Goal: Information Seeking & Learning: Learn about a topic

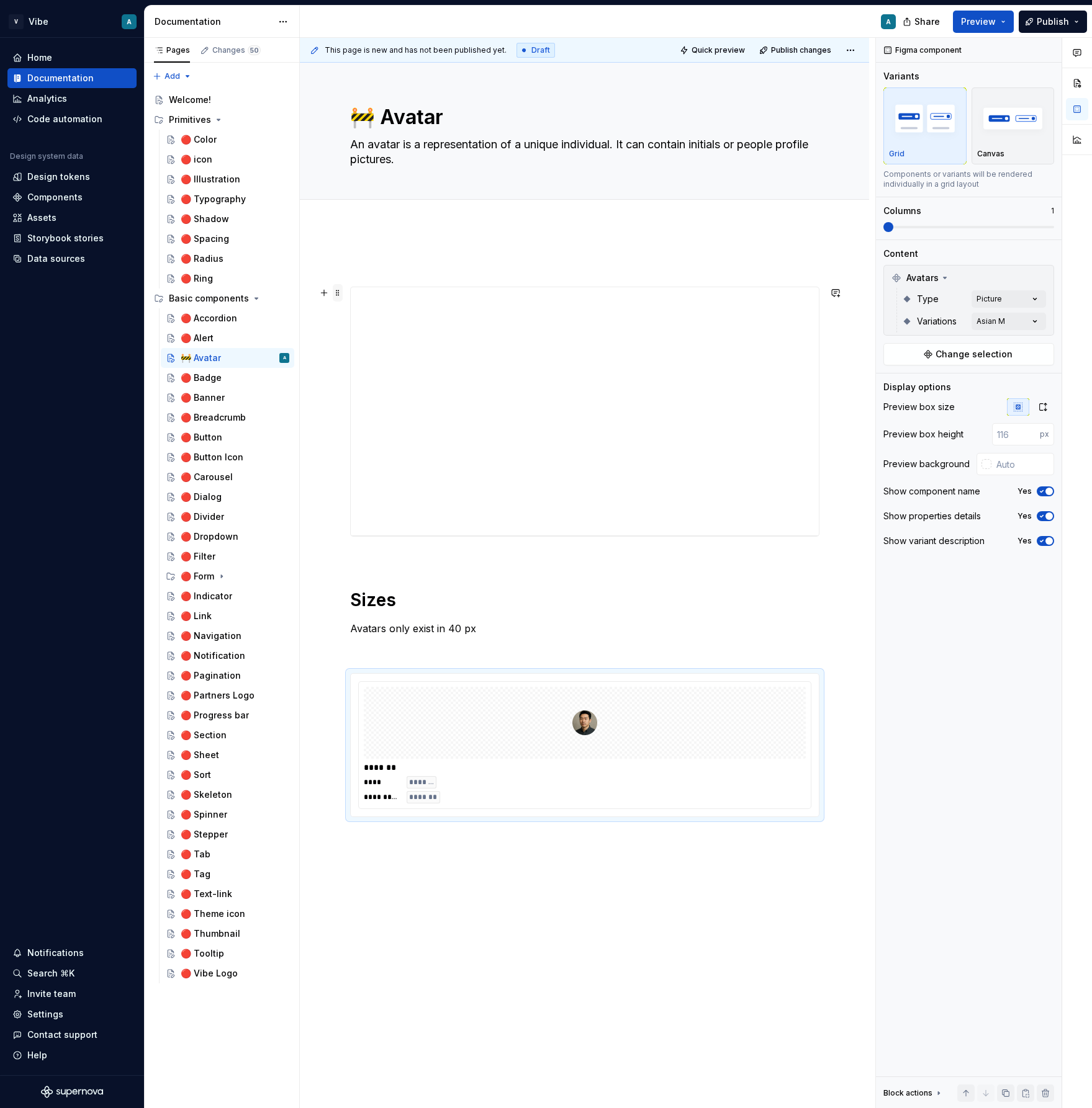
click at [339, 291] on span at bounding box center [338, 293] width 10 height 18
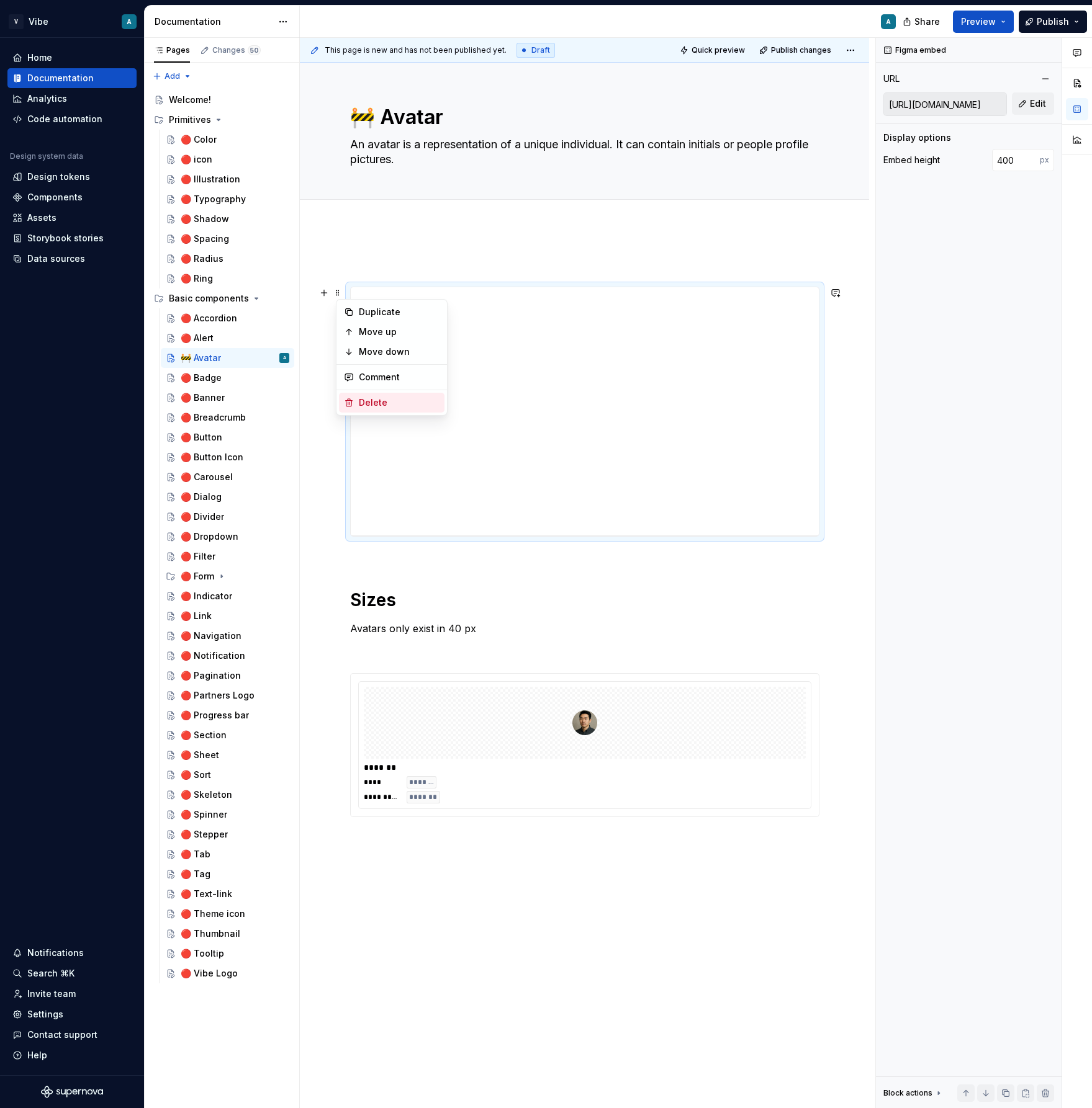
click at [387, 402] on div "Delete" at bounding box center [399, 403] width 81 height 13
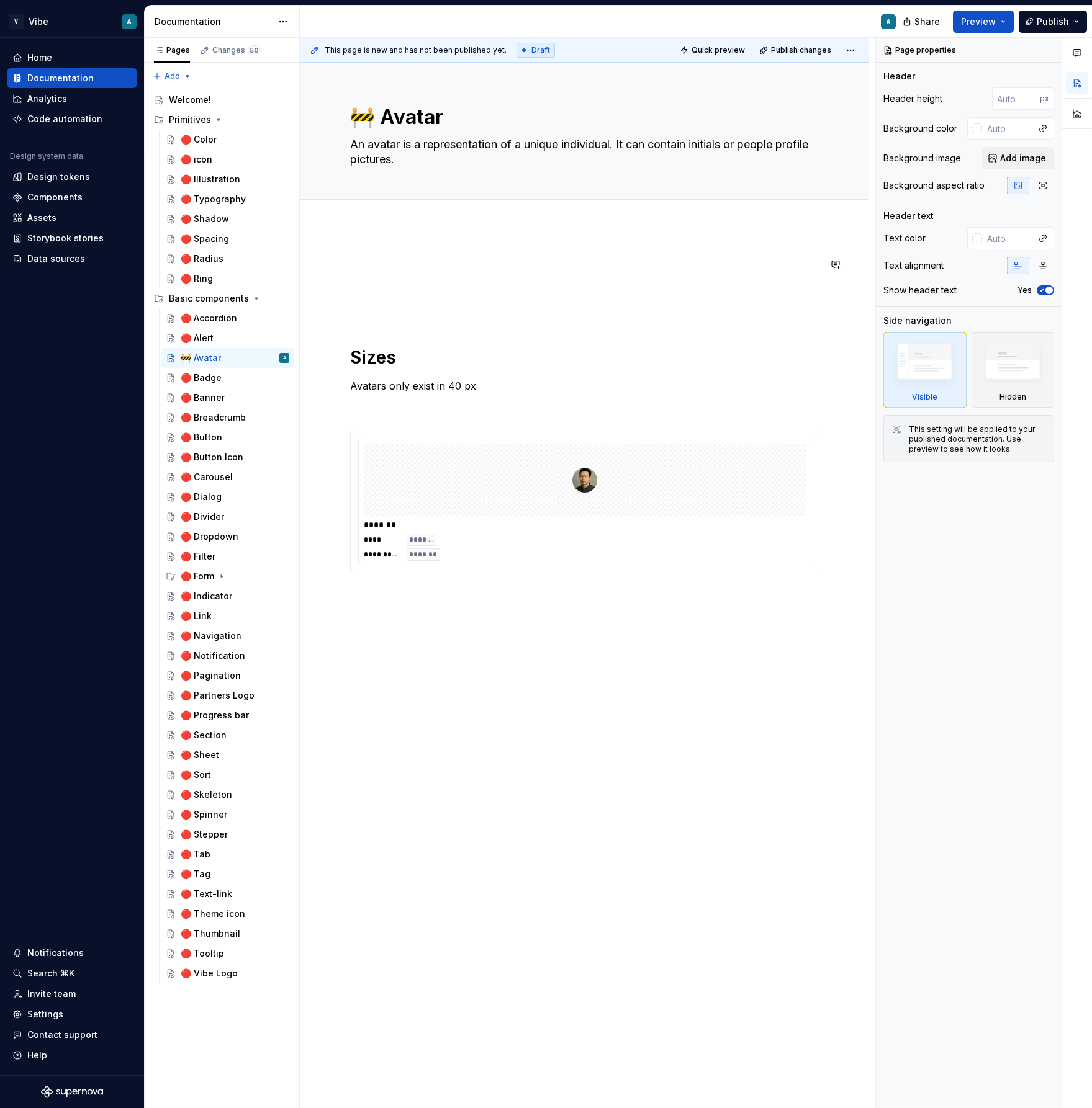
click at [382, 253] on div "**********" at bounding box center [584, 574] width 569 height 695
click at [379, 265] on p at bounding box center [584, 264] width 470 height 15
click at [332, 261] on button "button" at bounding box center [324, 264] width 18 height 18
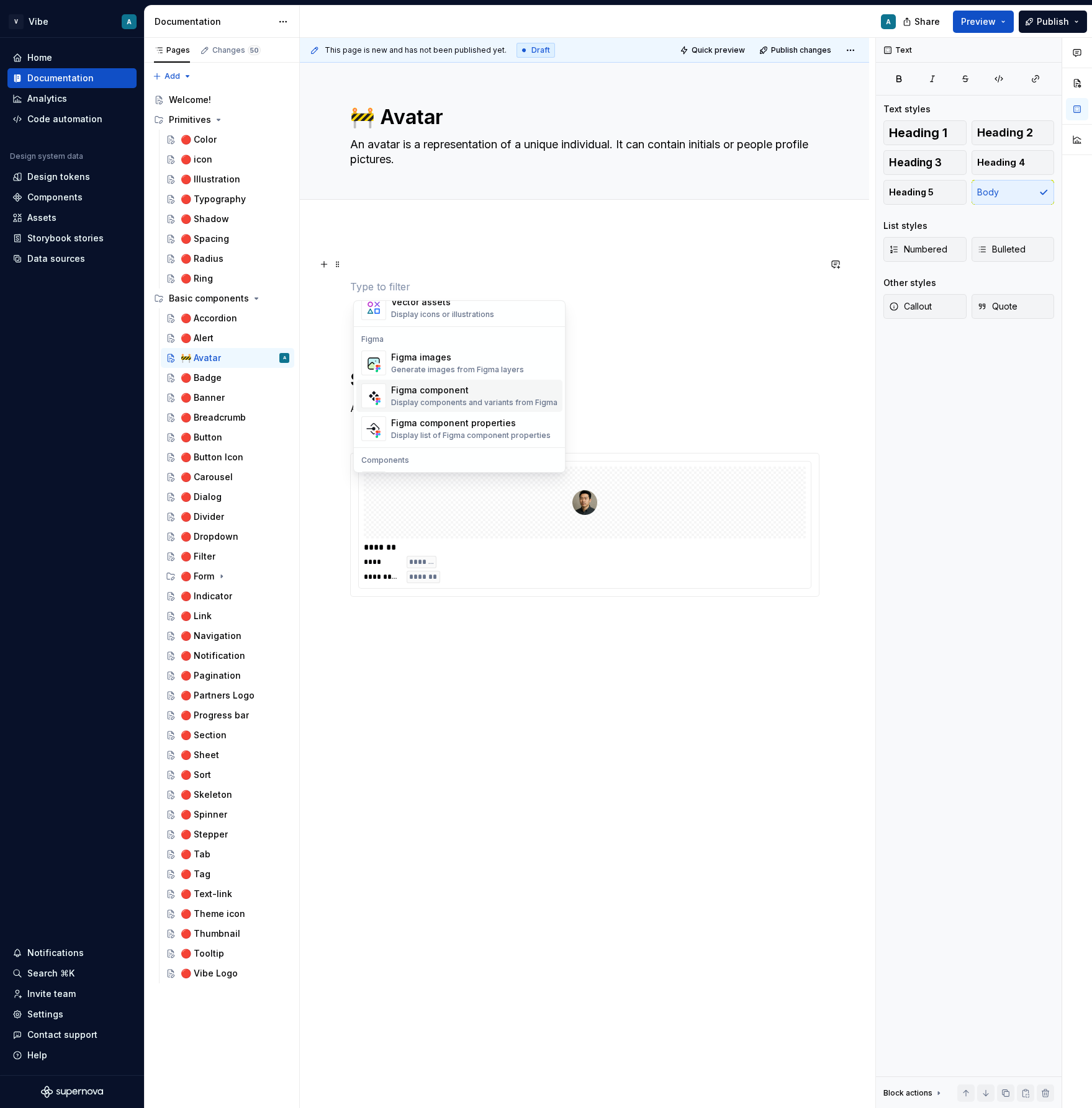
scroll to position [1136, 0]
click at [453, 360] on div "Figma images" at bounding box center [458, 361] width 133 height 13
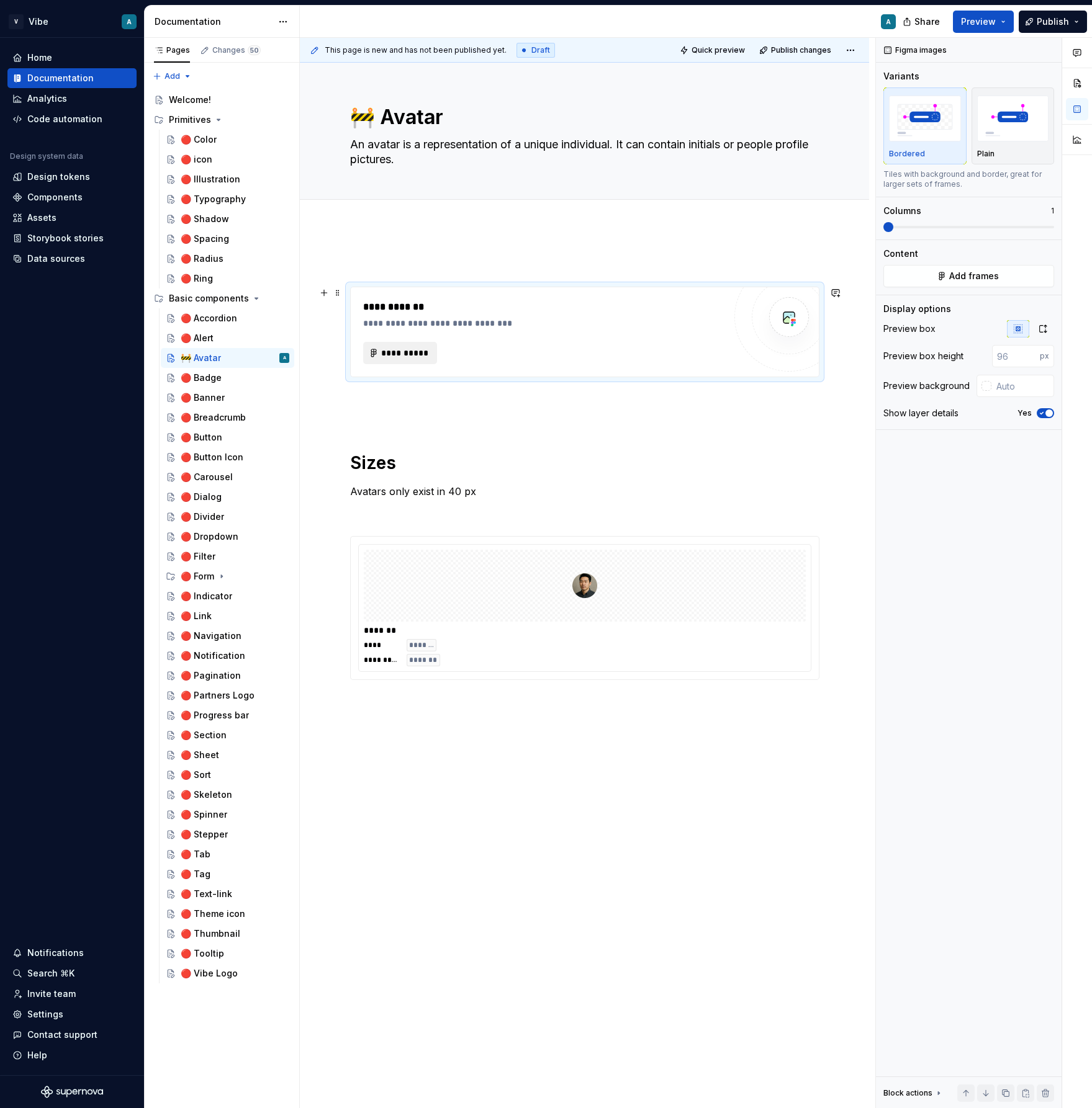
click at [411, 352] on span "**********" at bounding box center [405, 353] width 48 height 13
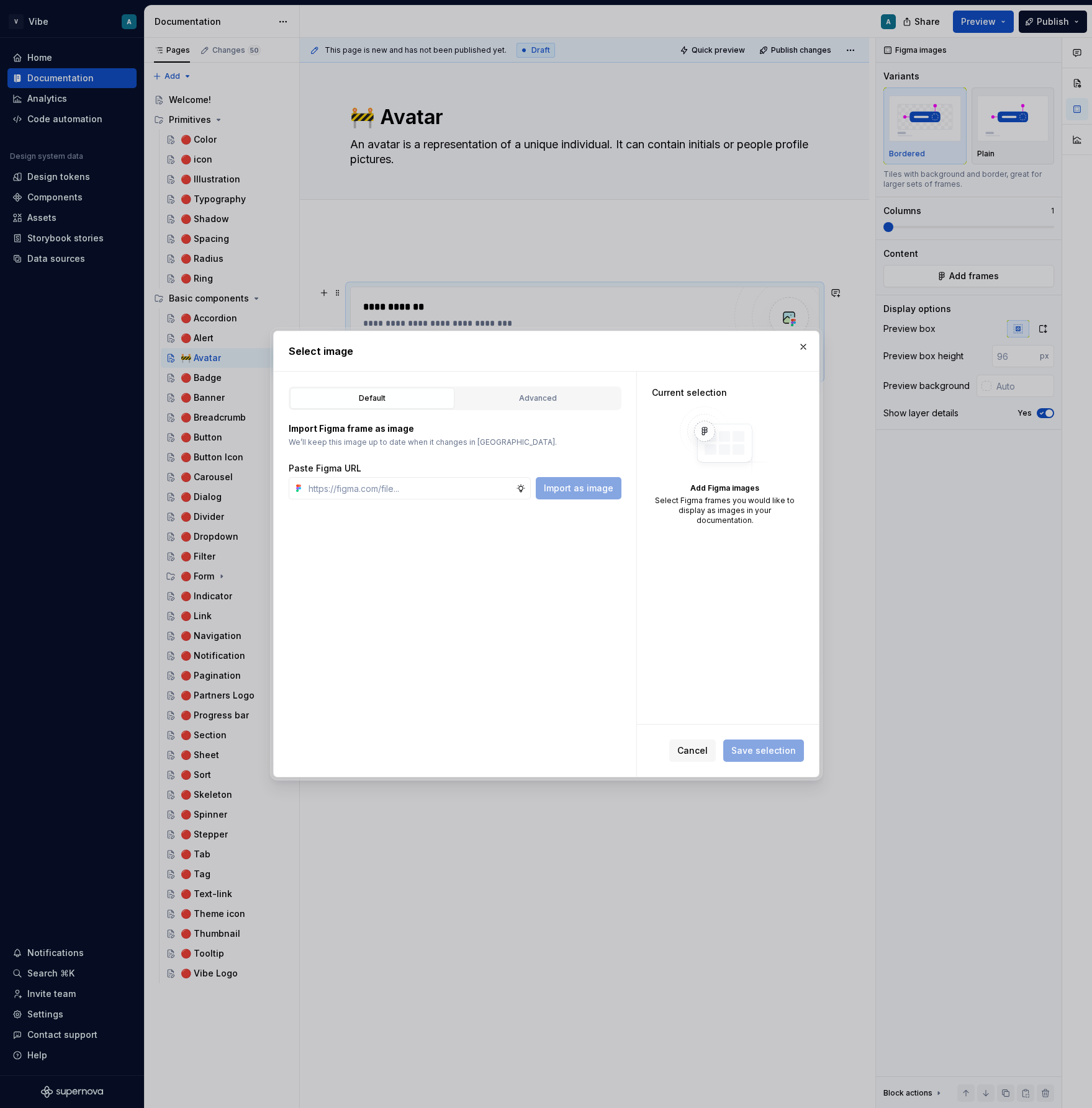
type textarea "*"
type input "[URL][DOMAIN_NAME]"
click at [579, 503] on div "Default Advanced Import Figma frame as image We’ll keep this image up to date w…" at bounding box center [455, 574] width 362 height 405
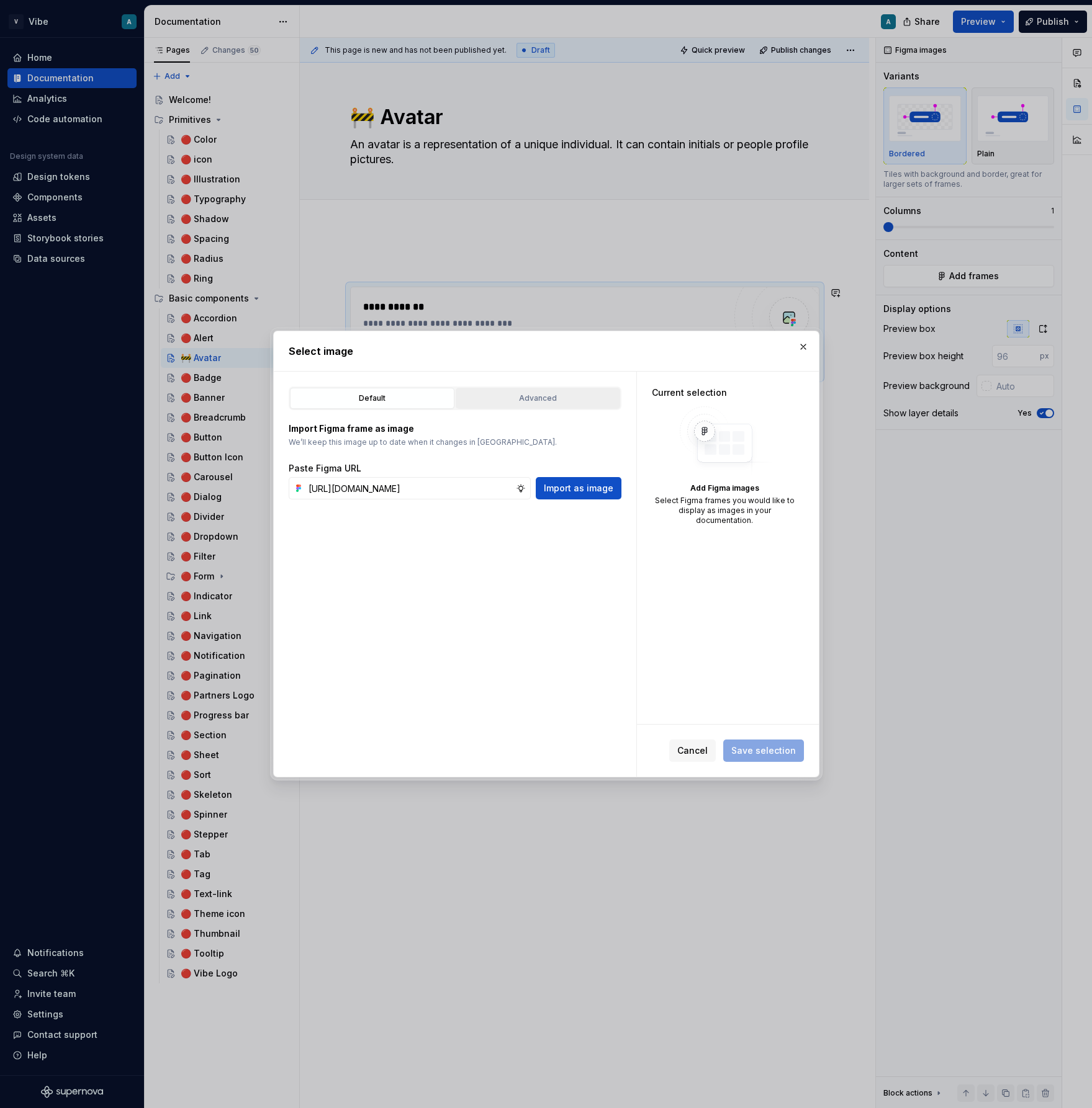
click at [536, 391] on button "Advanced" at bounding box center [538, 399] width 164 height 21
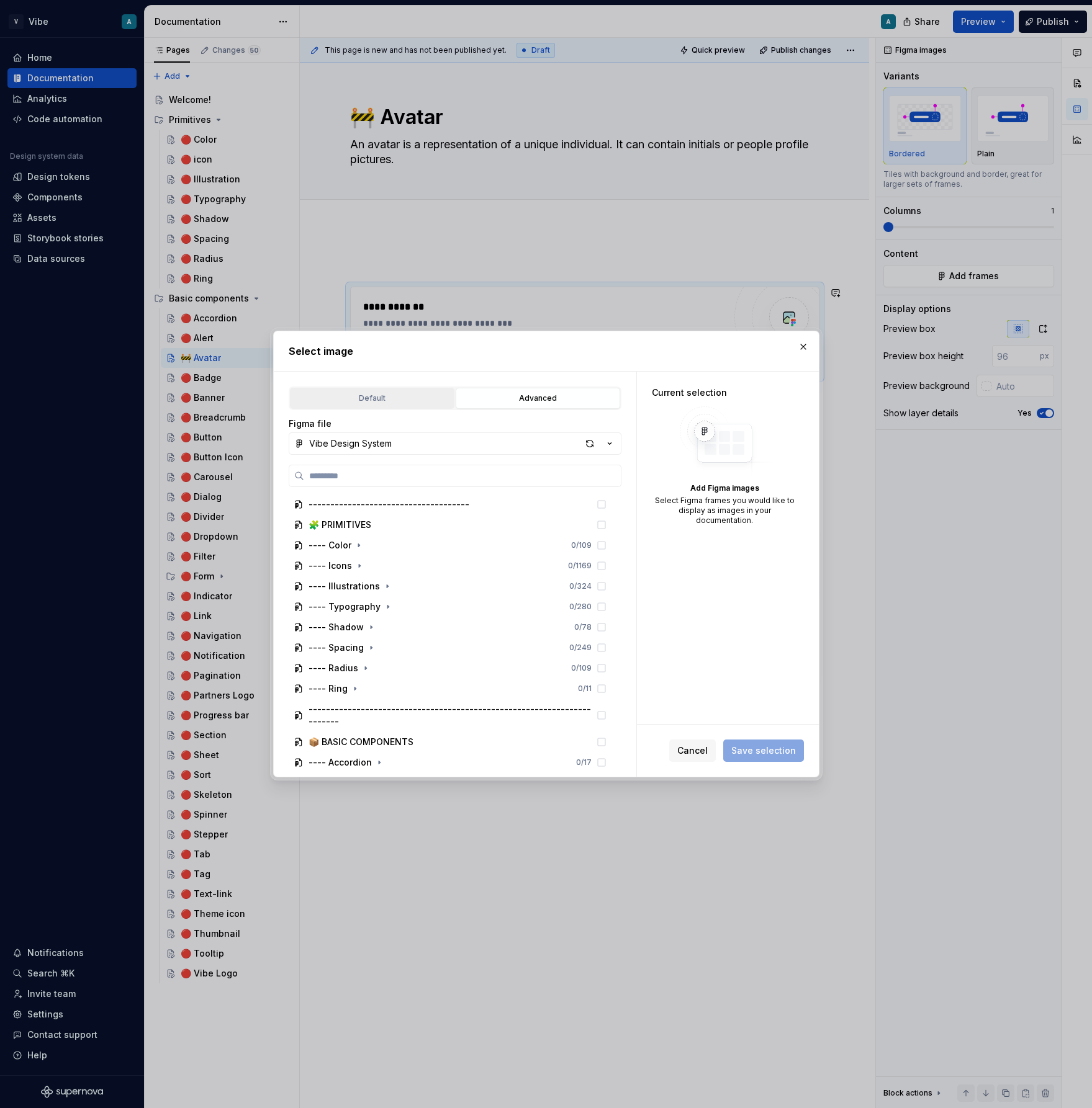
click at [392, 389] on button "Default" at bounding box center [372, 399] width 164 height 21
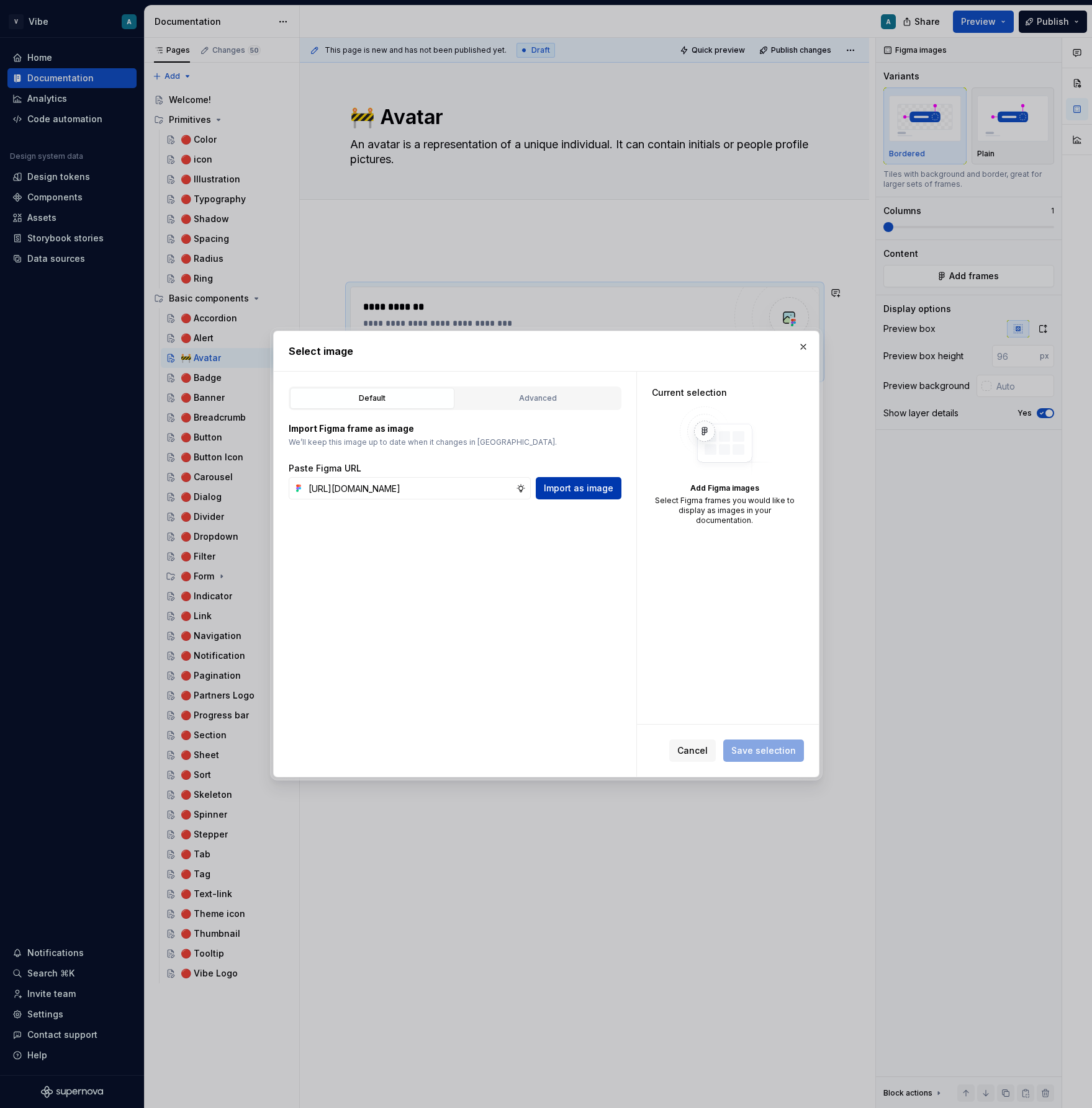
click at [577, 491] on span "Import as image" at bounding box center [578, 488] width 70 height 13
click at [772, 751] on span "Save selection" at bounding box center [763, 751] width 65 height 13
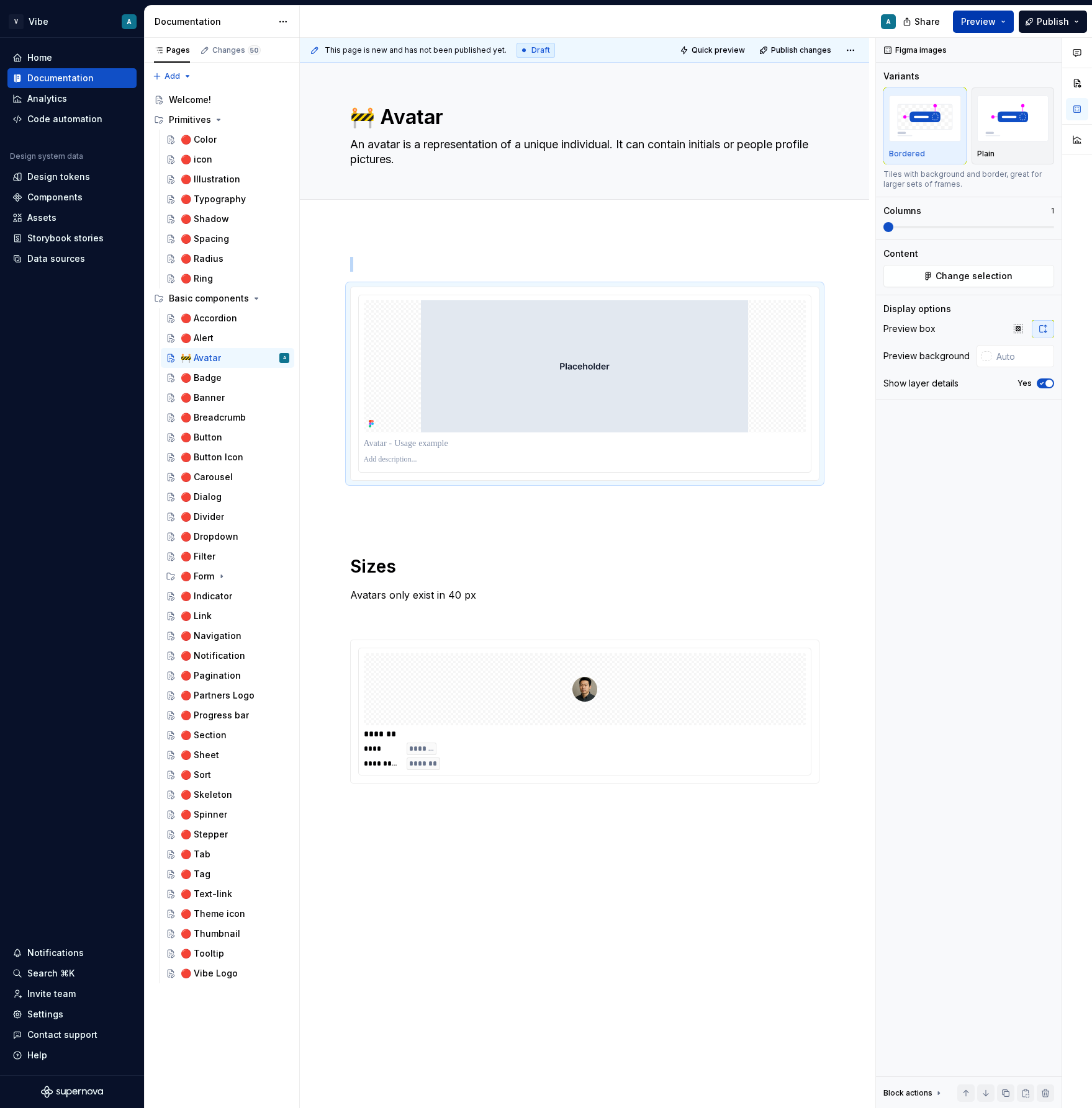
click at [992, 29] on button "Preview" at bounding box center [983, 22] width 61 height 23
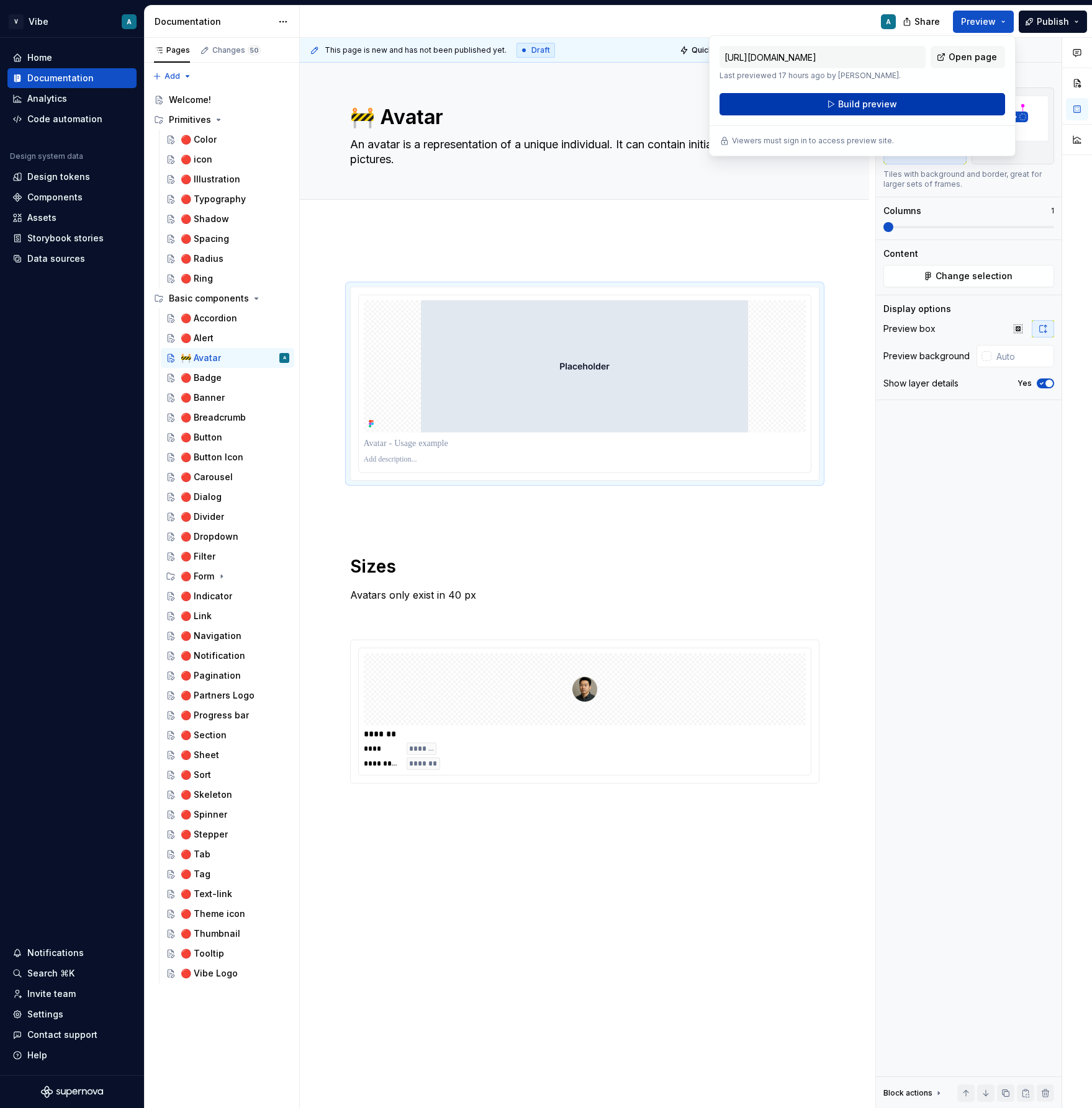
click at [901, 99] on button "Build preview" at bounding box center [862, 105] width 285 height 23
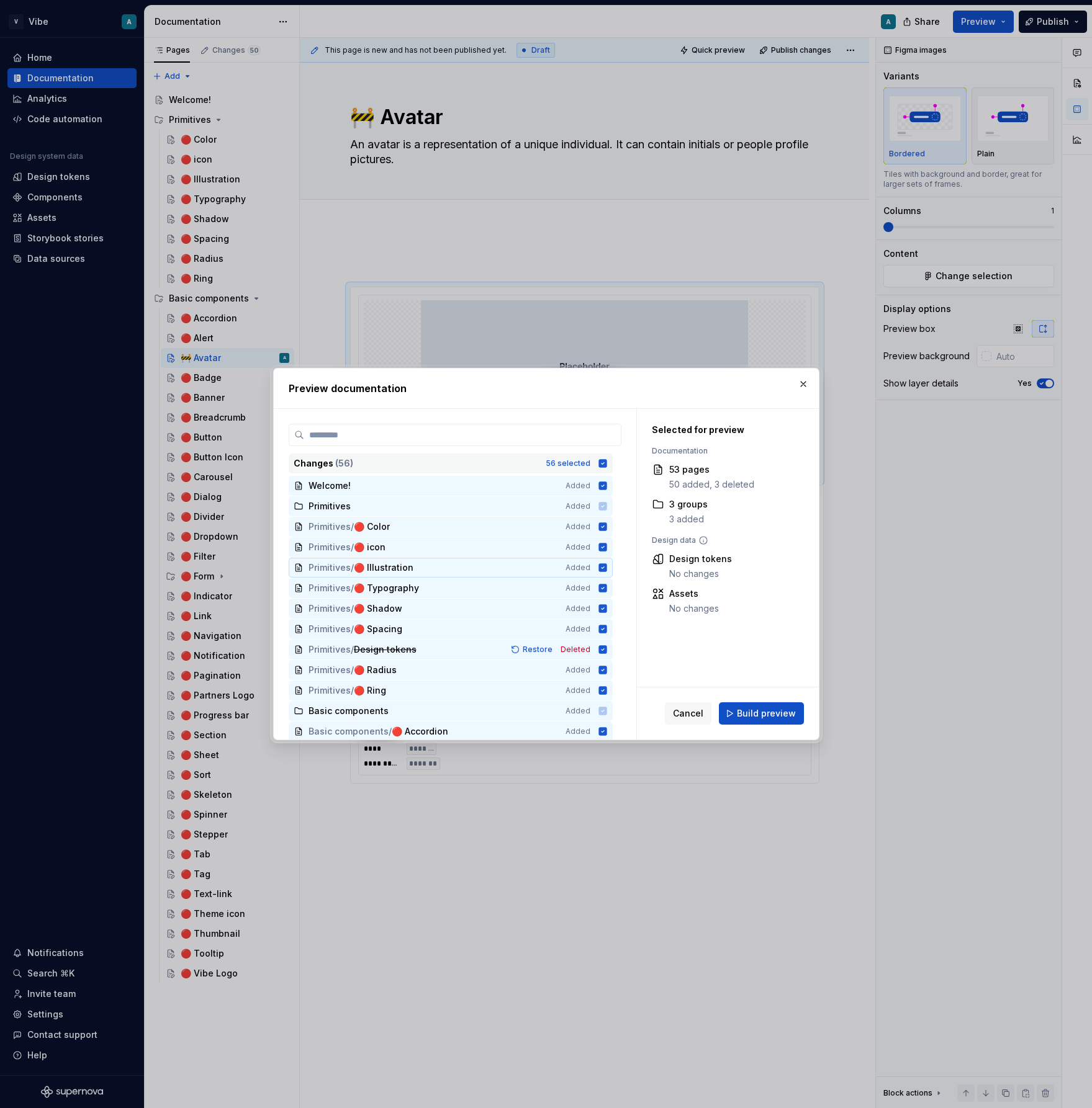
click at [607, 464] on icon at bounding box center [603, 464] width 10 height 10
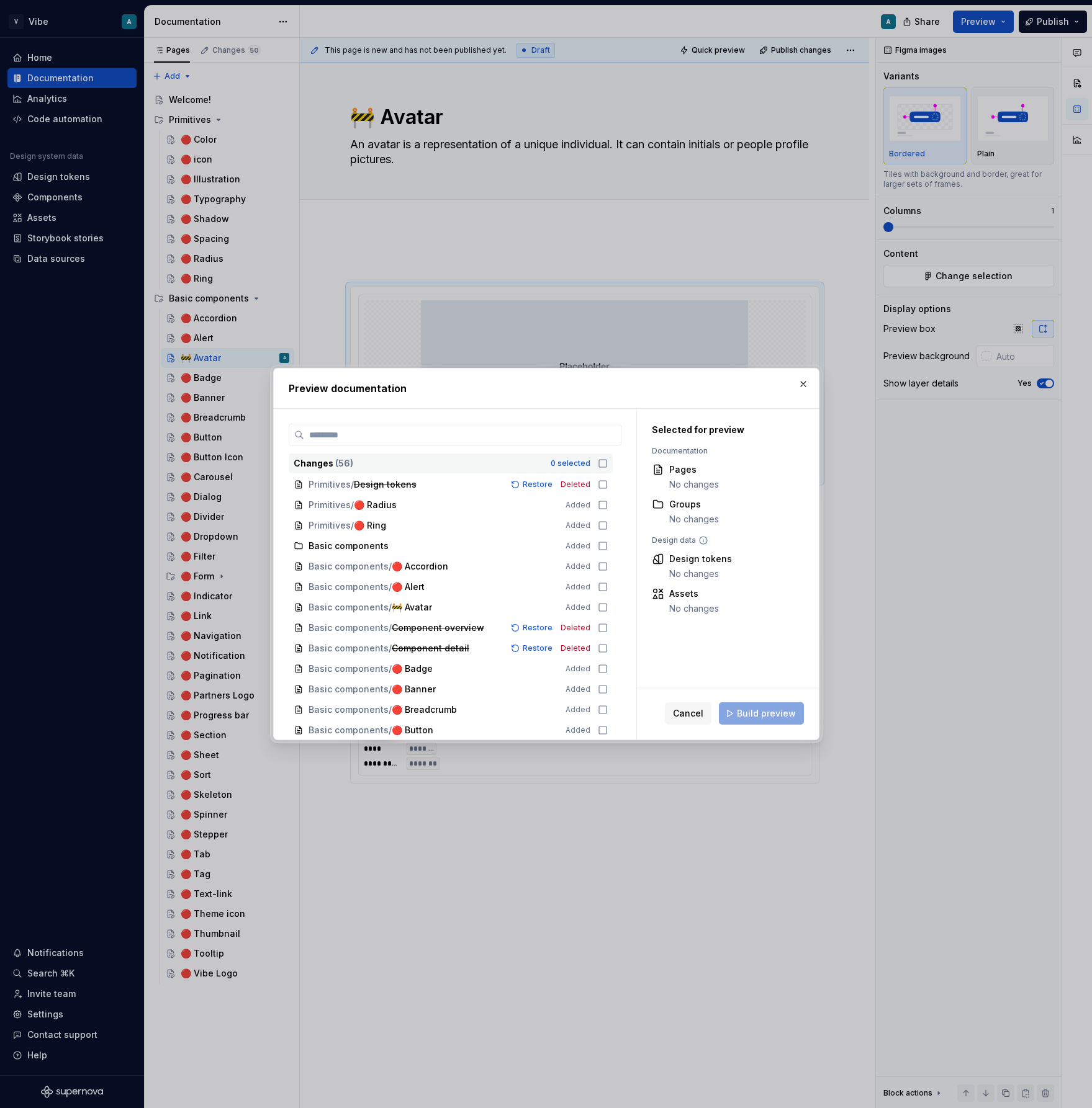
scroll to position [167, 0]
click at [607, 609] on icon at bounding box center [603, 605] width 10 height 10
click at [757, 721] on button "Build preview" at bounding box center [762, 714] width 85 height 23
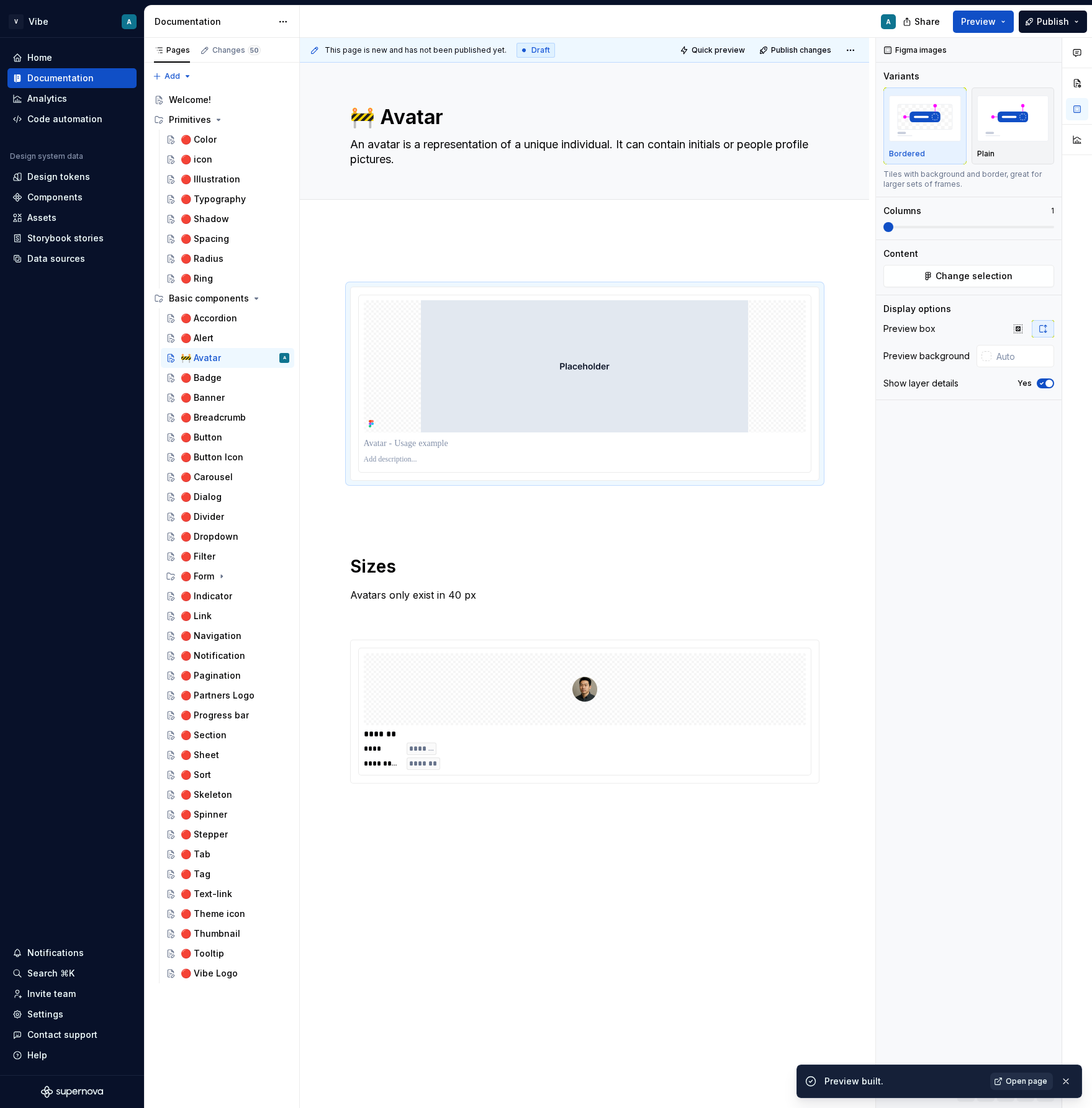
click at [1022, 1083] on span "Open page" at bounding box center [1026, 1082] width 41 height 10
click at [341, 293] on span at bounding box center [338, 293] width 10 height 18
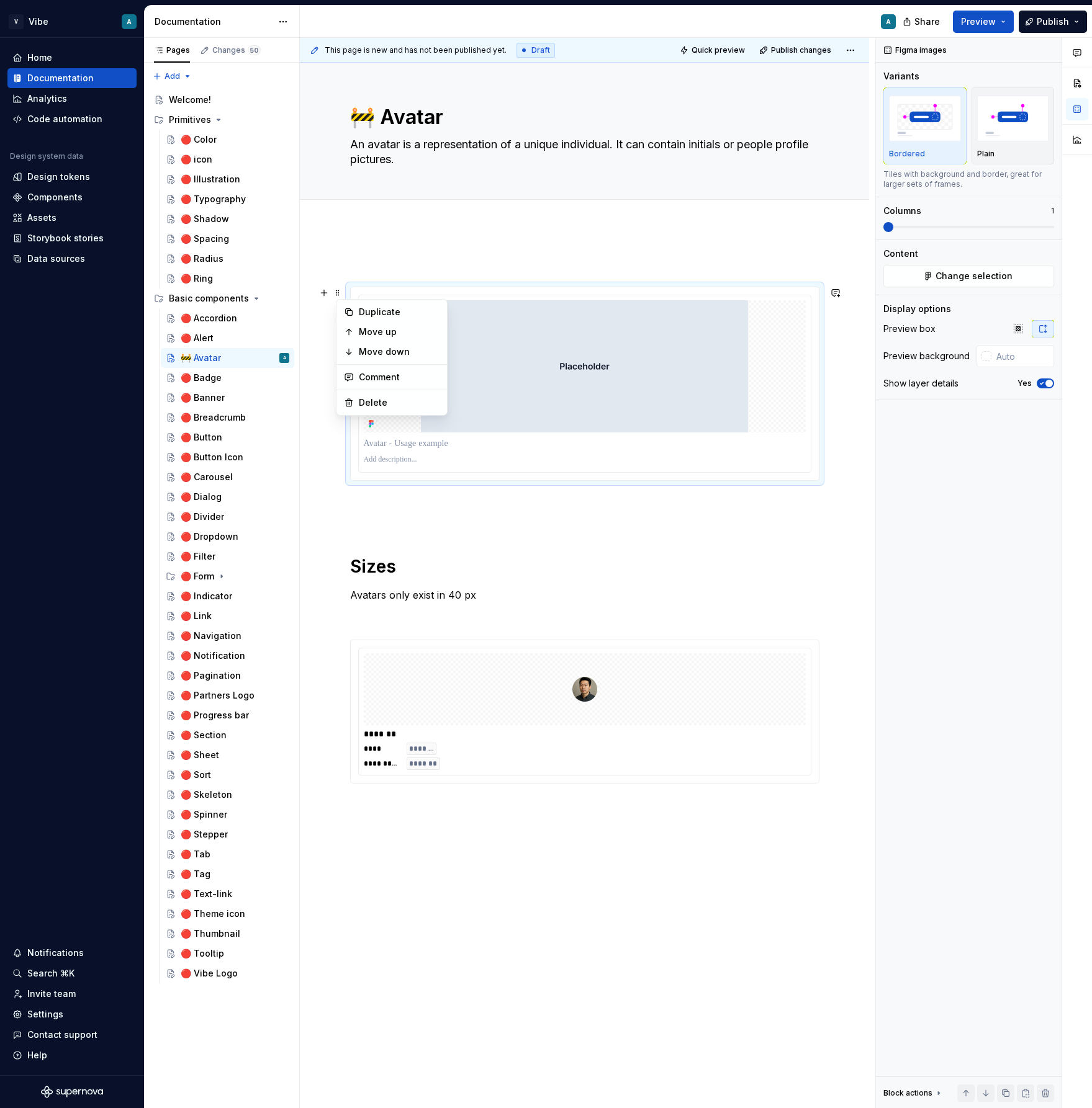
click at [859, 267] on div "**********" at bounding box center [584, 679] width 569 height 904
click at [883, 222] on span at bounding box center [969, 227] width 171 height 10
click at [994, 127] on img "button" at bounding box center [1013, 118] width 72 height 45
click at [1014, 113] on img "button" at bounding box center [1013, 118] width 72 height 45
click at [1003, 26] on button "Preview" at bounding box center [983, 22] width 61 height 23
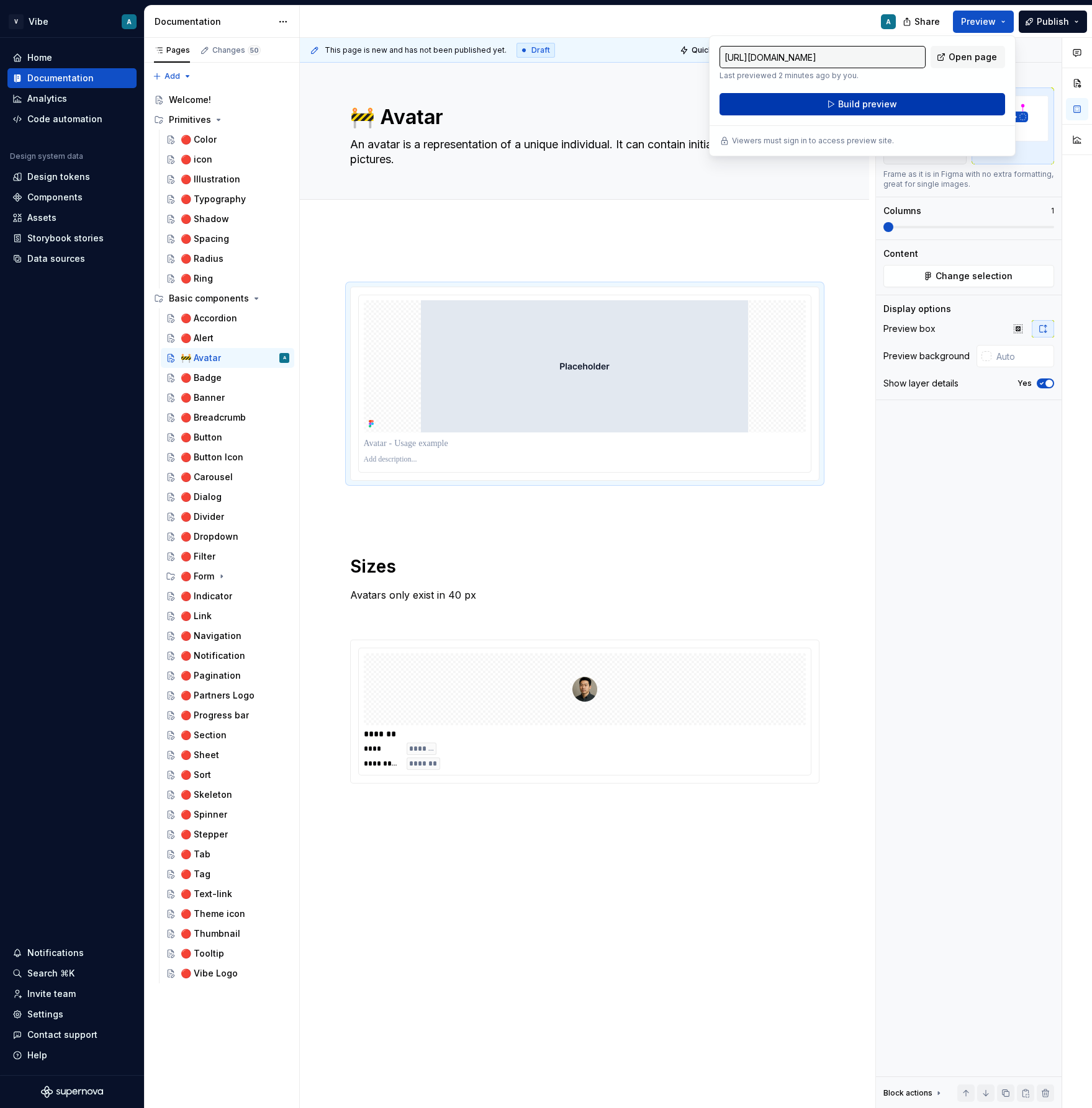
click at [881, 103] on span "Build preview" at bounding box center [868, 104] width 59 height 13
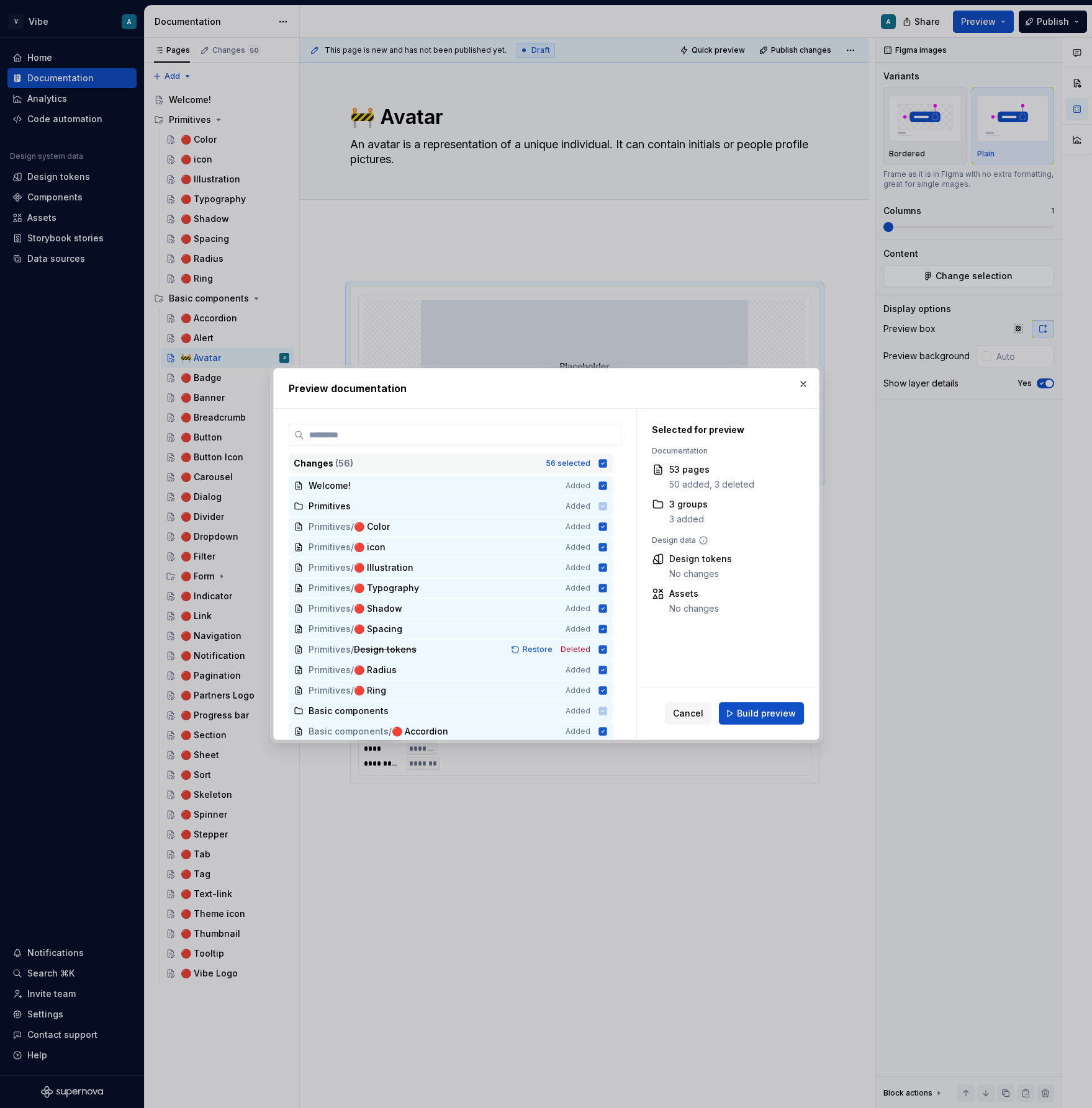
click at [606, 461] on icon at bounding box center [602, 463] width 8 height 8
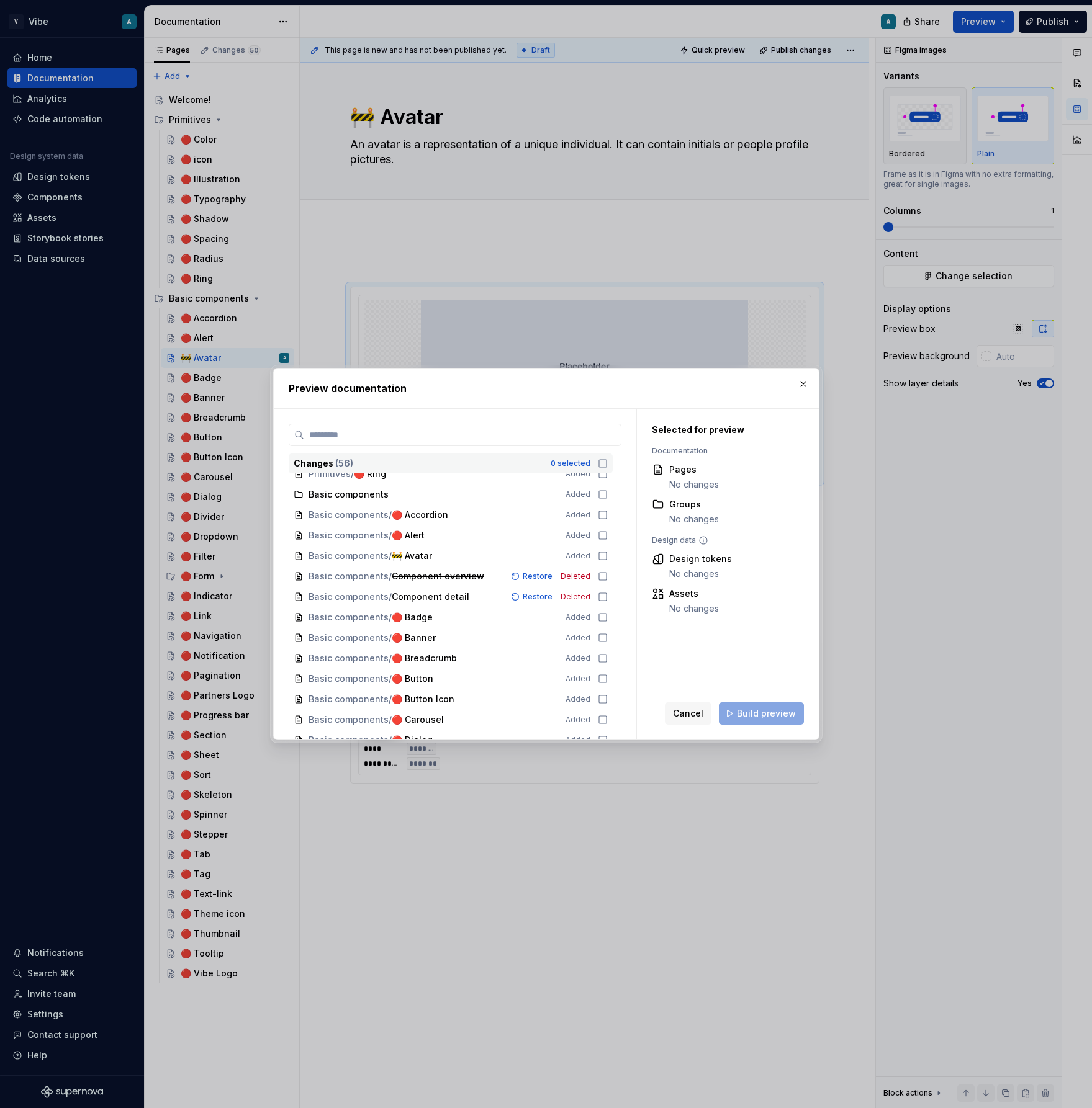
scroll to position [221, 0]
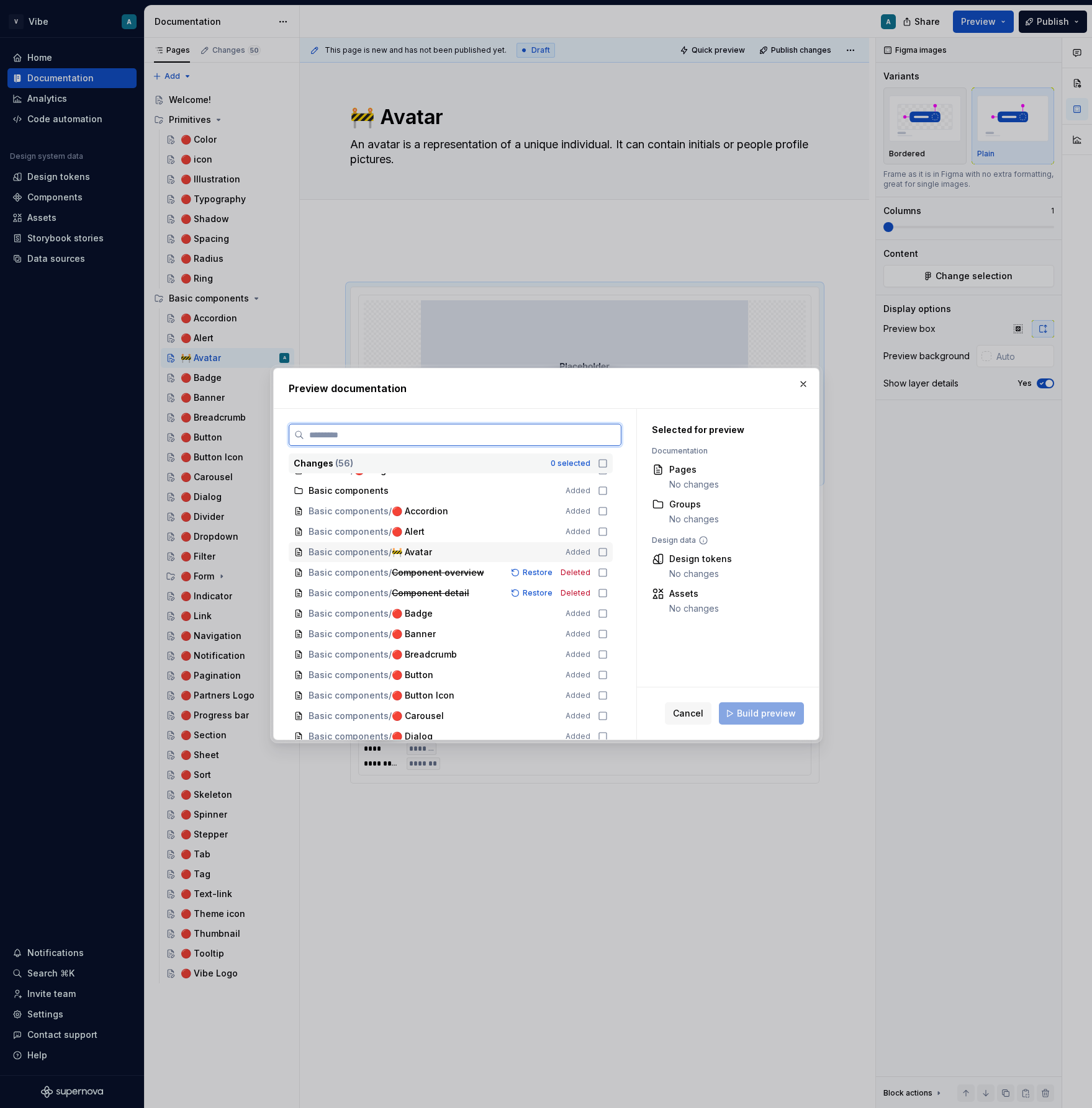
click at [607, 552] on icon at bounding box center [603, 552] width 10 height 10
click at [762, 716] on span "Build preview" at bounding box center [766, 714] width 59 height 13
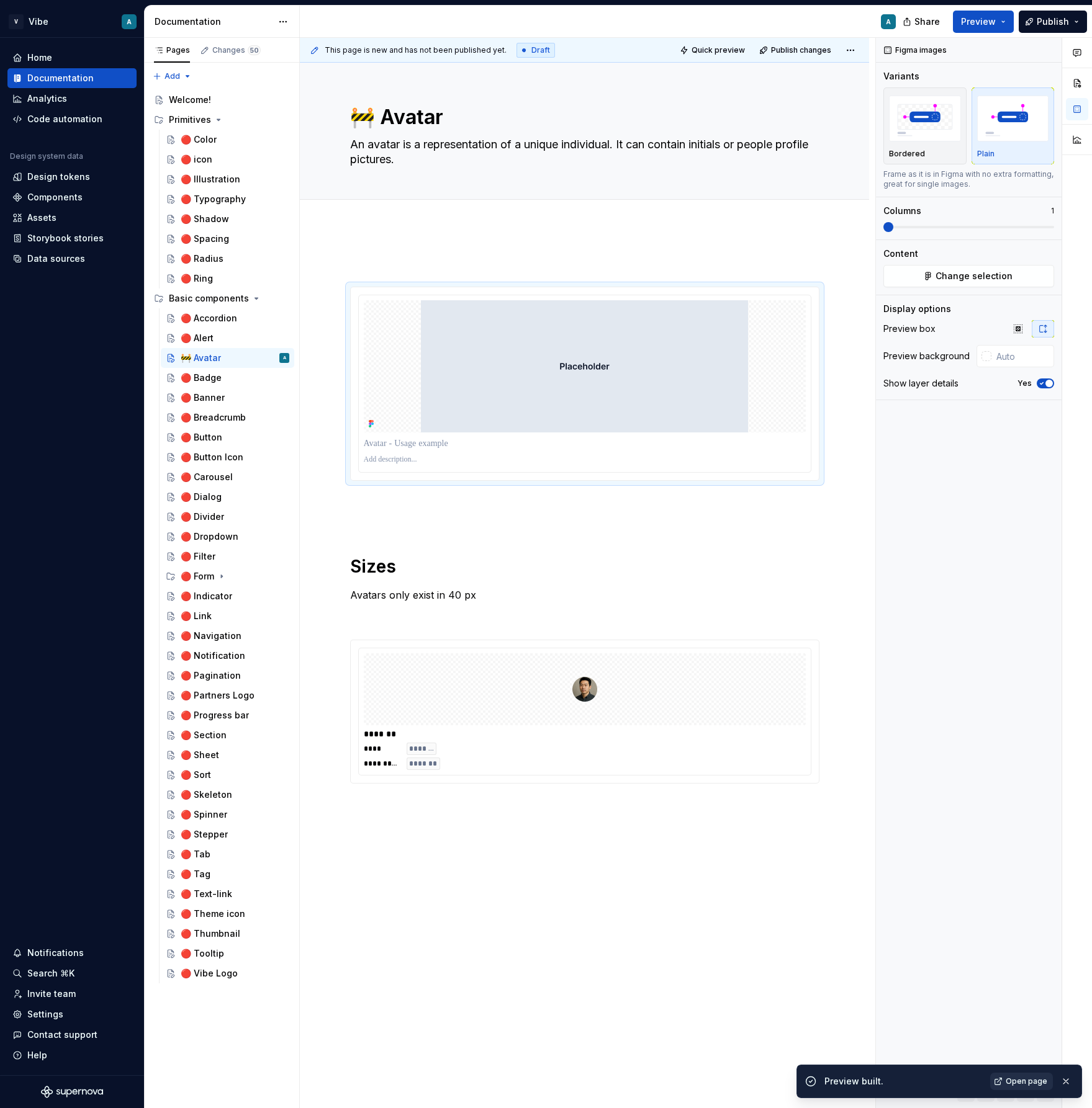
click at [1013, 1082] on span "Open page" at bounding box center [1026, 1082] width 41 height 10
type textarea "*"
click at [340, 292] on span at bounding box center [338, 293] width 10 height 18
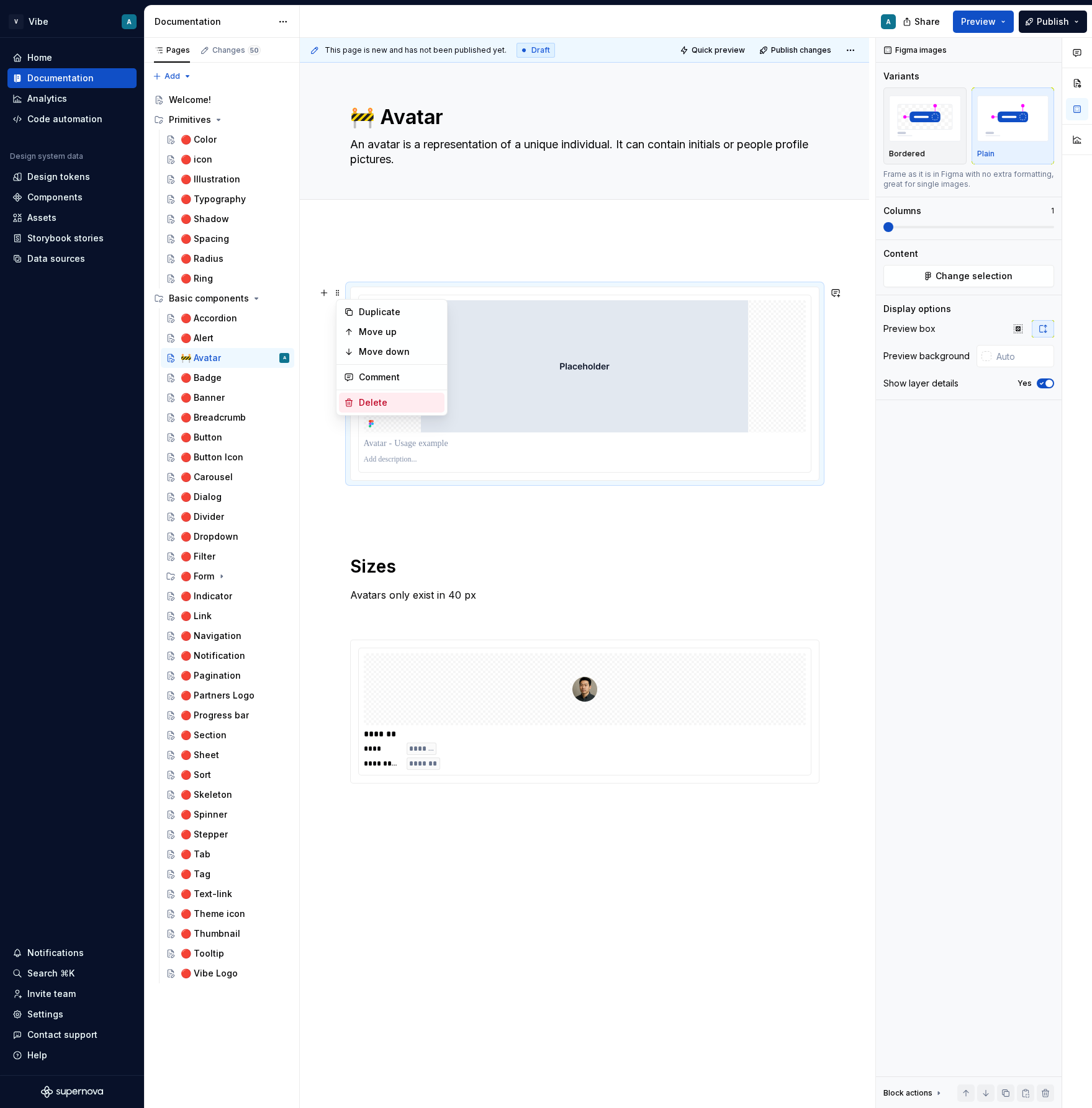
click at [380, 399] on div "Delete" at bounding box center [399, 403] width 81 height 13
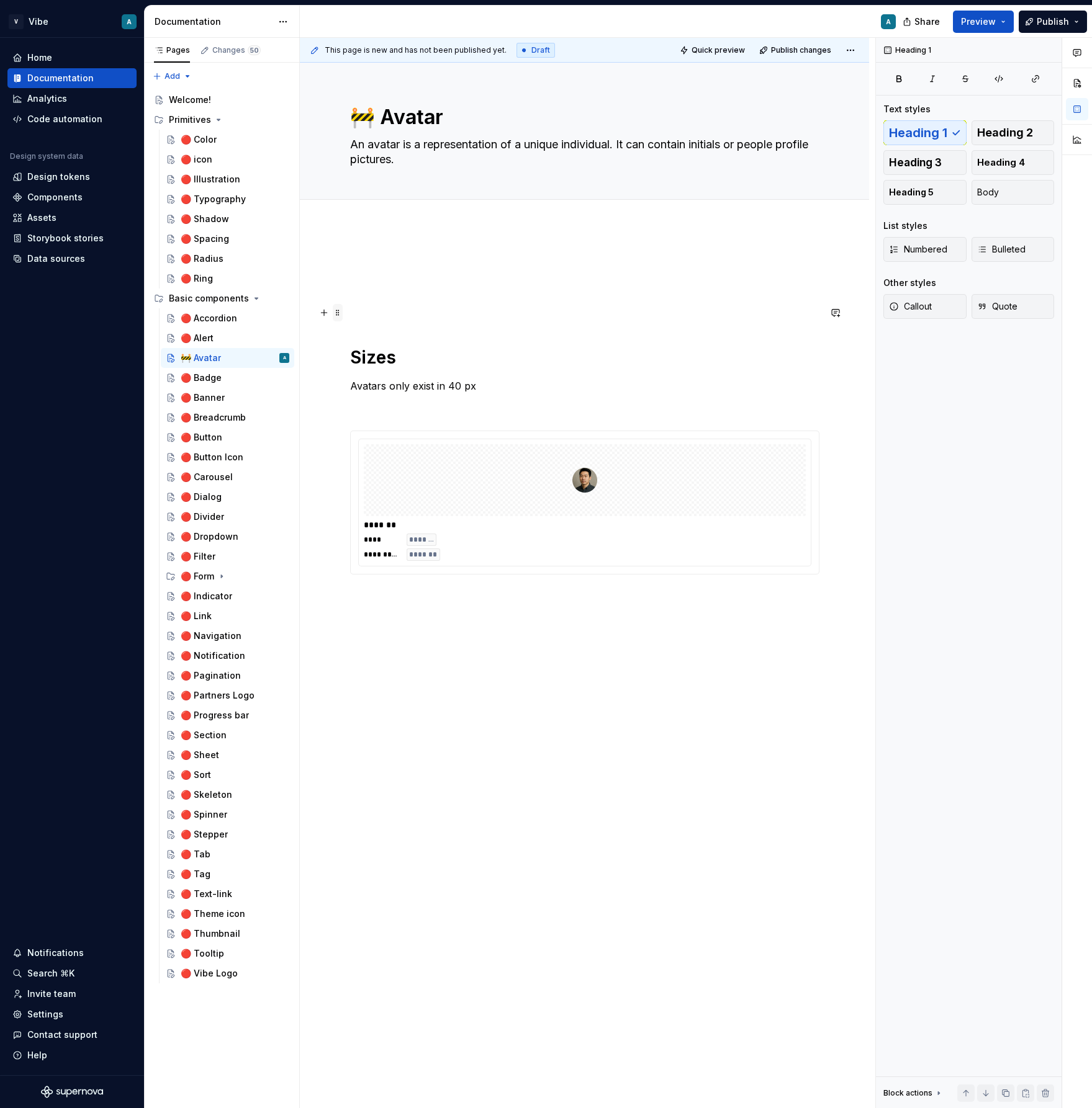
click at [341, 315] on span at bounding box center [338, 313] width 10 height 18
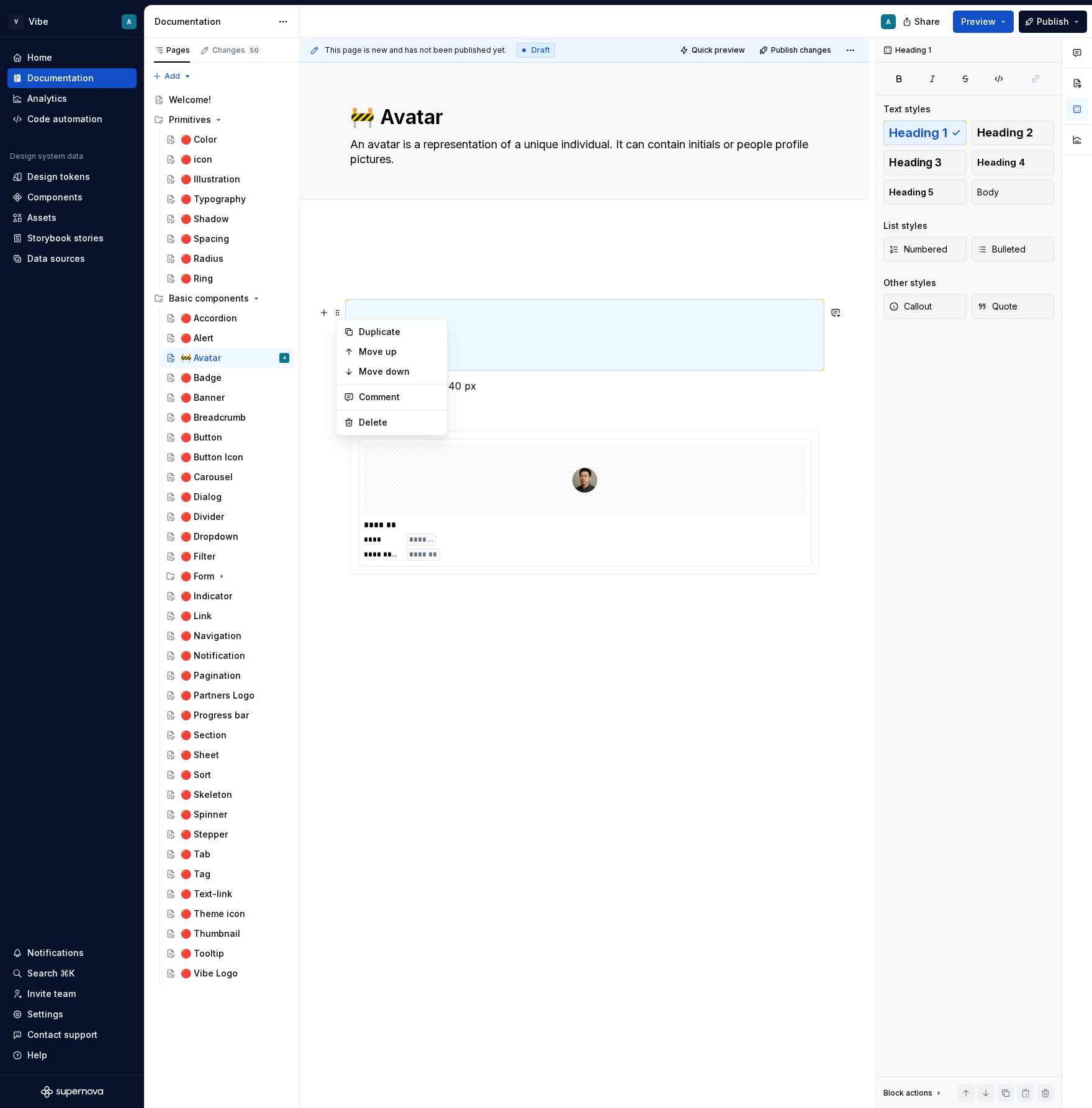
click at [430, 230] on div "**********" at bounding box center [584, 574] width 569 height 695
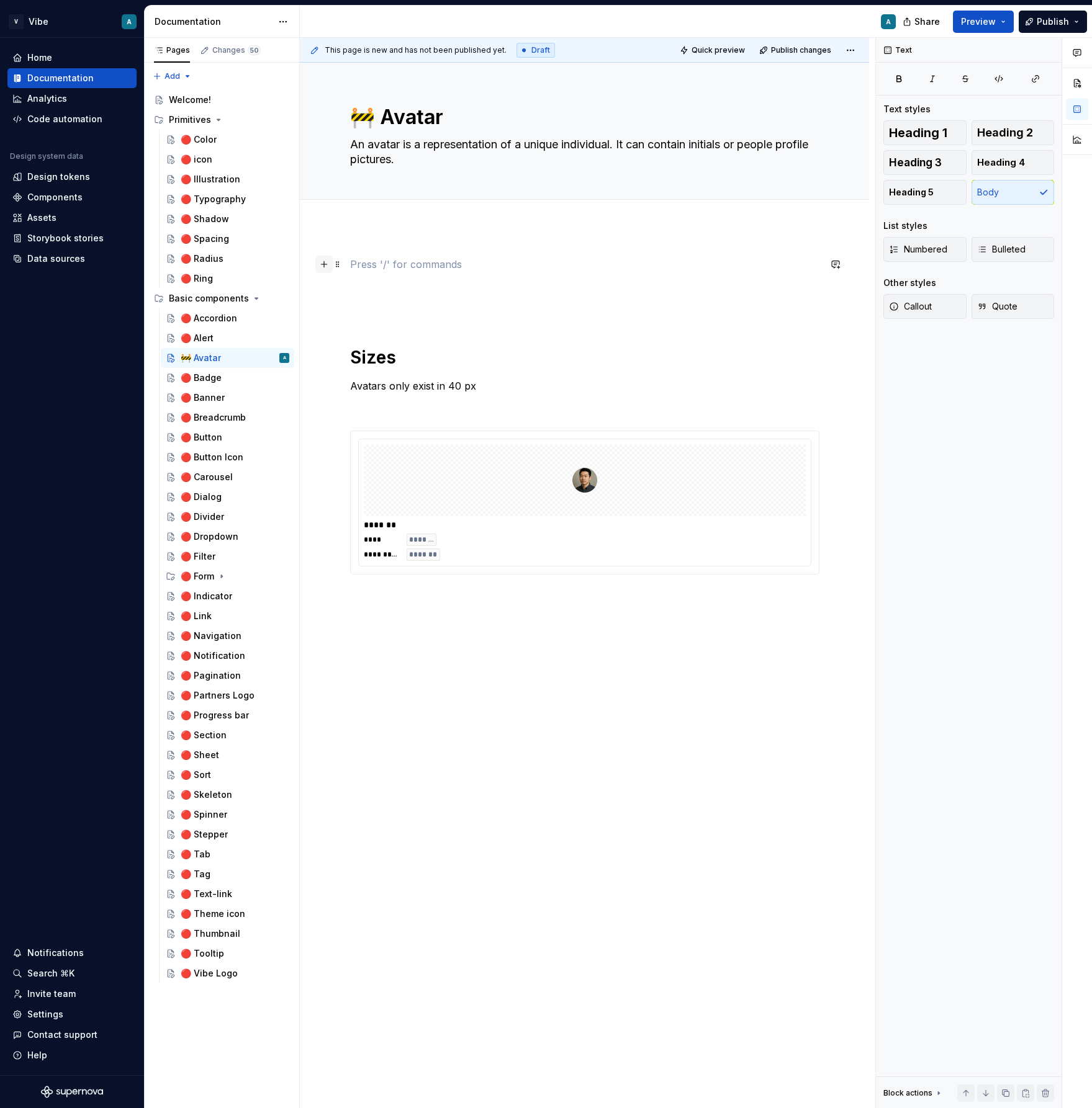
click at [330, 264] on button "button" at bounding box center [324, 264] width 18 height 18
click at [371, 274] on div "**********" at bounding box center [584, 427] width 470 height 340
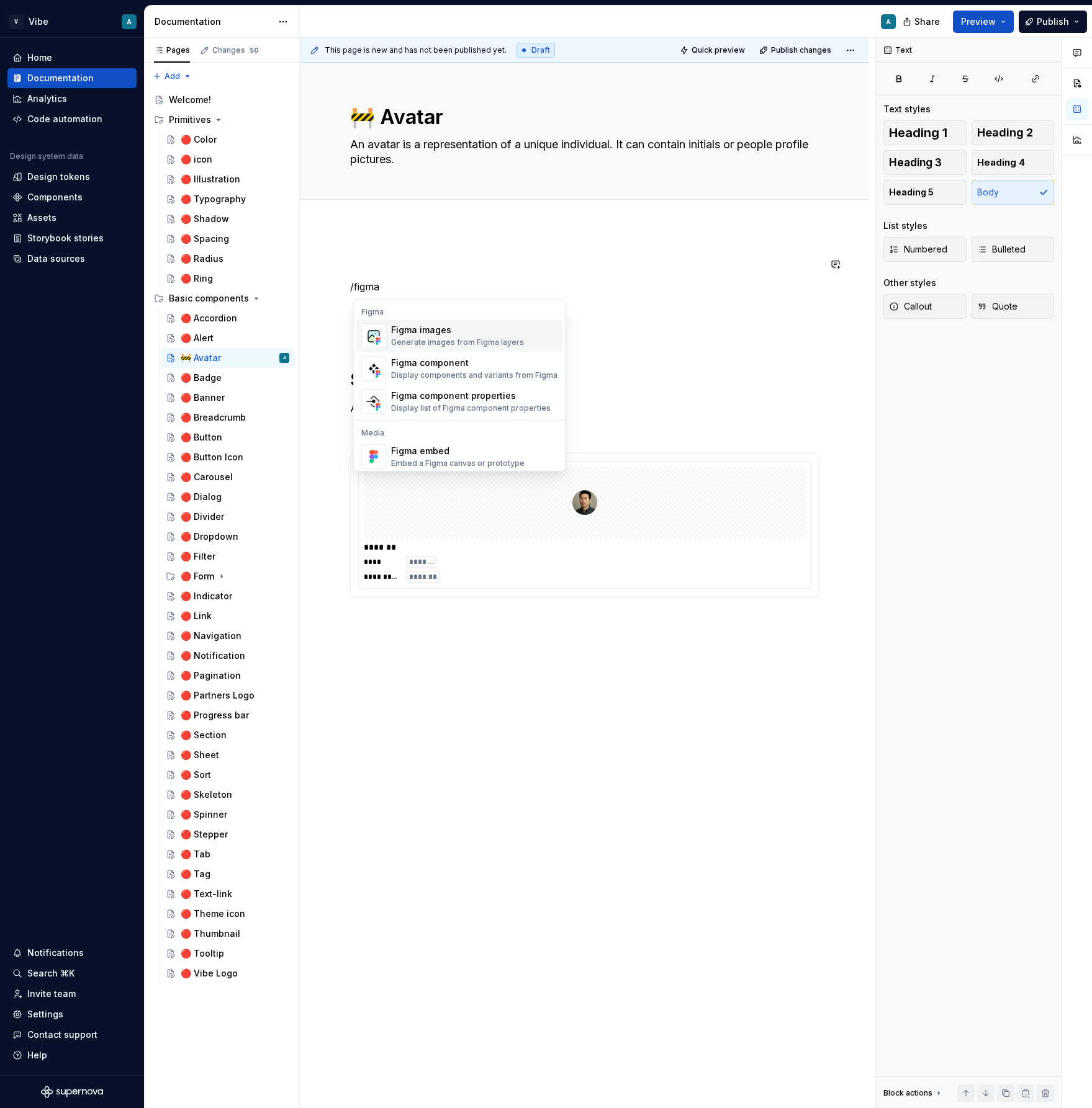
click at [436, 340] on div "Generate images from Figma layers" at bounding box center [458, 343] width 133 height 10
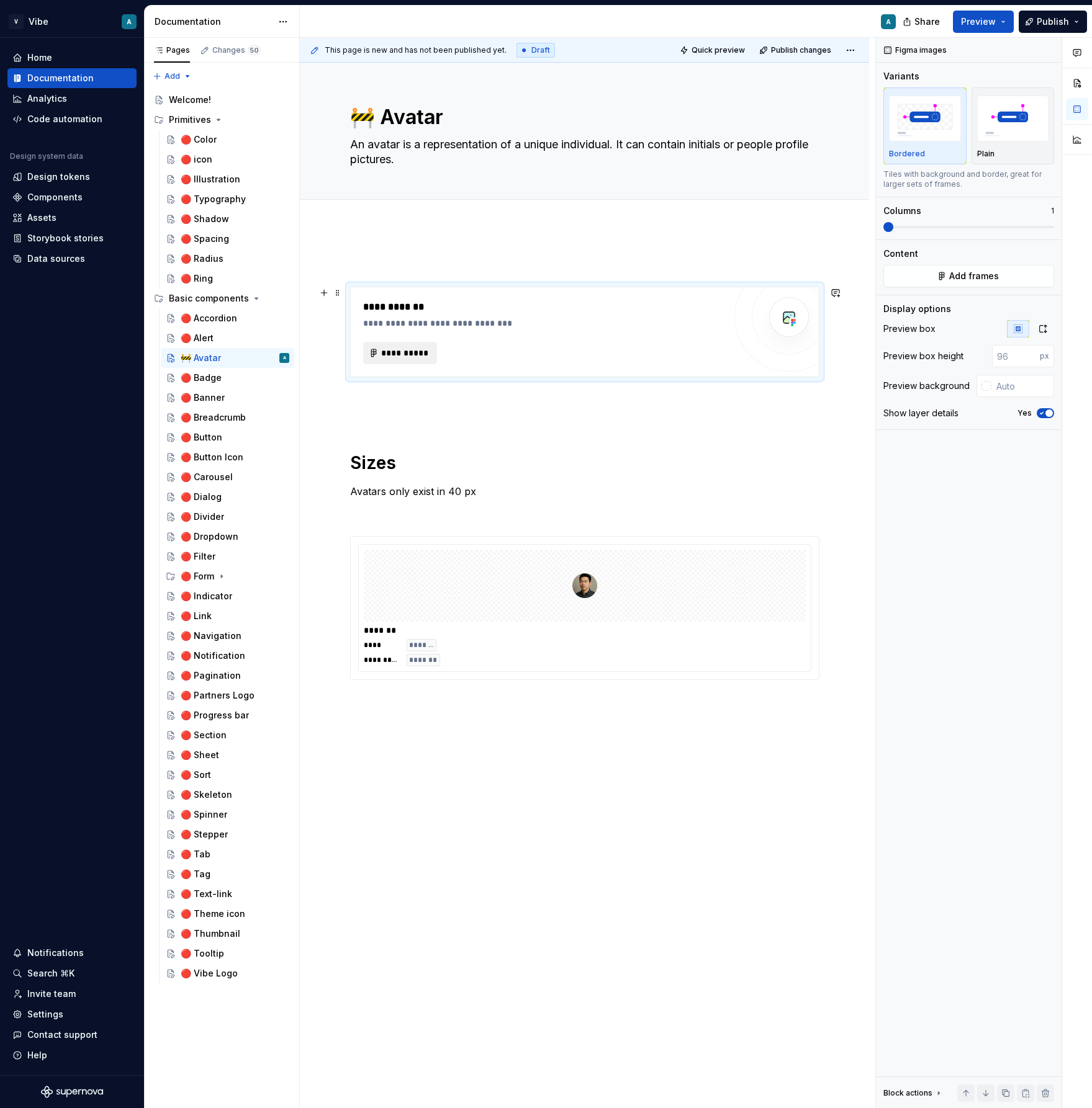
click at [406, 357] on span "**********" at bounding box center [405, 353] width 48 height 13
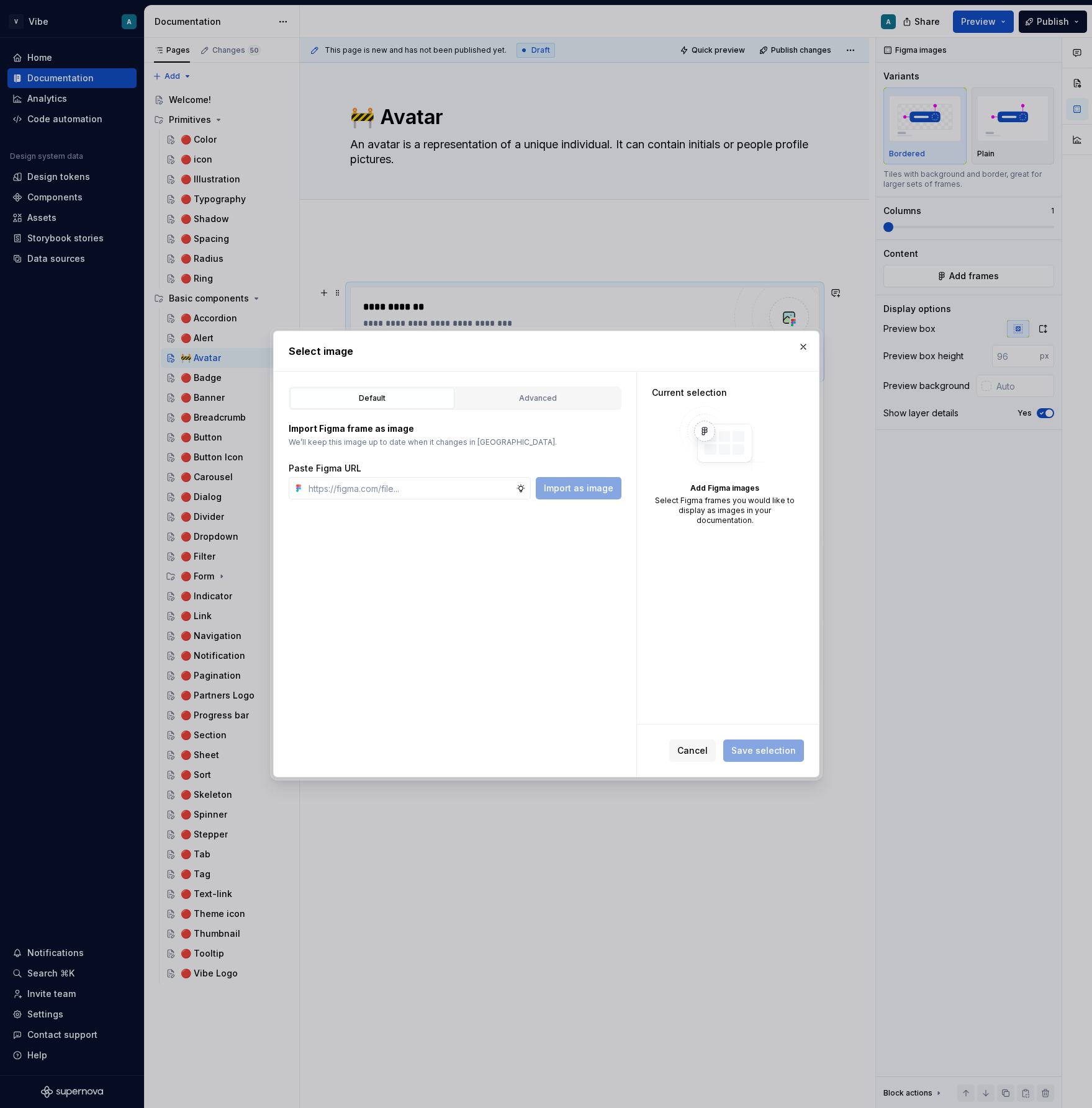
type textarea "*"
click at [547, 411] on div "Import Figma frame as image We’ll keep this image up to date when it changes in…" at bounding box center [454, 454] width 333 height 90
click at [543, 392] on div "Advanced" at bounding box center [538, 399] width 156 height 13
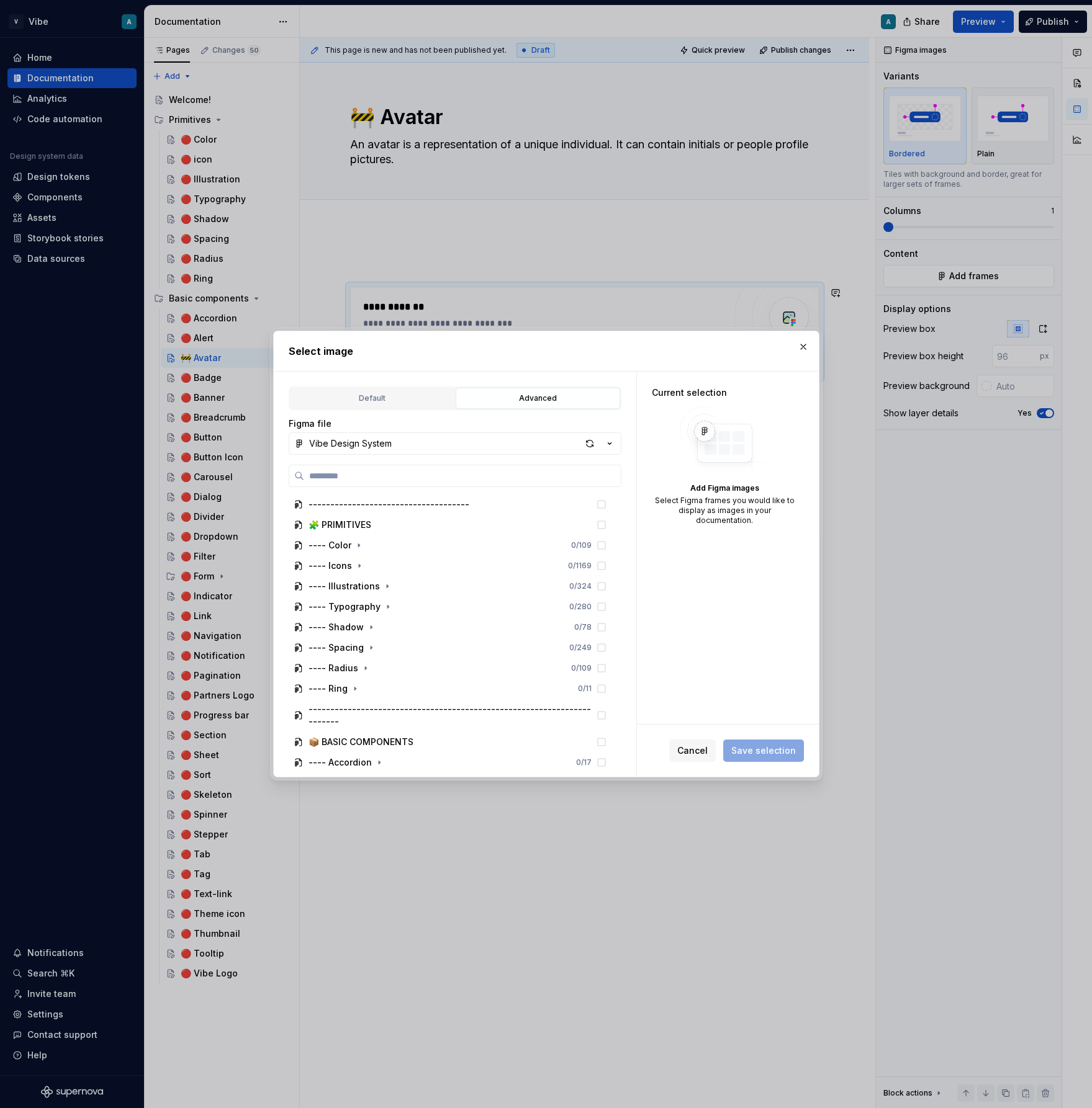
click at [396, 387] on div "Default Advanced" at bounding box center [454, 399] width 333 height 24
click at [395, 390] on button "Default" at bounding box center [372, 399] width 164 height 21
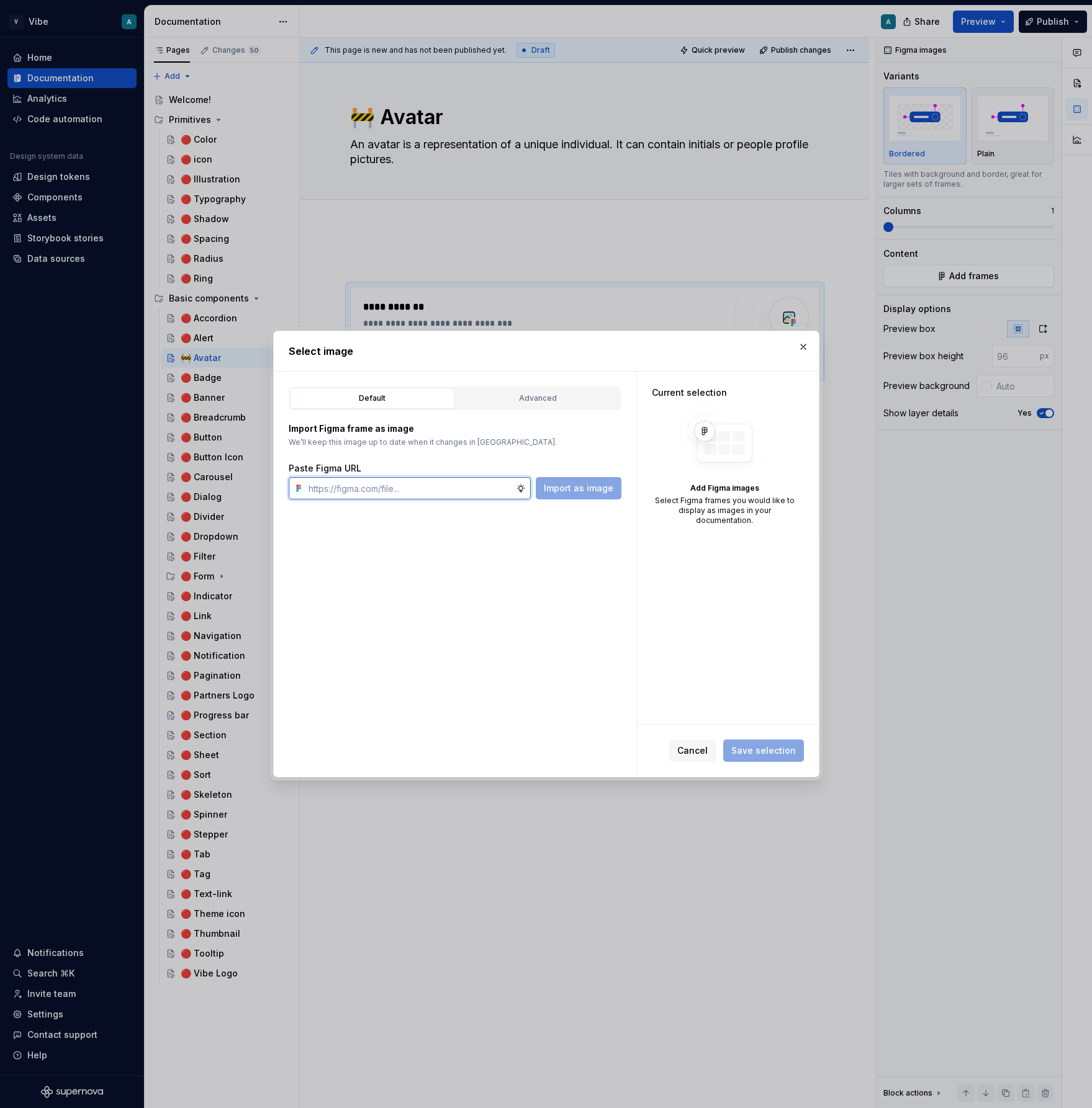
click at [425, 486] on input "text" at bounding box center [409, 488] width 213 height 23
paste input "[URL][DOMAIN_NAME]"
type input "[URL][DOMAIN_NAME]"
click at [604, 492] on span "Import as image" at bounding box center [578, 488] width 70 height 13
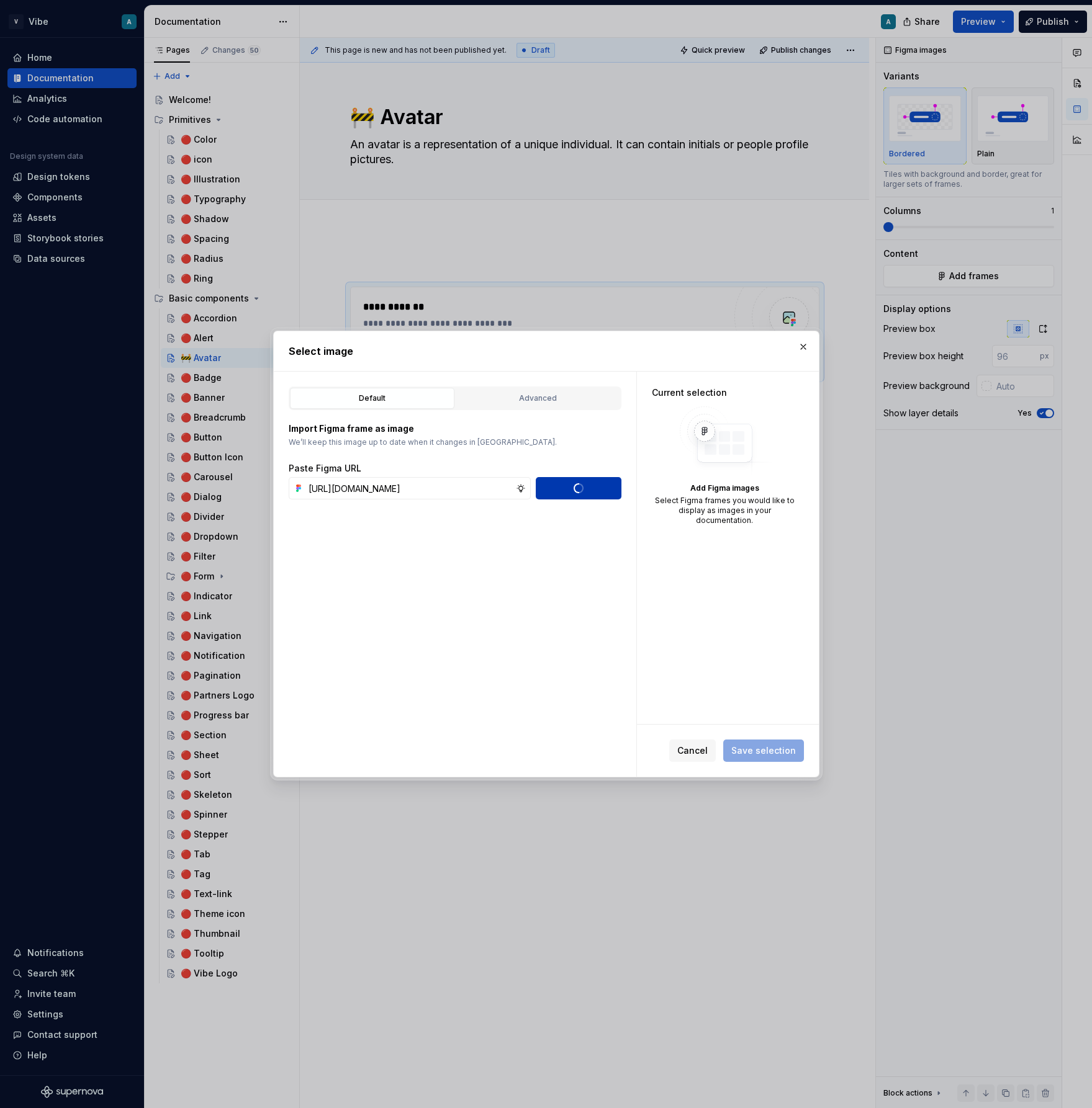
scroll to position [0, 0]
click at [764, 749] on span "Save selection" at bounding box center [763, 751] width 65 height 13
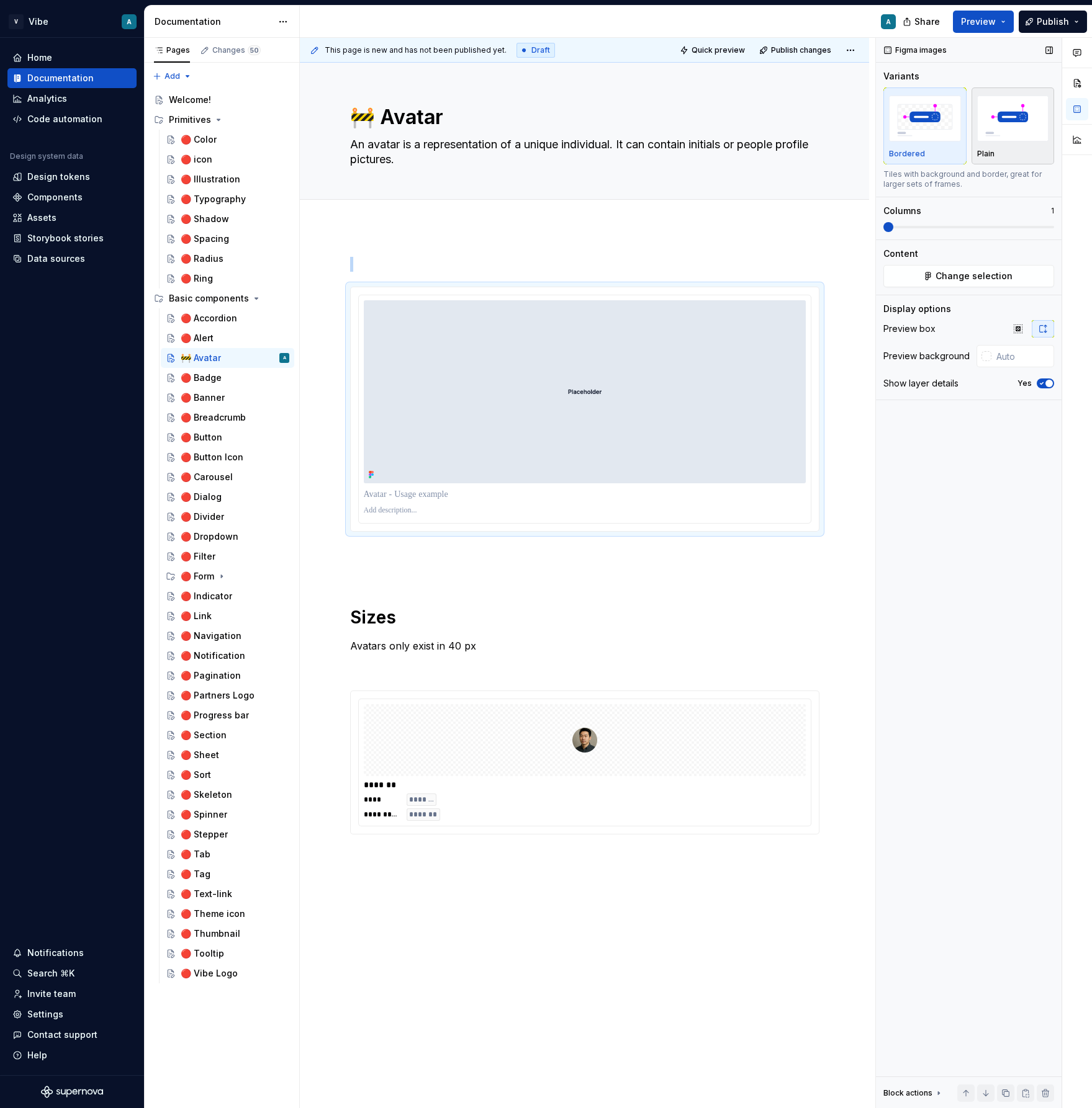
click at [1014, 122] on img "button" at bounding box center [1013, 118] width 72 height 45
click at [1005, 21] on button "Preview" at bounding box center [983, 22] width 61 height 23
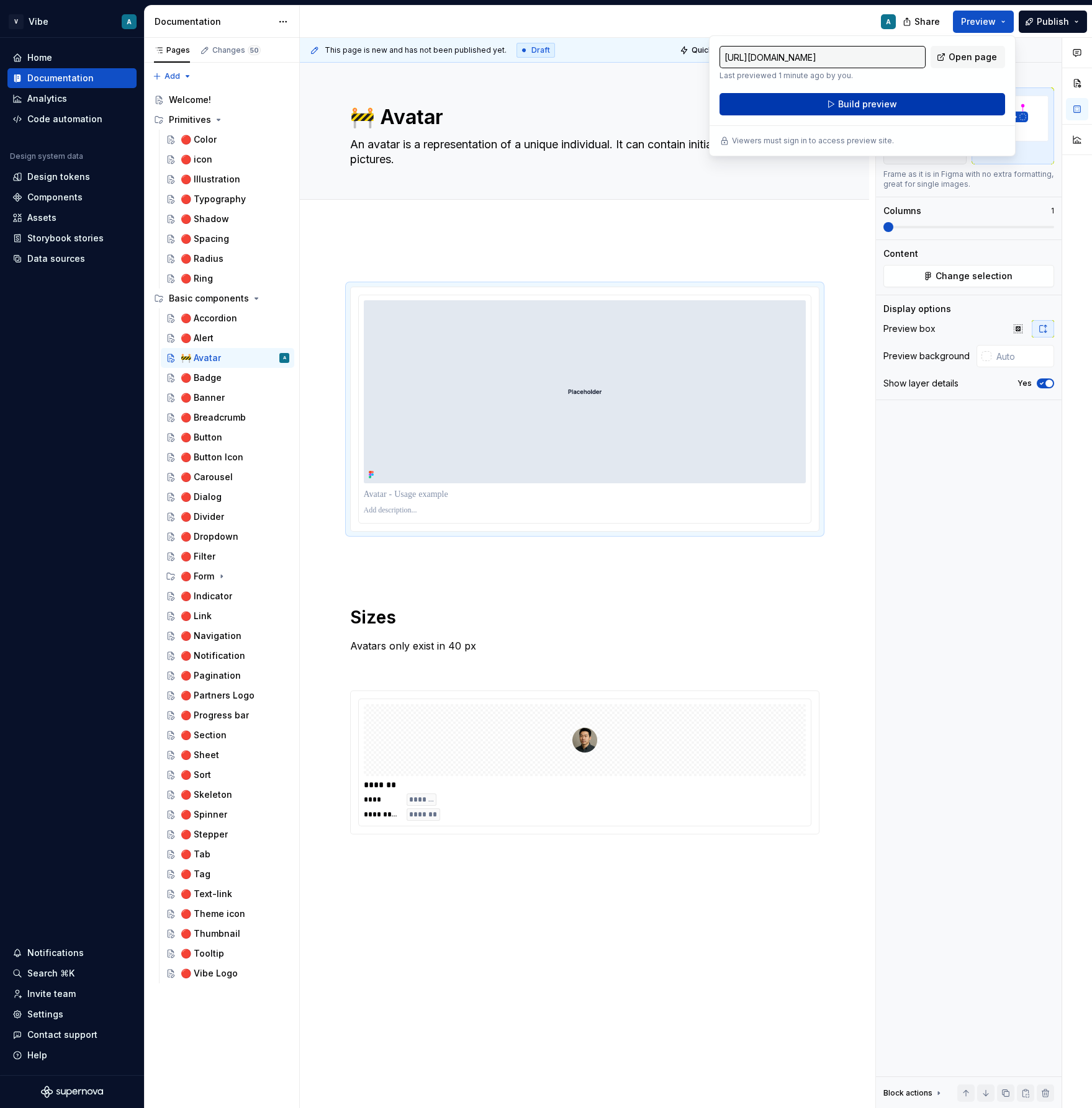
click at [897, 101] on button "Build preview" at bounding box center [862, 105] width 285 height 23
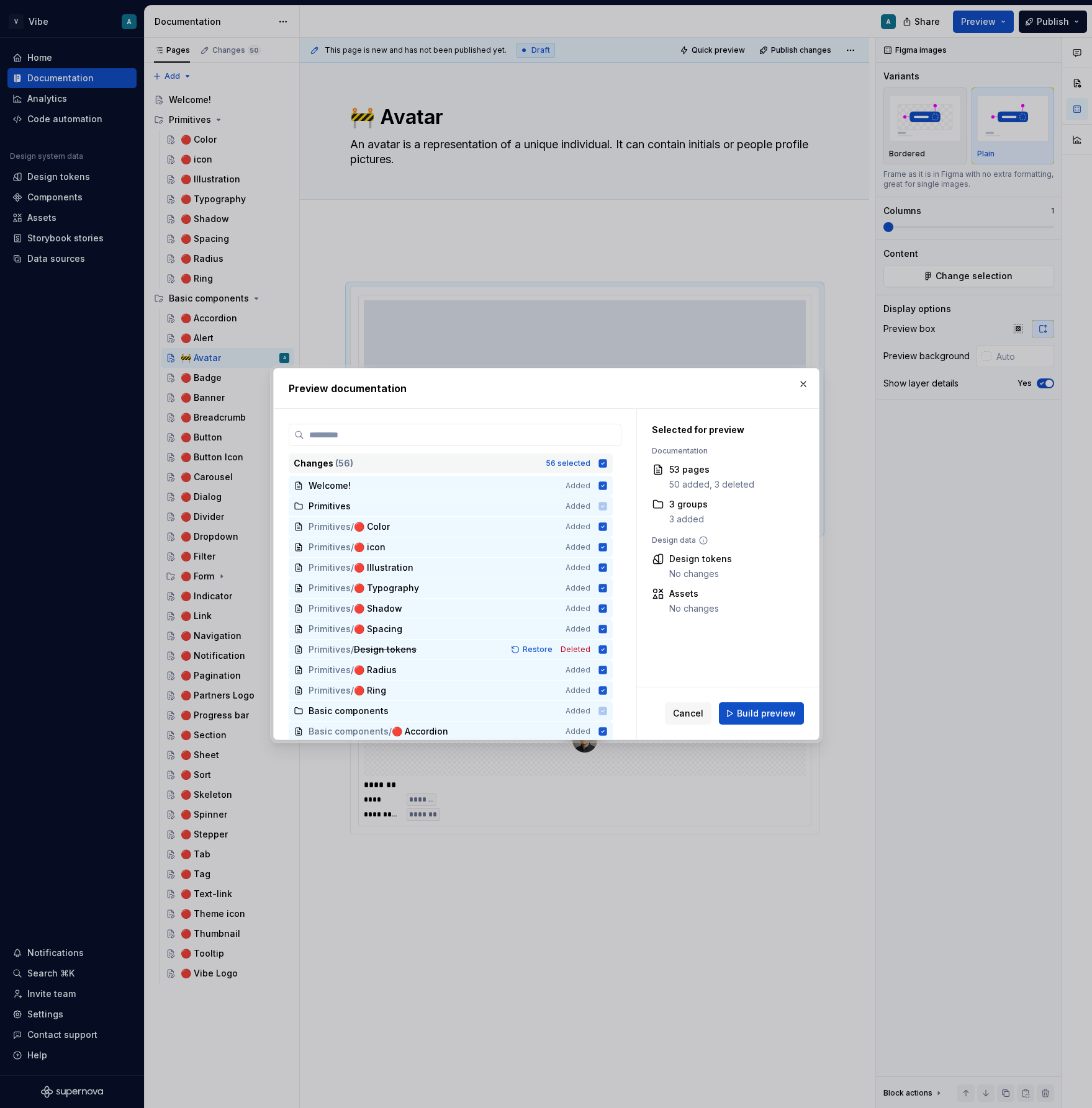
click at [606, 466] on icon at bounding box center [602, 463] width 8 height 8
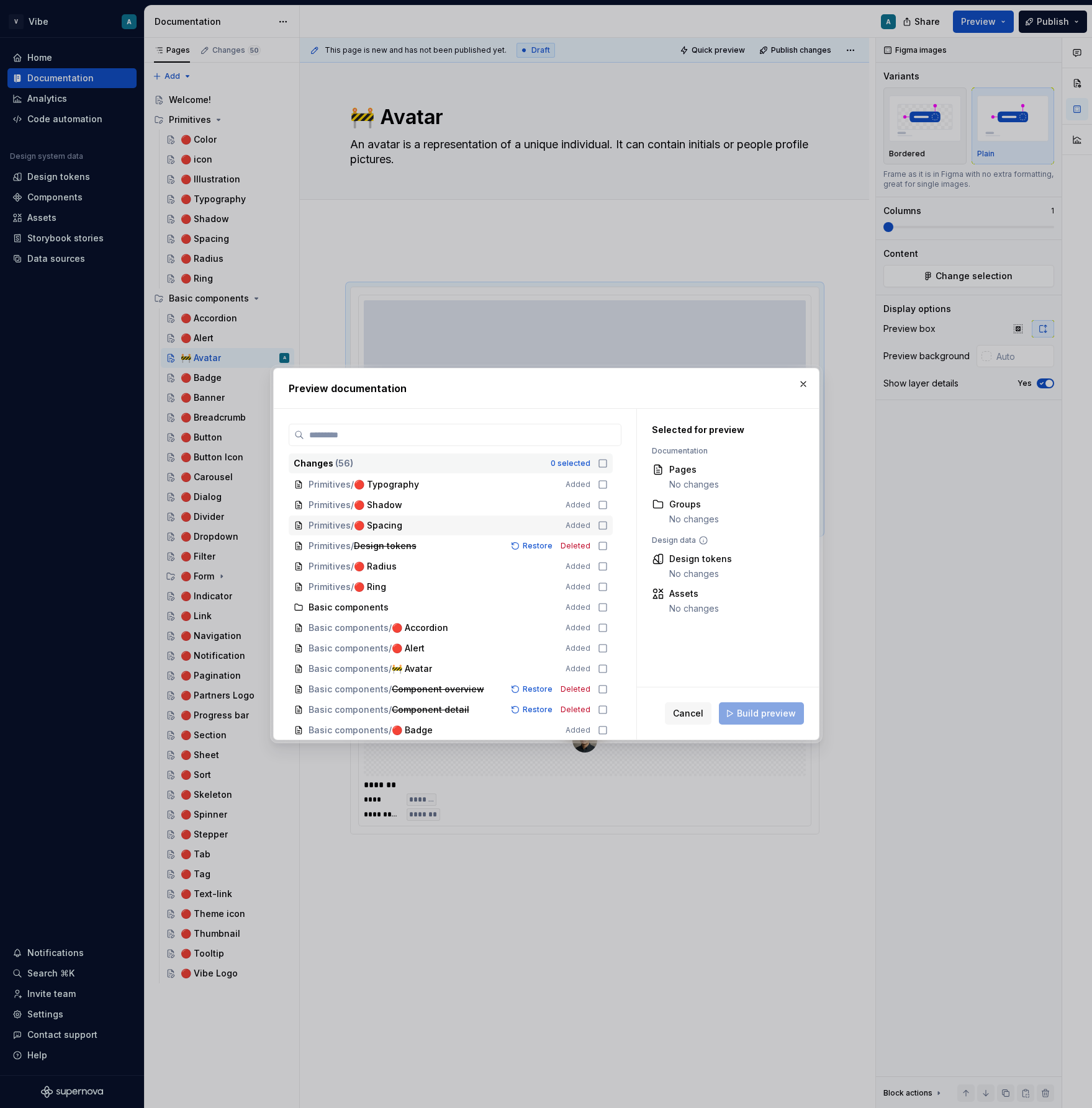
scroll to position [214, 0]
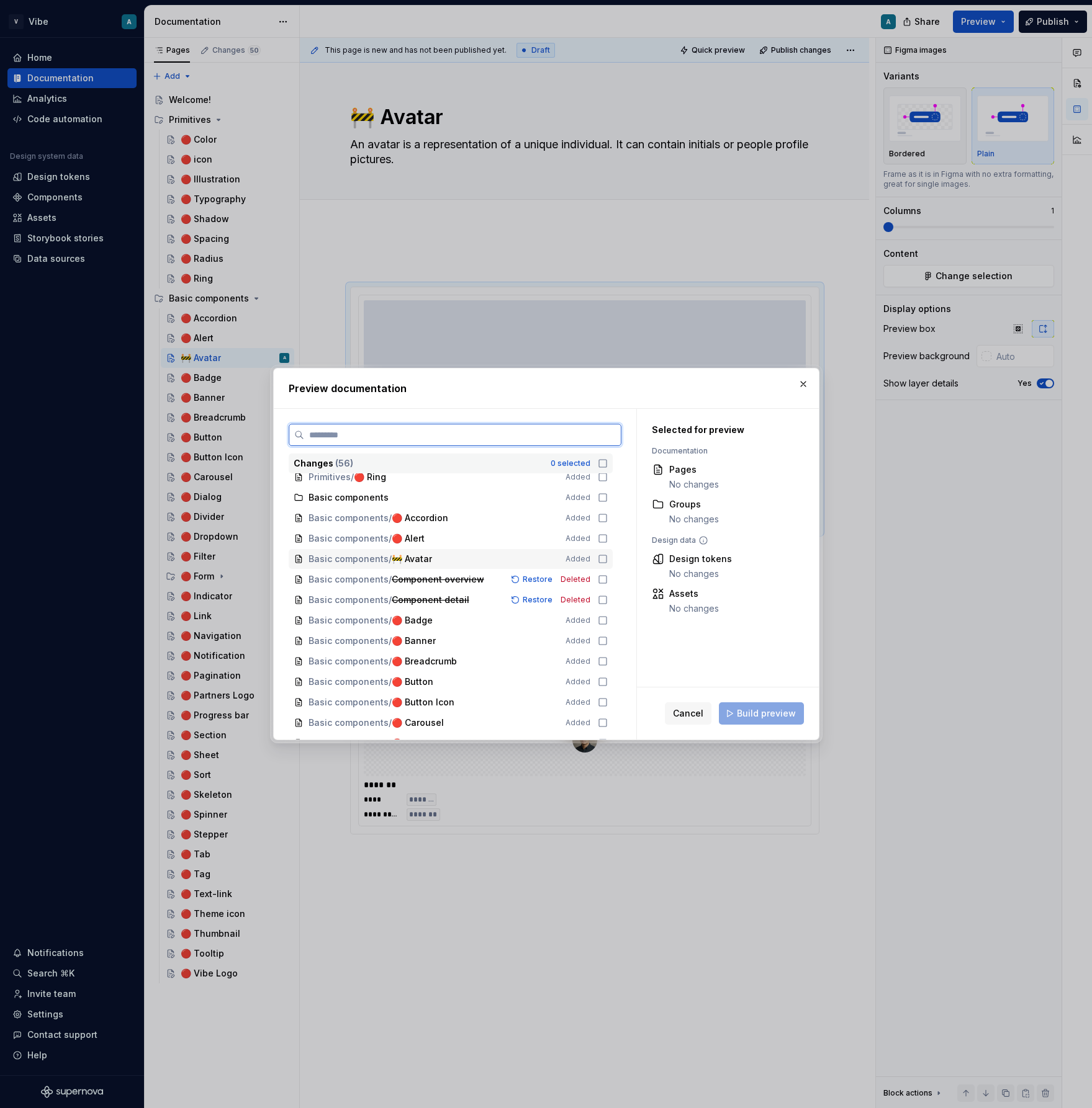
click at [607, 558] on icon at bounding box center [603, 559] width 10 height 10
click at [764, 714] on span "Build preview" at bounding box center [766, 714] width 59 height 13
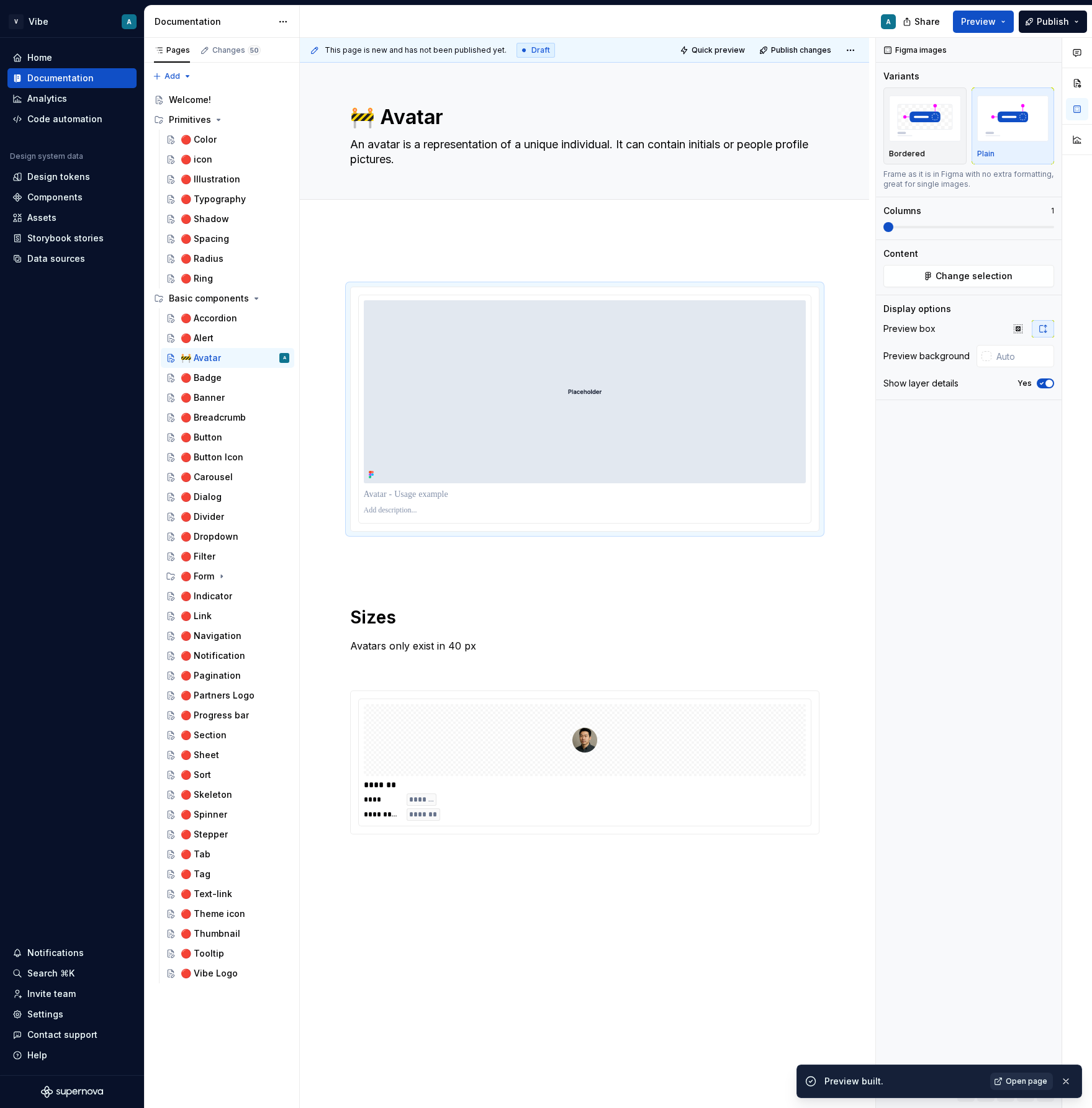
click at [1027, 1085] on span "Open page" at bounding box center [1026, 1082] width 41 height 10
type textarea "*"
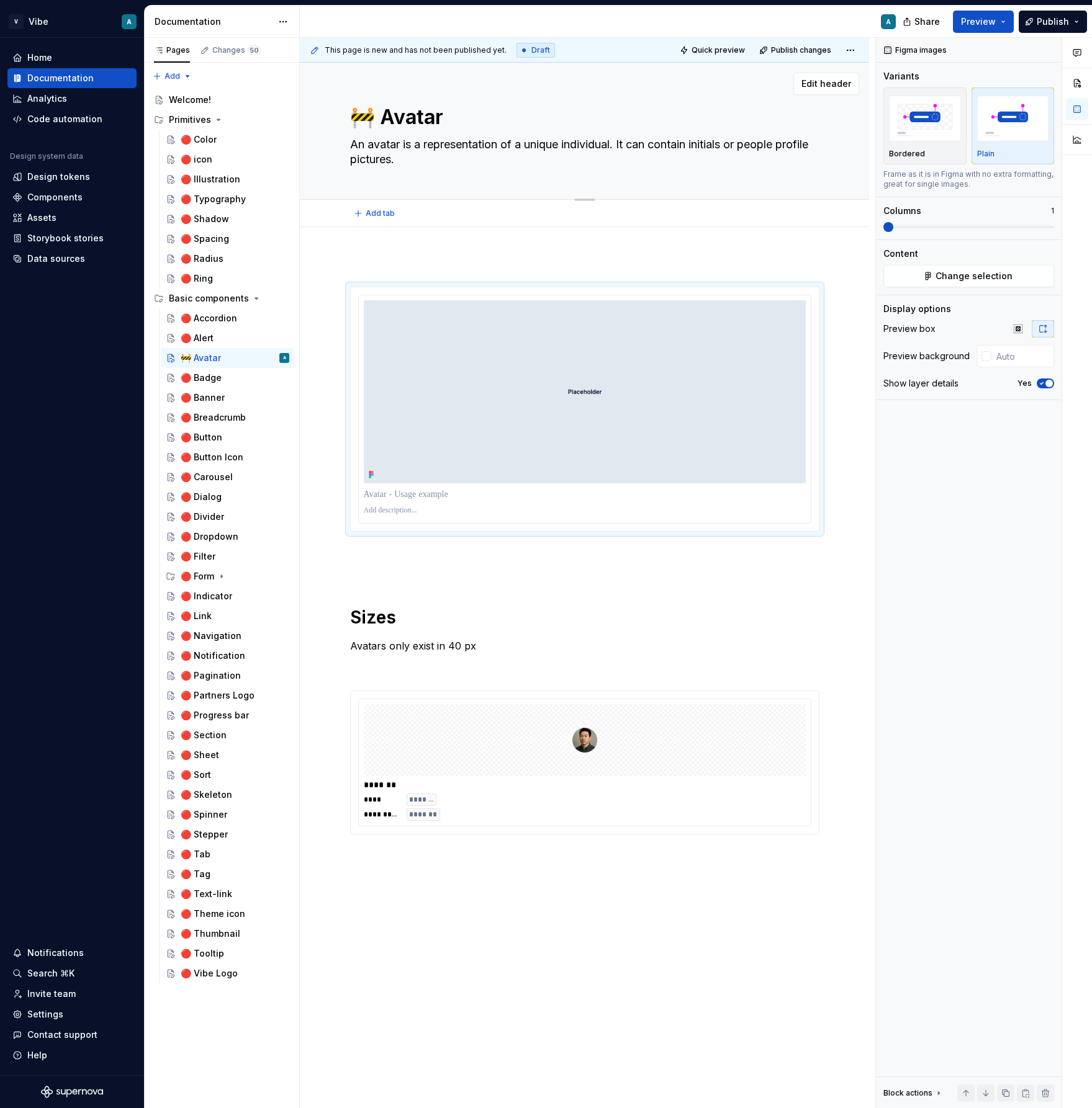
click at [399, 125] on textarea "🚧 Avatar" at bounding box center [582, 117] width 470 height 30
click at [383, 116] on textarea "🚧 Avatar" at bounding box center [582, 117] width 470 height 30
type textarea "🚧Avatar"
type textarea "*"
type textarea "Avatar"
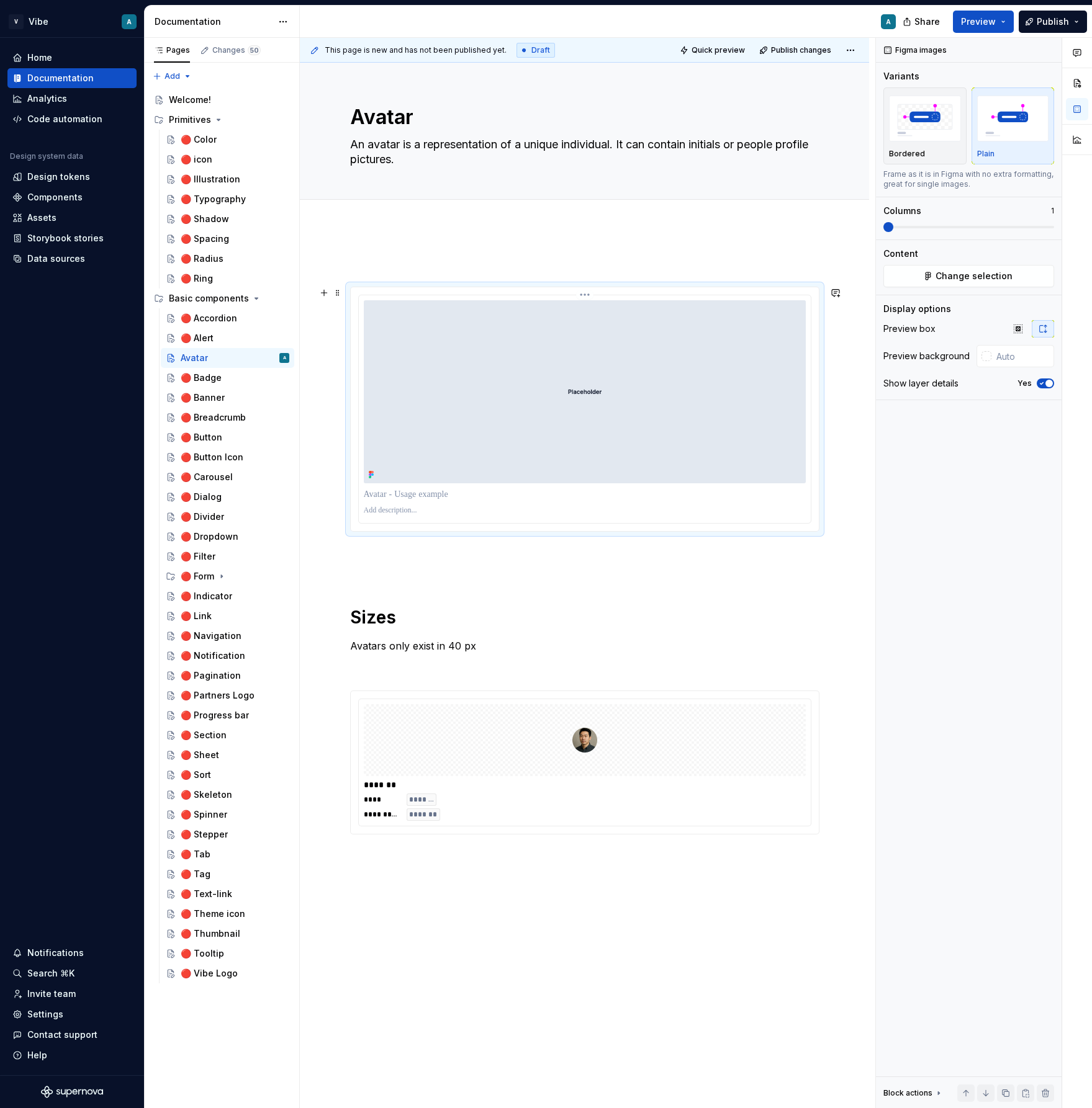
type textarea "*"
type textarea "Avatar"
click at [383, 261] on p at bounding box center [584, 264] width 470 height 15
drag, startPoint x: 342, startPoint y: 298, endPoint x: 355, endPoint y: 206, distance: 92.9
click at [392, 257] on p at bounding box center [584, 264] width 470 height 15
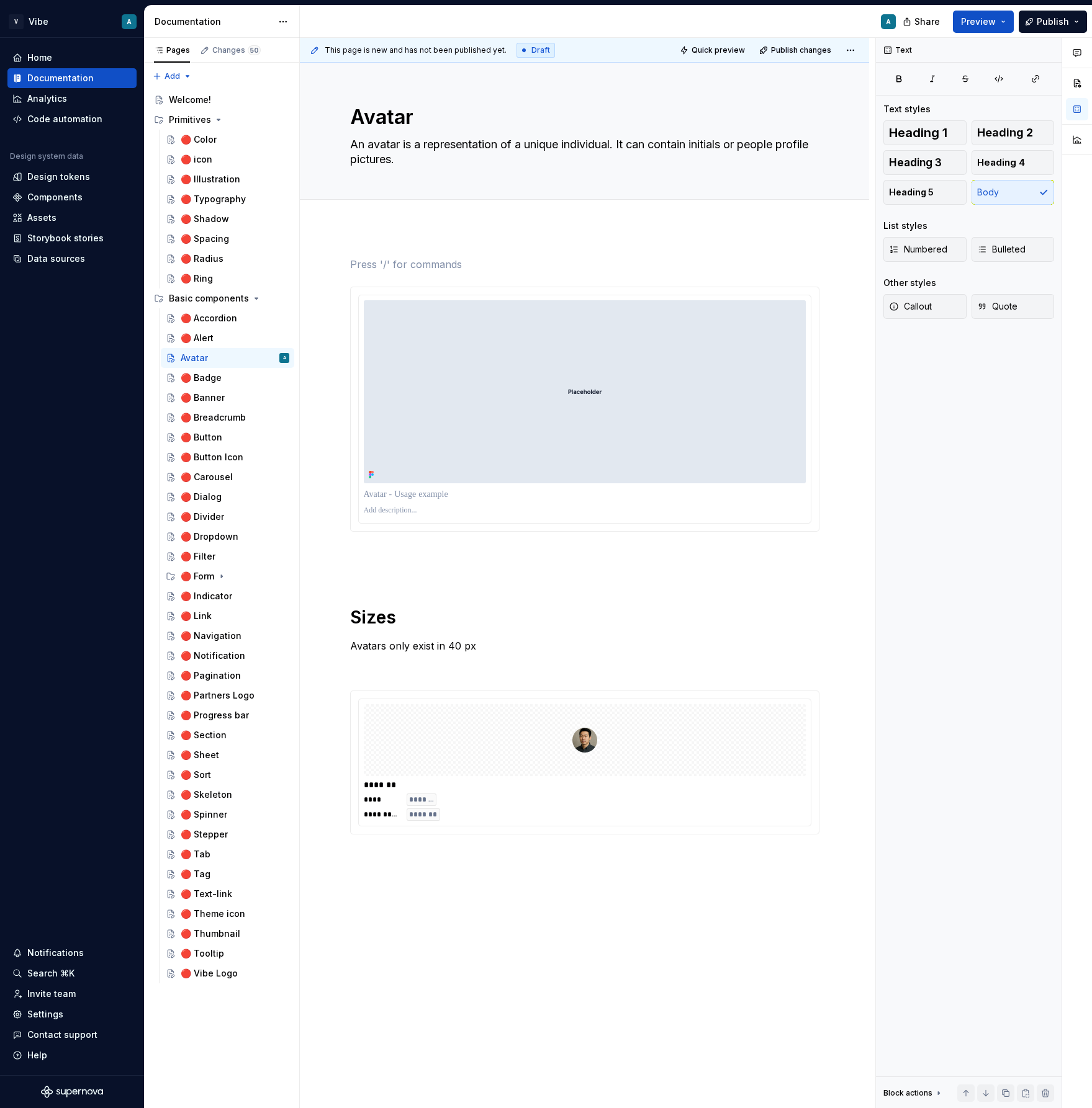
click at [392, 257] on p at bounding box center [584, 264] width 470 height 15
click at [399, 562] on h1 "Sizes" at bounding box center [584, 595] width 470 height 67
click at [352, 607] on h1 "Sizes" at bounding box center [584, 595] width 470 height 67
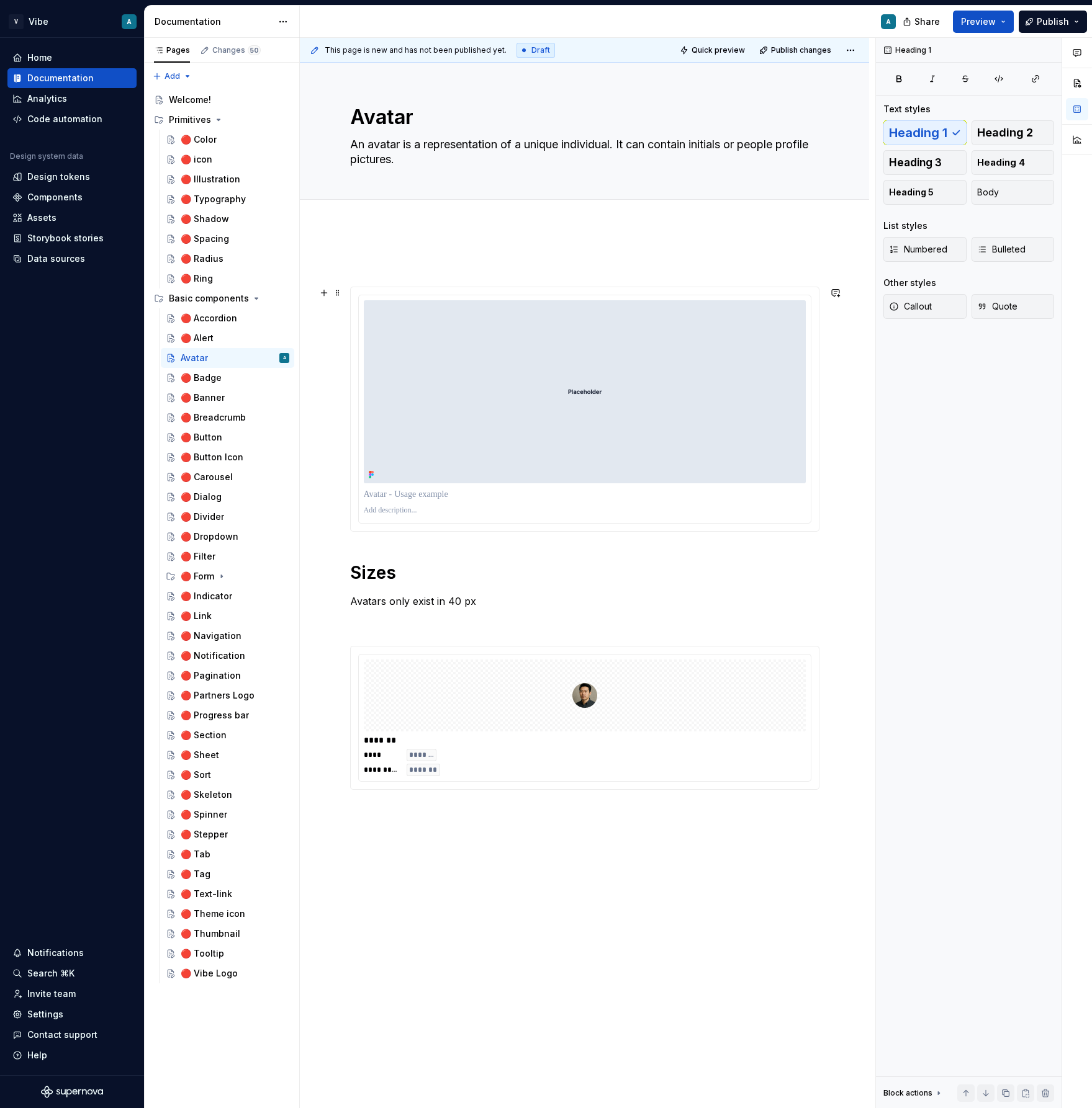
click at [373, 532] on div at bounding box center [584, 409] width 470 height 245
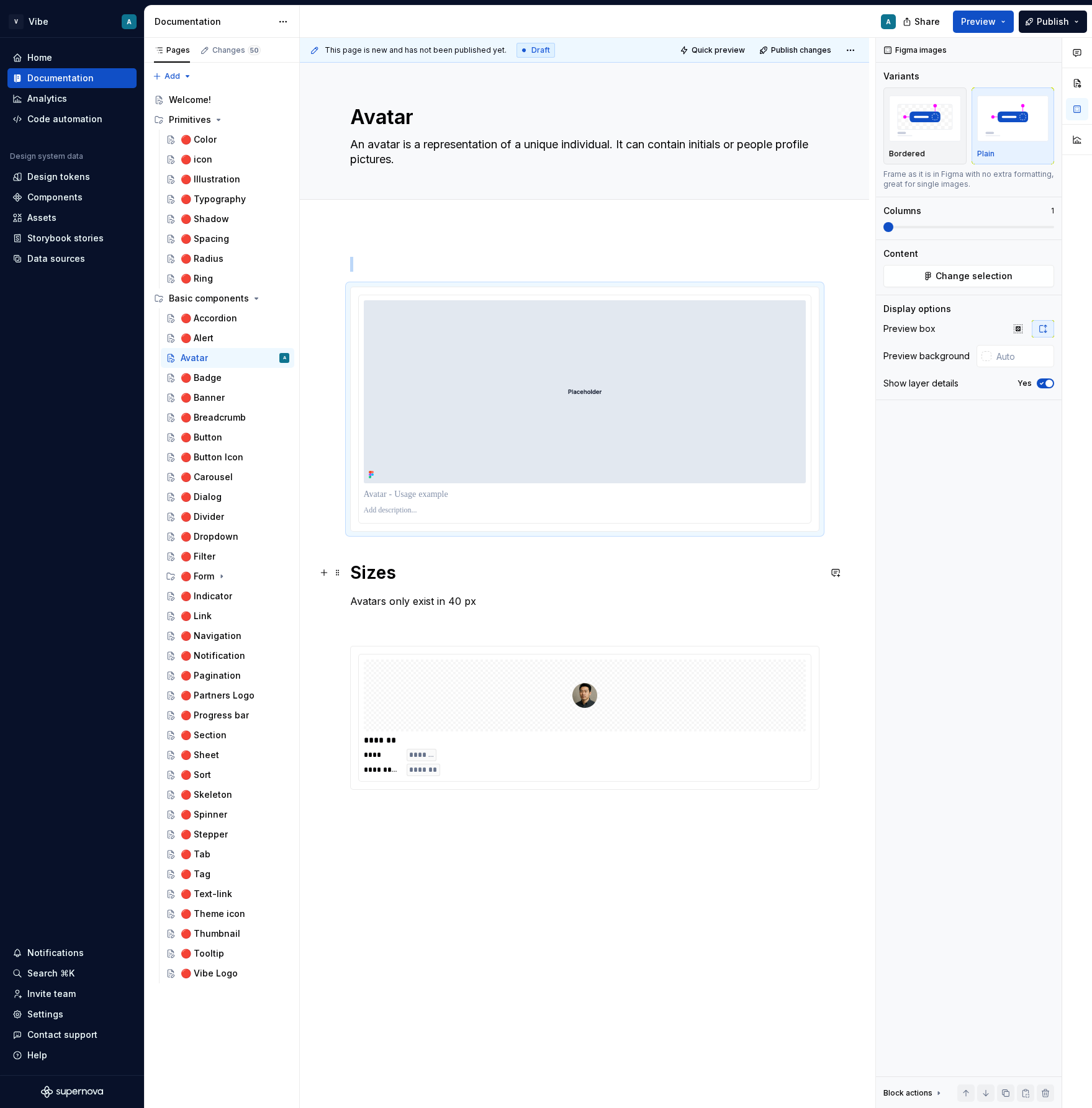
click at [354, 568] on h1 "Sizes" at bounding box center [584, 573] width 470 height 23
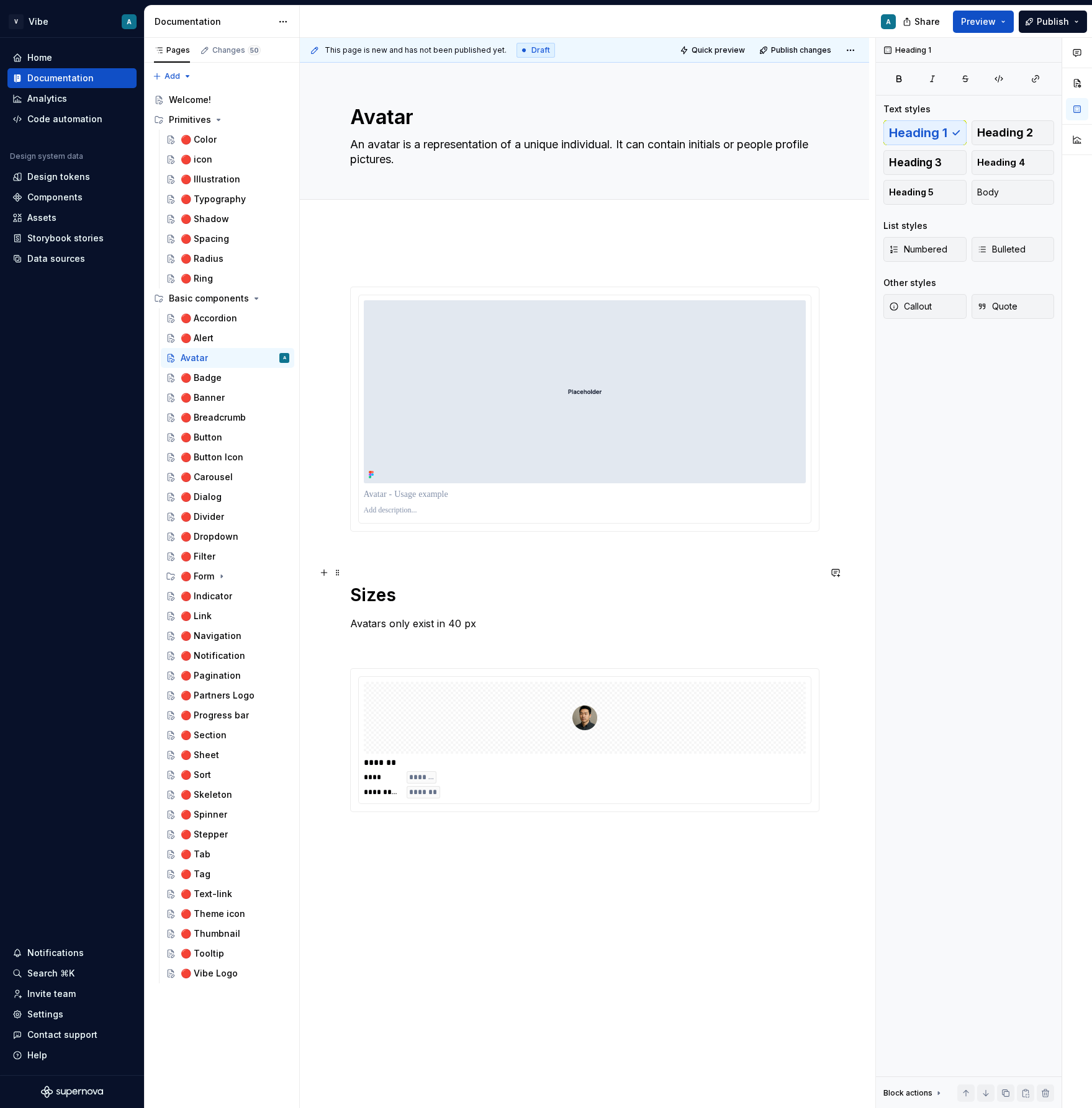
click at [366, 564] on h1 "Sizes" at bounding box center [584, 583] width 470 height 44
click at [374, 549] on div "**********" at bounding box center [584, 535] width 470 height 555
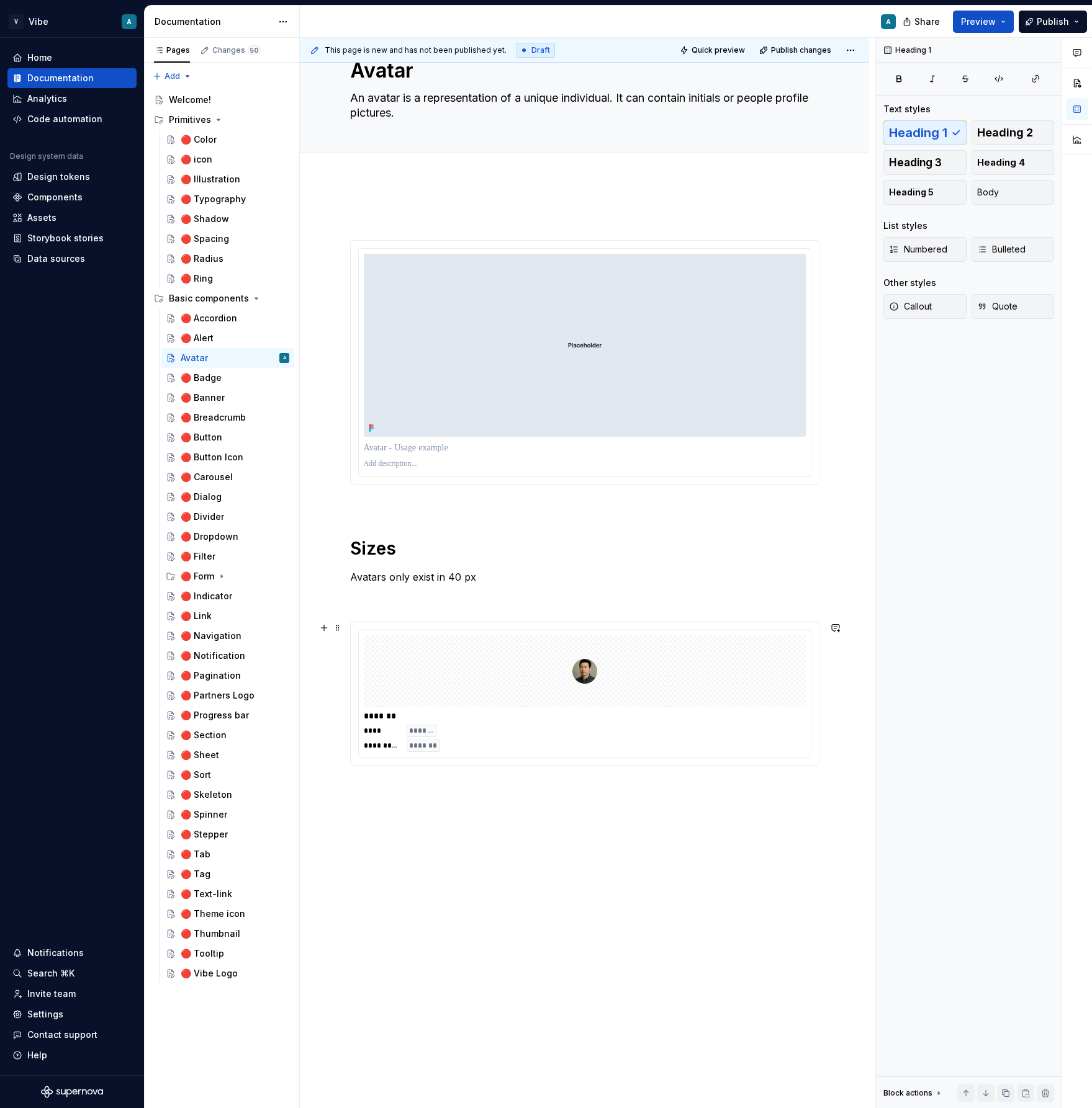
scroll to position [50, 0]
click at [365, 775] on div "**********" at bounding box center [584, 492] width 470 height 570
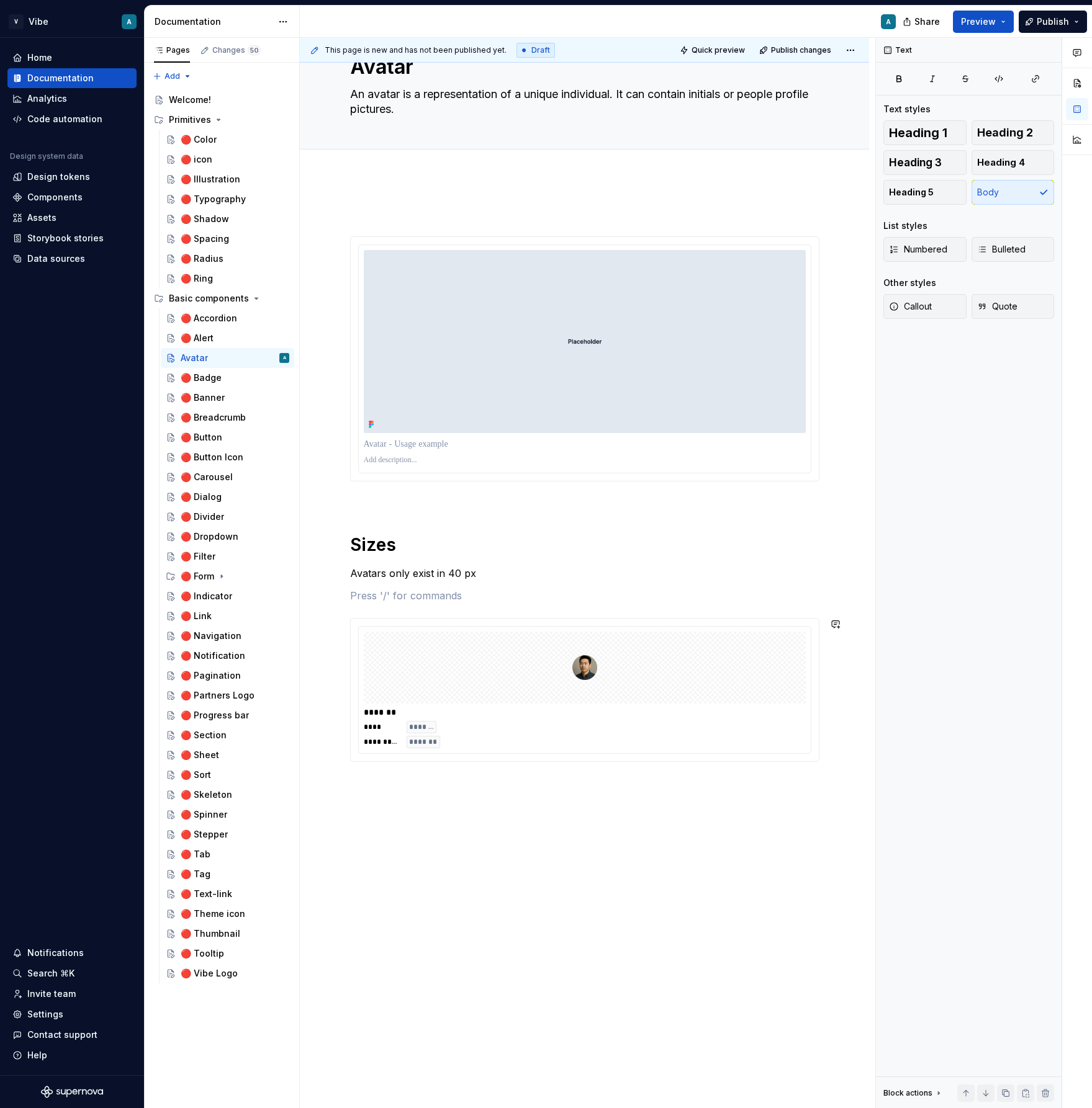
click at [365, 786] on div "**********" at bounding box center [584, 642] width 569 height 932
click at [377, 548] on h1 "Sizes" at bounding box center [584, 533] width 470 height 44
click at [495, 573] on p "Avatars only exist in 40 px" at bounding box center [584, 573] width 470 height 15
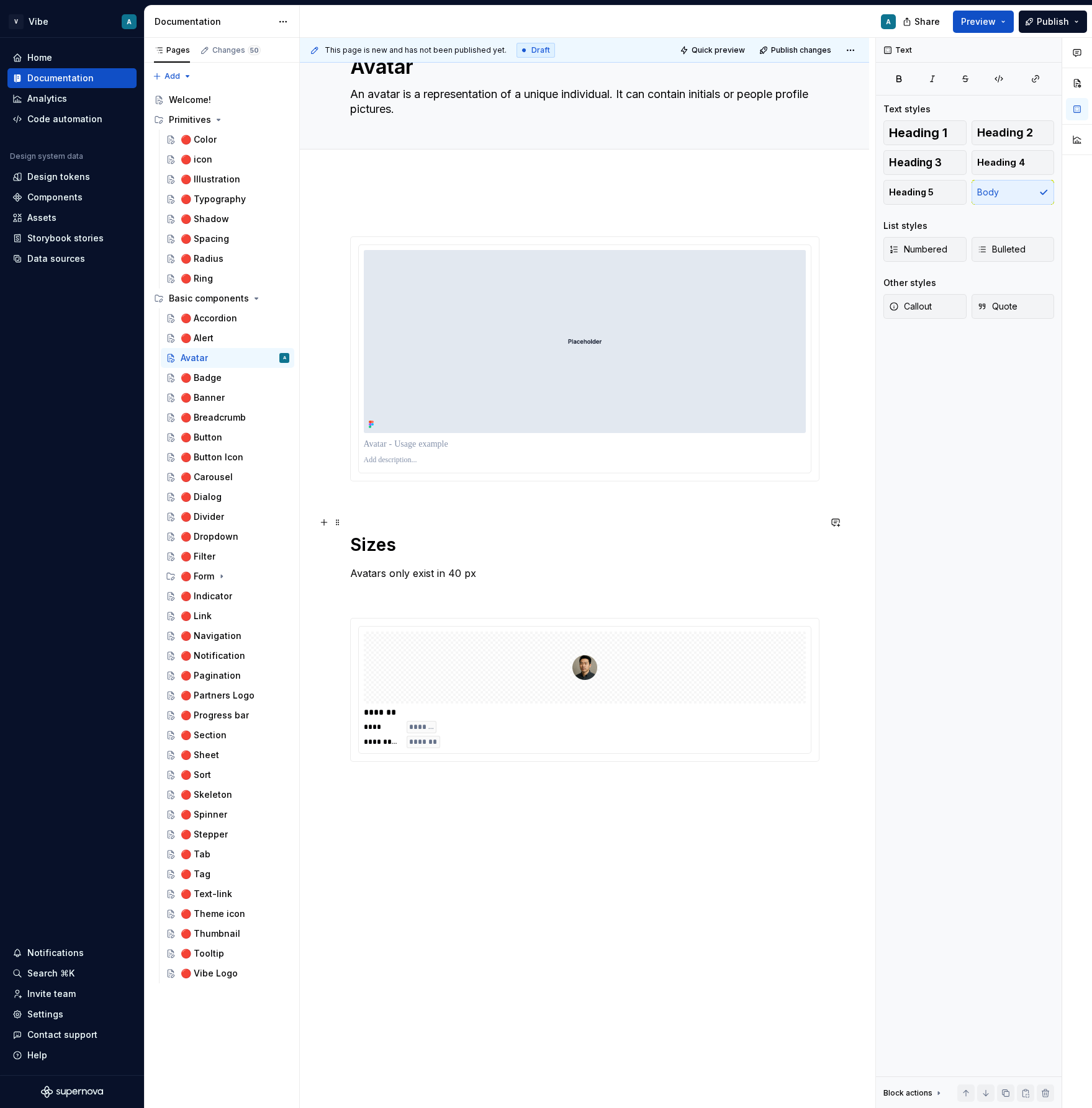
click at [396, 546] on h1 "Sizes" at bounding box center [584, 533] width 470 height 44
copy h1 "Sizes"
click at [384, 808] on p at bounding box center [584, 807] width 470 height 15
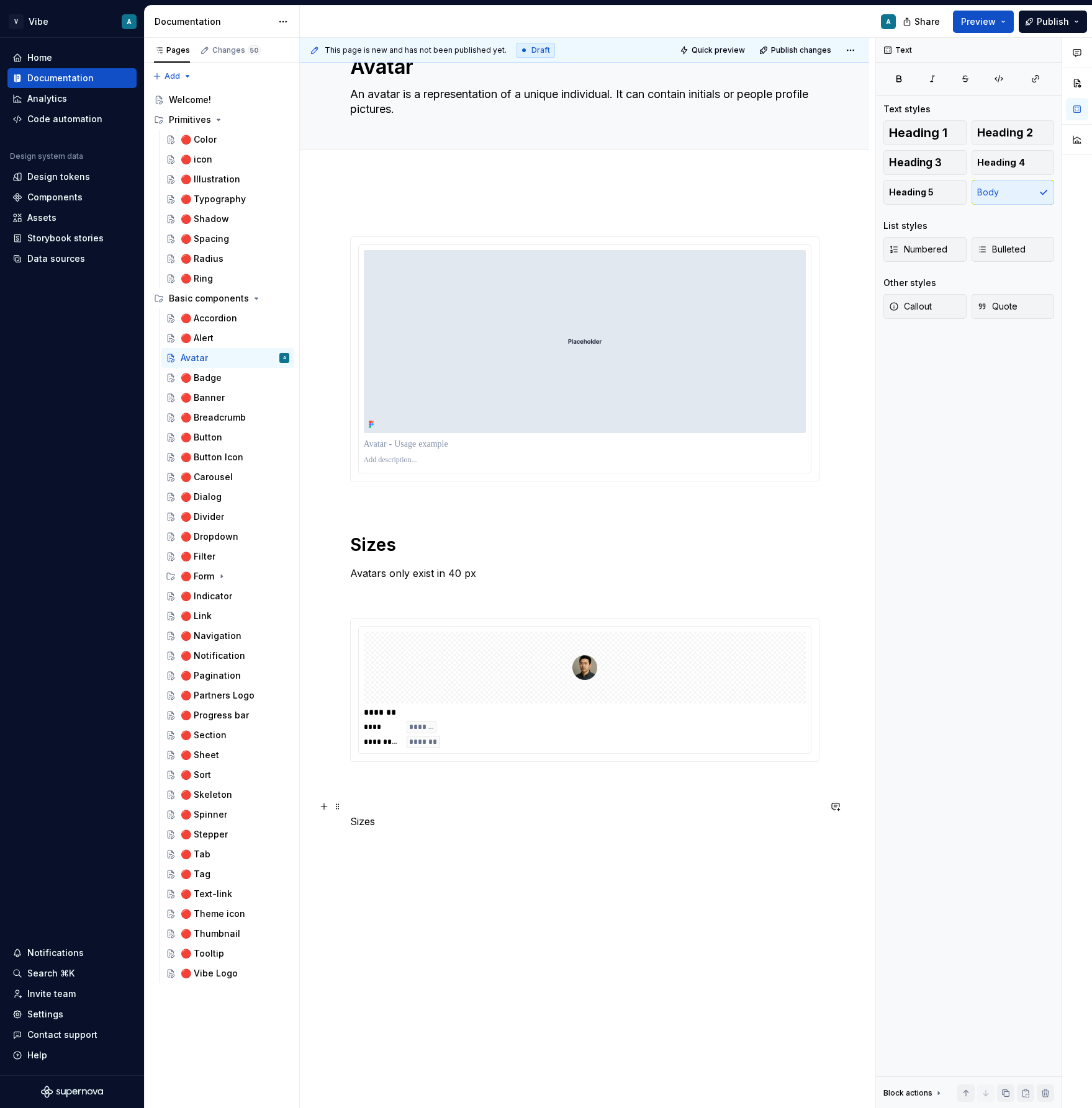
click at [359, 826] on p "Sizes" at bounding box center [584, 814] width 470 height 30
click at [911, 142] on button "Heading 1" at bounding box center [925, 133] width 83 height 25
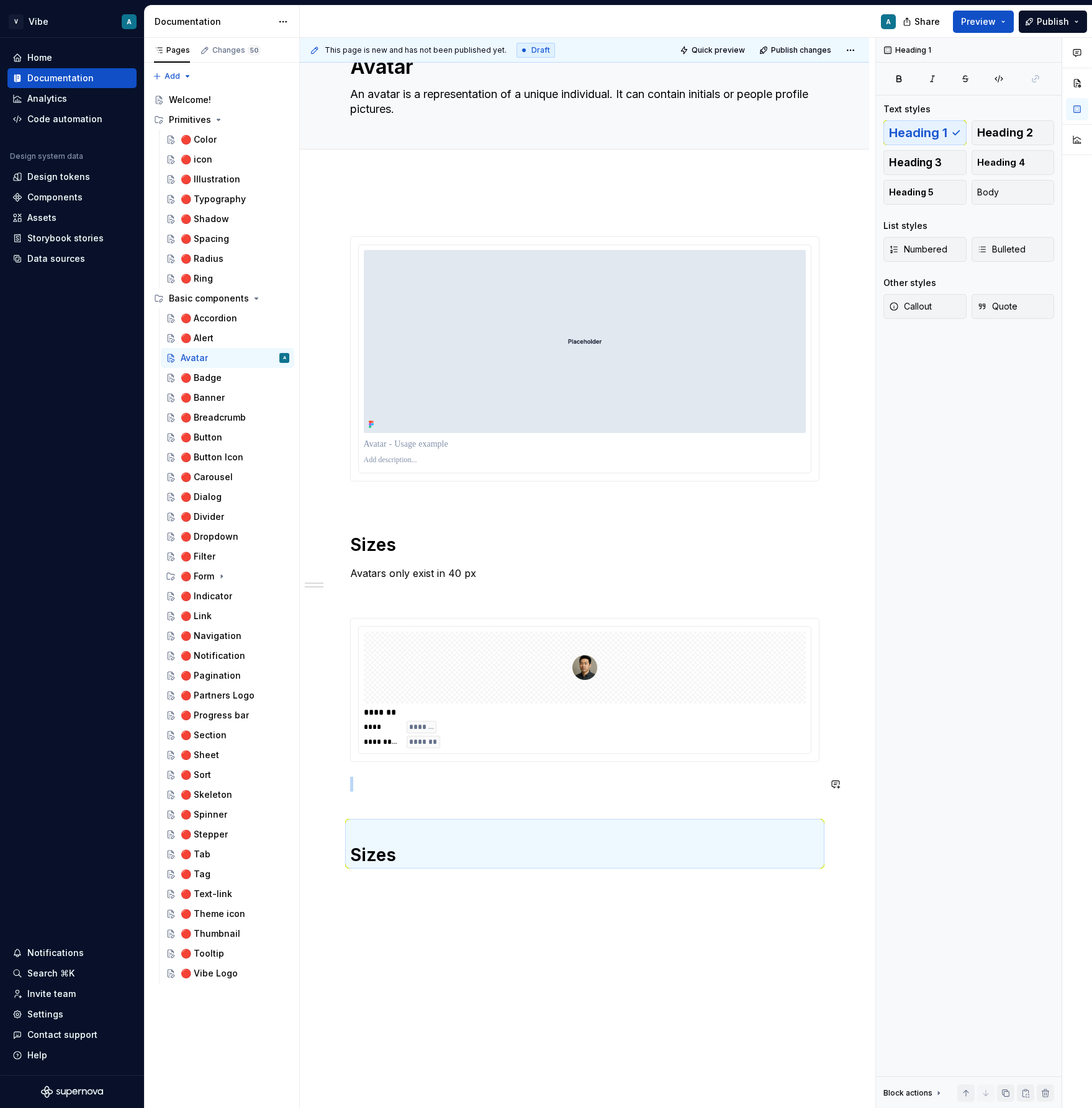
click at [384, 817] on div "**********" at bounding box center [584, 536] width 470 height 660
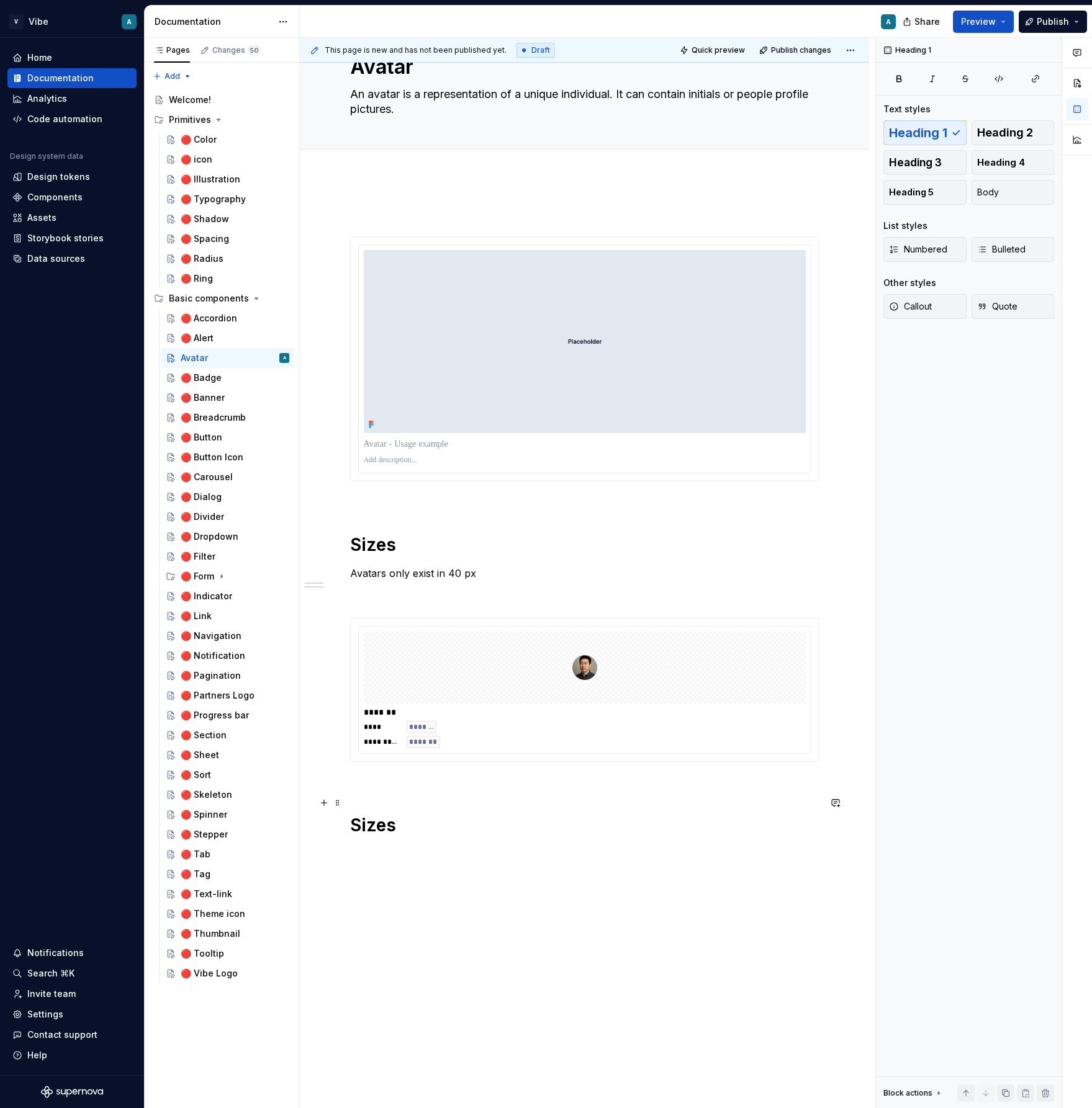
click at [382, 798] on h1 "Sizes" at bounding box center [584, 813] width 470 height 44
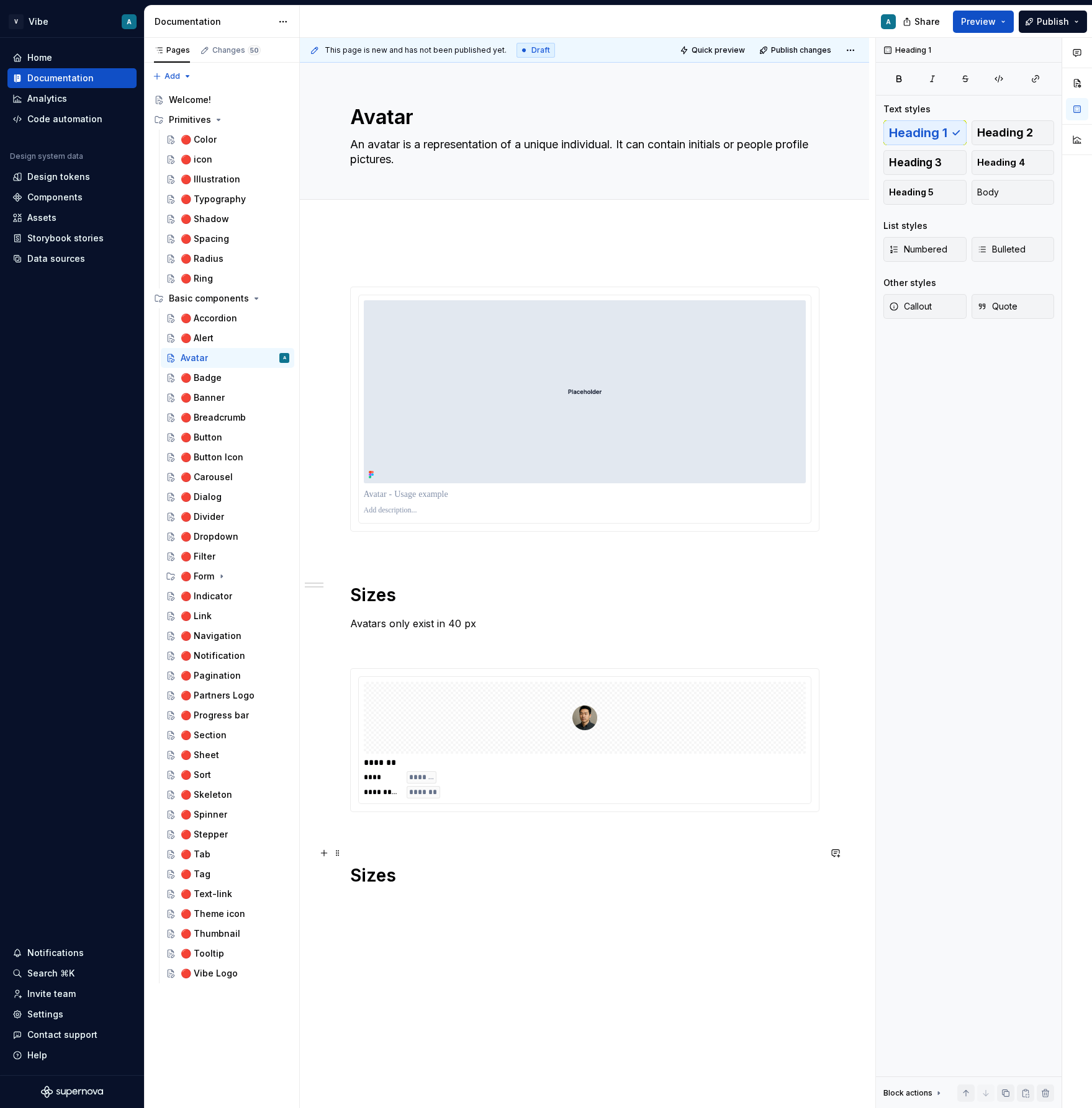
click at [387, 876] on h1 "Sizes" at bounding box center [584, 864] width 470 height 44
click at [514, 619] on p "Avatars only exist in 40 px" at bounding box center [584, 624] width 470 height 15
click at [495, 934] on div "**********" at bounding box center [584, 731] width 569 height 1009
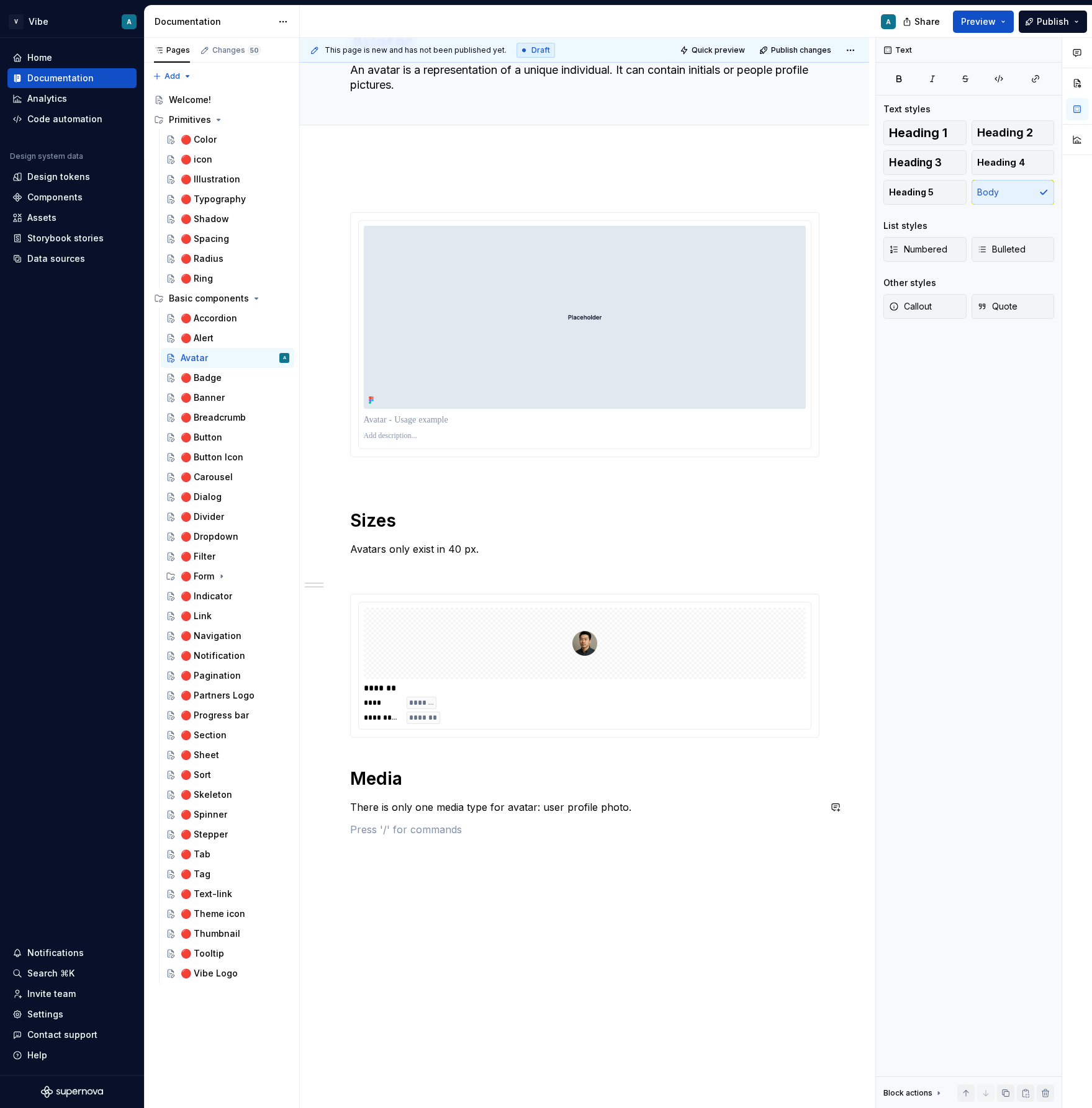
scroll to position [150, 0]
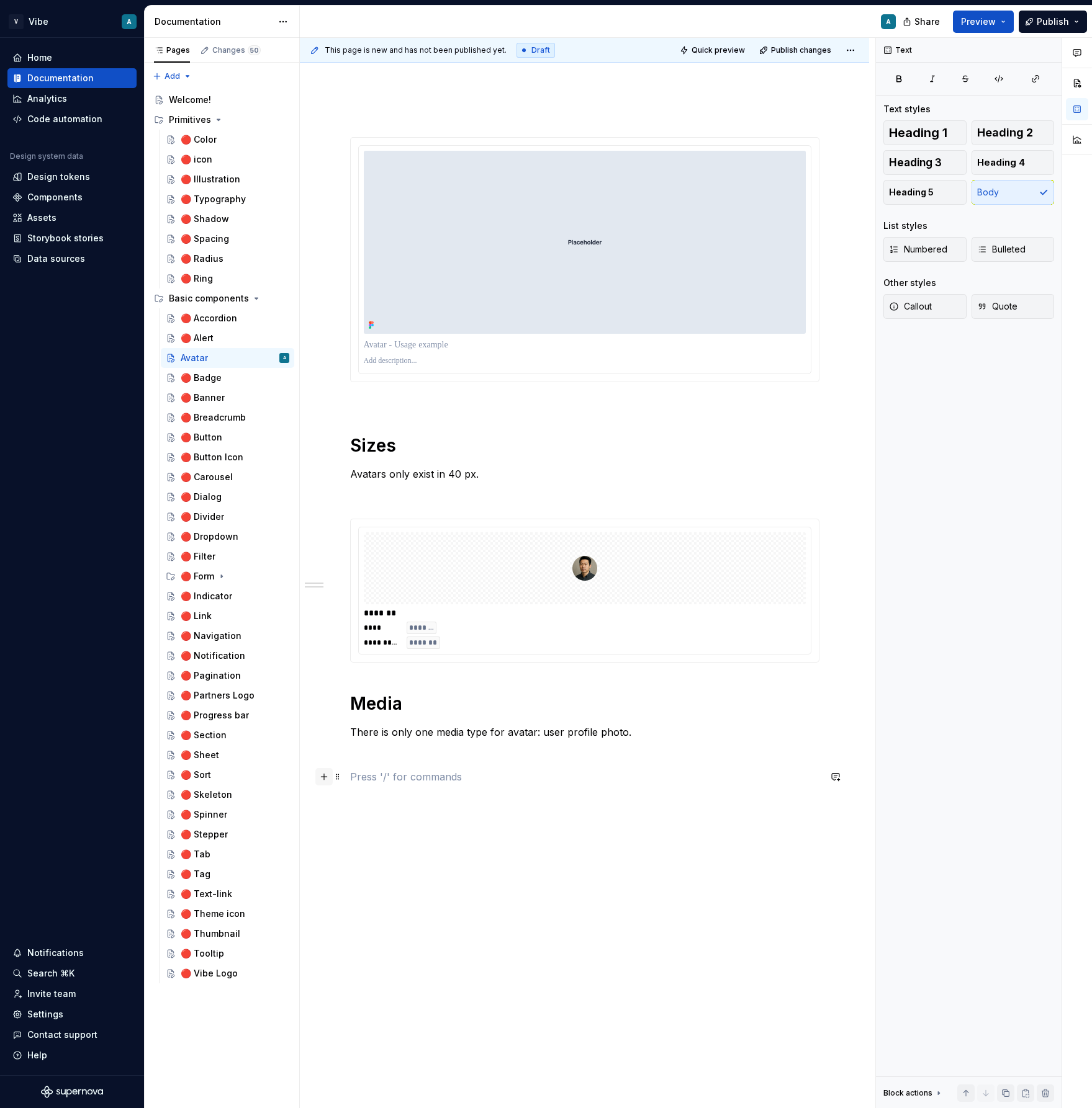
click at [328, 778] on button "button" at bounding box center [324, 777] width 18 height 18
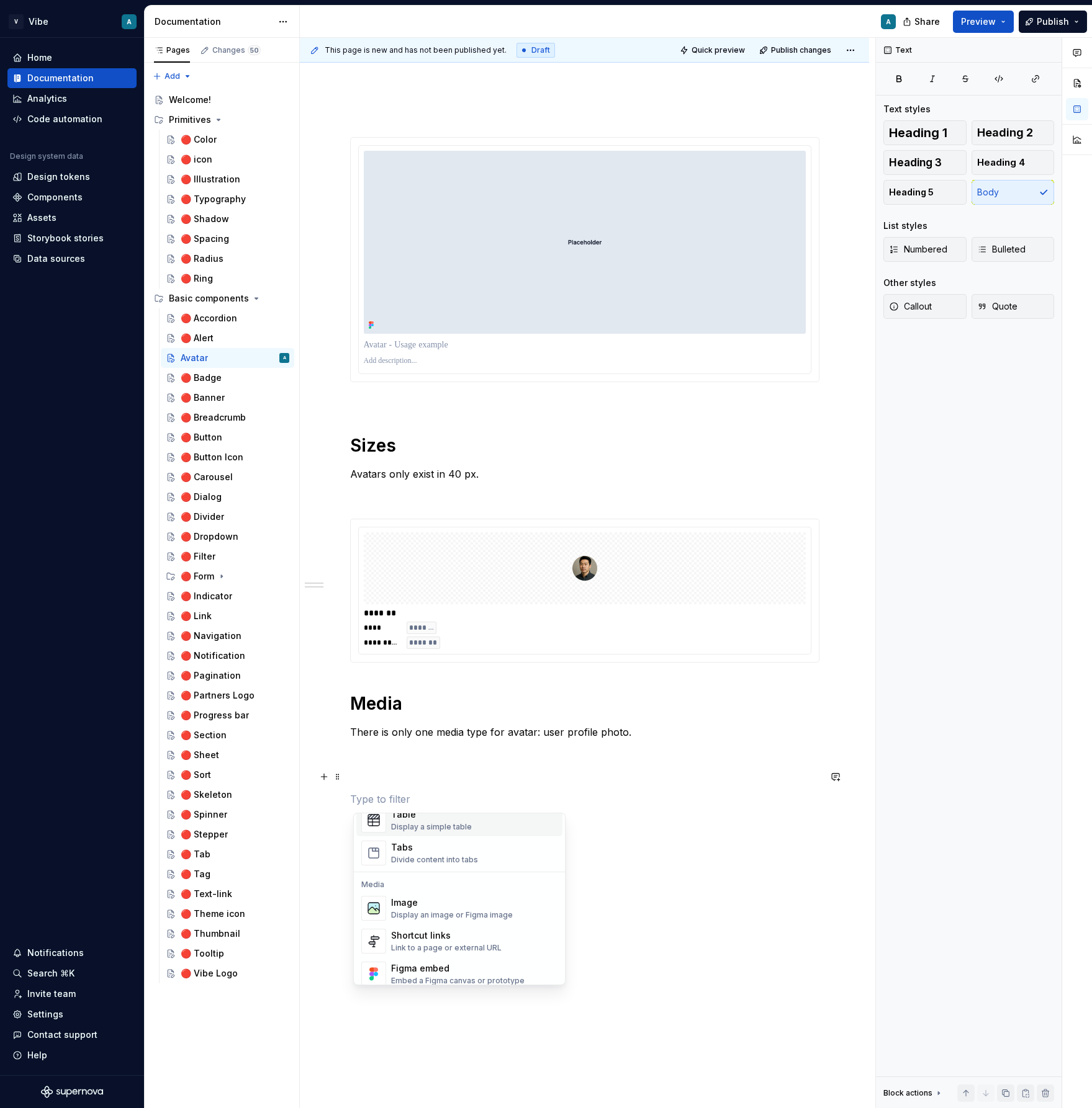
scroll to position [548, 0]
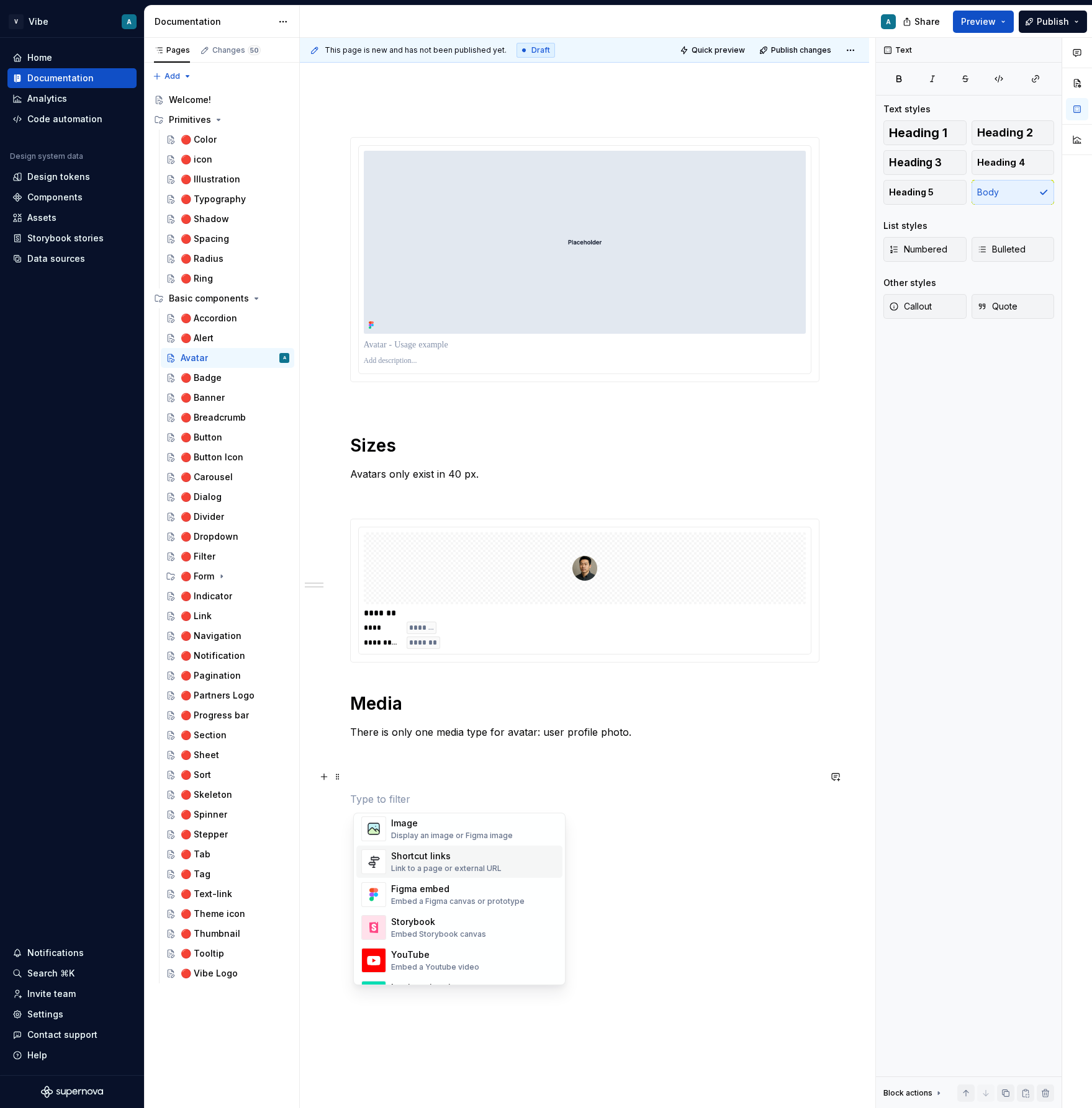
click at [367, 781] on p at bounding box center [584, 777] width 470 height 15
click at [450, 859] on div "Figma component Display components and variants from Figma" at bounding box center [474, 859] width 166 height 24
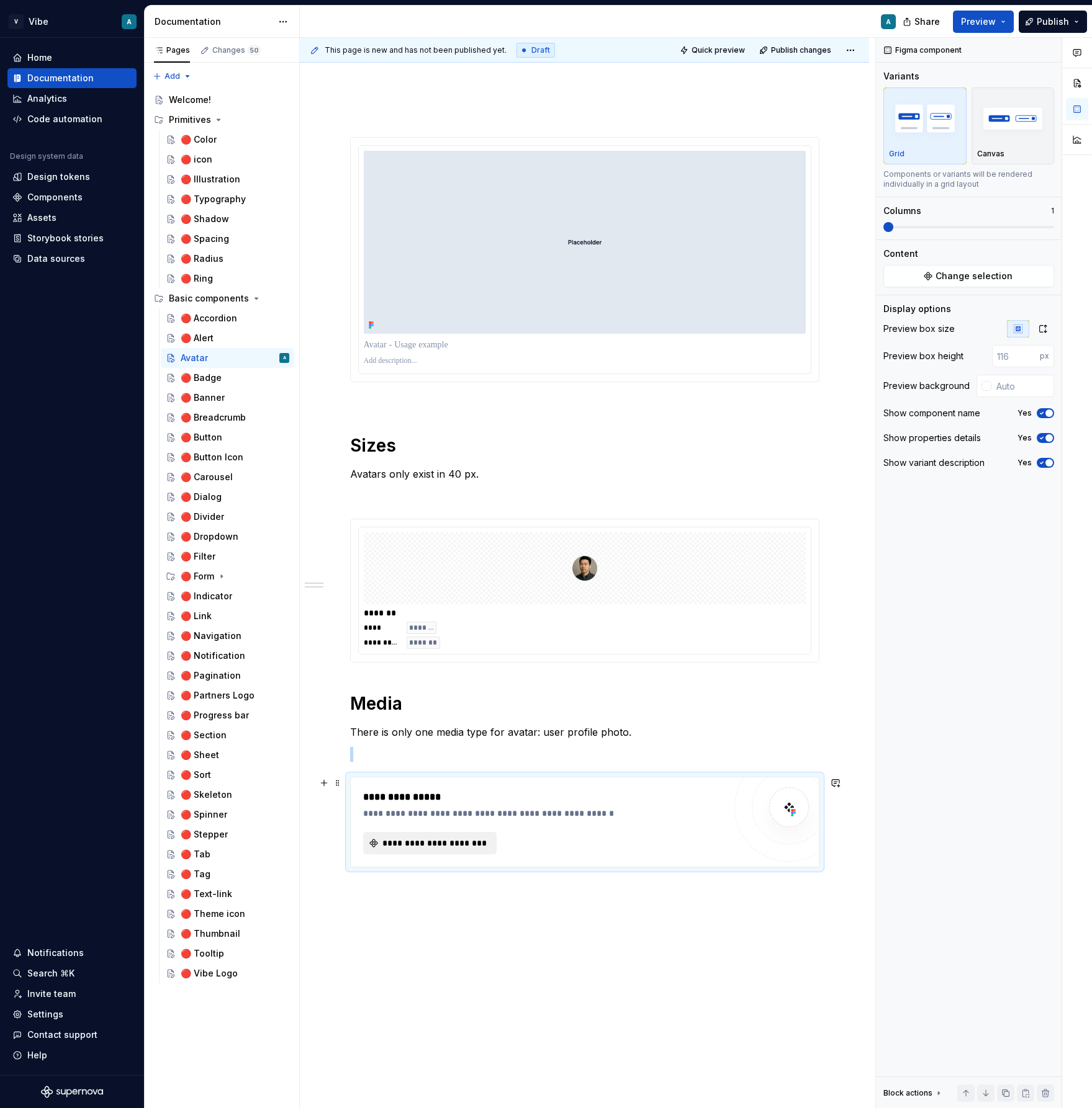
click at [455, 847] on span "**********" at bounding box center [434, 844] width 107 height 13
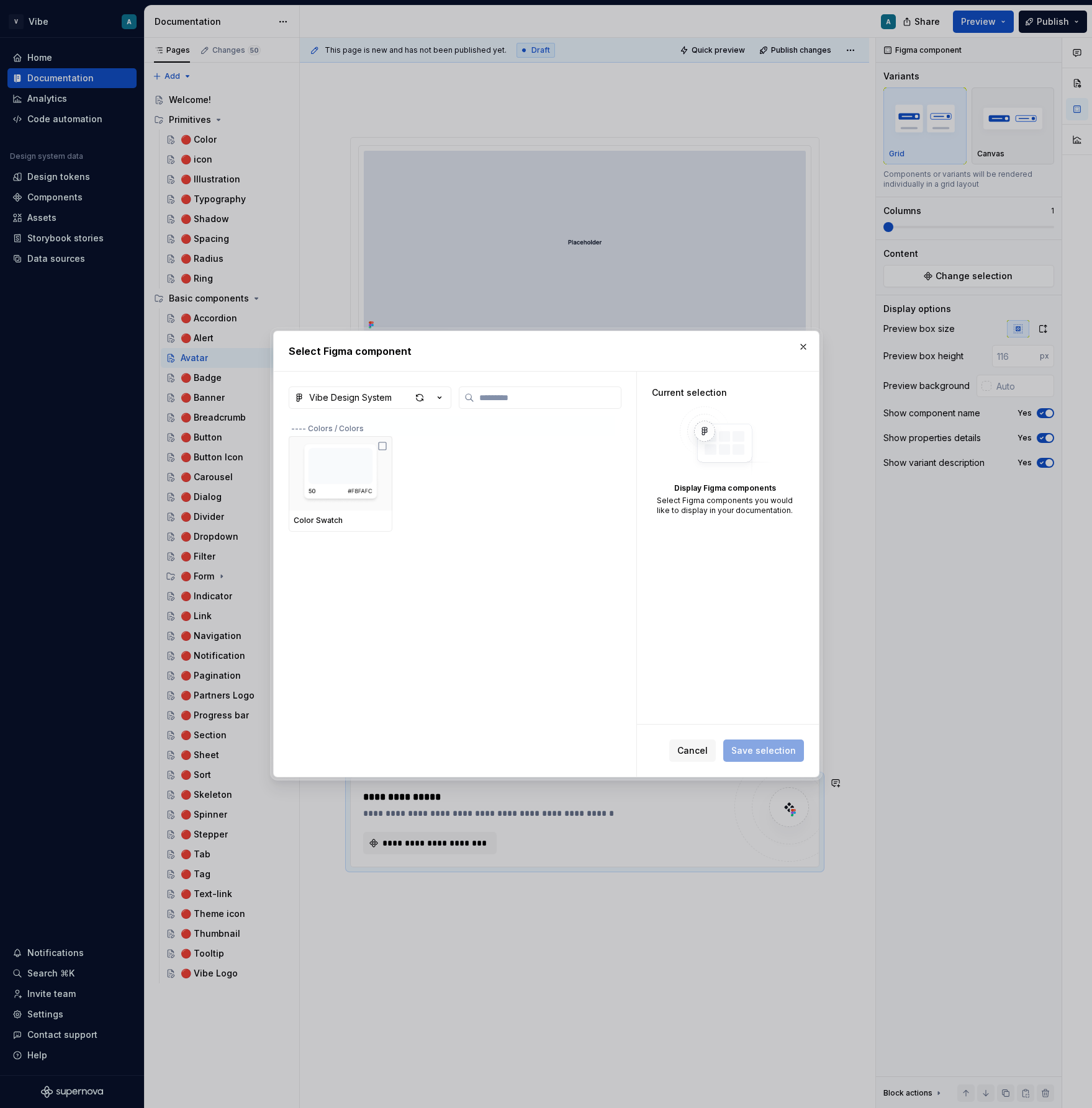
type textarea "*"
click at [501, 403] on input "search" at bounding box center [547, 398] width 147 height 13
type input "***"
click at [381, 459] on div at bounding box center [340, 473] width 103 height 75
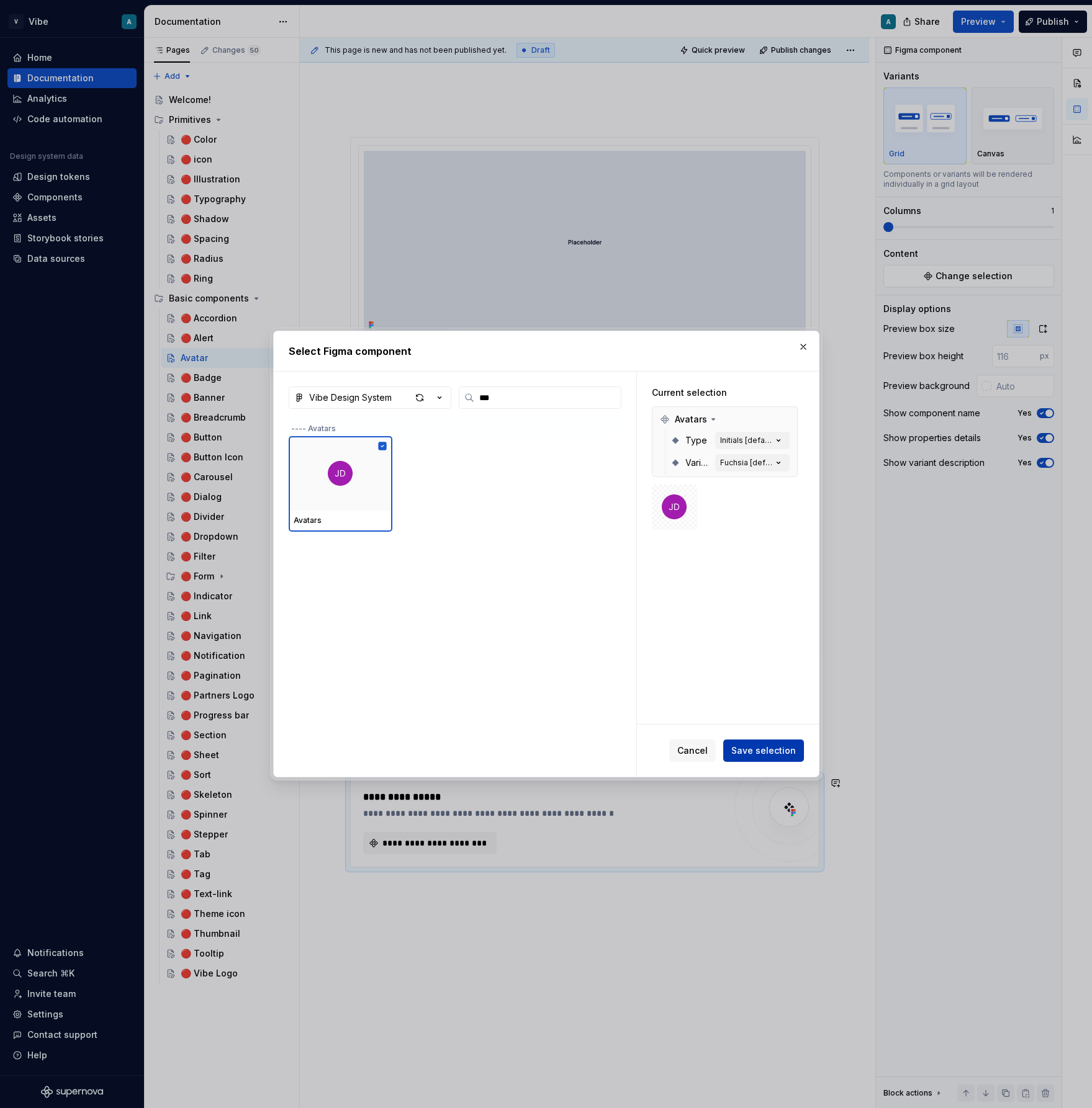
click at [765, 756] on span "Save selection" at bounding box center [763, 751] width 65 height 13
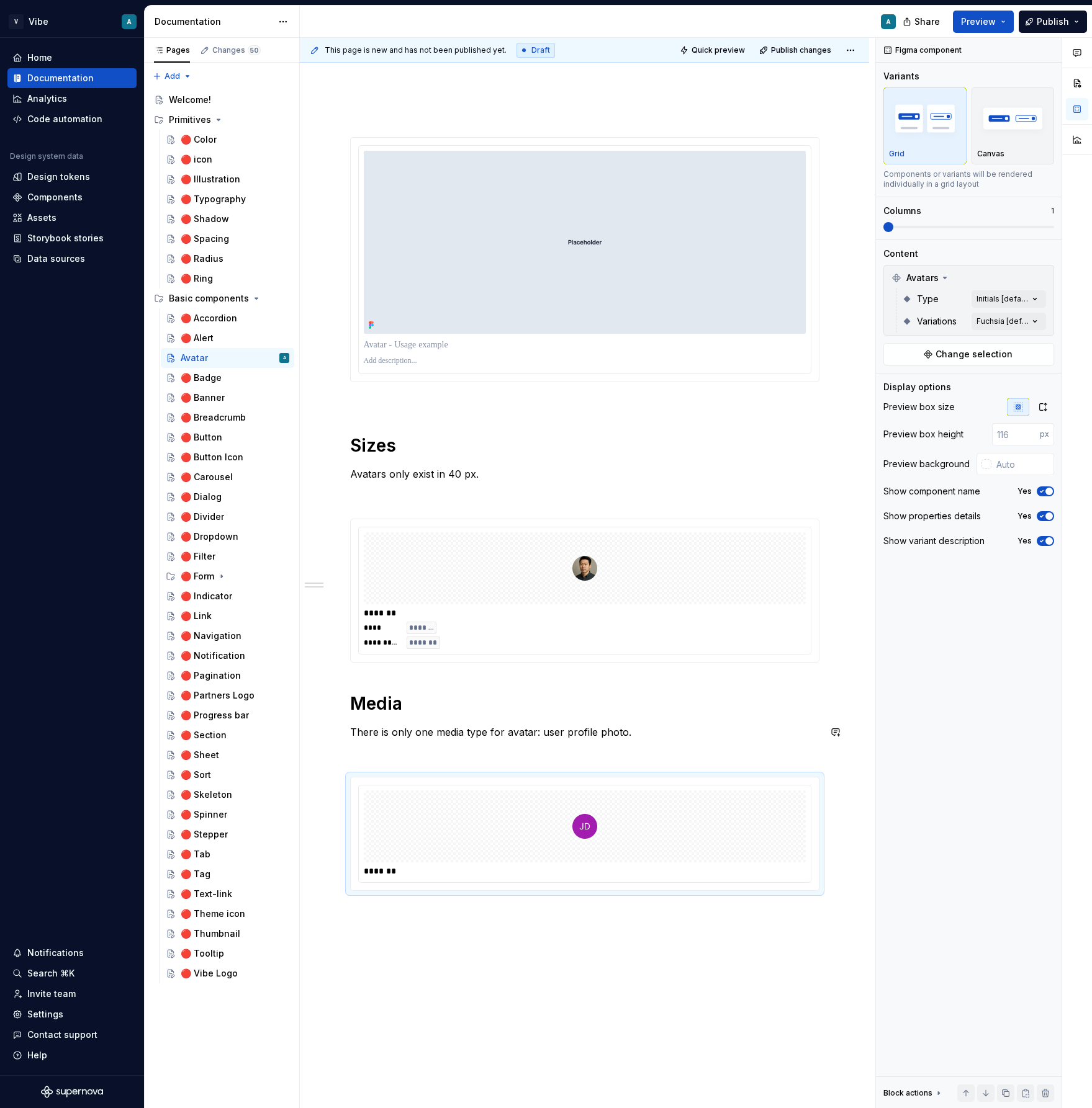
click at [657, 745] on div "**********" at bounding box center [584, 514] width 470 height 813
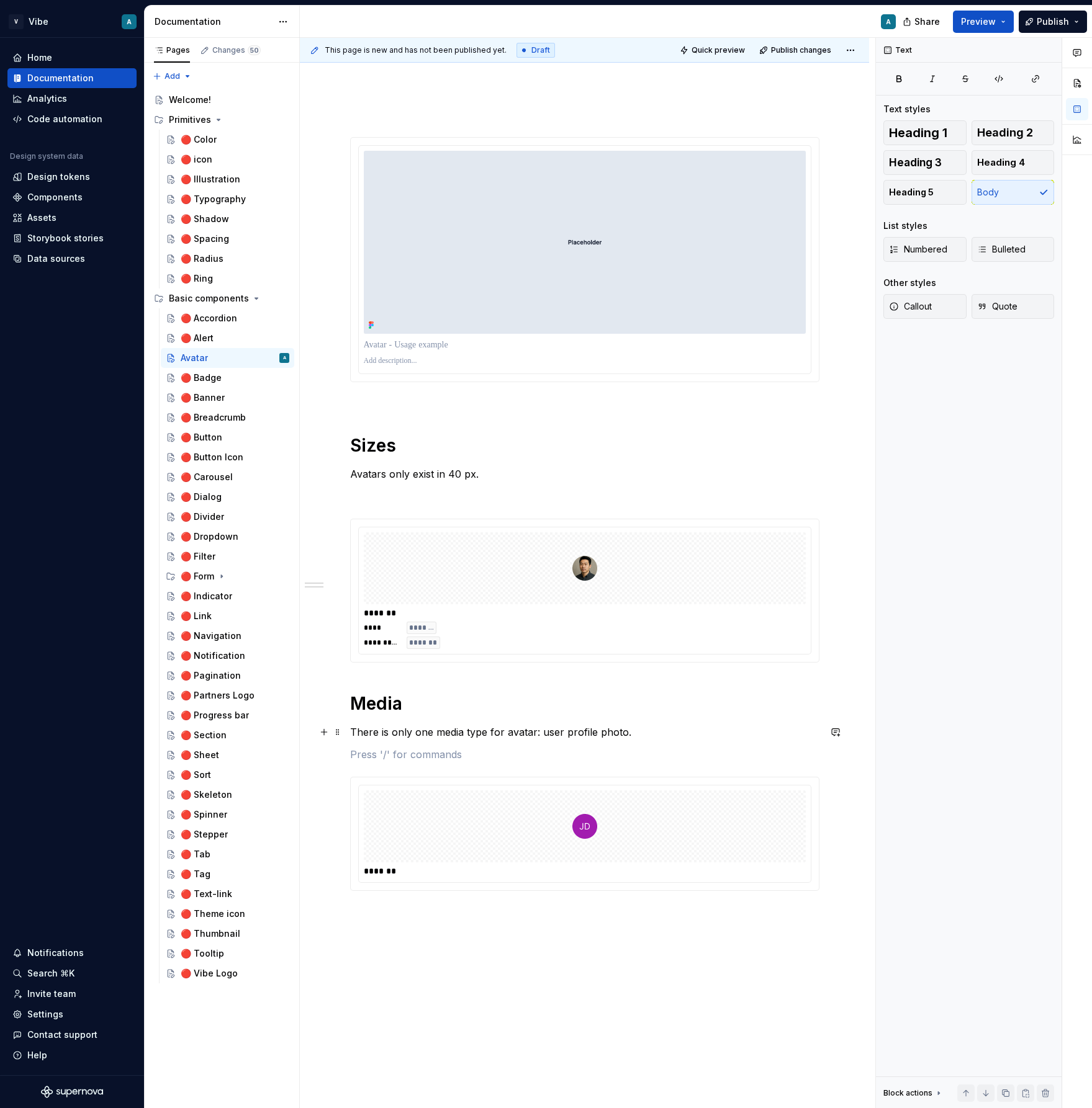
click at [664, 731] on p "There is only one media type for avatar: user profile photo." at bounding box center [584, 733] width 470 height 15
drag, startPoint x: 562, startPoint y: 732, endPoint x: 599, endPoint y: 734, distance: 37.1
click at [599, 734] on p "There is only one media type for avatar: user profile photo." at bounding box center [584, 733] width 470 height 15
click at [511, 777] on div "*******" at bounding box center [584, 834] width 470 height 114
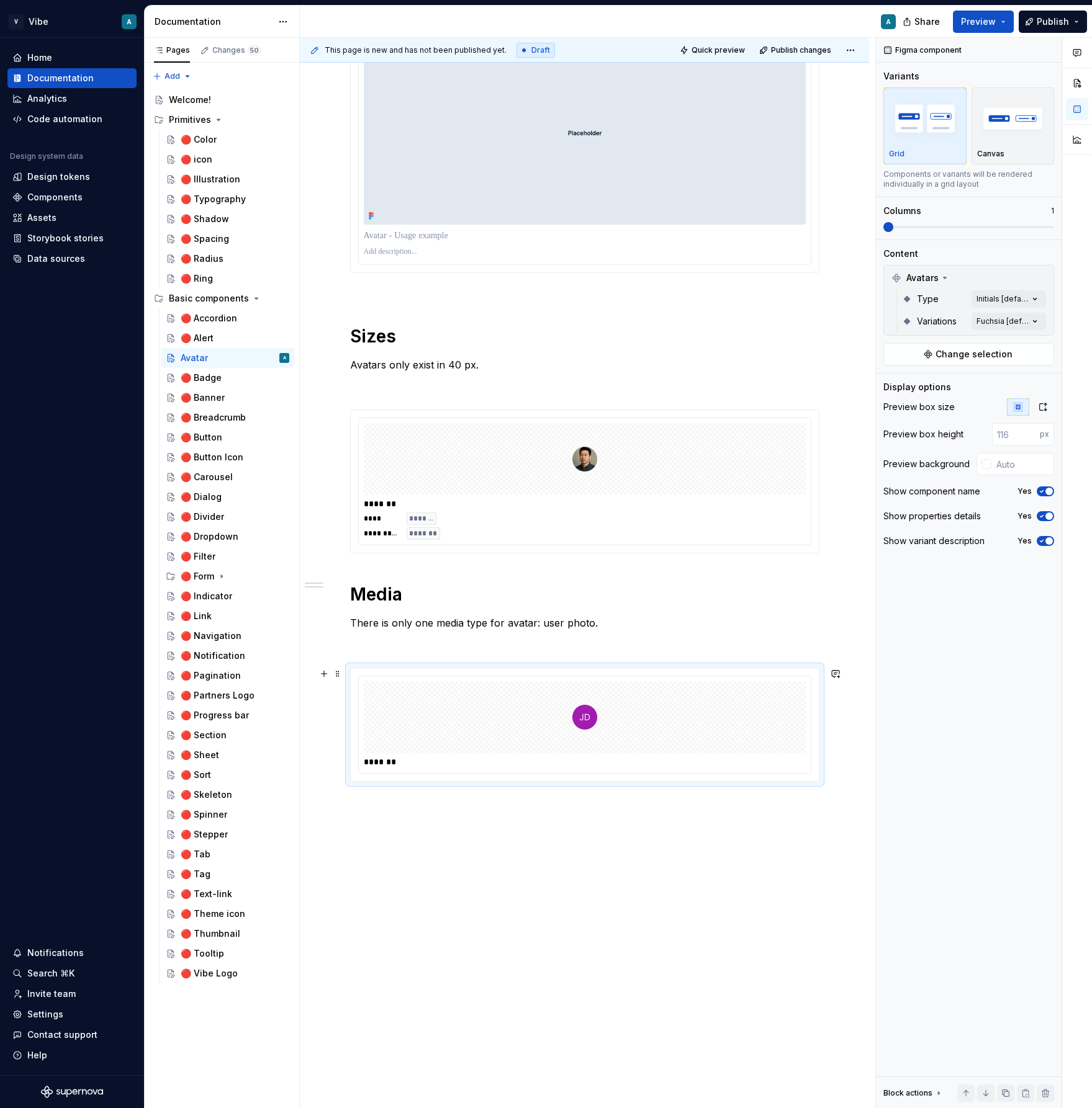
scroll to position [306, 0]
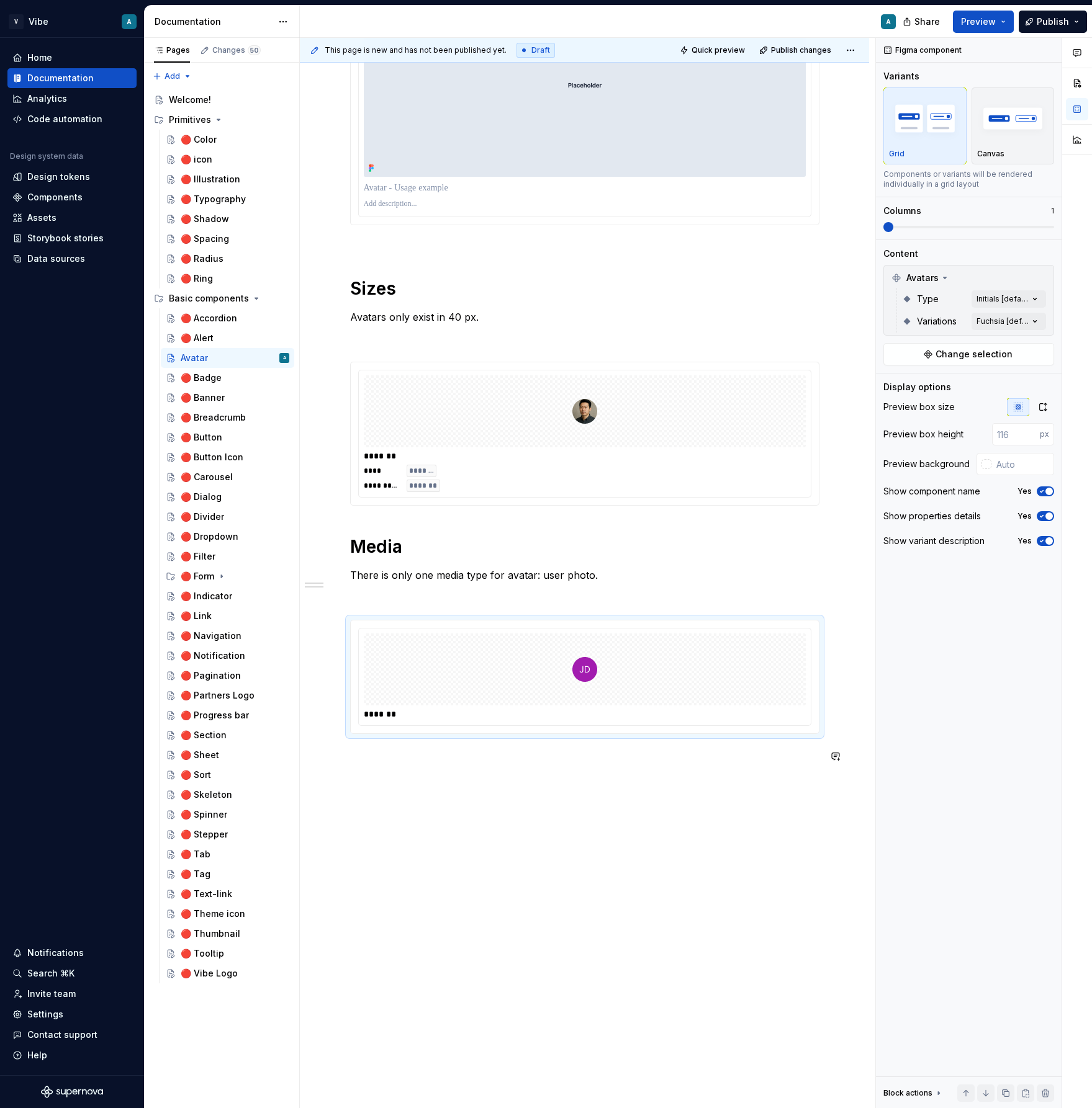
click at [476, 803] on div "**********" at bounding box center [584, 515] width 569 height 1190
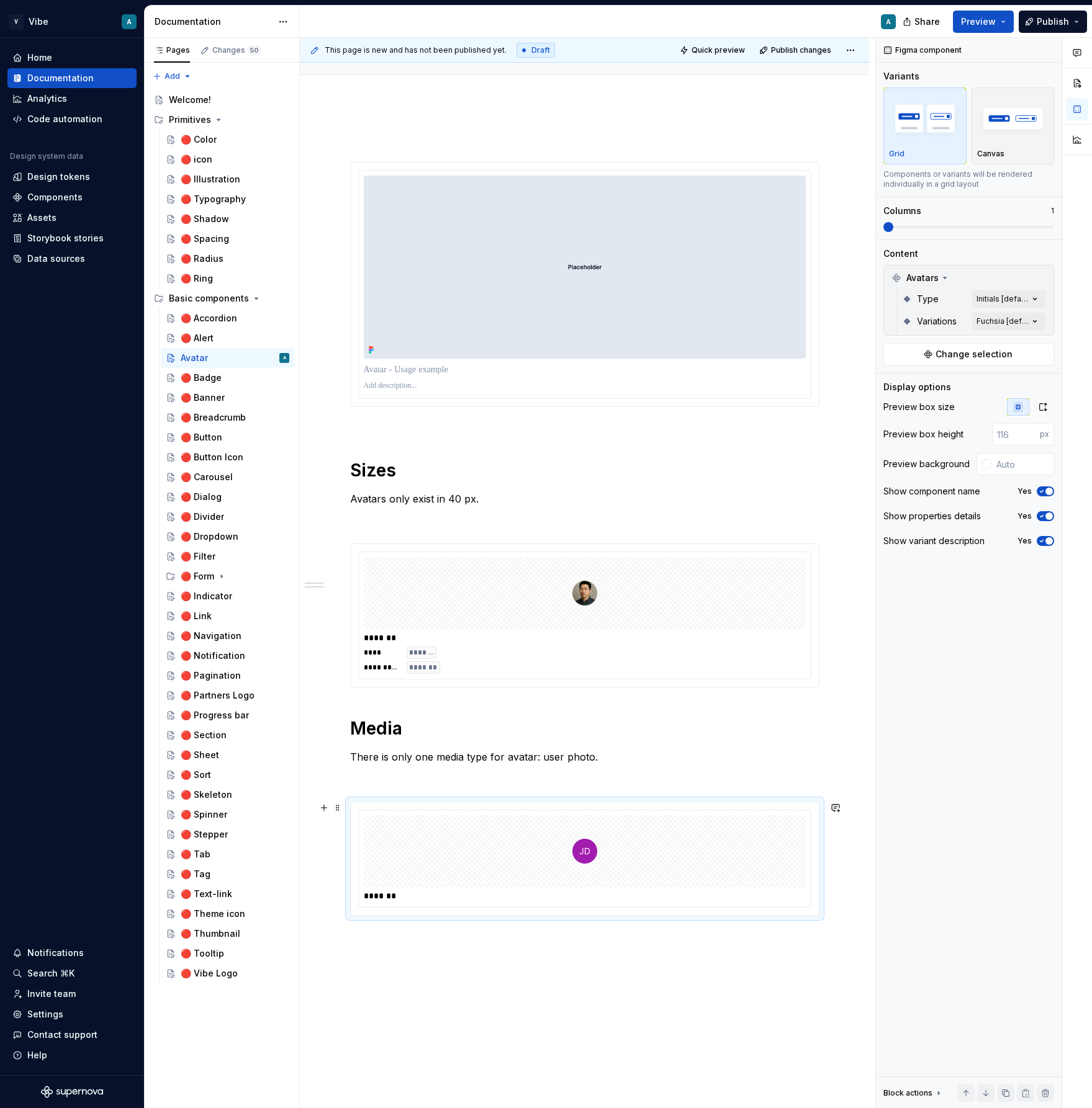
scroll to position [97, 0]
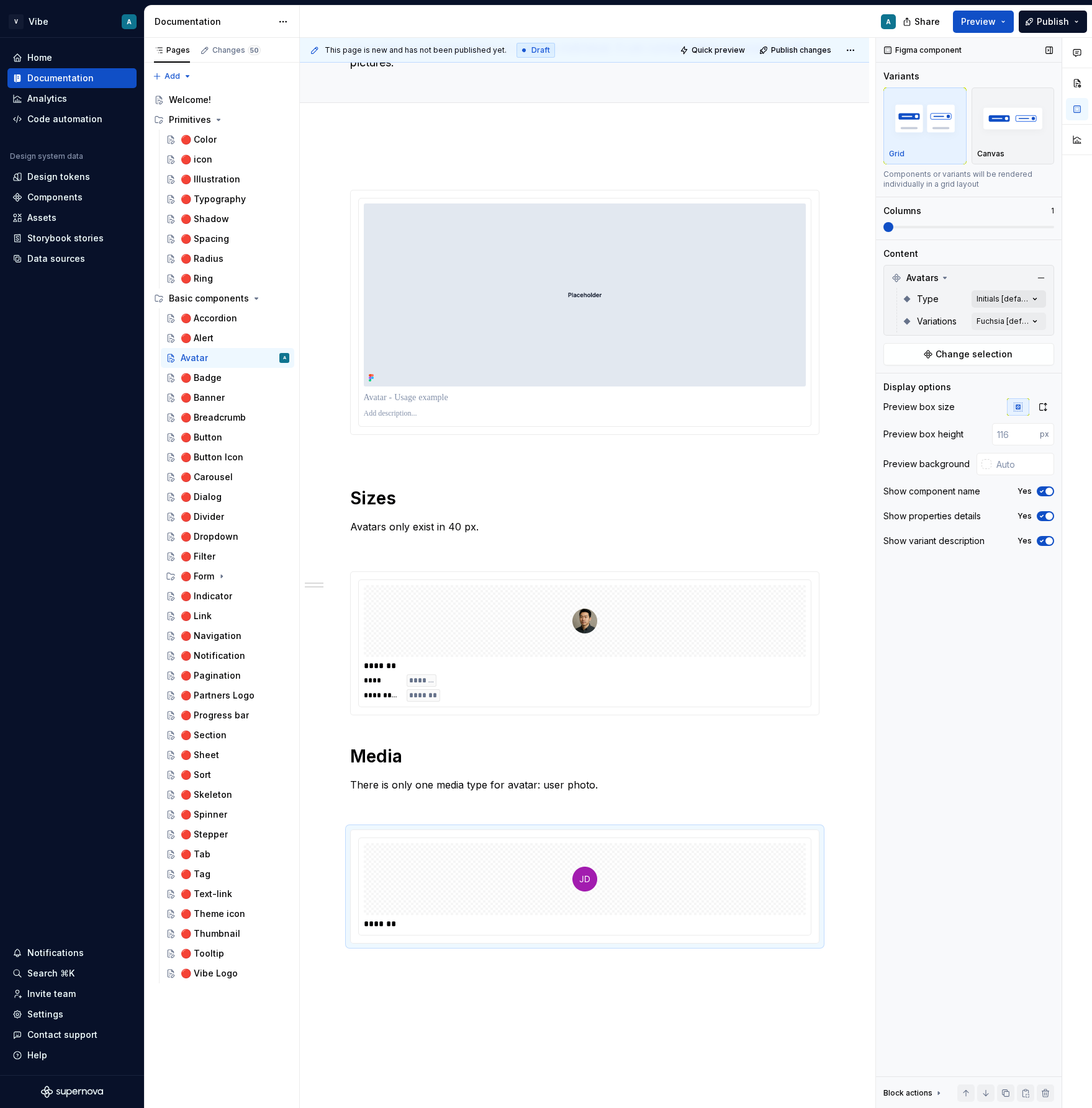
click at [1006, 300] on div "Comments Open comments No comments yet Select ‘Comment’ from the block context …" at bounding box center [984, 573] width 216 height 1071
click at [893, 383] on div at bounding box center [891, 379] width 10 height 10
click at [1022, 271] on div "Comments Open comments No comments yet Select ‘Comment’ from the block context …" at bounding box center [984, 573] width 216 height 1071
click at [997, 322] on div "Comments Open comments No comments yet Select ‘Comment’ from the block context …" at bounding box center [984, 573] width 216 height 1071
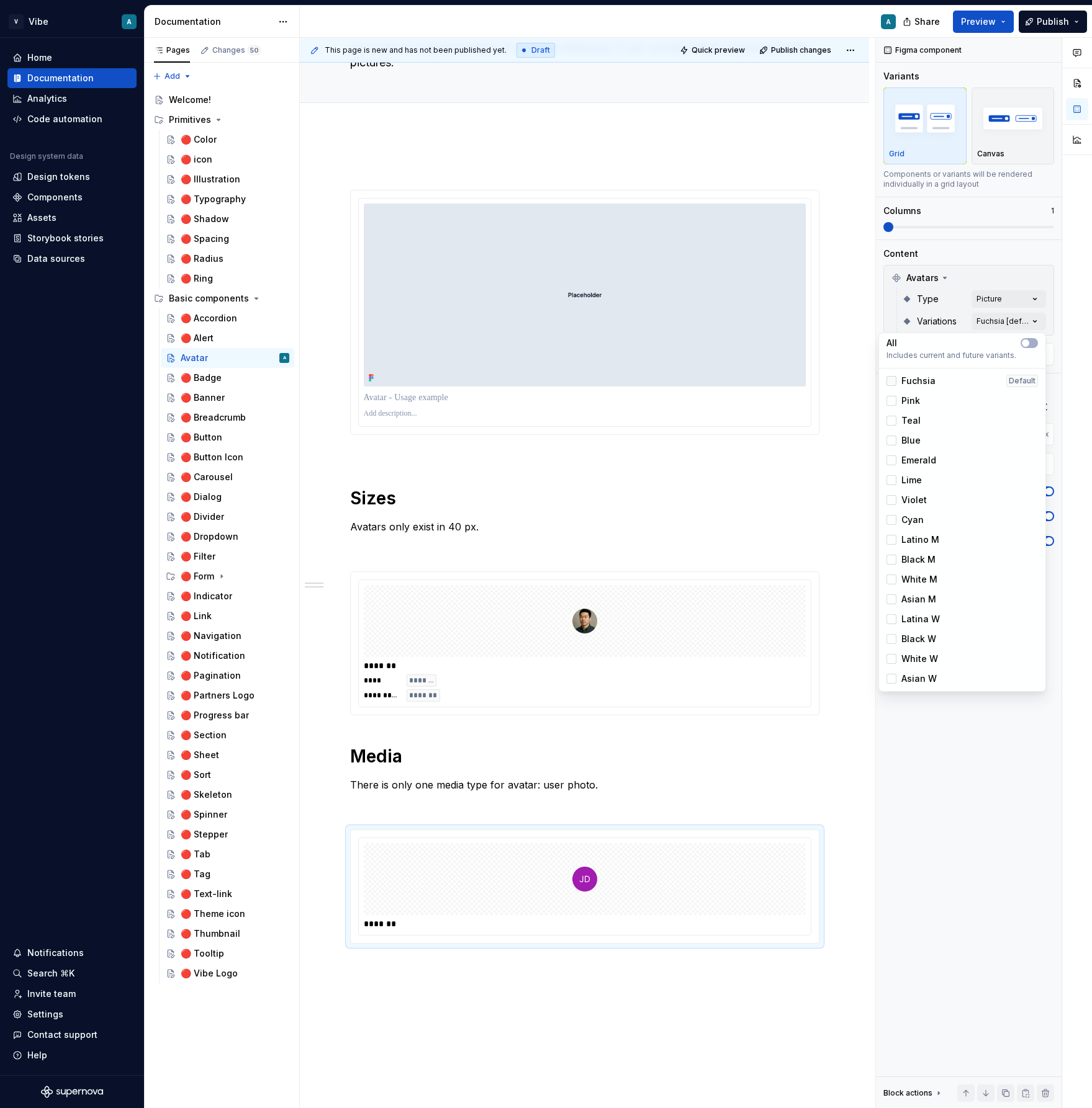
click at [890, 380] on div at bounding box center [891, 381] width 10 height 10
click at [660, 787] on html "V Vibe A Home Documentation Analytics Code automation Design system data Design…" at bounding box center [546, 554] width 1092 height 1108
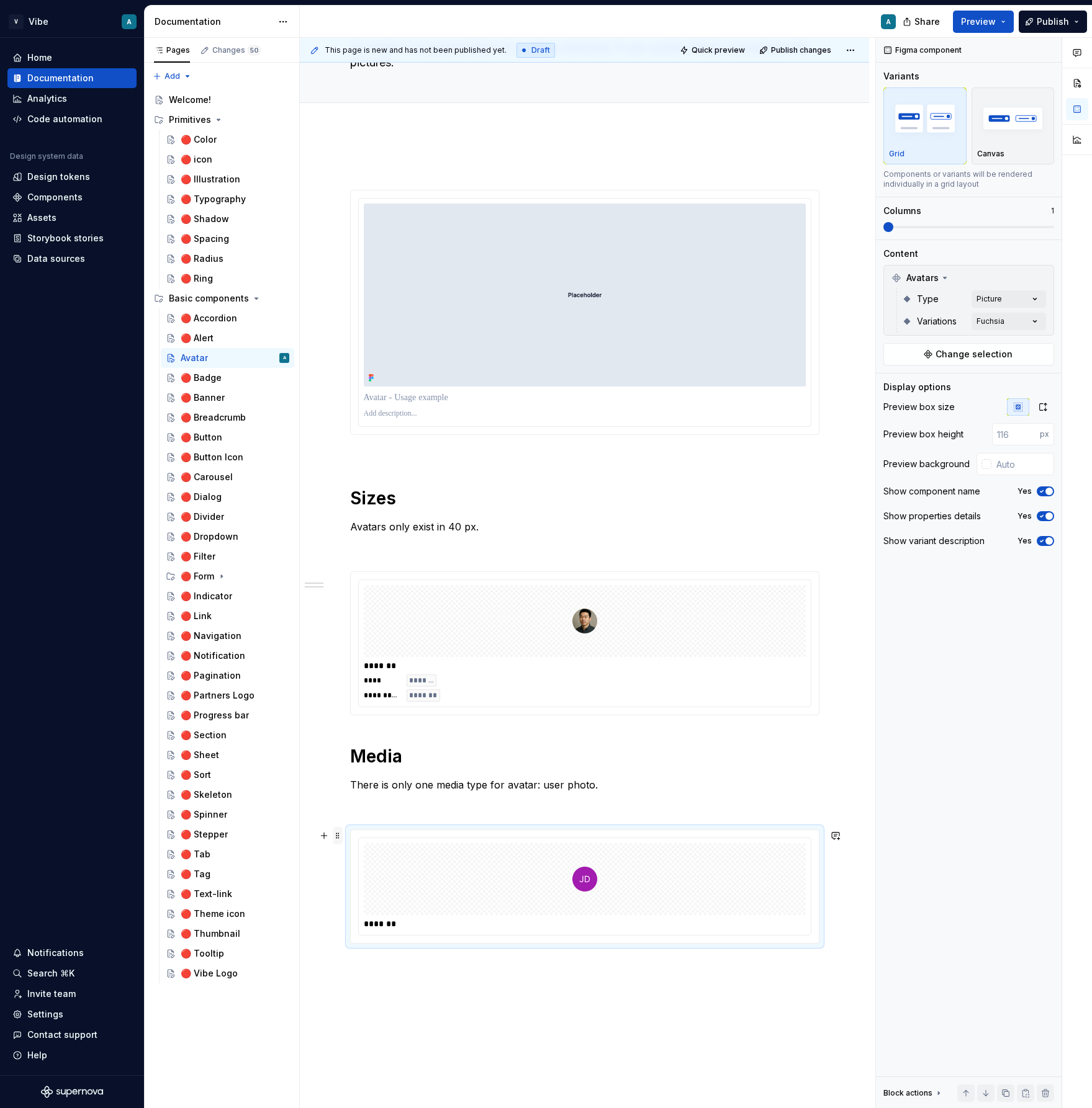
click at [340, 838] on span at bounding box center [338, 836] width 10 height 18
click at [372, 857] on div "Duplicate" at bounding box center [399, 855] width 81 height 13
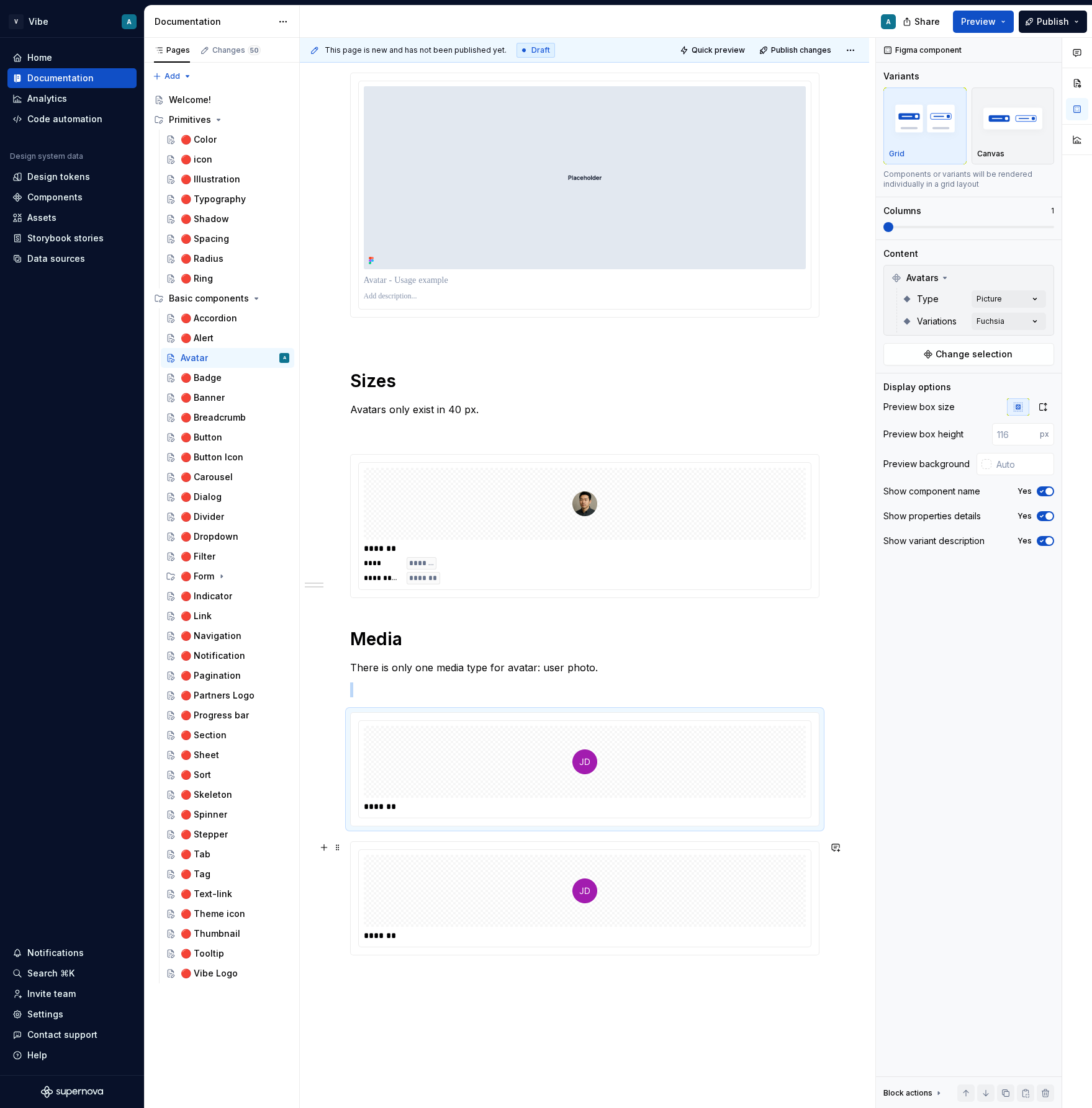
scroll to position [269, 0]
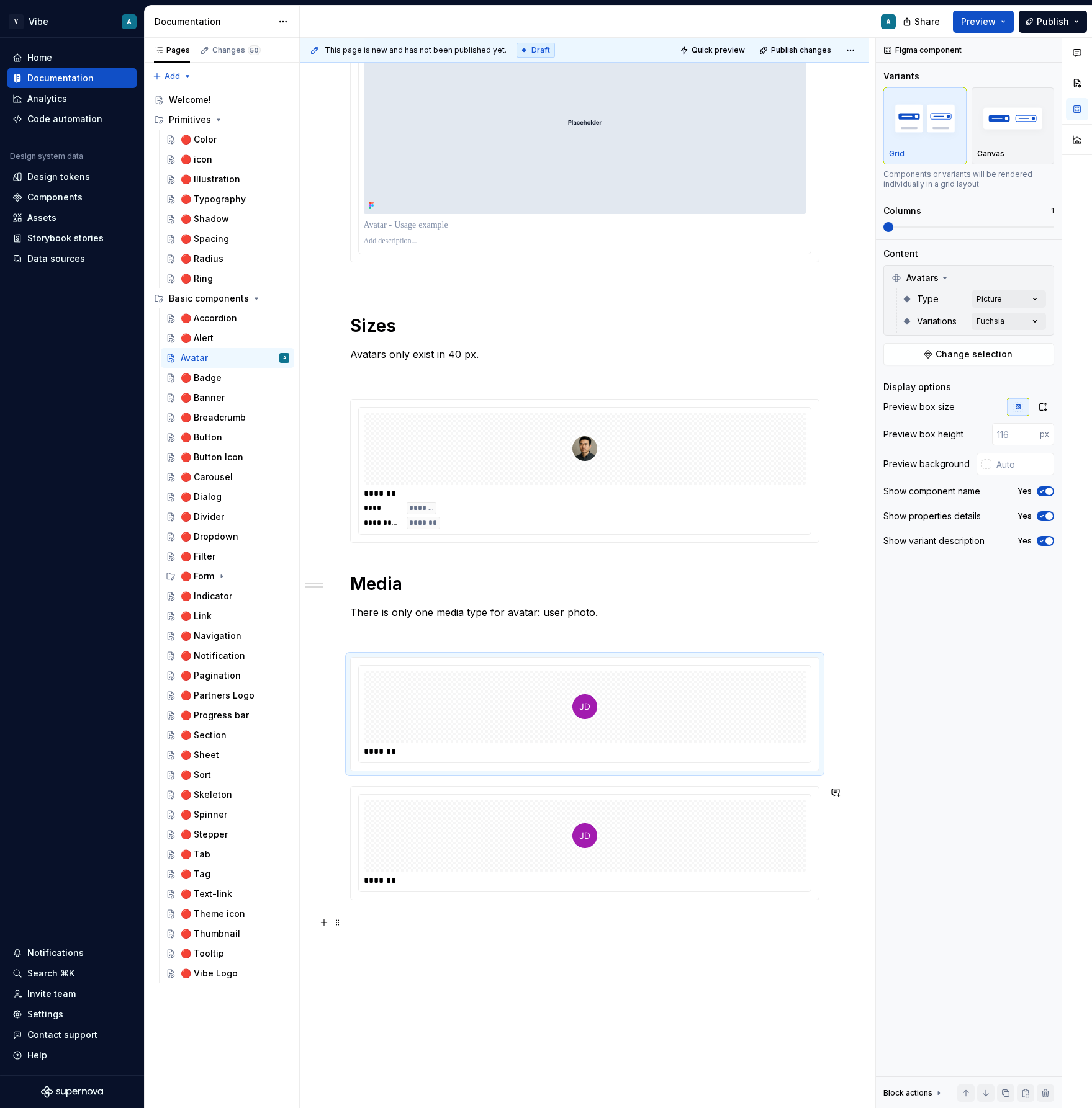
click at [387, 928] on p at bounding box center [584, 922] width 470 height 15
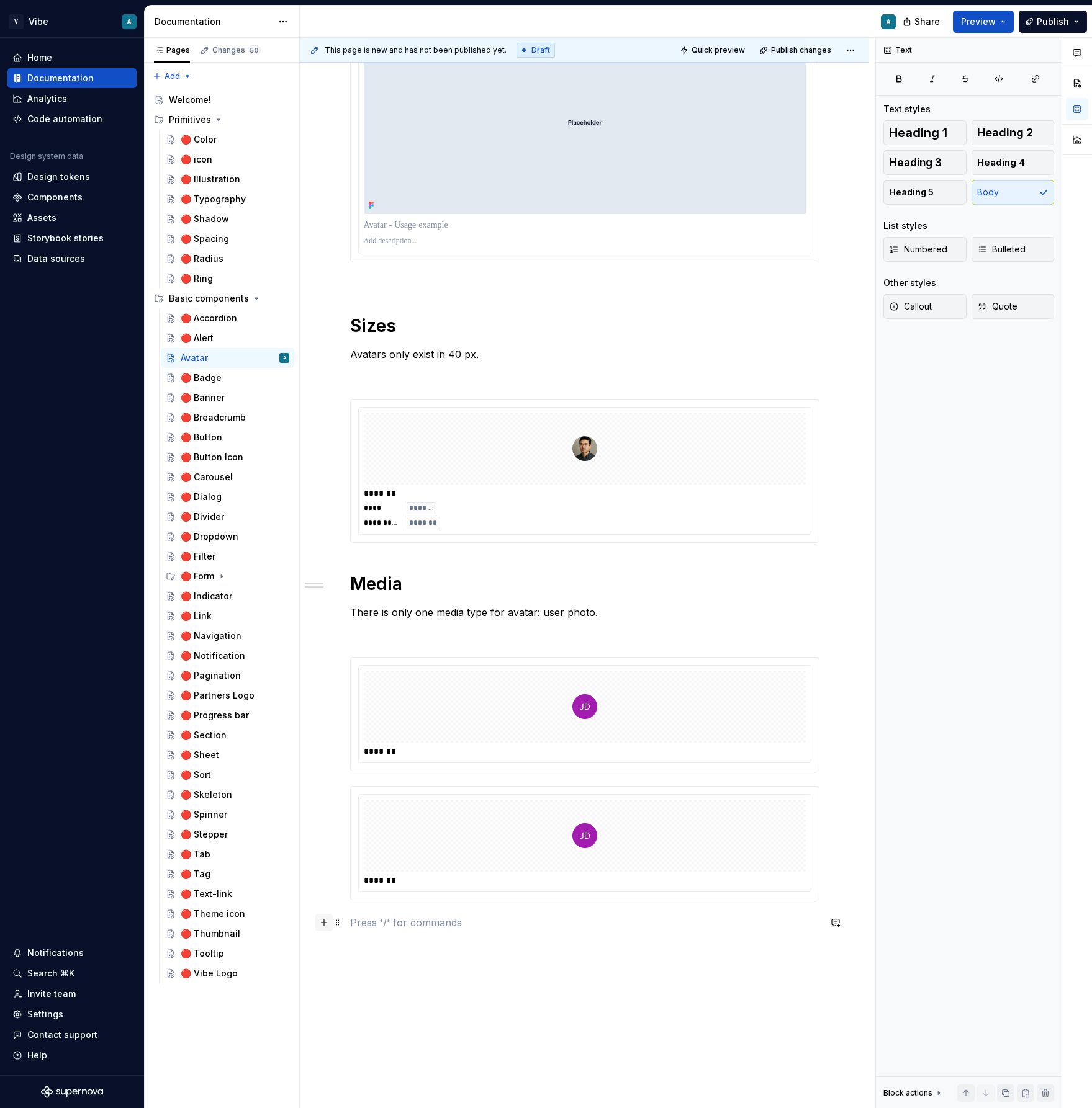
click at [323, 922] on button "button" at bounding box center [324, 923] width 18 height 18
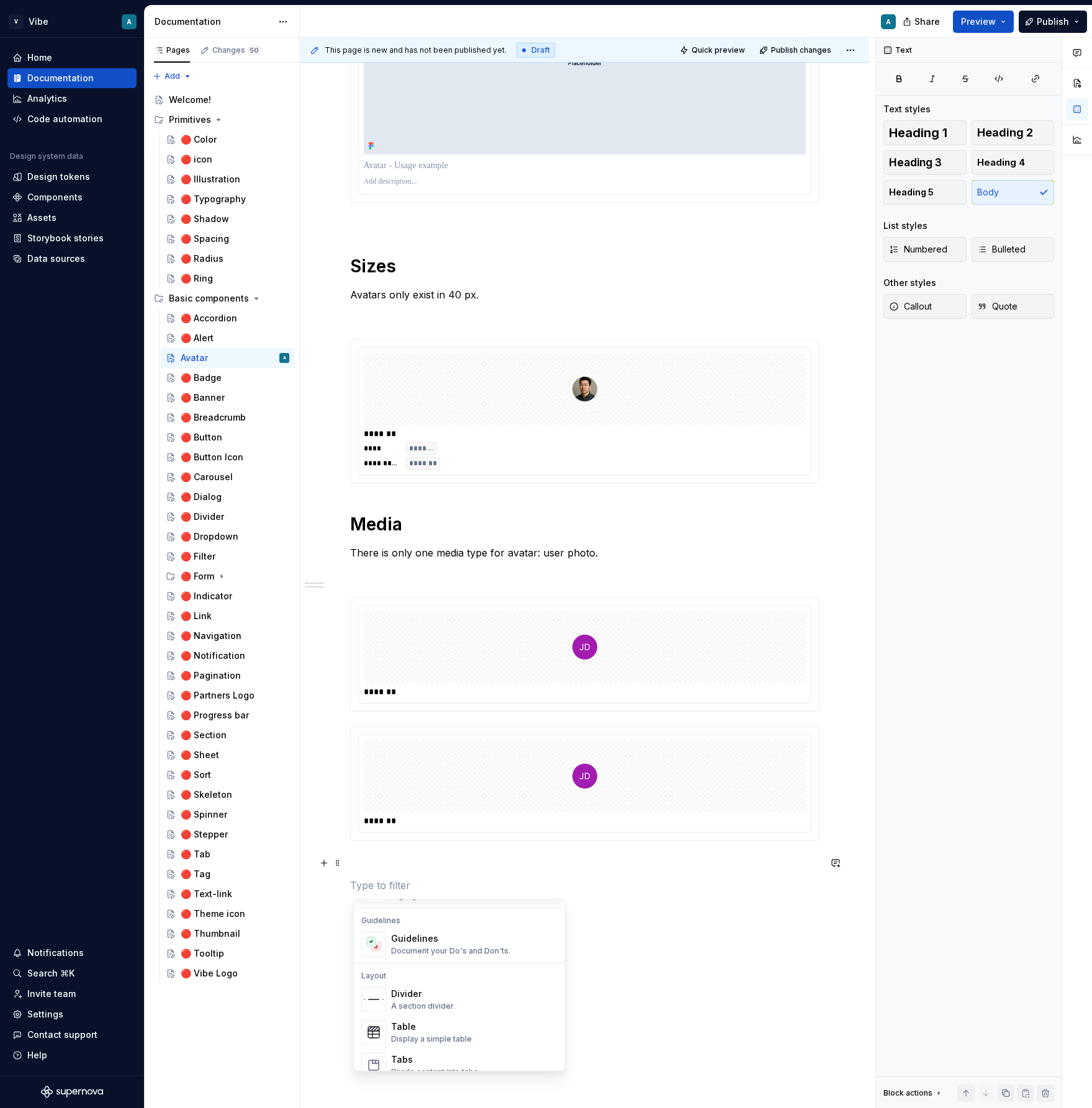
scroll to position [343, 0]
click at [434, 944] on div "Guidelines Document your Do's and Don'ts." at bounding box center [451, 944] width 119 height 24
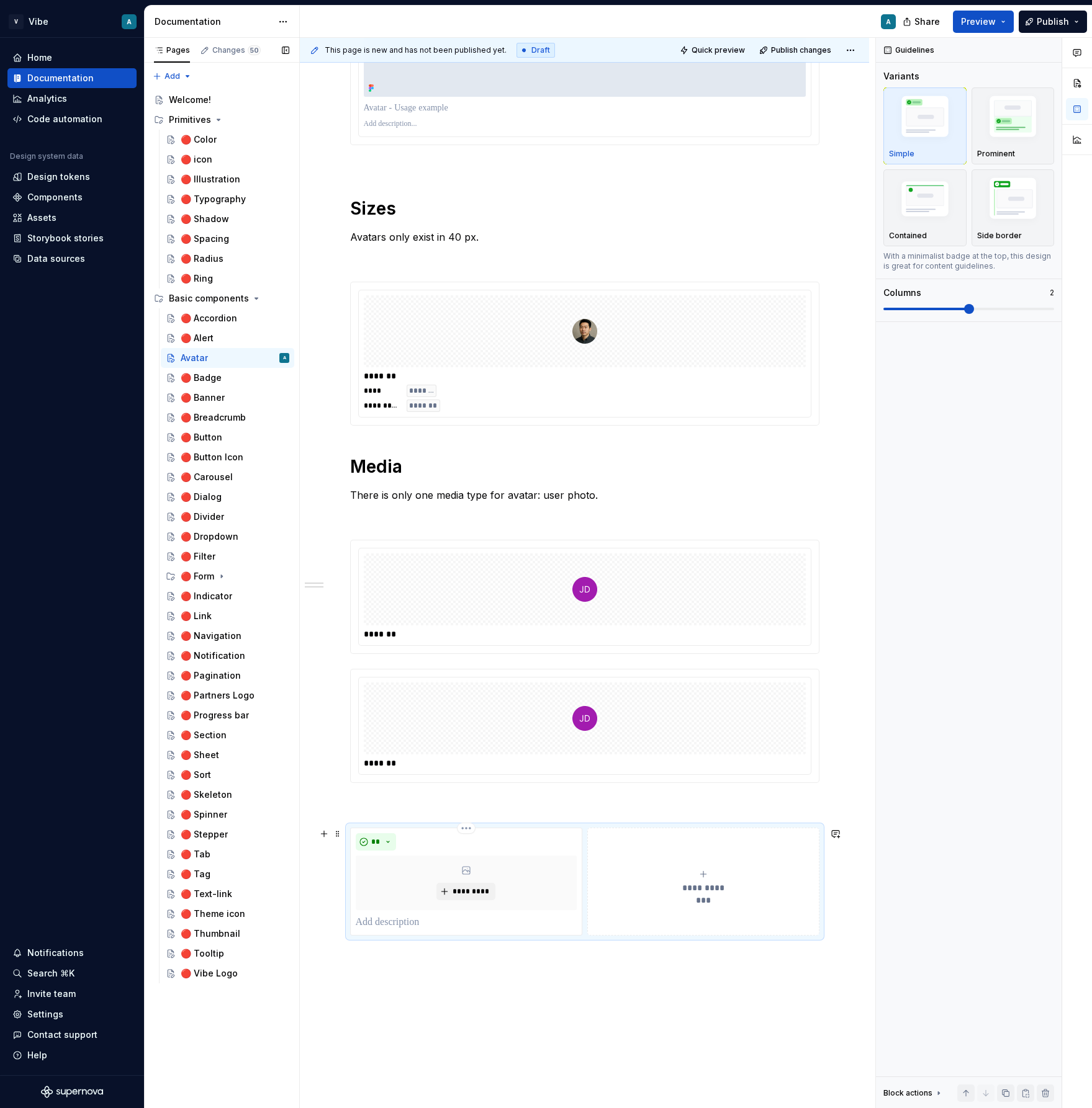
scroll to position [402, 0]
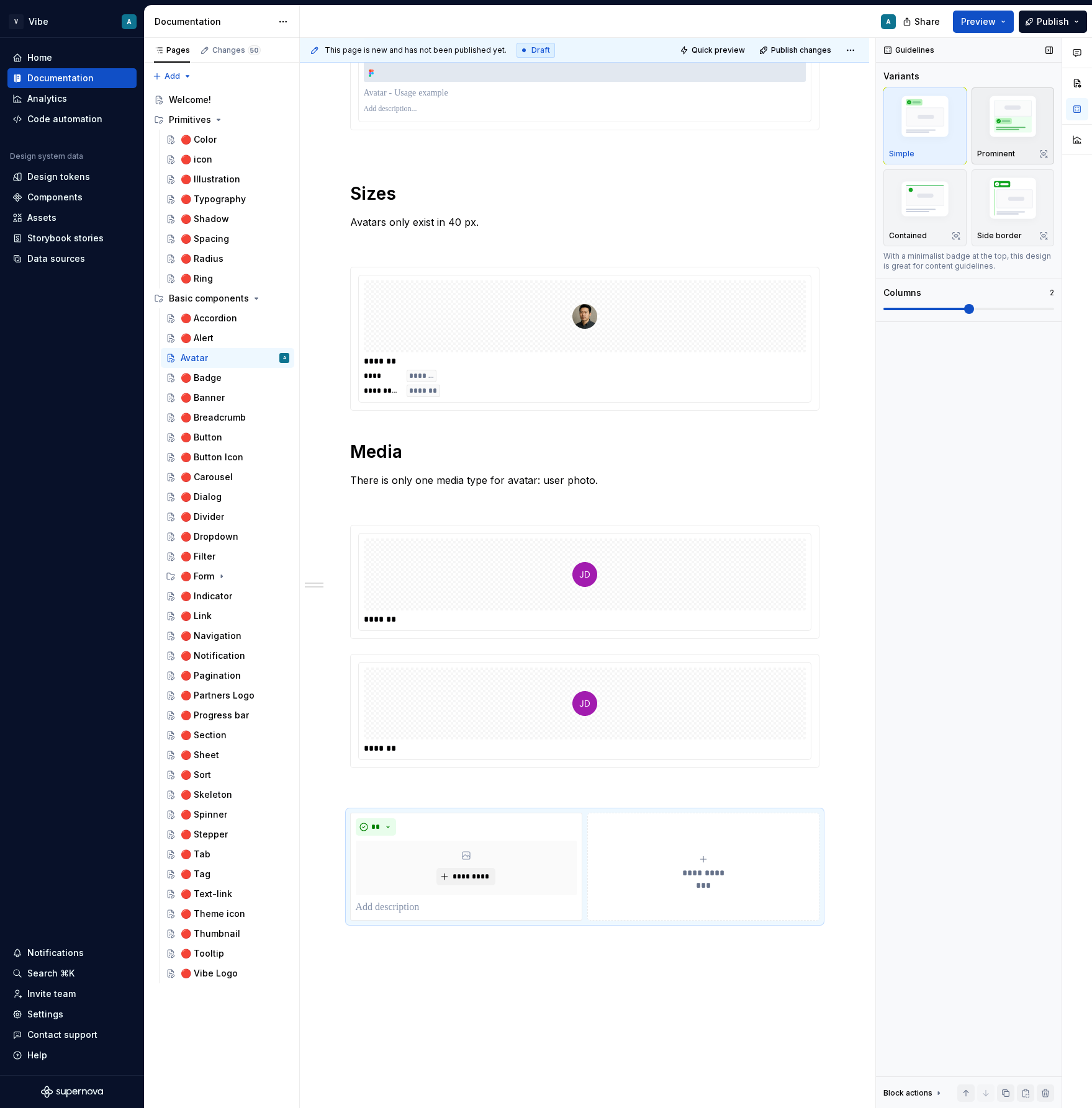
click at [994, 132] on img "button" at bounding box center [1013, 119] width 72 height 54
click at [935, 209] on img "button" at bounding box center [925, 200] width 72 height 48
click at [997, 212] on img "button" at bounding box center [1013, 201] width 72 height 54
click at [385, 781] on div "**********" at bounding box center [584, 388] width 470 height 1065
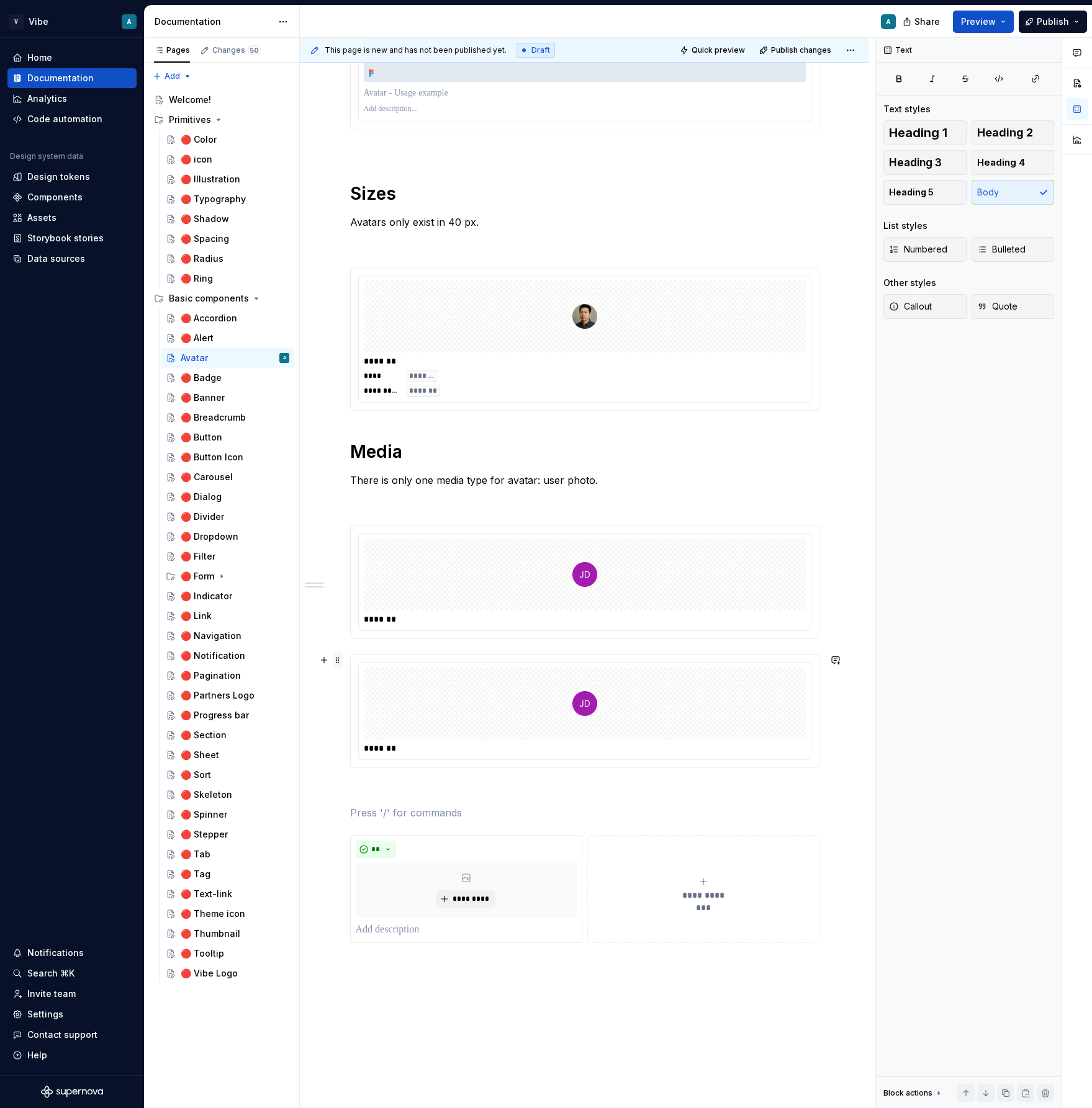
click at [341, 661] on span at bounding box center [338, 661] width 10 height 18
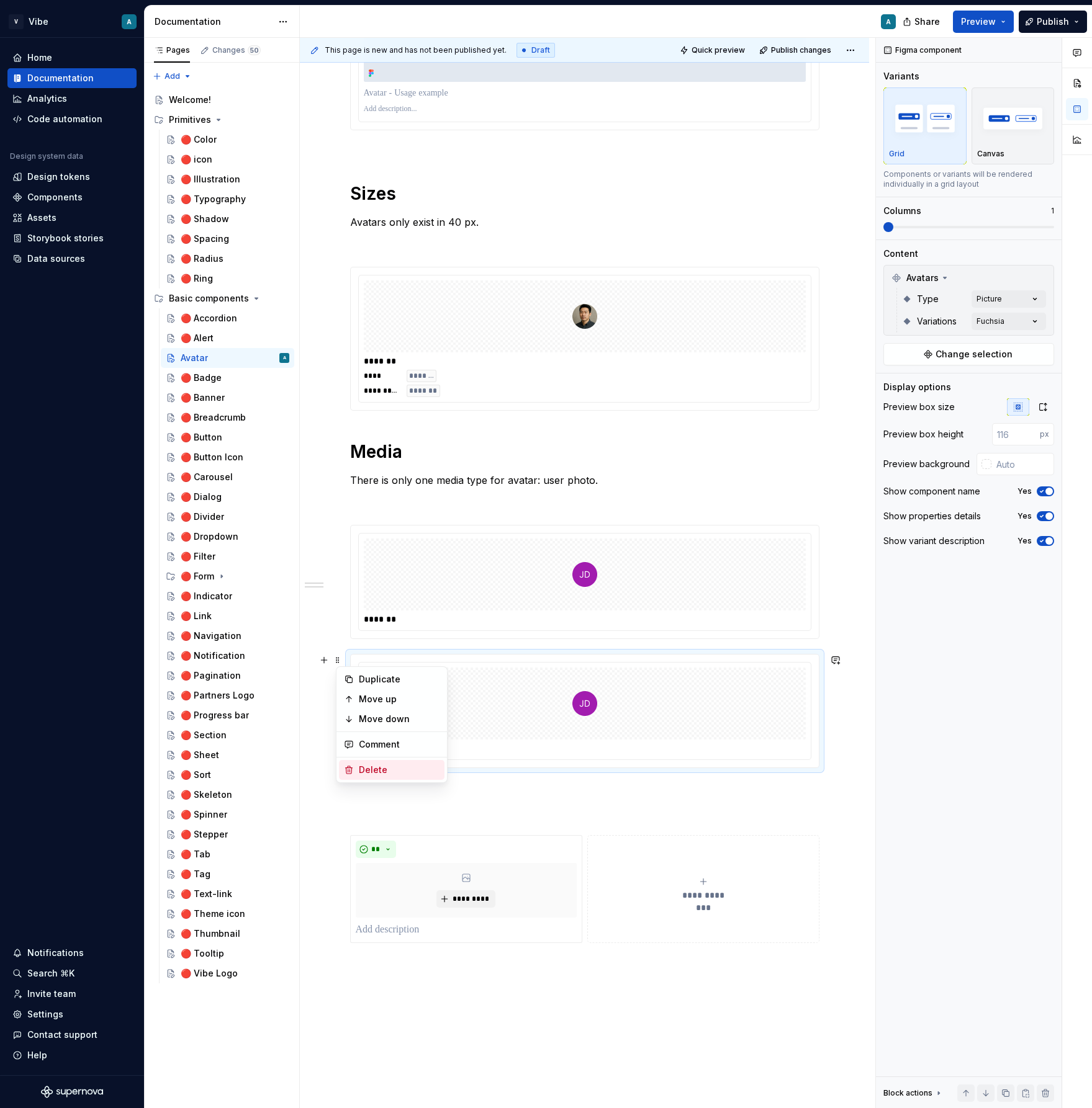
click at [406, 769] on div "Delete" at bounding box center [399, 770] width 81 height 13
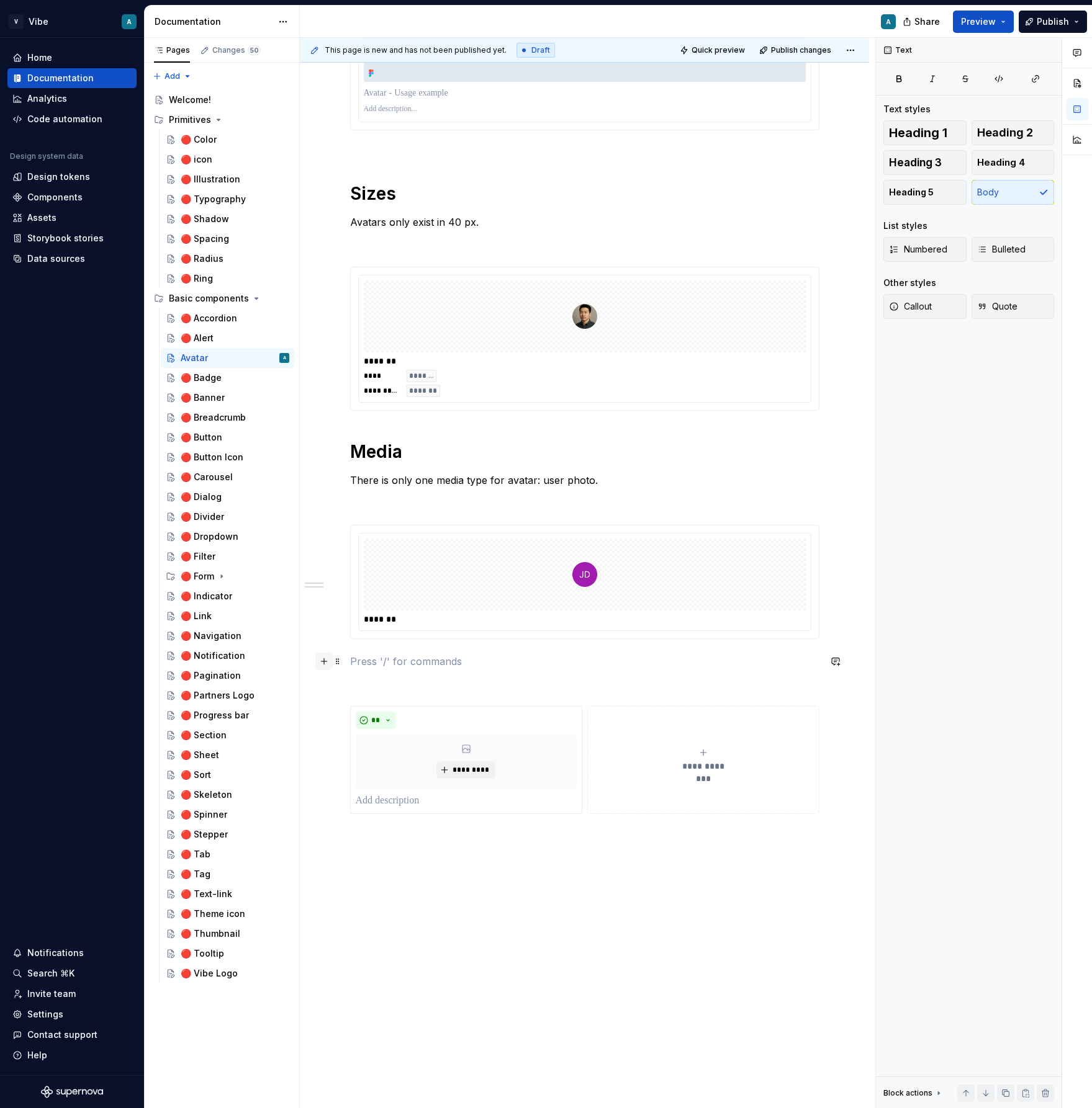
click at [323, 662] on button "button" at bounding box center [324, 662] width 18 height 18
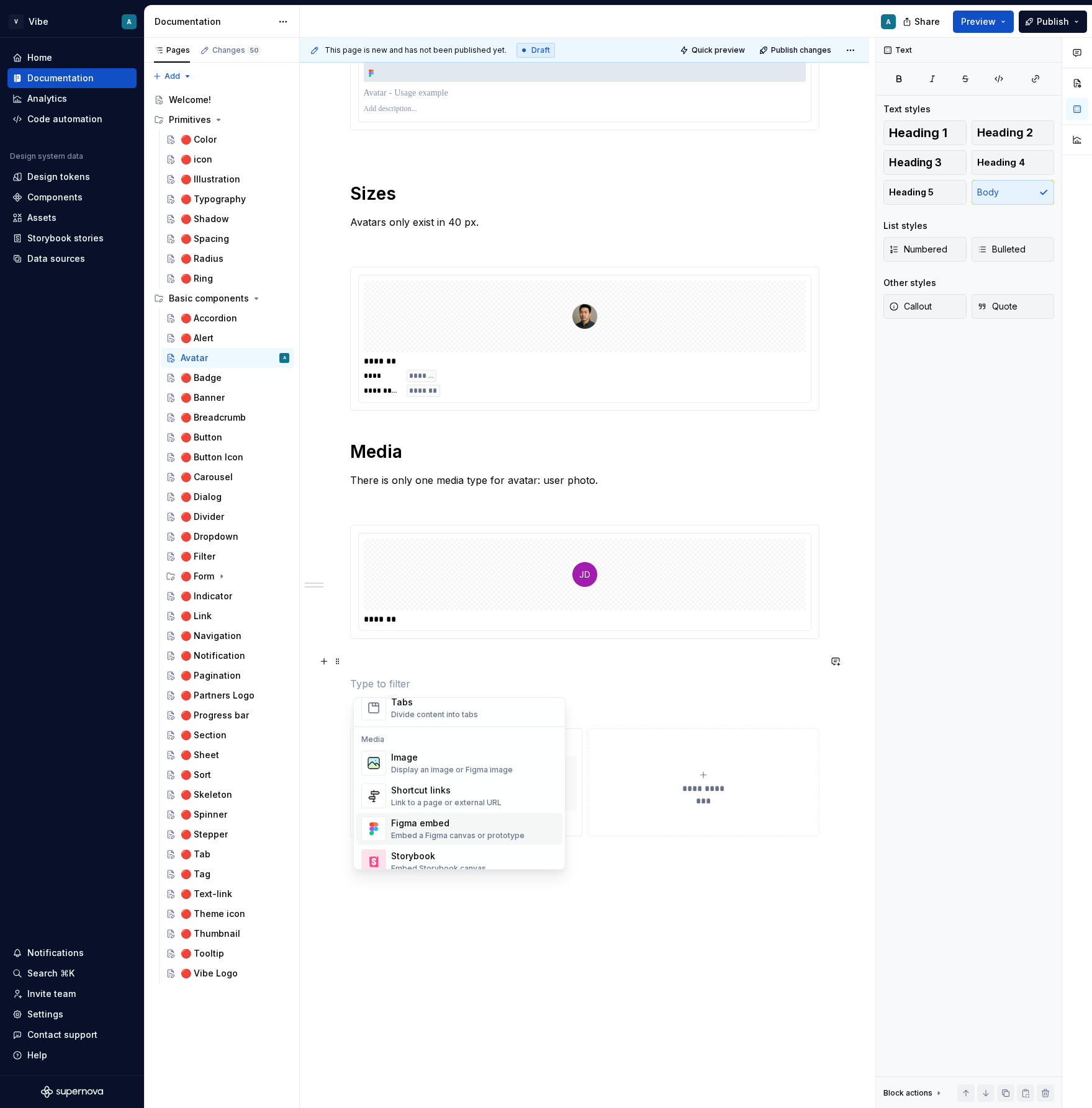
scroll to position [457, 0]
click at [451, 805] on div "Image" at bounding box center [452, 799] width 122 height 13
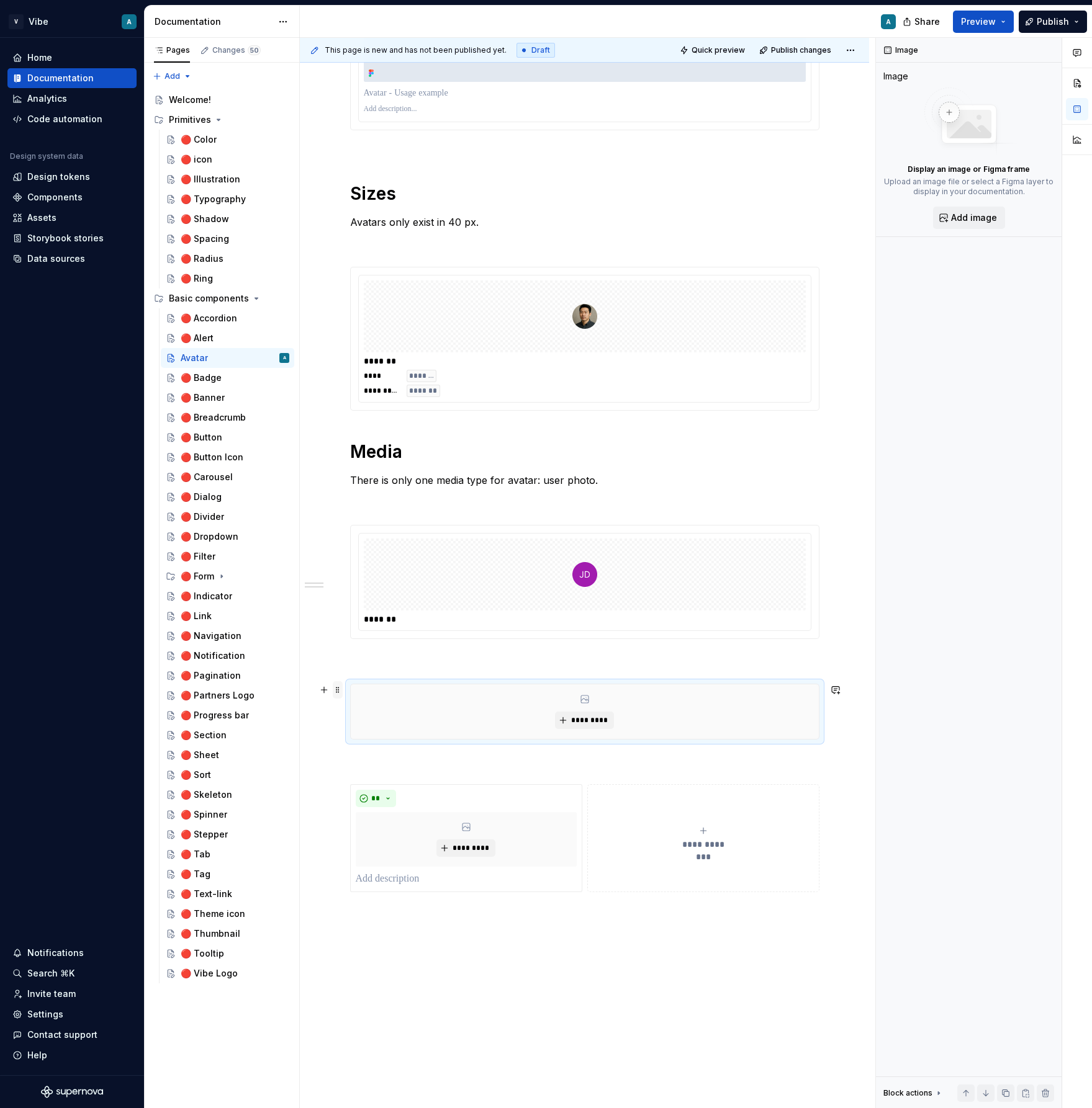
click at [340, 688] on span at bounding box center [338, 690] width 10 height 18
click at [386, 708] on div "Duplicate" at bounding box center [399, 709] width 81 height 13
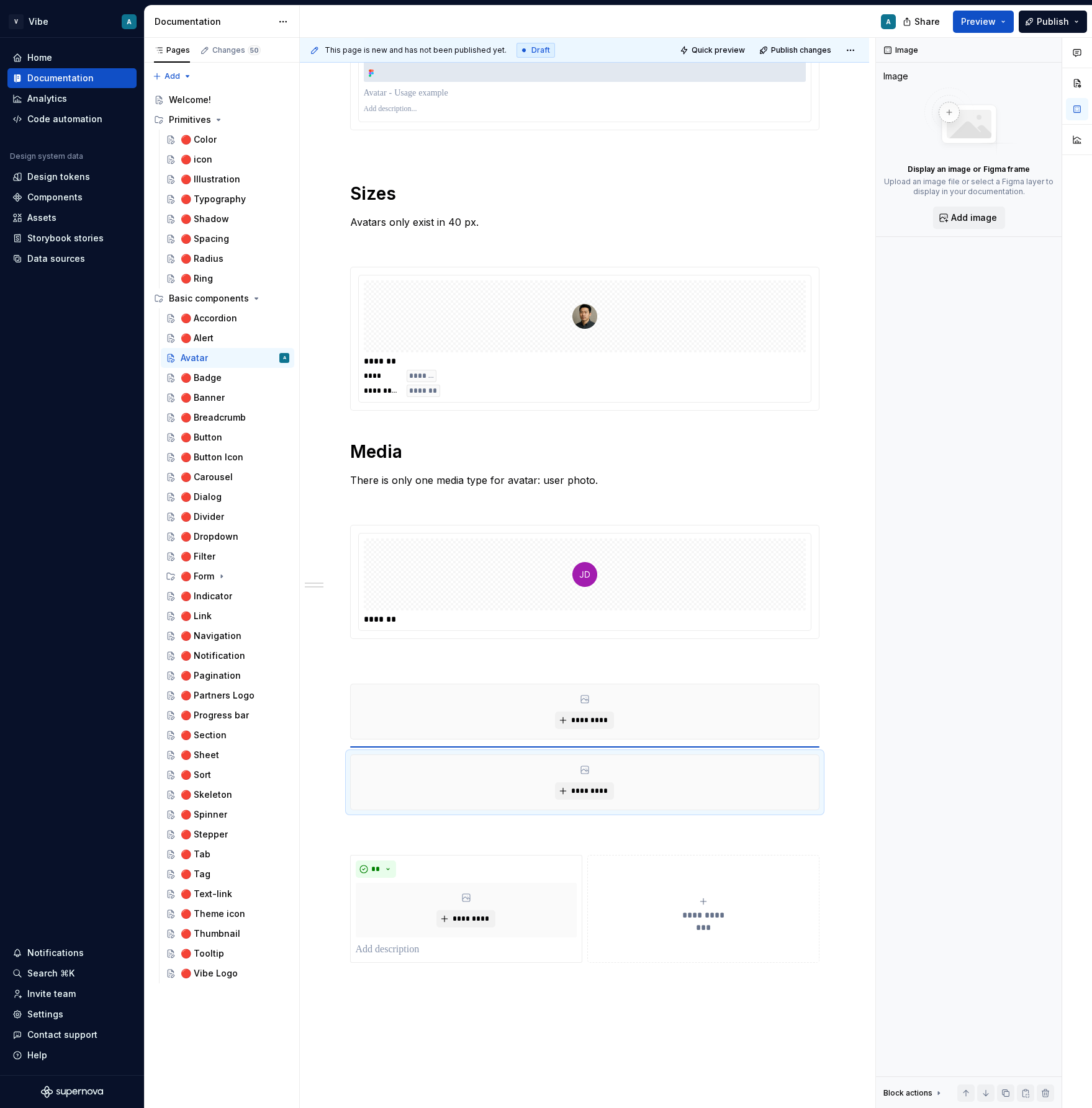
drag, startPoint x: 340, startPoint y: 760, endPoint x: 347, endPoint y: 760, distance: 7.0
drag, startPoint x: 143, startPoint y: 575, endPoint x: -102, endPoint y: 562, distance: 245.3
click at [0, 562] on html "V Vibe A Home Documentation Analytics Code automation Design system data Design…" at bounding box center [546, 554] width 1092 height 1108
type textarea "*"
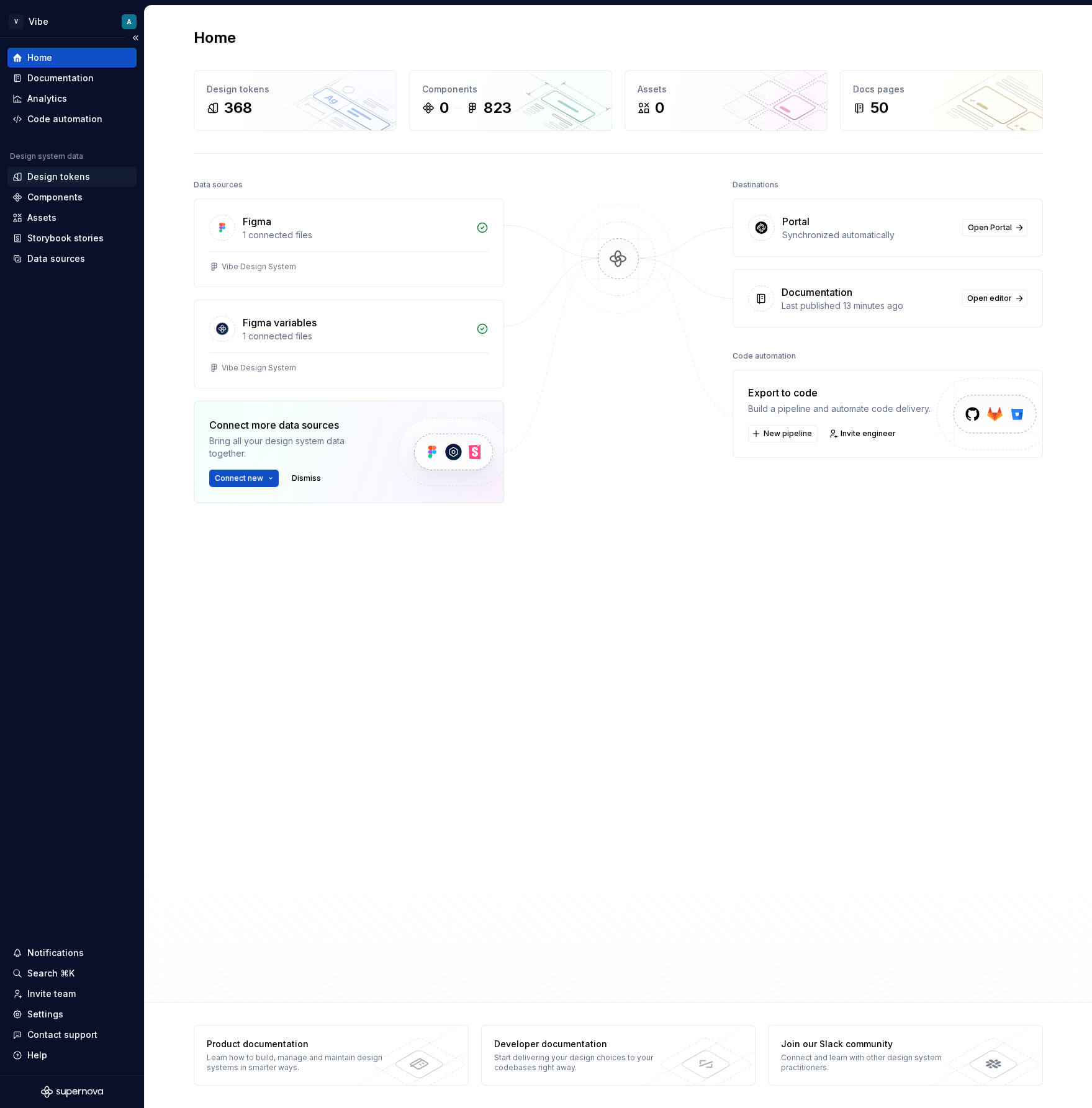
click at [73, 182] on div "Design tokens" at bounding box center [59, 177] width 63 height 13
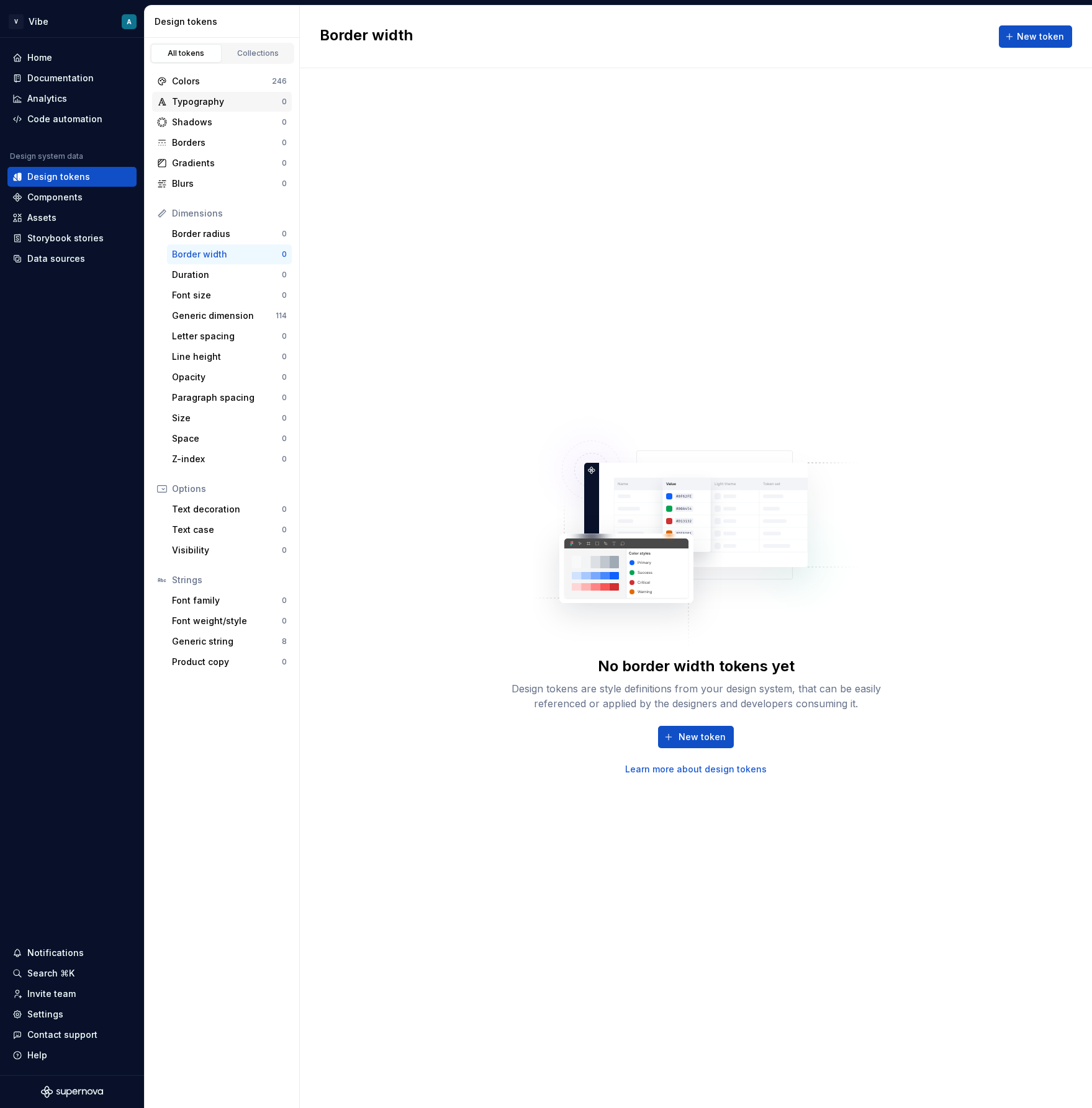
click at [203, 101] on div "Typography" at bounding box center [226, 102] width 110 height 13
click at [241, 78] on div "Colors" at bounding box center [221, 81] width 100 height 13
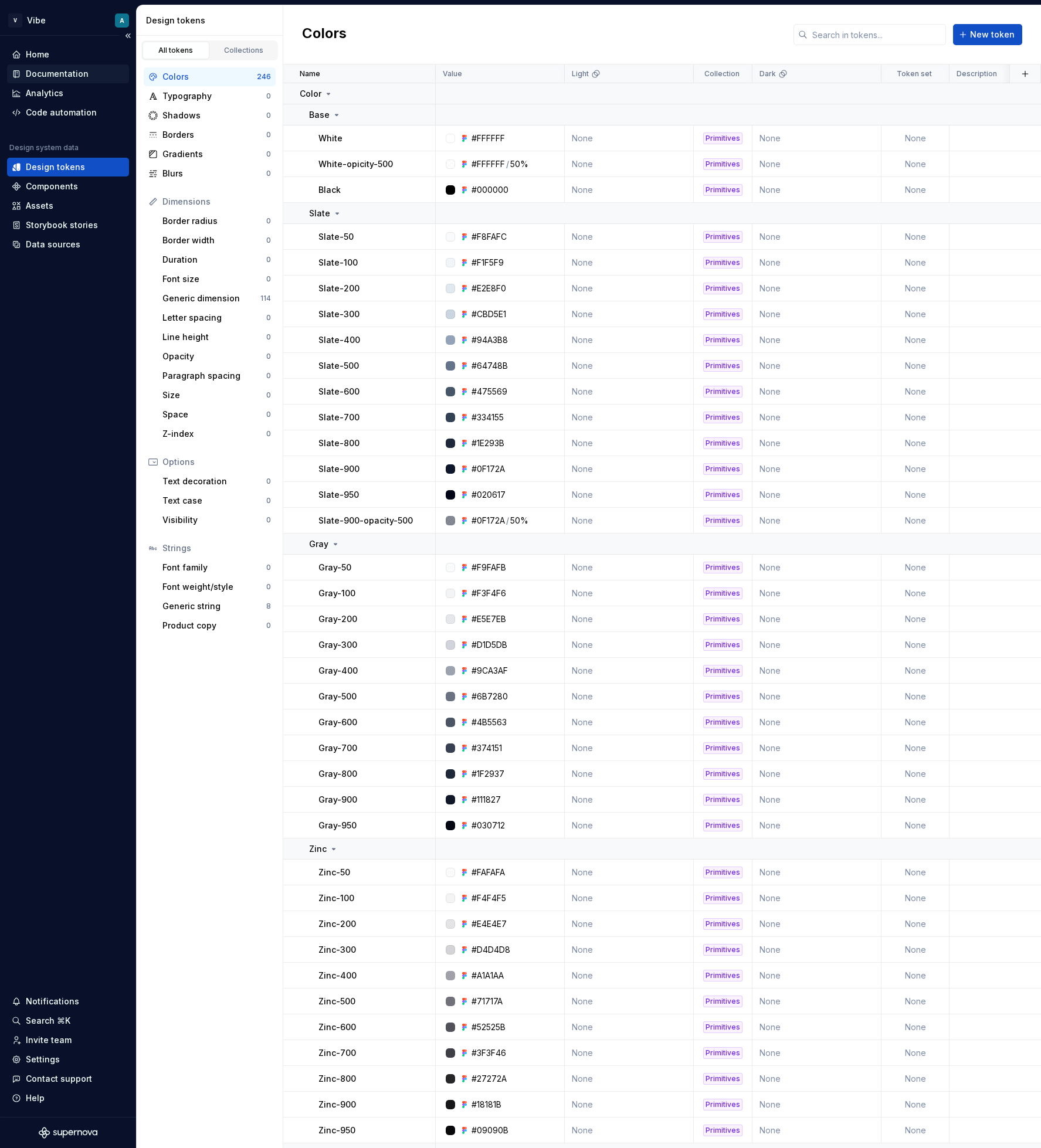
click at [59, 79] on div "Documentation" at bounding box center [57, 74] width 63 height 12
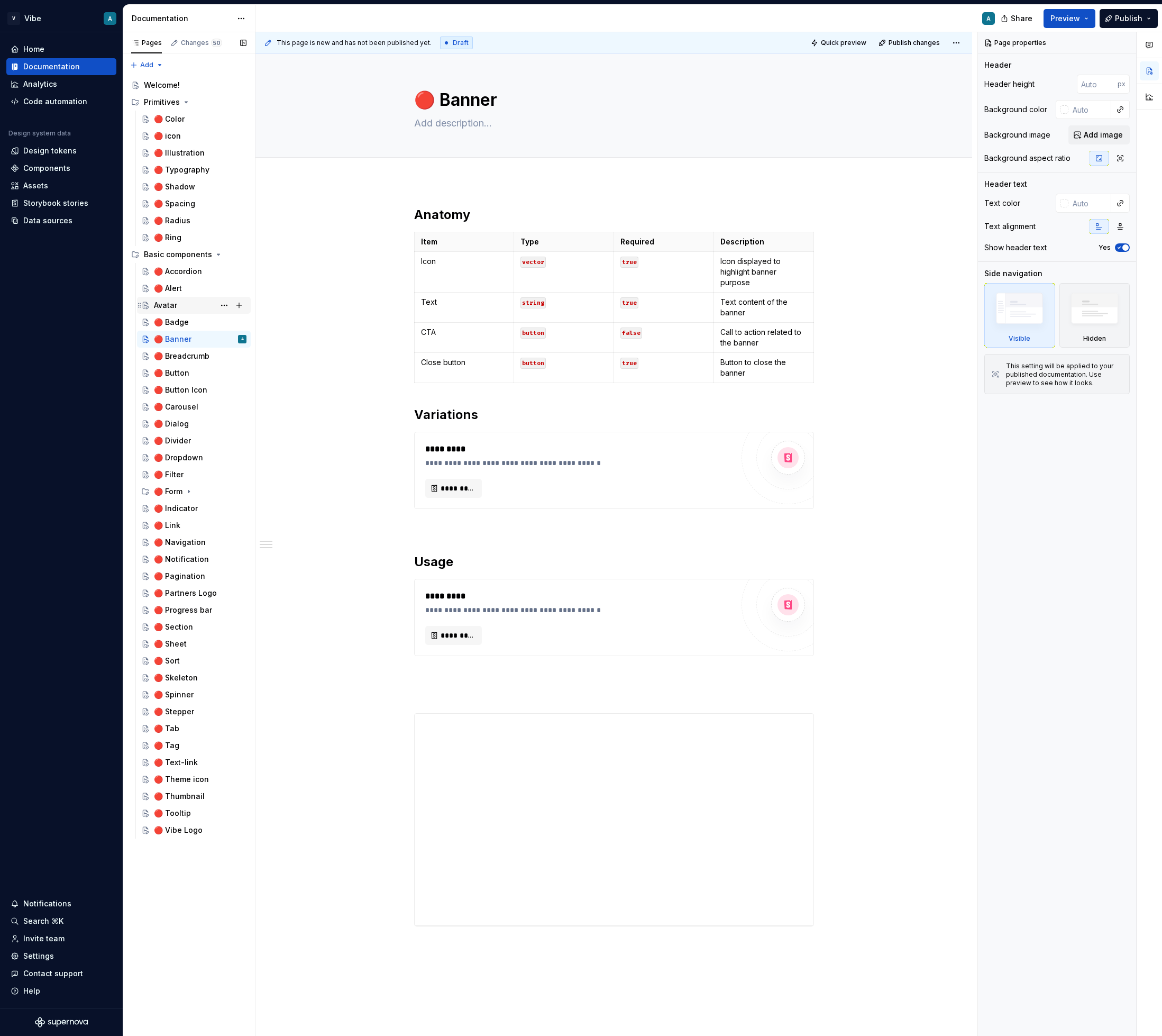
click at [168, 309] on div "Avatar" at bounding box center [166, 305] width 24 height 11
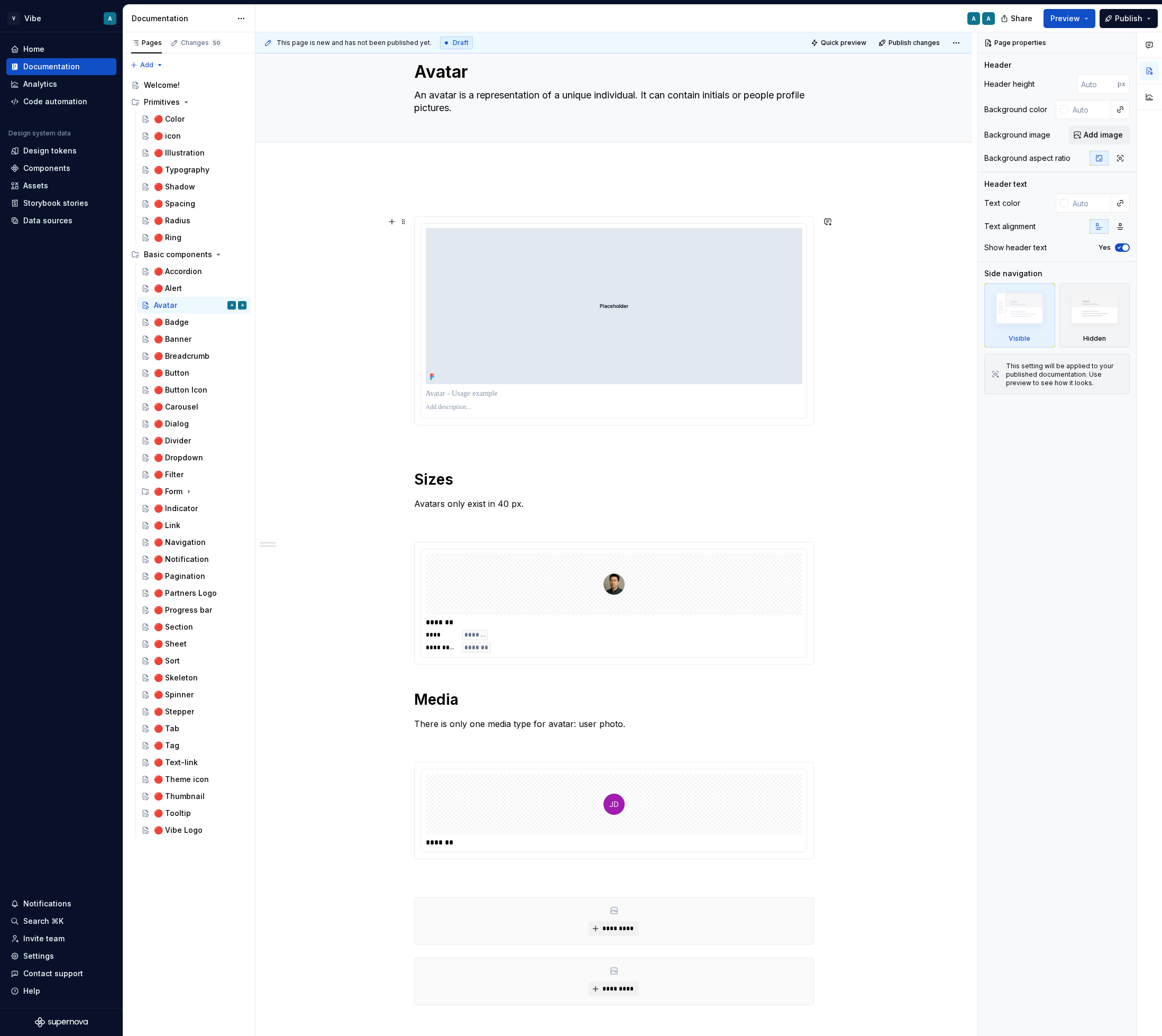
scroll to position [33, 0]
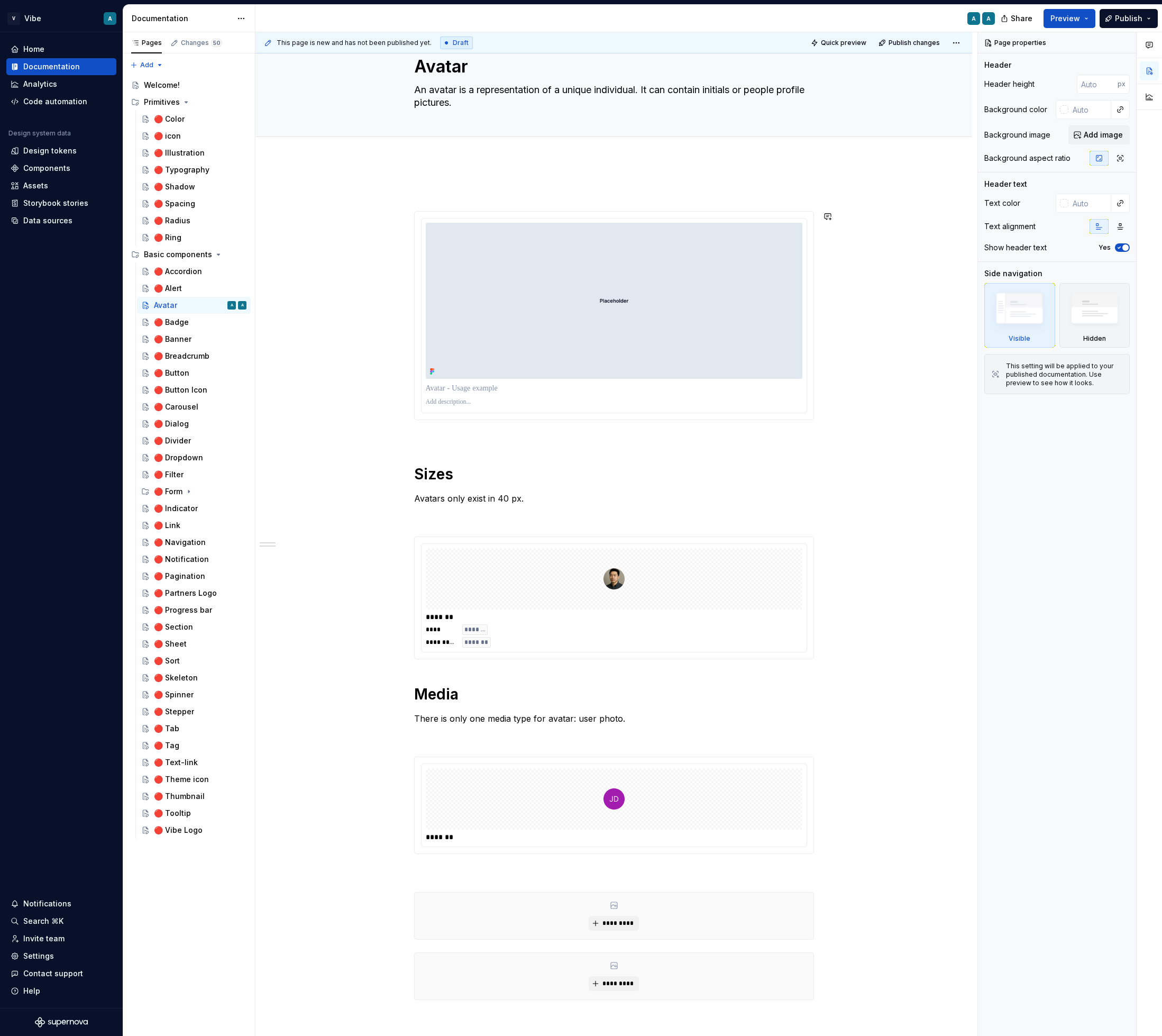
type textarea "*"
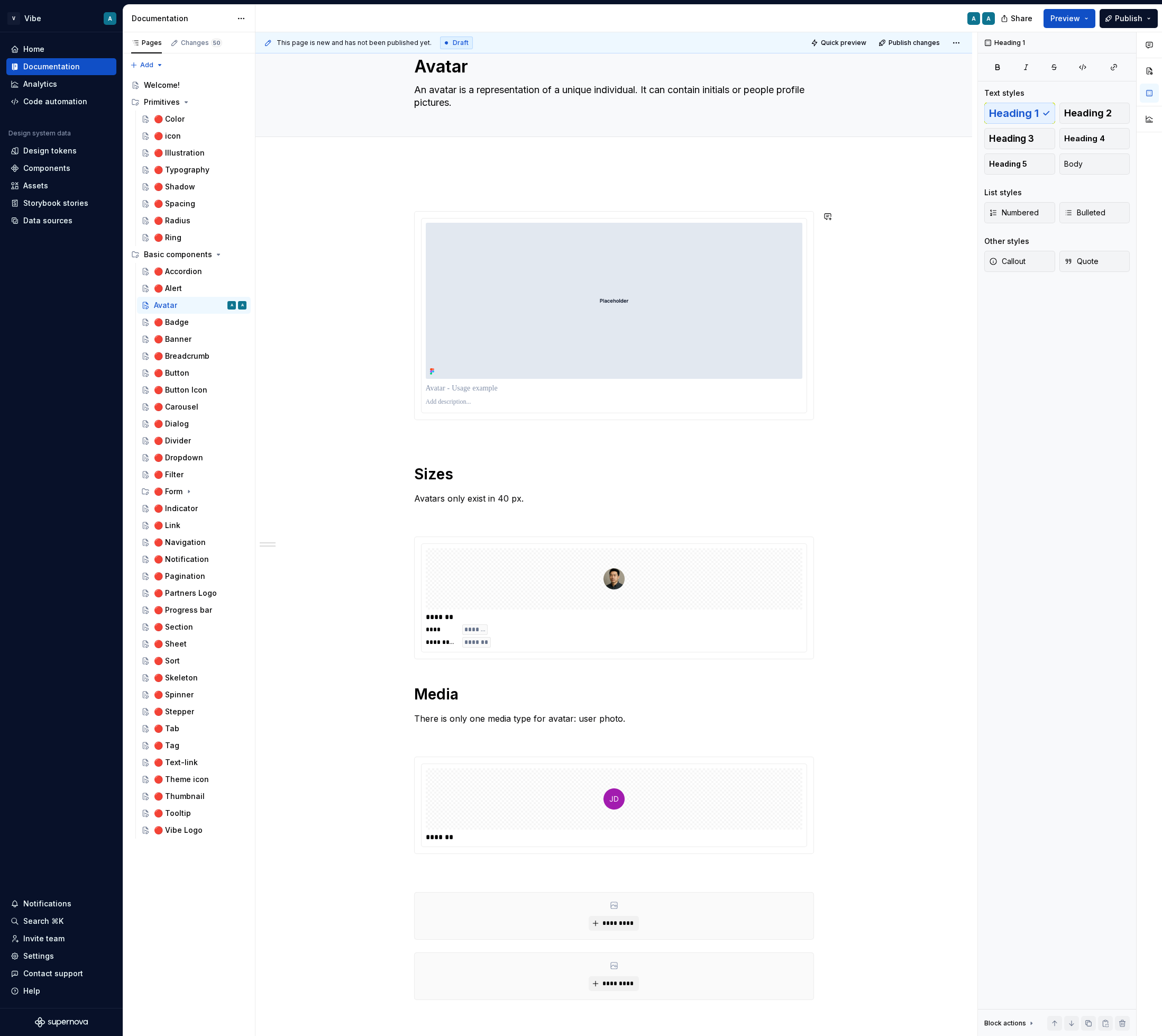
click at [439, 443] on div "**********" at bounding box center [614, 658] width 400 height 944
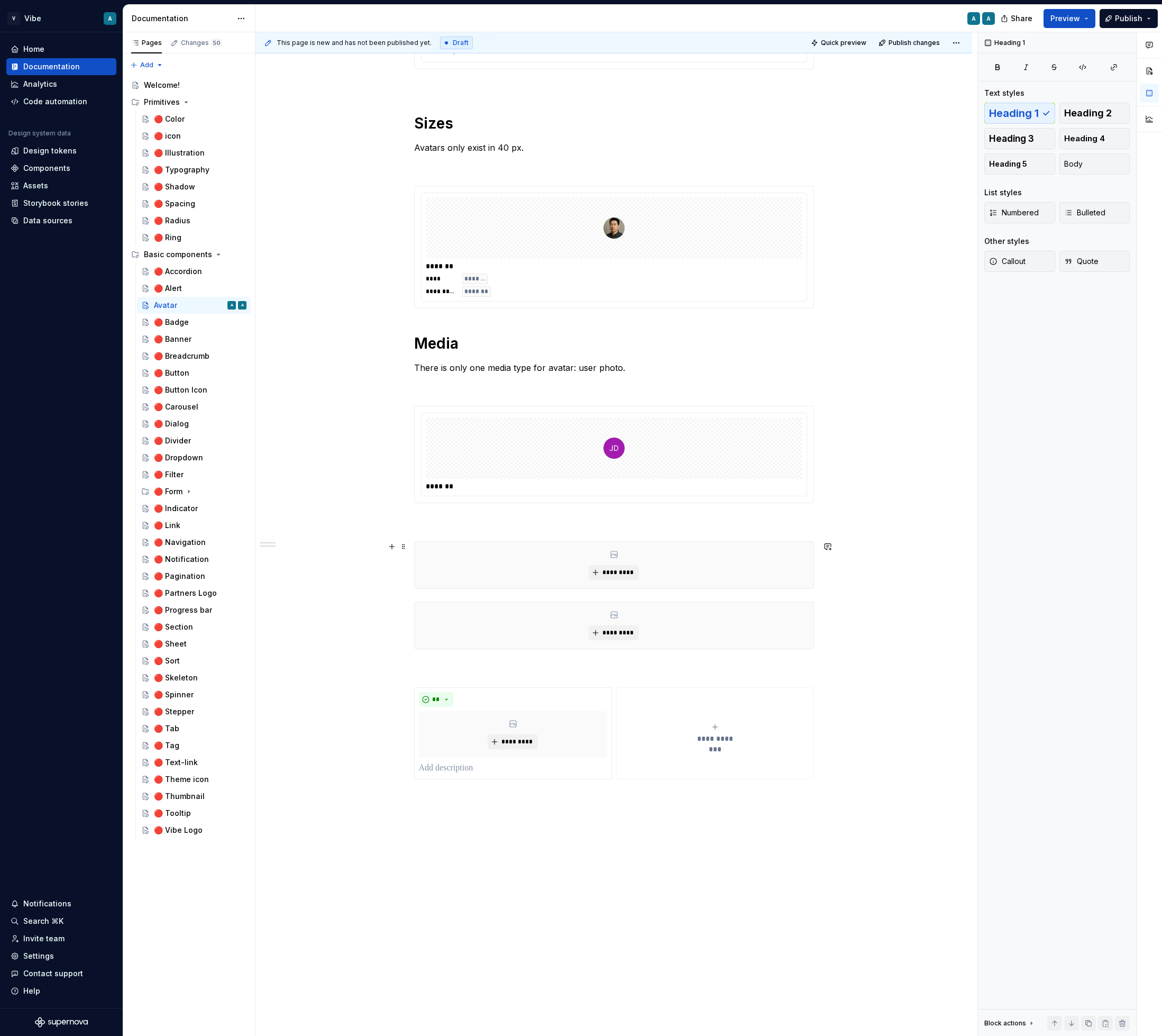
scroll to position [450, 0]
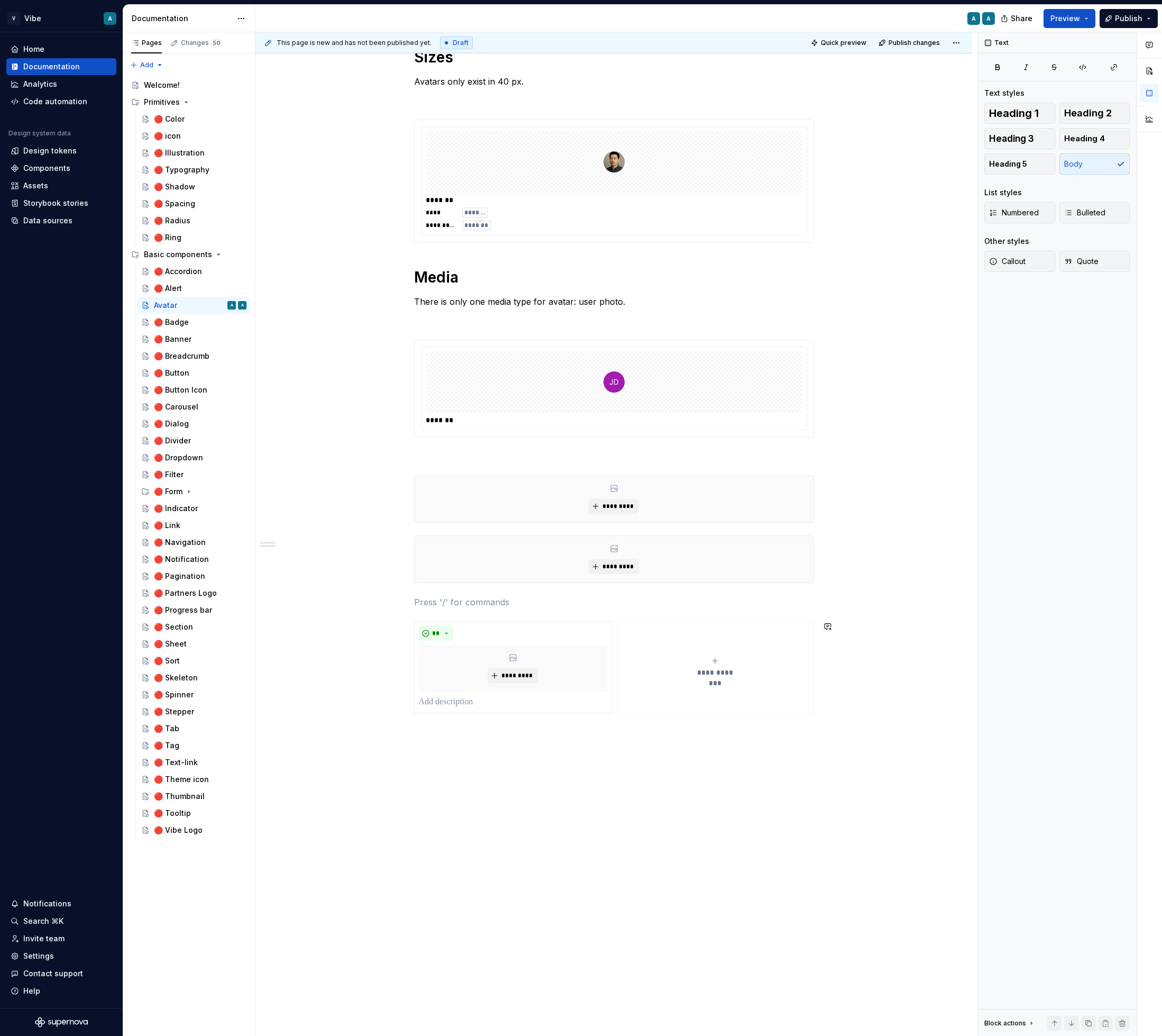
click at [435, 768] on div "**********" at bounding box center [614, 390] width 717 height 1293
click at [435, 768] on div "**********" at bounding box center [614, 402] width 717 height 1318
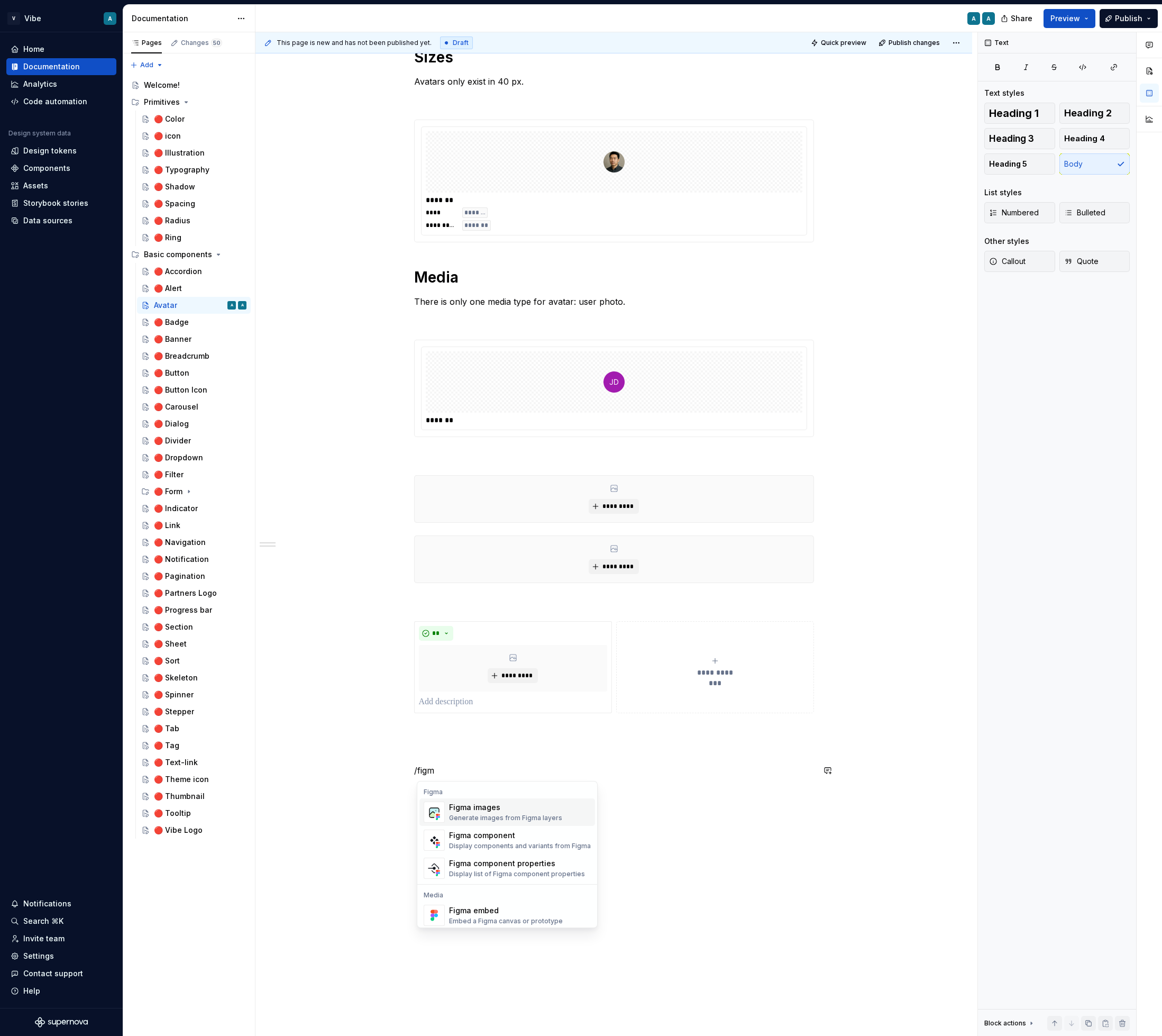
click at [492, 817] on div "Generate images from Figma layers" at bounding box center [506, 818] width 113 height 9
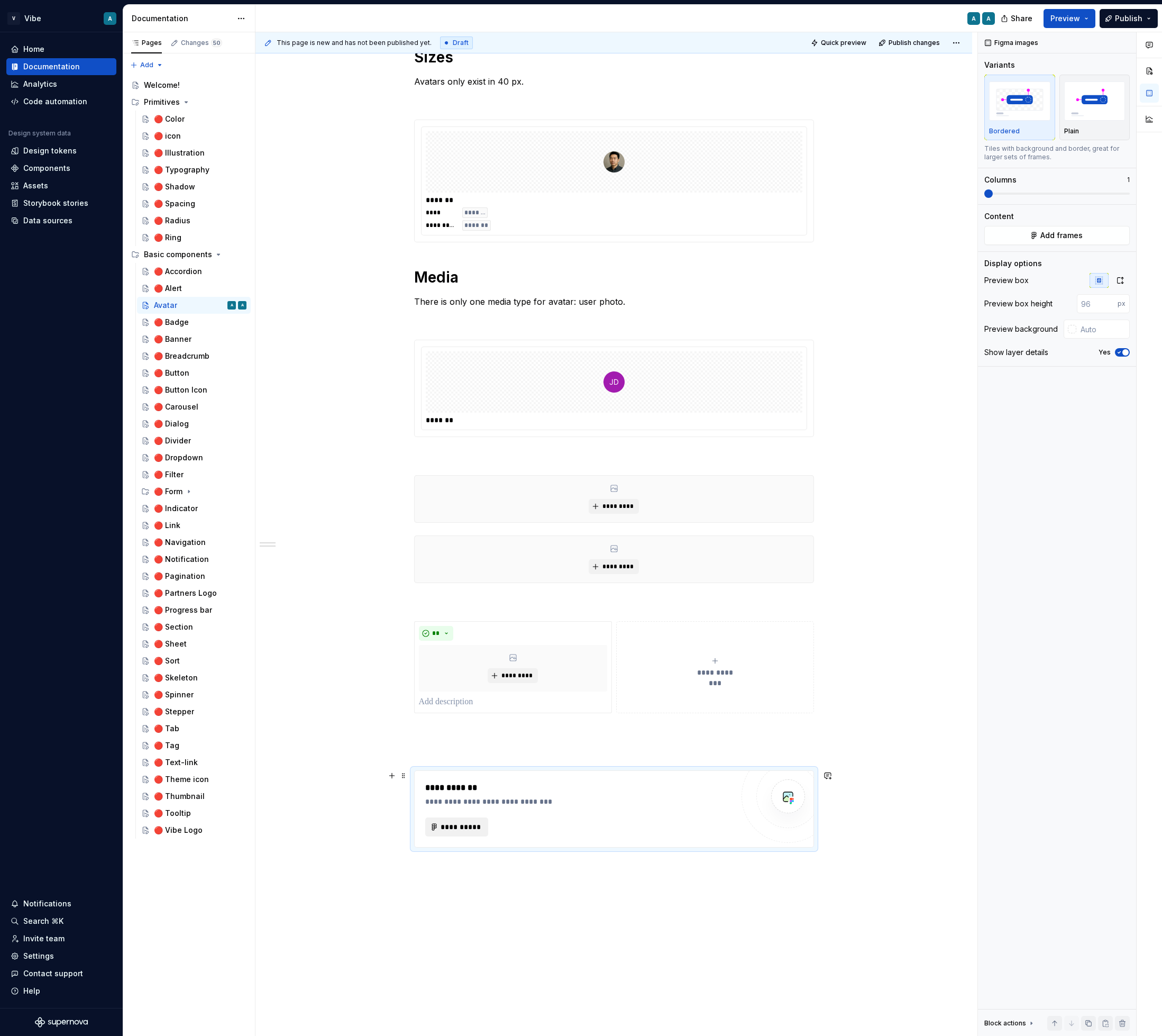
click at [472, 829] on span "**********" at bounding box center [461, 827] width 41 height 11
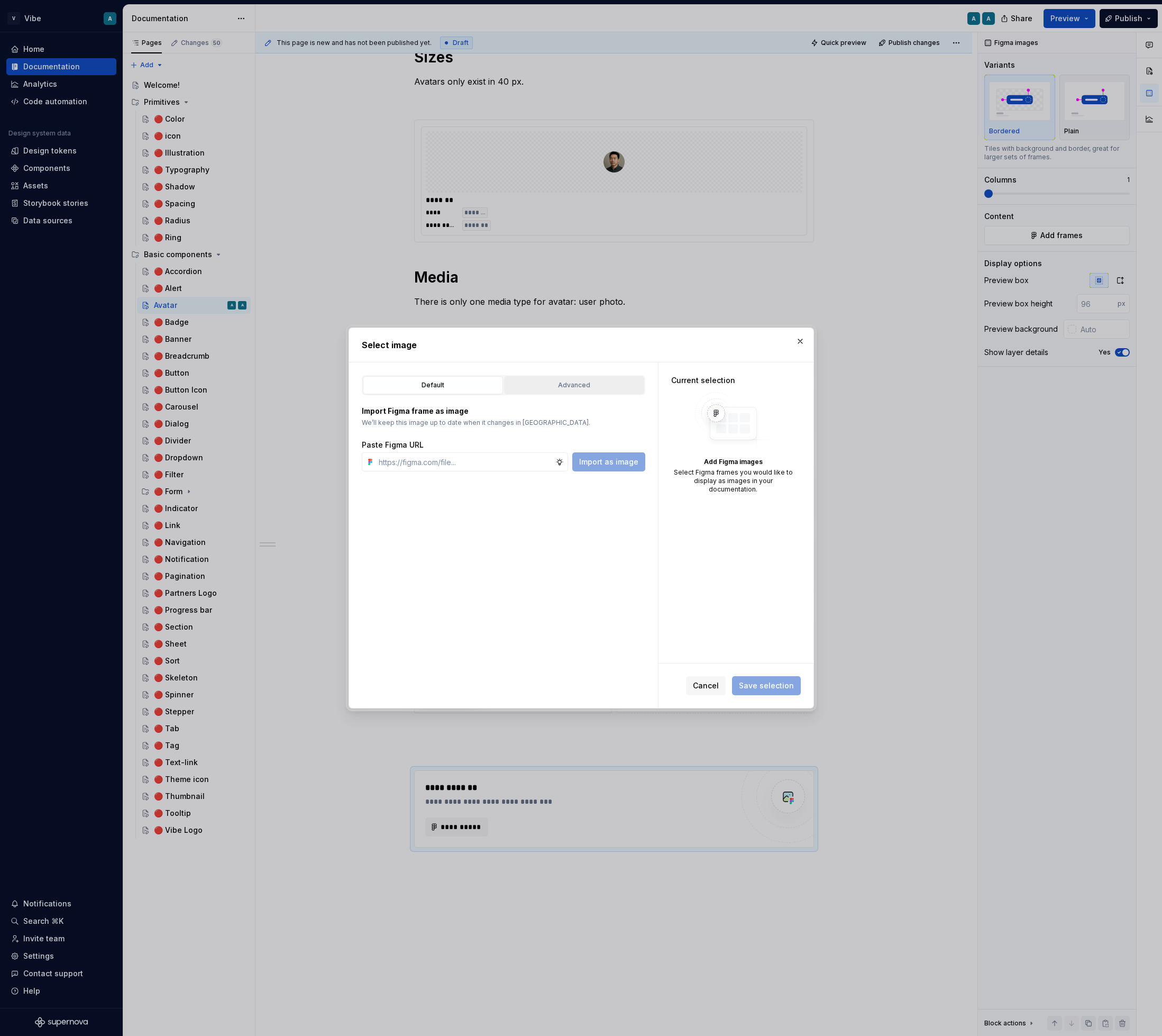
click at [571, 380] on div "Advanced" at bounding box center [574, 385] width 133 height 11
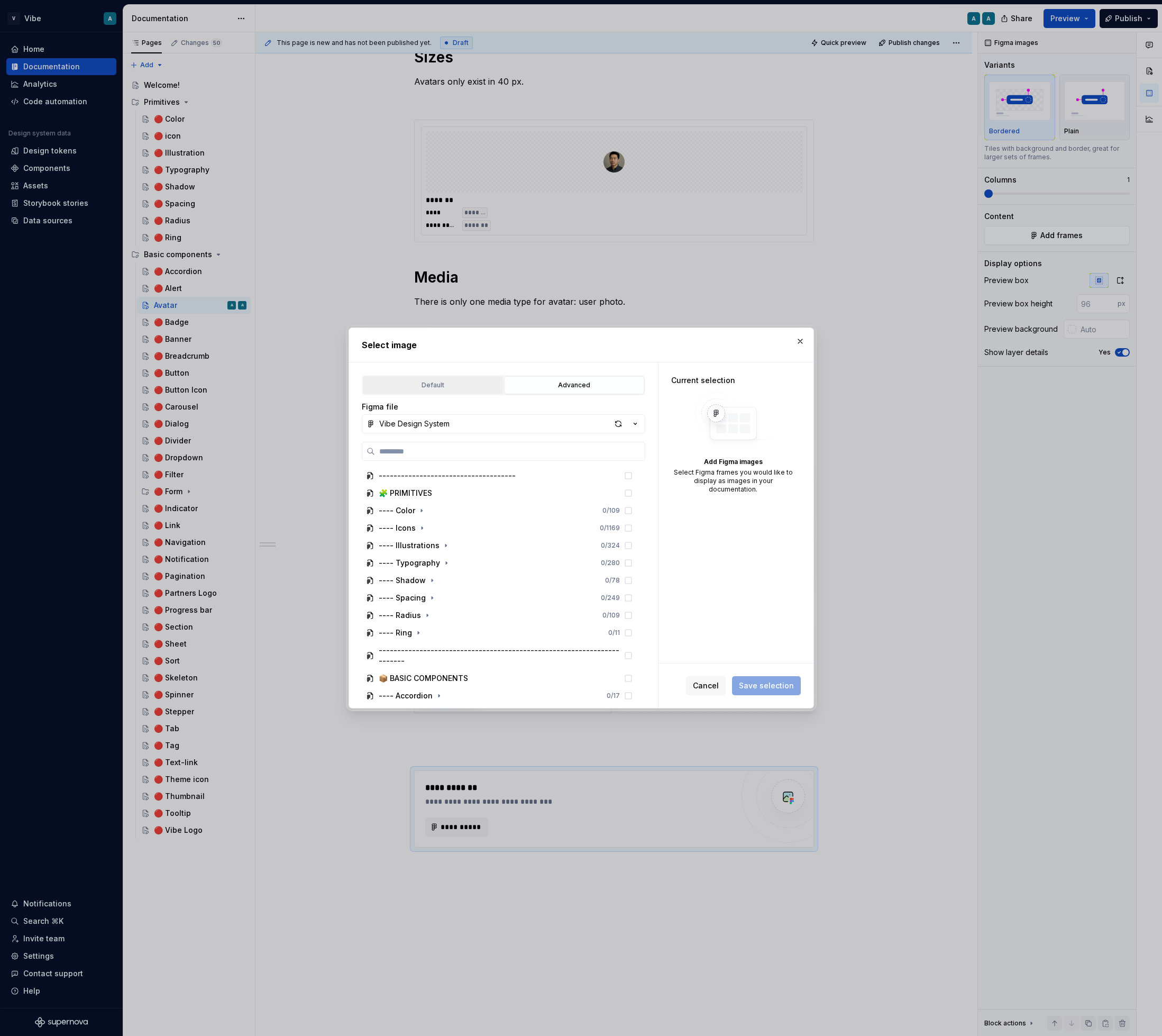
click at [445, 380] on div "Default" at bounding box center [433, 385] width 133 height 11
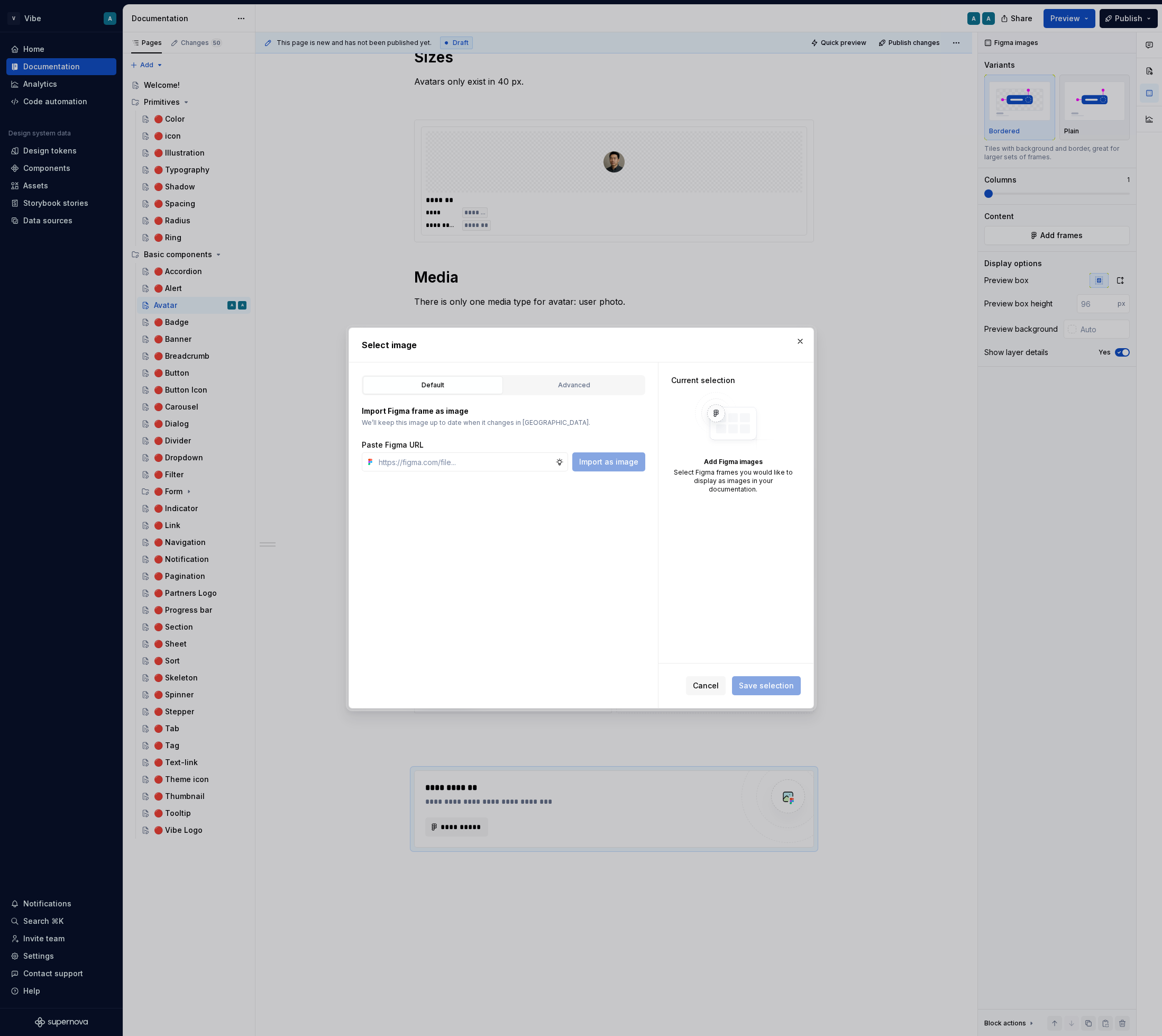
click at [801, 349] on div "Select image" at bounding box center [581, 345] width 464 height 34
click at [800, 339] on button "button" at bounding box center [800, 341] width 15 height 15
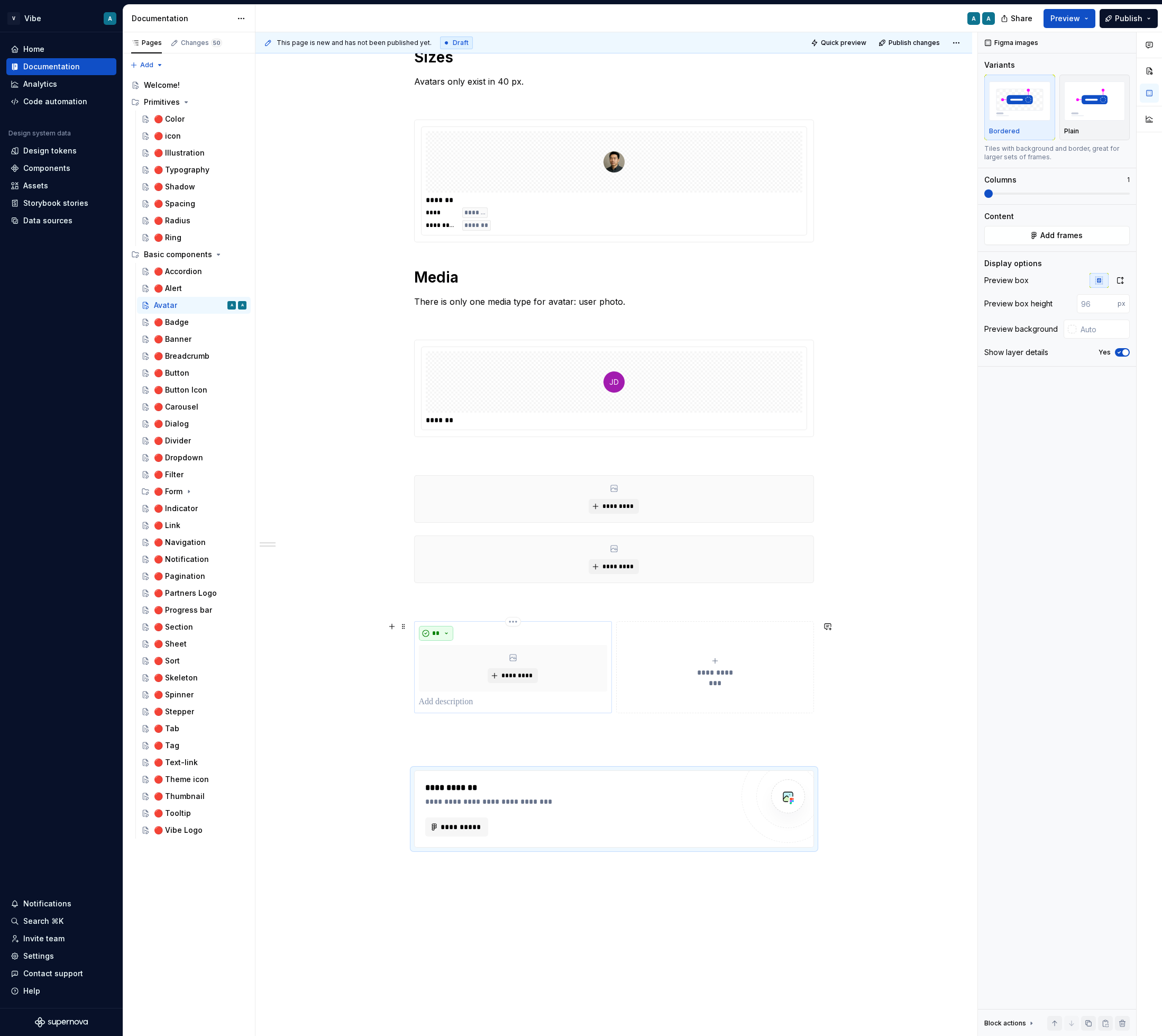
click at [452, 632] on button "**" at bounding box center [436, 633] width 35 height 15
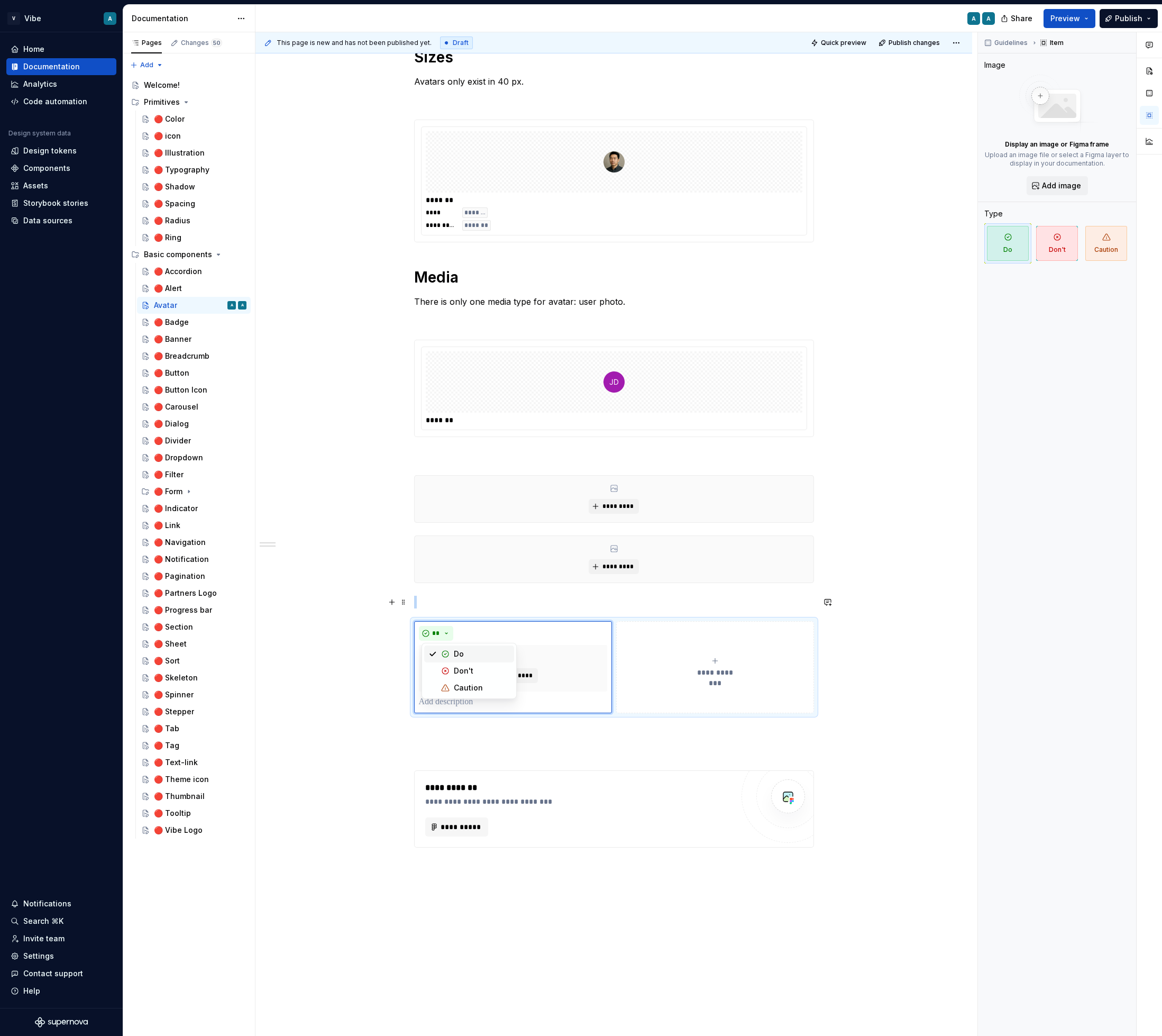
click at [448, 604] on p at bounding box center [614, 602] width 400 height 13
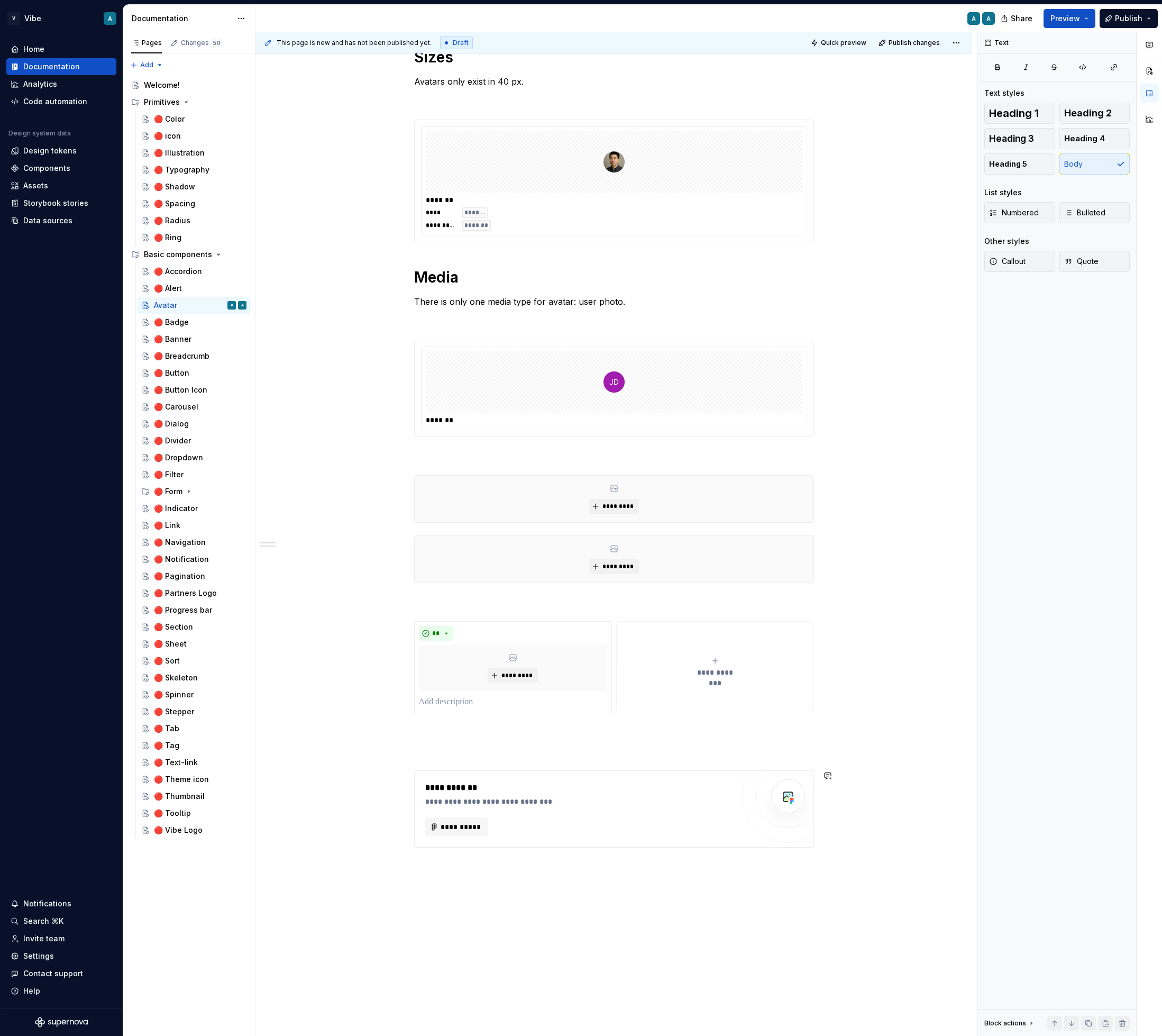
click at [467, 895] on div "**********" at bounding box center [614, 457] width 717 height 1427
click at [400, 886] on button "button" at bounding box center [392, 886] width 15 height 15
click at [496, 792] on div "Tabs" at bounding box center [486, 793] width 74 height 11
click at [690, 815] on div "**********" at bounding box center [579, 808] width 308 height 55
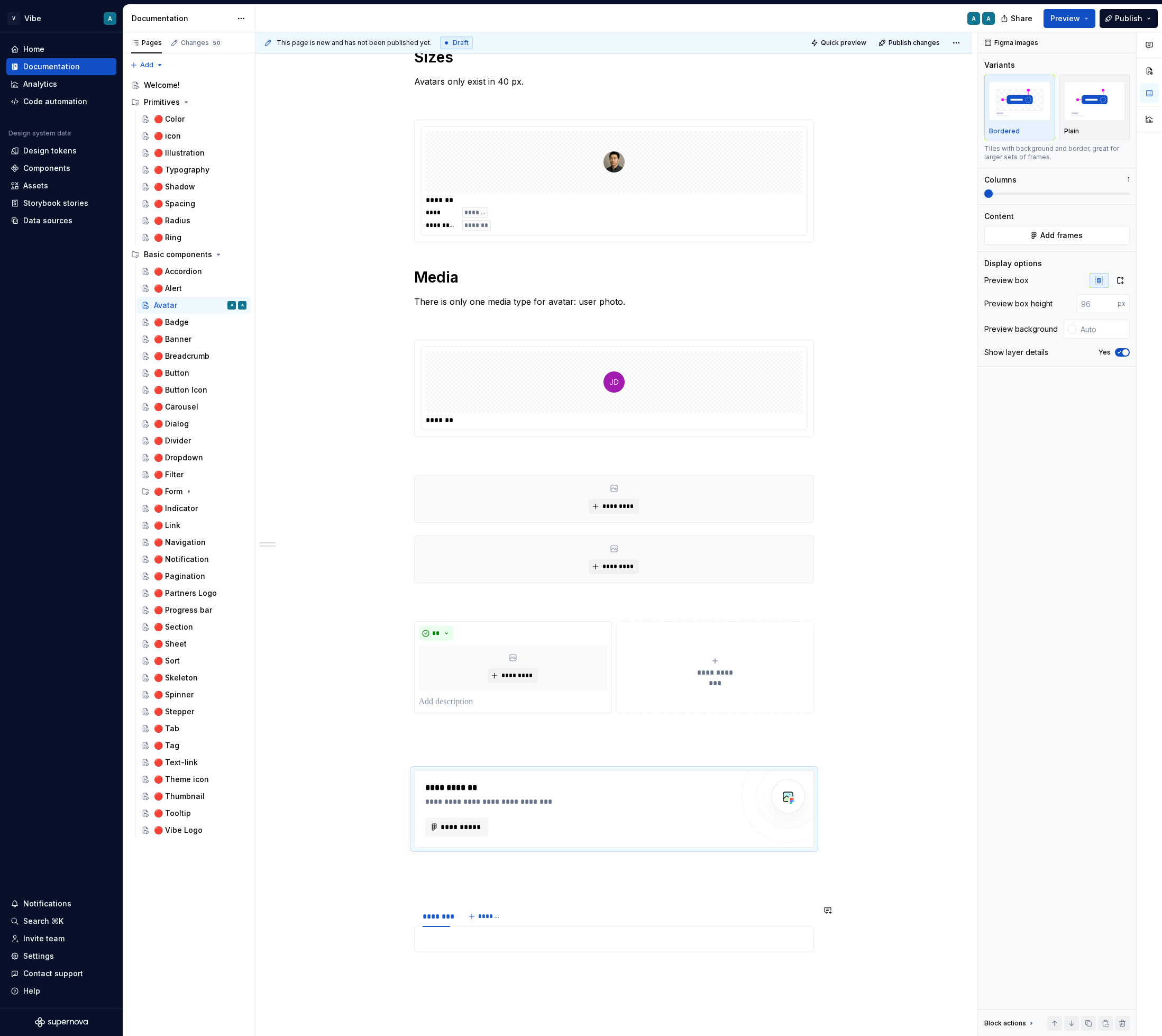
click at [646, 912] on div "******** *******" at bounding box center [614, 916] width 400 height 21
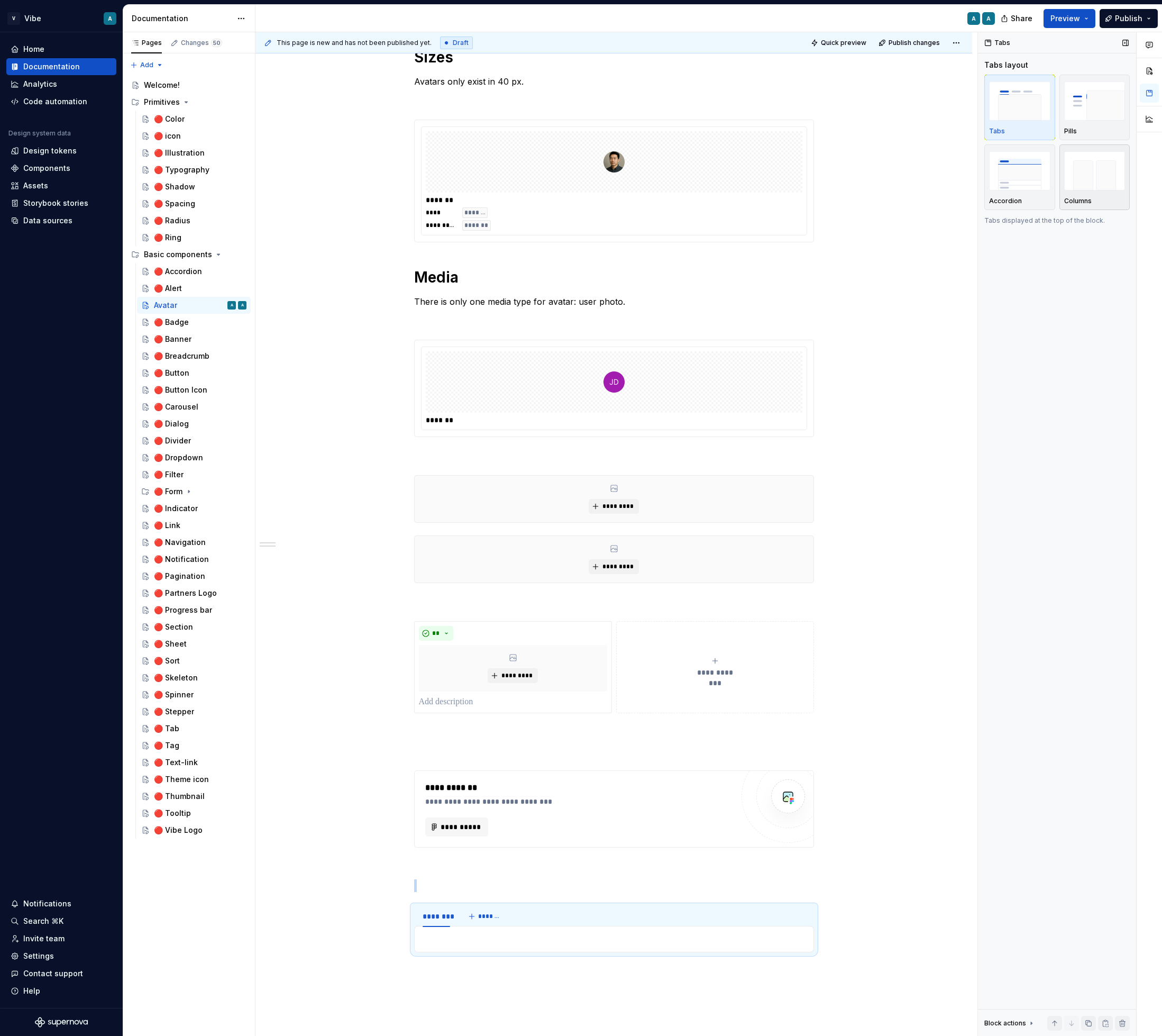
click at [1088, 171] on img "button" at bounding box center [1095, 170] width 61 height 38
click at [652, 923] on div "******** *******" at bounding box center [614, 916] width 400 height 21
click at [1028, 487] on div "Tabs Tabs layout Tabs Pills Accordion Columns Tabs displayed as vertical column…" at bounding box center [1057, 534] width 158 height 1004
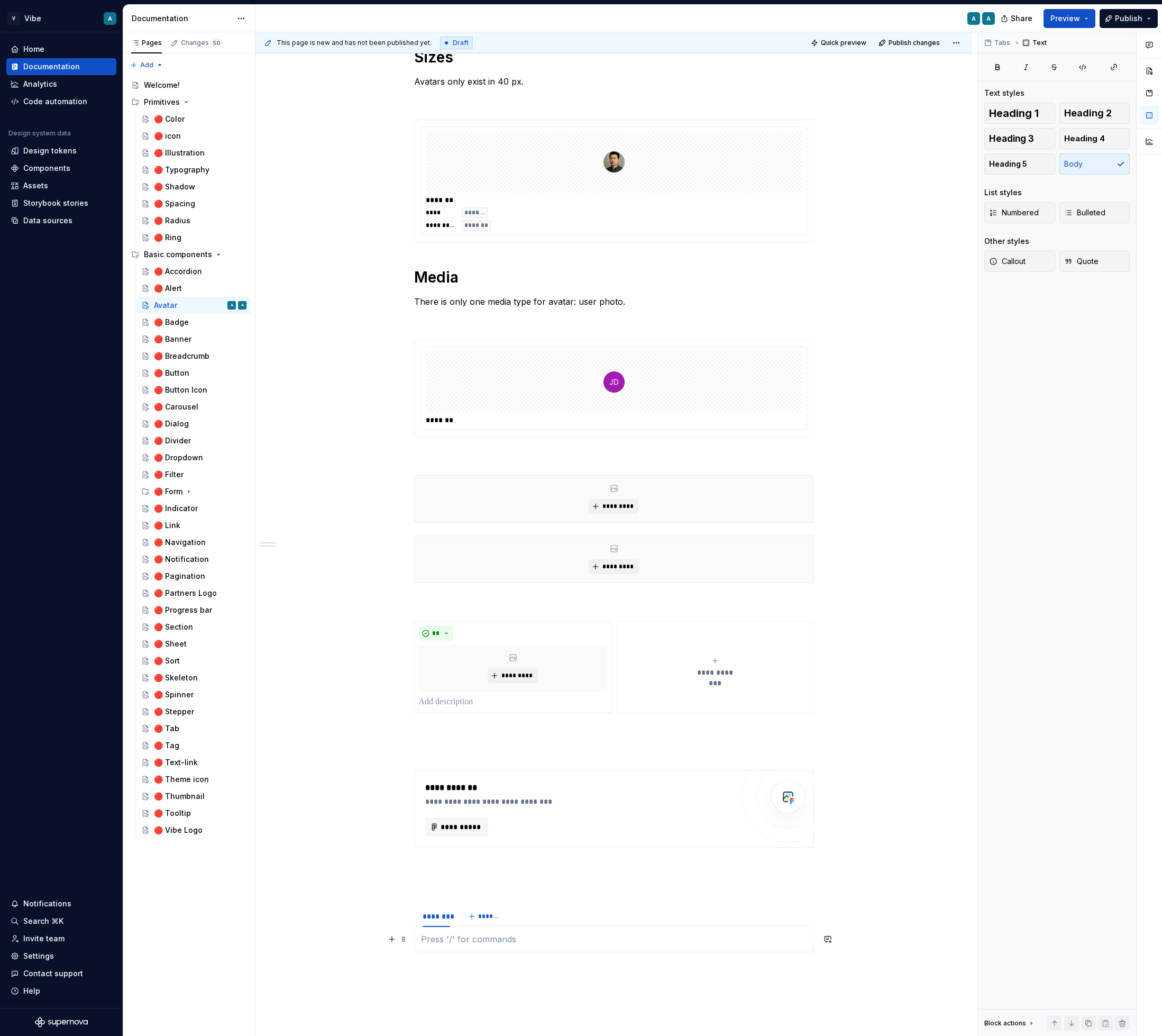
click at [450, 945] on div at bounding box center [614, 939] width 400 height 27
click at [496, 910] on button "*******" at bounding box center [486, 916] width 42 height 15
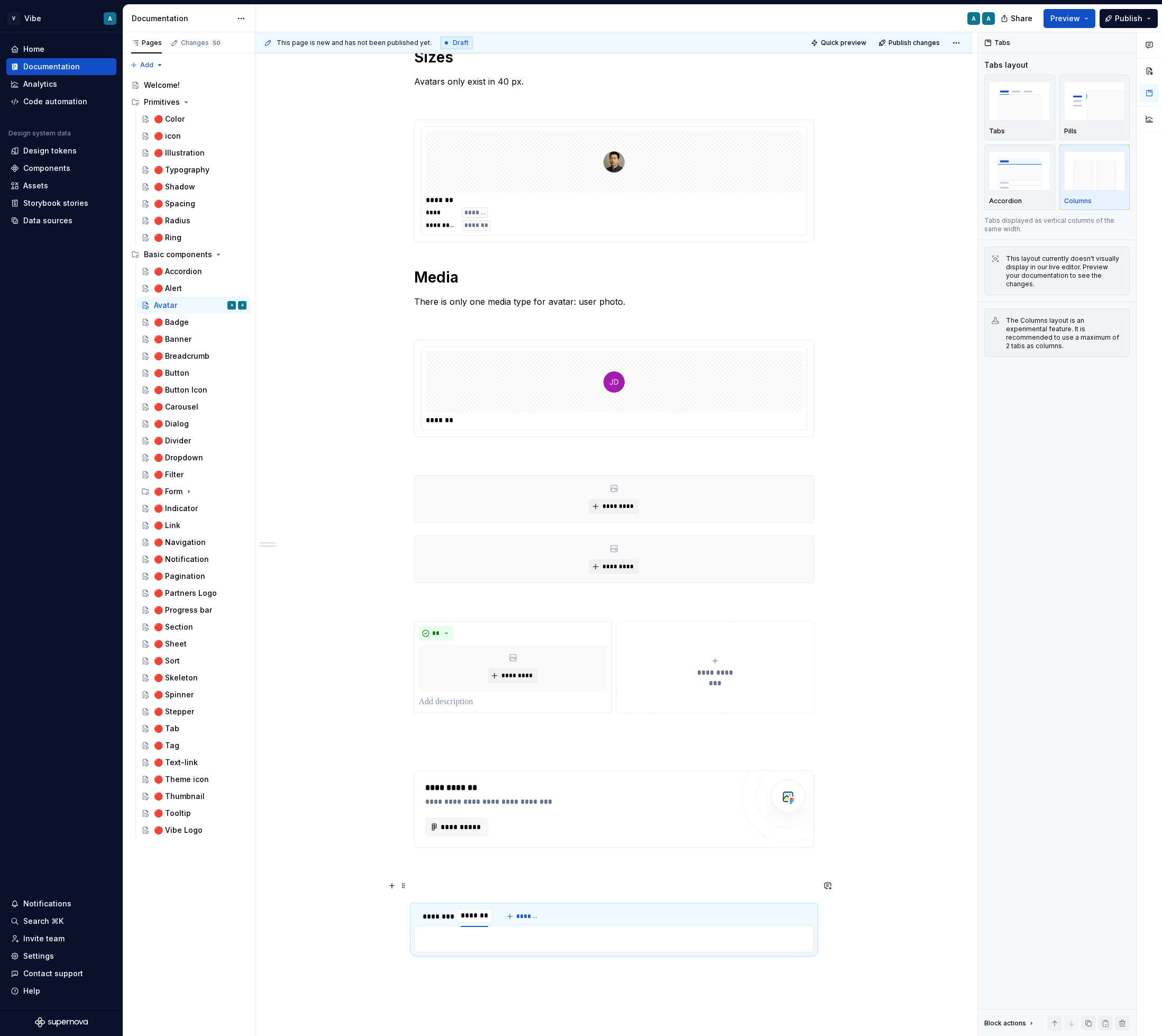
click at [556, 887] on p at bounding box center [614, 886] width 400 height 13
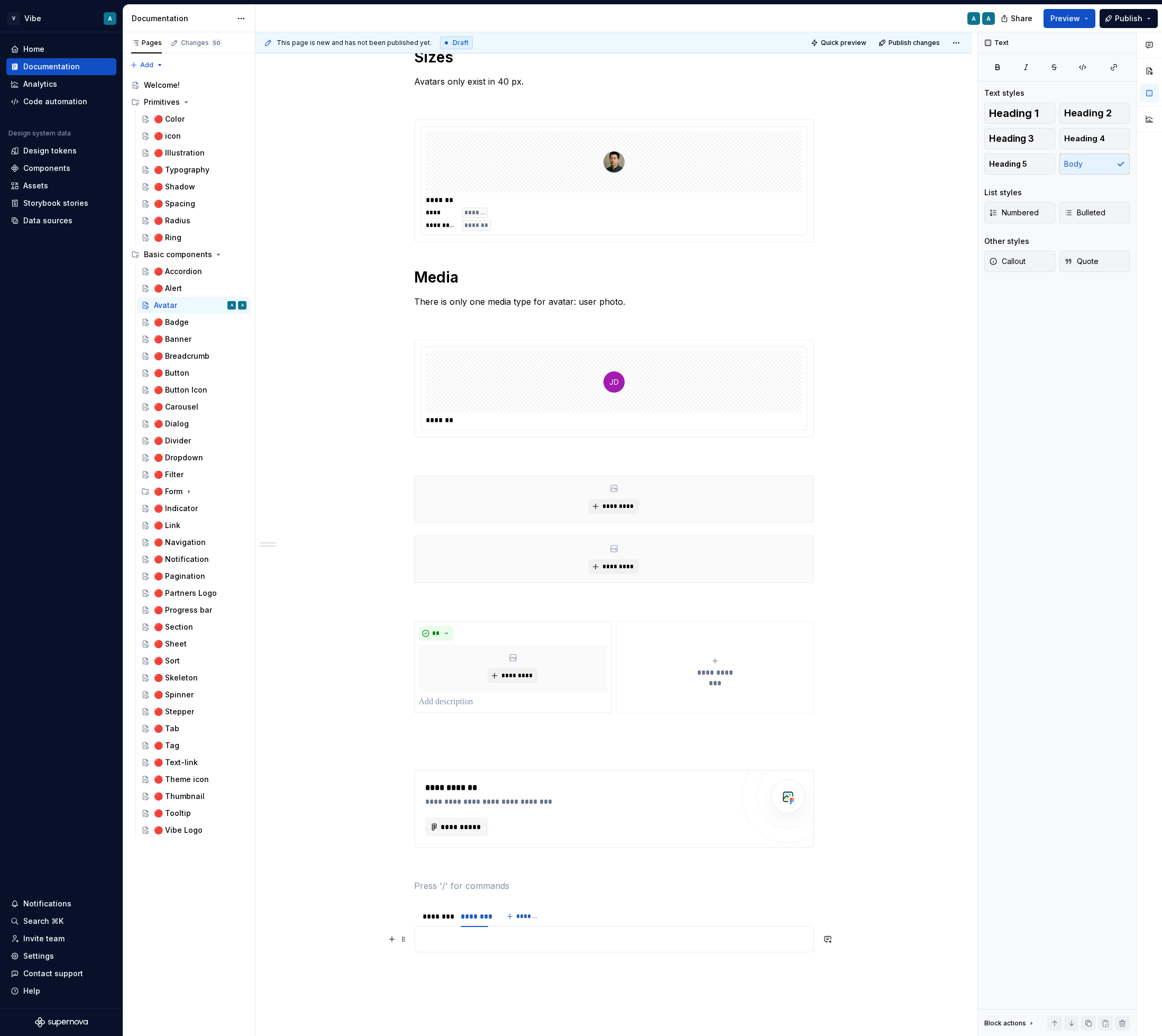
click at [539, 945] on div "fffbf" at bounding box center [614, 939] width 400 height 27
click at [915, 878] on div "**********" at bounding box center [614, 513] width 717 height 1540
click at [672, 917] on div "******** ******** *******" at bounding box center [614, 916] width 400 height 21
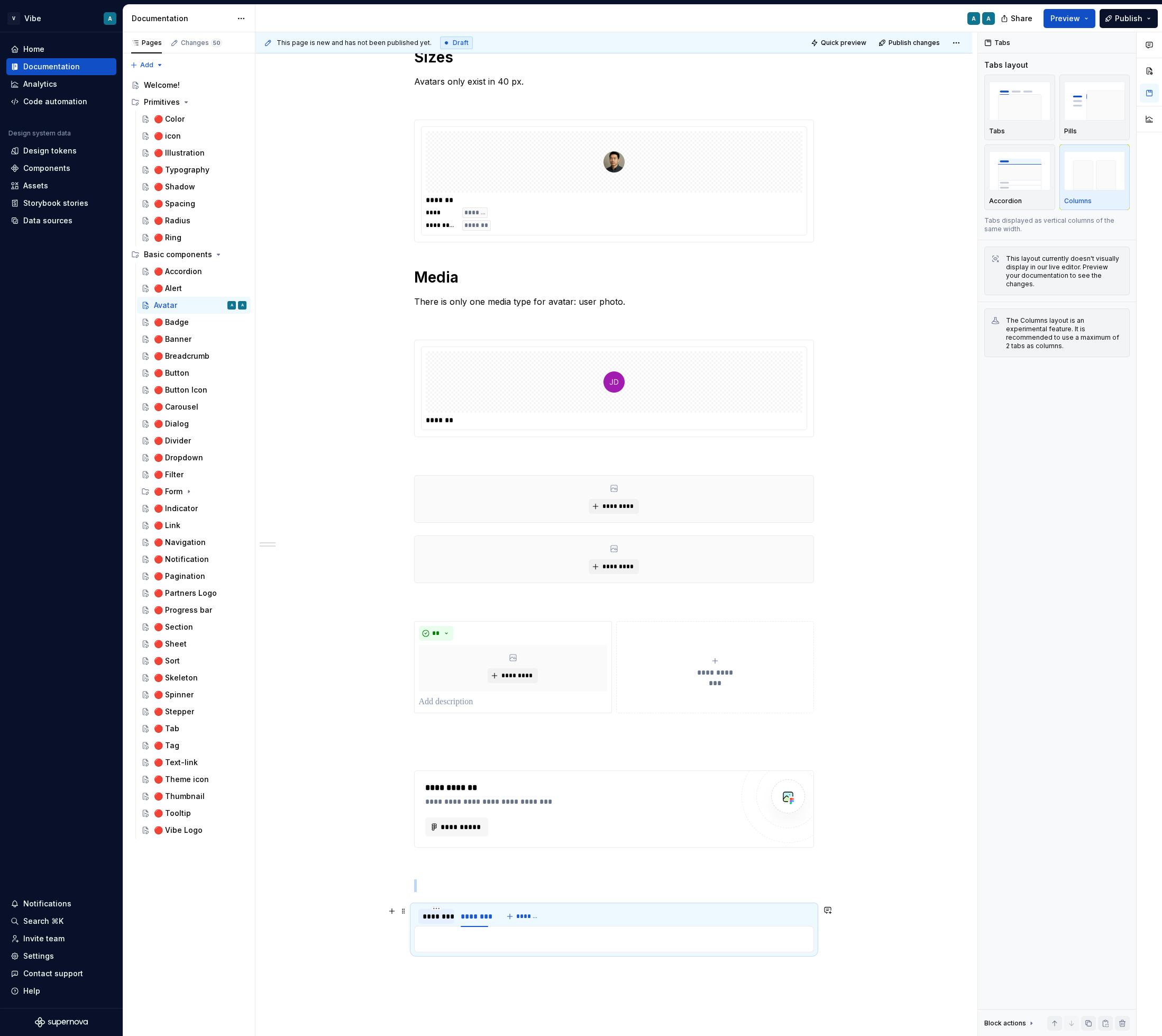
click at [448, 923] on div "********" at bounding box center [436, 916] width 36 height 15
click at [475, 922] on div "********" at bounding box center [474, 916] width 36 height 15
click at [473, 936] on p at bounding box center [614, 939] width 386 height 13
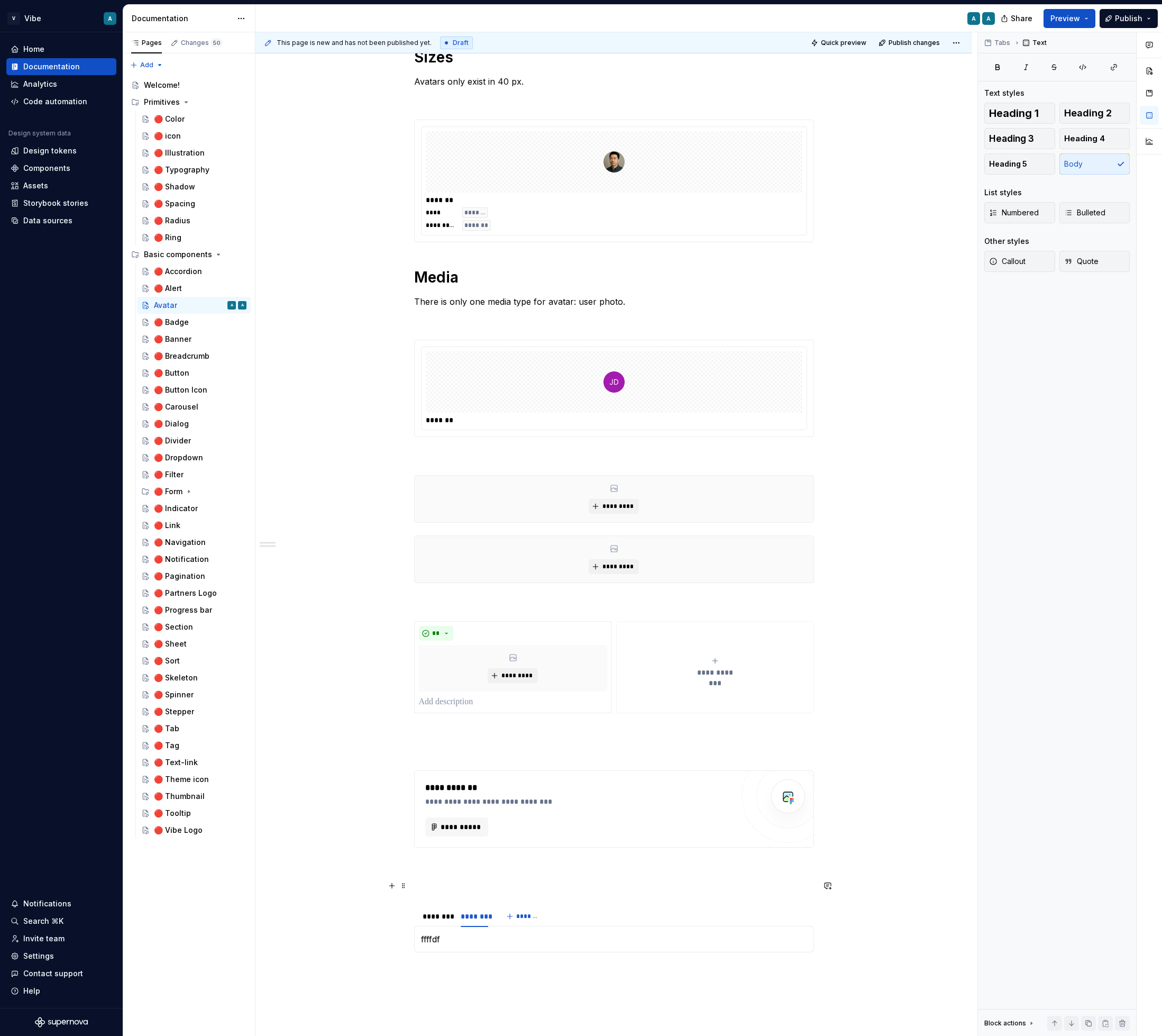
click at [601, 887] on p at bounding box center [614, 886] width 400 height 13
click at [524, 944] on p "ffffdf" at bounding box center [614, 939] width 386 height 13
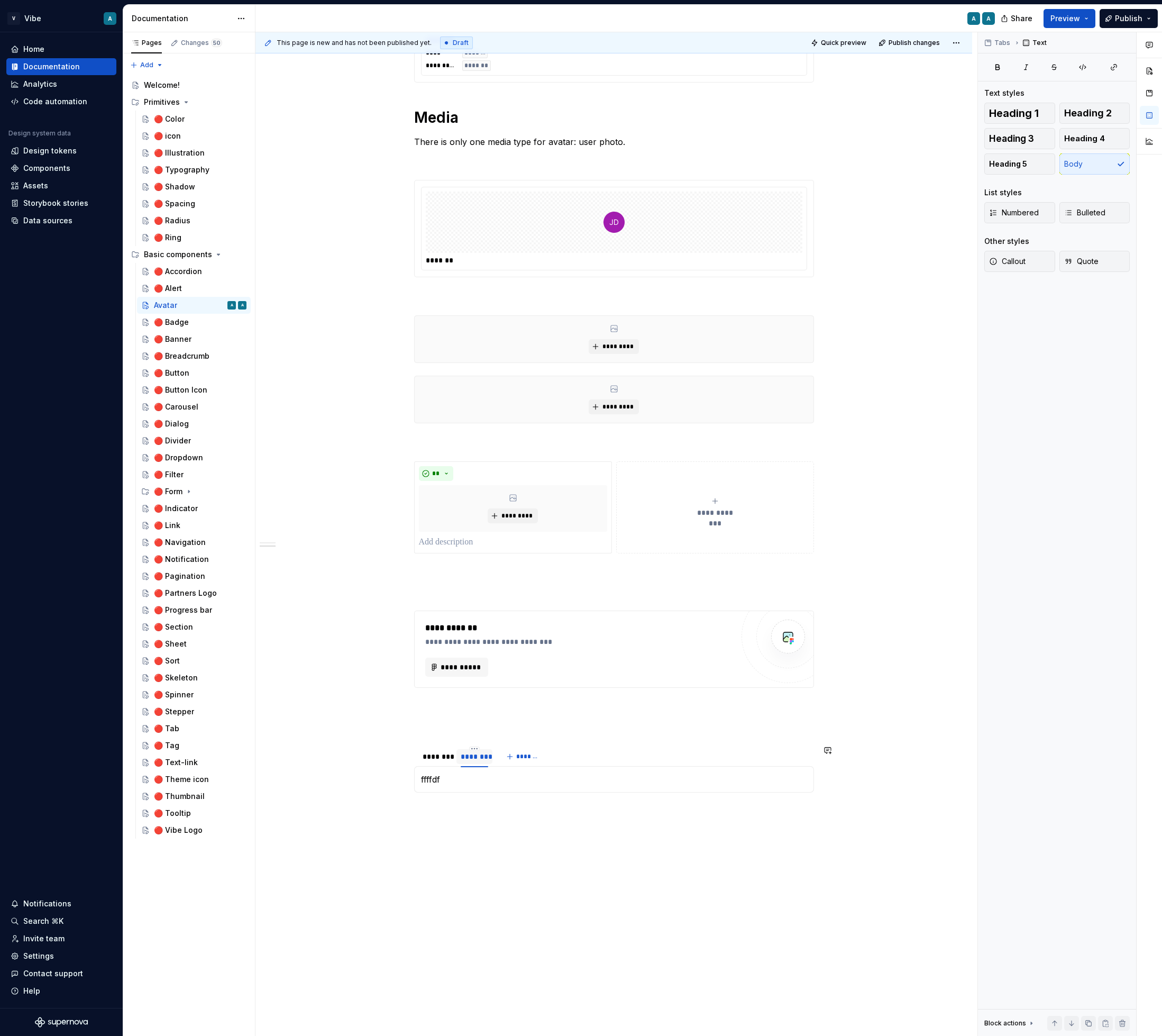
scroll to position [617, 0]
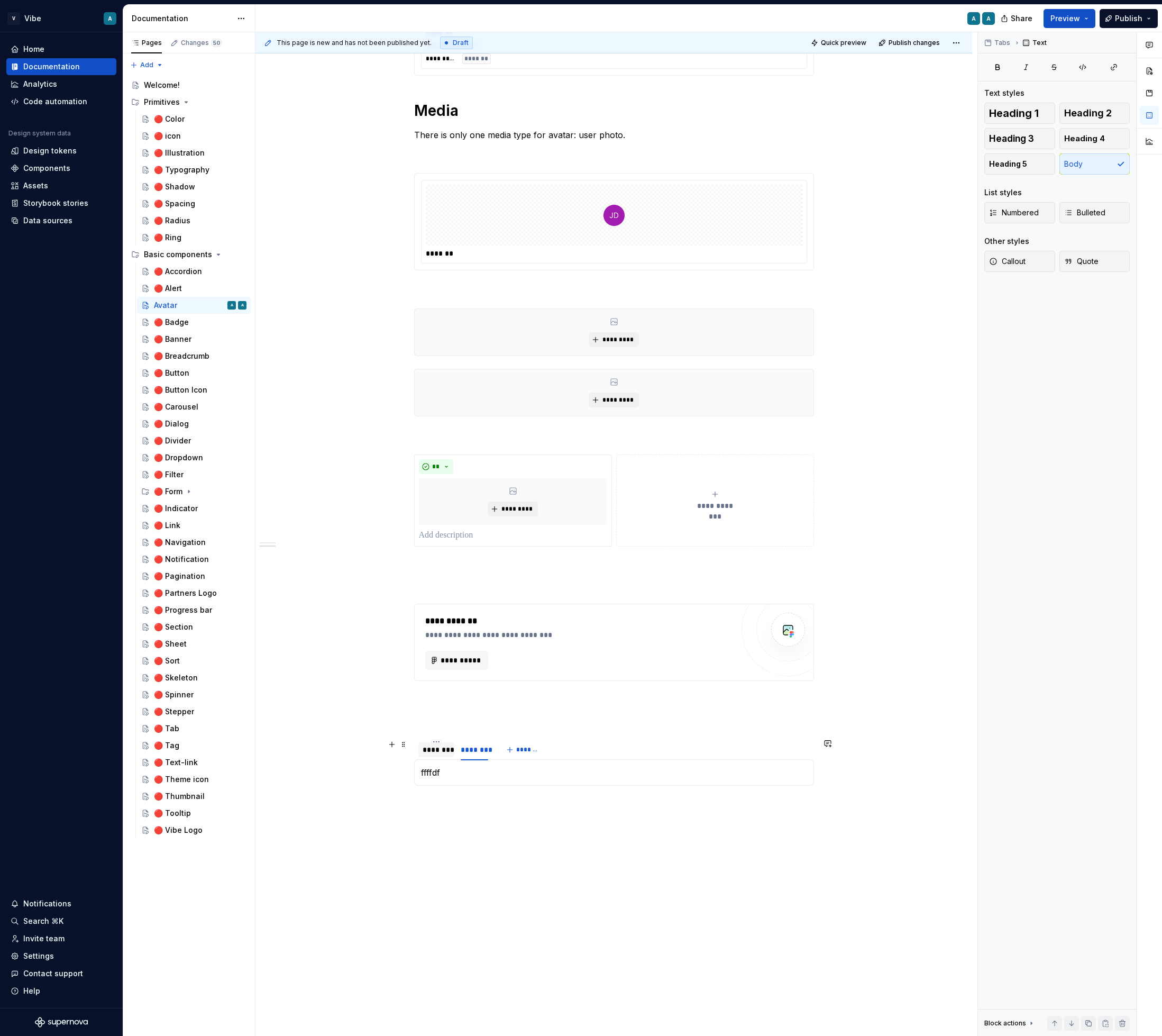
click at [431, 752] on div "********" at bounding box center [436, 750] width 27 height 11
click at [442, 773] on p "fffbf" at bounding box center [614, 773] width 386 height 13
click at [484, 805] on div "Image" at bounding box center [508, 809] width 104 height 11
click at [440, 764] on div "/im ffffdf" at bounding box center [614, 778] width 400 height 39
drag, startPoint x: 439, startPoint y: 785, endPoint x: 423, endPoint y: 786, distance: 16.0
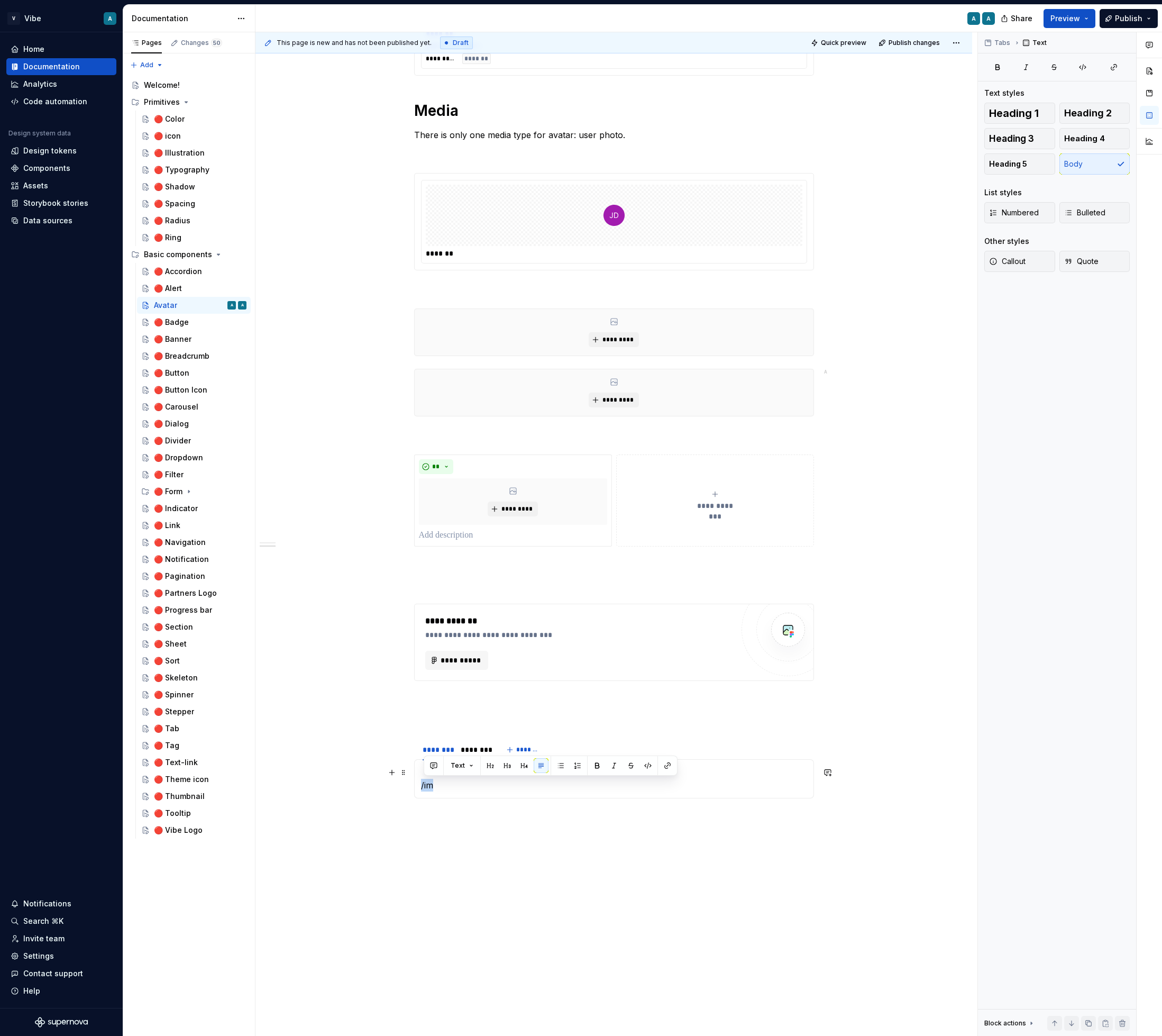
click at [423, 786] on p "/im" at bounding box center [614, 779] width 386 height 26
drag, startPoint x: 450, startPoint y: 786, endPoint x: 422, endPoint y: 785, distance: 28.0
click at [422, 785] on div "/imag test ffffdf" at bounding box center [614, 778] width 400 height 39
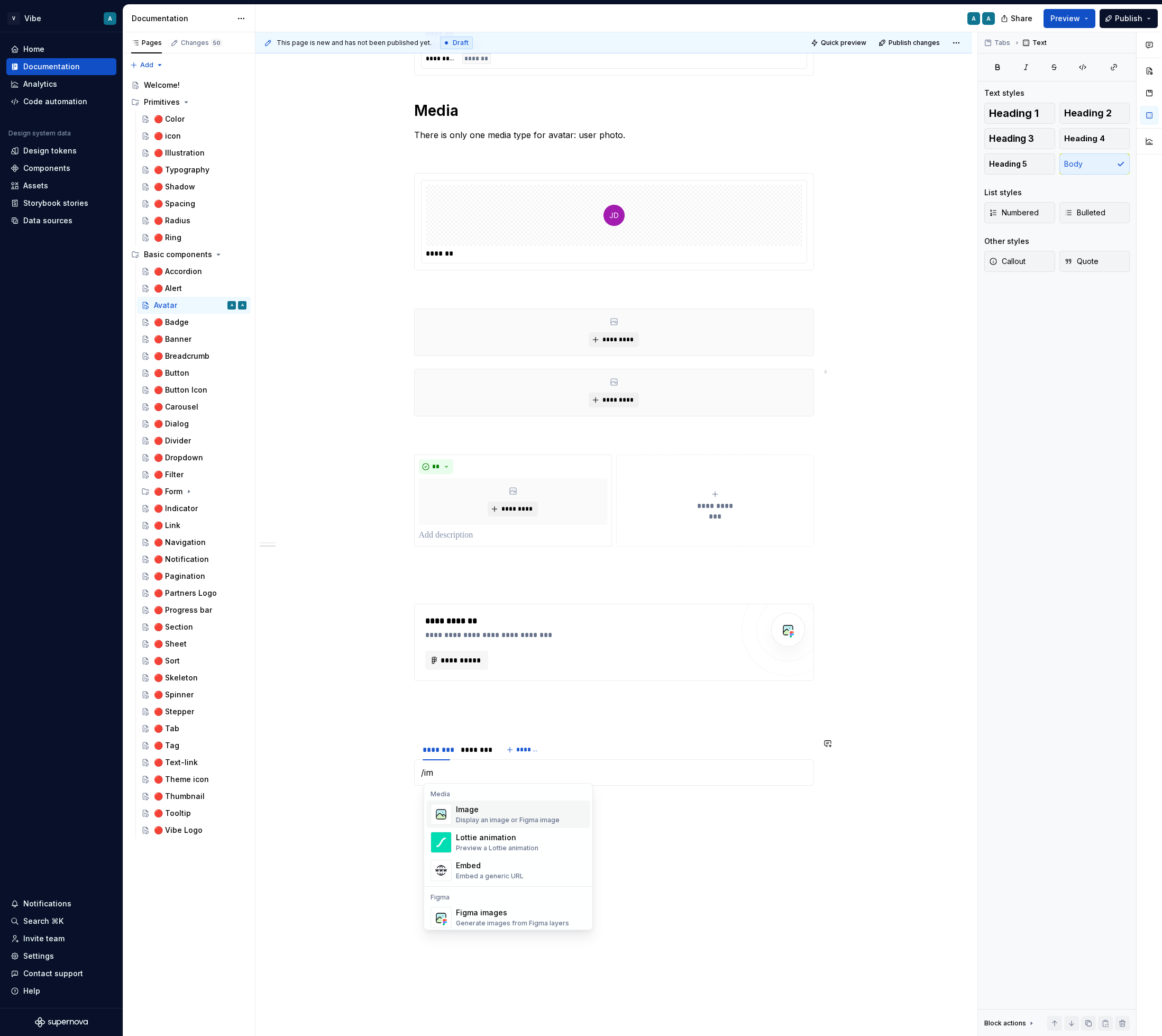
click at [479, 821] on div "Display an image or Figma image" at bounding box center [508, 820] width 104 height 9
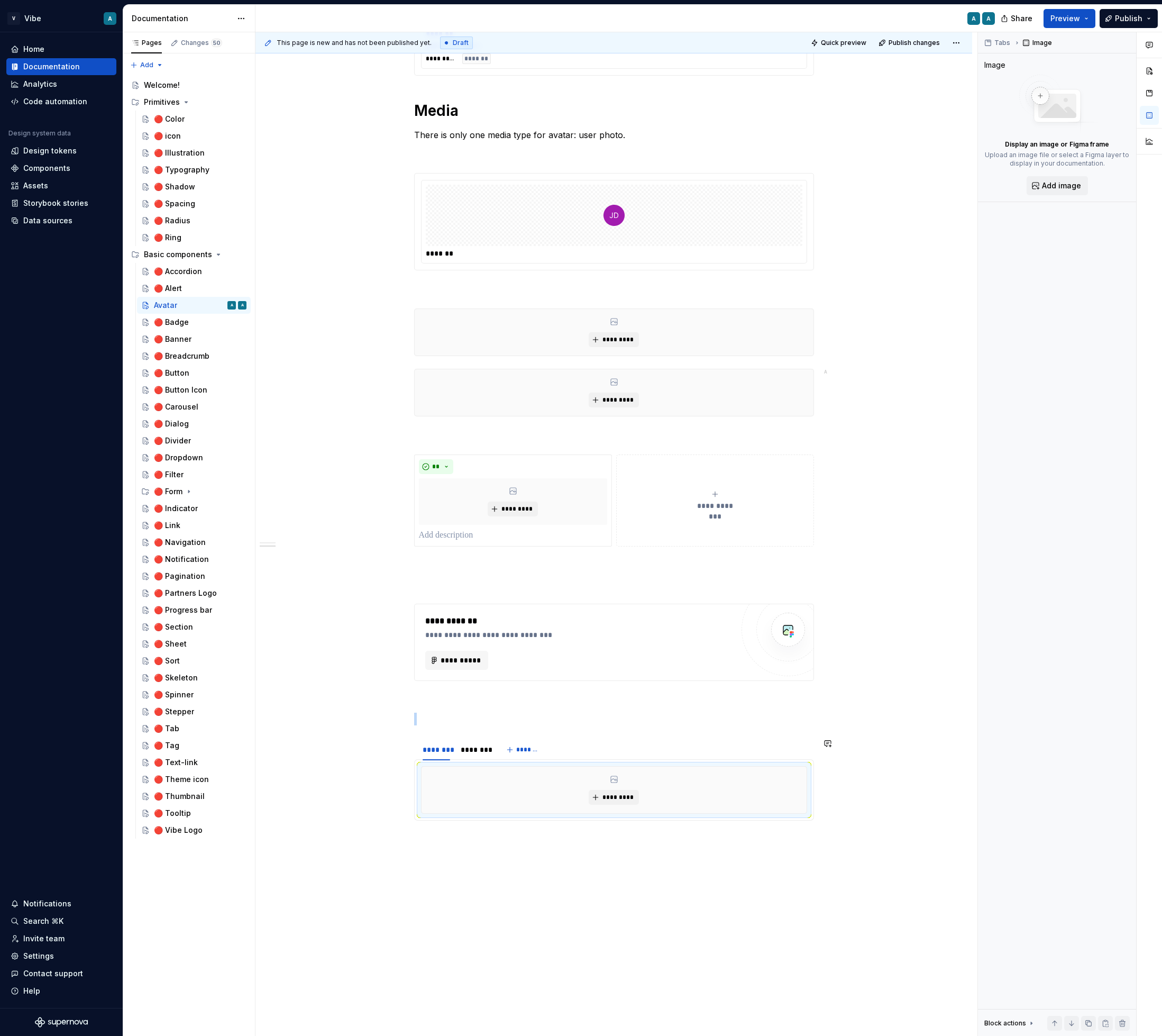
scroll to position [582, 0]
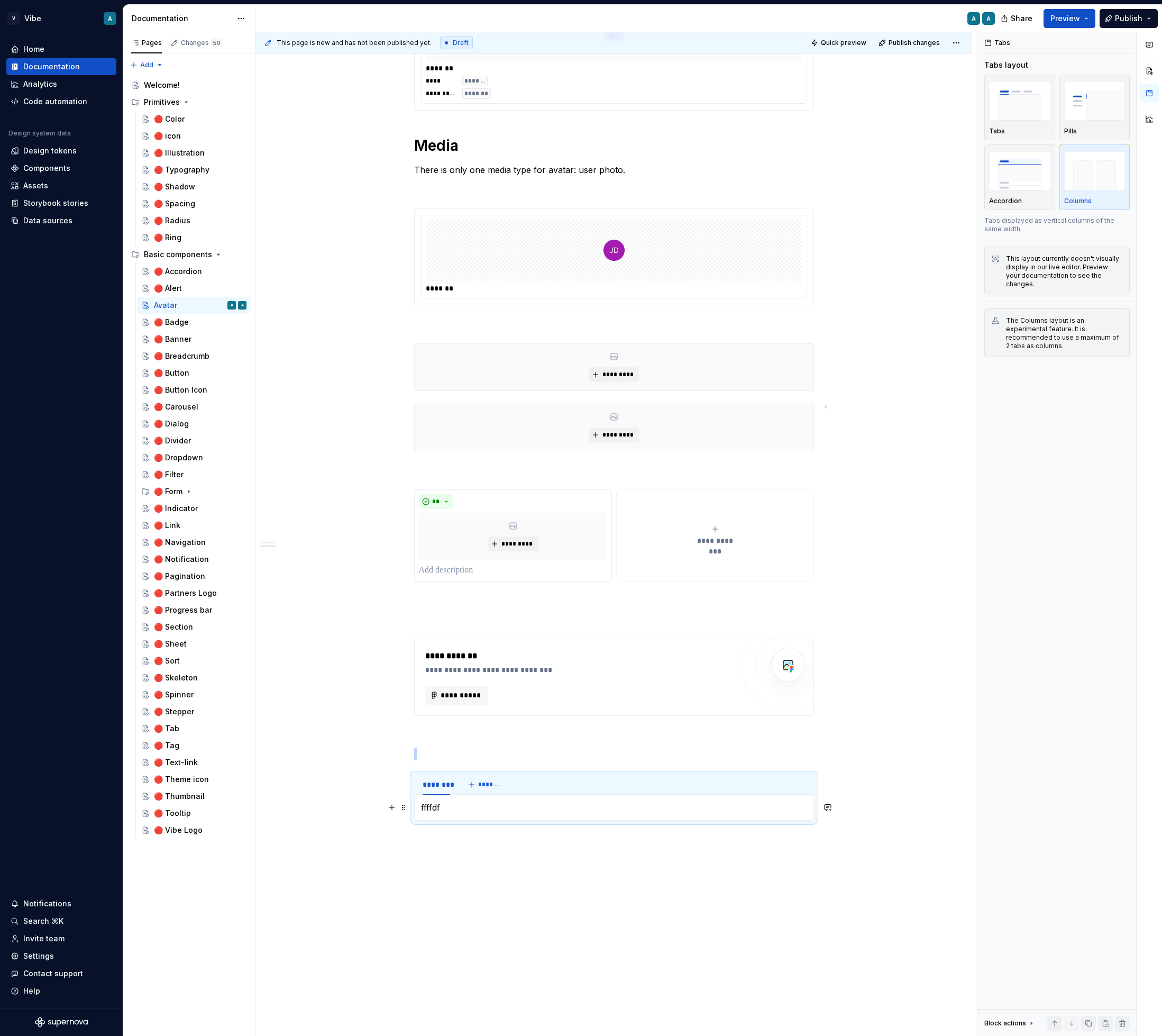
click at [434, 809] on p "ffffdf" at bounding box center [614, 807] width 386 height 13
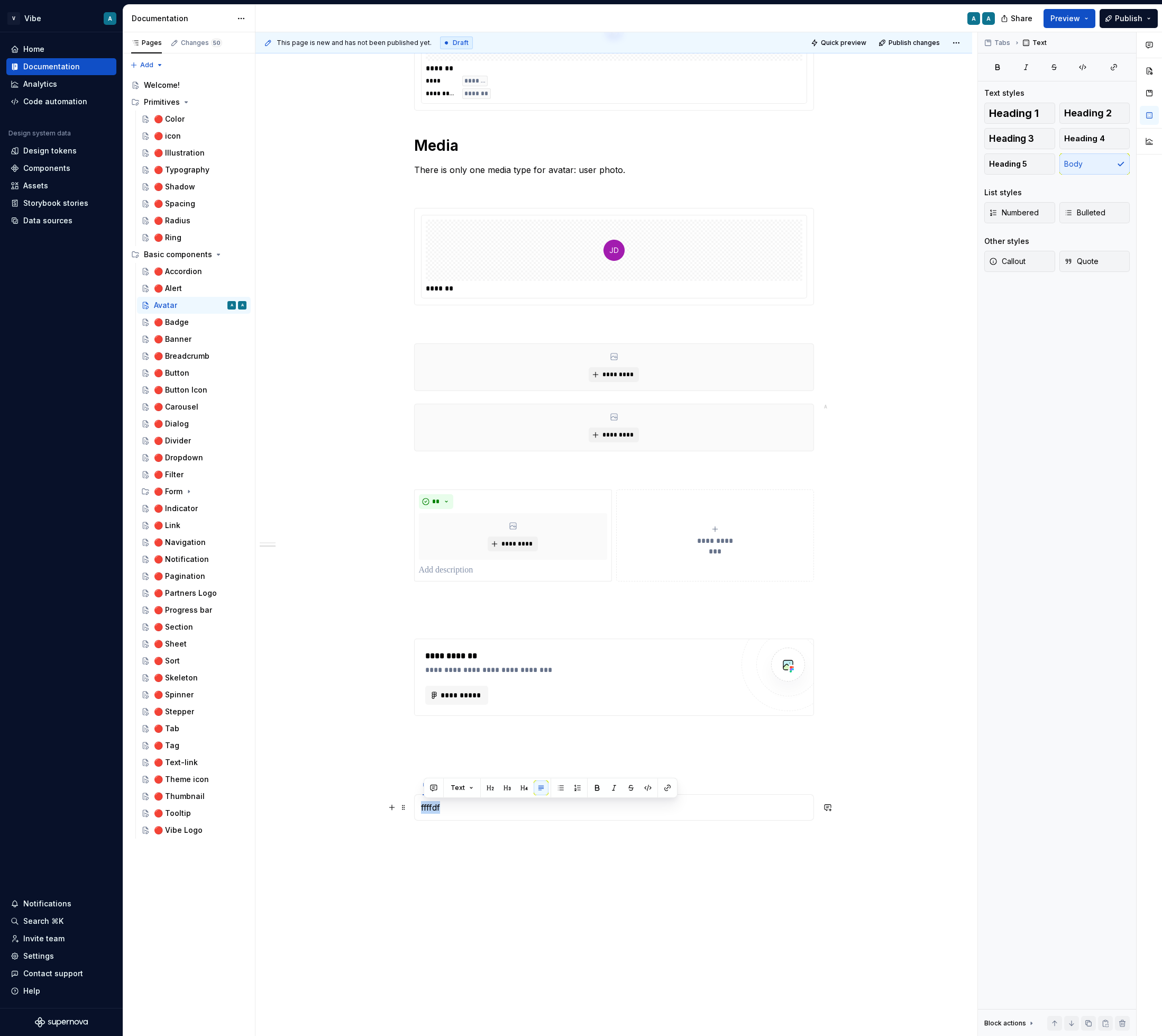
click at [434, 809] on p "ffffdf" at bounding box center [614, 807] width 386 height 13
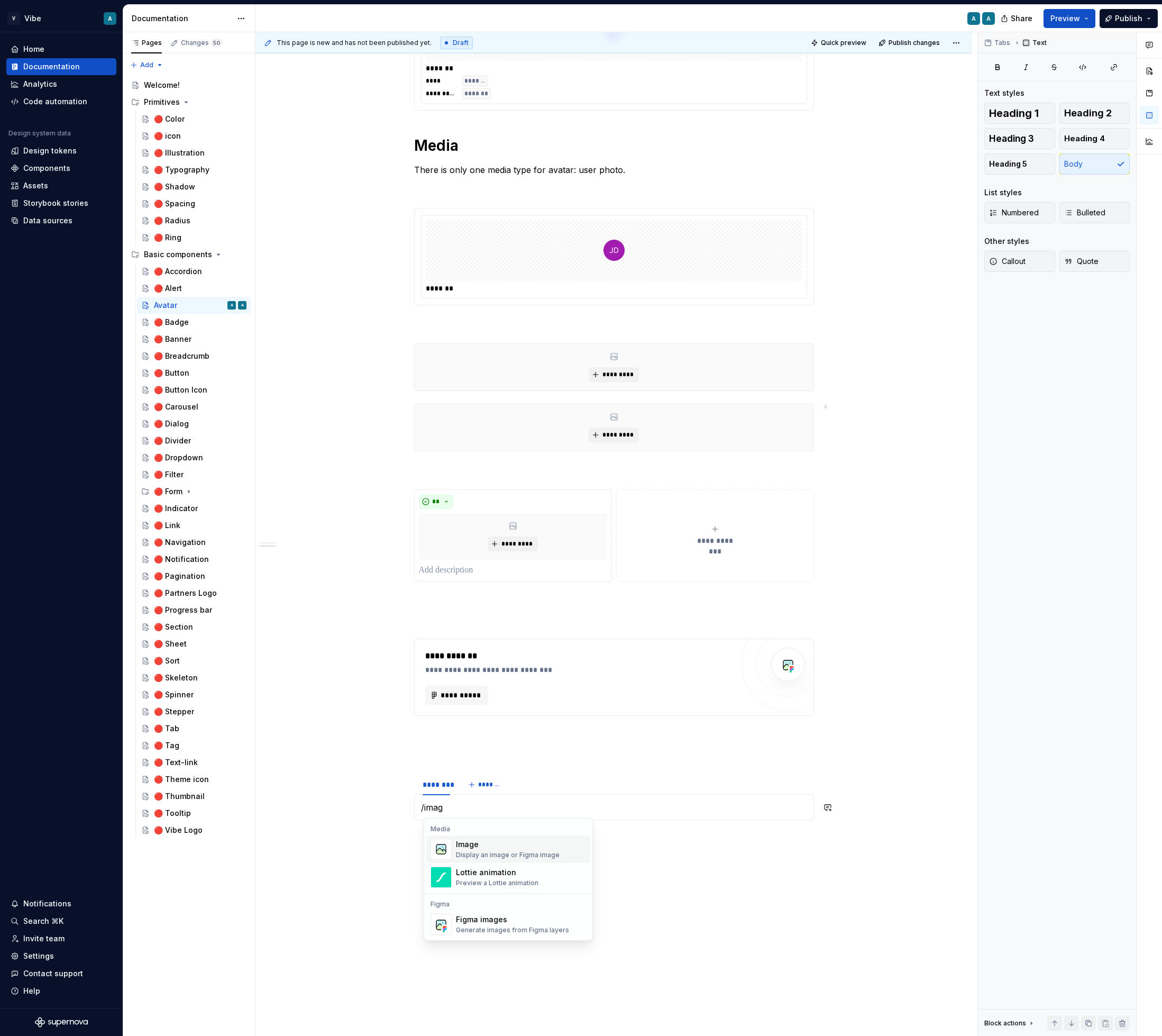
click at [485, 847] on div "Image" at bounding box center [508, 844] width 104 height 11
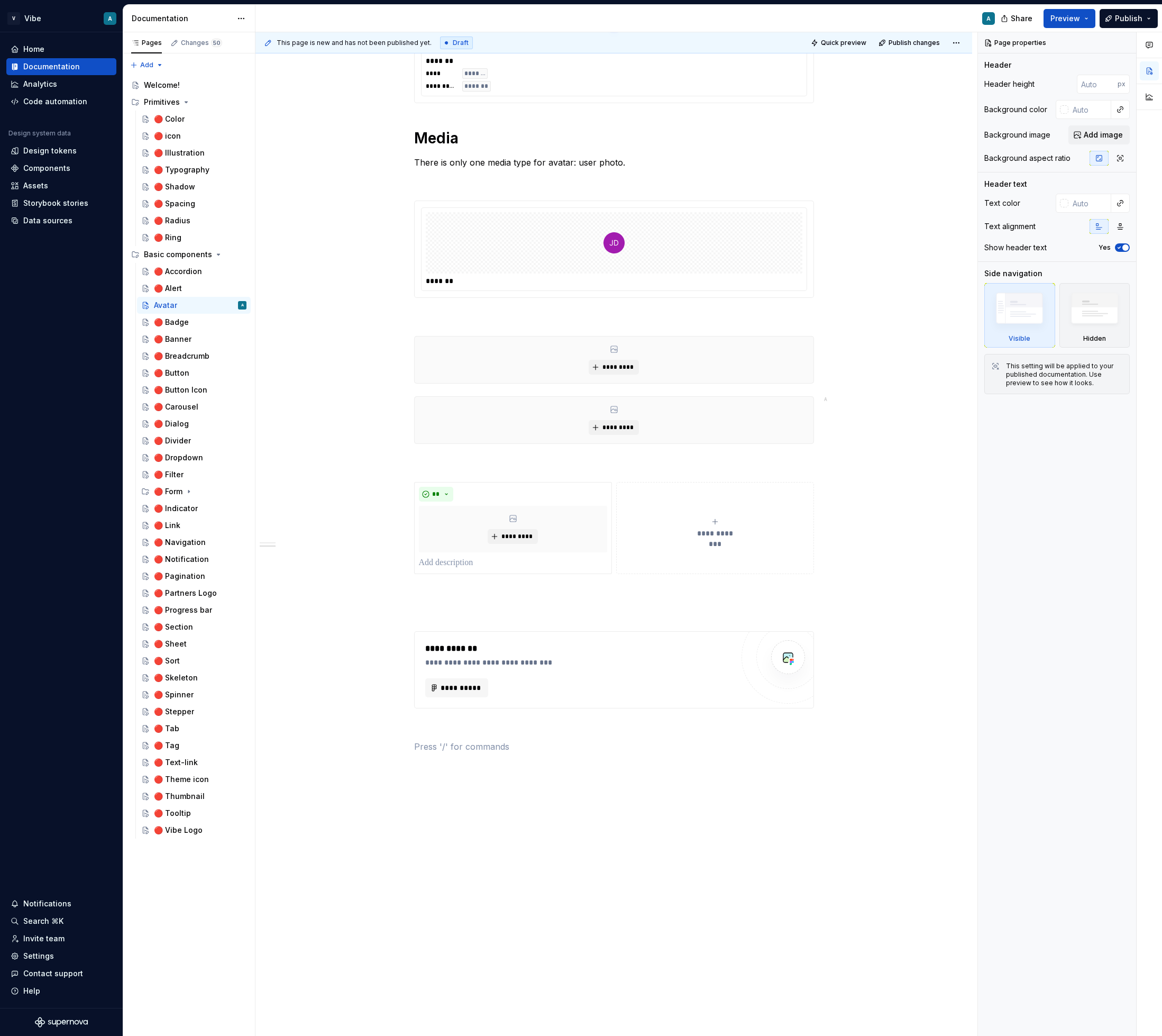
scroll to position [590, 0]
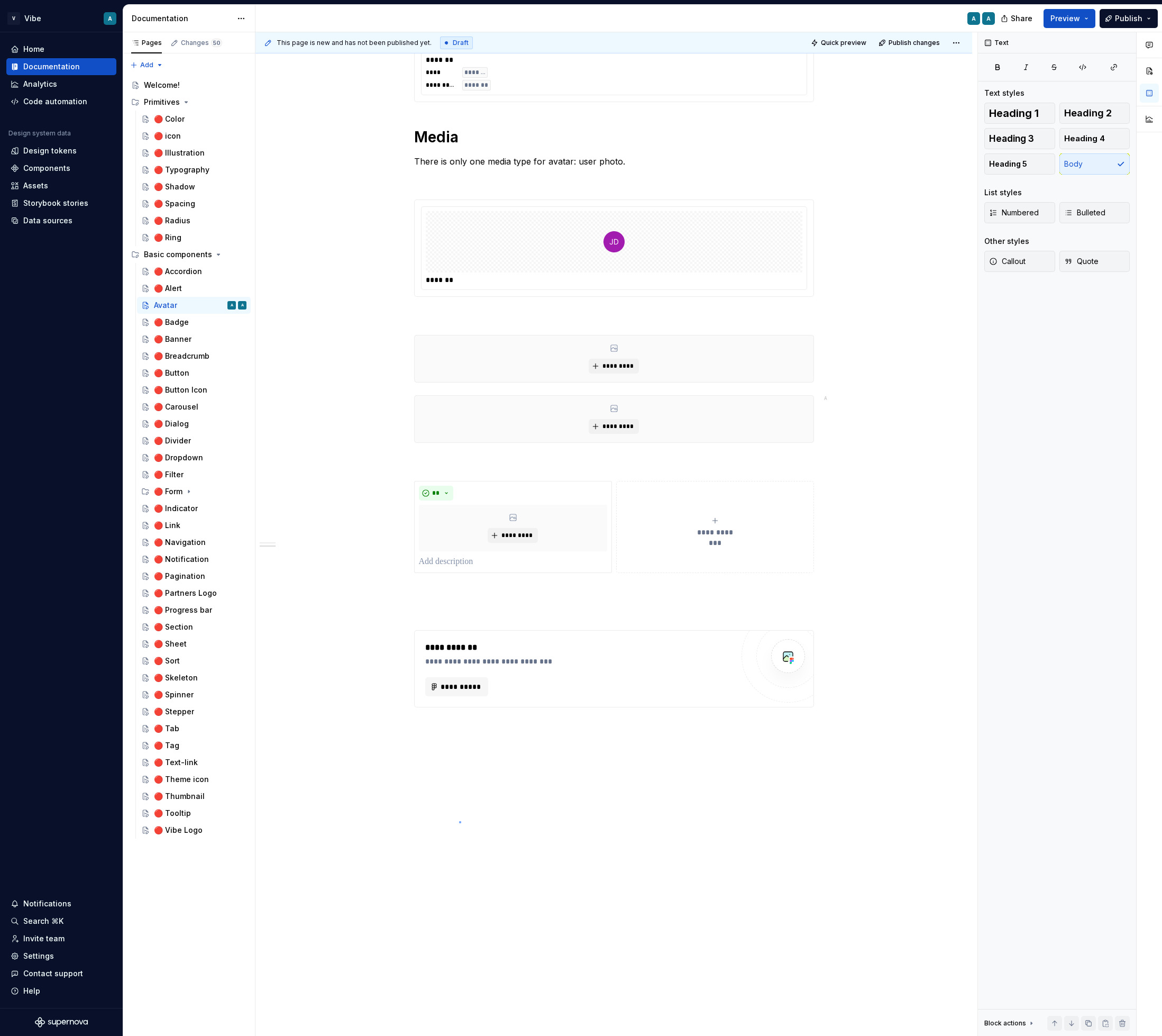
click at [459, 822] on div "**********" at bounding box center [617, 534] width 722 height 1004
click at [444, 742] on p at bounding box center [614, 745] width 400 height 13
click at [396, 744] on button "button" at bounding box center [392, 745] width 15 height 15
click at [475, 866] on div "Divide content into tabs" at bounding box center [486, 870] width 74 height 9
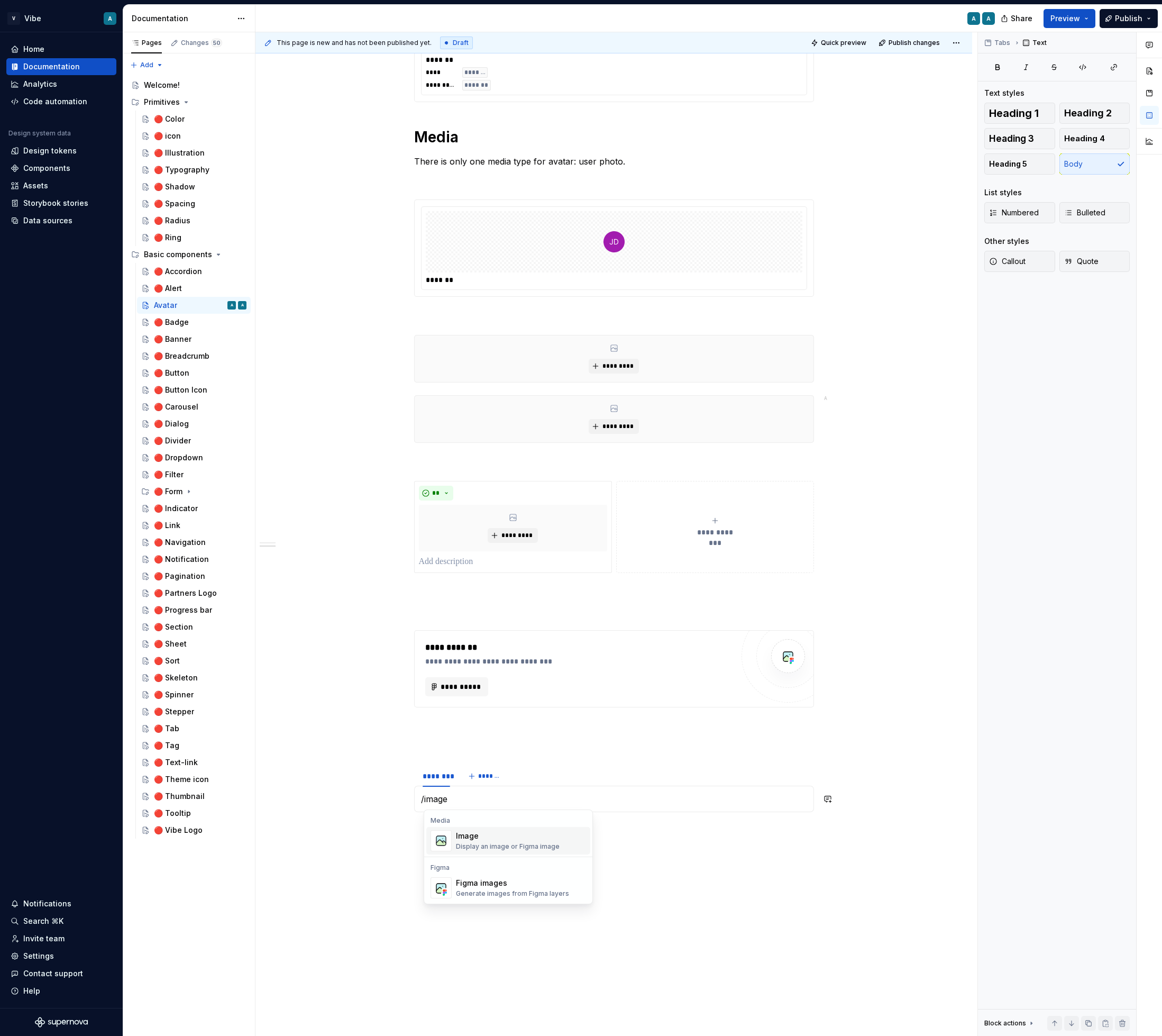
click at [500, 845] on div "Display an image or Figma image" at bounding box center [508, 846] width 104 height 9
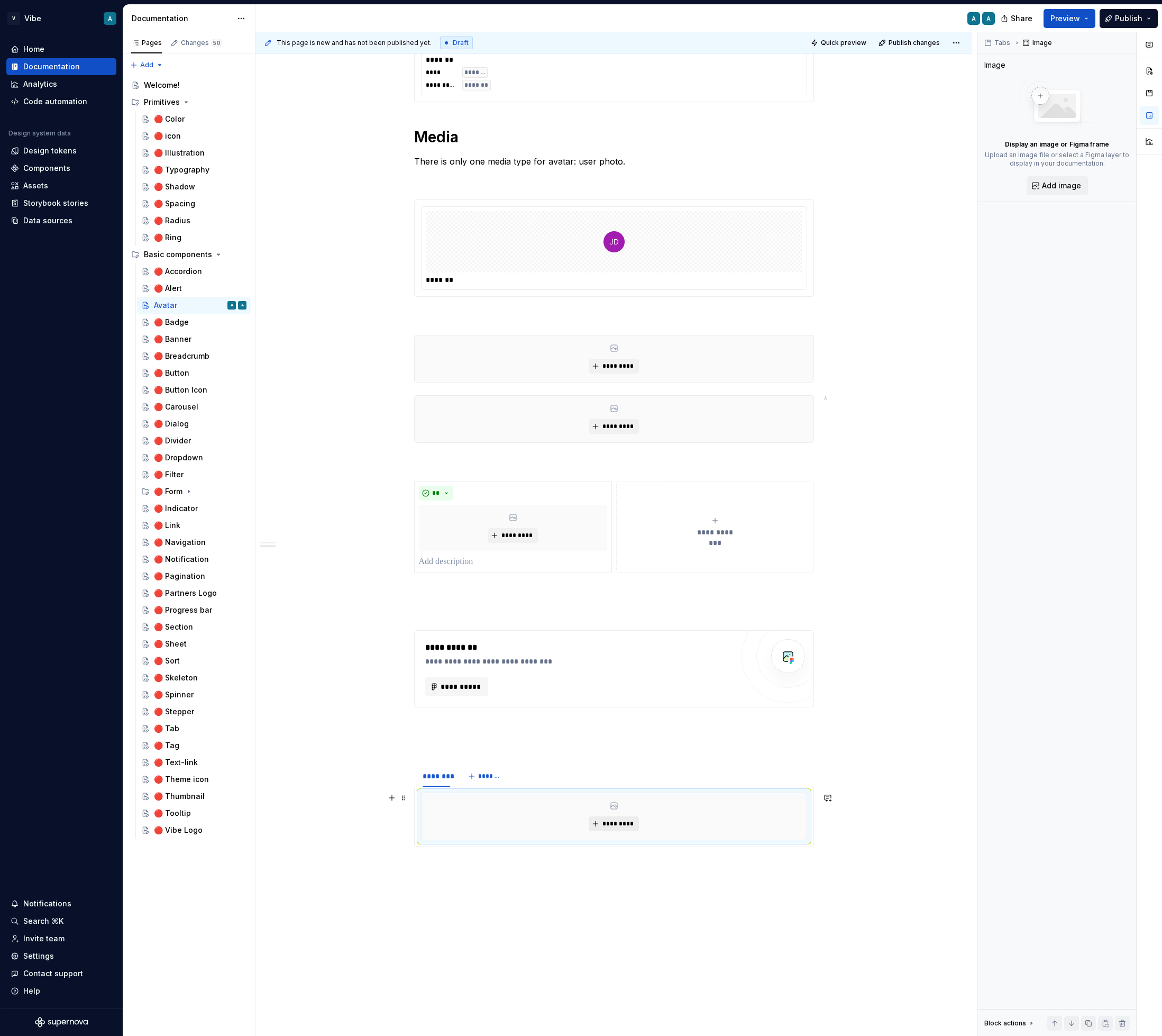
click at [620, 828] on span "*********" at bounding box center [618, 824] width 32 height 9
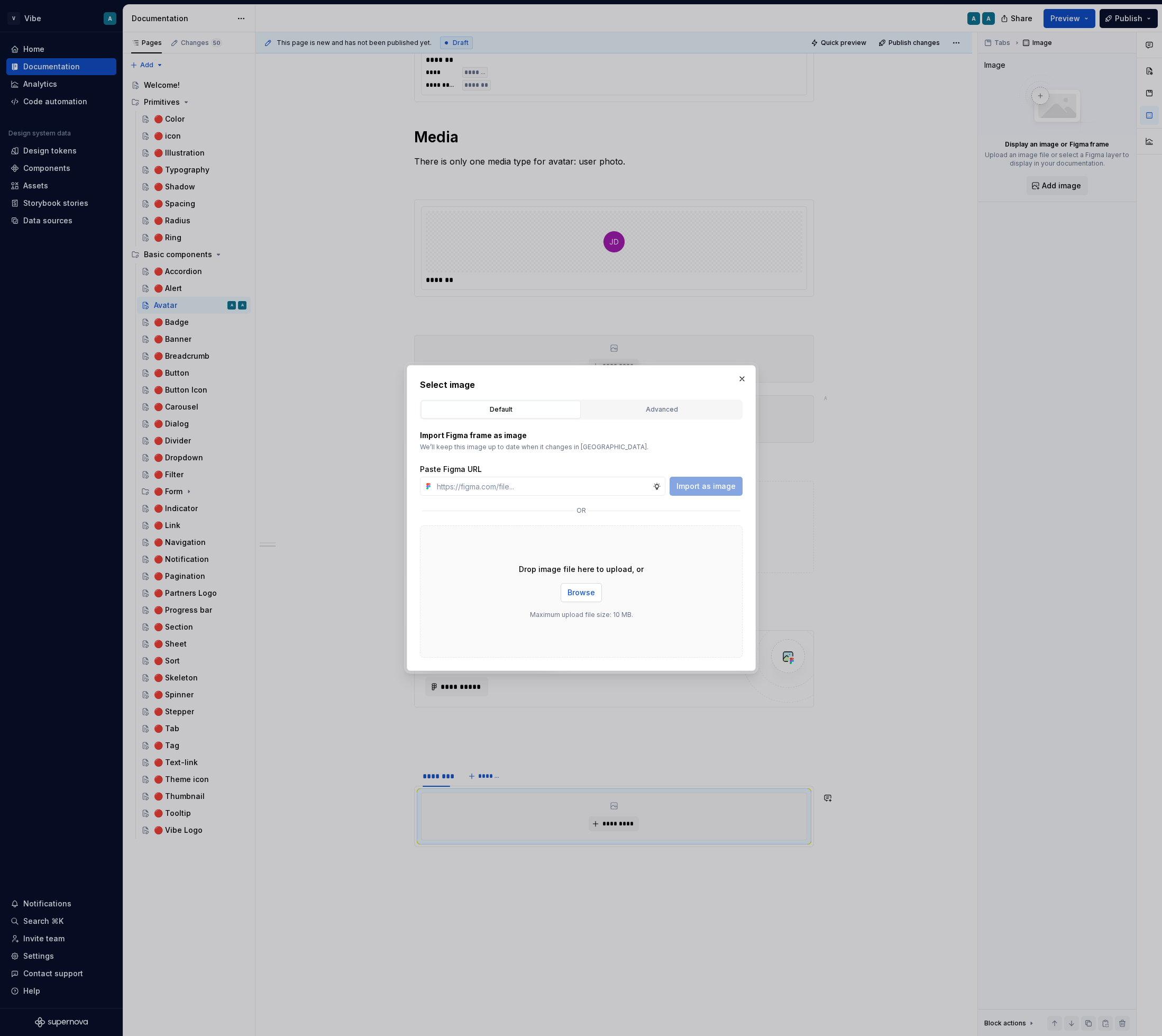
click at [580, 588] on span "Browse" at bounding box center [581, 593] width 27 height 11
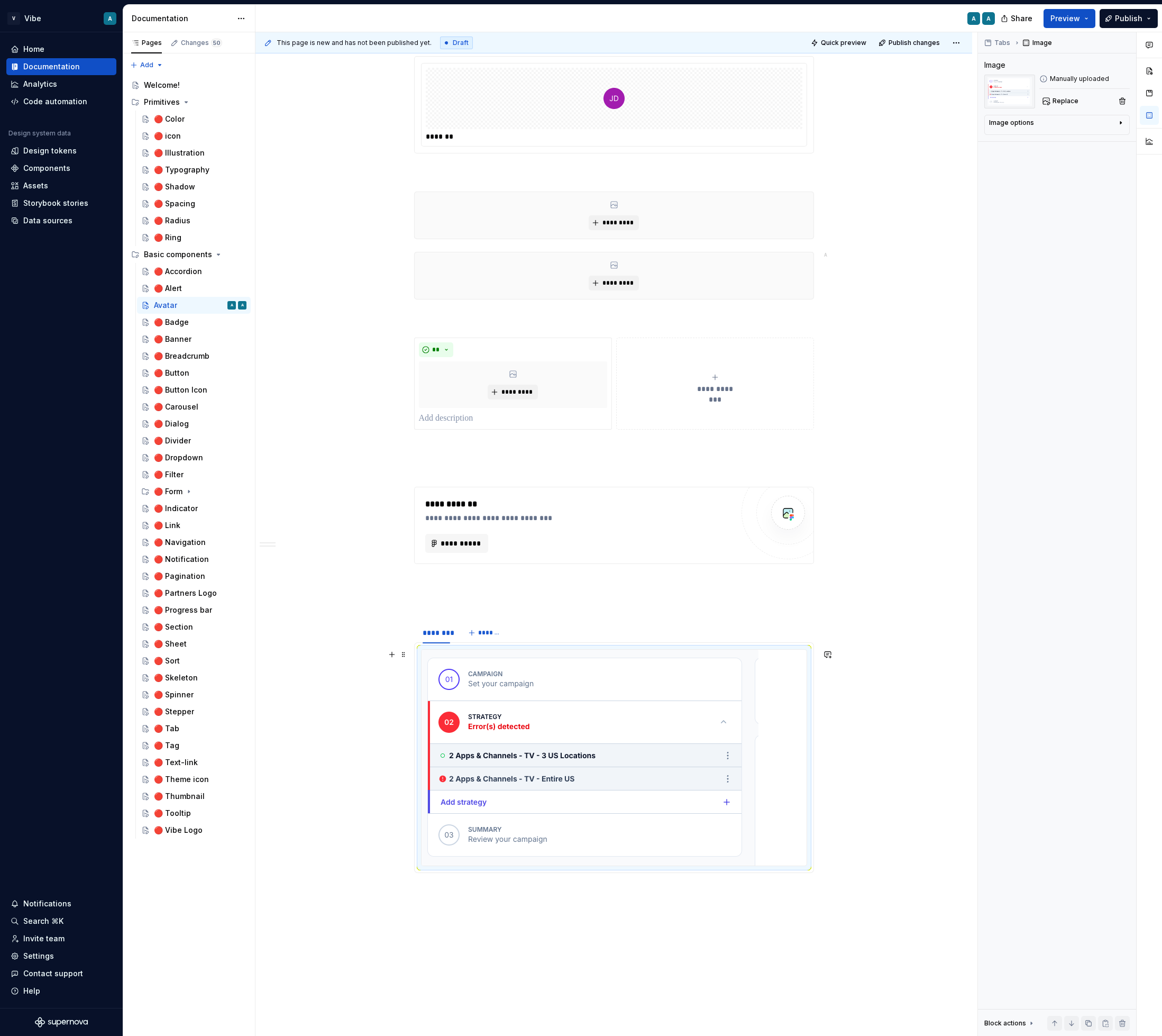
scroll to position [764, 0]
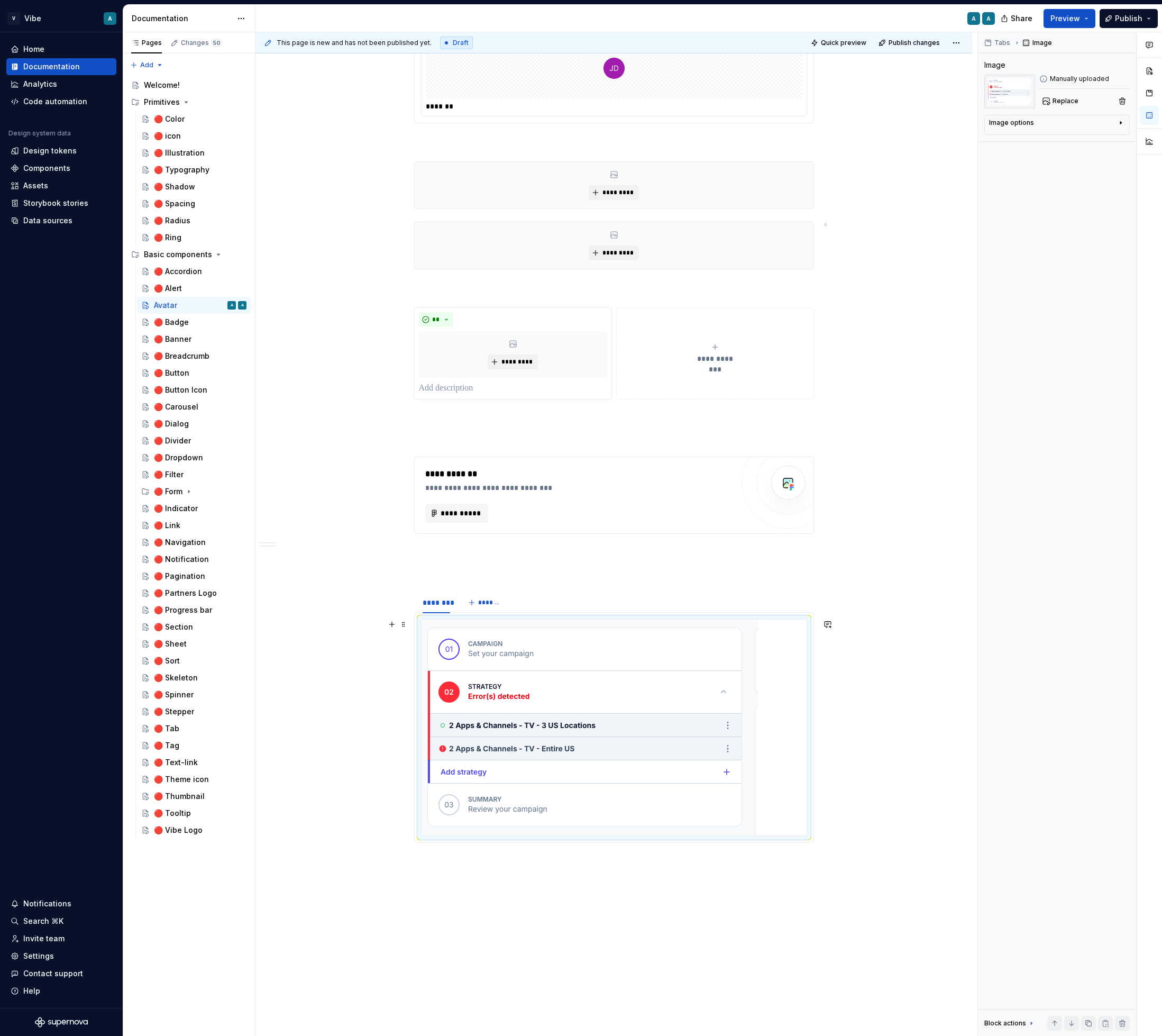
click at [775, 787] on div at bounding box center [614, 727] width 385 height 216
click at [759, 791] on img at bounding box center [590, 727] width 337 height 216
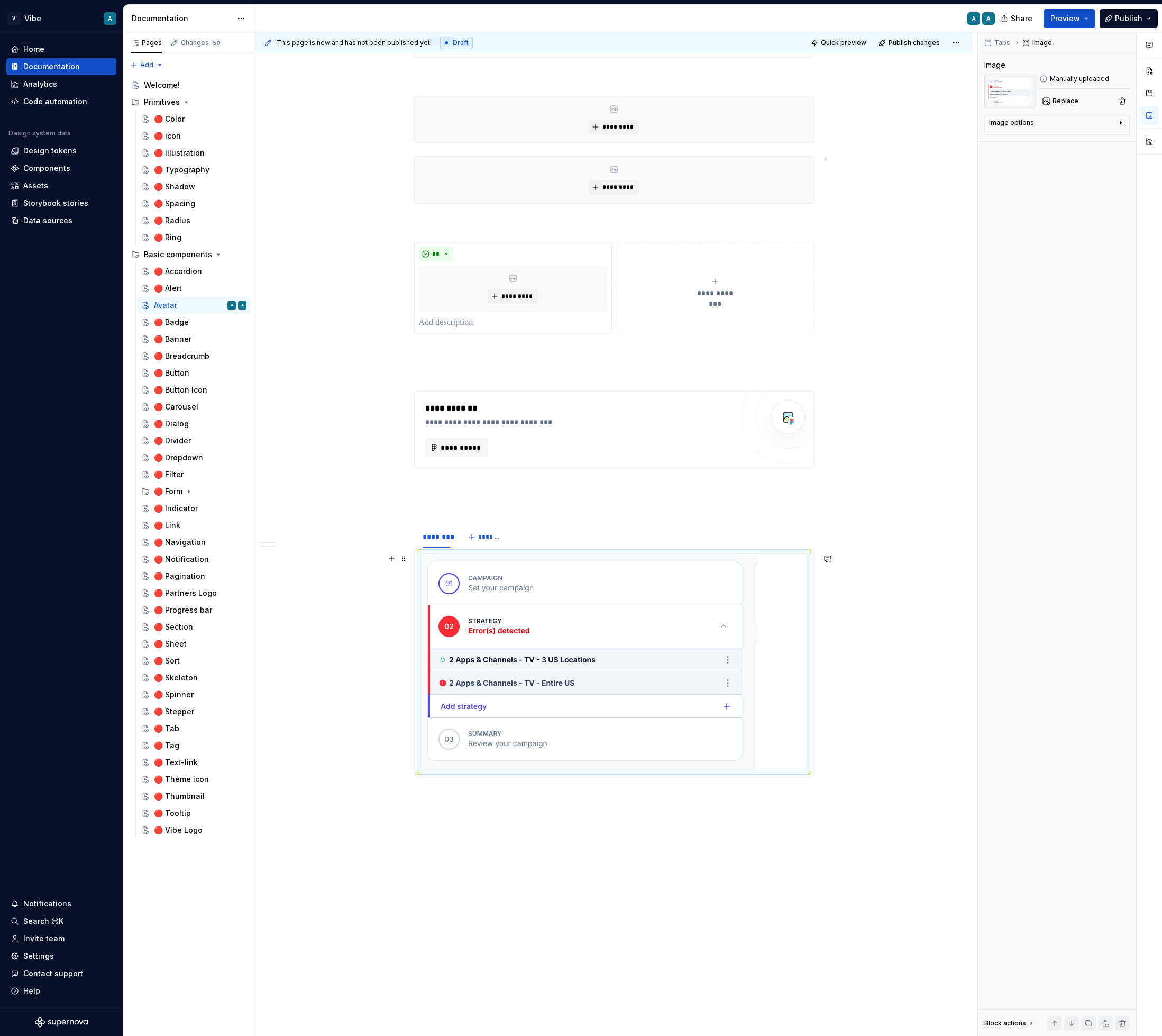
scroll to position [855, 0]
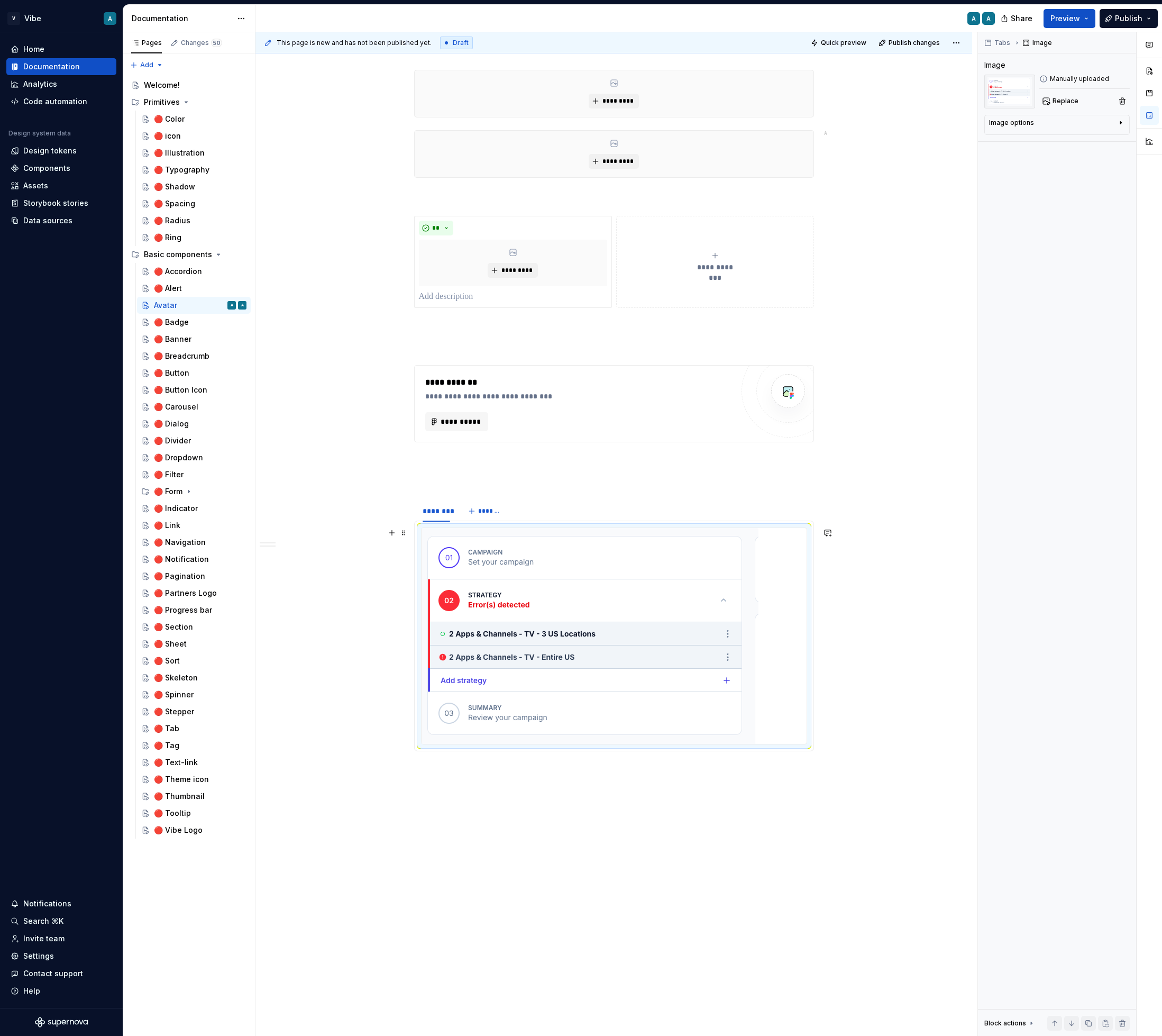
click at [788, 739] on div at bounding box center [614, 636] width 385 height 216
click at [727, 697] on img at bounding box center [590, 636] width 337 height 216
click at [751, 666] on img at bounding box center [590, 636] width 337 height 216
click at [684, 729] on img at bounding box center [590, 636] width 337 height 216
click at [780, 720] on div at bounding box center [614, 636] width 385 height 216
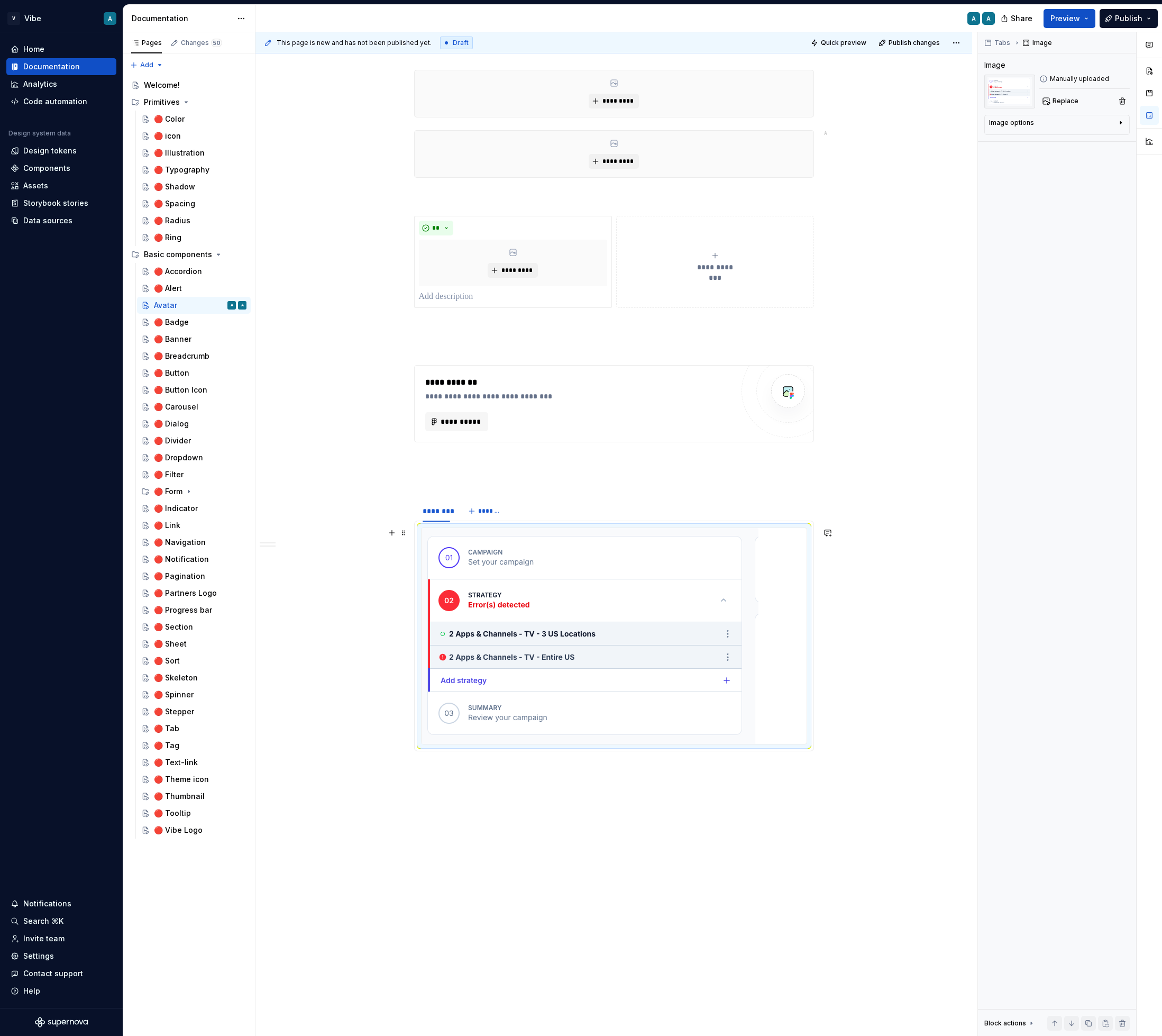
click at [771, 697] on div at bounding box center [614, 636] width 385 height 216
click at [762, 600] on div at bounding box center [614, 636] width 385 height 216
click at [768, 646] on div at bounding box center [614, 636] width 385 height 216
click at [181, 378] on div "🔴 Button" at bounding box center [200, 373] width 92 height 15
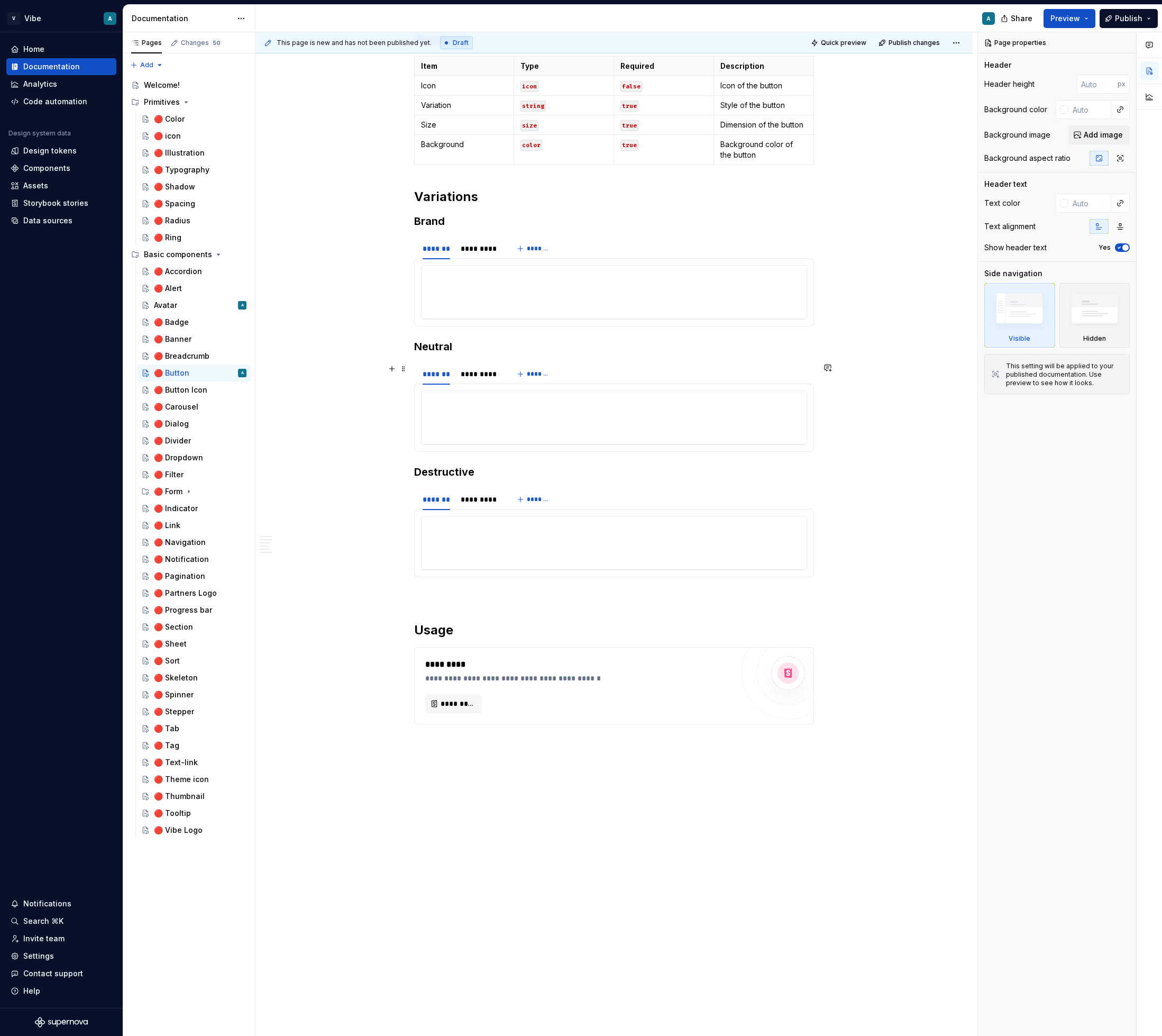
scroll to position [187, 0]
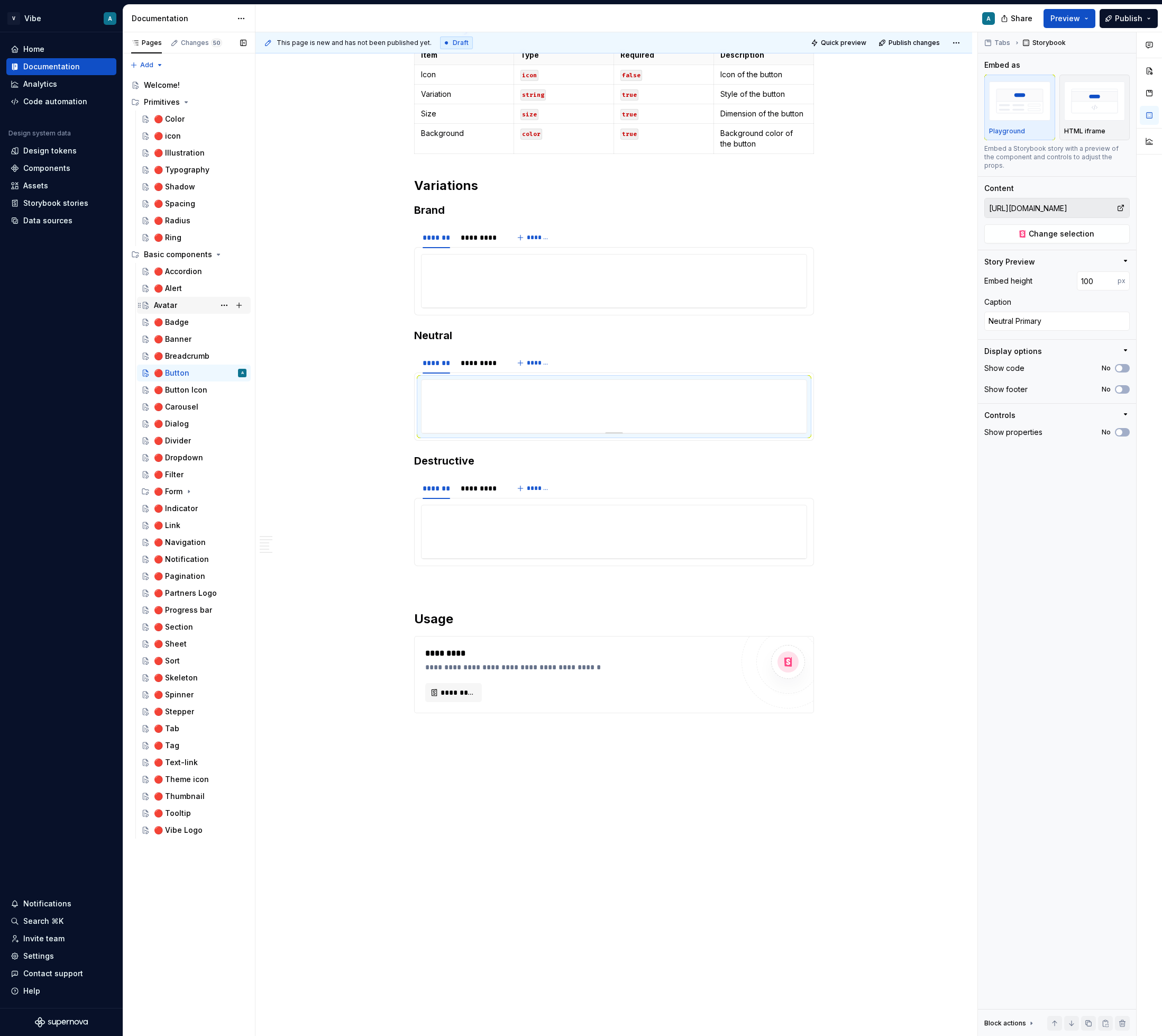
click at [182, 307] on div "Avatar A" at bounding box center [200, 305] width 92 height 15
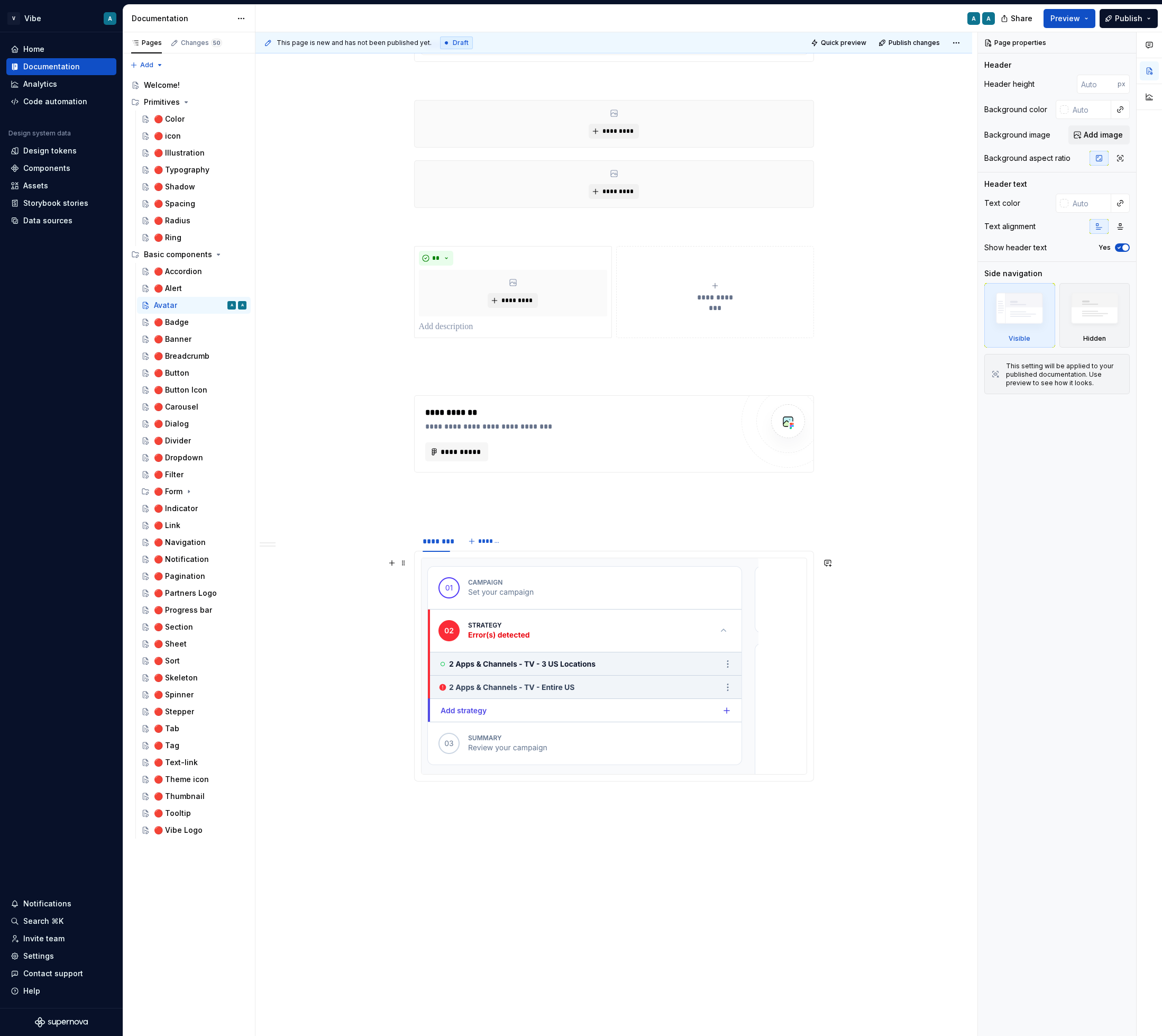
scroll to position [902, 0]
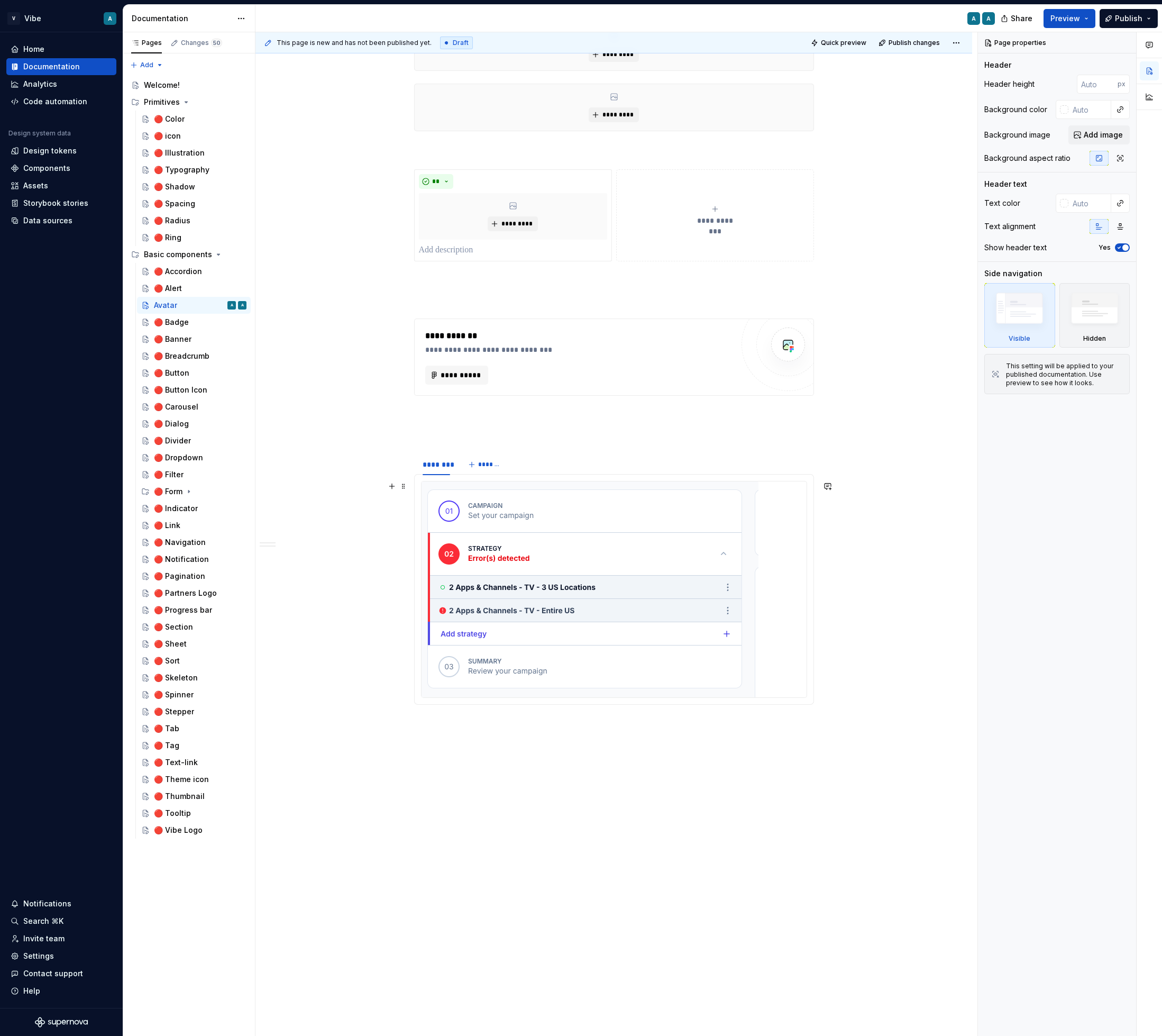
type textarea "*"
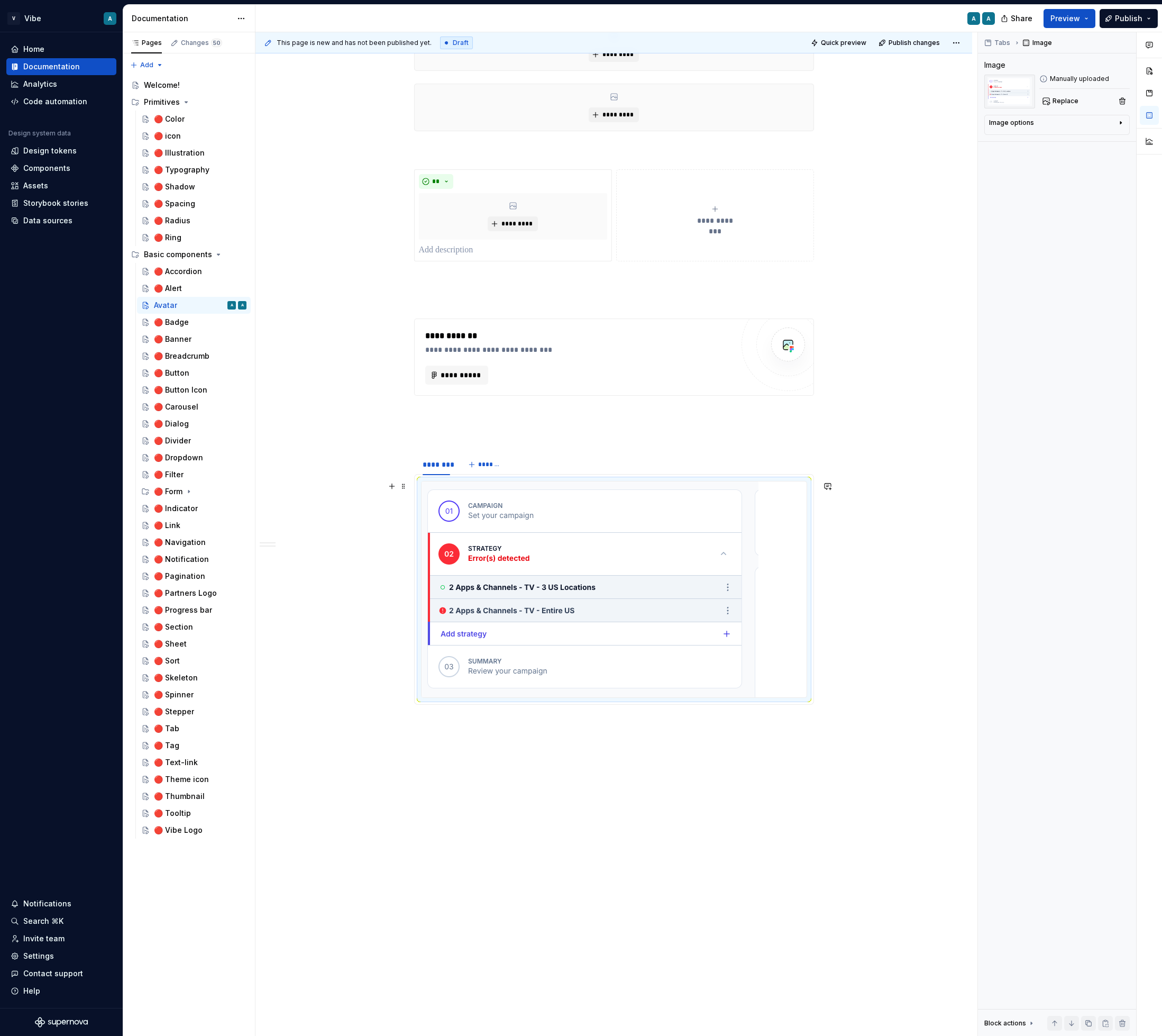
click at [786, 626] on div at bounding box center [614, 589] width 385 height 216
click at [490, 466] on span "*******" at bounding box center [490, 464] width 24 height 9
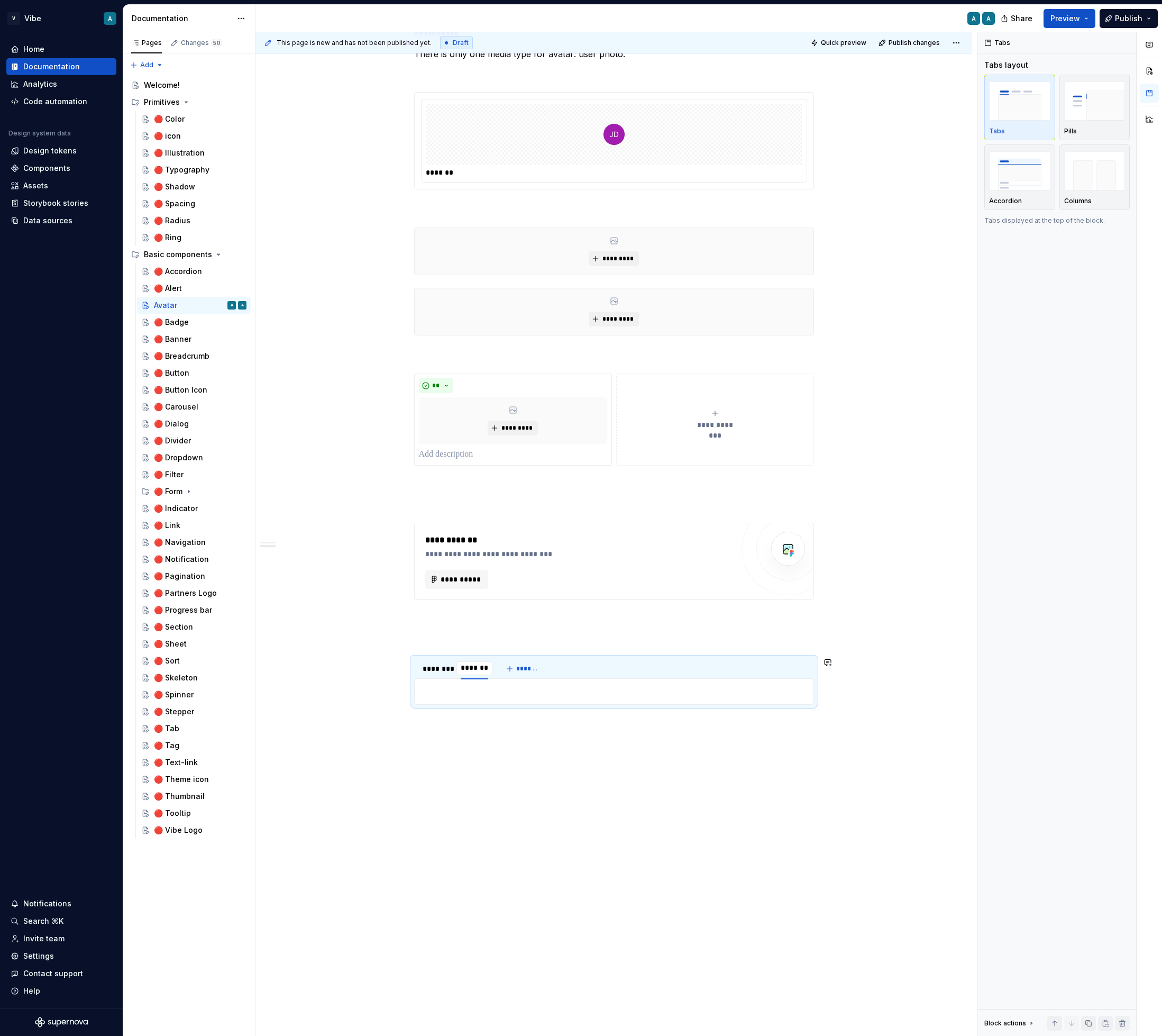
click at [497, 703] on div at bounding box center [614, 691] width 400 height 27
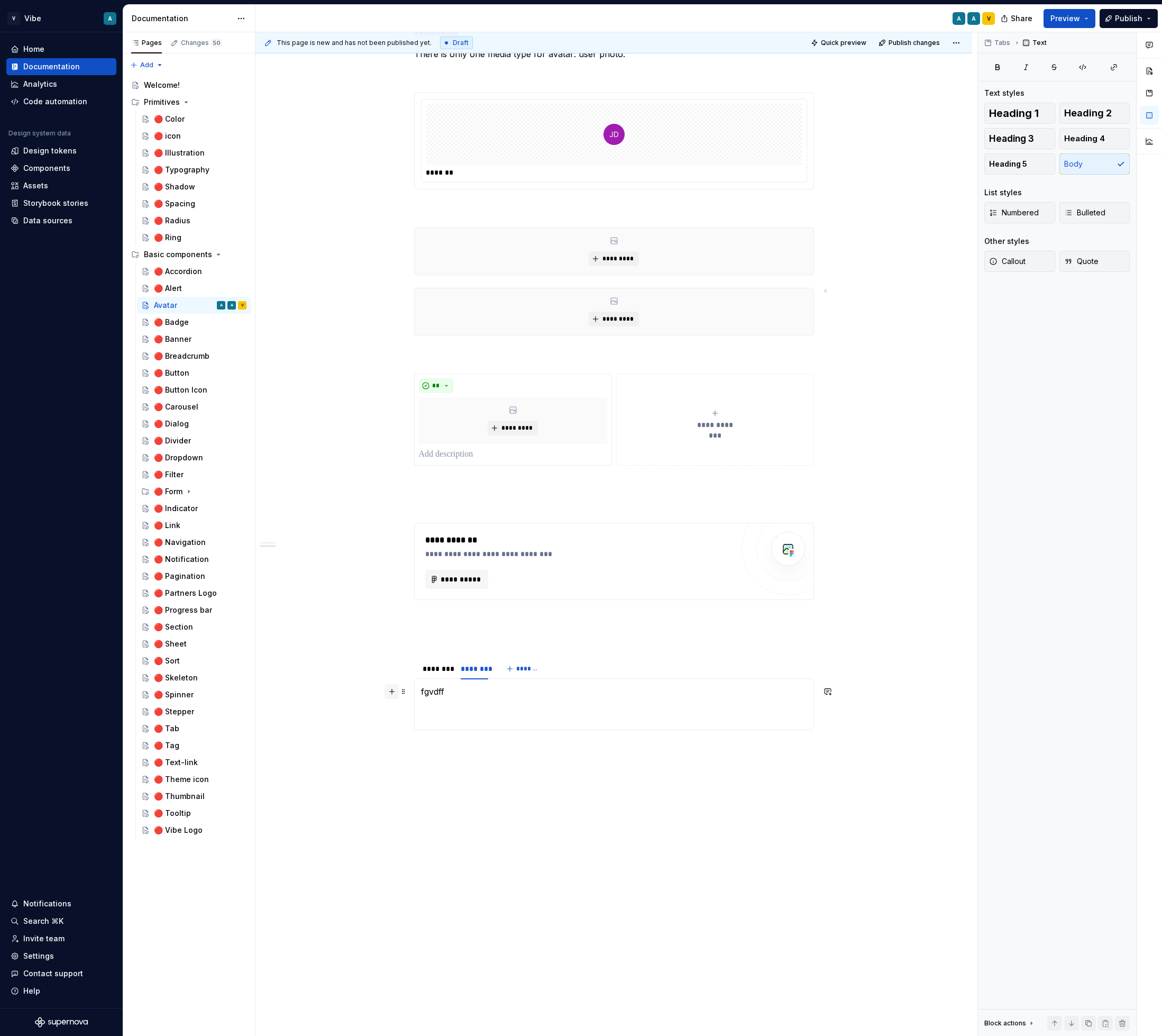
click at [399, 692] on button "button" at bounding box center [392, 691] width 15 height 15
click at [509, 793] on div "Display an image or Figma image" at bounding box center [508, 789] width 104 height 9
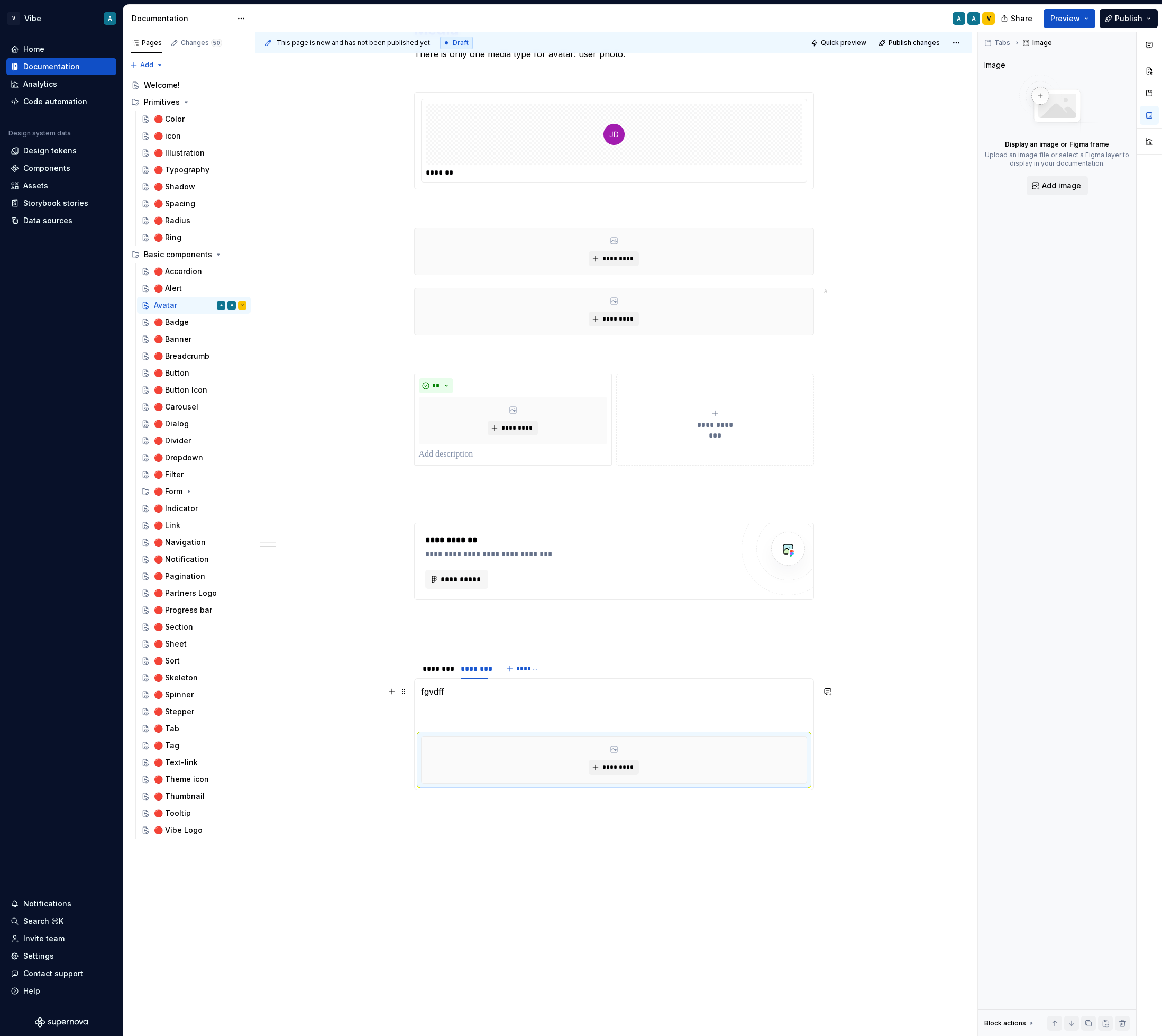
click at [548, 710] on p "fgvdff" at bounding box center [614, 704] width 386 height 38
click at [623, 768] on span "*********" at bounding box center [618, 767] width 32 height 9
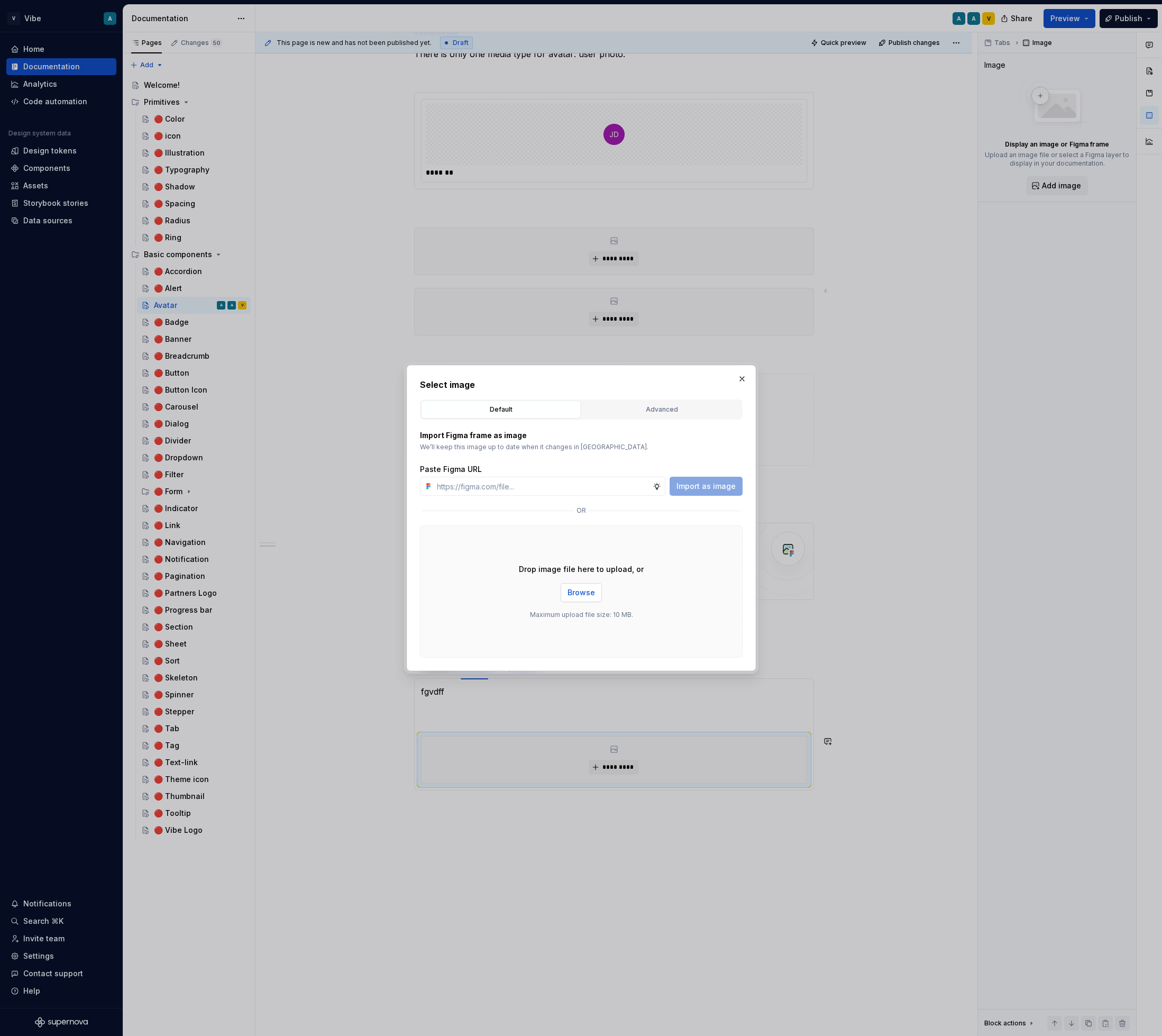
click at [585, 586] on button "Browse" at bounding box center [581, 593] width 41 height 19
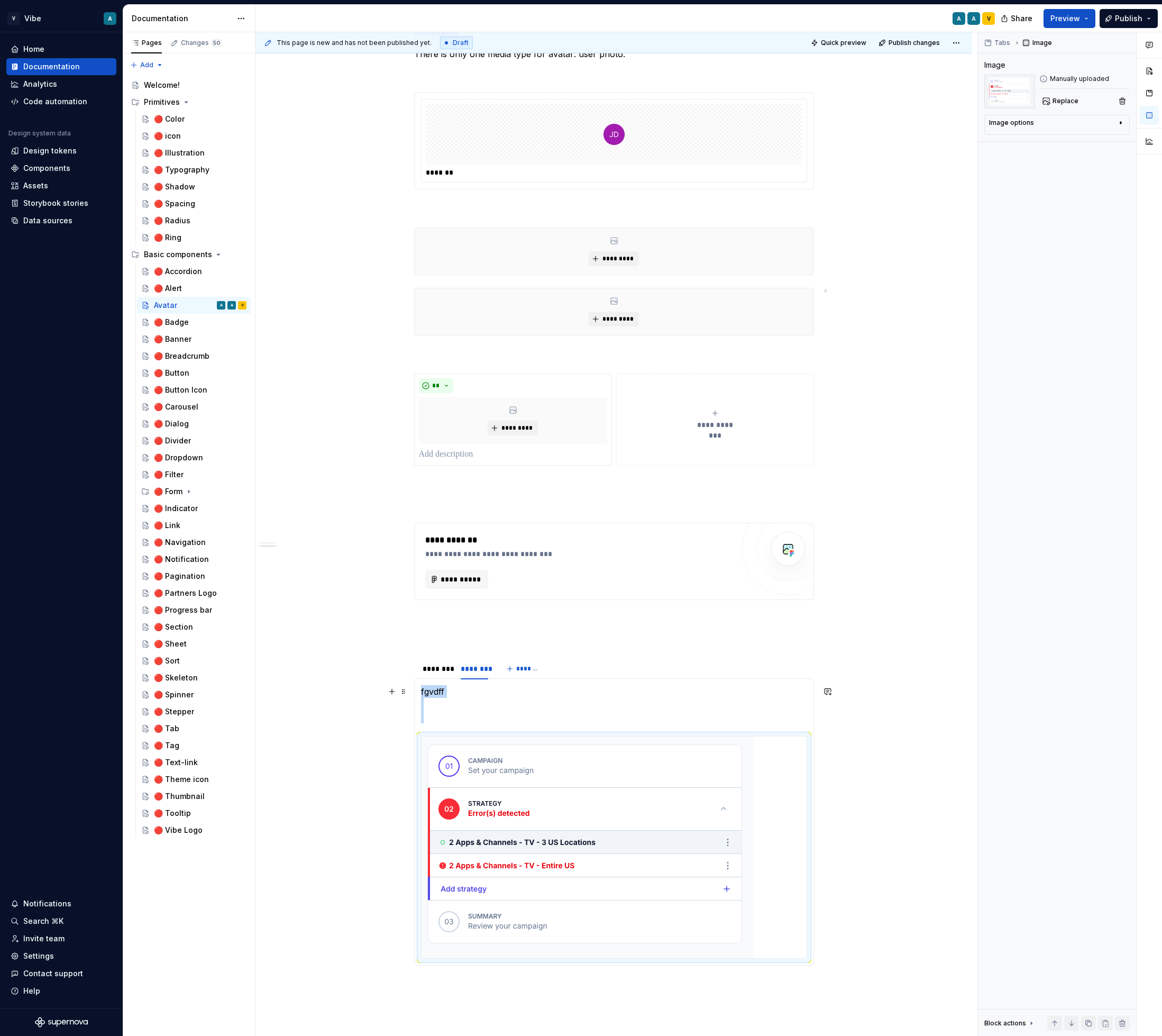
click at [482, 712] on p "fgvdff" at bounding box center [614, 704] width 386 height 38
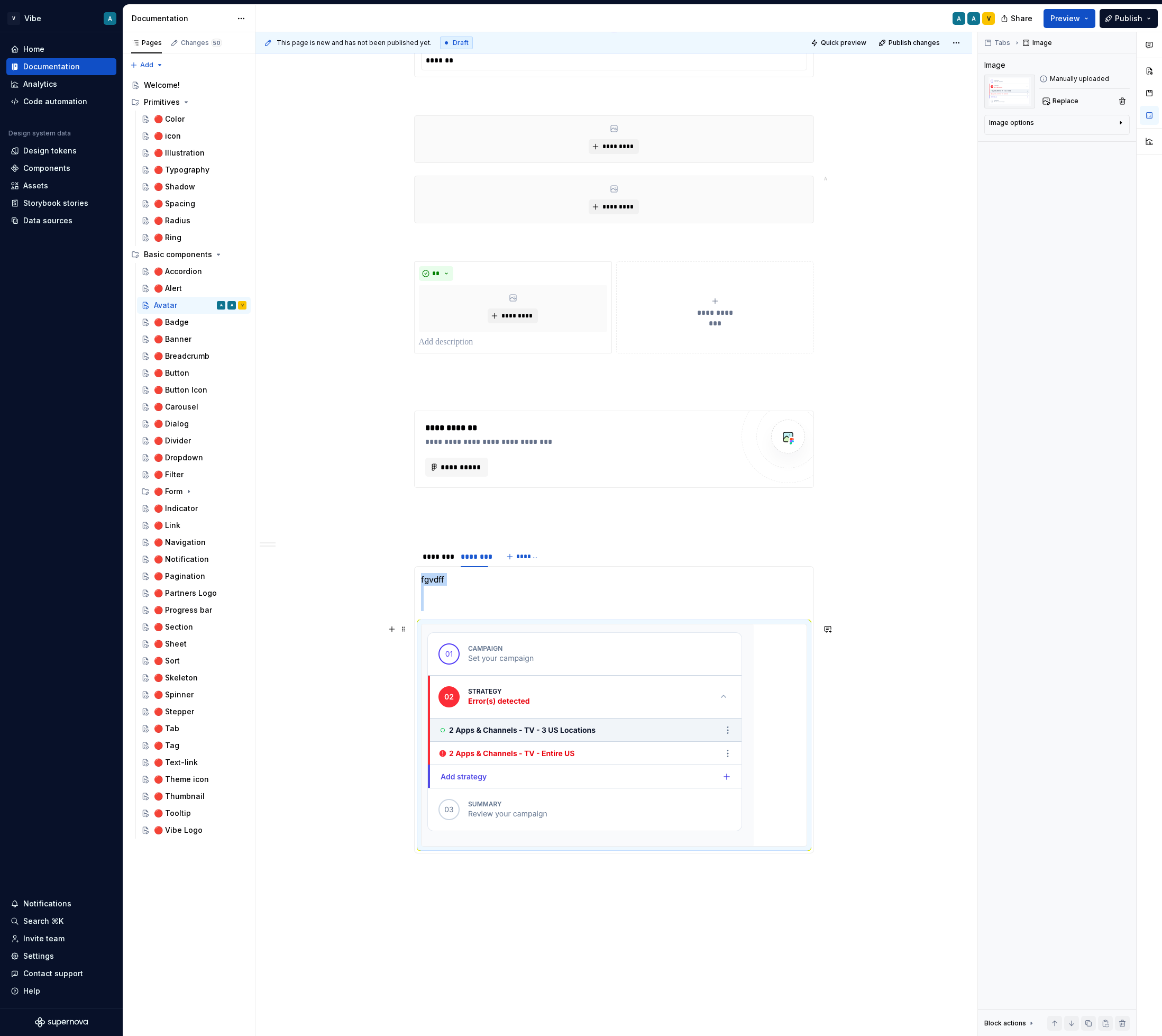
scroll to position [842, 0]
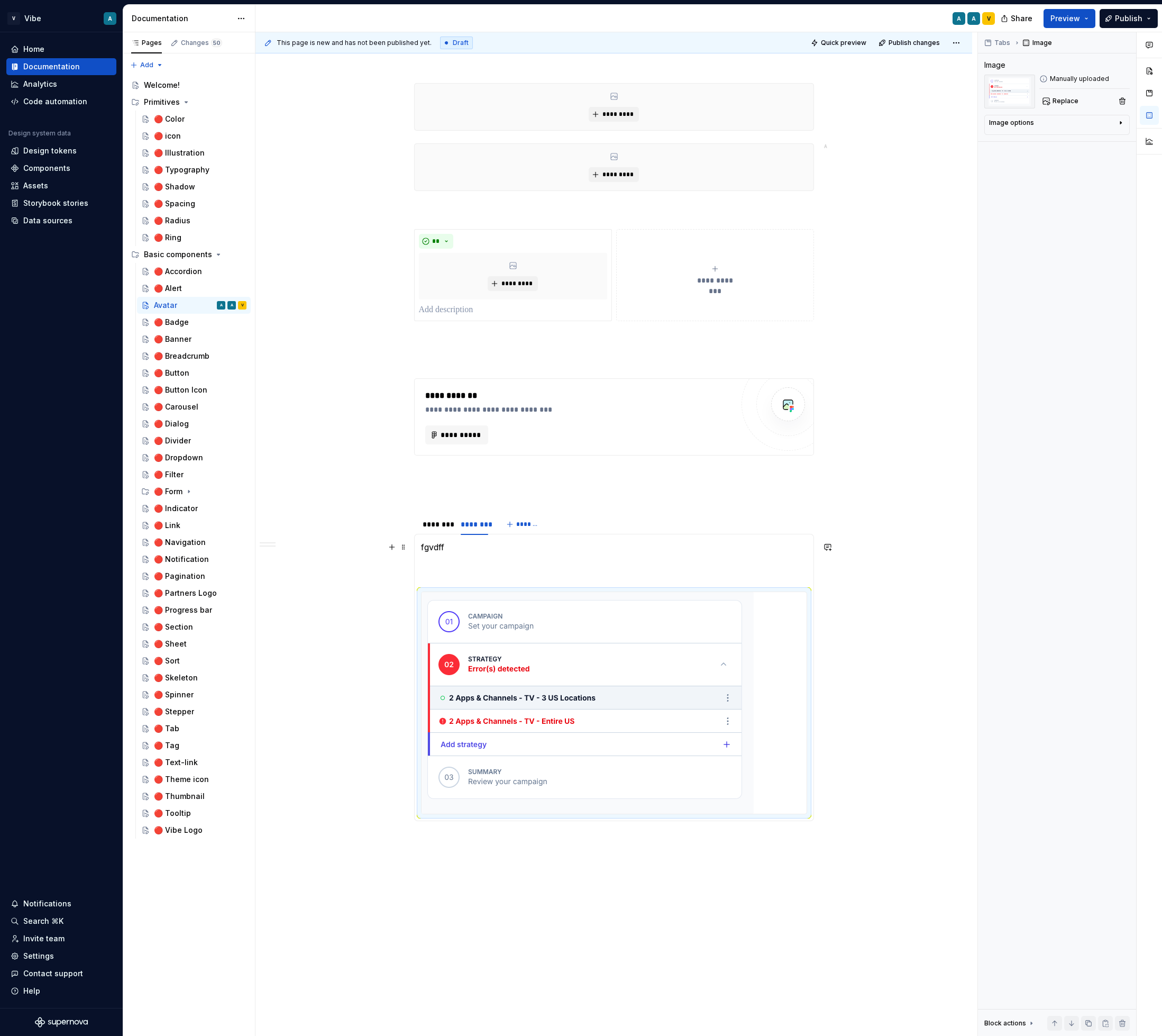
click at [468, 561] on p "fgvdff" at bounding box center [614, 559] width 386 height 38
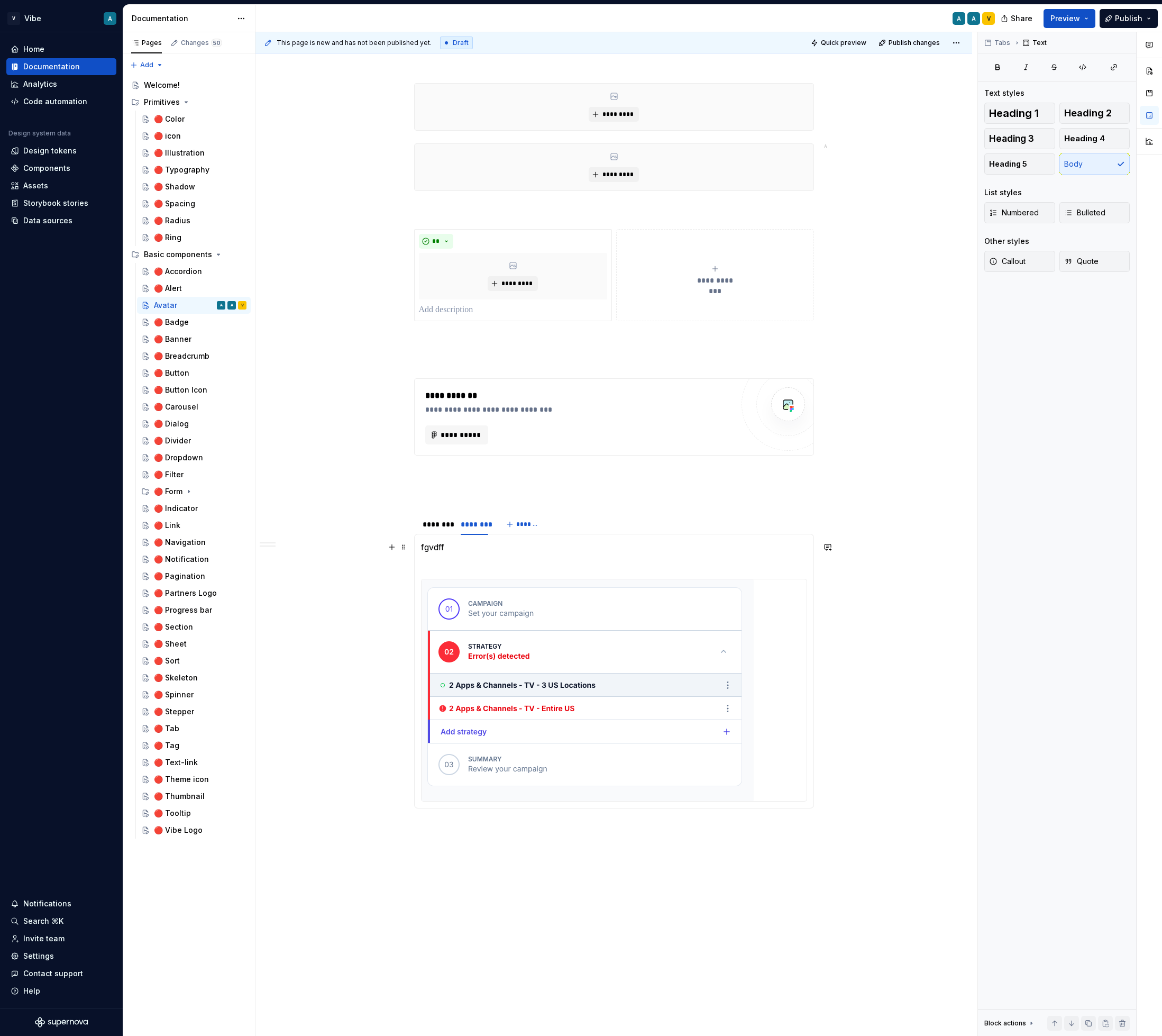
click at [423, 547] on div "fgvdff" at bounding box center [614, 671] width 400 height 275
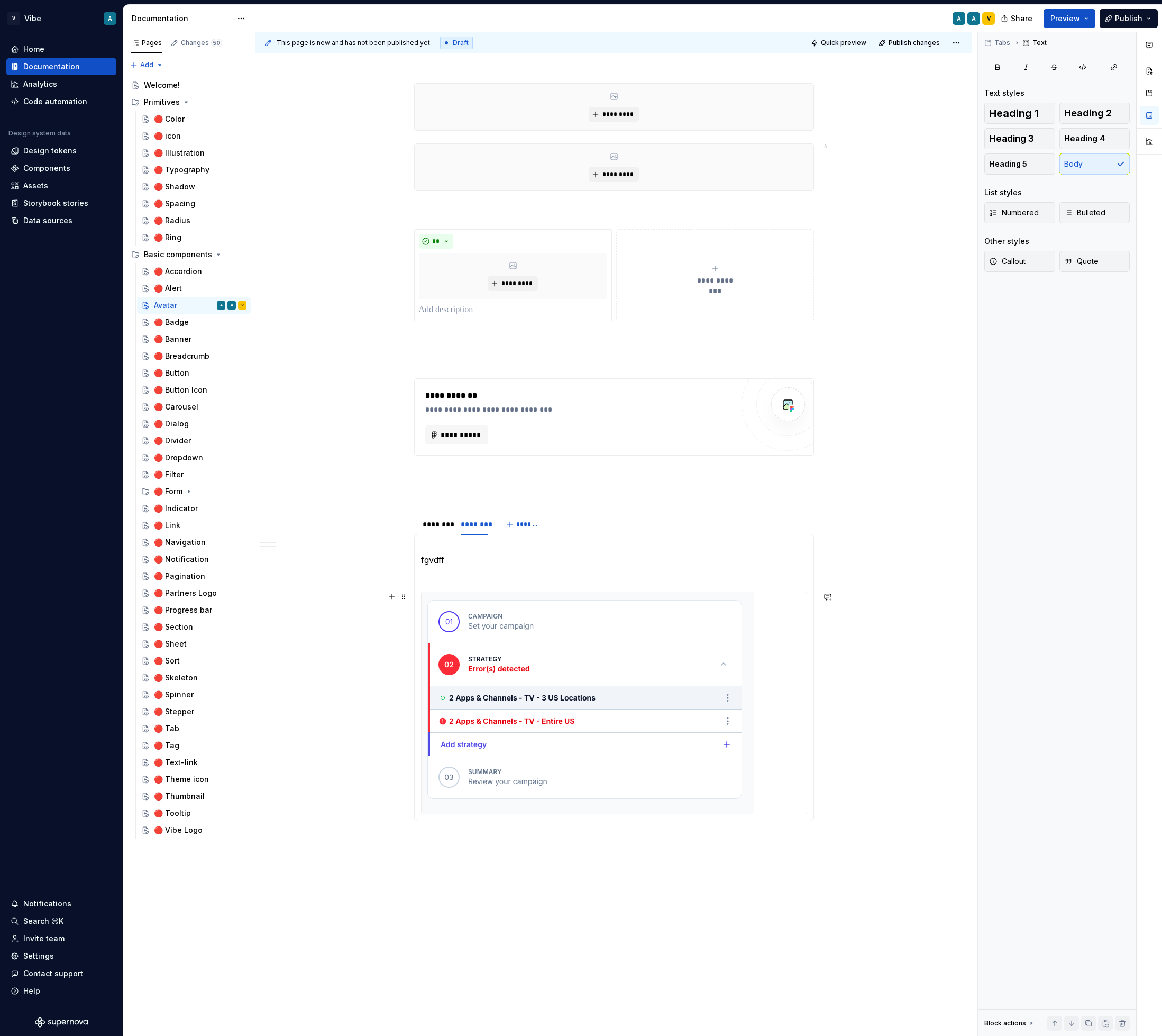
click at [526, 682] on img at bounding box center [588, 703] width 332 height 222
click at [453, 632] on img at bounding box center [588, 703] width 332 height 222
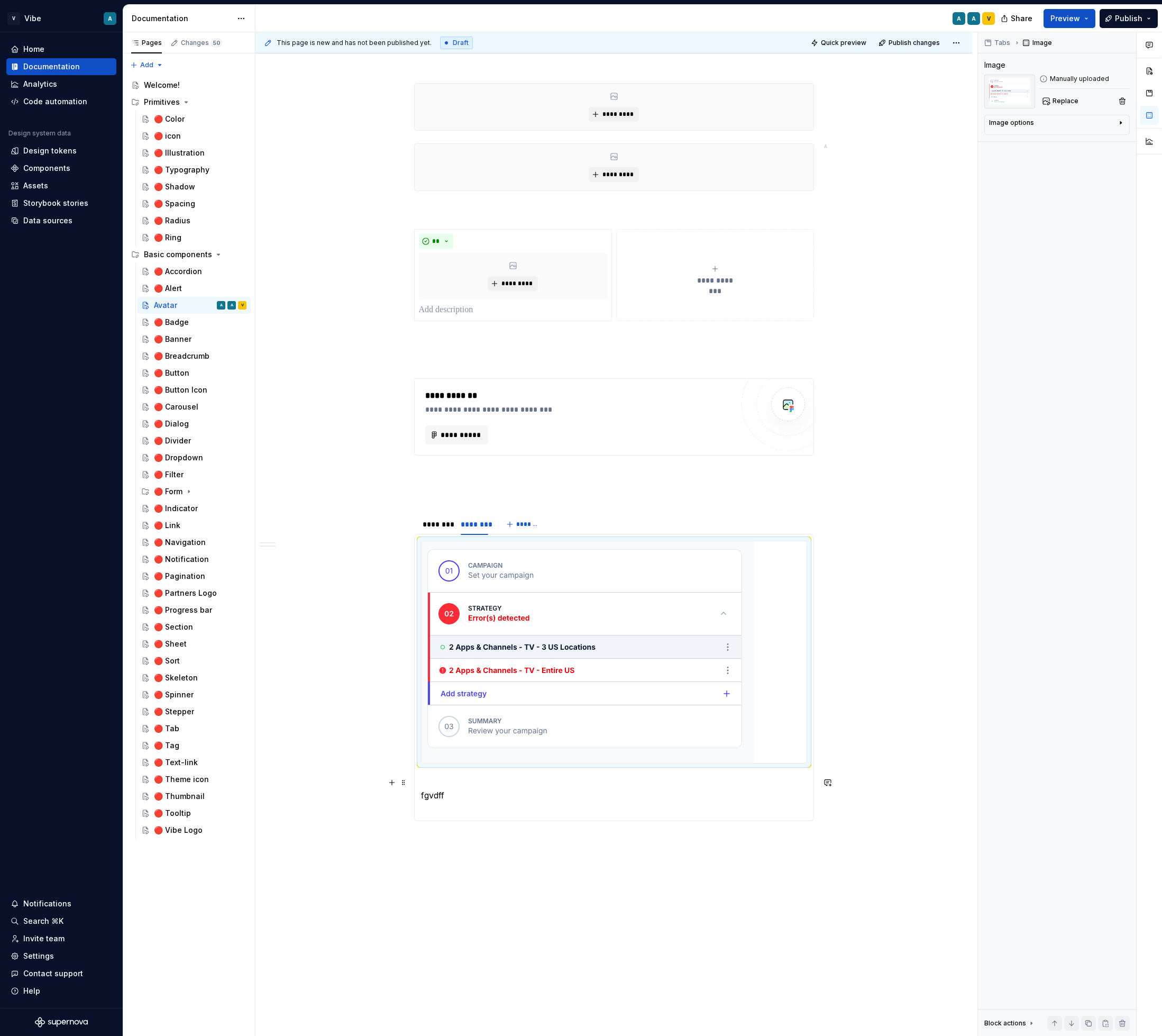
click at [465, 786] on p "fgvdff" at bounding box center [614, 795] width 386 height 38
click at [473, 801] on p "fgvdff" at bounding box center [614, 789] width 386 height 26
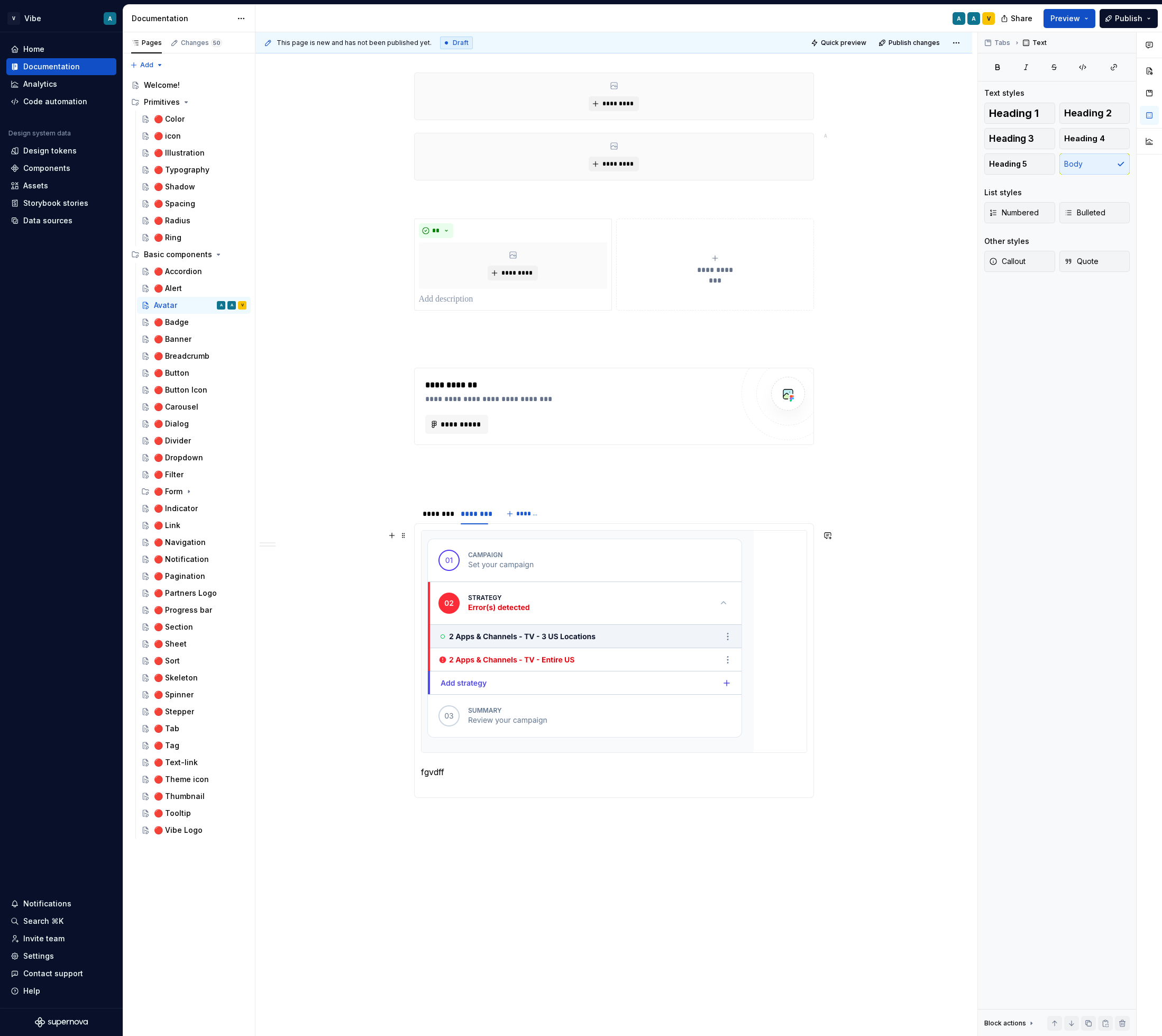
scroll to position [830, 0]
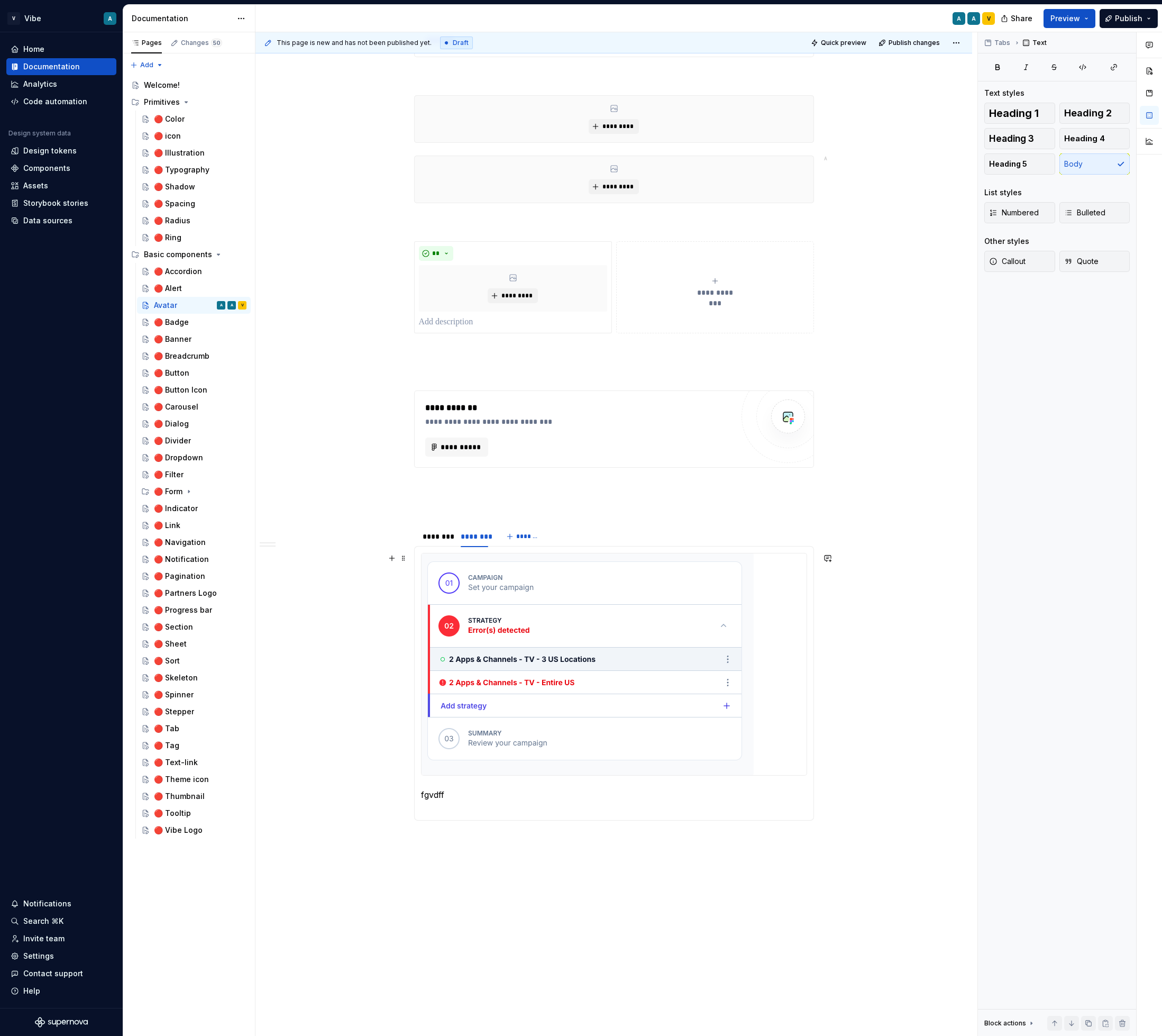
click at [509, 637] on img at bounding box center [588, 664] width 332 height 222
click at [1050, 130] on div "Image options" at bounding box center [1053, 125] width 128 height 13
type textarea "*"
click at [1023, 175] on textarea at bounding box center [1057, 177] width 136 height 19
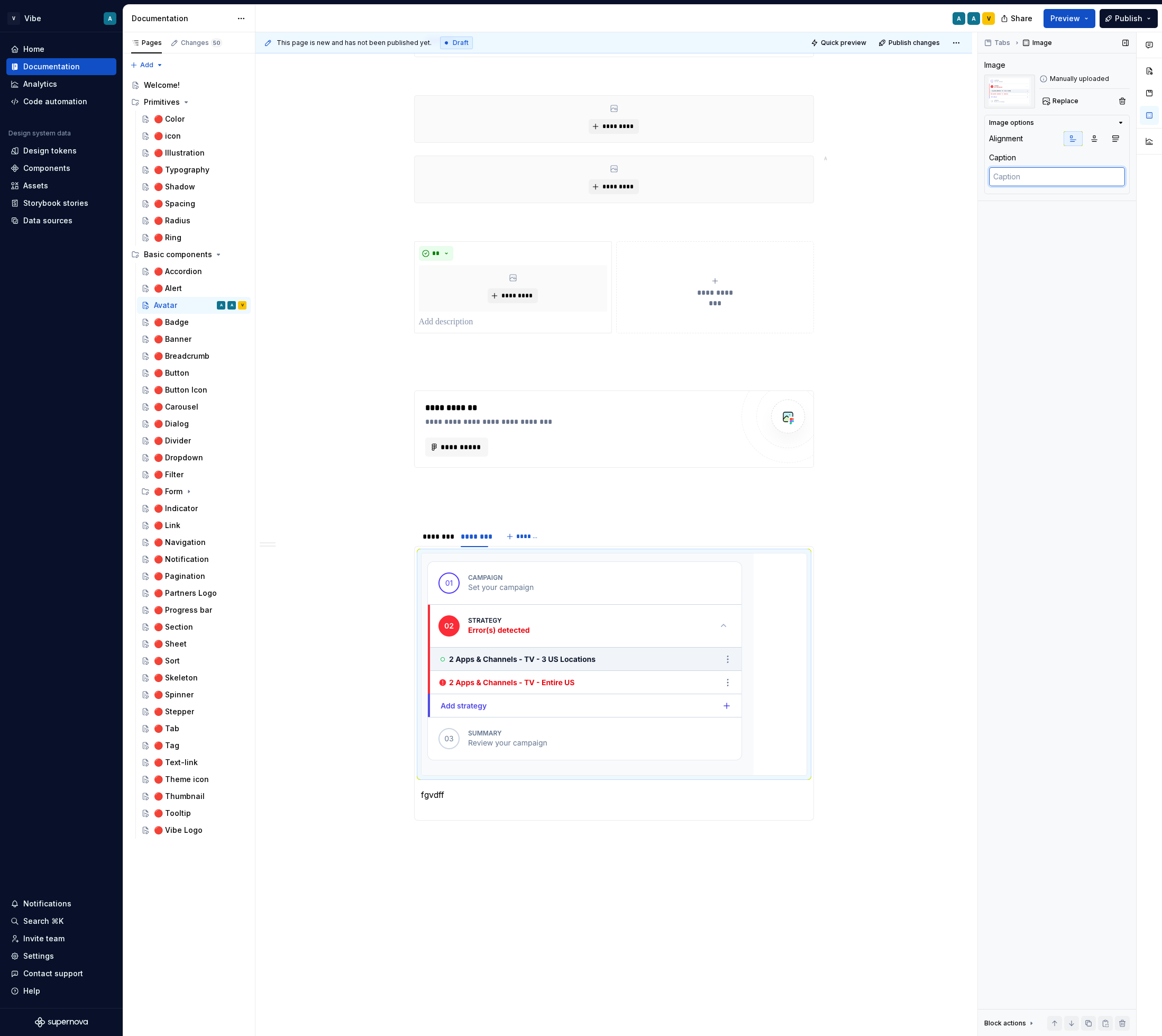
type textarea "f"
type textarea "*"
type textarea "fd"
type textarea "*"
type textarea "fdg"
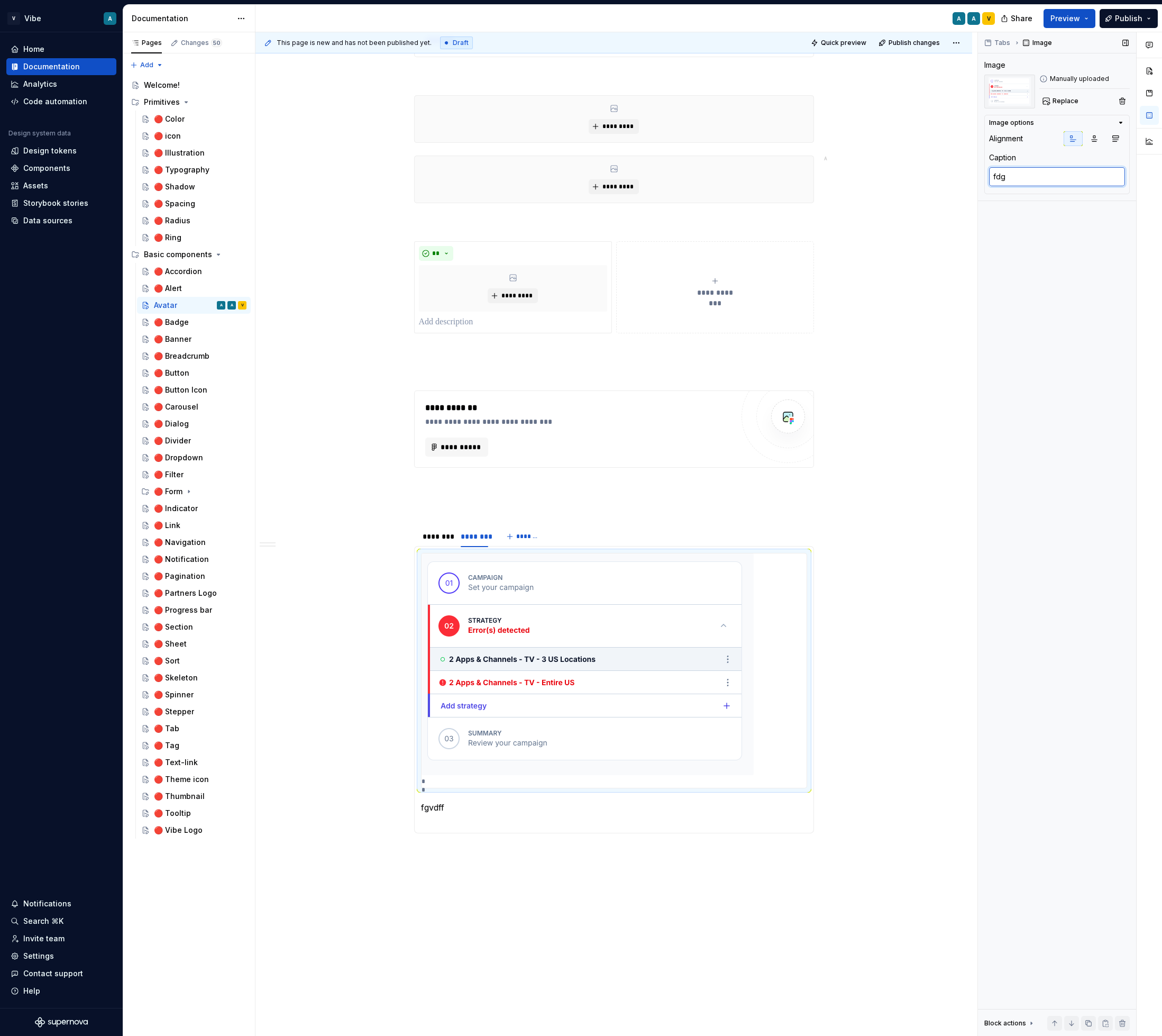
type textarea "*"
type textarea "fdgf"
type textarea "*"
type textarea "fdgfb"
type textarea "*"
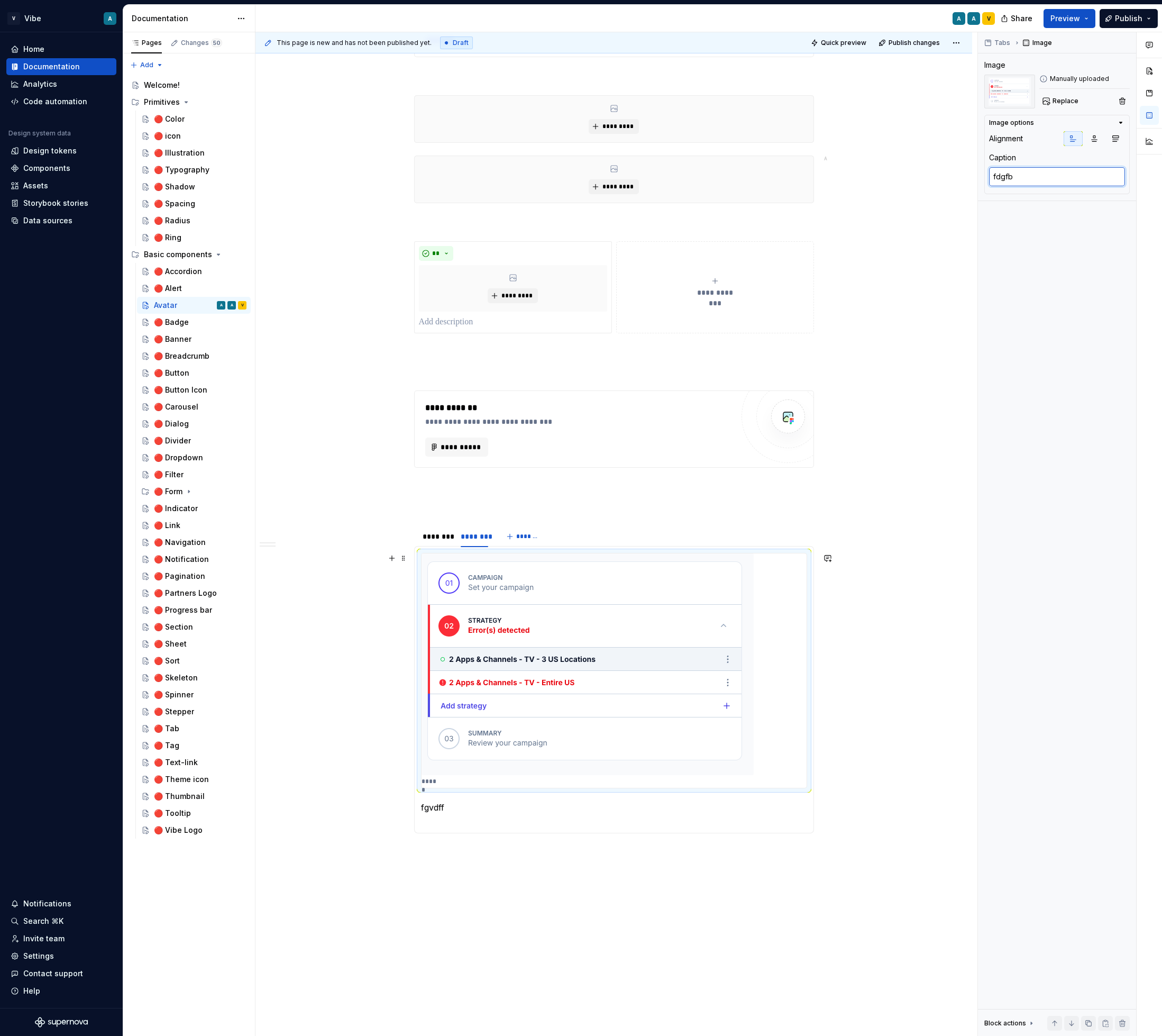
type textarea "fdgfb"
click at [429, 782] on p "*****" at bounding box center [430, 782] width 17 height 9
click at [435, 781] on p "*****" at bounding box center [430, 782] width 17 height 9
click at [980, 477] on div "Tabs Image Image Manually uploaded Replace Image options Alignment Caption fdgf…" at bounding box center [1057, 534] width 158 height 1004
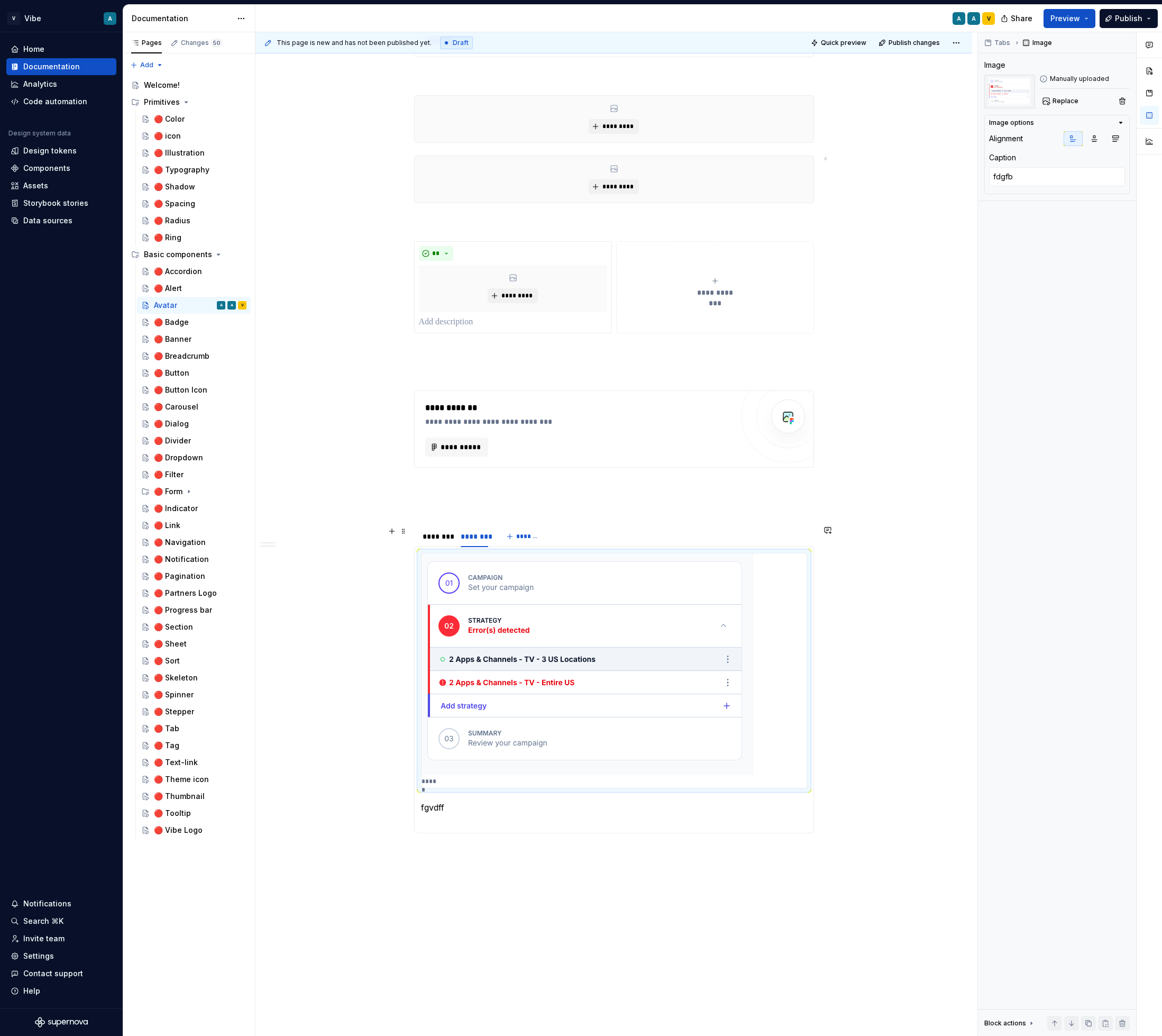
click at [772, 542] on div "******** ******** *******" at bounding box center [614, 536] width 400 height 21
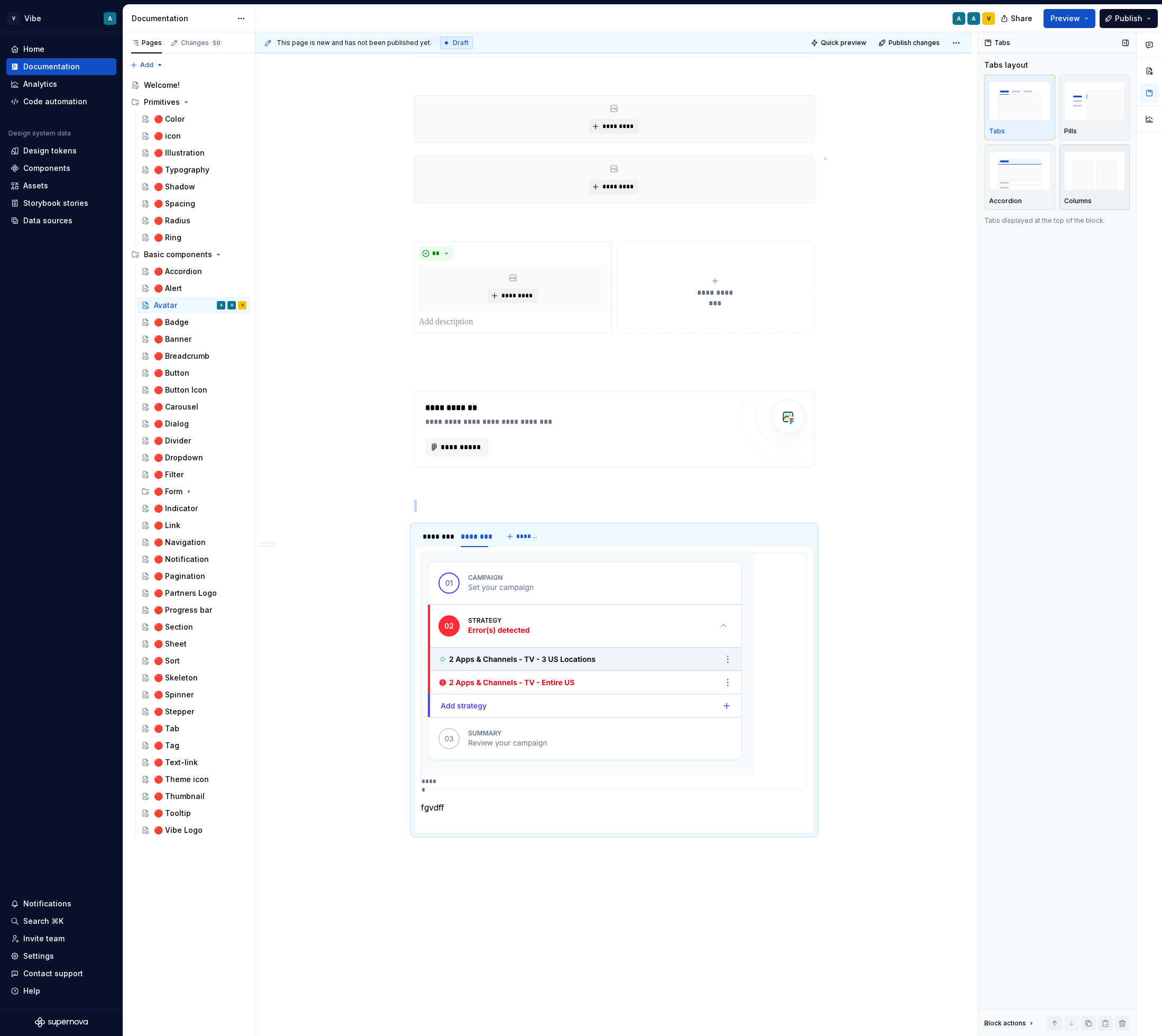
click at [1090, 187] on img "button" at bounding box center [1095, 170] width 61 height 38
click at [436, 539] on div "********" at bounding box center [436, 536] width 27 height 11
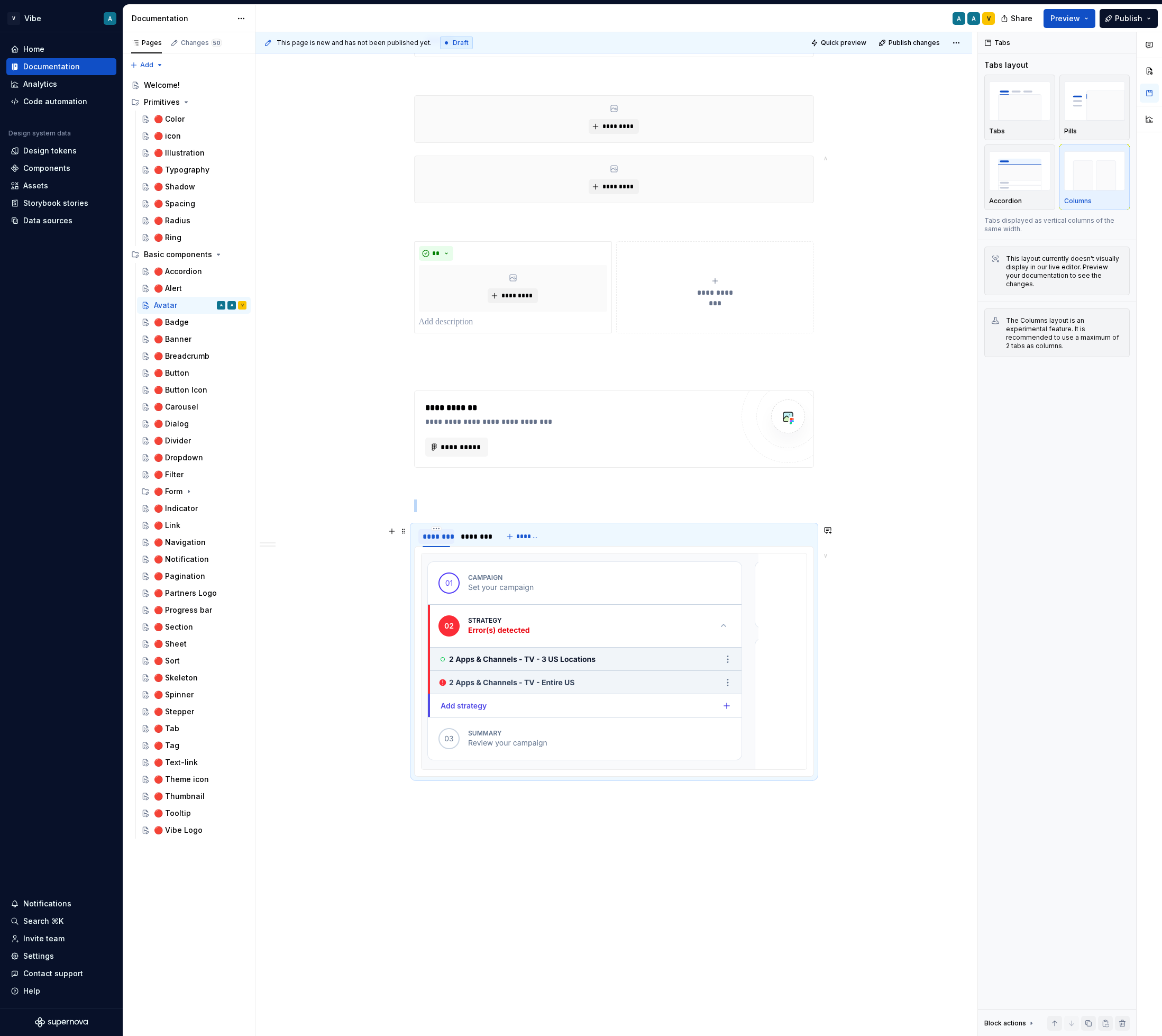
click at [442, 538] on div "********" at bounding box center [436, 536] width 27 height 11
click at [478, 536] on div "********" at bounding box center [474, 536] width 27 height 11
click at [438, 536] on div "********" at bounding box center [436, 536] width 27 height 11
click at [1094, 21] on button "Preview" at bounding box center [1070, 19] width 52 height 19
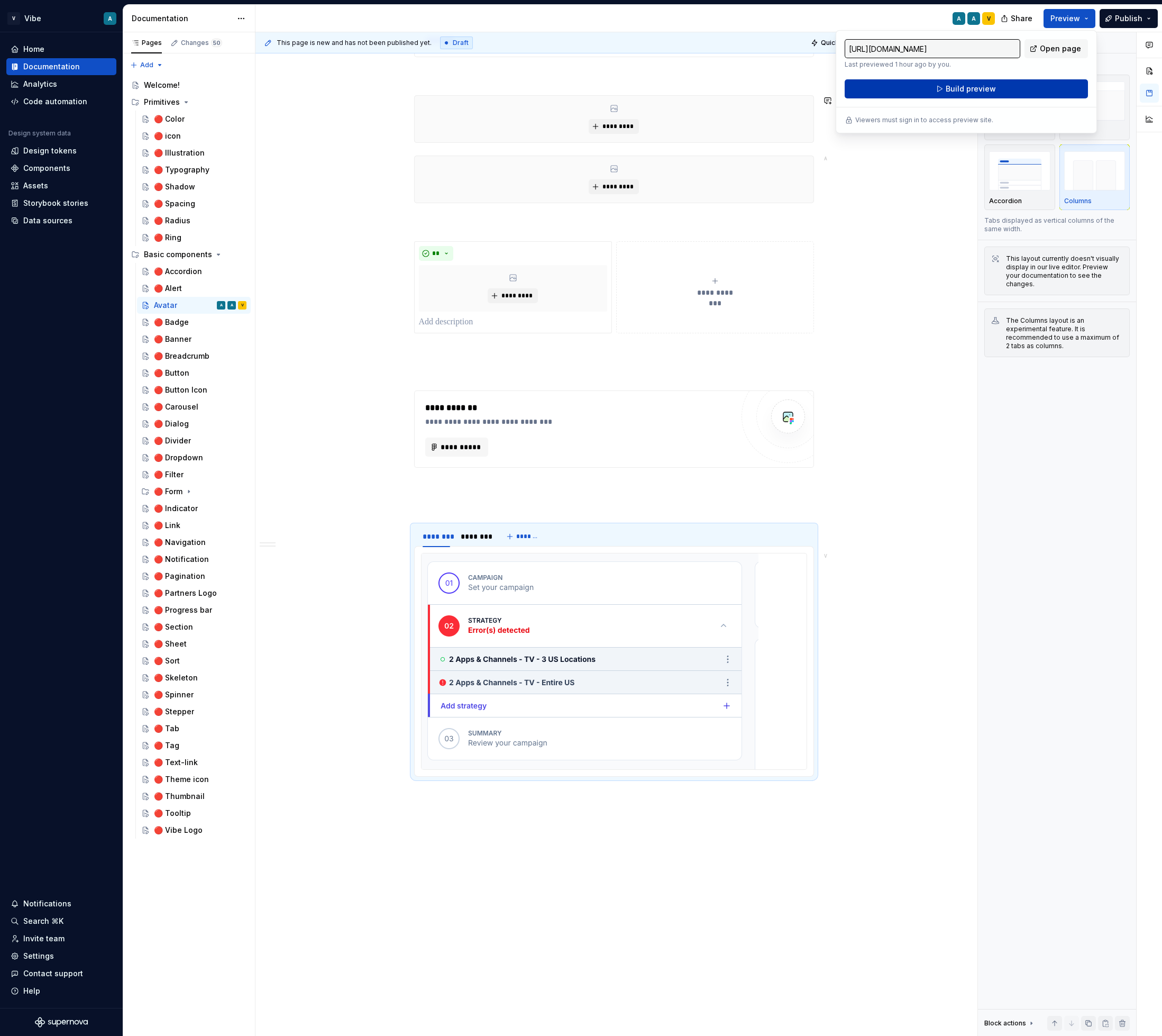
click at [966, 85] on span "Build preview" at bounding box center [971, 89] width 50 height 11
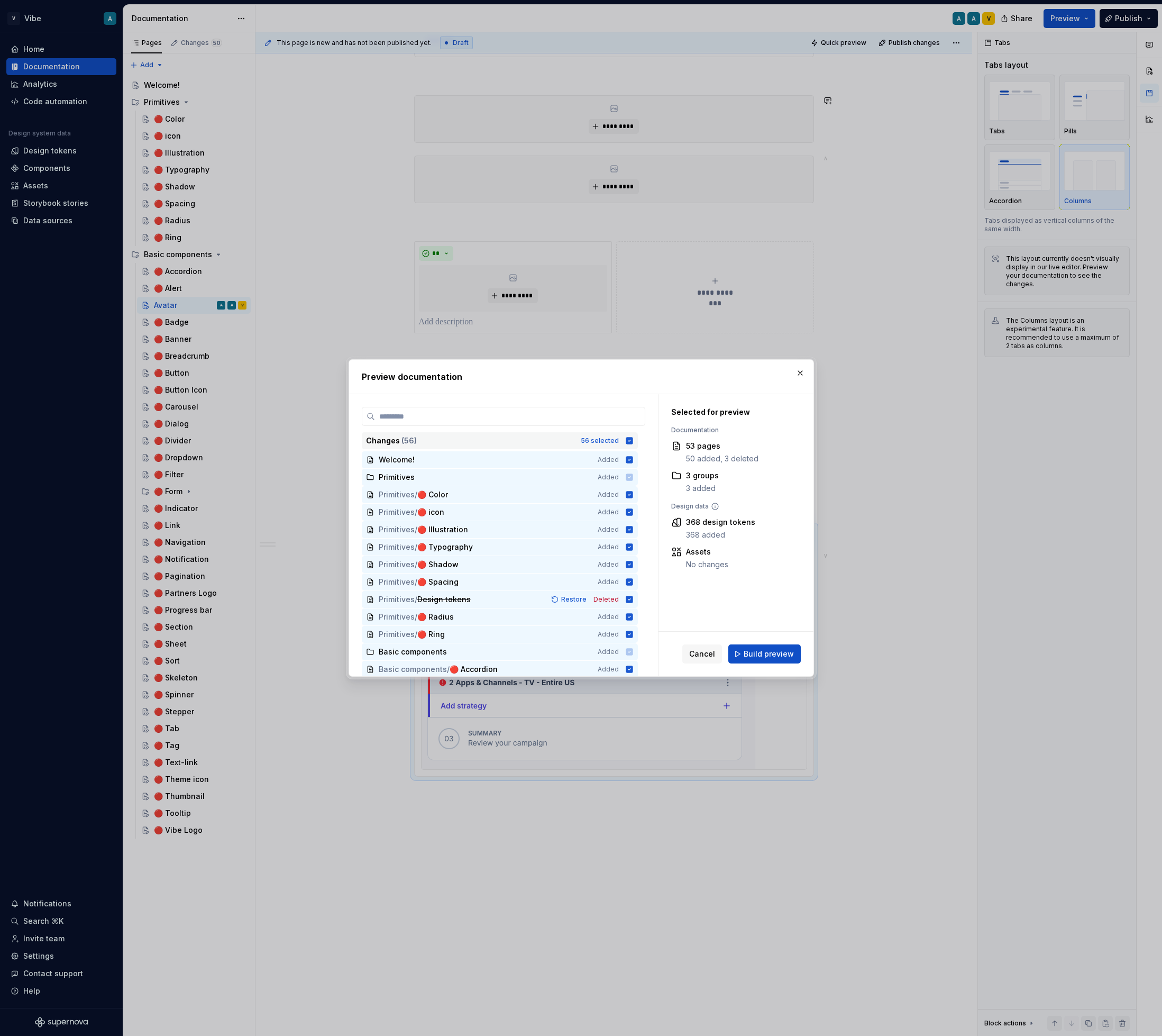
click at [633, 440] on icon at bounding box center [629, 440] width 7 height 7
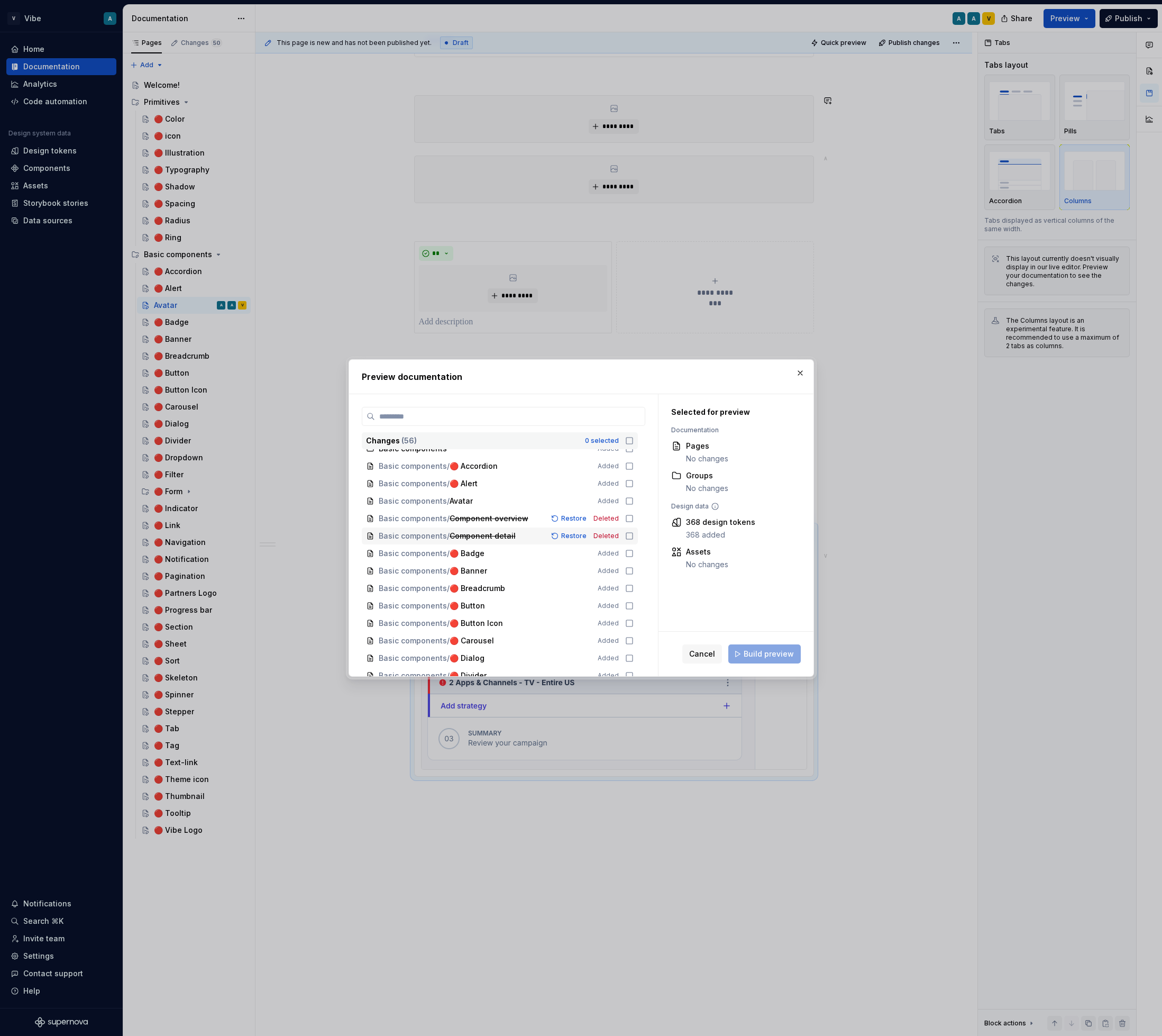
scroll to position [204, 0]
click at [632, 500] on icon at bounding box center [629, 500] width 9 height 9
click at [766, 656] on span "Build preview" at bounding box center [769, 654] width 50 height 11
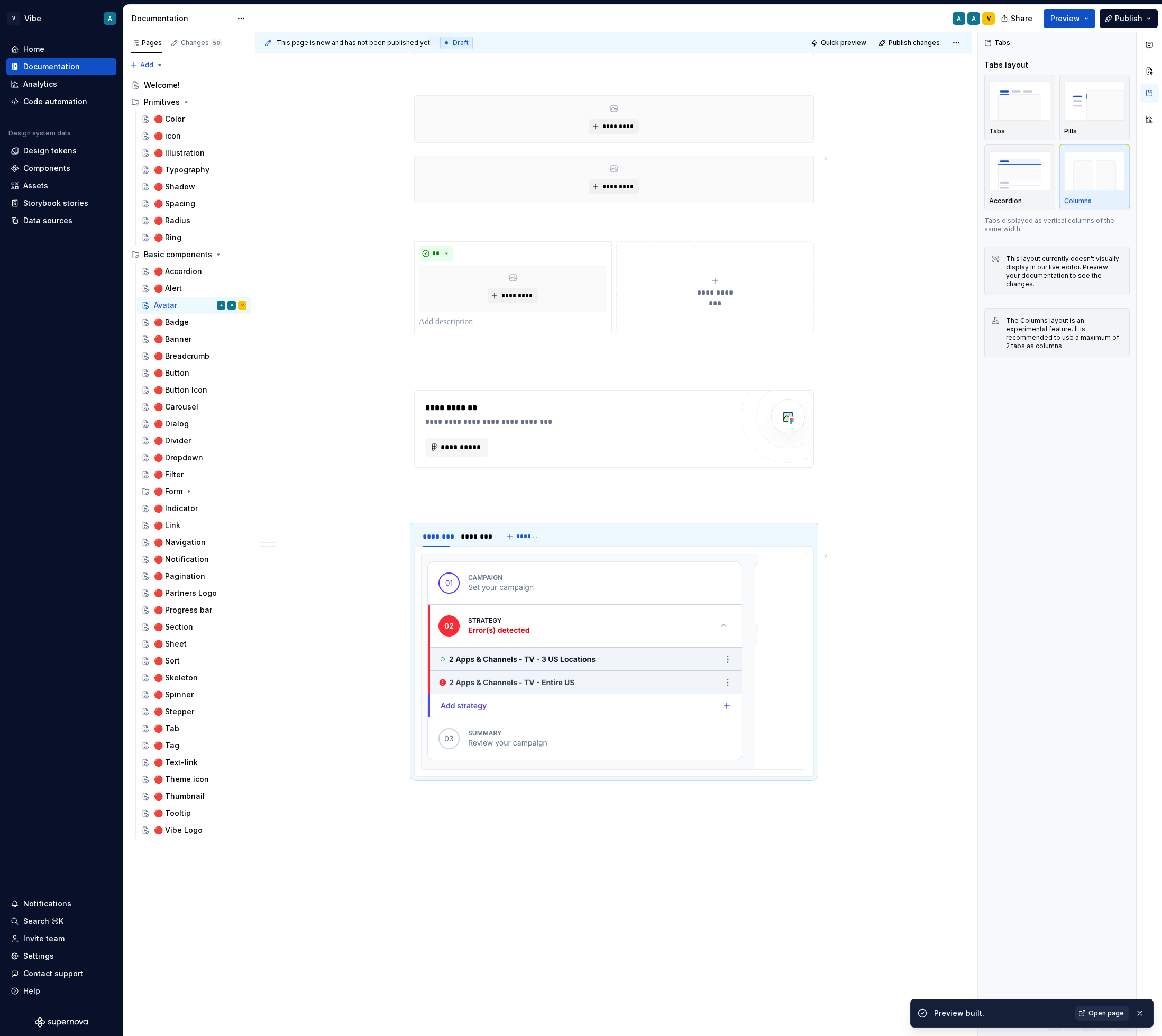
click at [1104, 1018] on link "Open page" at bounding box center [1102, 1013] width 53 height 15
click at [551, 862] on div "**********" at bounding box center [614, 236] width 717 height 1745
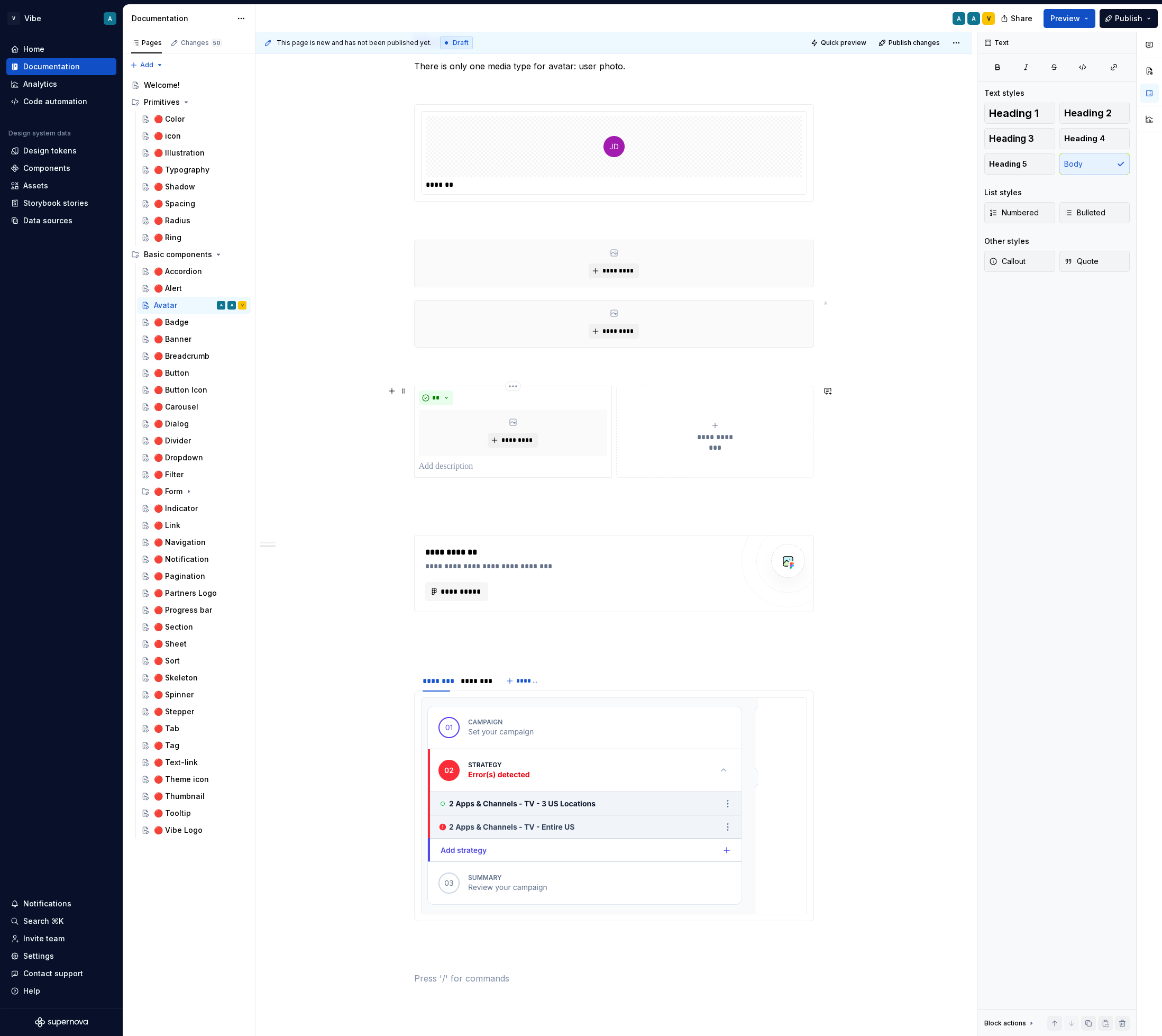
scroll to position [622, 0]
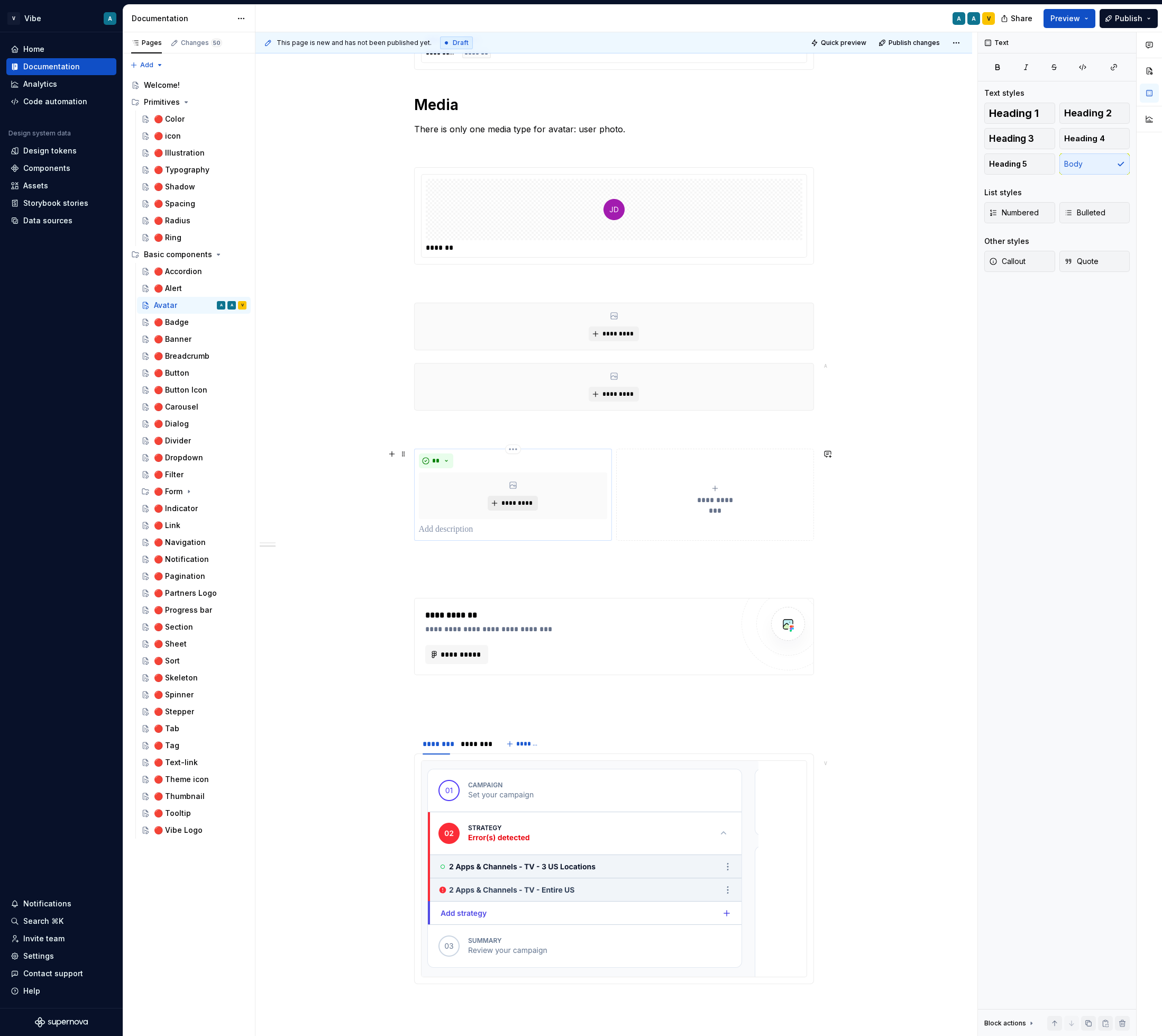
click at [521, 500] on span "*********" at bounding box center [517, 503] width 32 height 9
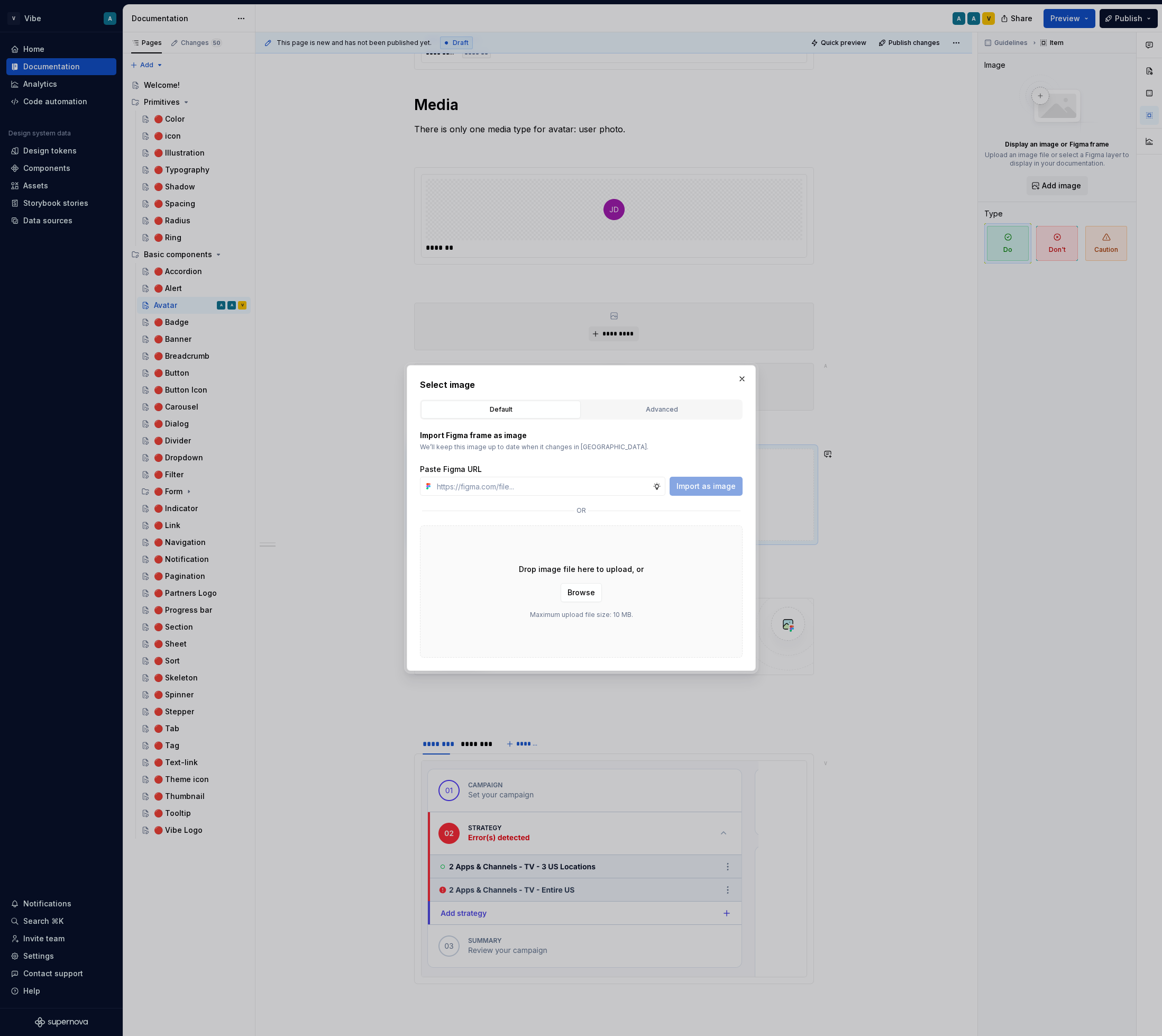
click at [578, 603] on div "Drop image file here to upload, or Browse Maximum upload file size: 10 MB." at bounding box center [581, 591] width 323 height 133
click at [581, 590] on span "Browse" at bounding box center [581, 593] width 27 height 11
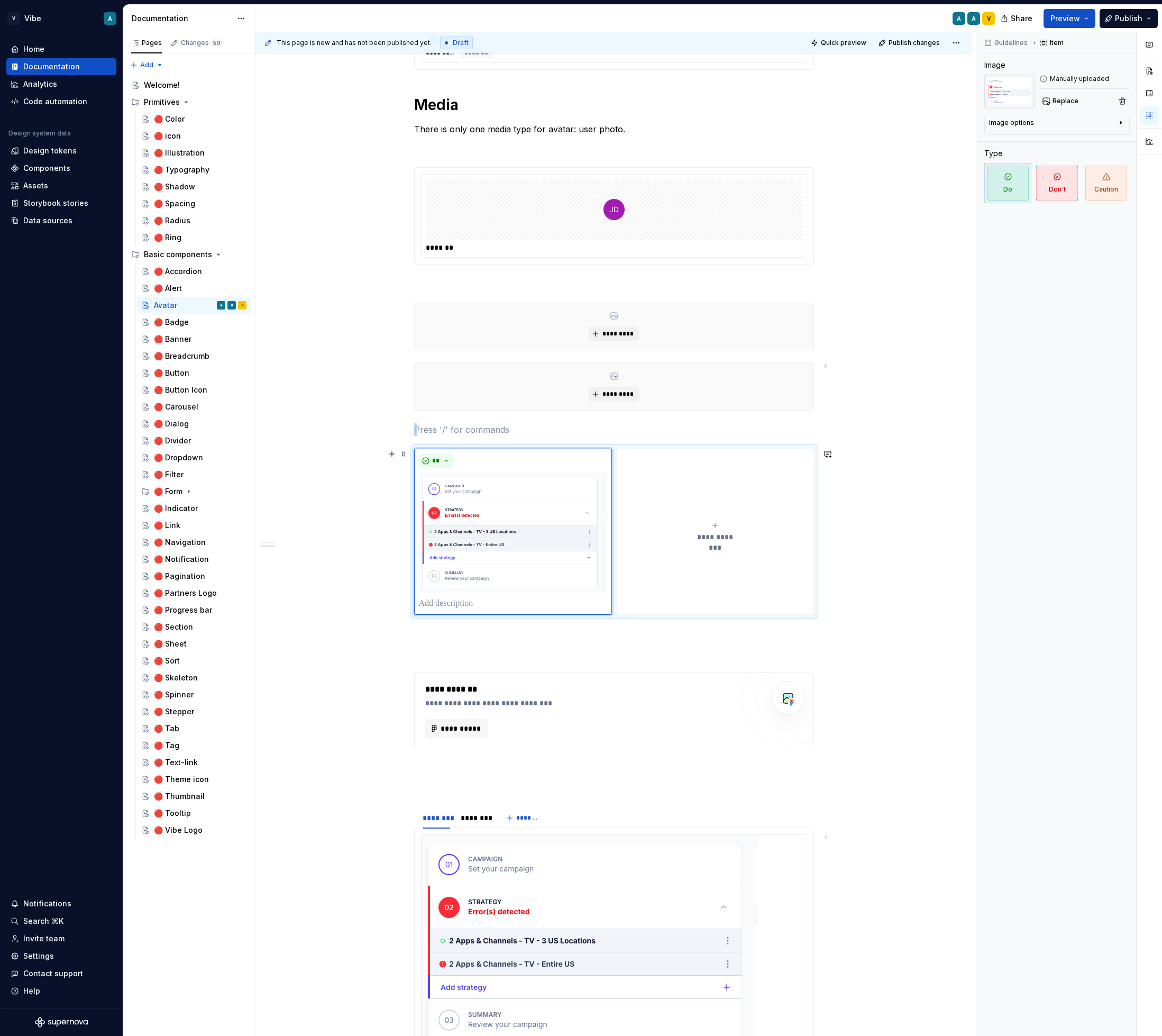
click at [715, 536] on span "**********" at bounding box center [715, 537] width 49 height 11
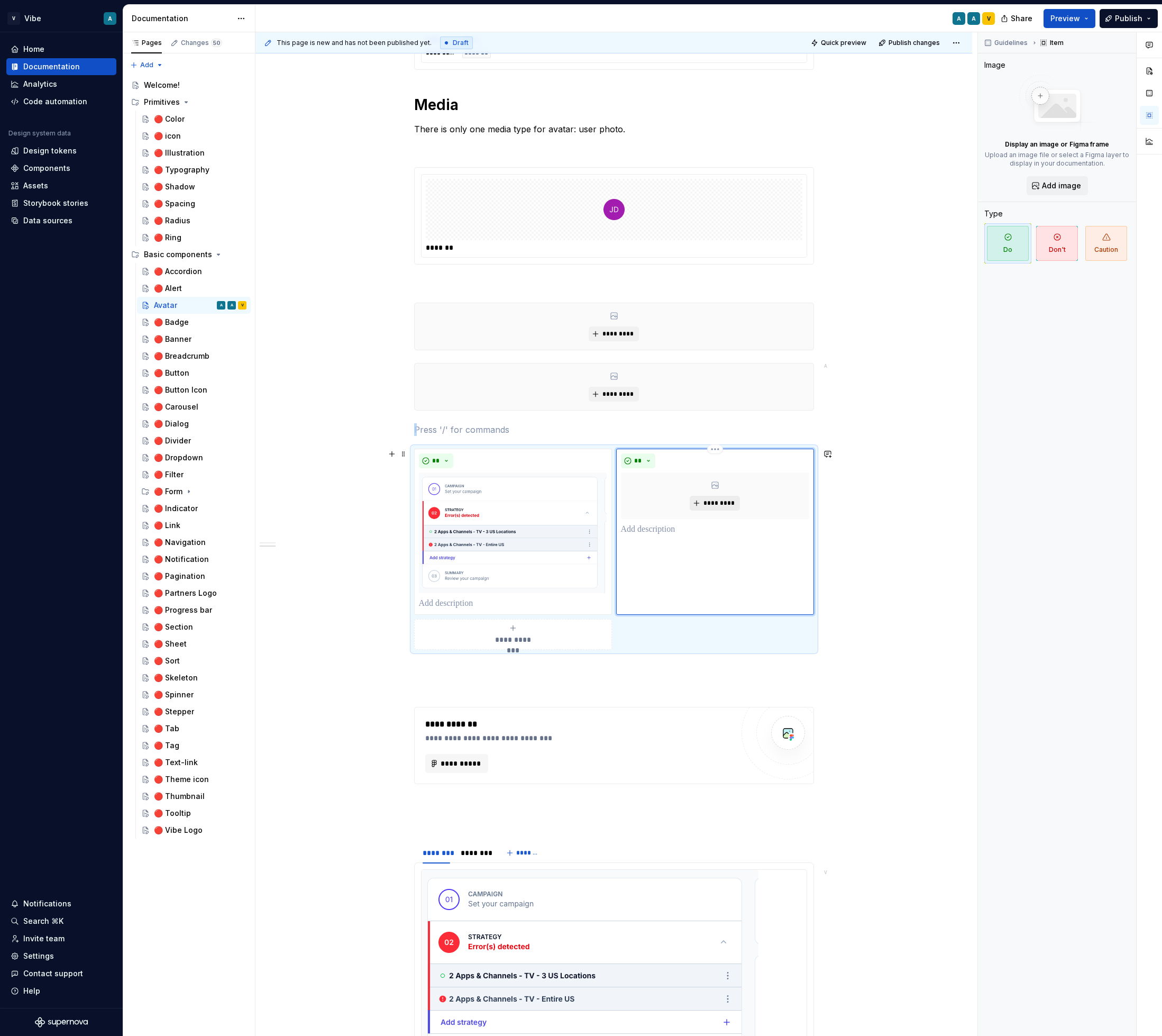
click at [718, 499] on span "*********" at bounding box center [719, 503] width 32 height 9
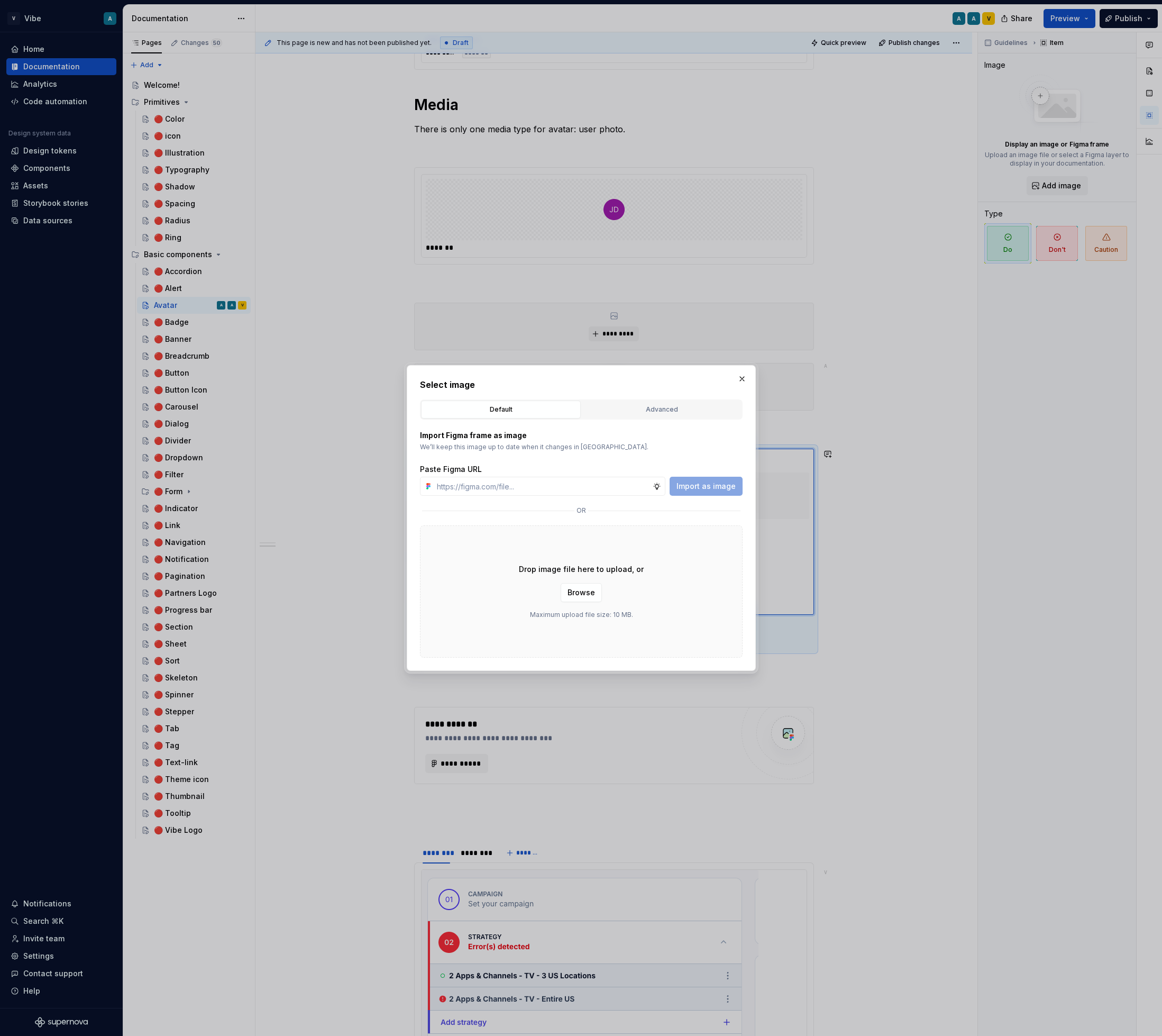
click at [577, 602] on div "Drop image file here to upload, or Browse Maximum upload file size: 10 MB." at bounding box center [581, 591] width 323 height 133
click at [582, 592] on span "Browse" at bounding box center [581, 593] width 27 height 11
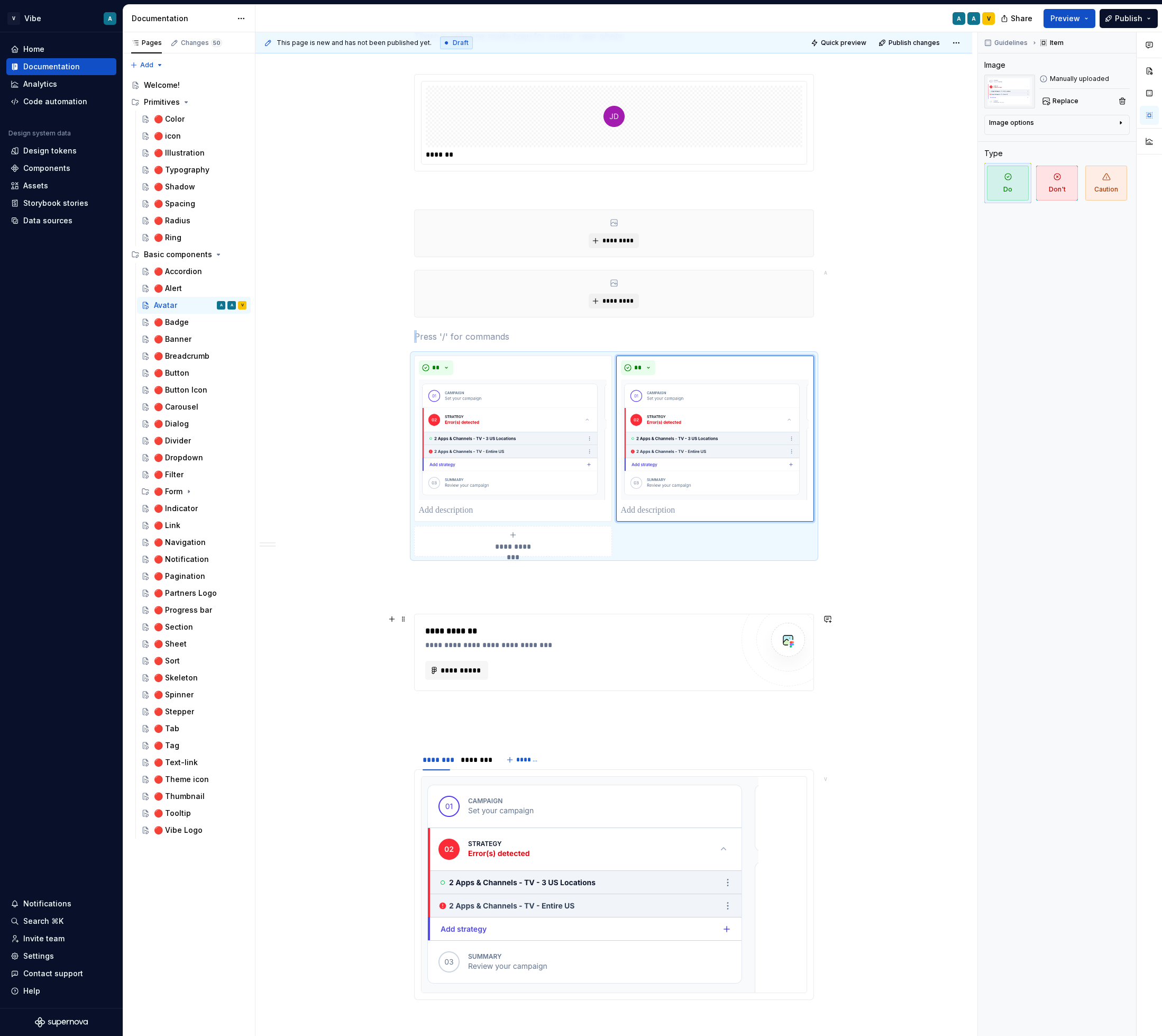
scroll to position [662, 0]
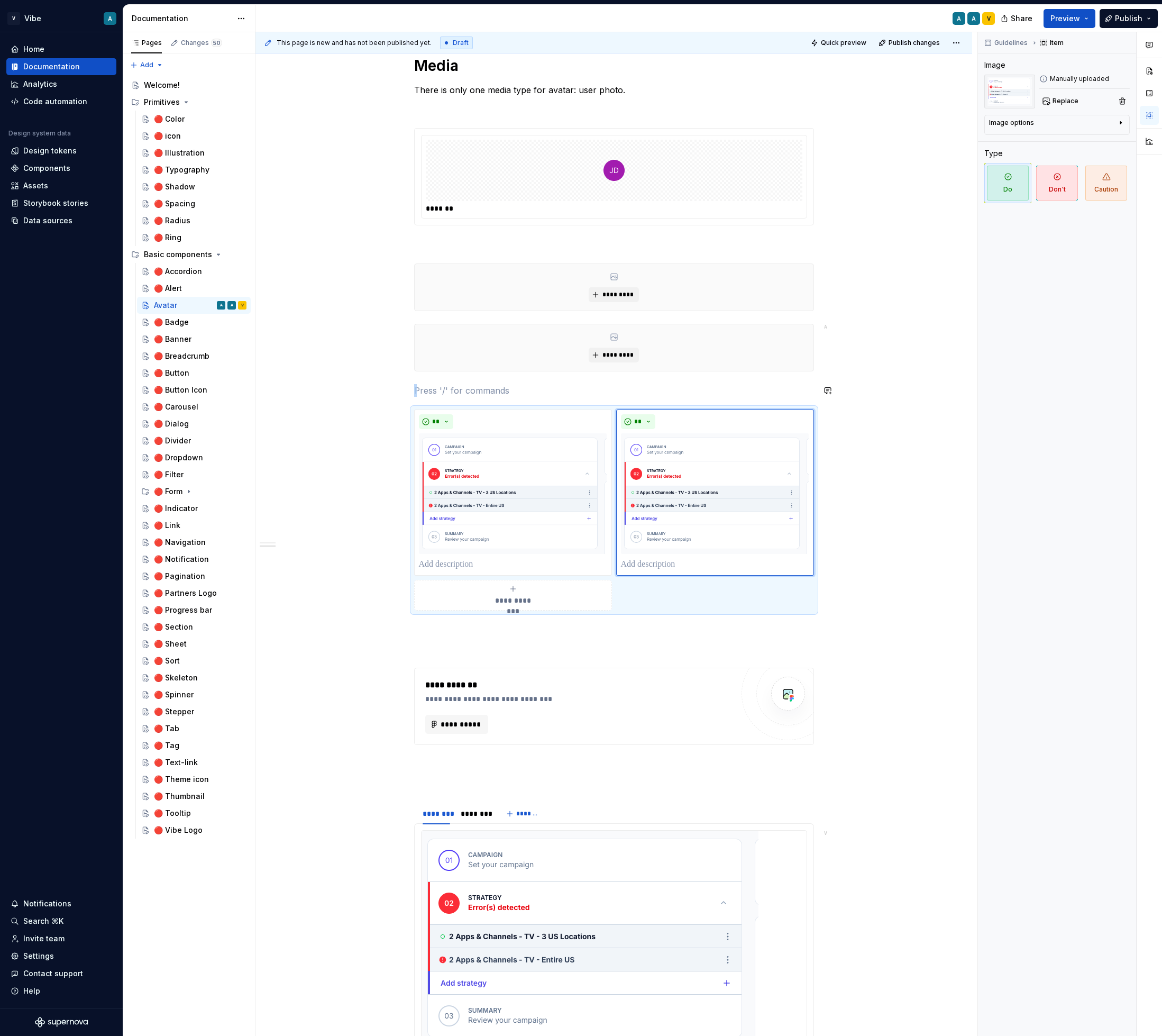
click at [879, 402] on div "**********" at bounding box center [614, 486] width 717 height 1909
click at [547, 409] on div "**********" at bounding box center [614, 510] width 400 height 201
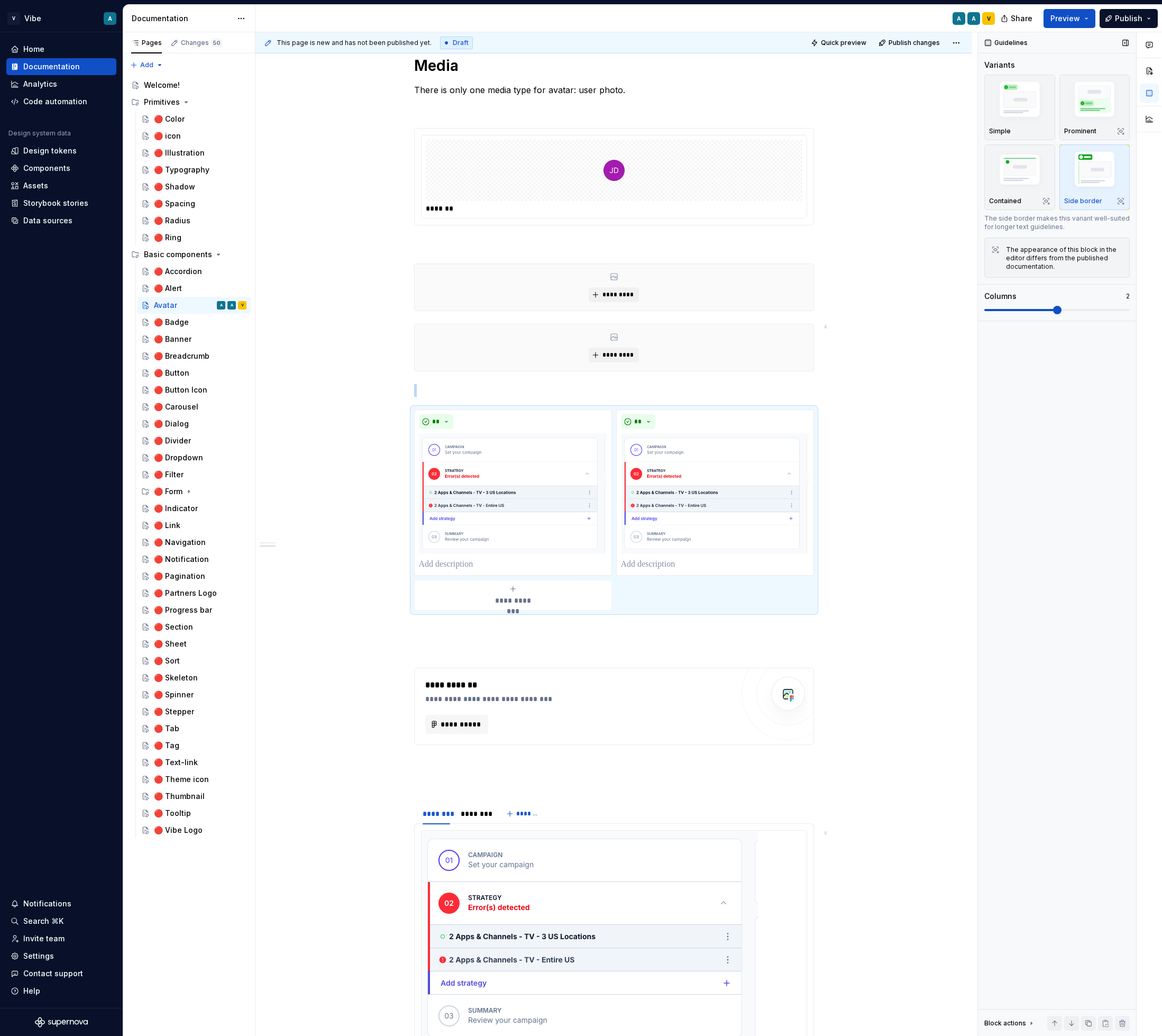
click at [1062, 310] on span at bounding box center [1057, 310] width 9 height 9
click at [457, 558] on p at bounding box center [513, 565] width 188 height 13
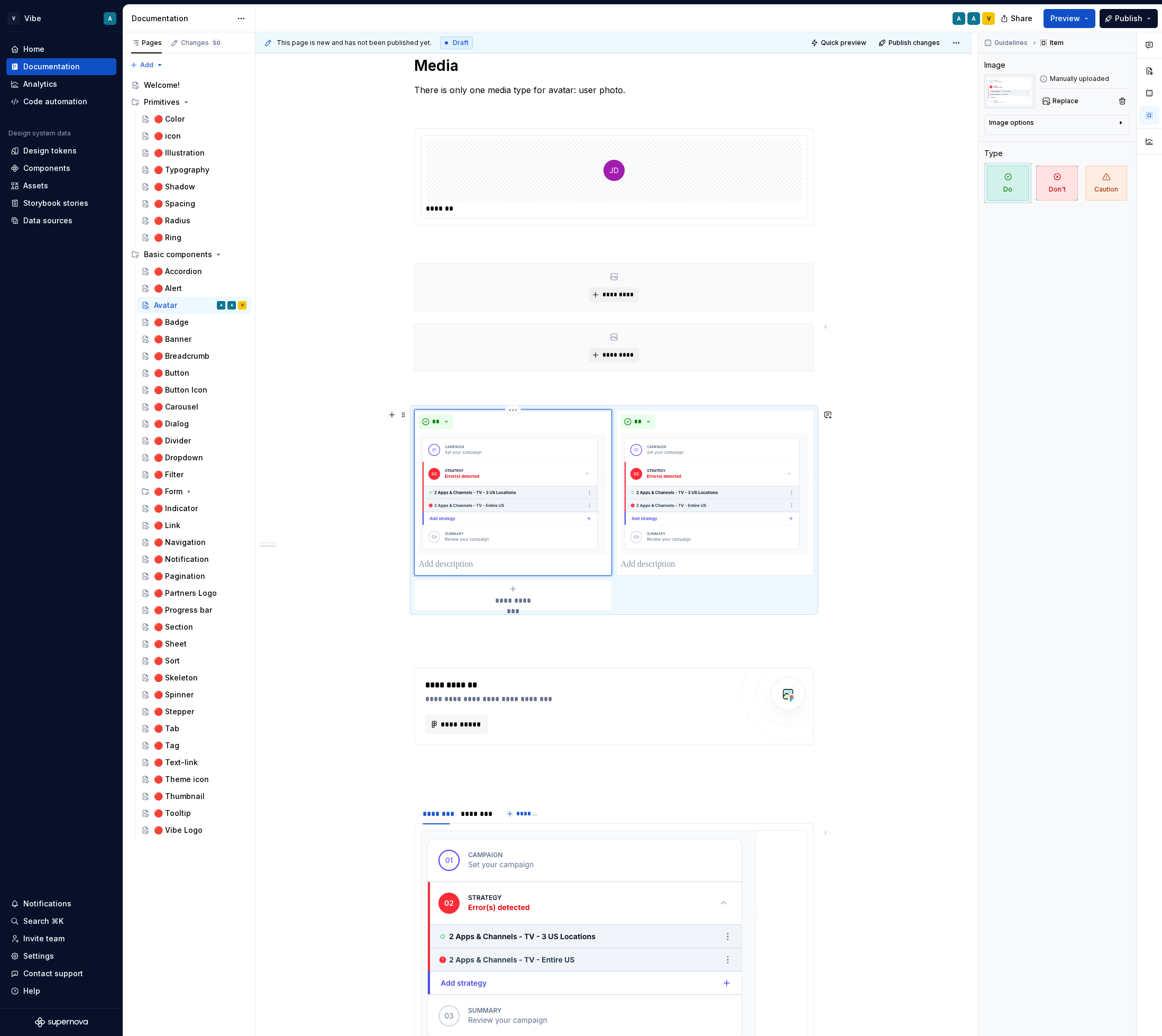
type textarea "*"
click at [685, 574] on div "**" at bounding box center [715, 492] width 198 height 166
click at [672, 567] on p at bounding box center [715, 565] width 188 height 13
type textarea "*"
click at [1092, 20] on button "Preview" at bounding box center [1070, 19] width 52 height 19
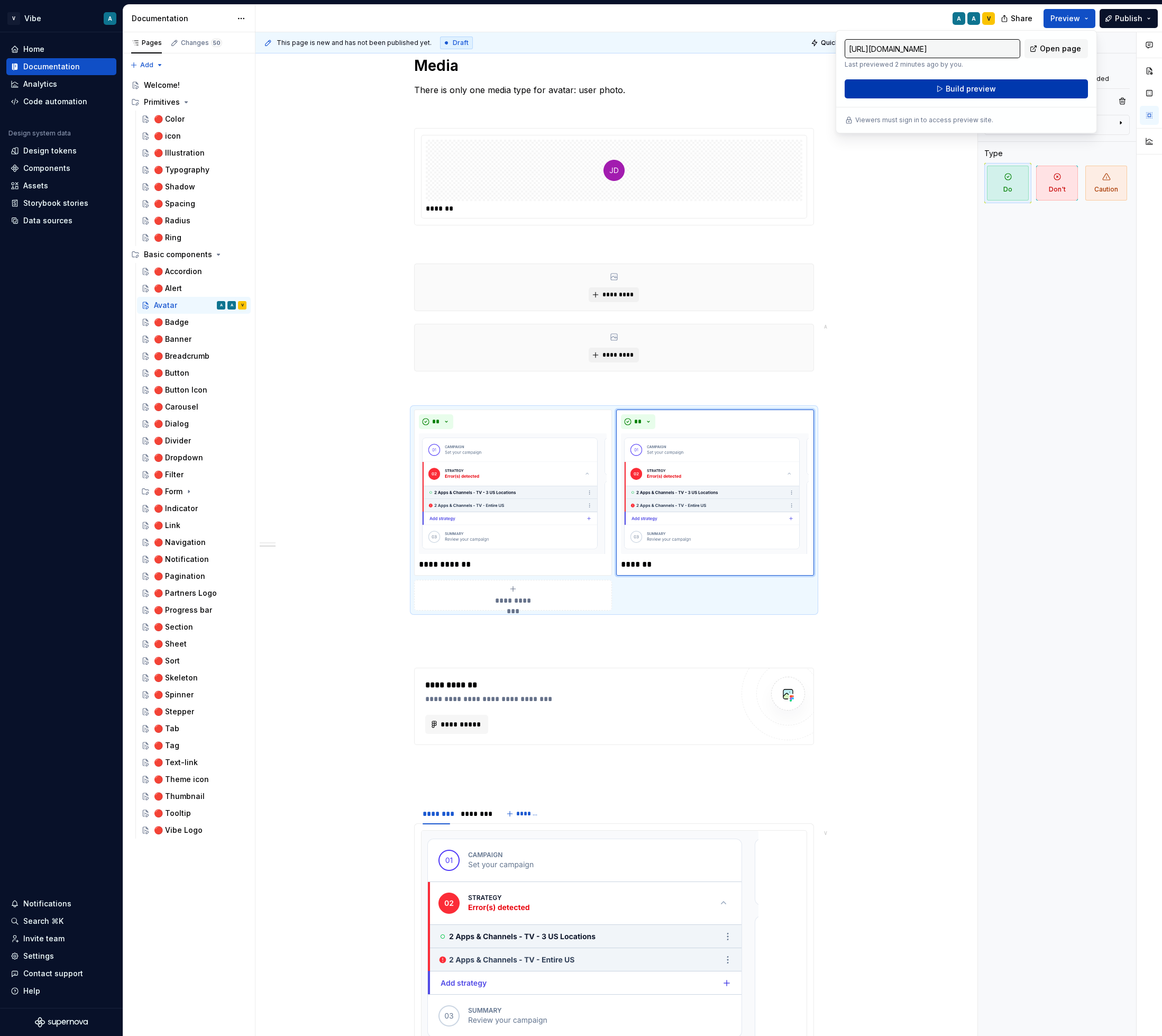
click at [994, 93] on span "Build preview" at bounding box center [971, 89] width 50 height 11
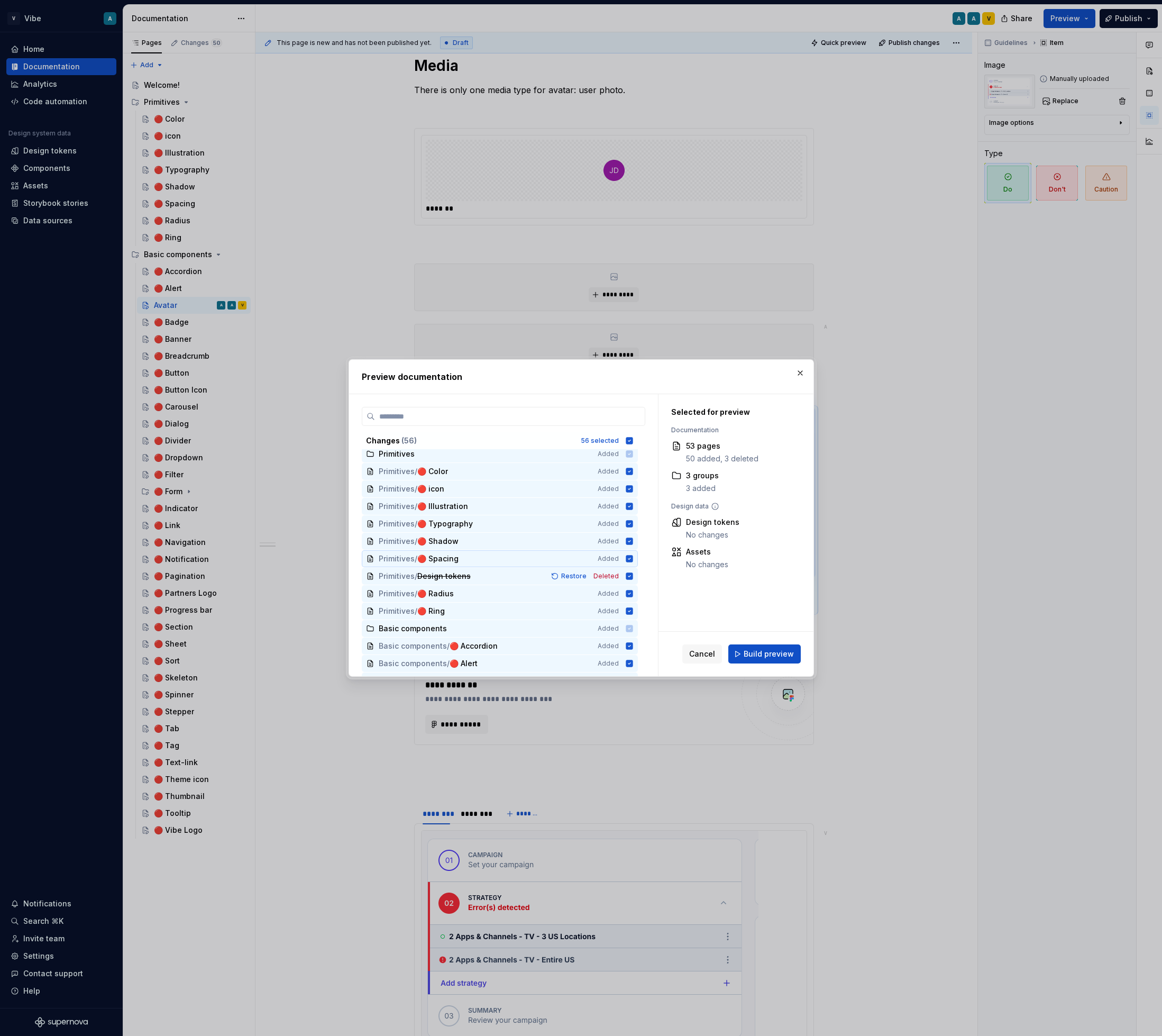
scroll to position [0, 0]
click at [633, 443] on icon at bounding box center [629, 440] width 7 height 7
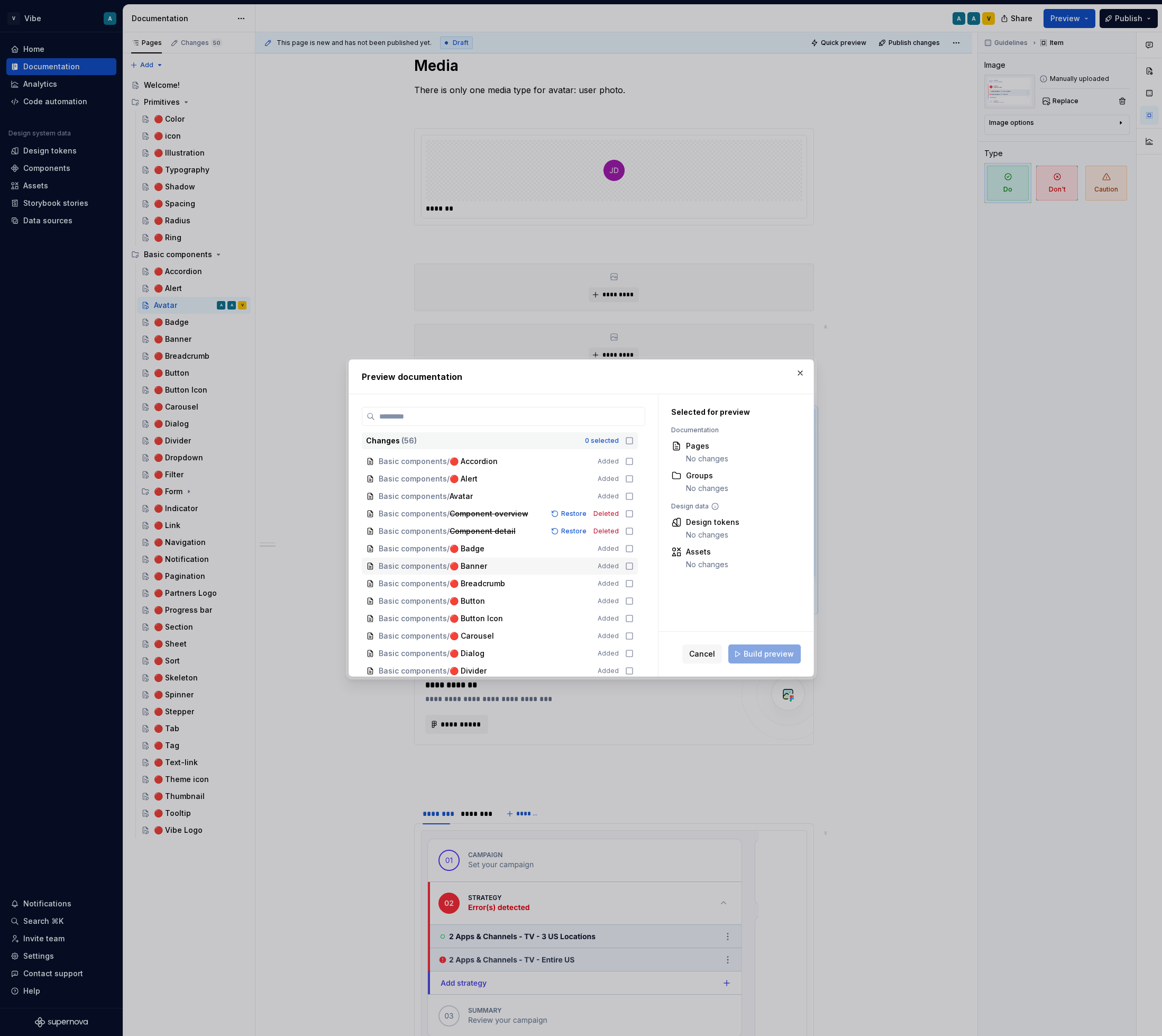
scroll to position [206, 0]
click at [634, 497] on icon at bounding box center [629, 498] width 9 height 9
click at [771, 662] on button "Build preview" at bounding box center [765, 654] width 73 height 19
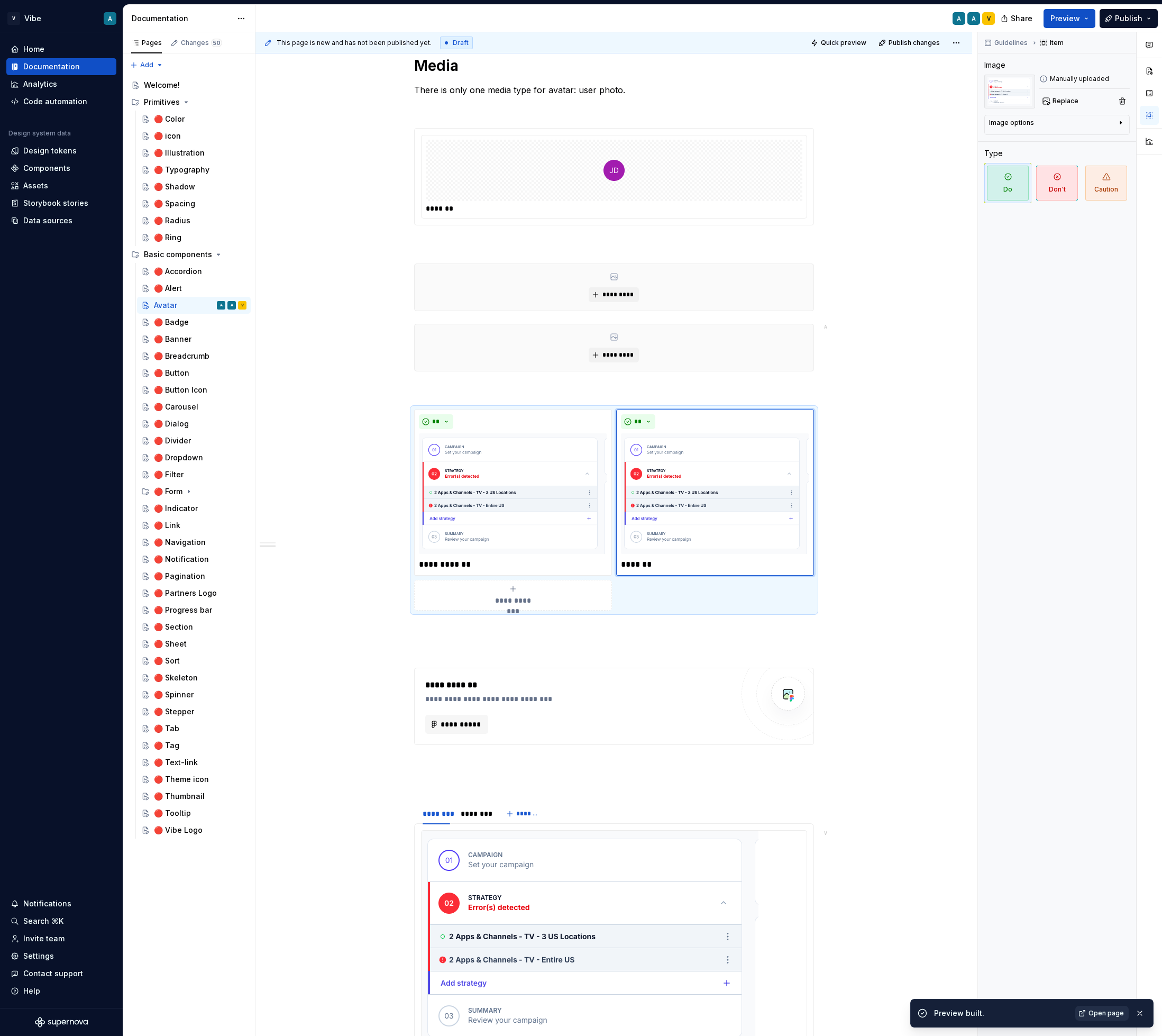
click at [1108, 1010] on span "Open page" at bounding box center [1106, 1013] width 35 height 9
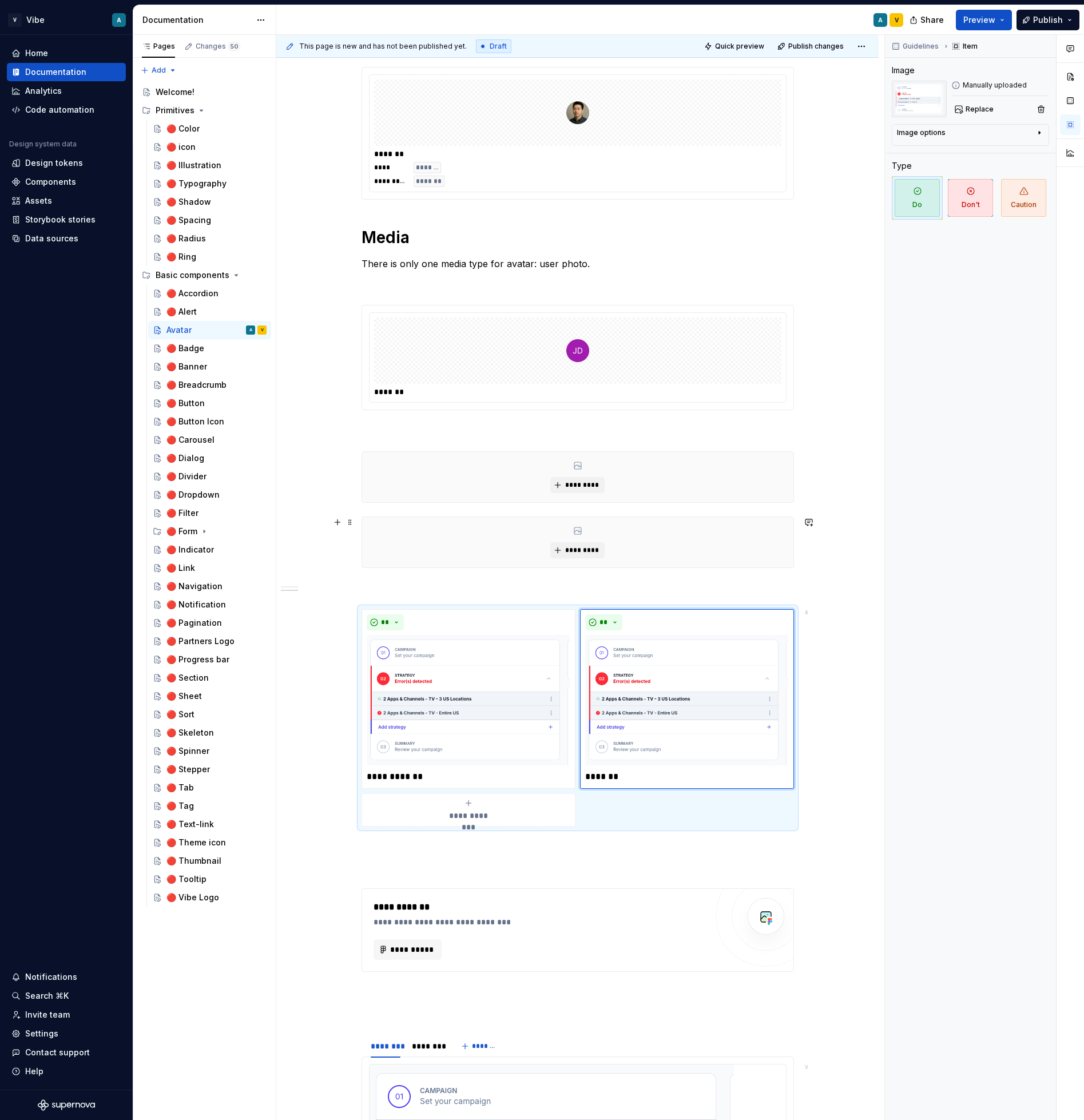
scroll to position [560, 0]
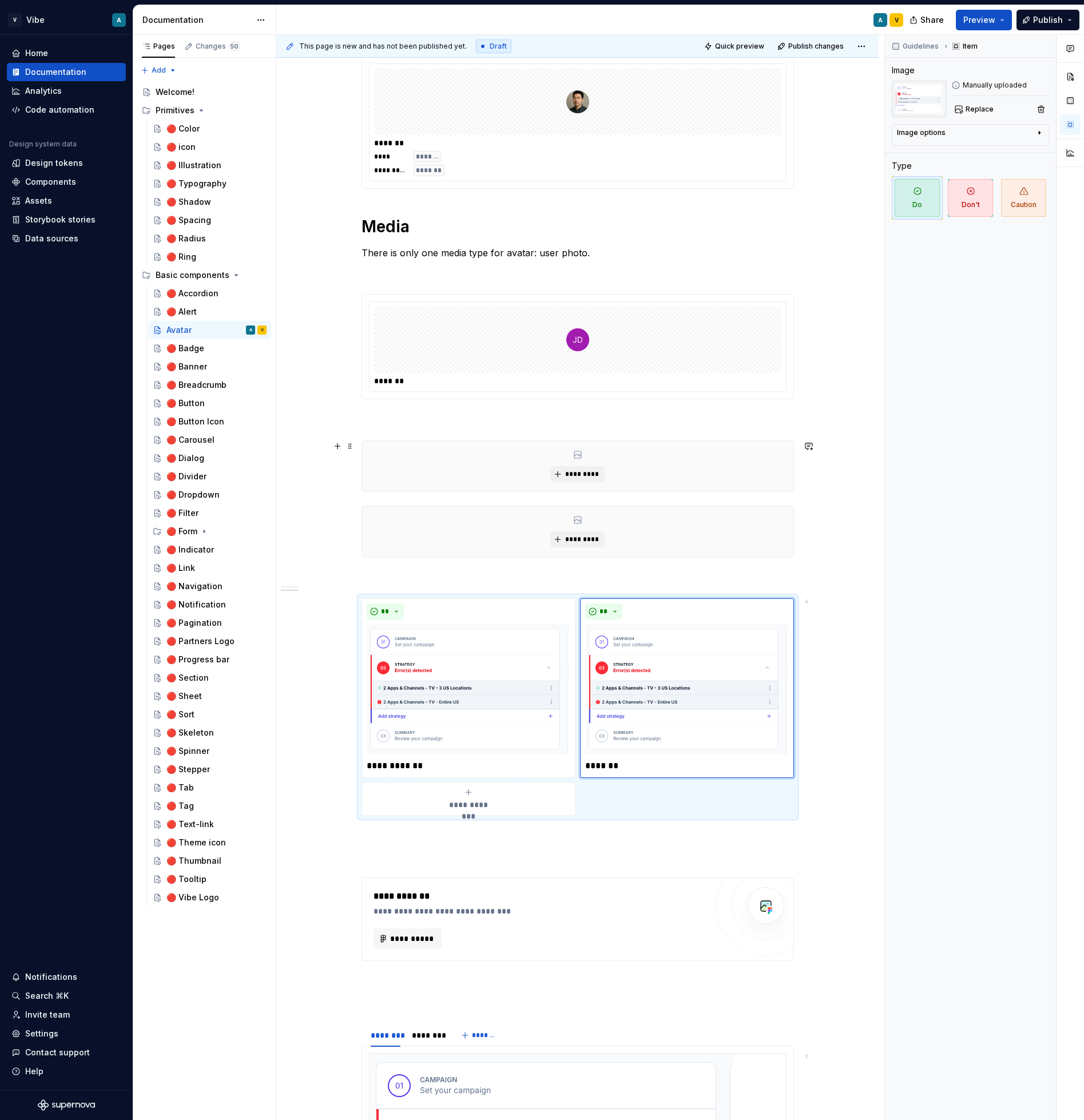
click at [402, 463] on div "*********" at bounding box center [578, 466] width 432 height 50
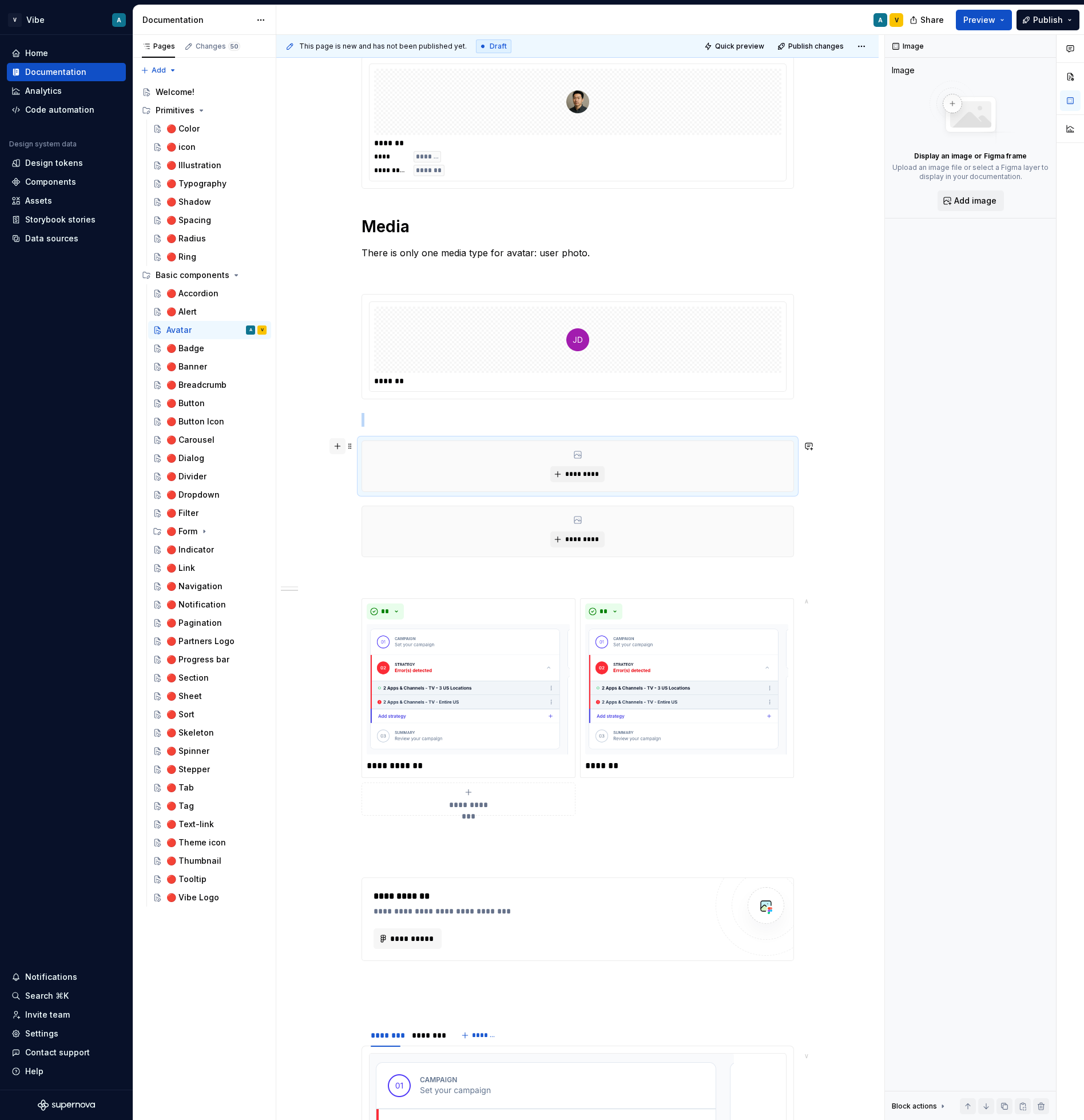
click at [345, 449] on button "button" at bounding box center [337, 446] width 16 height 16
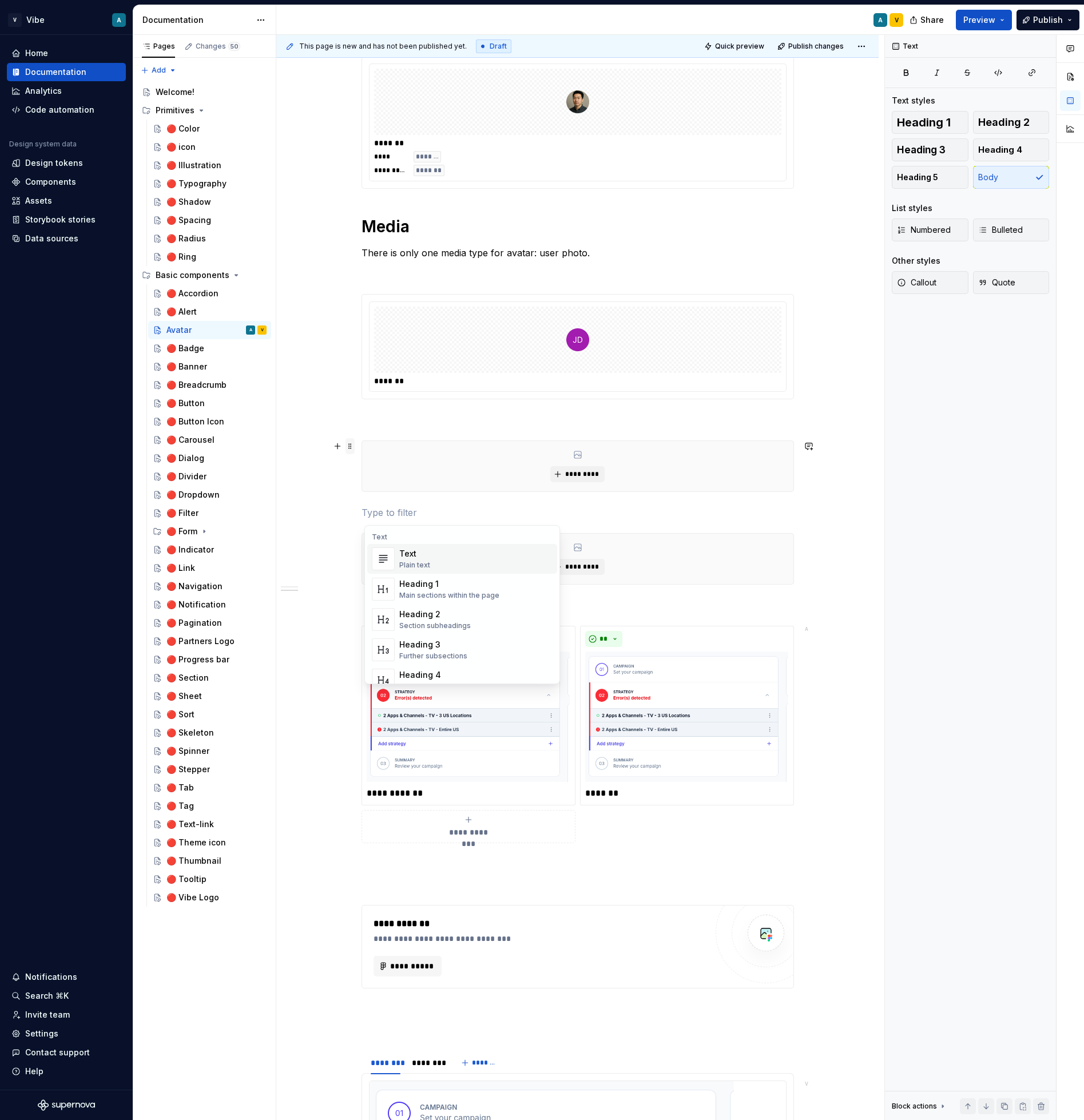
click at [355, 444] on span at bounding box center [350, 446] width 9 height 16
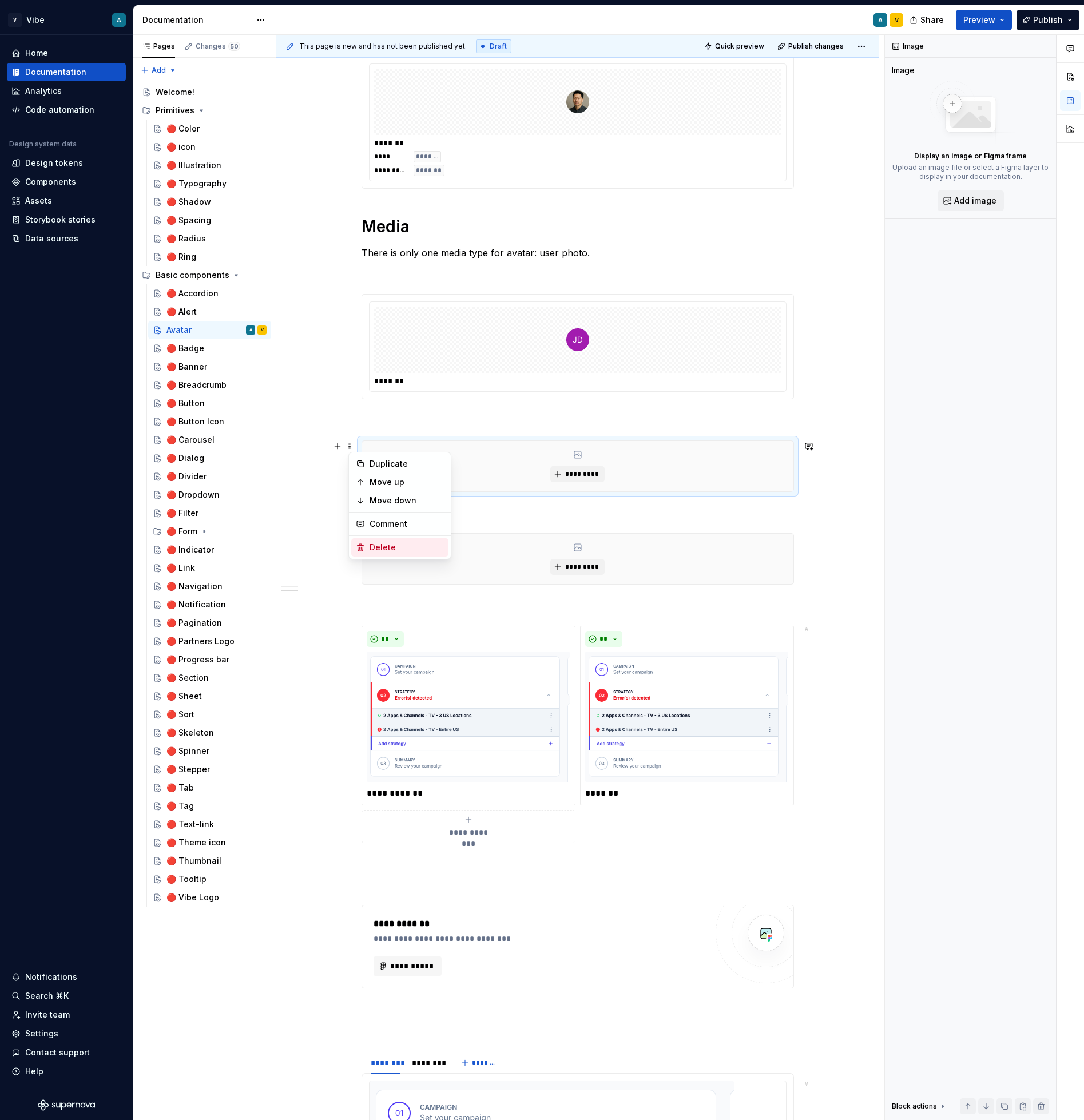
click at [388, 547] on div "Delete" at bounding box center [407, 548] width 75 height 12
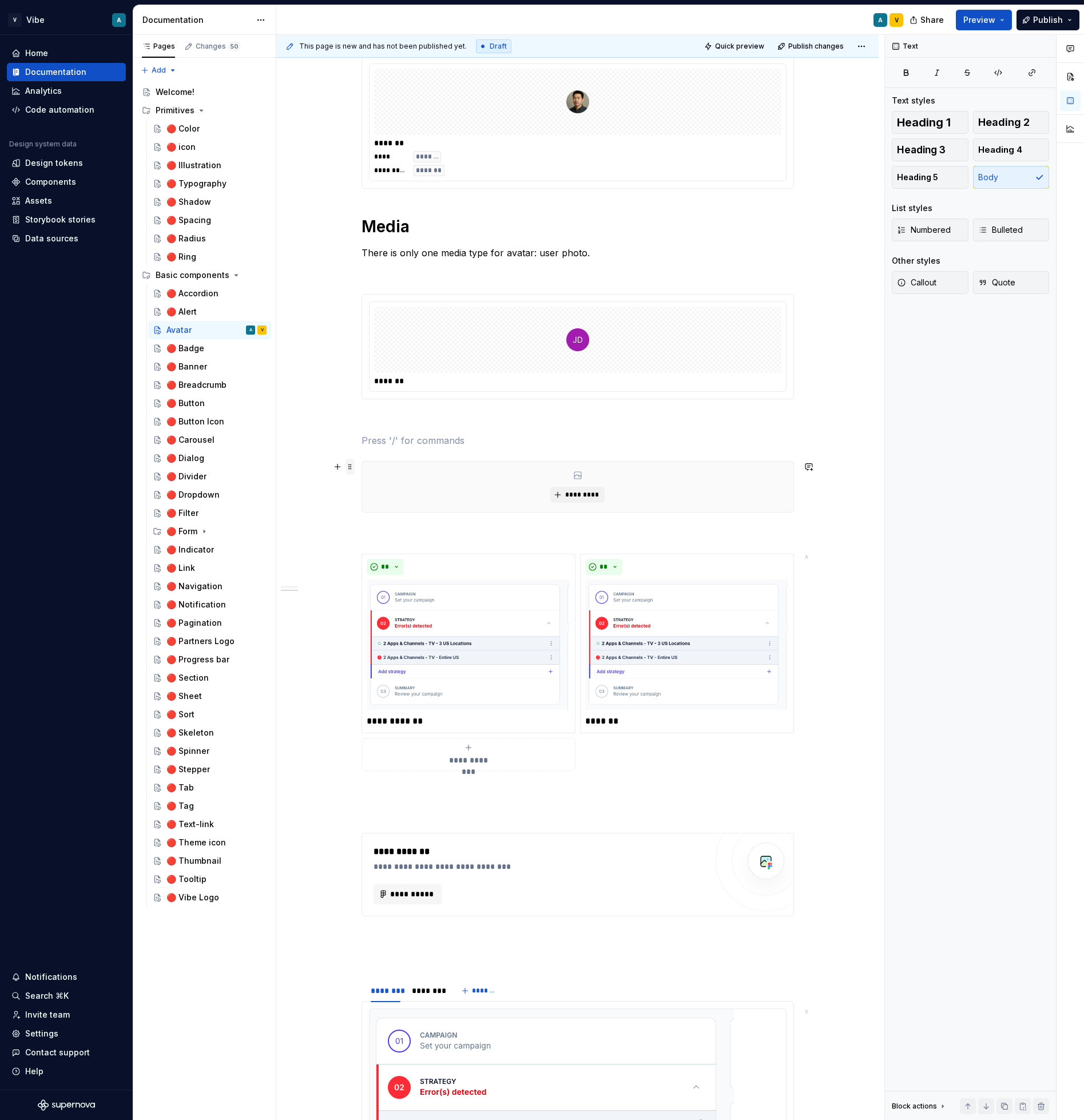
click at [353, 465] on span at bounding box center [350, 467] width 9 height 16
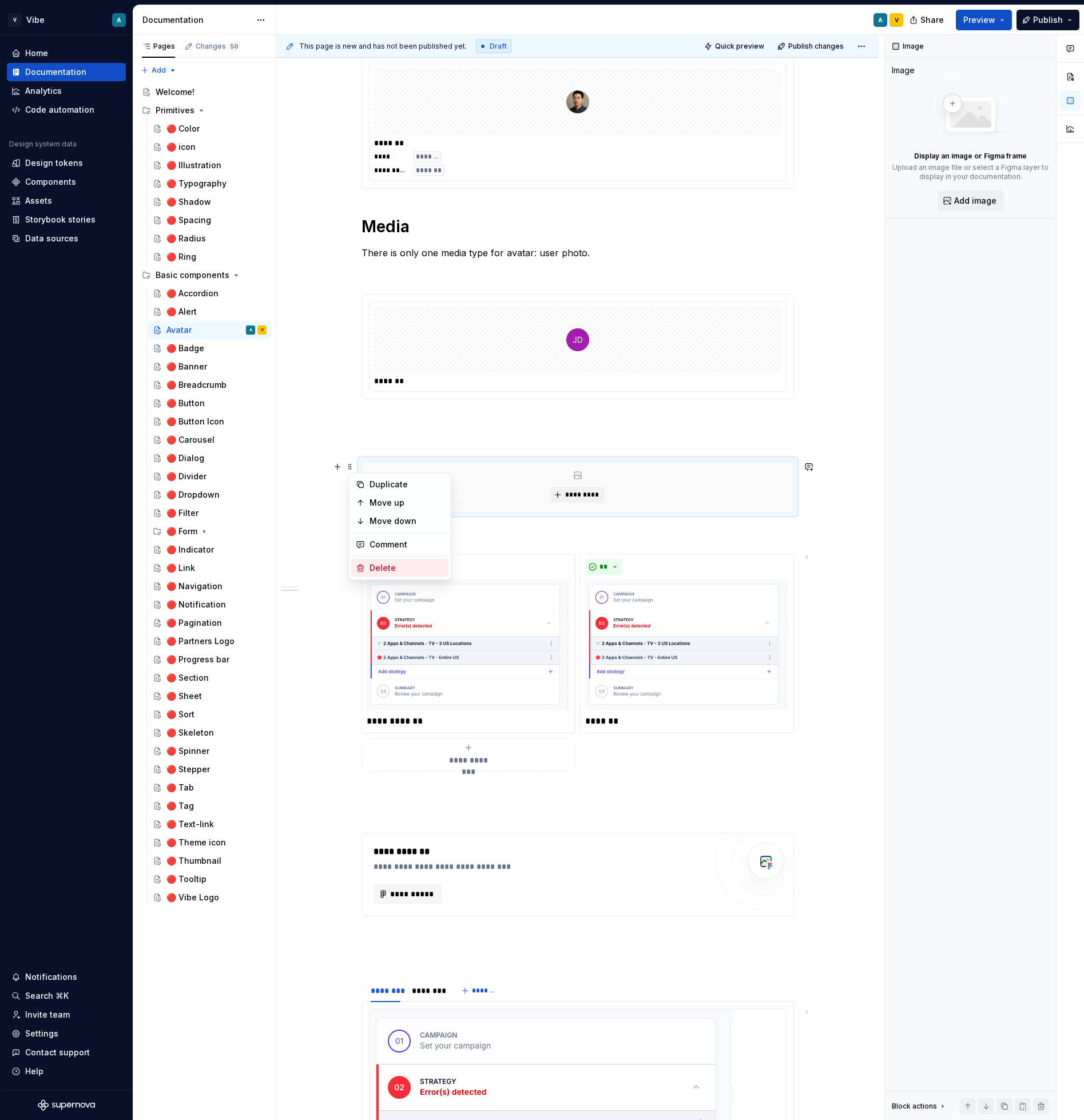
click at [385, 564] on div "Delete" at bounding box center [407, 568] width 75 height 12
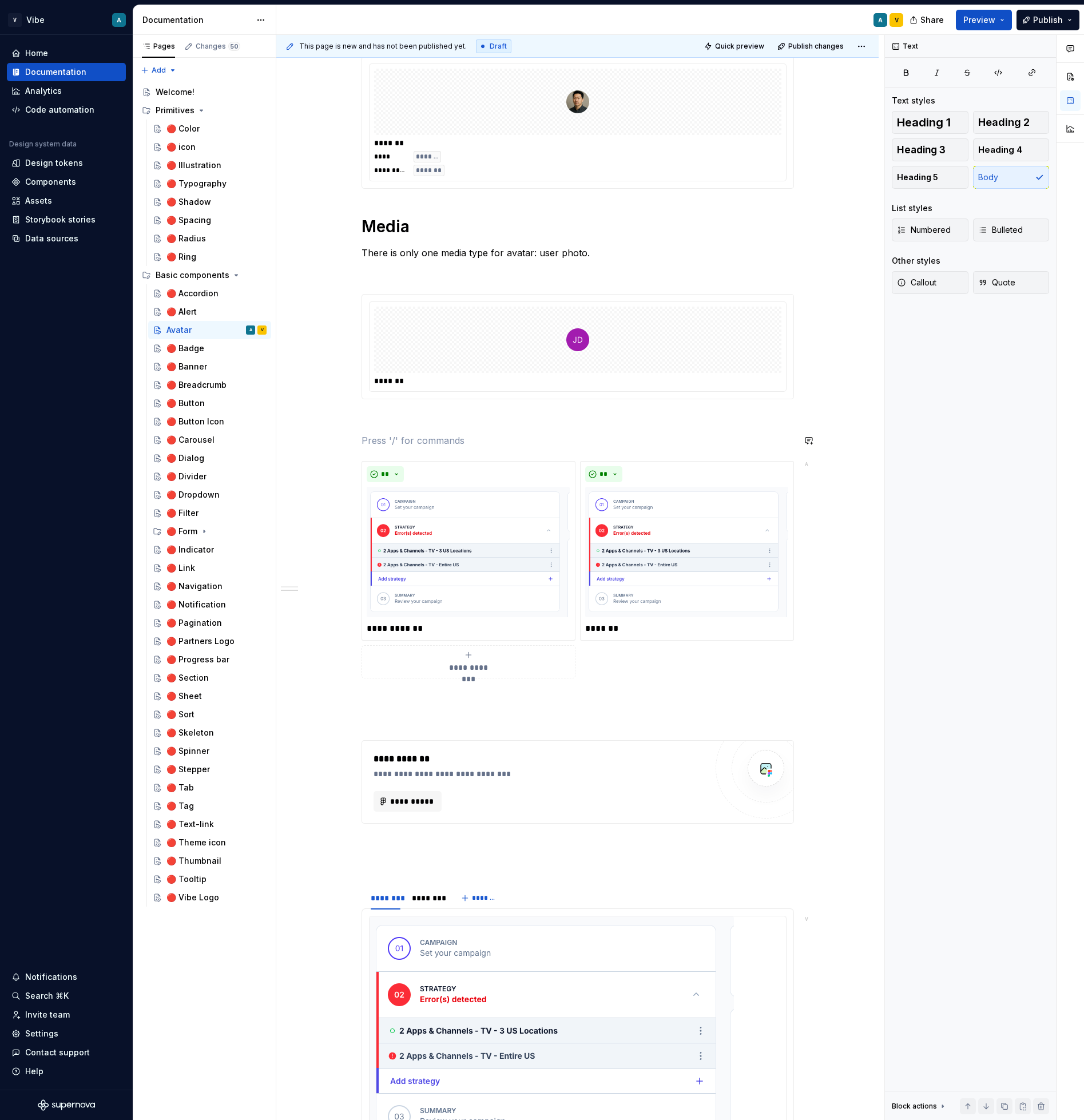
click at [381, 447] on div "**********" at bounding box center [578, 452] width 433 height 1549
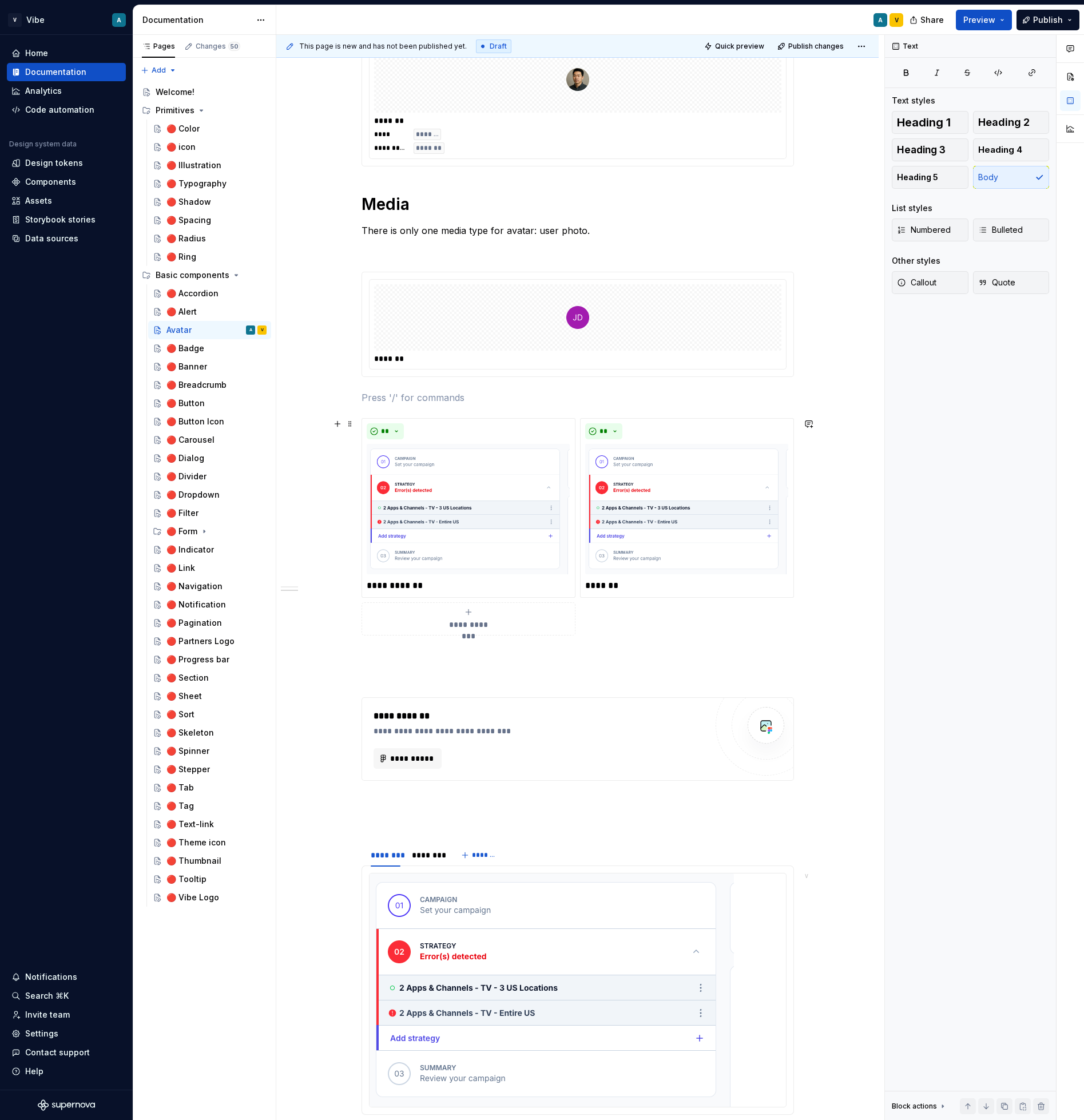
scroll to position [559, 0]
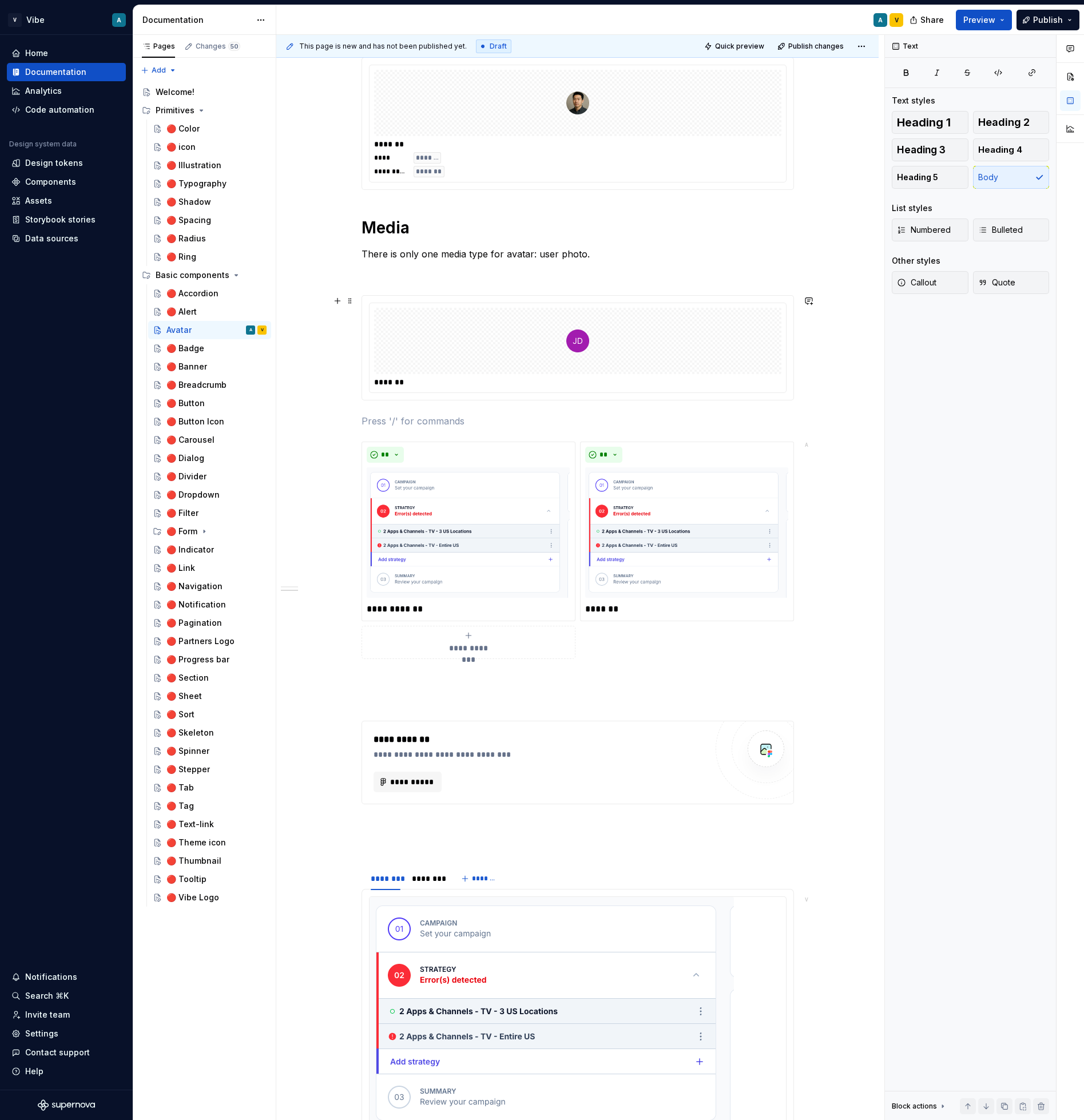
click at [786, 385] on div "*******" at bounding box center [578, 348] width 417 height 89
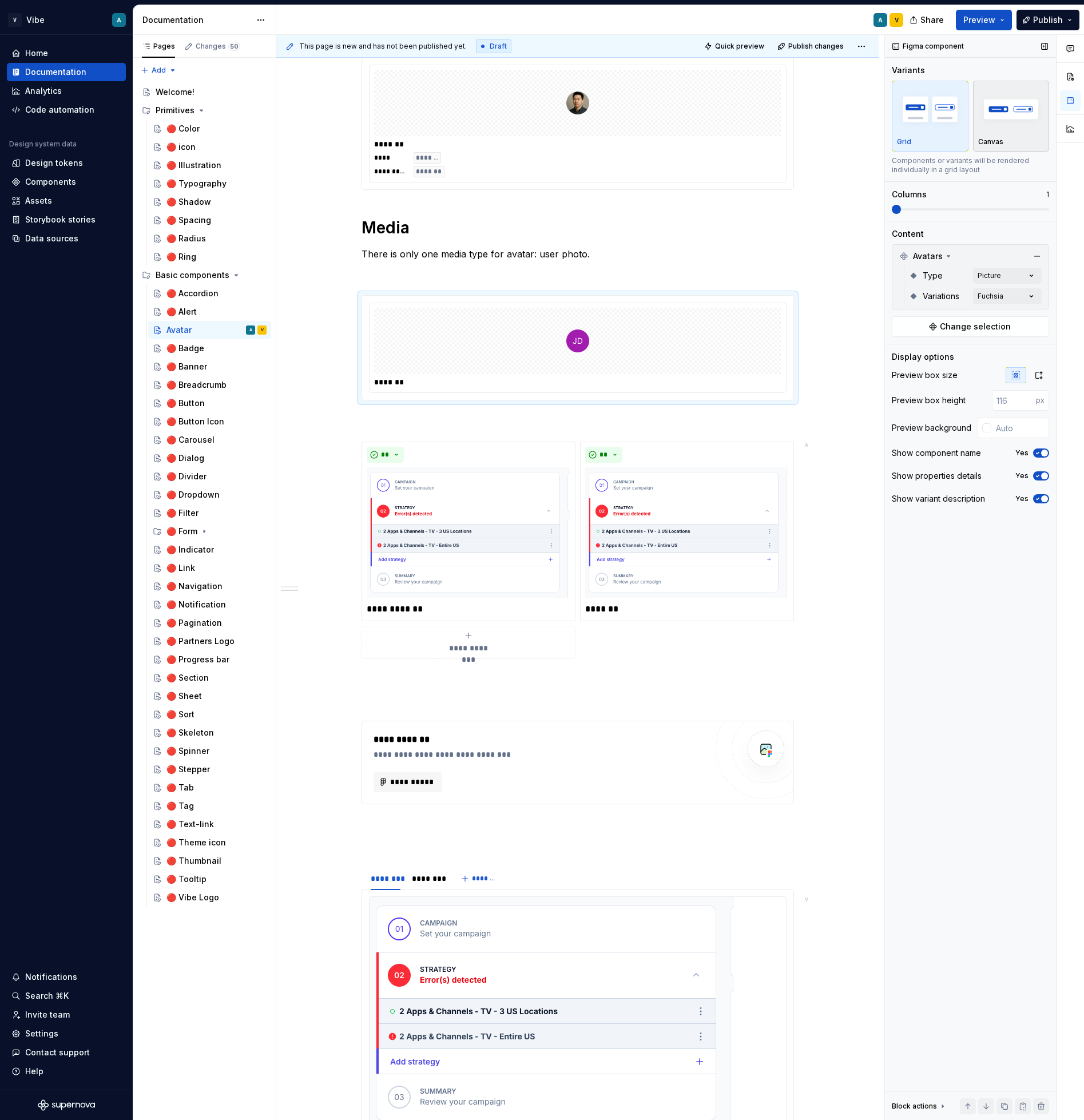
click at [994, 118] on img "button" at bounding box center [1011, 109] width 66 height 42
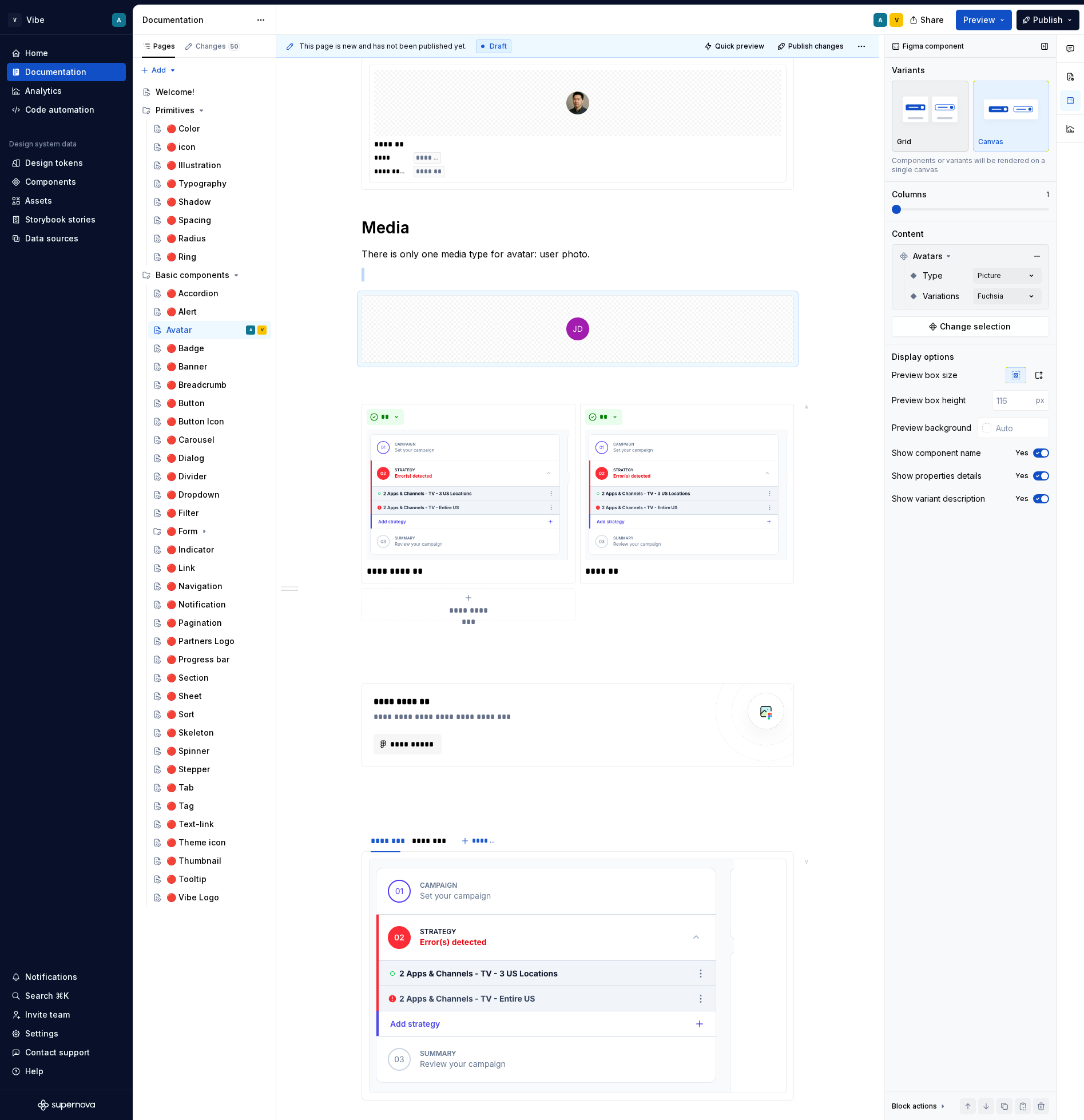
click at [920, 114] on img "button" at bounding box center [930, 109] width 66 height 42
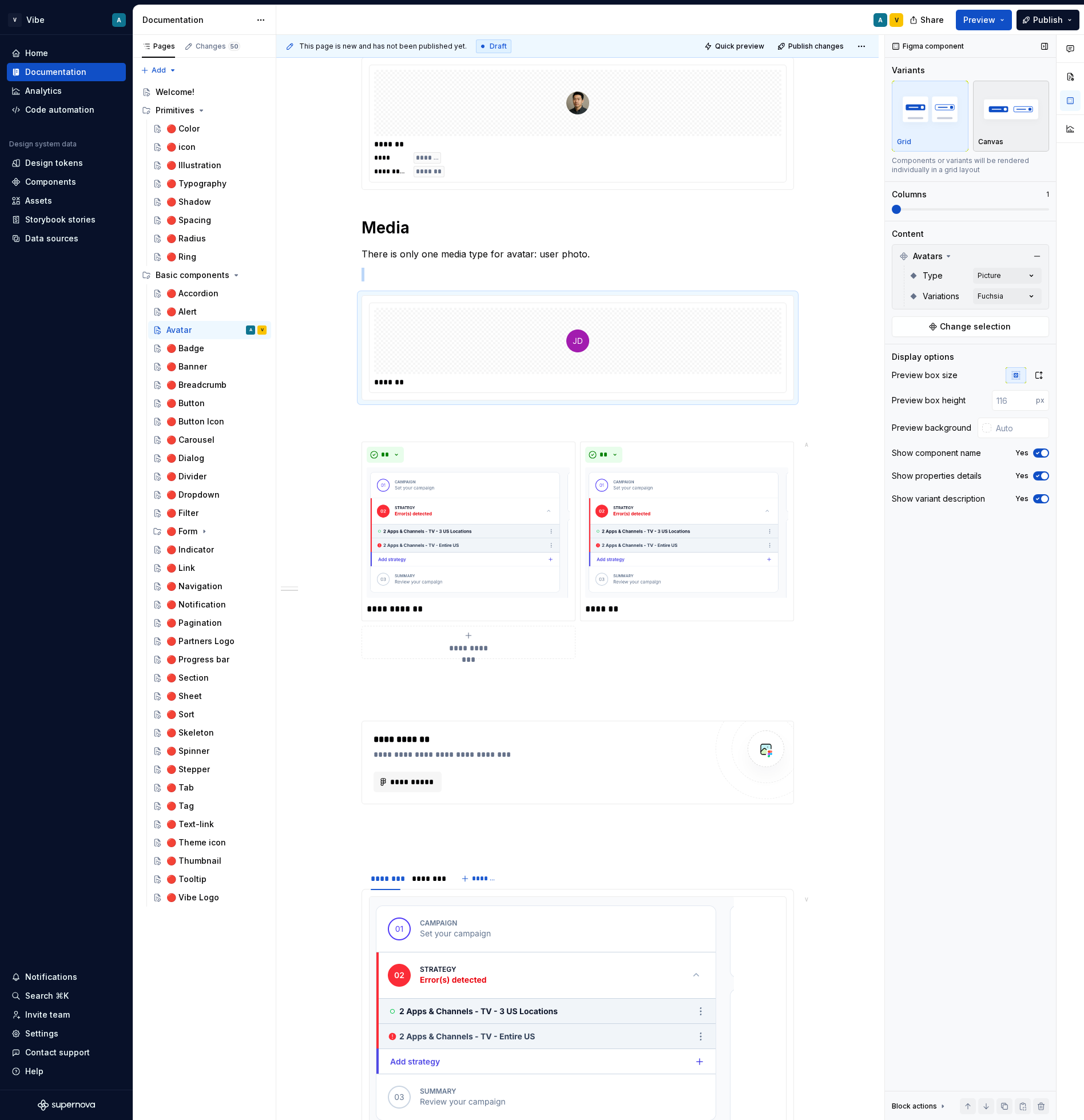
click at [985, 121] on img "button" at bounding box center [1011, 109] width 66 height 42
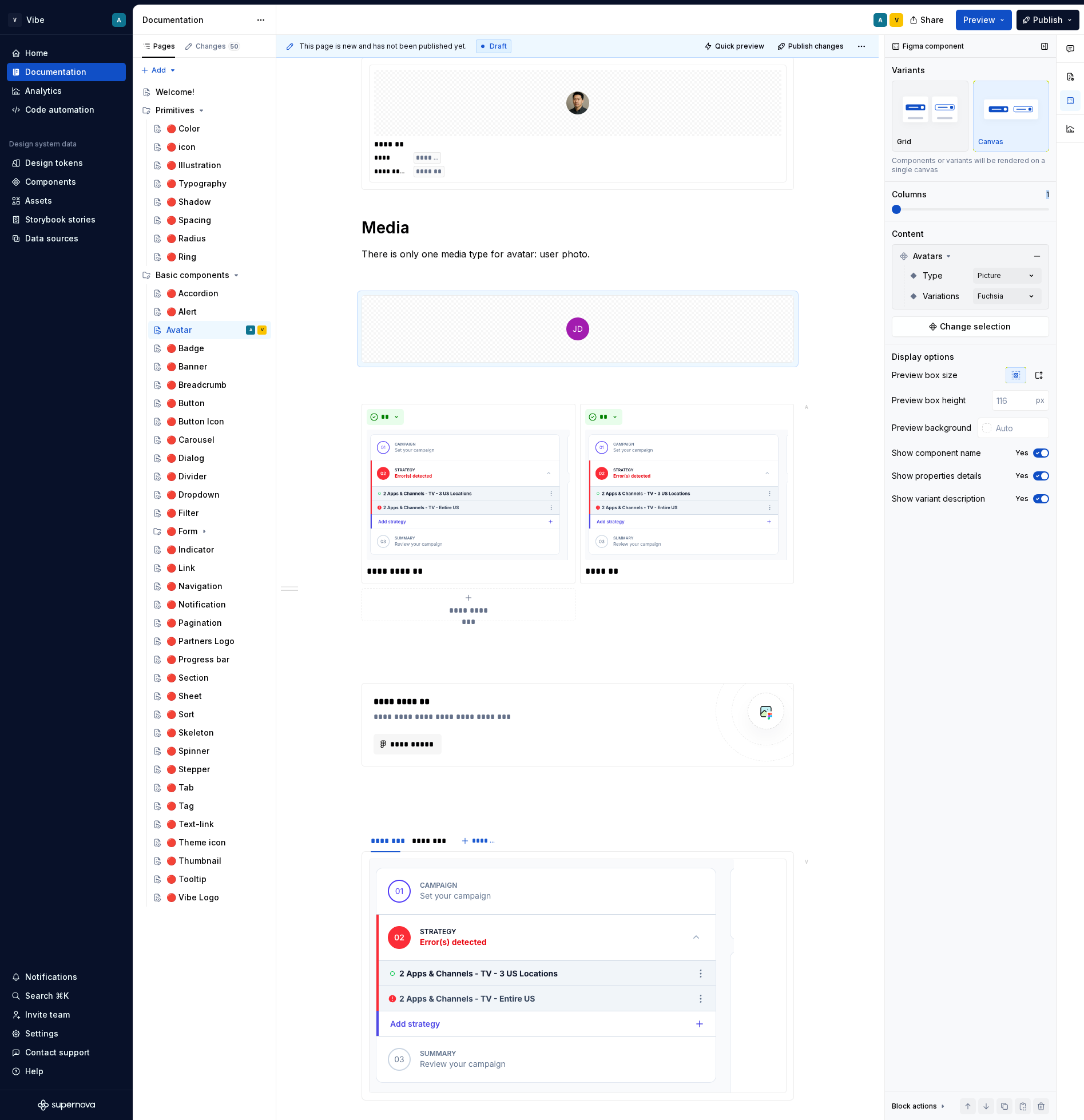
drag, startPoint x: 896, startPoint y: 214, endPoint x: 967, endPoint y: 205, distance: 71.6
click at [967, 205] on div "Variants Grid Canvas Components or variants will be rendered on a single canvas…" at bounding box center [971, 143] width 157 height 156
click at [941, 207] on span at bounding box center [946, 209] width 9 height 9
click at [1000, 209] on span at bounding box center [996, 209] width 9 height 9
click at [892, 210] on span at bounding box center [971, 209] width 157 height 2
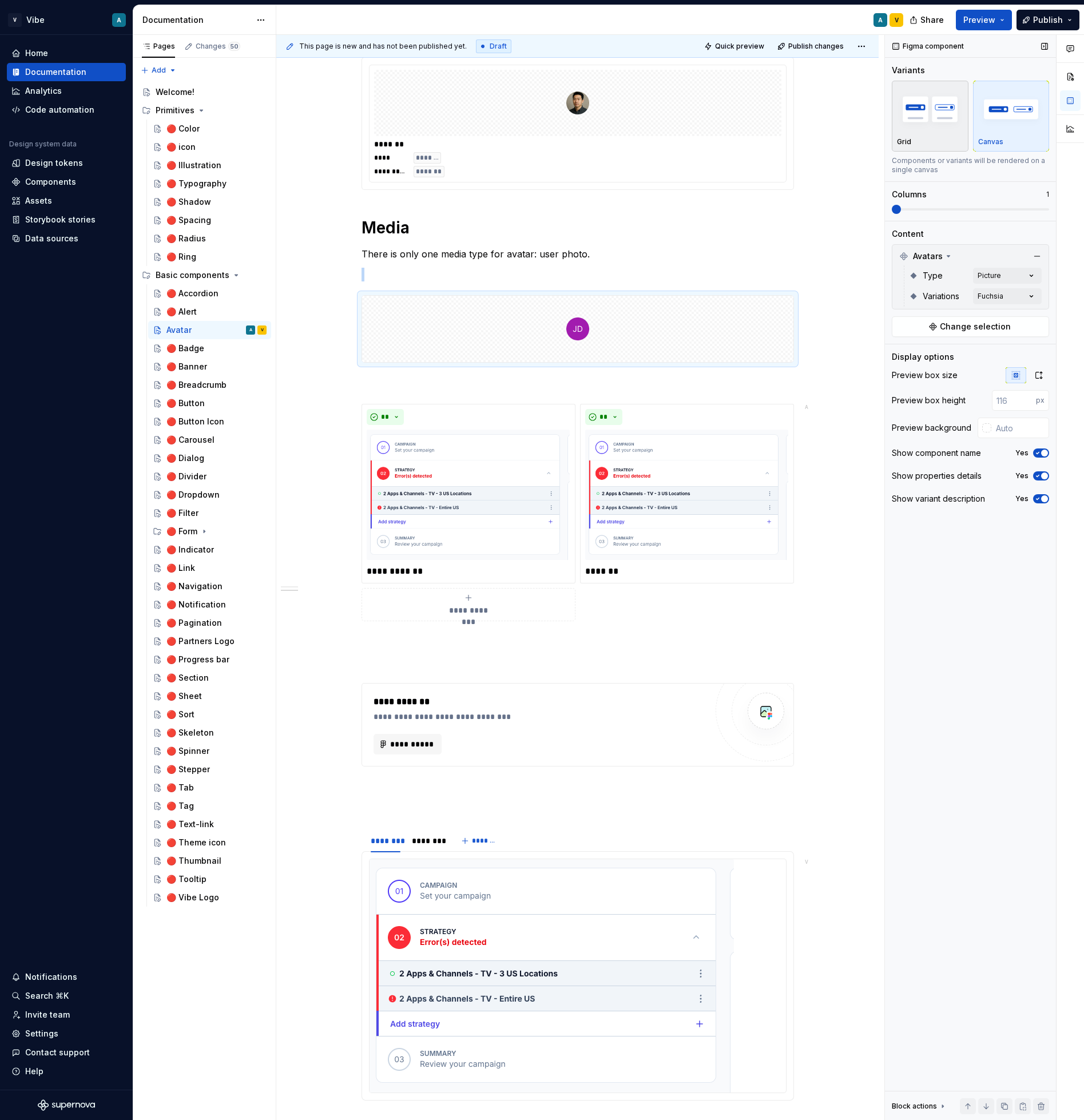
click at [915, 124] on img "button" at bounding box center [930, 109] width 66 height 42
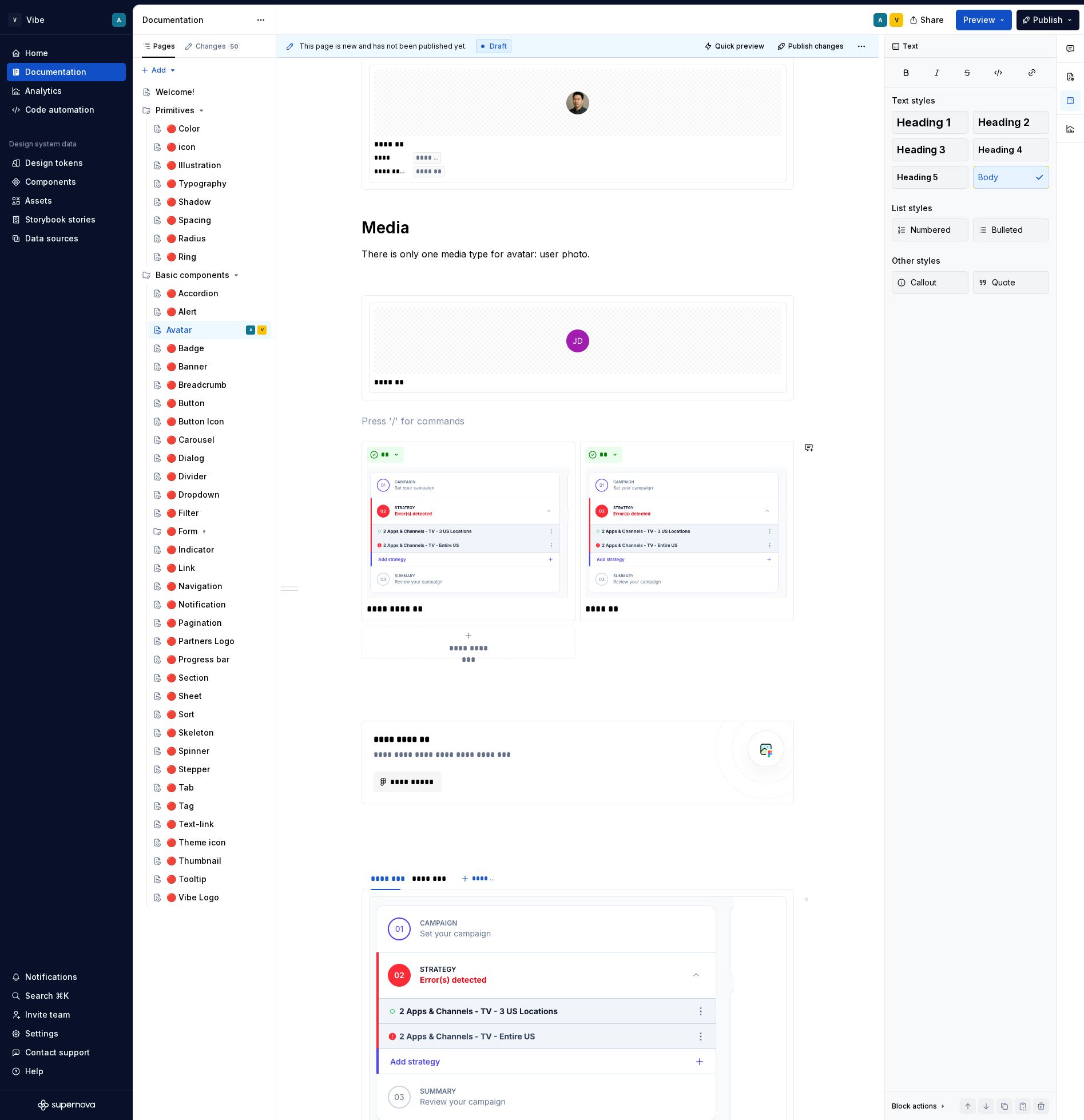
click at [391, 431] on div "**********" at bounding box center [578, 442] width 433 height 1529
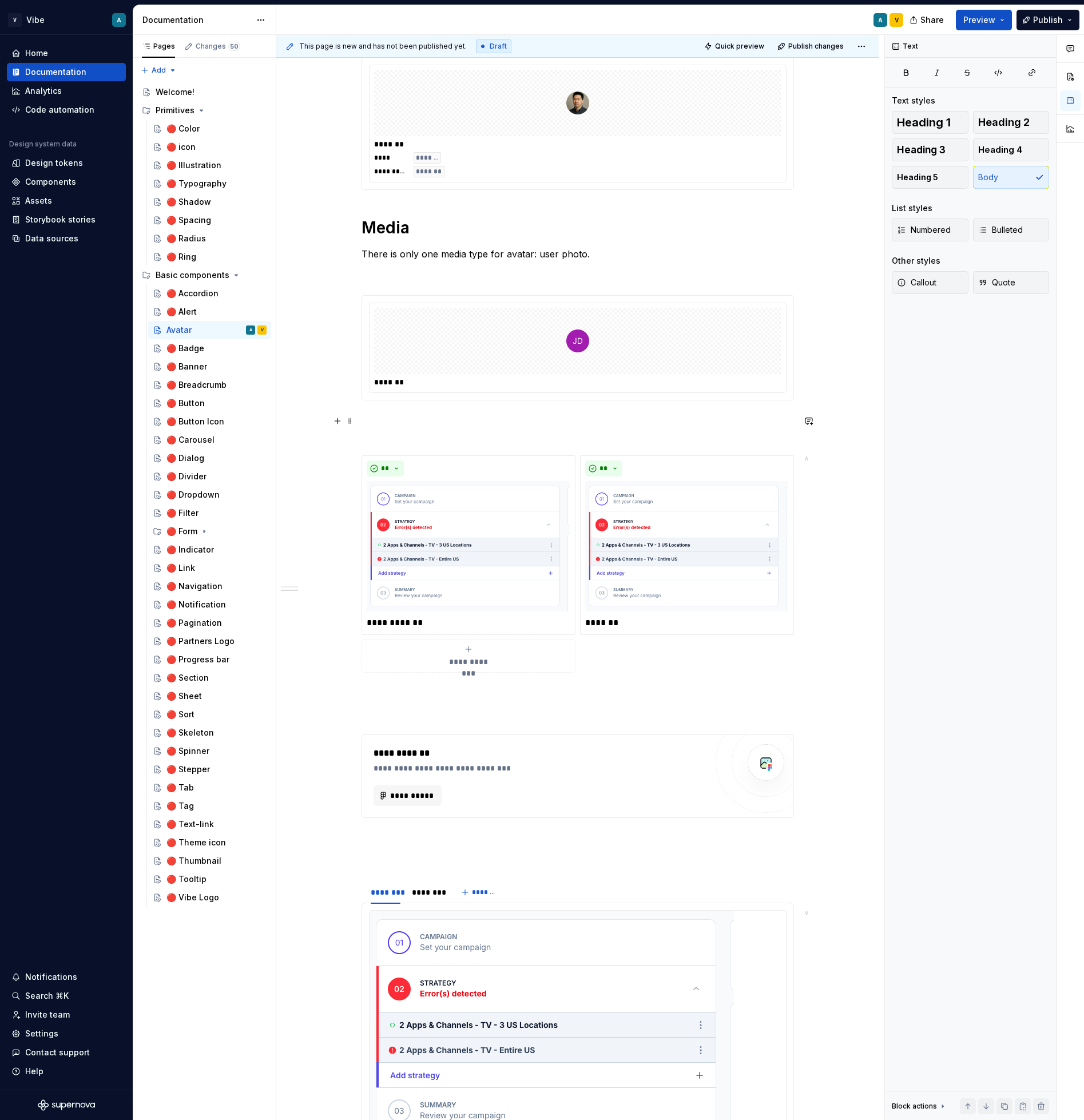
click at [397, 427] on p at bounding box center [578, 428] width 433 height 28
click at [392, 419] on p at bounding box center [578, 428] width 433 height 28
click at [390, 430] on p at bounding box center [578, 428] width 433 height 28
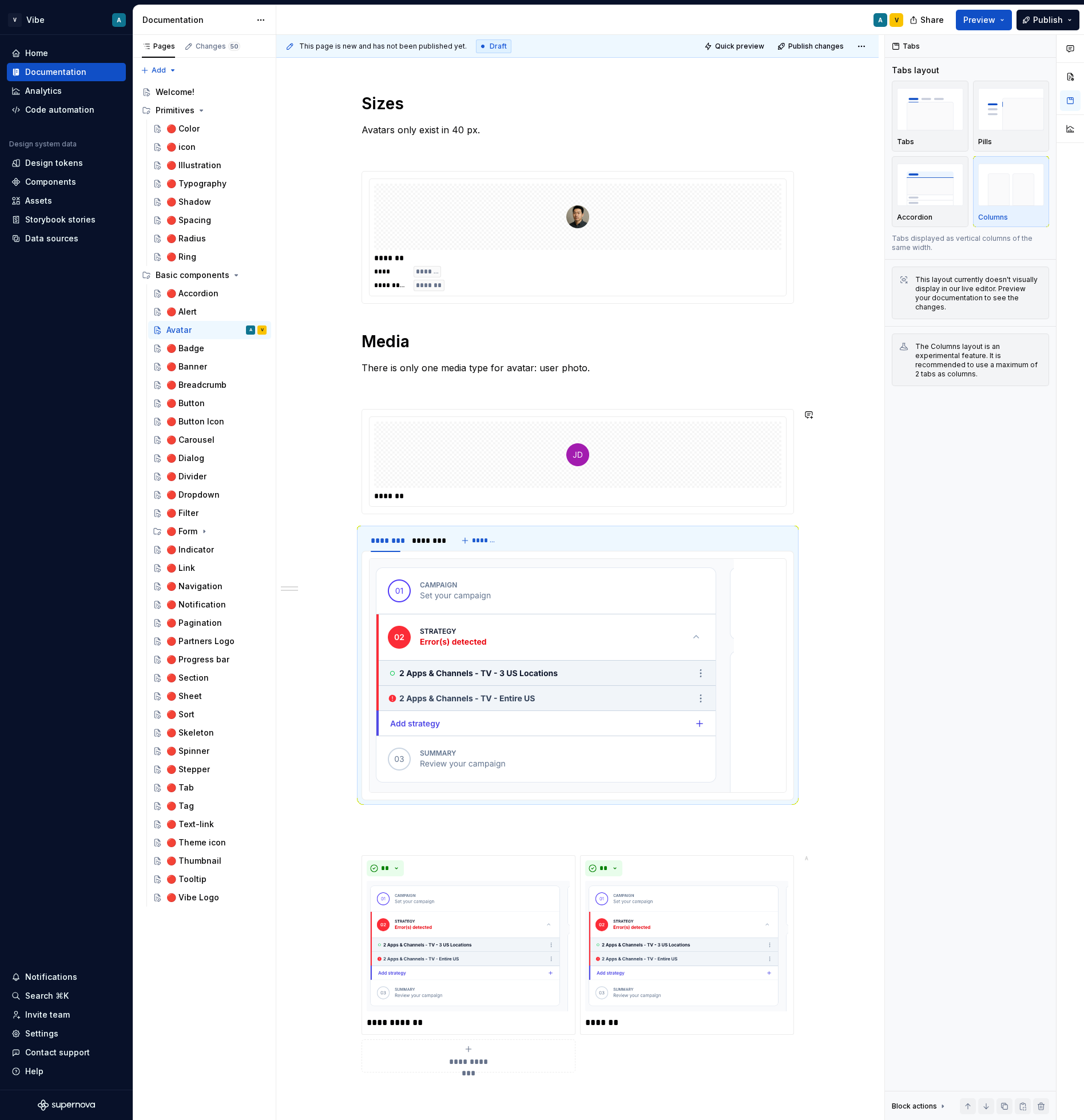
scroll to position [422, 0]
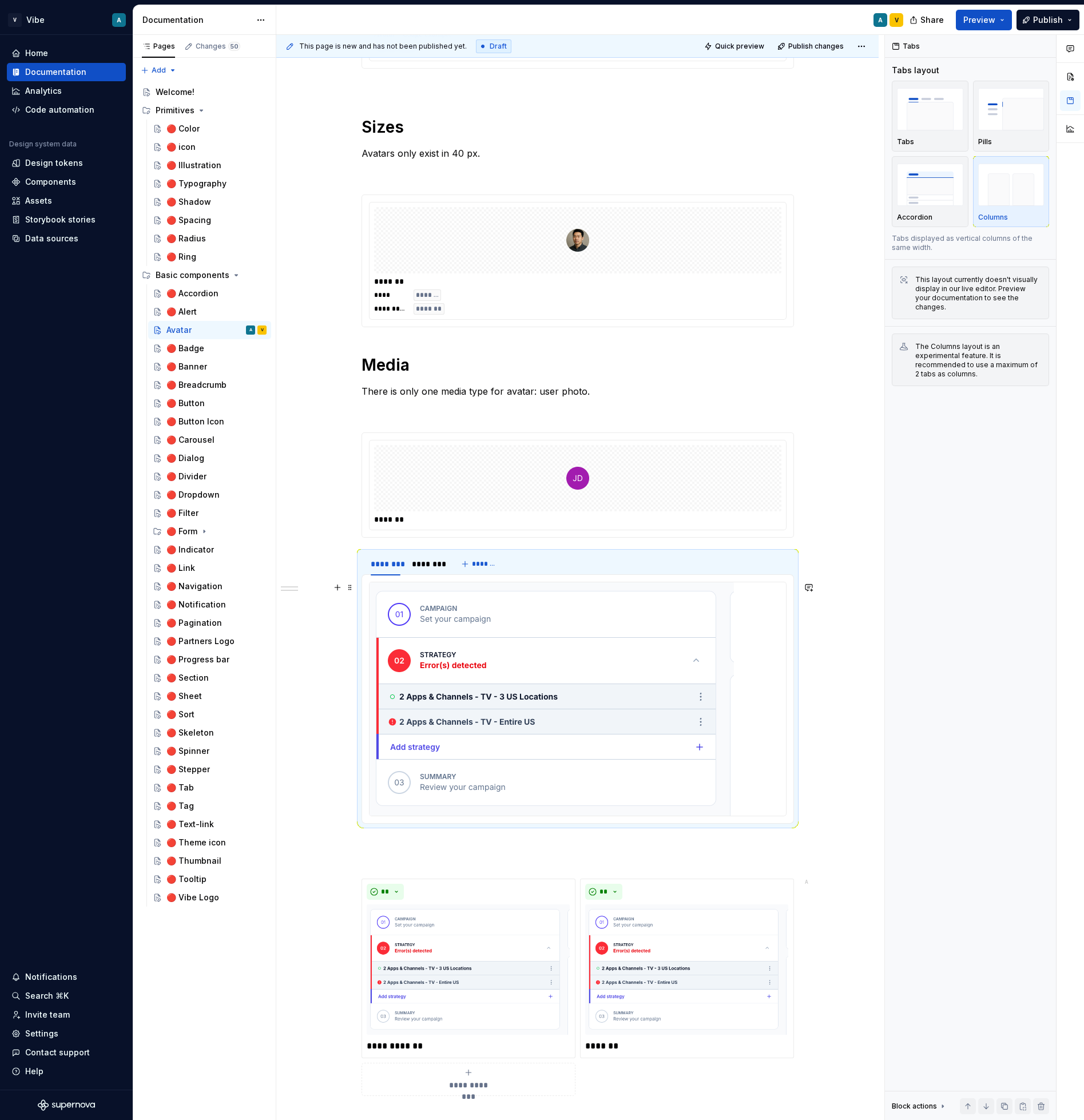
click at [441, 747] on img at bounding box center [552, 699] width 365 height 233
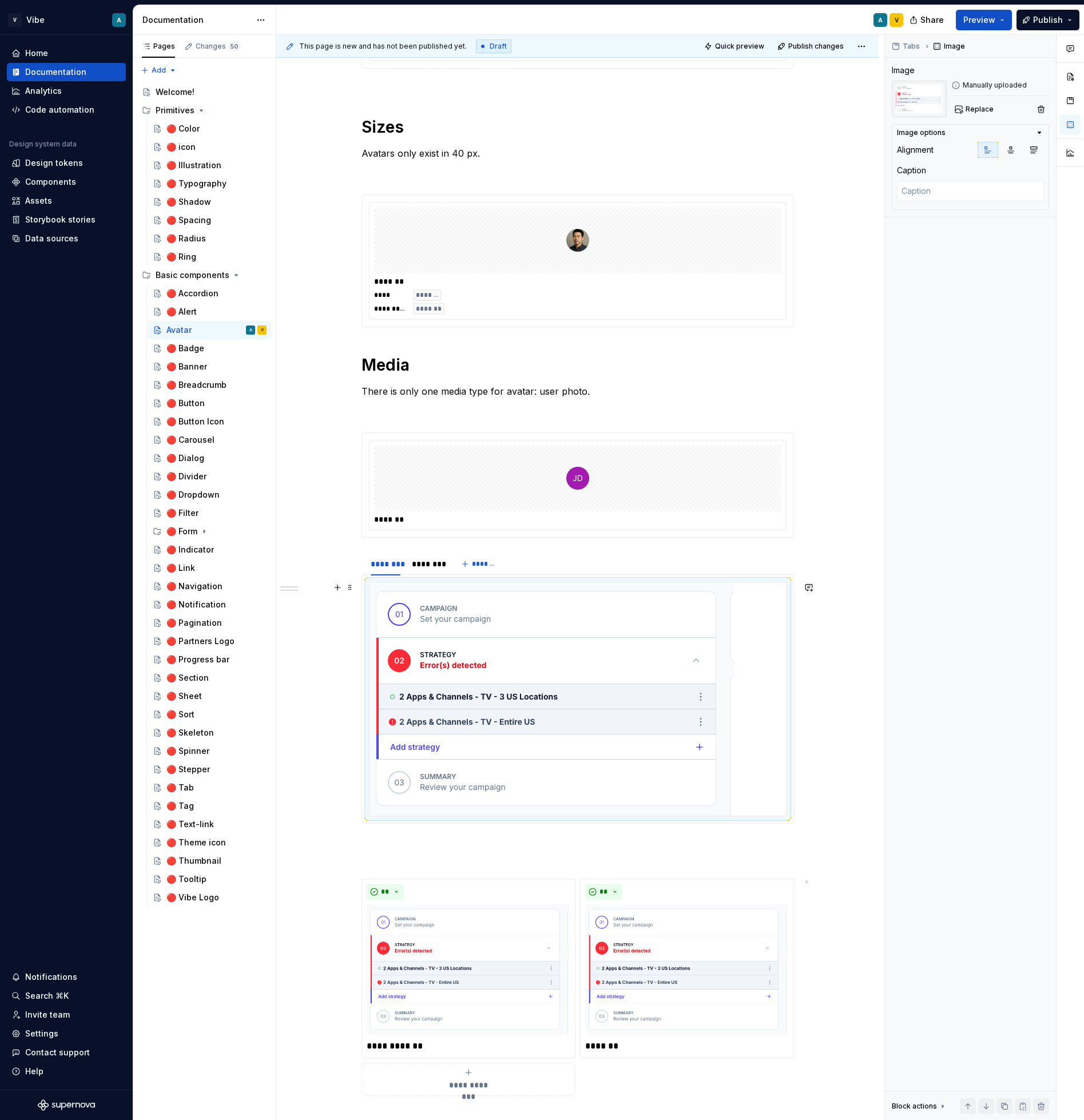
click at [455, 643] on img at bounding box center [552, 699] width 365 height 233
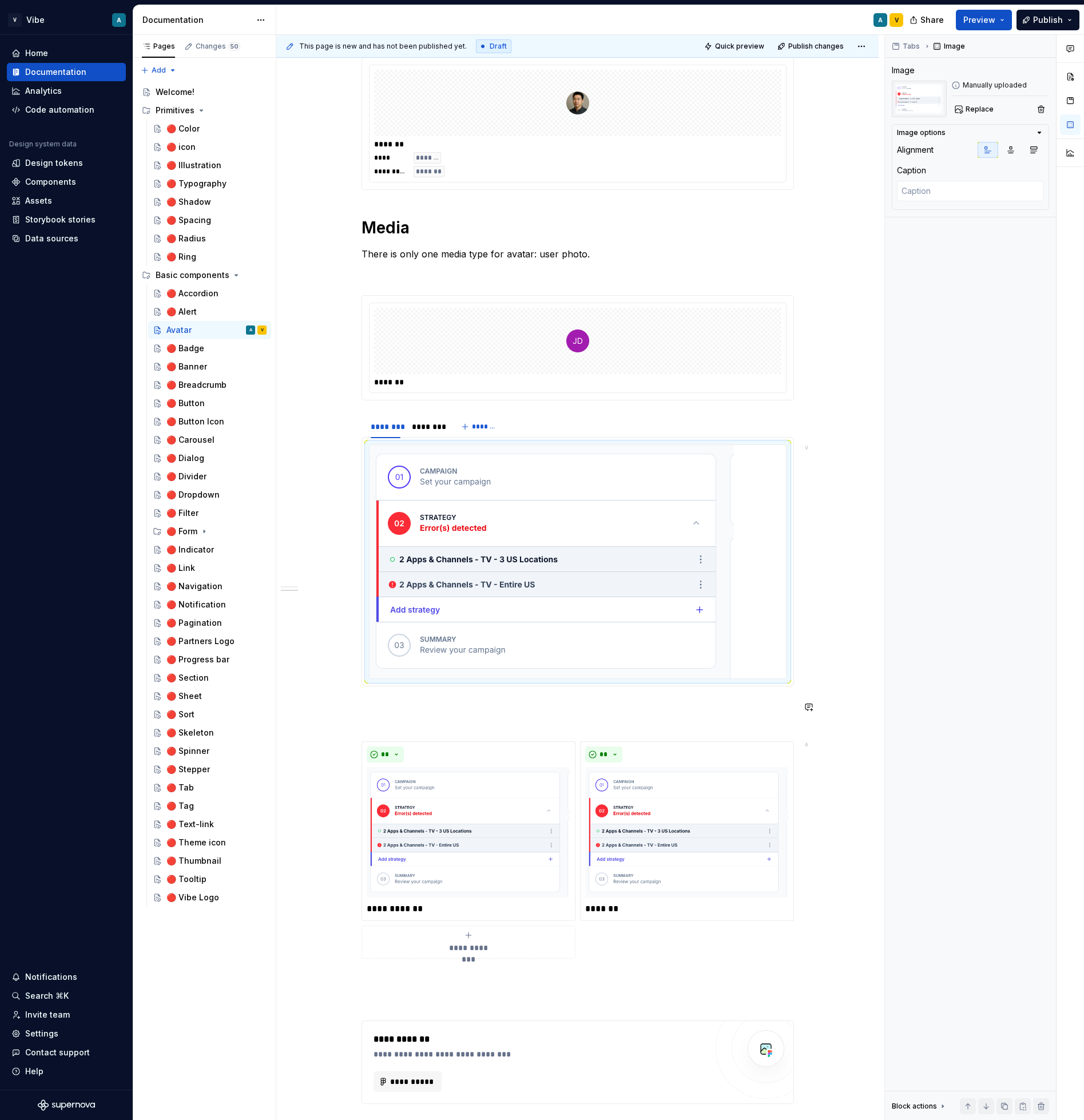
scroll to position [531, 0]
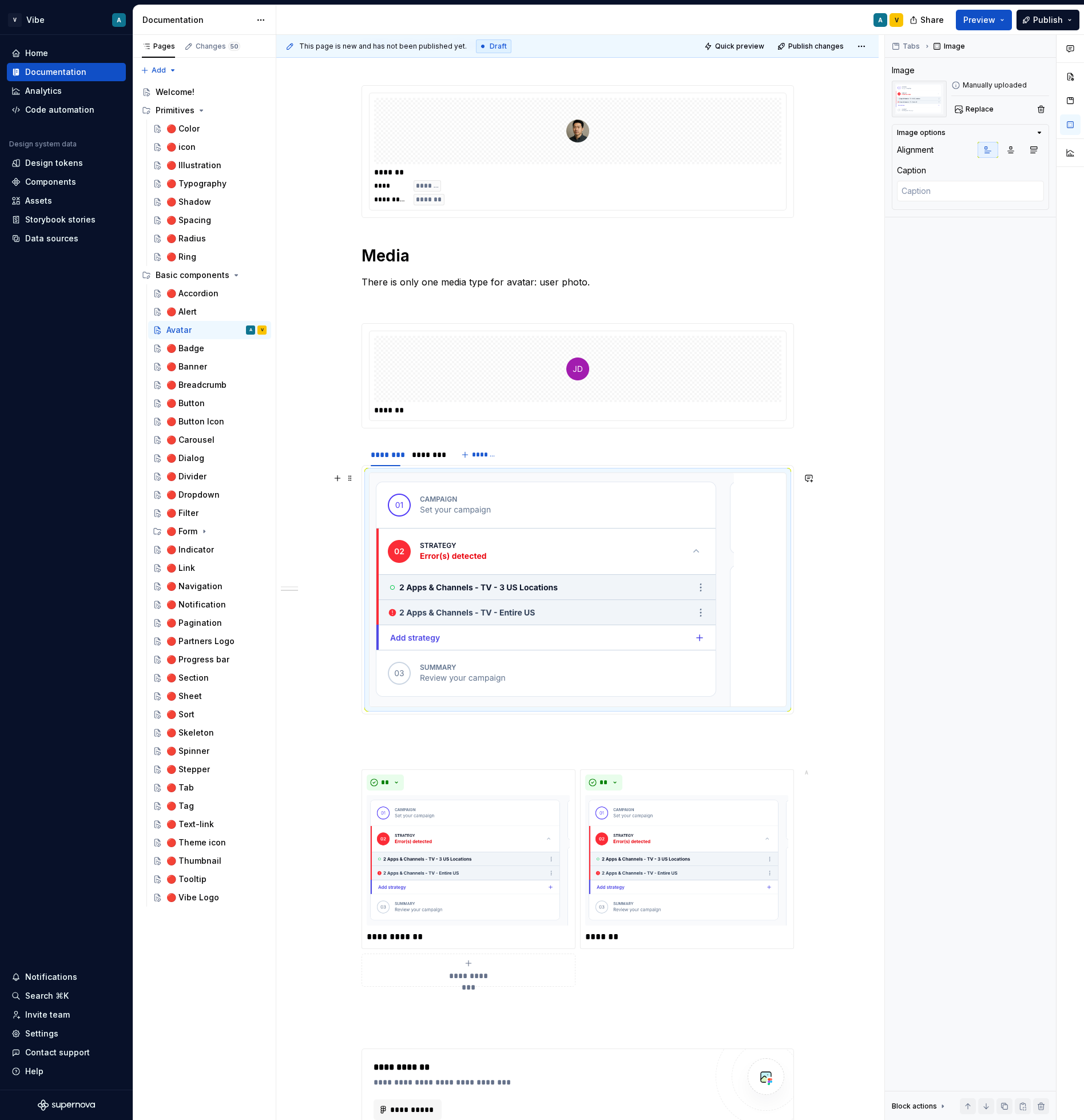
click at [666, 586] on img at bounding box center [552, 590] width 365 height 233
click at [666, 586] on img at bounding box center [552, 590] width 365 height 233
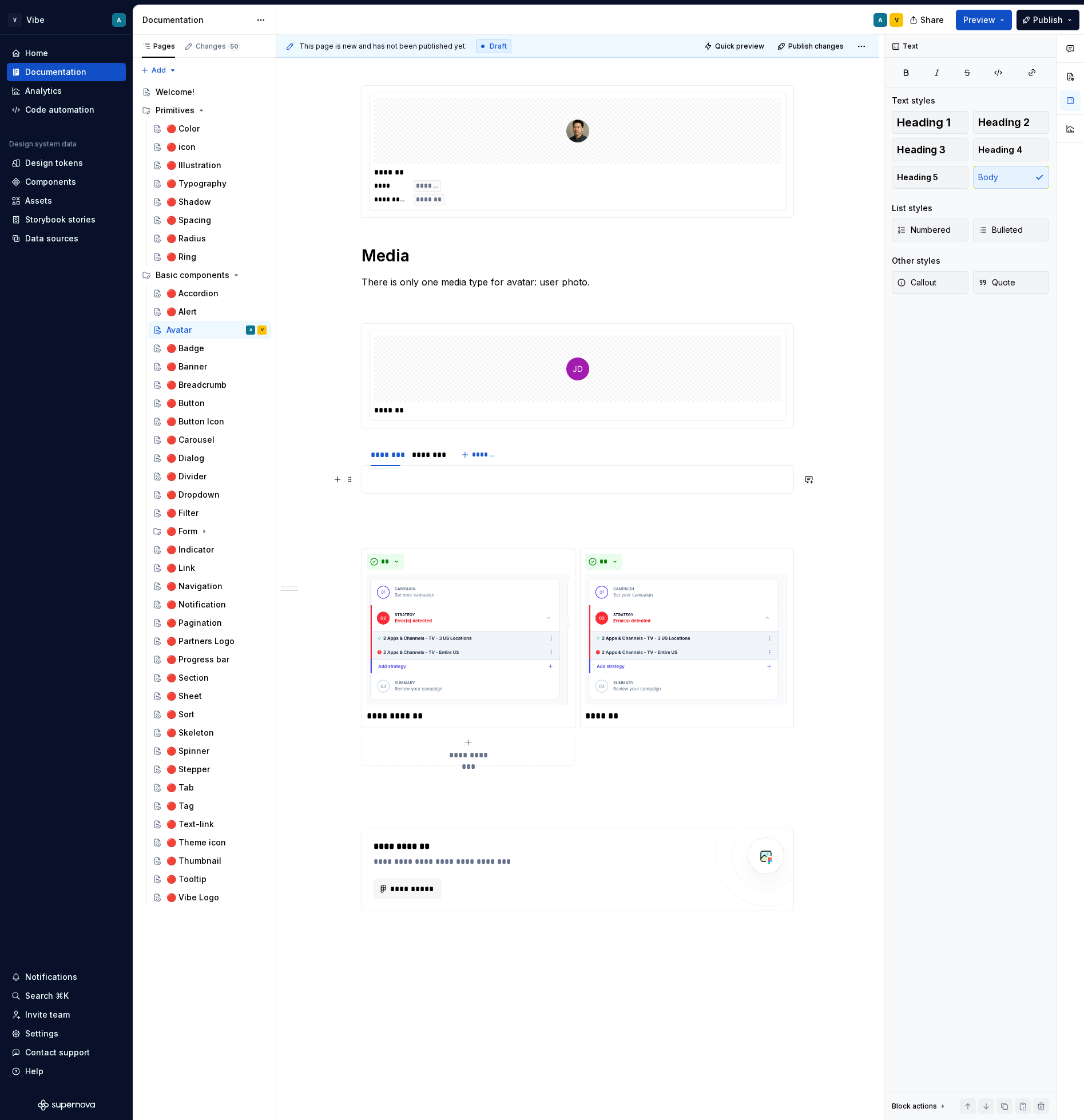
click at [443, 481] on p at bounding box center [578, 479] width 418 height 14
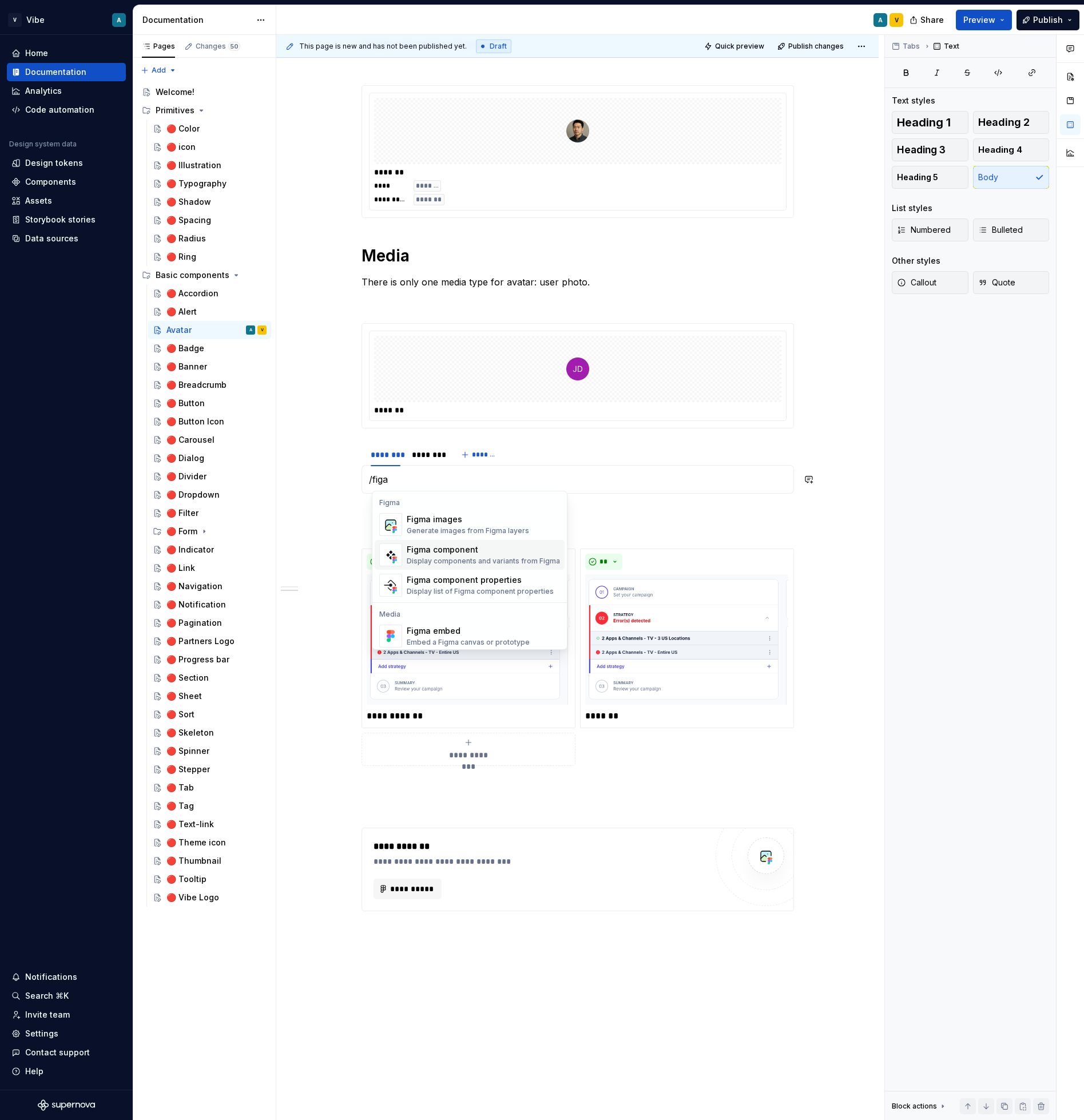
click at [484, 556] on div "Display components and variants from Figma" at bounding box center [483, 561] width 153 height 9
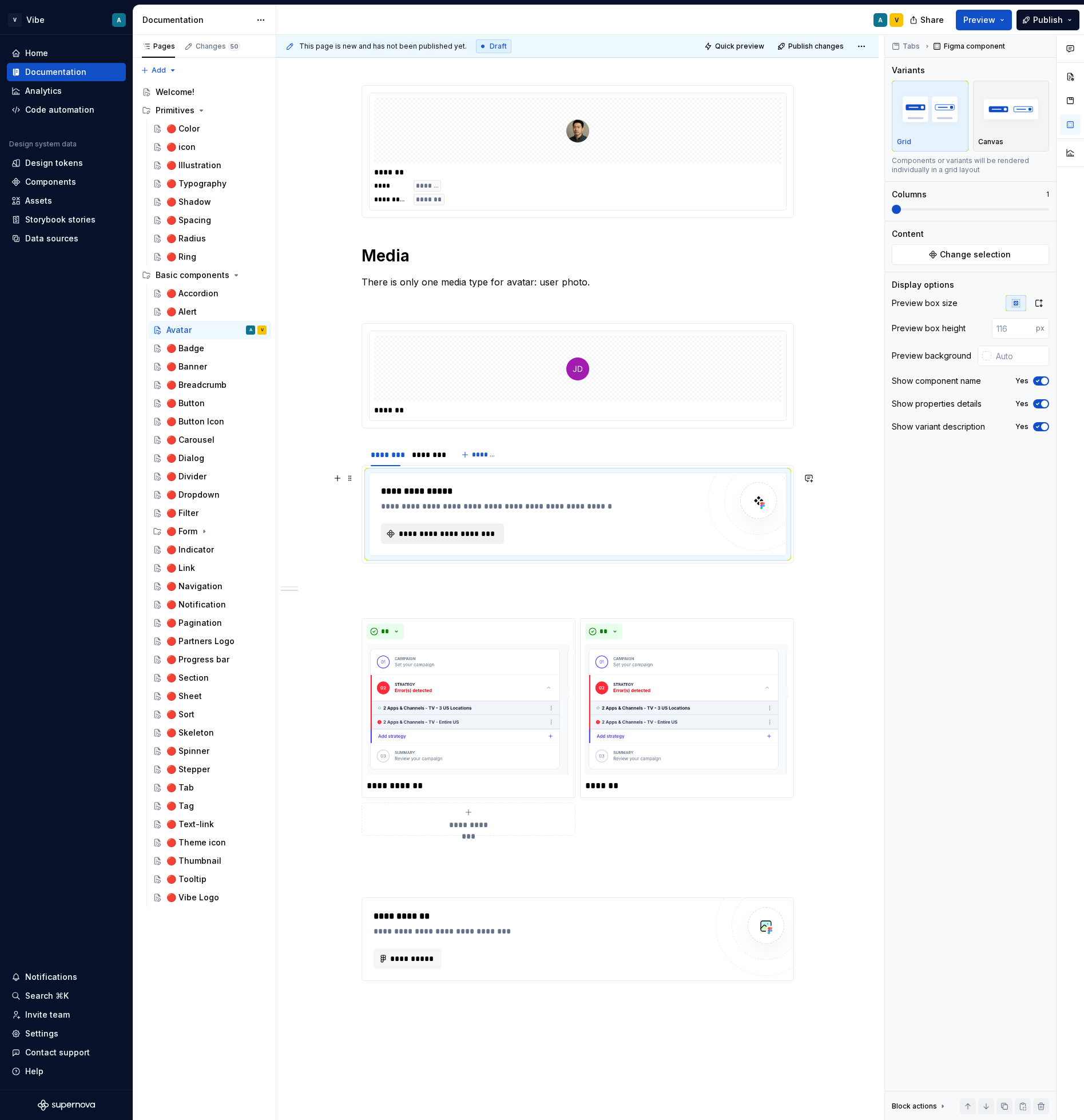
click at [470, 530] on span "**********" at bounding box center [447, 534] width 99 height 12
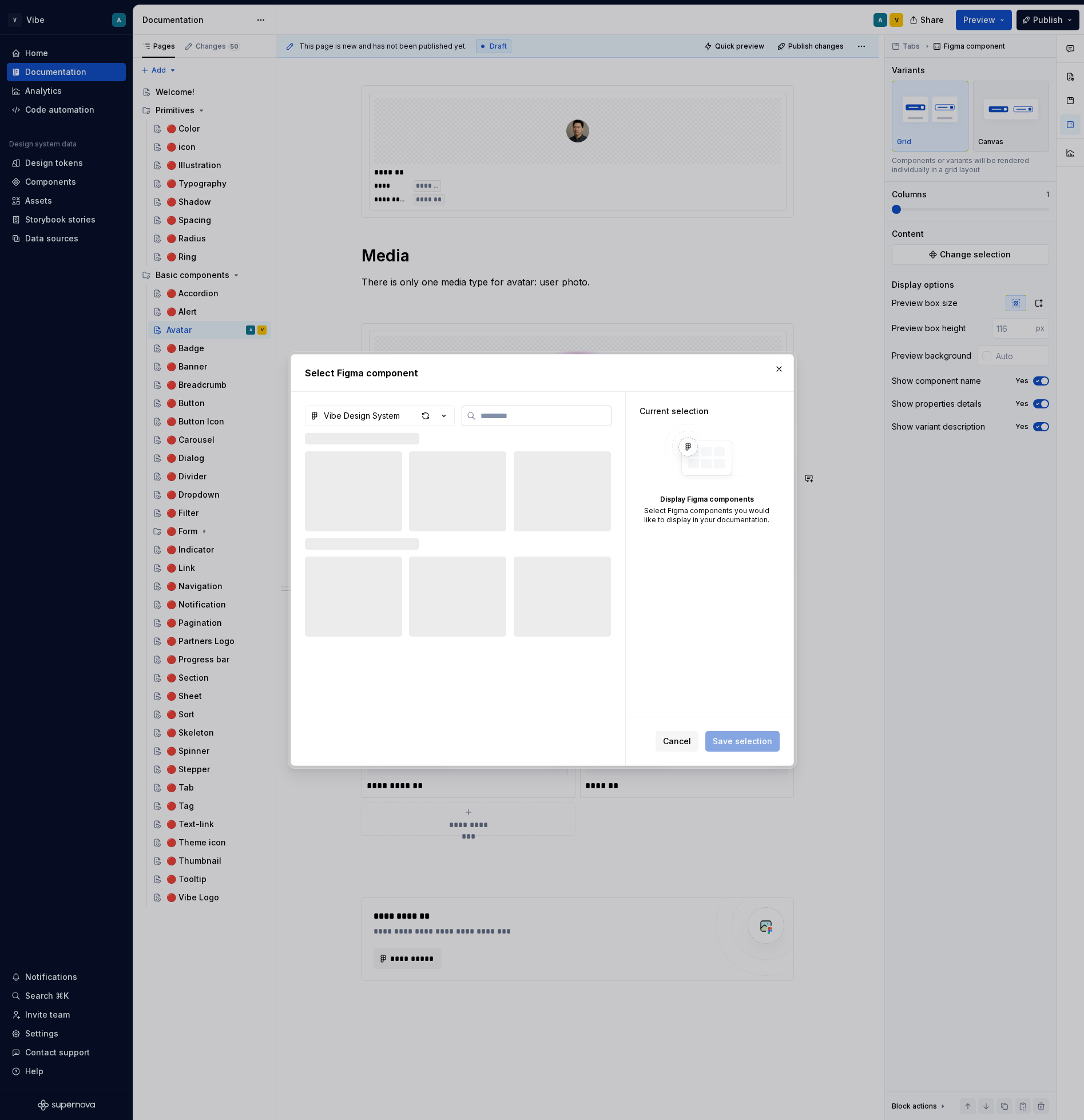
type textarea "*"
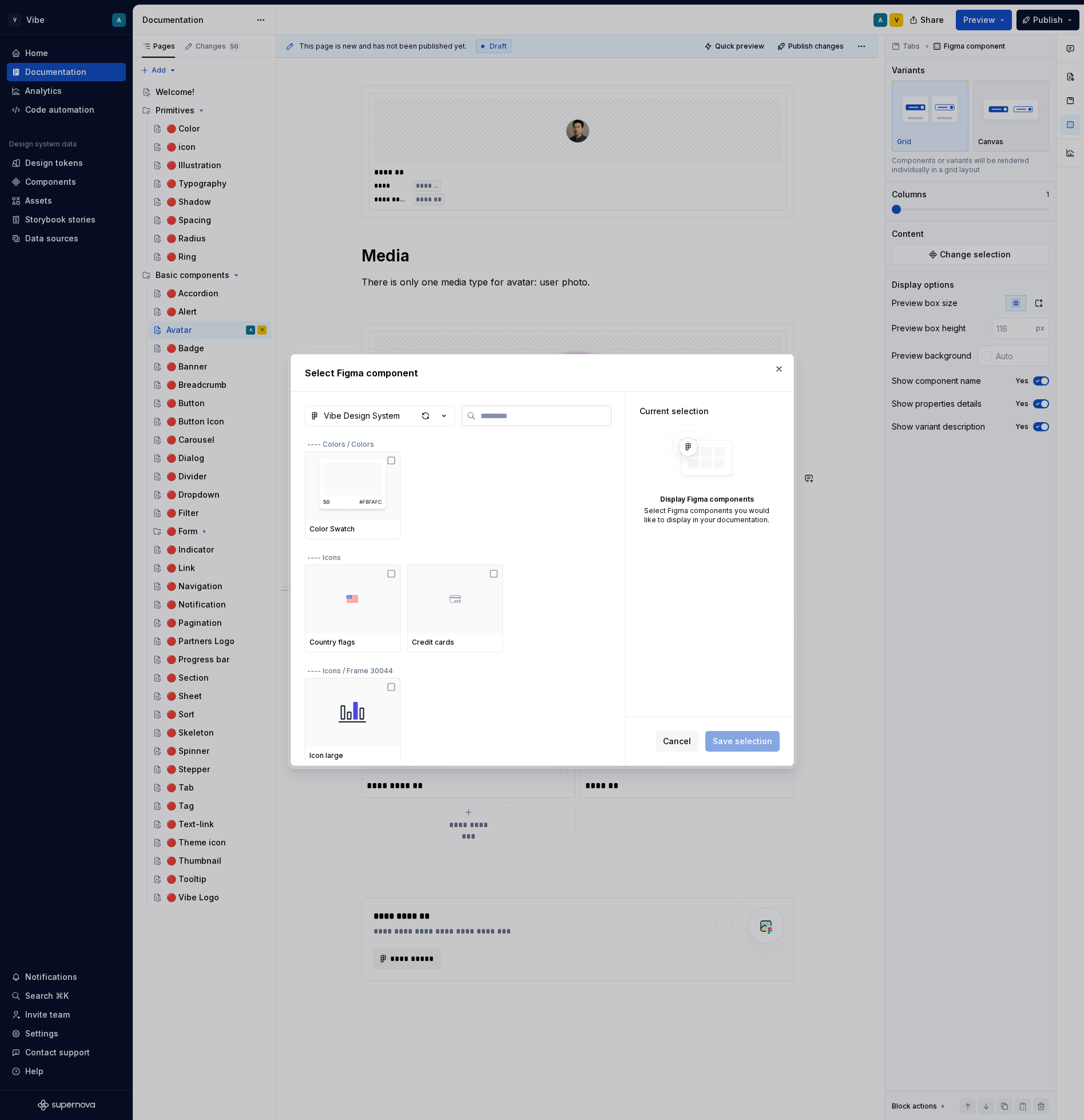
click at [490, 415] on input "search" at bounding box center [544, 416] width 135 height 12
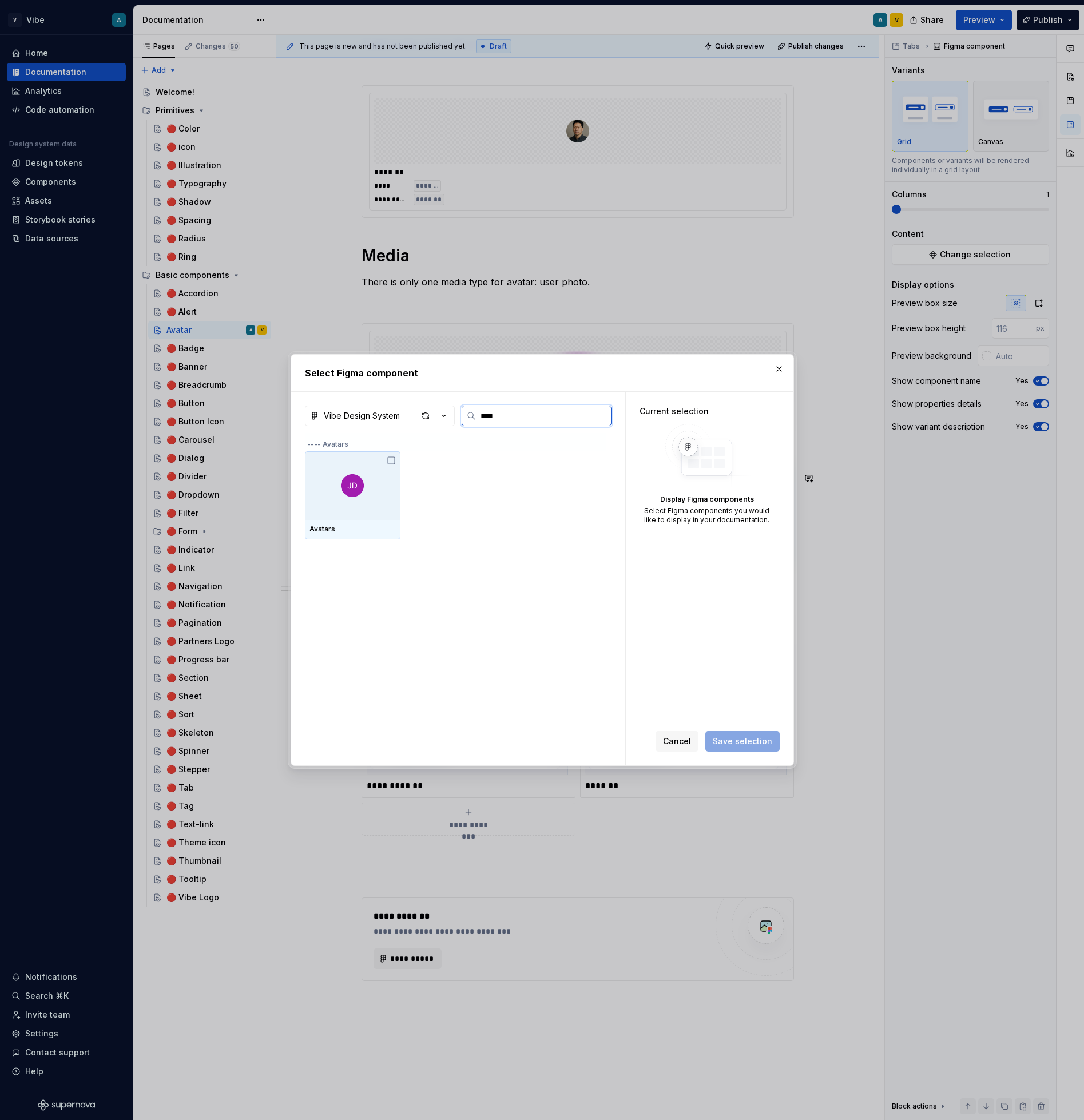
type input "*****"
click at [367, 498] on div at bounding box center [352, 485] width 95 height 69
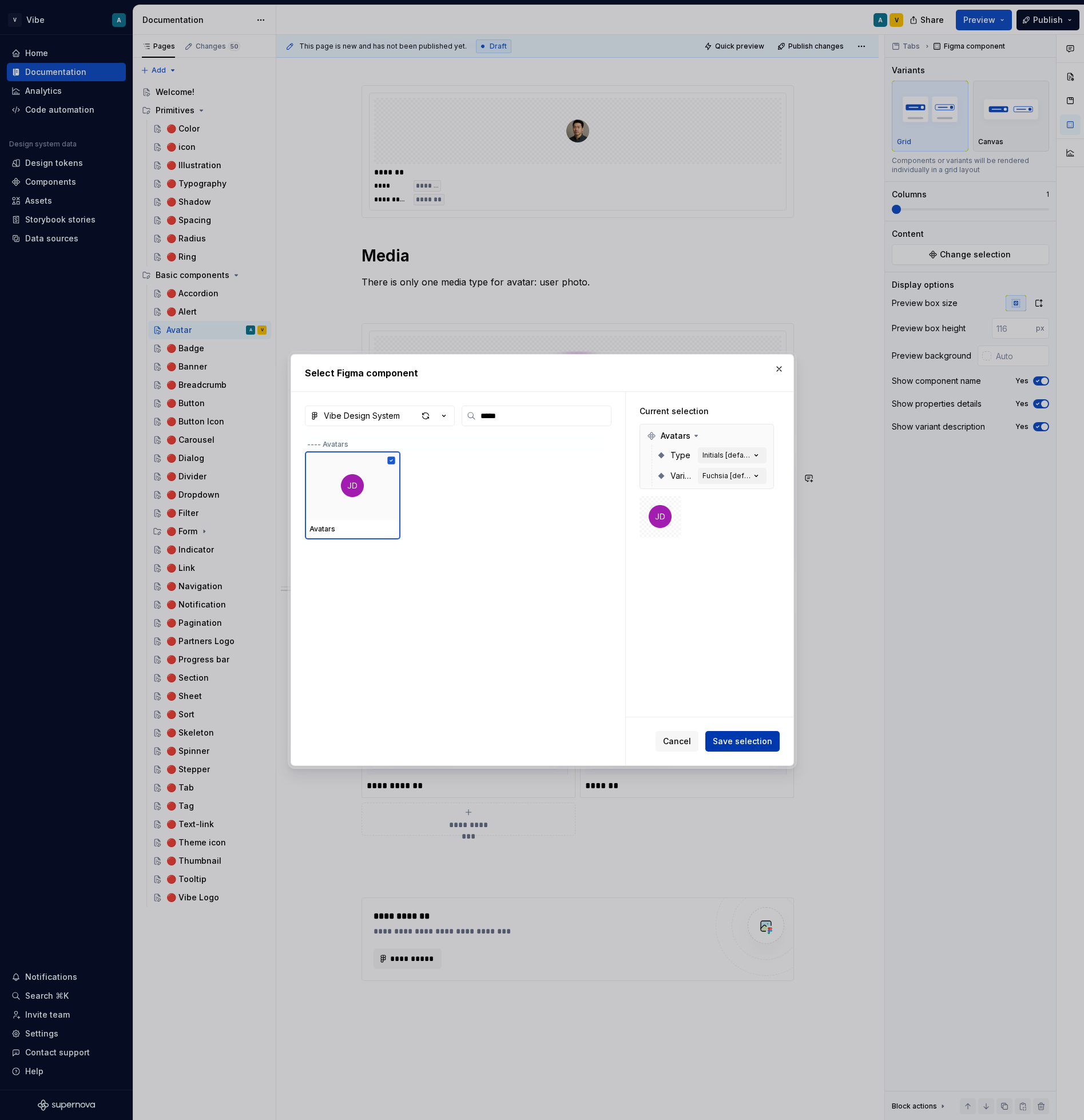
click at [737, 741] on span "Save selection" at bounding box center [743, 741] width 60 height 12
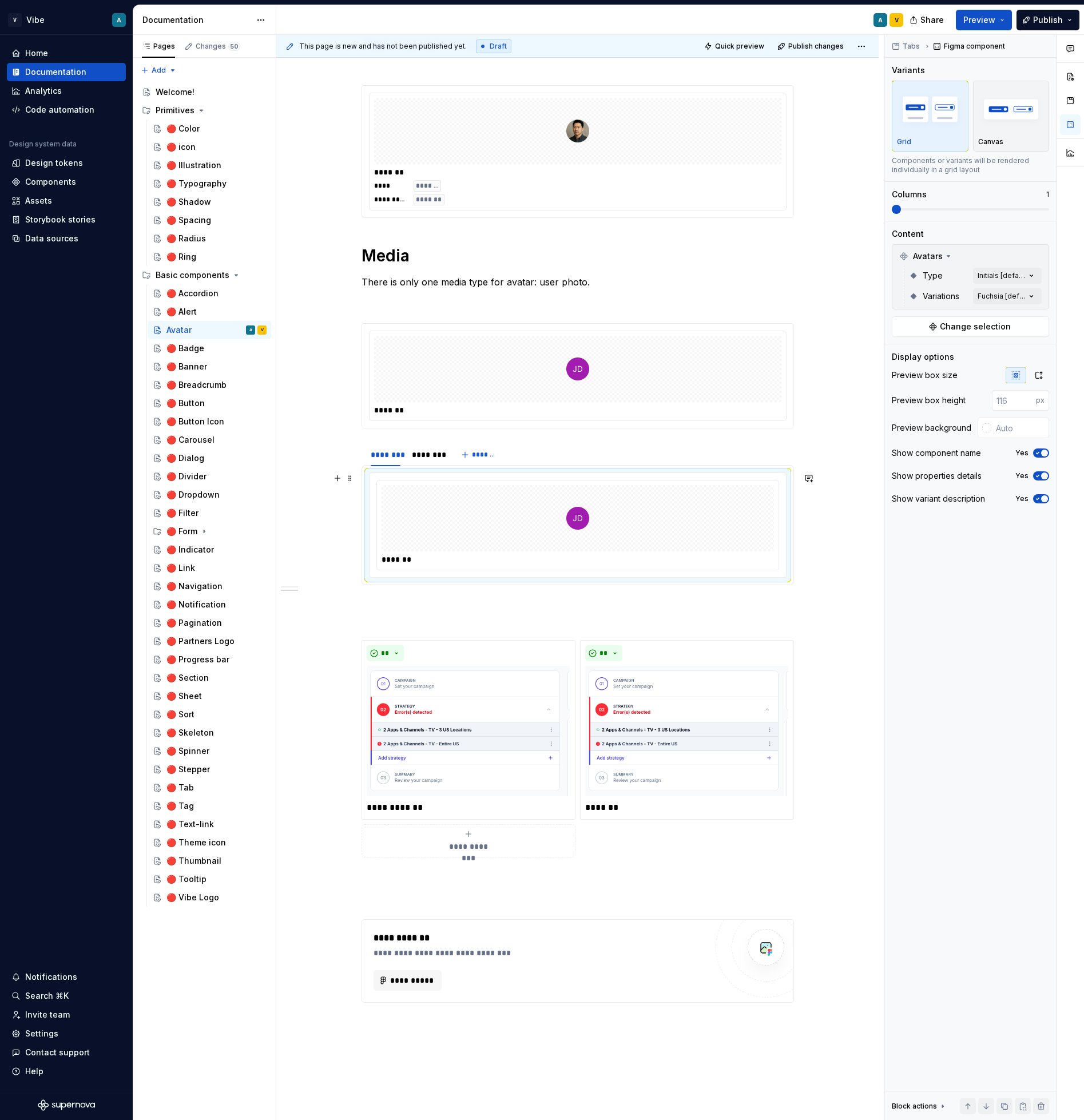
click at [786, 543] on div "*******" at bounding box center [578, 525] width 418 height 105
click at [383, 577] on div "*******" at bounding box center [578, 525] width 418 height 105
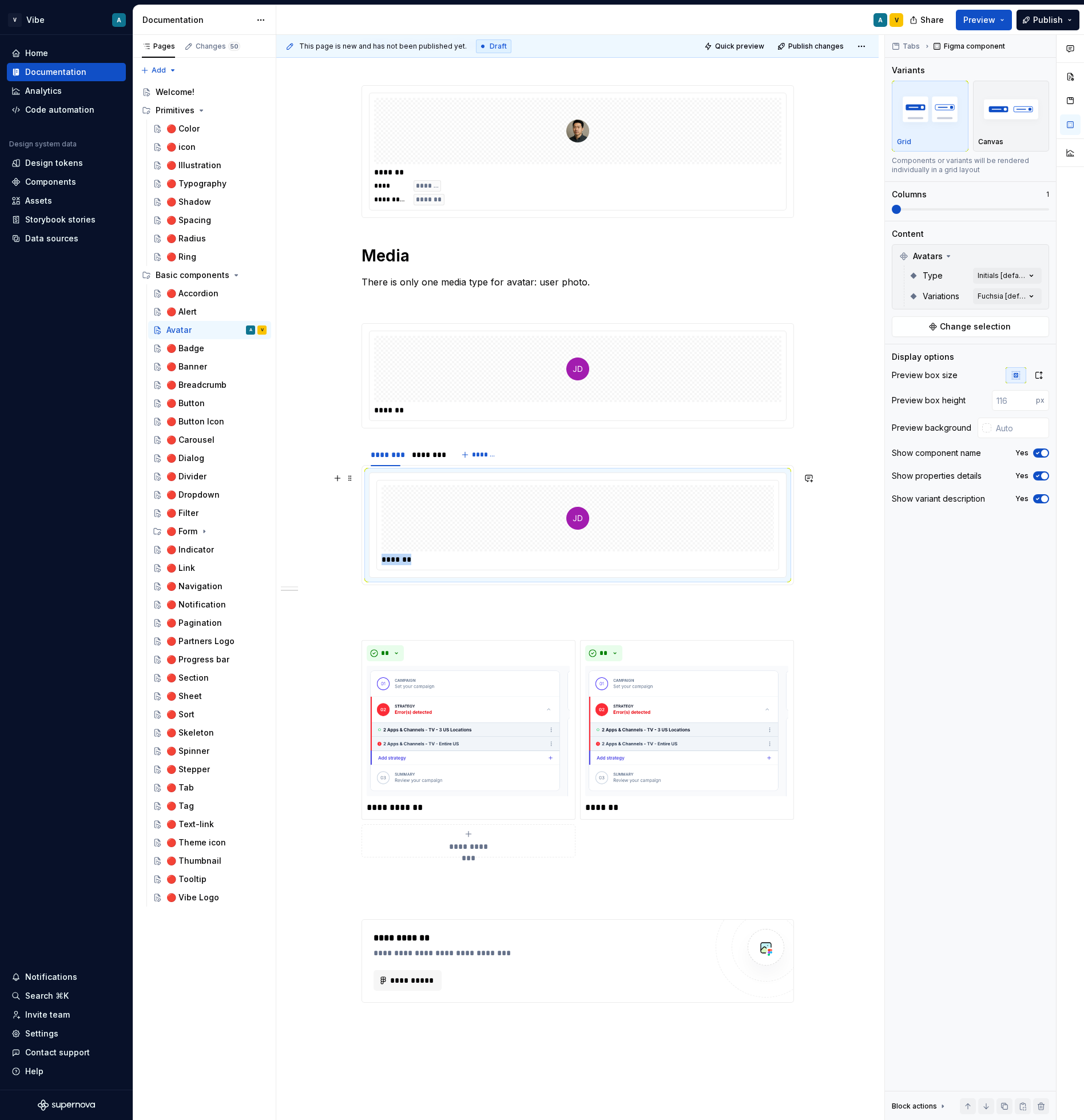
click at [383, 577] on div "*******" at bounding box center [578, 525] width 418 height 105
click at [383, 578] on div "*******" at bounding box center [578, 525] width 418 height 105
click at [415, 447] on div "********" at bounding box center [426, 455] width 39 height 16
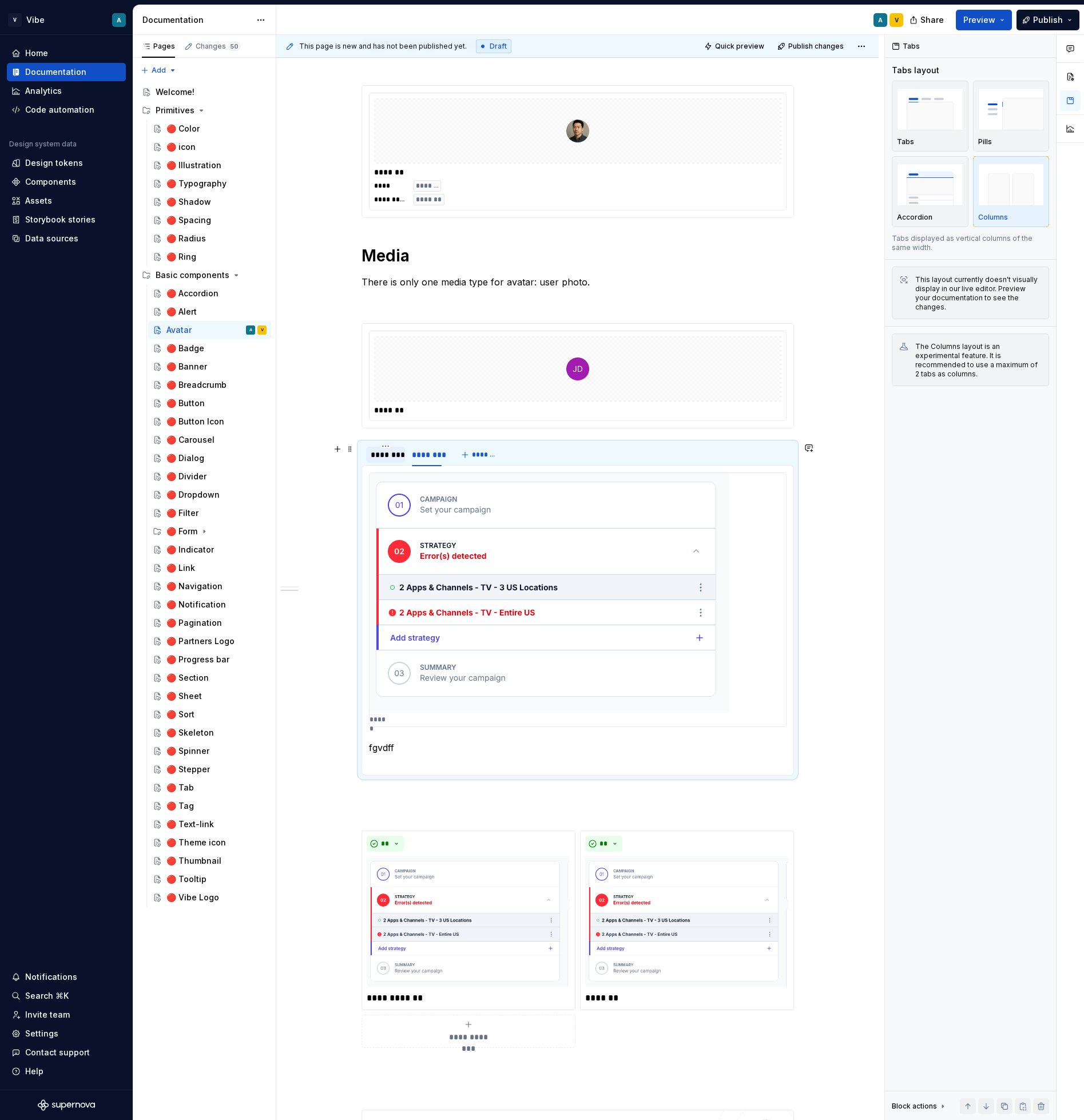
click at [388, 451] on div "********" at bounding box center [385, 455] width 29 height 12
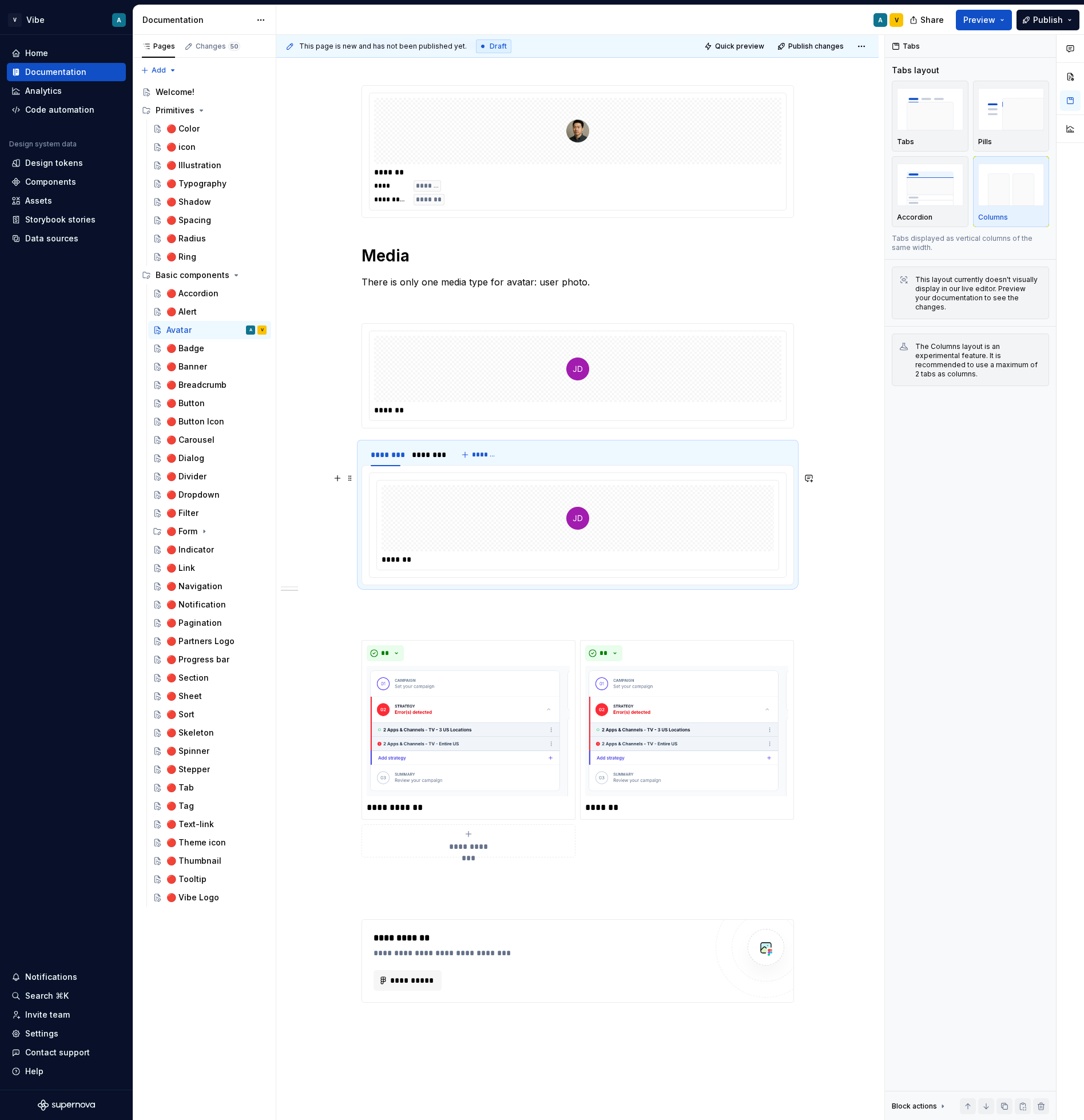
click at [399, 578] on div "*******" at bounding box center [578, 525] width 418 height 105
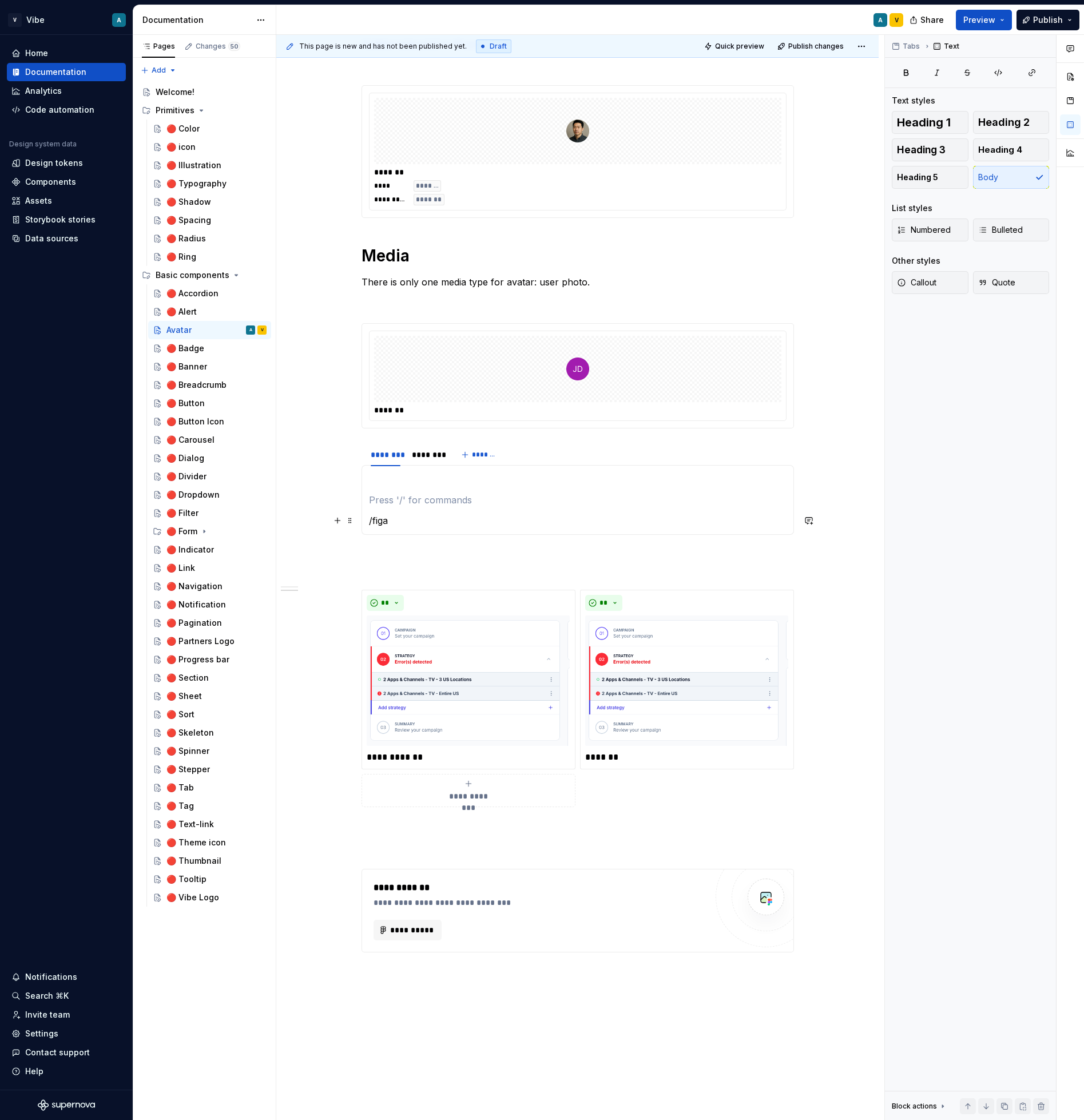
click at [384, 514] on p "/figa" at bounding box center [578, 520] width 418 height 14
click at [384, 511] on section-item-column "/figa" at bounding box center [578, 500] width 418 height 55
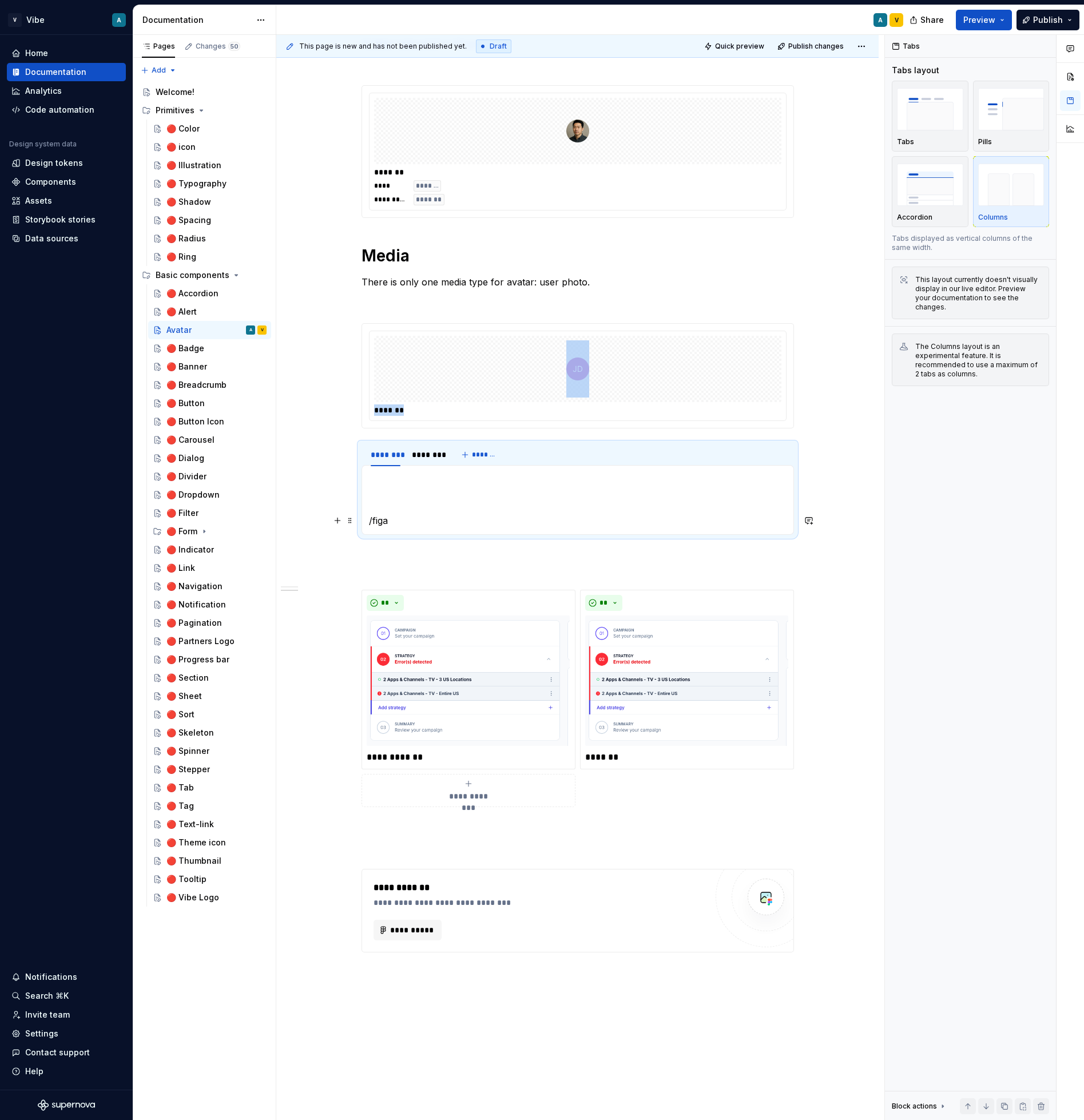
click at [383, 521] on p "/figa" at bounding box center [578, 520] width 418 height 14
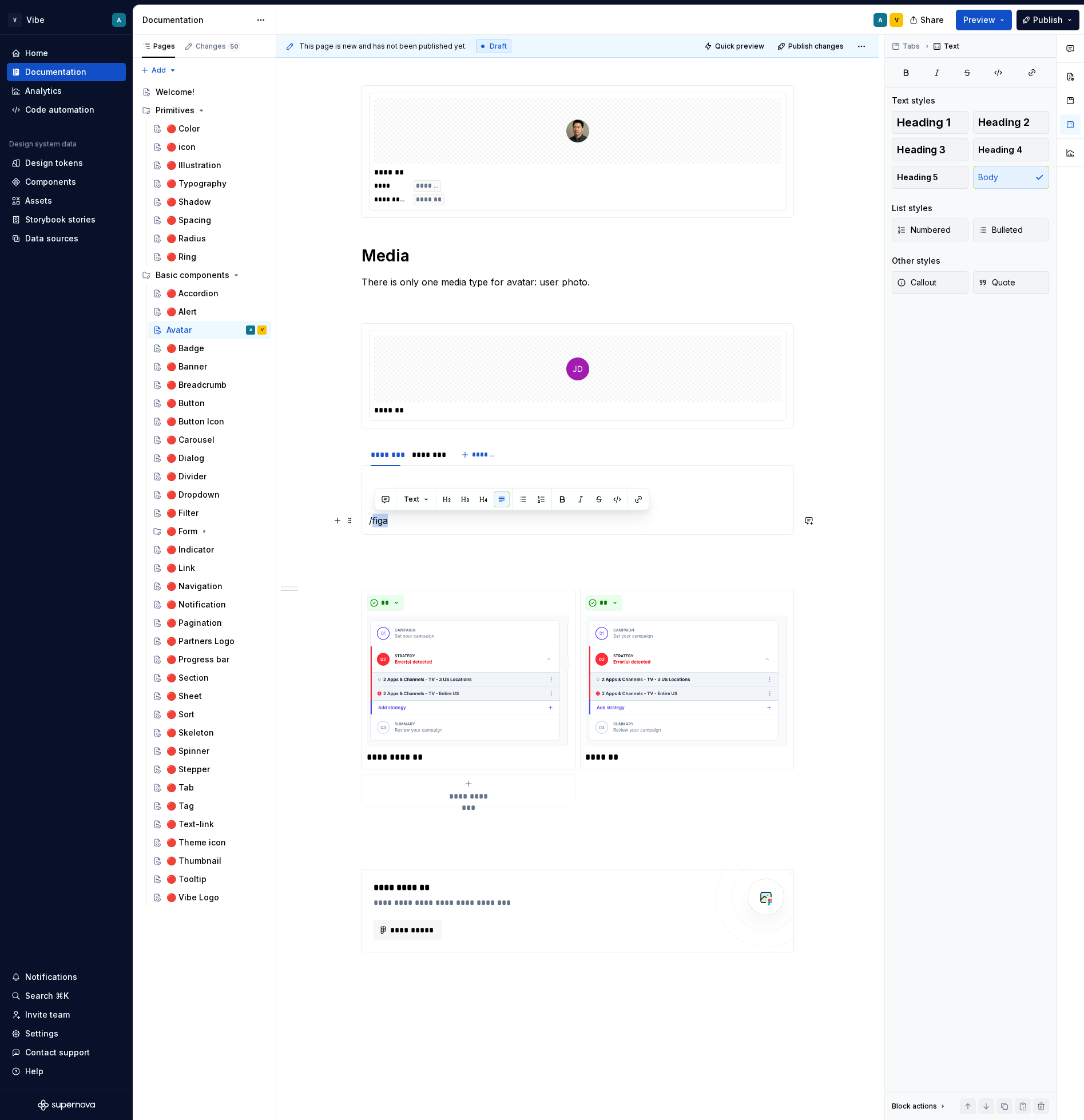
click at [383, 521] on p "/figa" at bounding box center [578, 520] width 418 height 14
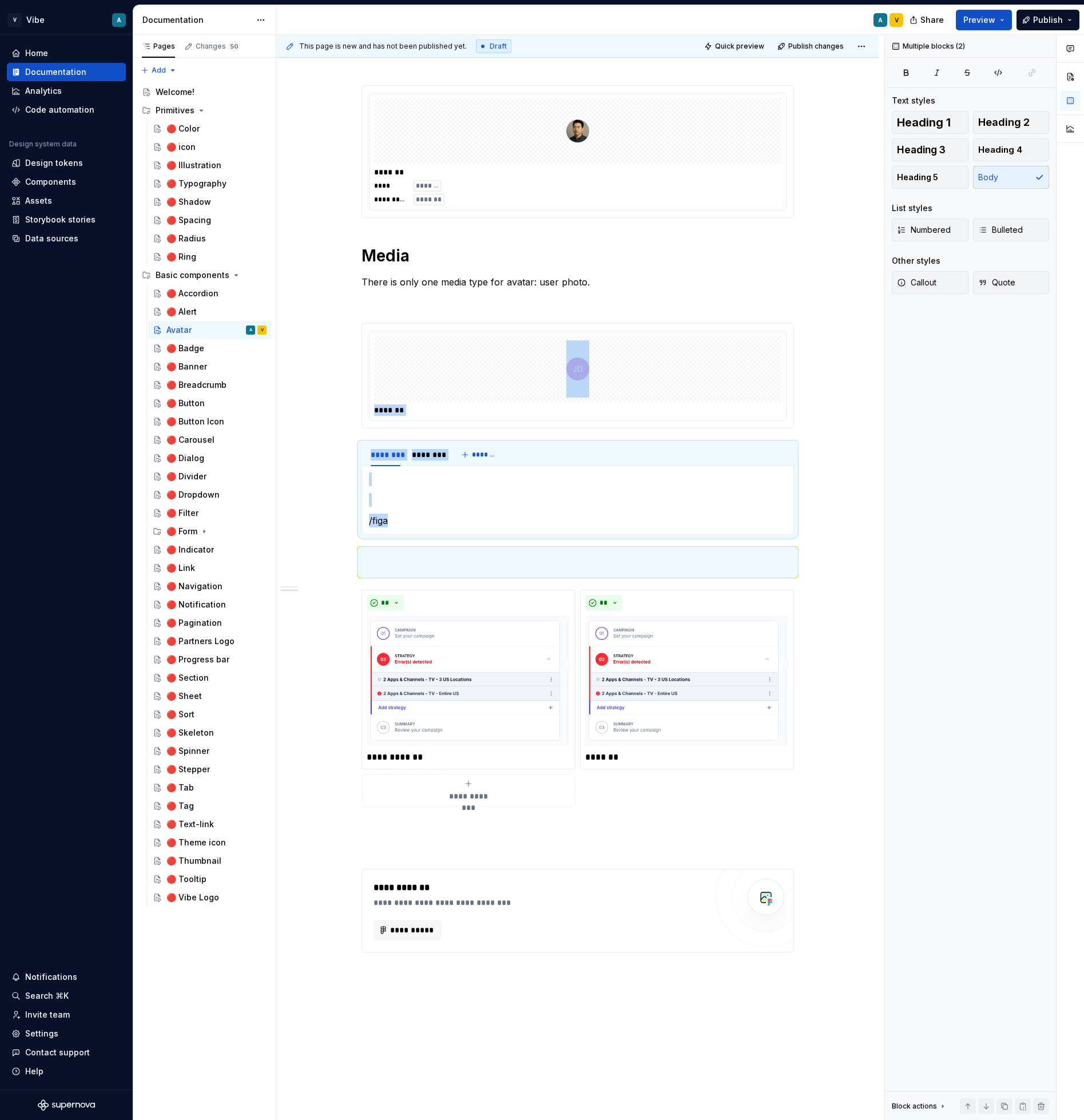
click at [386, 519] on p "/figa" at bounding box center [578, 520] width 418 height 14
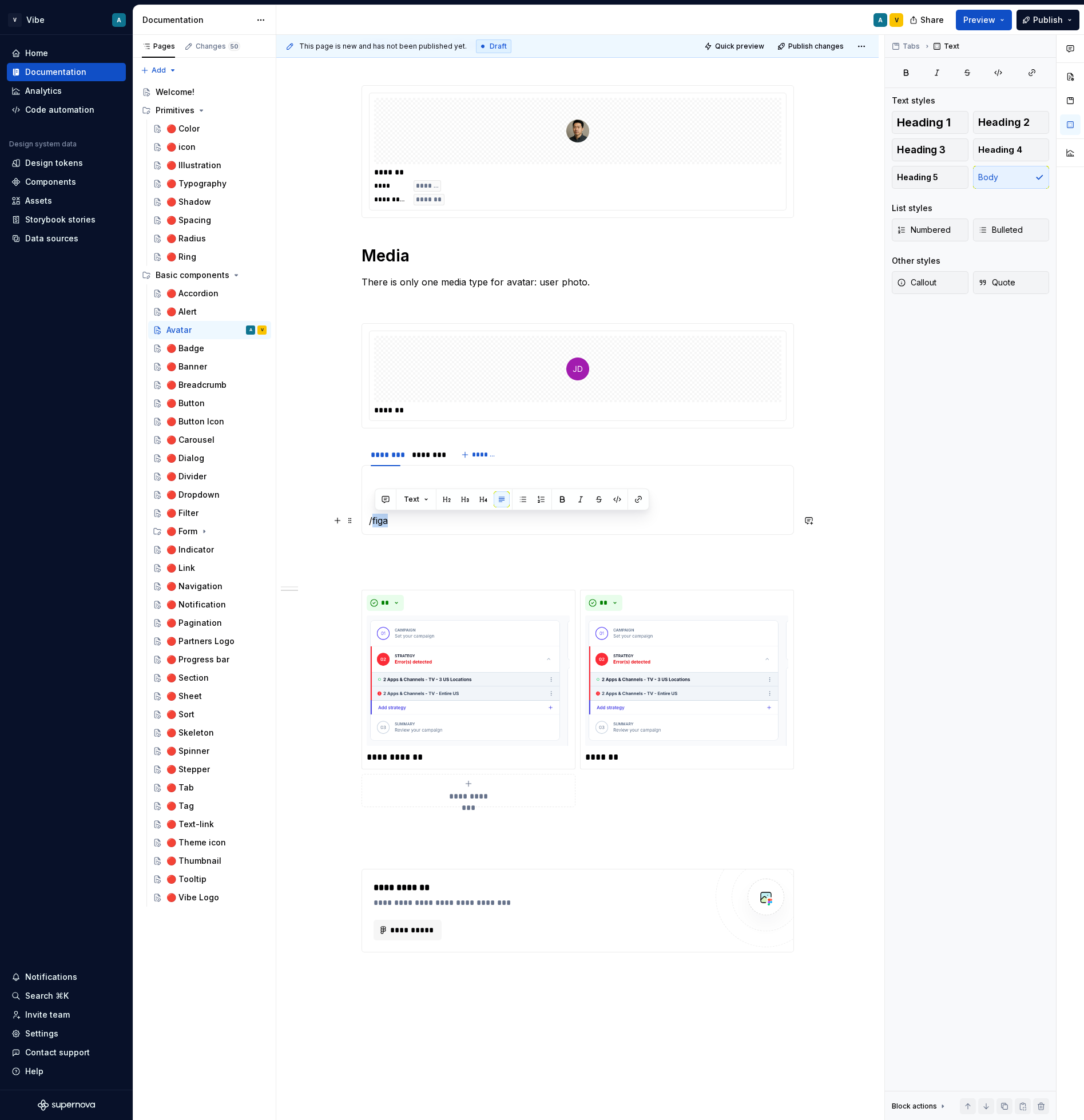
click at [386, 519] on p "/figa" at bounding box center [578, 520] width 418 height 14
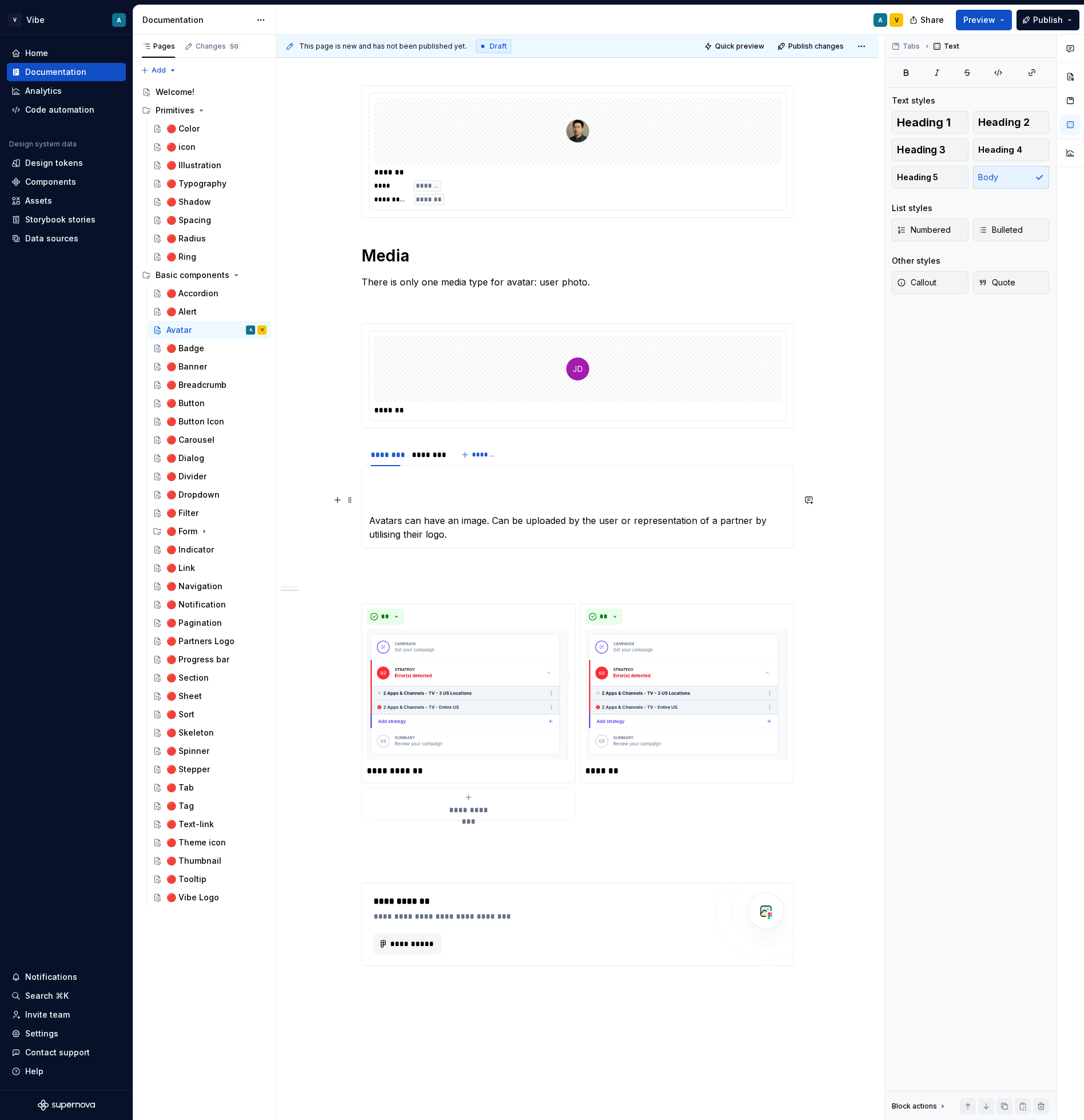
click at [399, 492] on section-item-column "Avatars can have an image. Can be uploaded by the user or representation of a p…" at bounding box center [578, 507] width 418 height 69
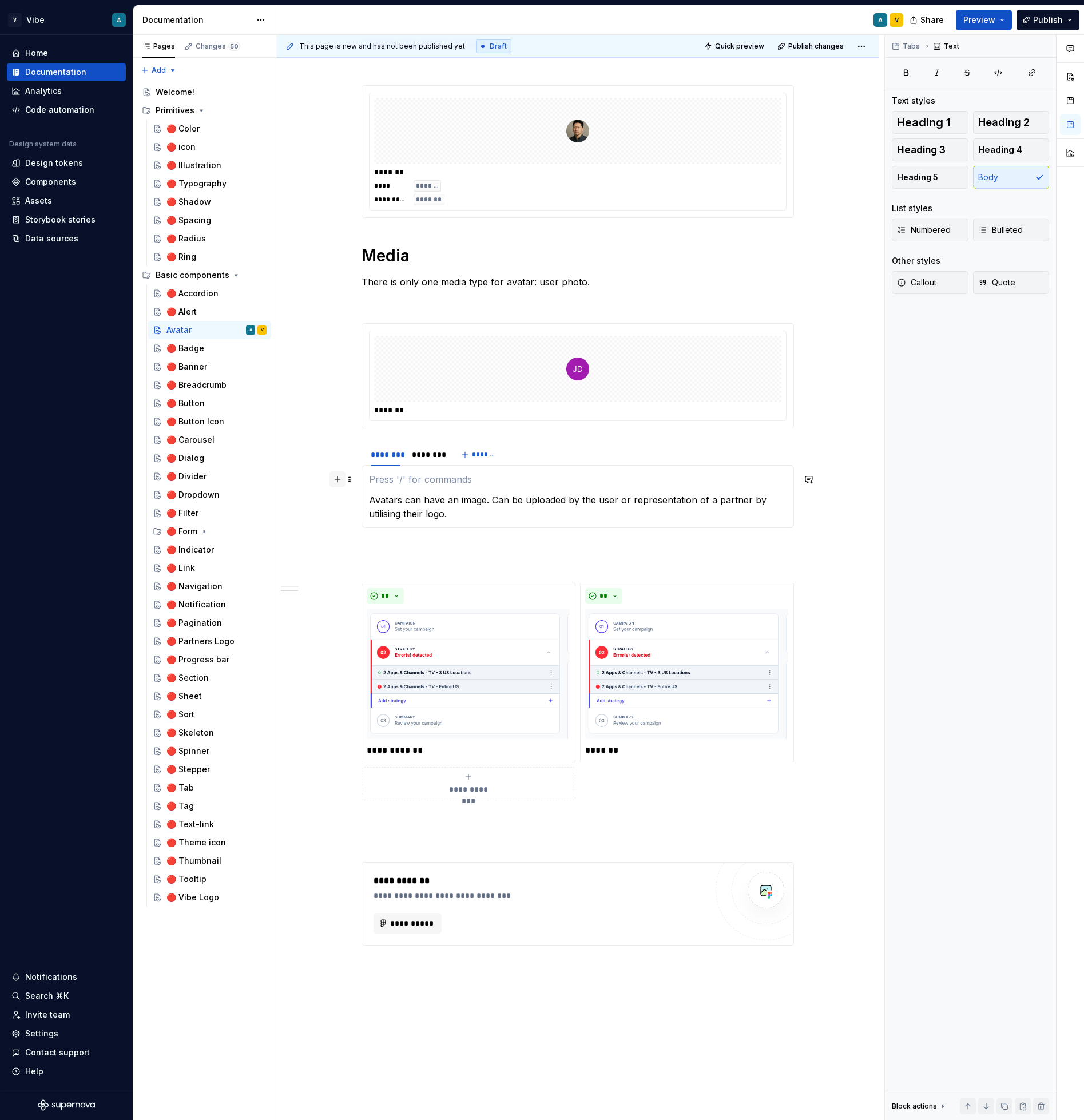
click at [343, 482] on button "button" at bounding box center [337, 479] width 16 height 16
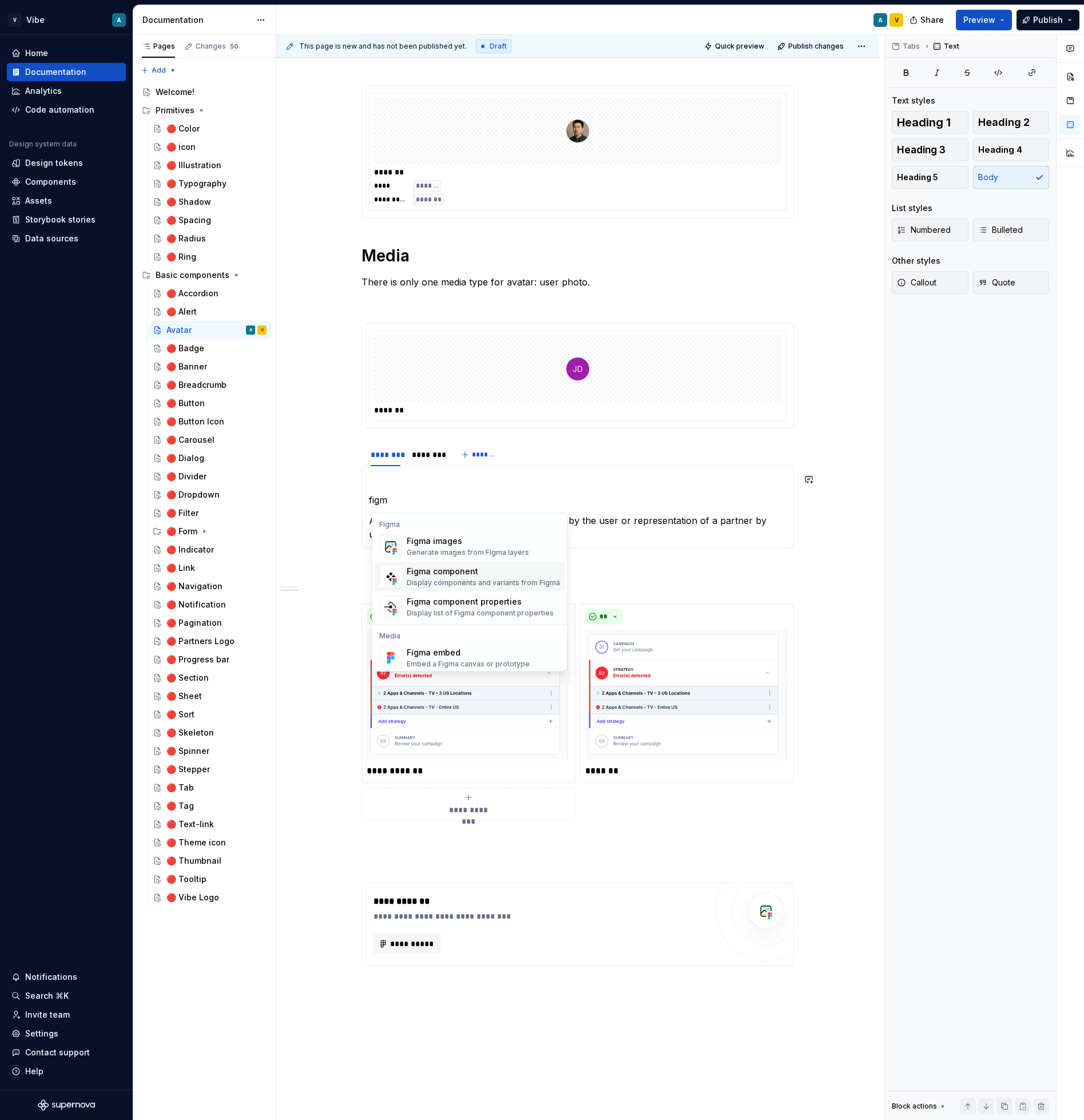
click at [450, 574] on div "Figma component" at bounding box center [483, 571] width 153 height 12
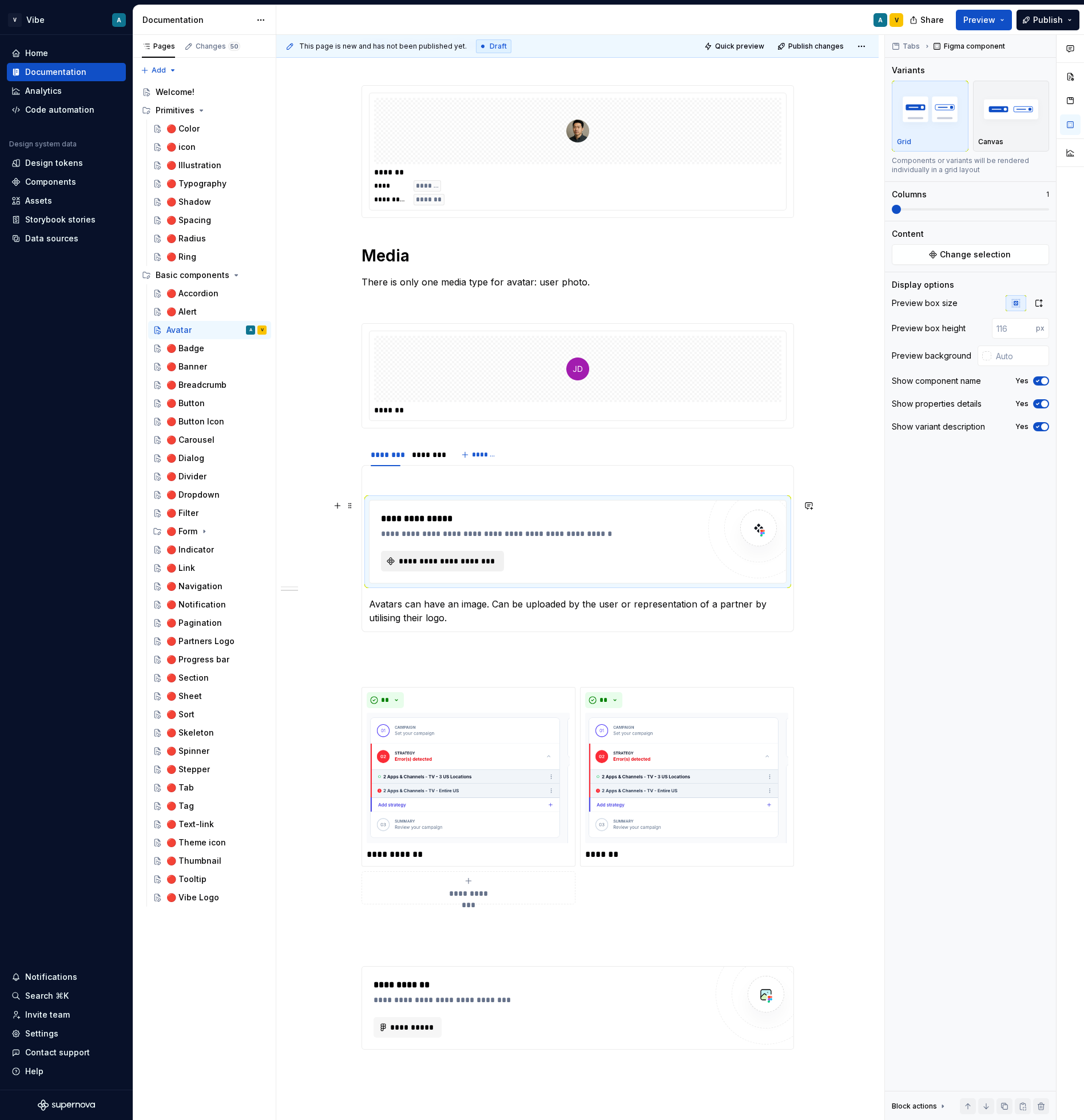
click at [475, 561] on span "**********" at bounding box center [447, 561] width 99 height 12
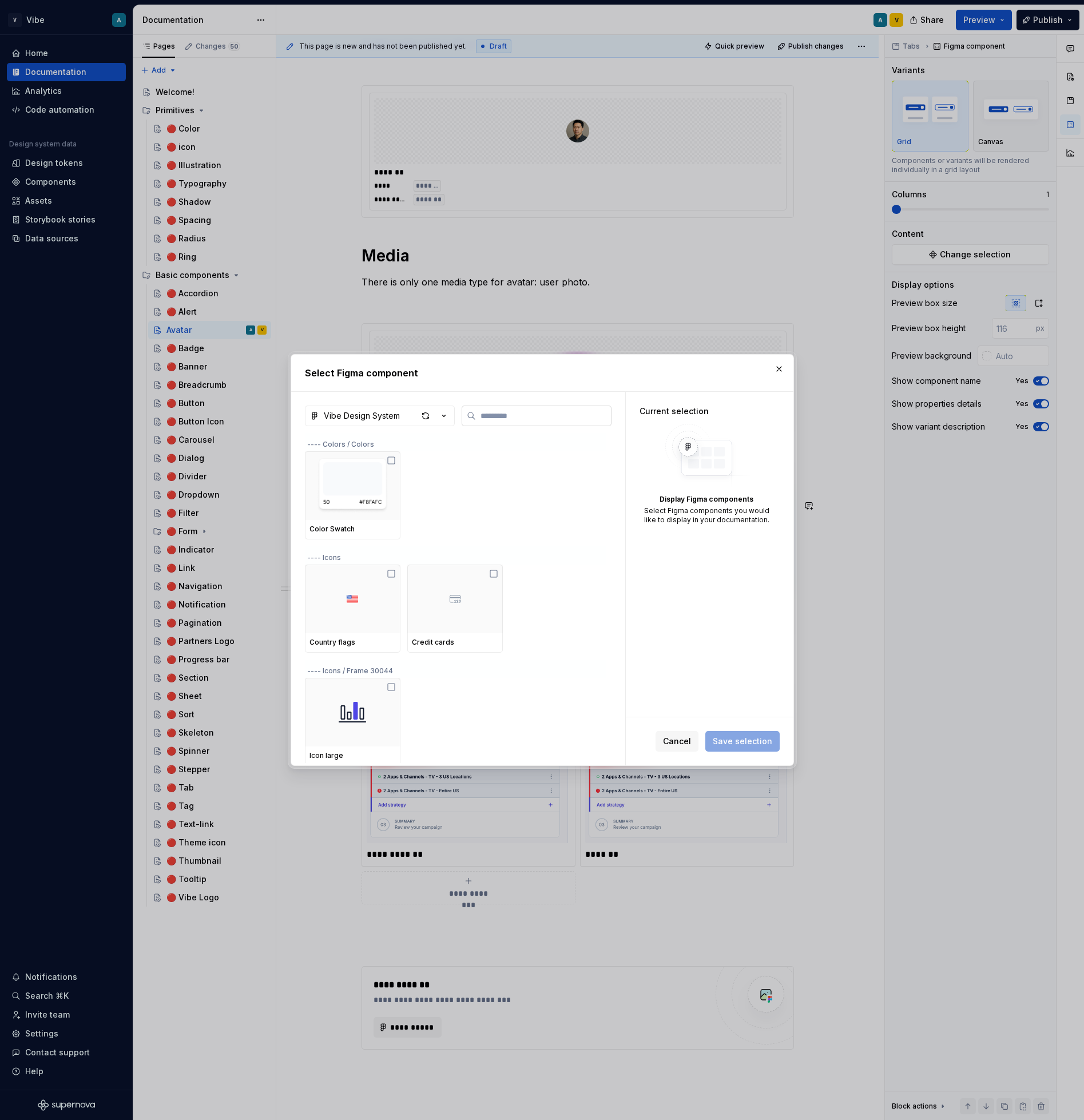
click at [524, 418] on input "search" at bounding box center [544, 416] width 135 height 12
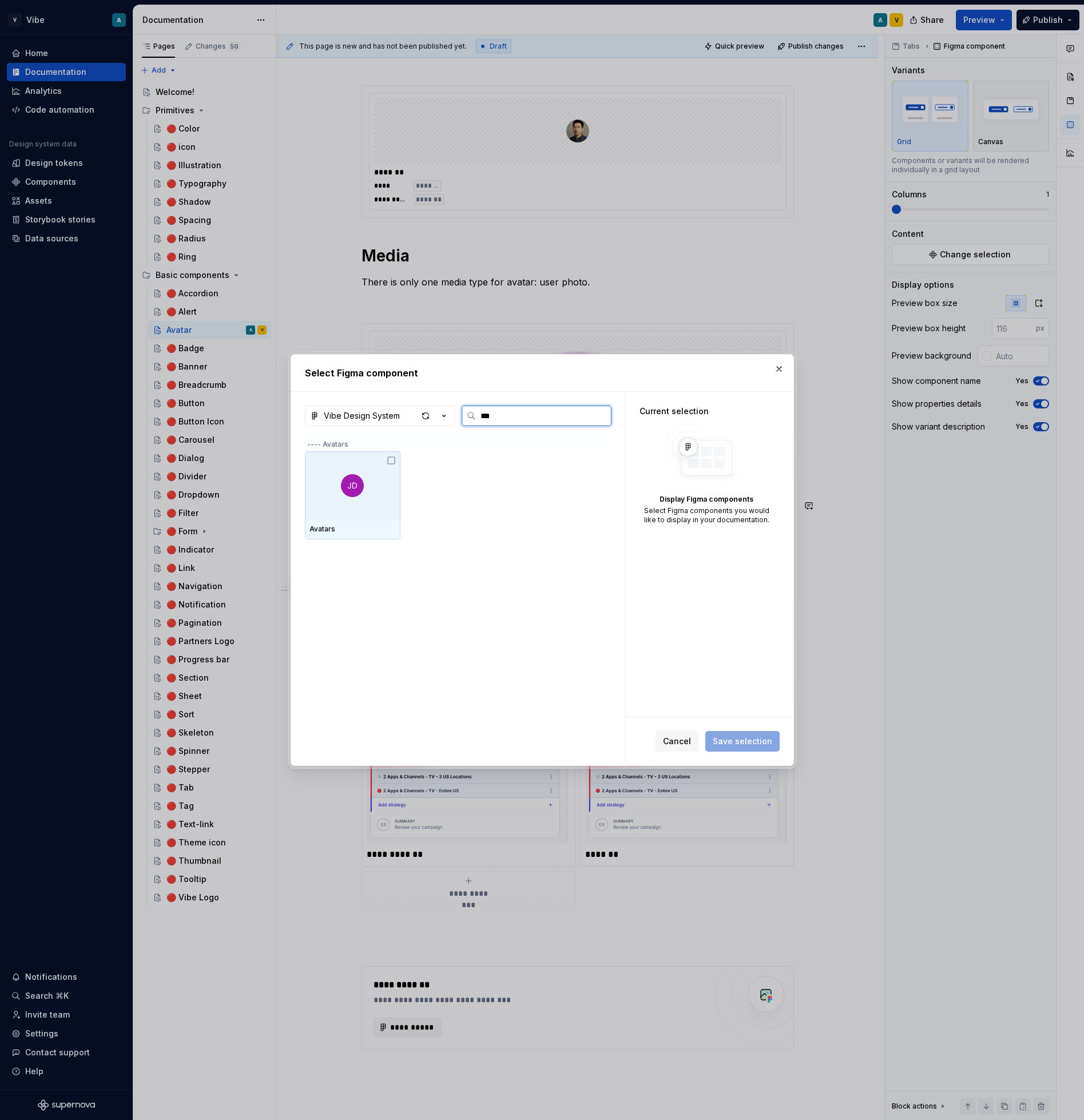
type input "****"
click at [368, 476] on div at bounding box center [352, 485] width 95 height 69
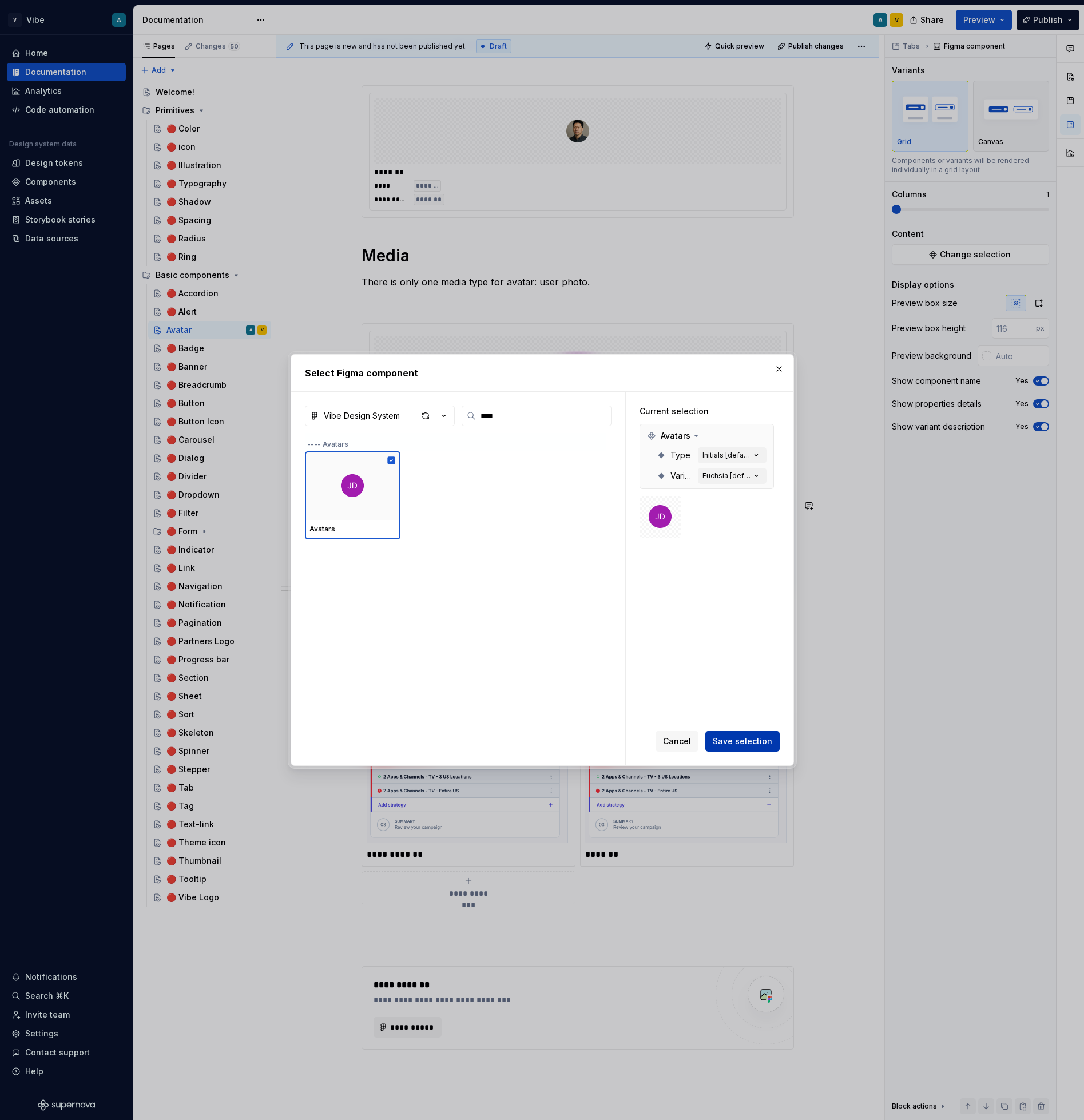
click at [737, 747] on button "Save selection" at bounding box center [743, 741] width 75 height 21
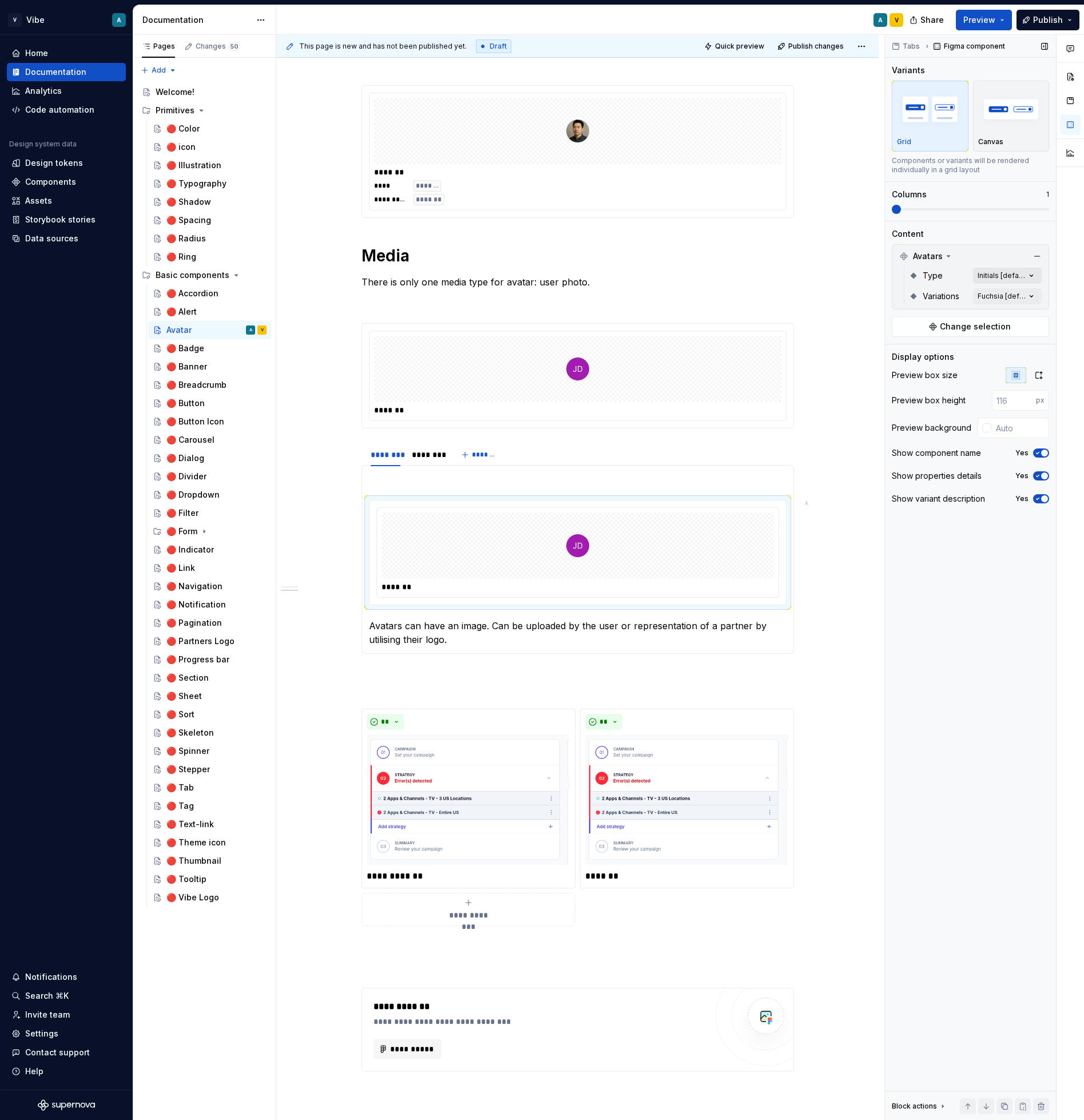
click at [1008, 274] on div "Comments Open comments No comments yet Select ‘Comment’ from the block context …" at bounding box center [985, 577] width 199 height 1085
click at [1003, 274] on div "Comments Open comments No comments yet Select ‘Comment’ from the block context …" at bounding box center [985, 577] width 199 height 1085
click at [990, 271] on div "Comments Open comments No comments yet Select ‘Comment’ from the block context …" at bounding box center [985, 577] width 199 height 1085
click at [897, 349] on div at bounding box center [900, 349] width 9 height 9
click at [994, 255] on div "Comments Open comments No comments yet Select ‘Comment’ from the block context …" at bounding box center [985, 577] width 199 height 1085
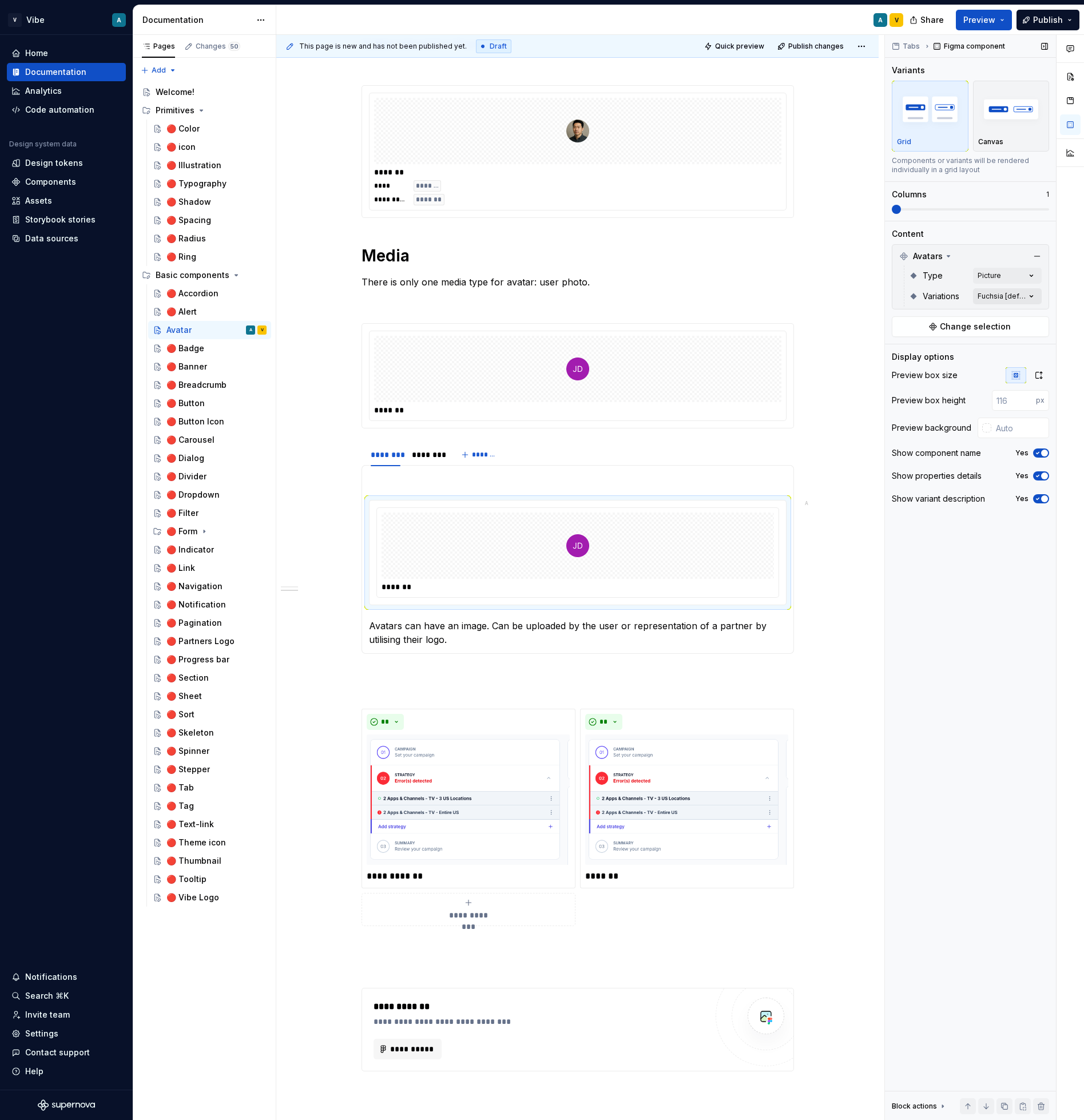
click at [998, 291] on div "Comments Open comments No comments yet Select ‘Comment’ from the block context …" at bounding box center [985, 577] width 199 height 1085
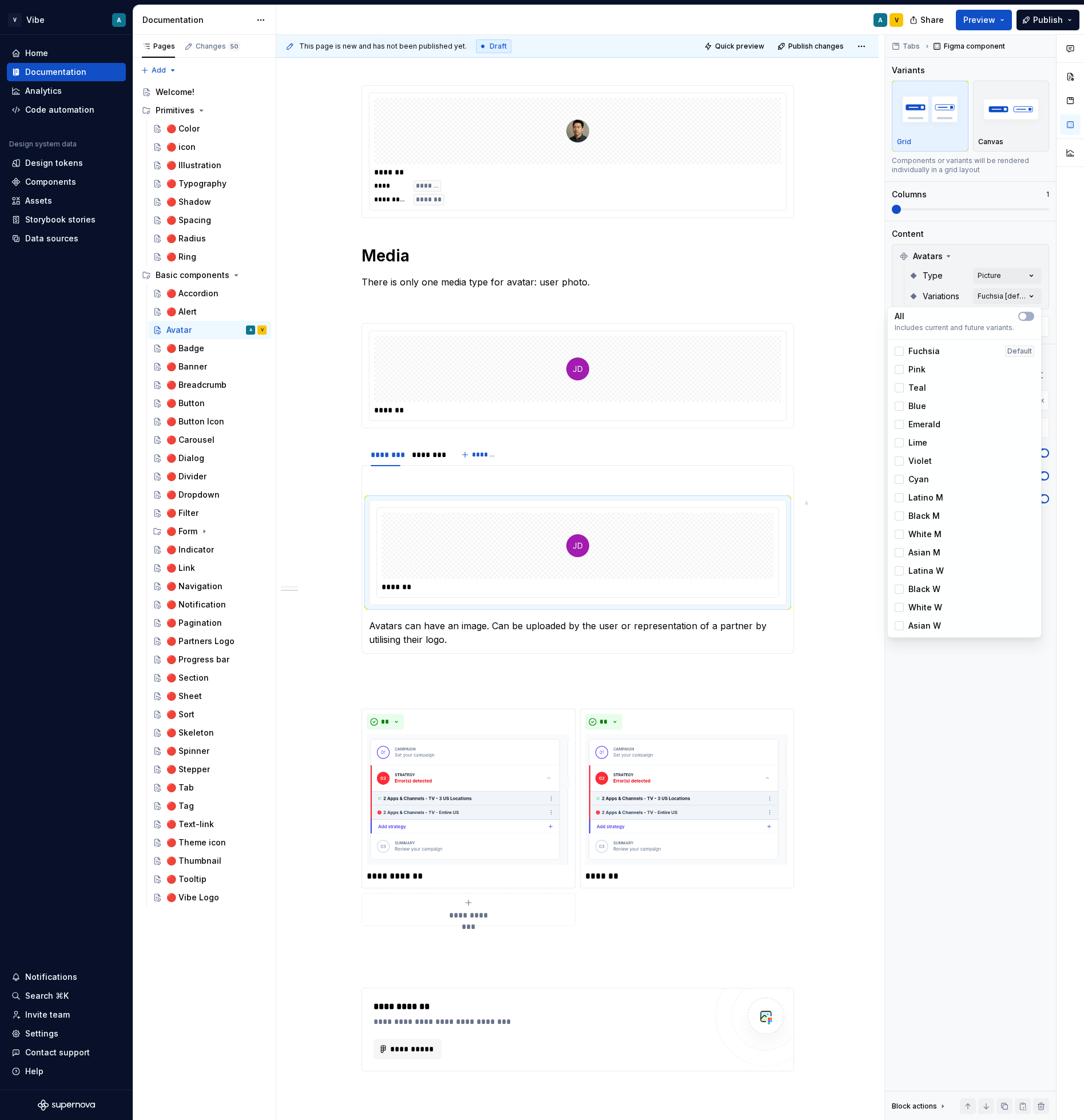
click at [917, 500] on span "Latino M" at bounding box center [926, 498] width 35 height 12
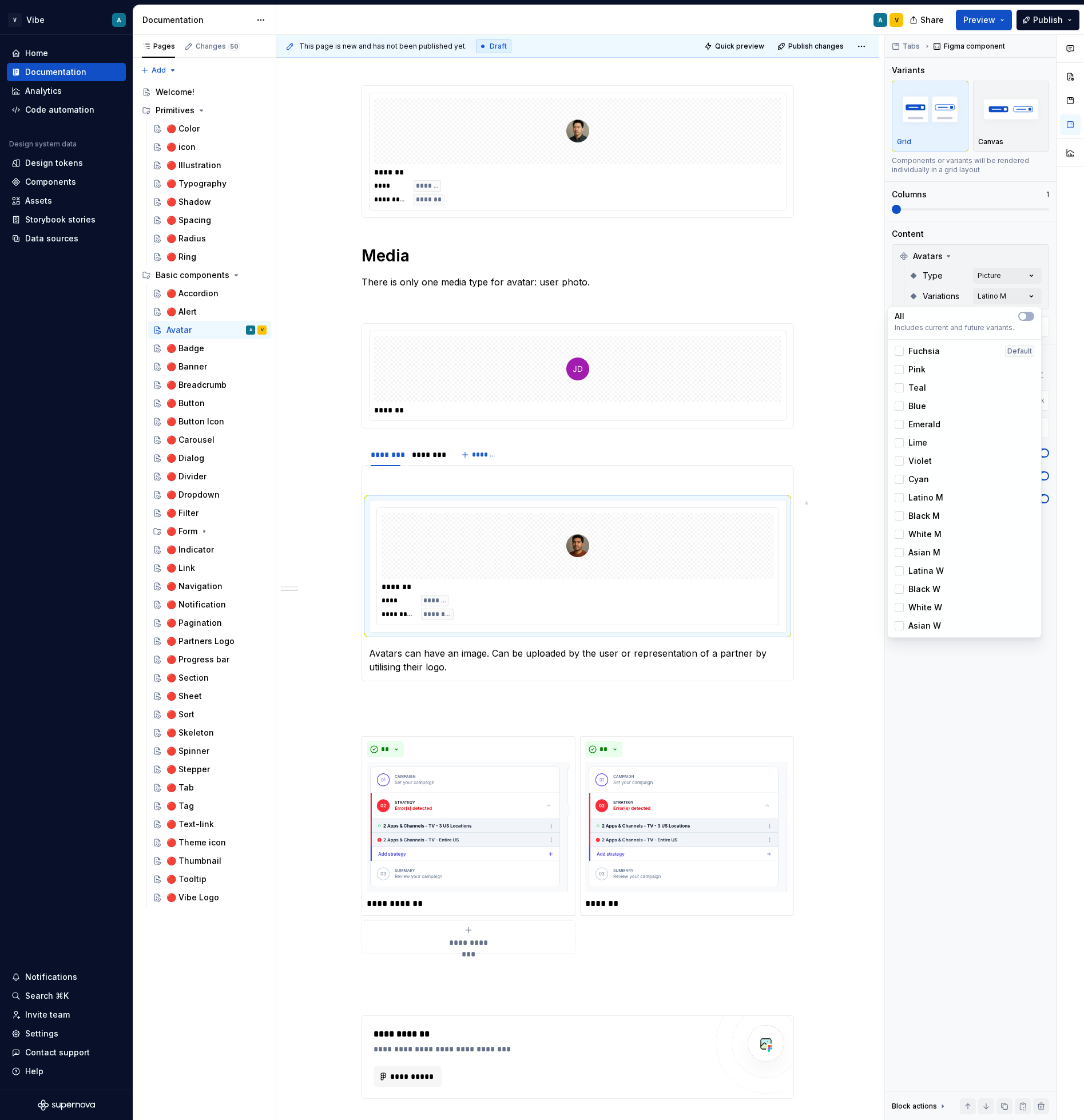
click at [822, 233] on html "V Vibe A Home Documentation Analytics Code automation Design system data Design…" at bounding box center [542, 560] width 1084 height 1120
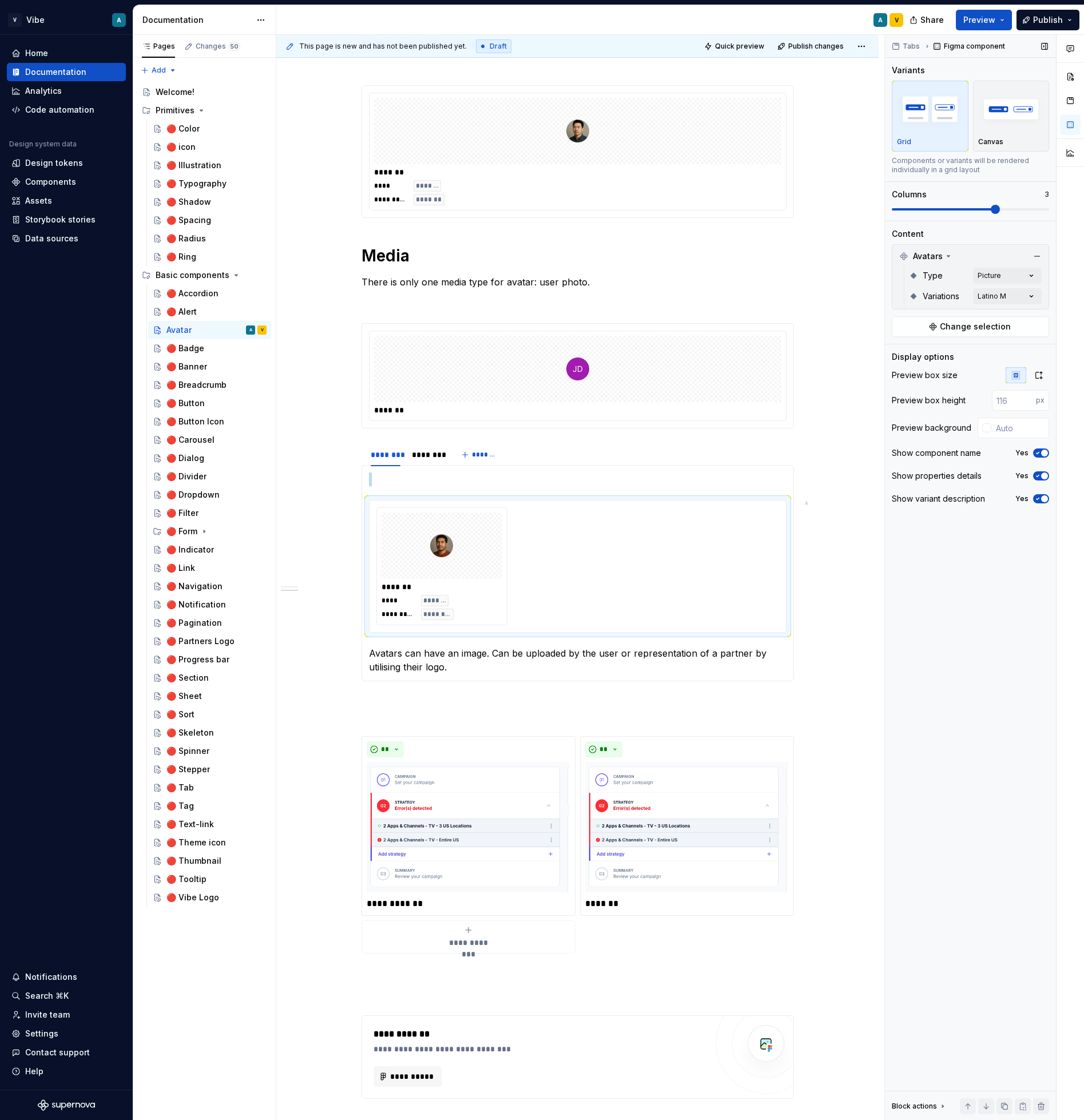
click at [991, 206] on span at bounding box center [996, 209] width 9 height 9
click at [857, 610] on div "**********" at bounding box center [577, 619] width 603 height 1880
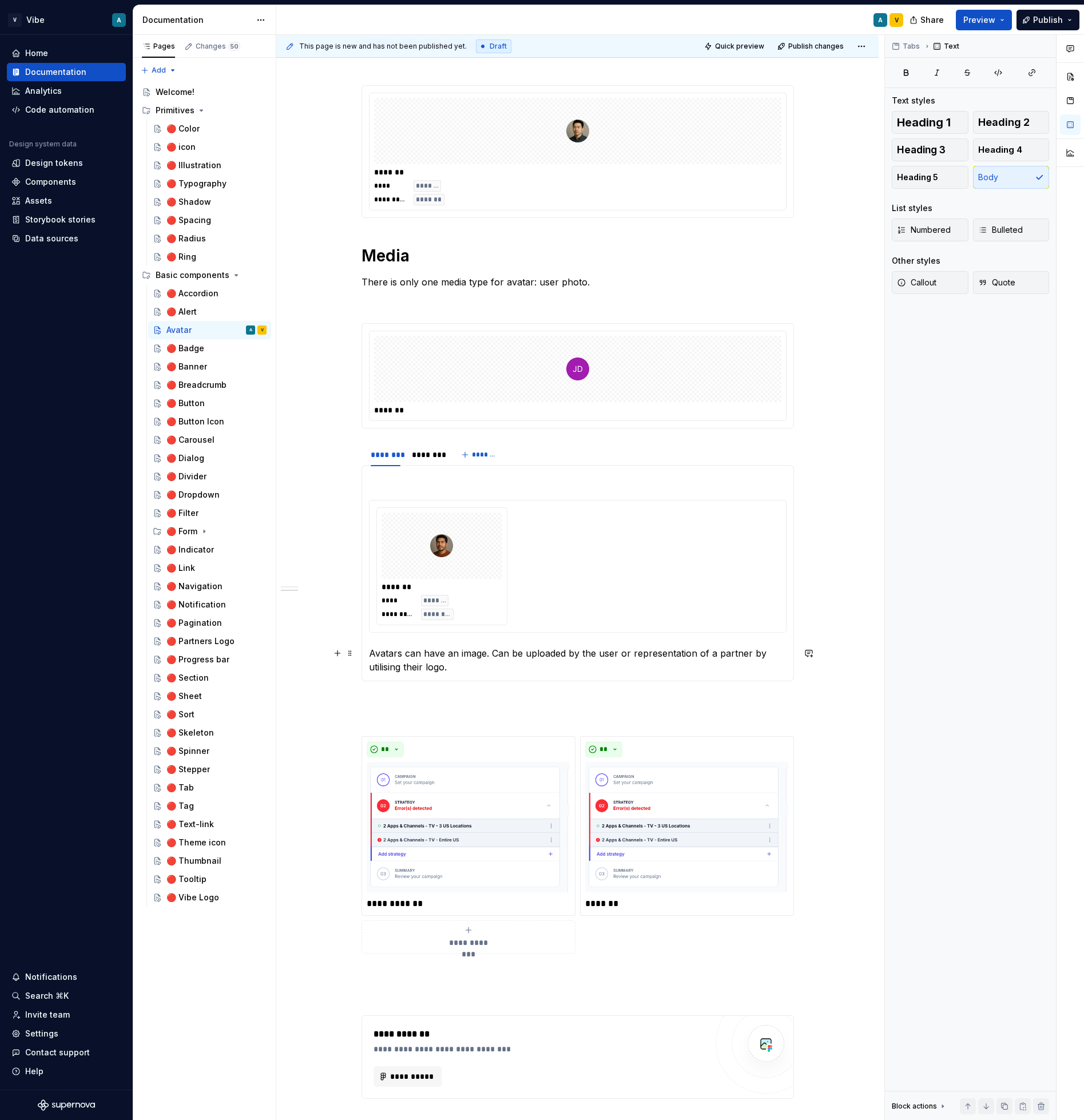
click at [492, 648] on p "Avatars can have an image. Can be uploaded by the user or representation of a p…" at bounding box center [578, 660] width 418 height 28
click at [658, 520] on div "**********" at bounding box center [578, 566] width 403 height 118
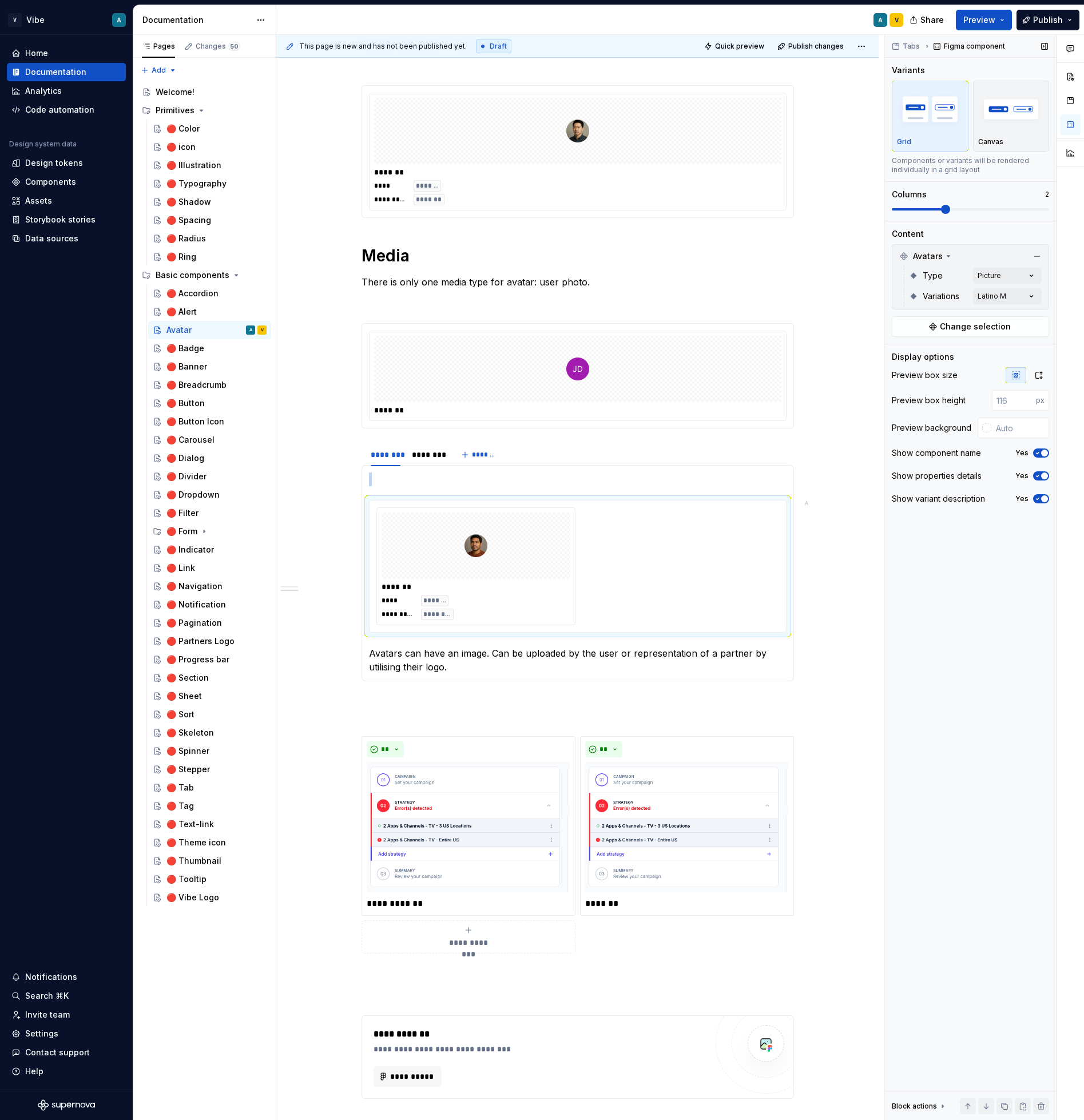
click at [951, 209] on span at bounding box center [946, 209] width 9 height 9
click at [373, 649] on p "Avatars can have an image. Can be uploaded by the user or representation of a p…" at bounding box center [578, 660] width 418 height 28
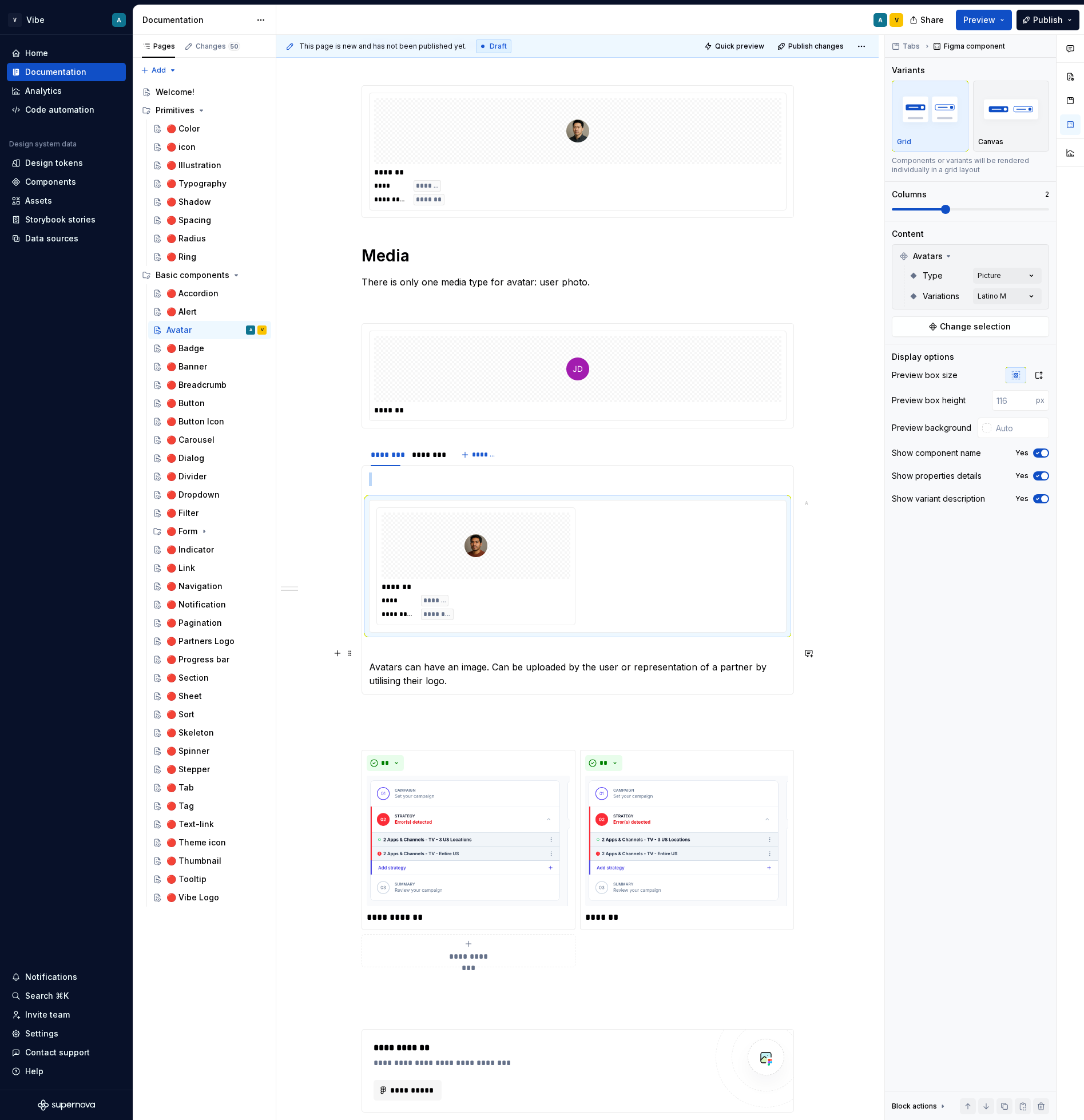
click at [391, 648] on p "Avatars can have an image. Can be uploaded by the user or representation of a p…" at bounding box center [578, 667] width 418 height 41
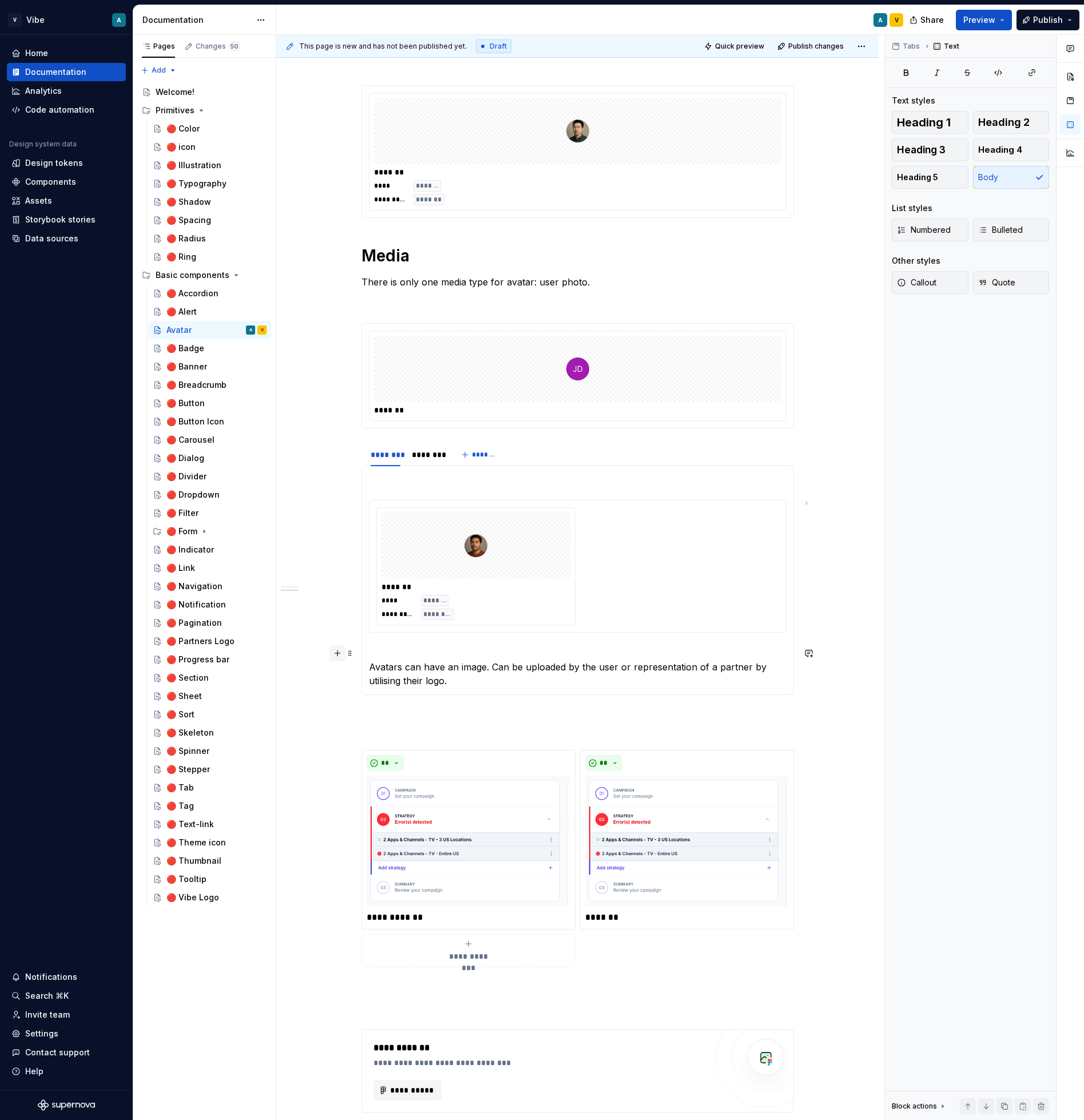
click at [344, 656] on button "button" at bounding box center [337, 653] width 16 height 16
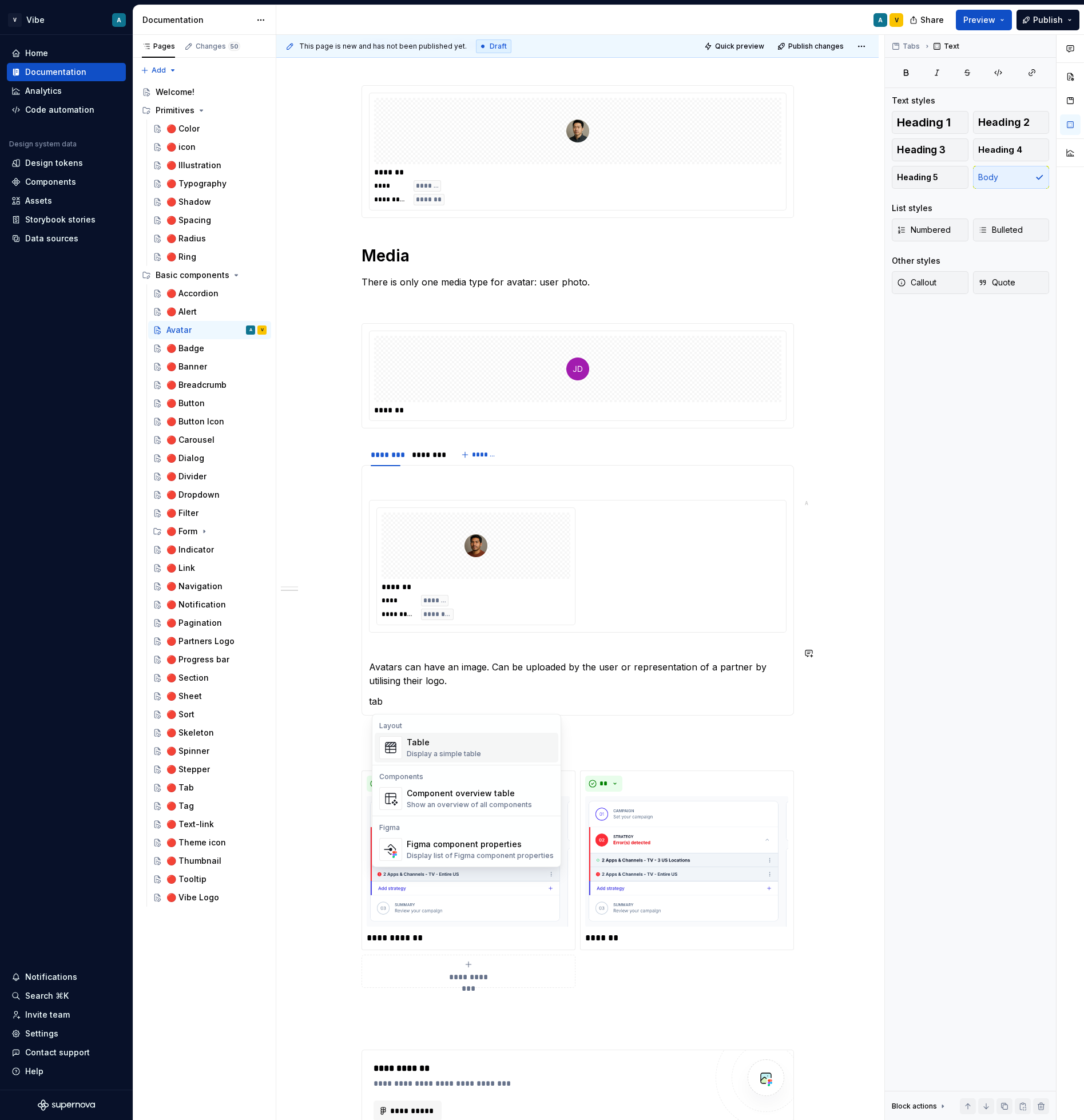
click at [437, 745] on div "Table" at bounding box center [444, 742] width 75 height 12
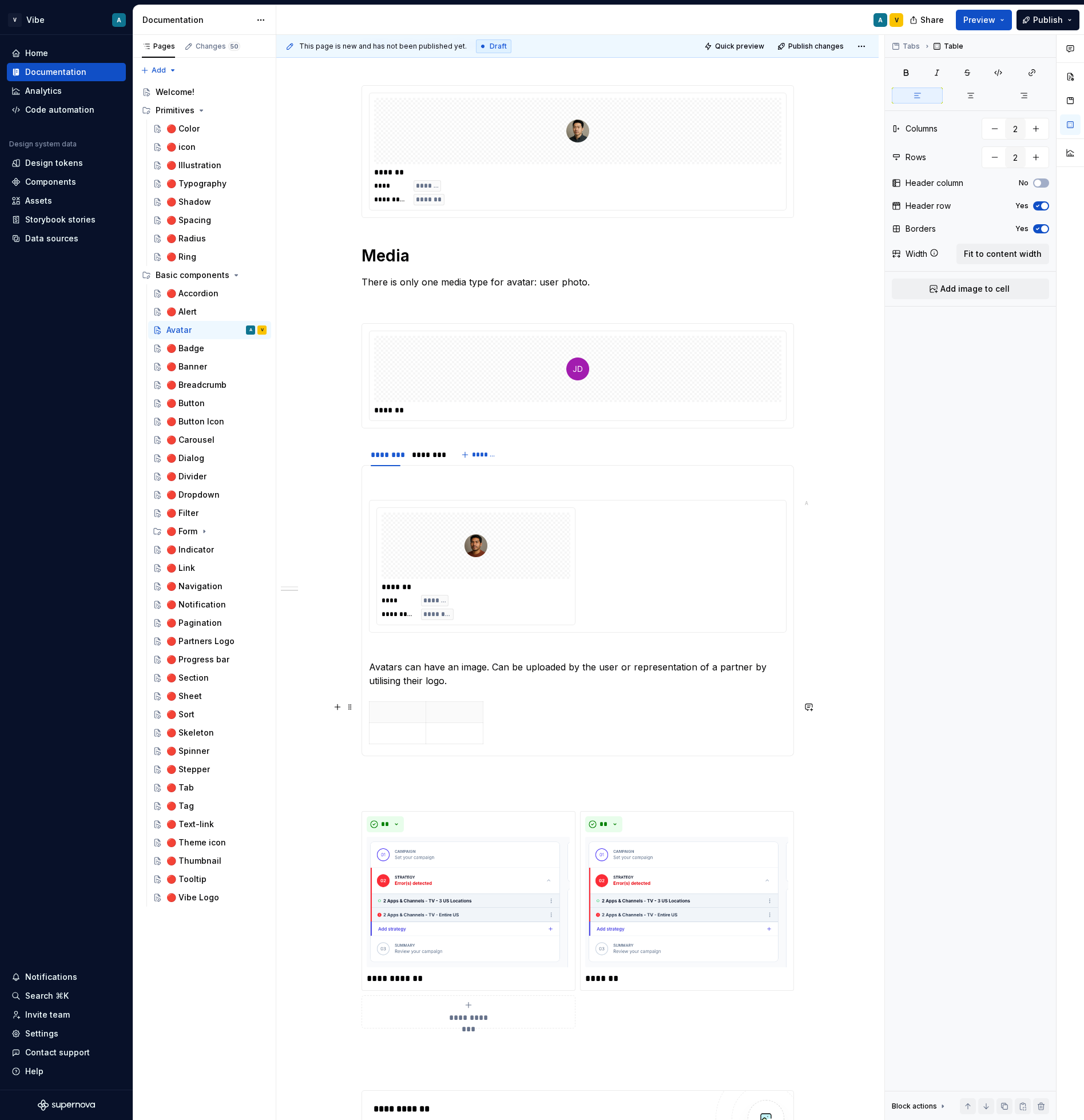
click at [410, 723] on td at bounding box center [398, 733] width 57 height 21
click at [407, 709] on p at bounding box center [398, 712] width 43 height 12
click at [970, 295] on button "Add image to cell" at bounding box center [971, 289] width 157 height 21
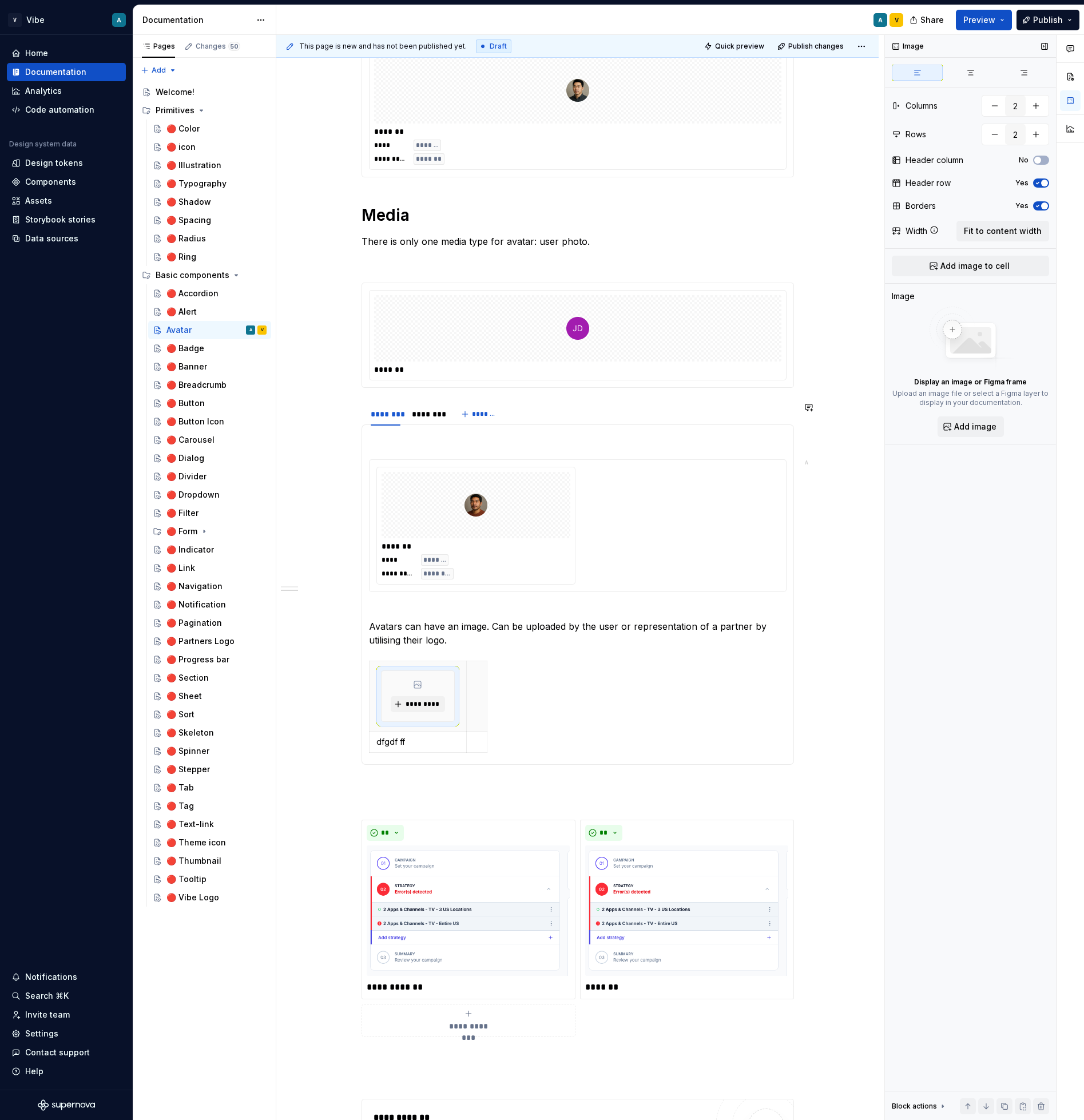
scroll to position [609, 0]
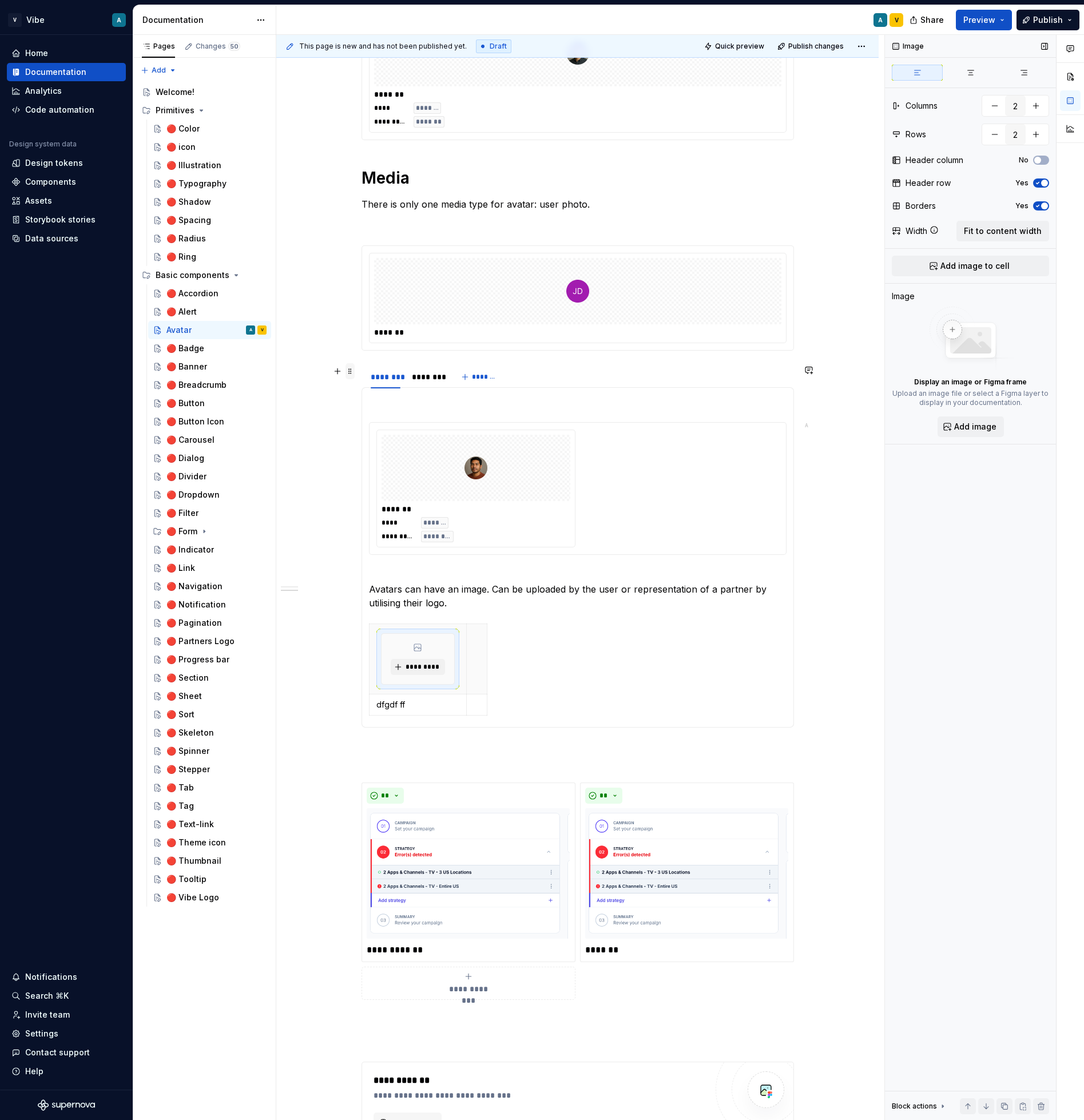
click at [351, 370] on span at bounding box center [350, 371] width 9 height 16
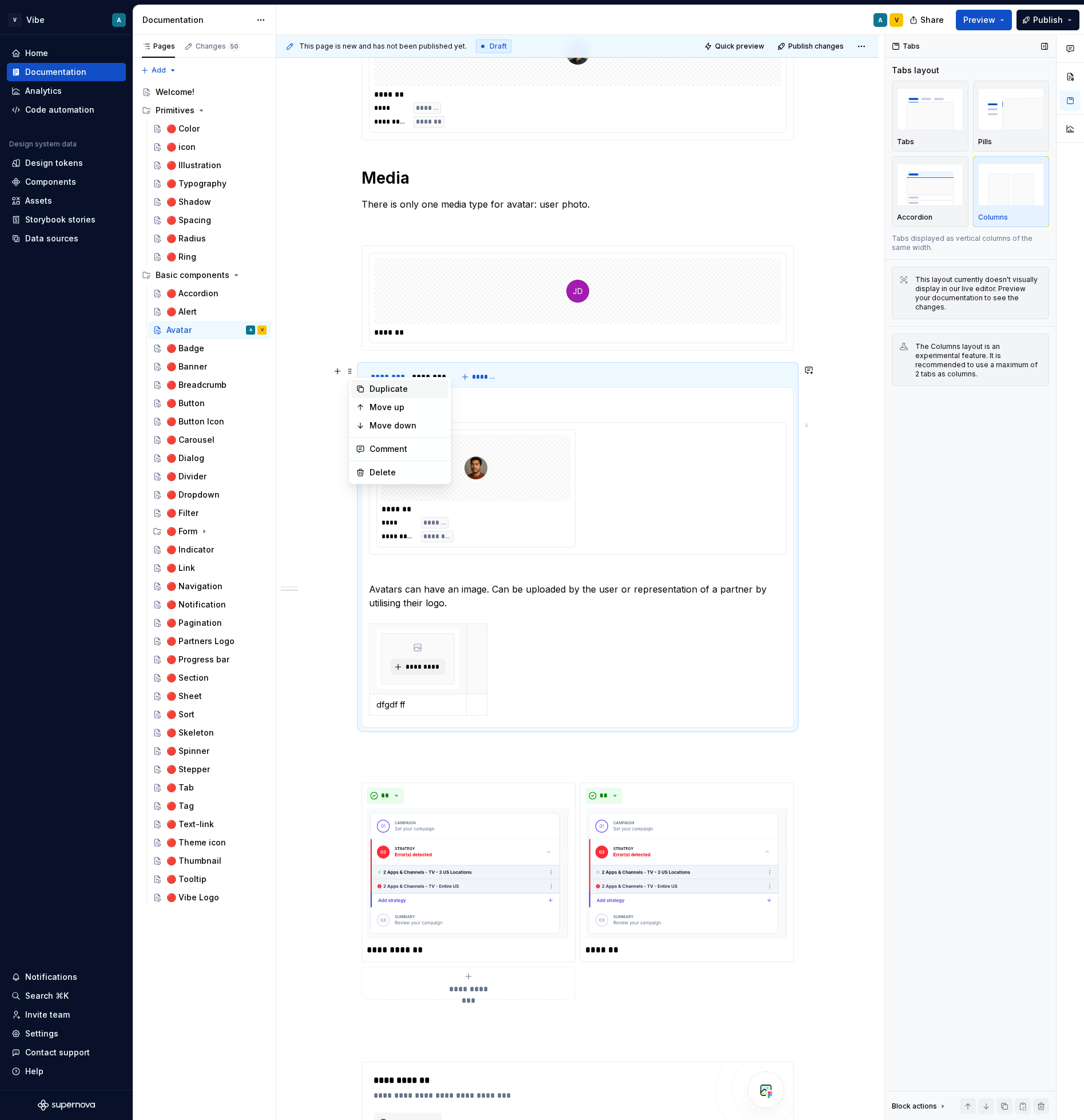
click at [401, 388] on div "Duplicate" at bounding box center [407, 389] width 75 height 12
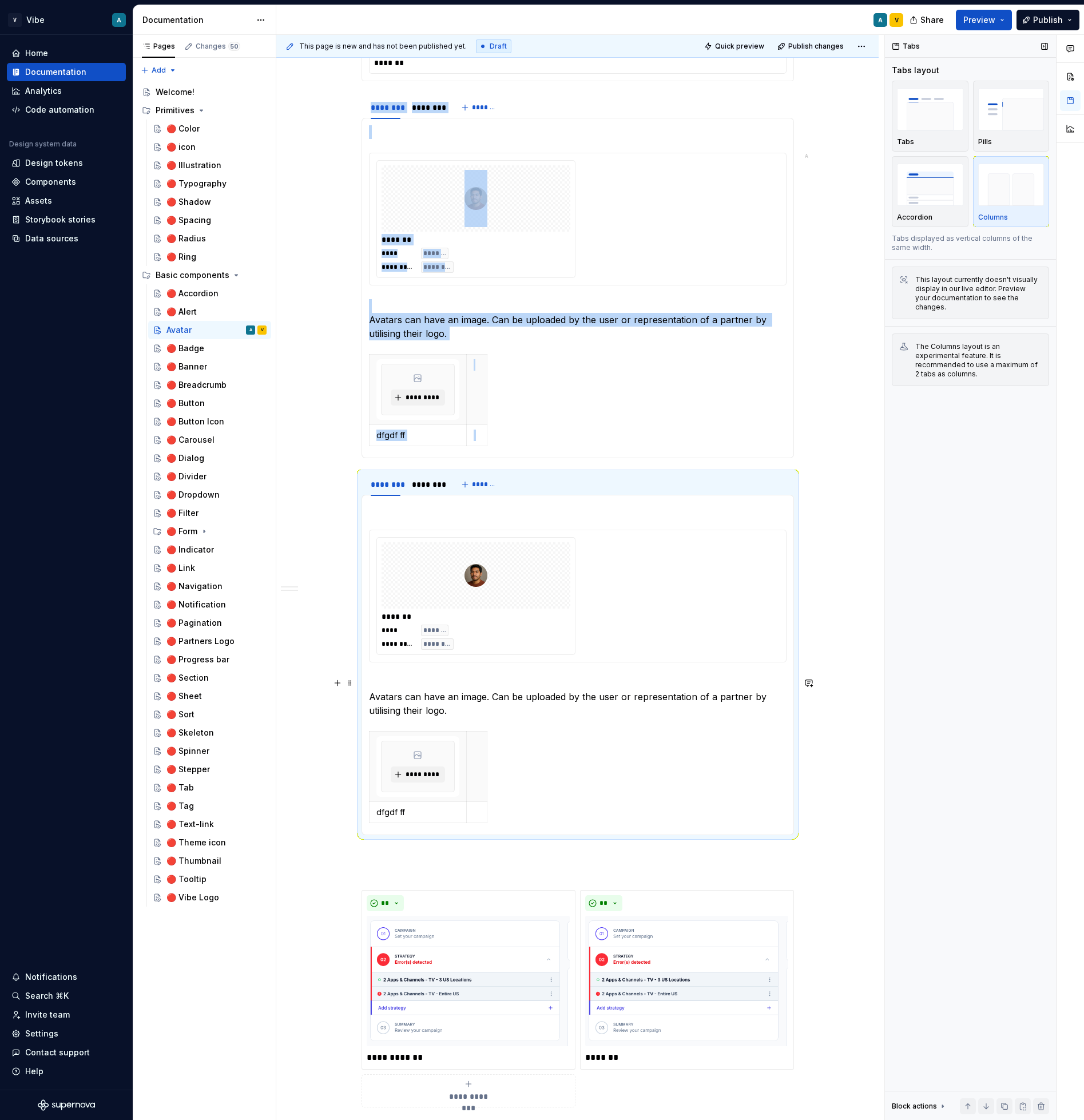
scroll to position [894, 0]
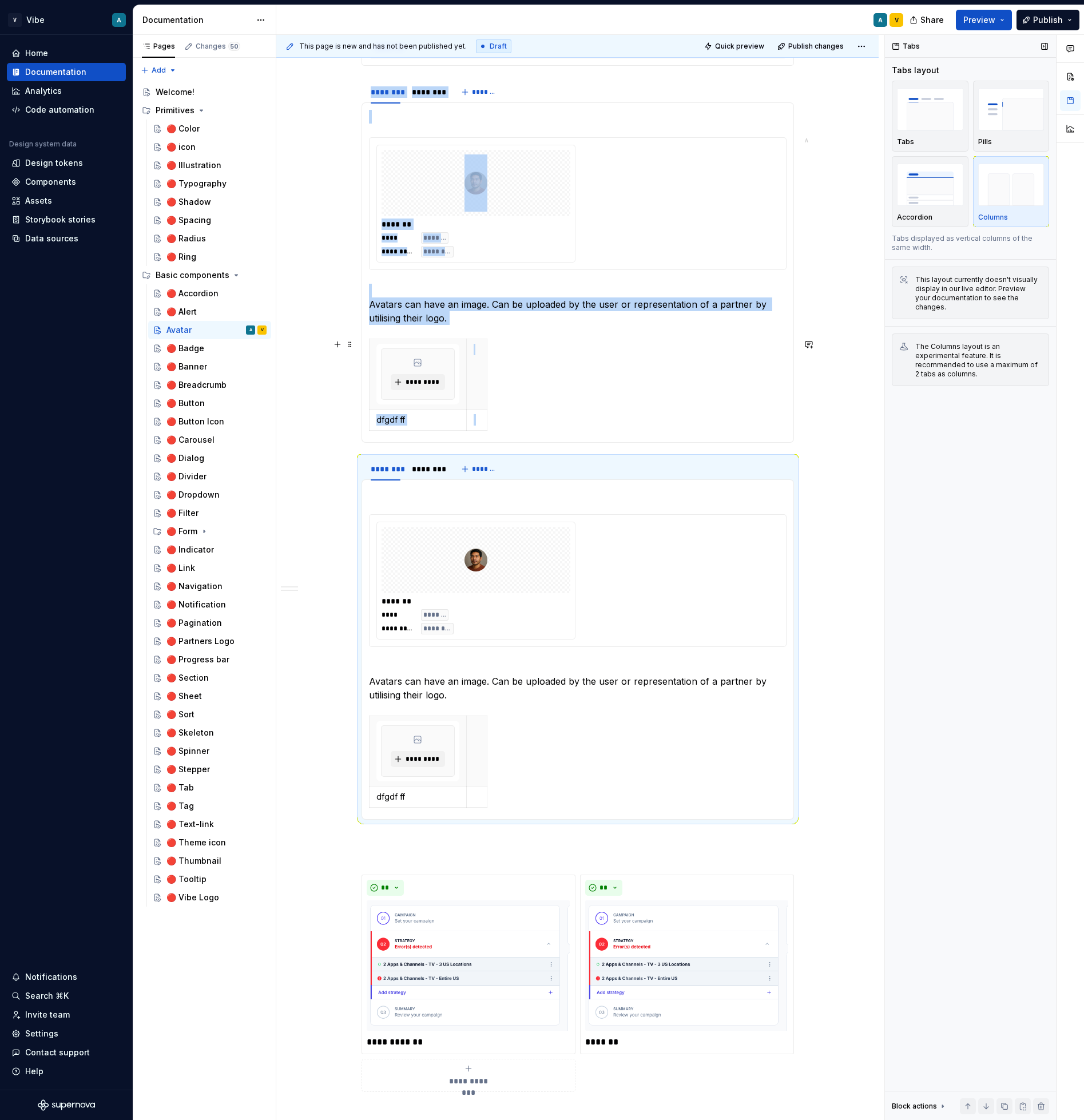
click at [563, 382] on div "********* dfgdf ff" at bounding box center [578, 386] width 418 height 96
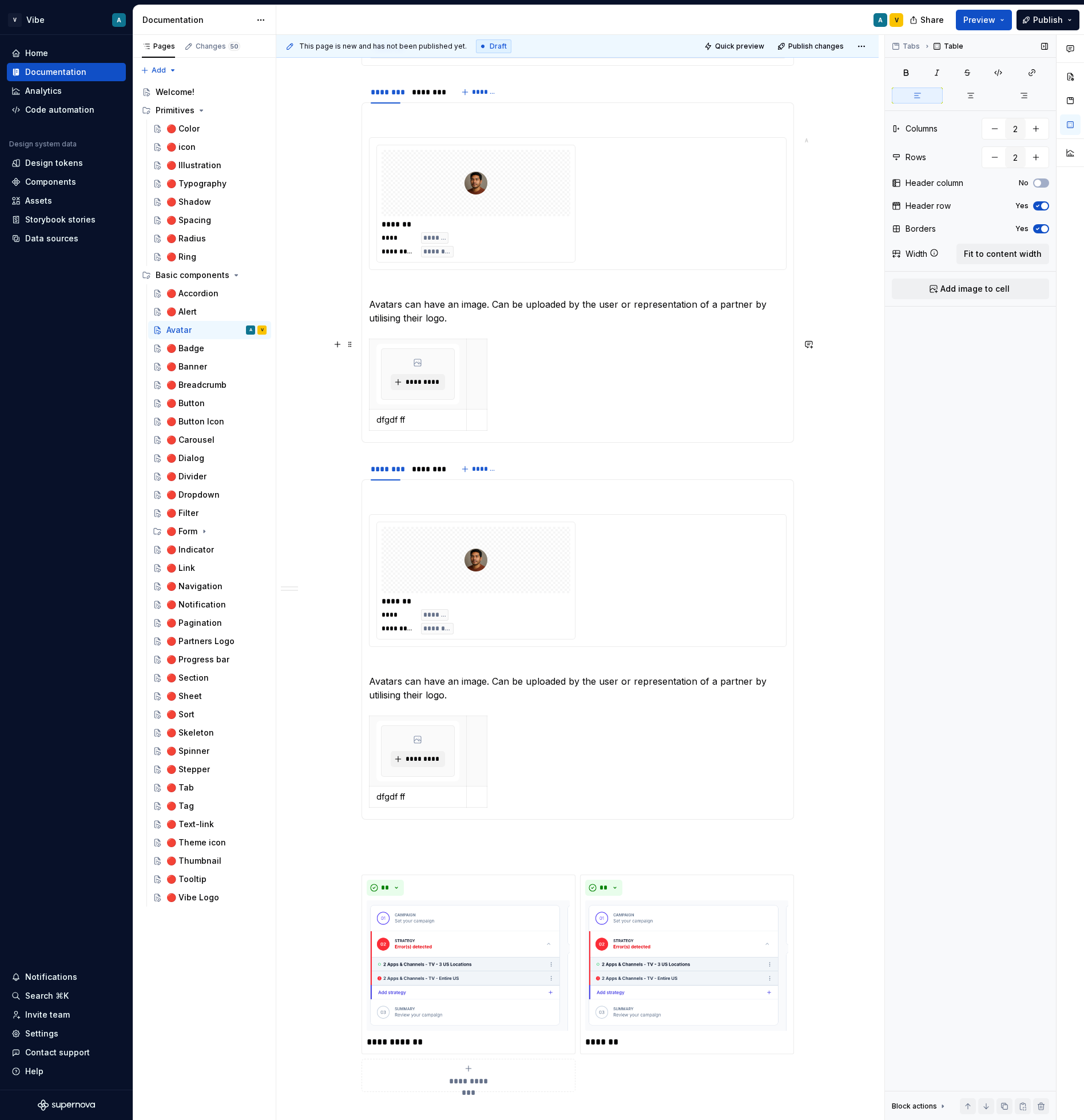
click at [544, 385] on div "********* dfgdf ff" at bounding box center [578, 386] width 418 height 96
drag, startPoint x: 530, startPoint y: 439, endPoint x: 370, endPoint y: 357, distance: 179.8
click at [370, 357] on div "**********" at bounding box center [578, 272] width 433 height 340
click at [500, 378] on div "********* dfgdf ff" at bounding box center [578, 386] width 418 height 96
click at [508, 422] on div "********* dfgdf ff" at bounding box center [578, 386] width 418 height 96
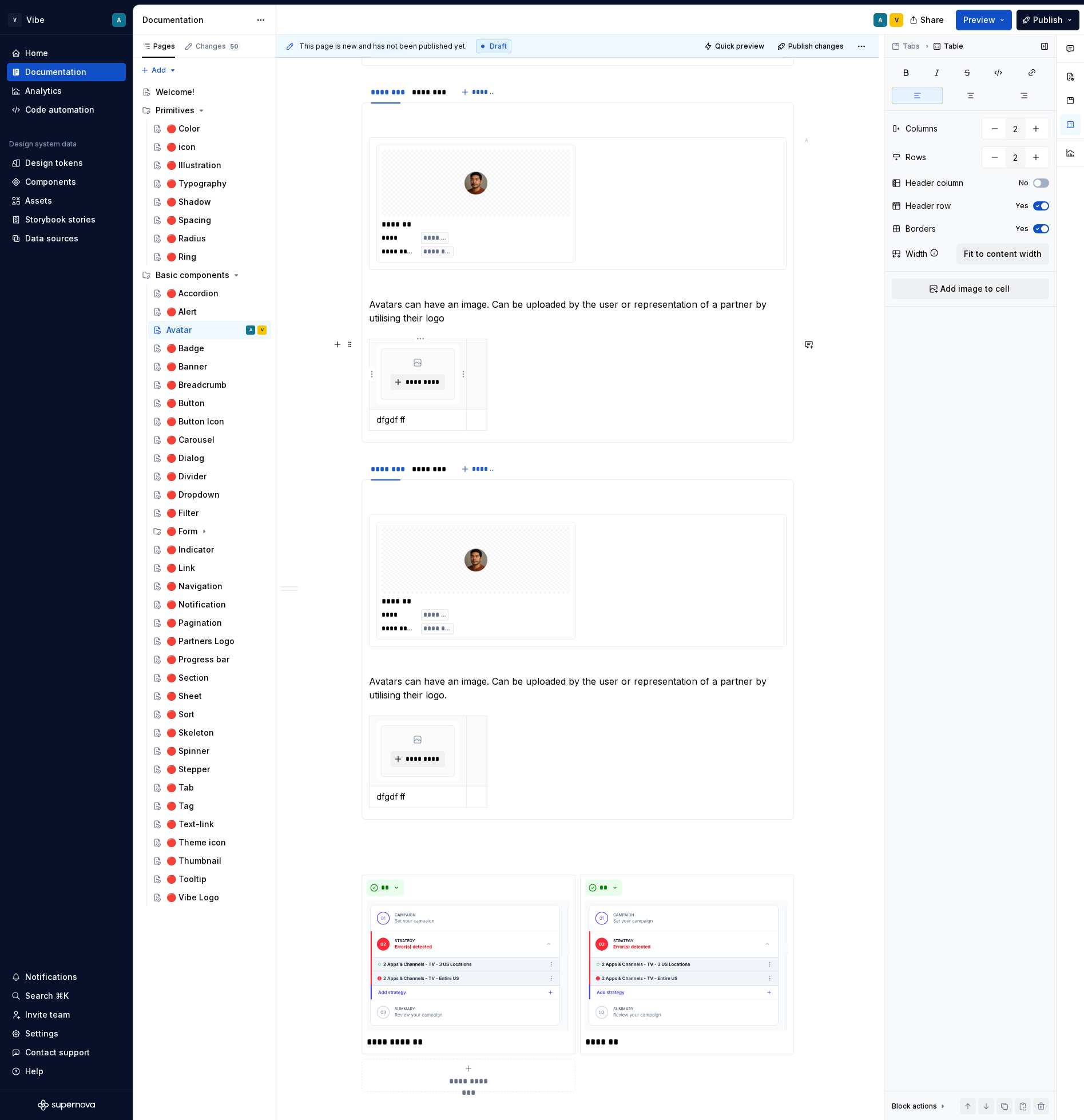
drag, startPoint x: 417, startPoint y: 434, endPoint x: 426, endPoint y: 355, distance: 79.5
click at [426, 355] on div "********* dfgdf ff" at bounding box center [578, 386] width 418 height 96
click at [351, 347] on span at bounding box center [350, 344] width 9 height 16
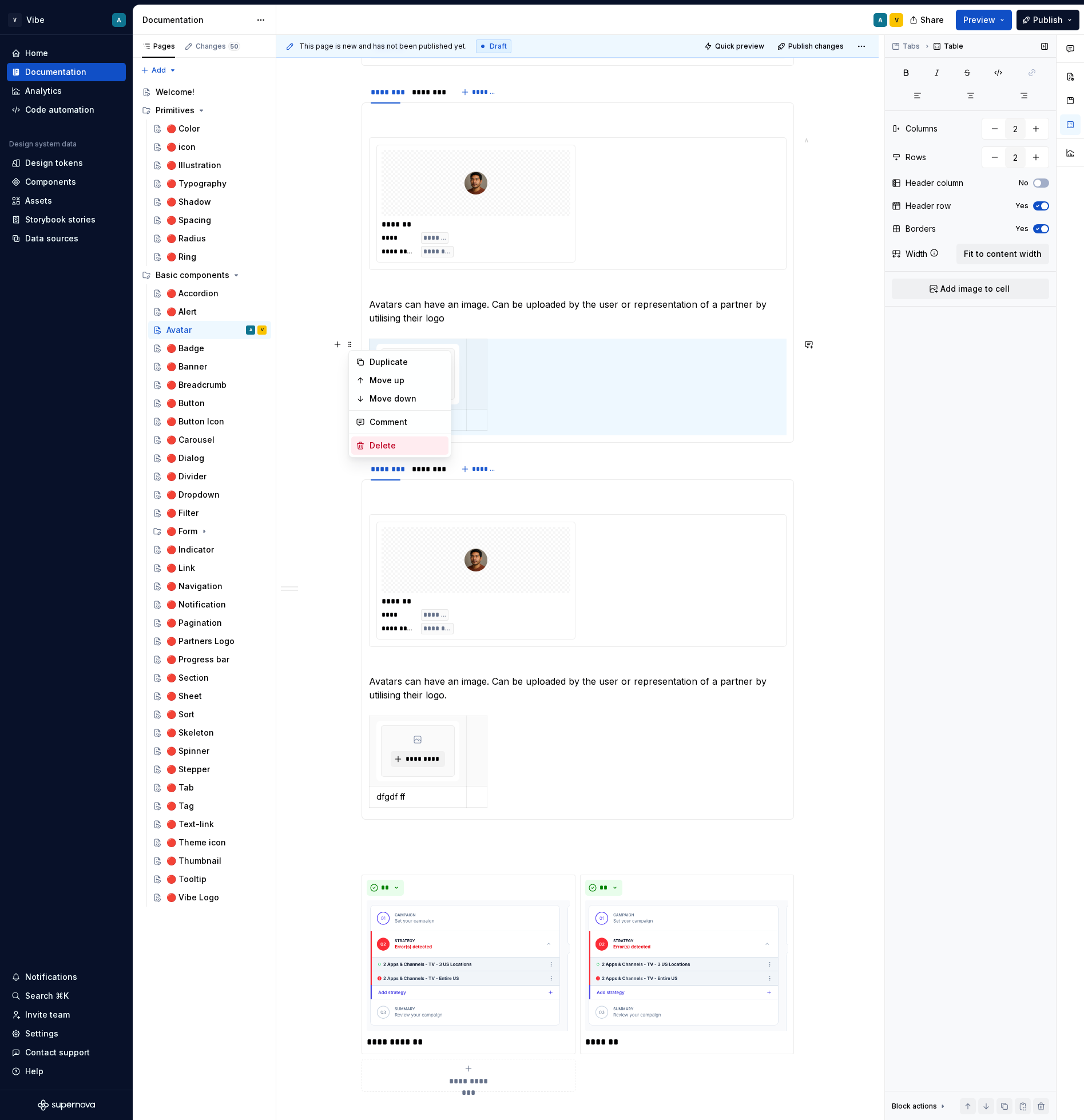
click at [388, 448] on div "Delete" at bounding box center [407, 445] width 75 height 12
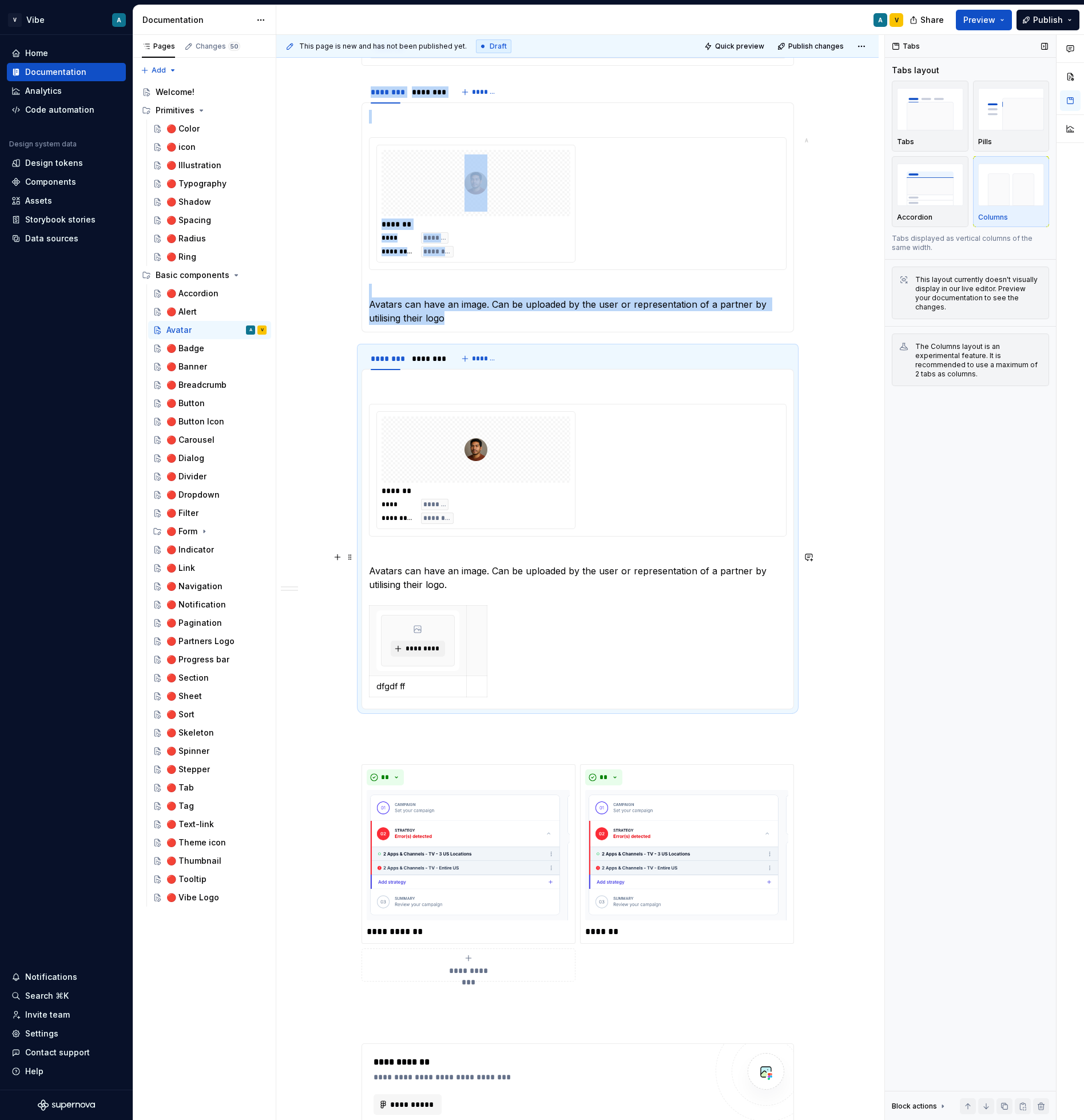
click at [553, 564] on p "Avatars can have an image. Can be uploaded by the user or representation of a p…" at bounding box center [578, 571] width 418 height 41
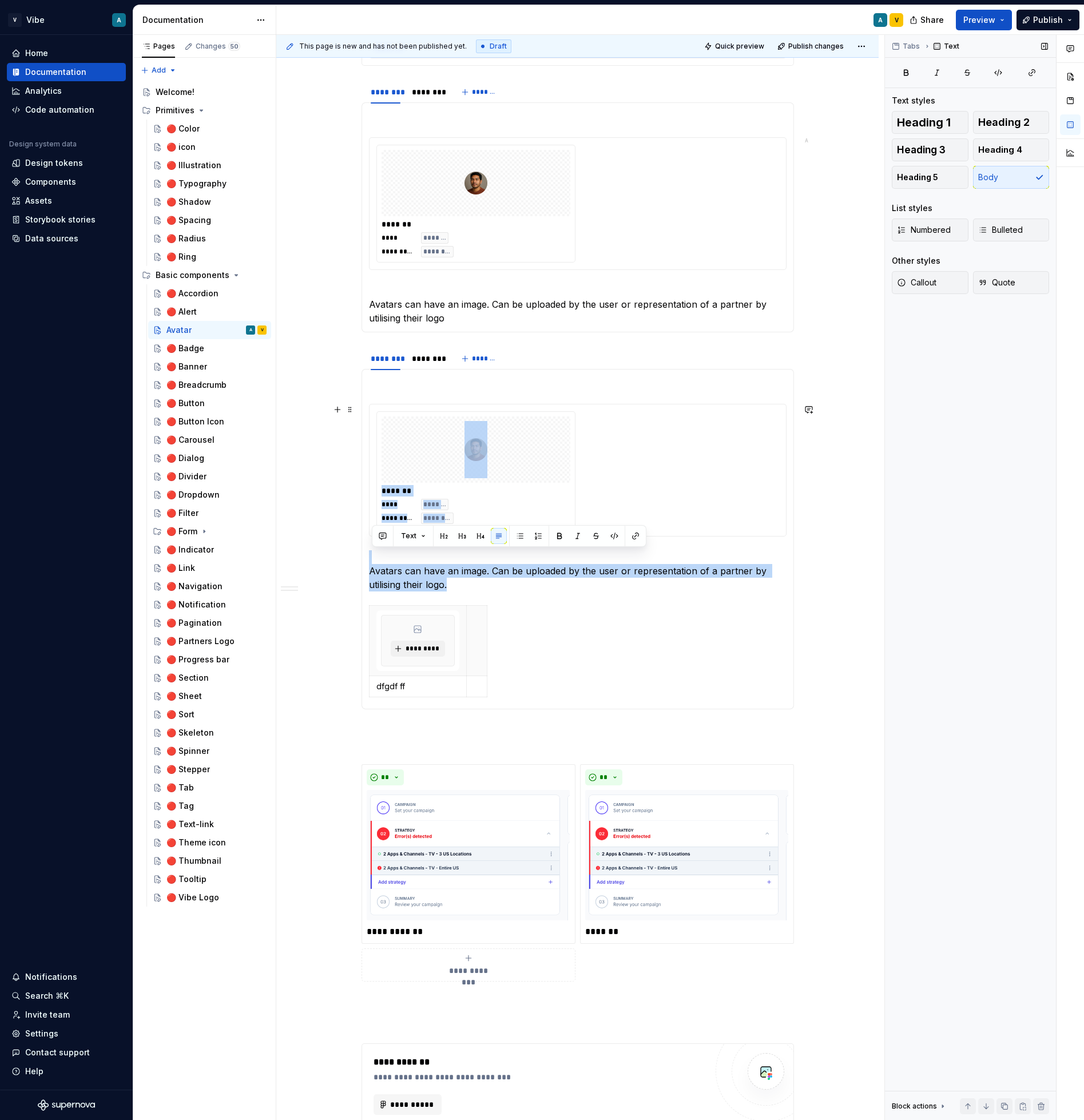
drag, startPoint x: 474, startPoint y: 583, endPoint x: 389, endPoint y: 430, distance: 175.0
click at [389, 430] on section-item-column "**********" at bounding box center [578, 539] width 418 height 325
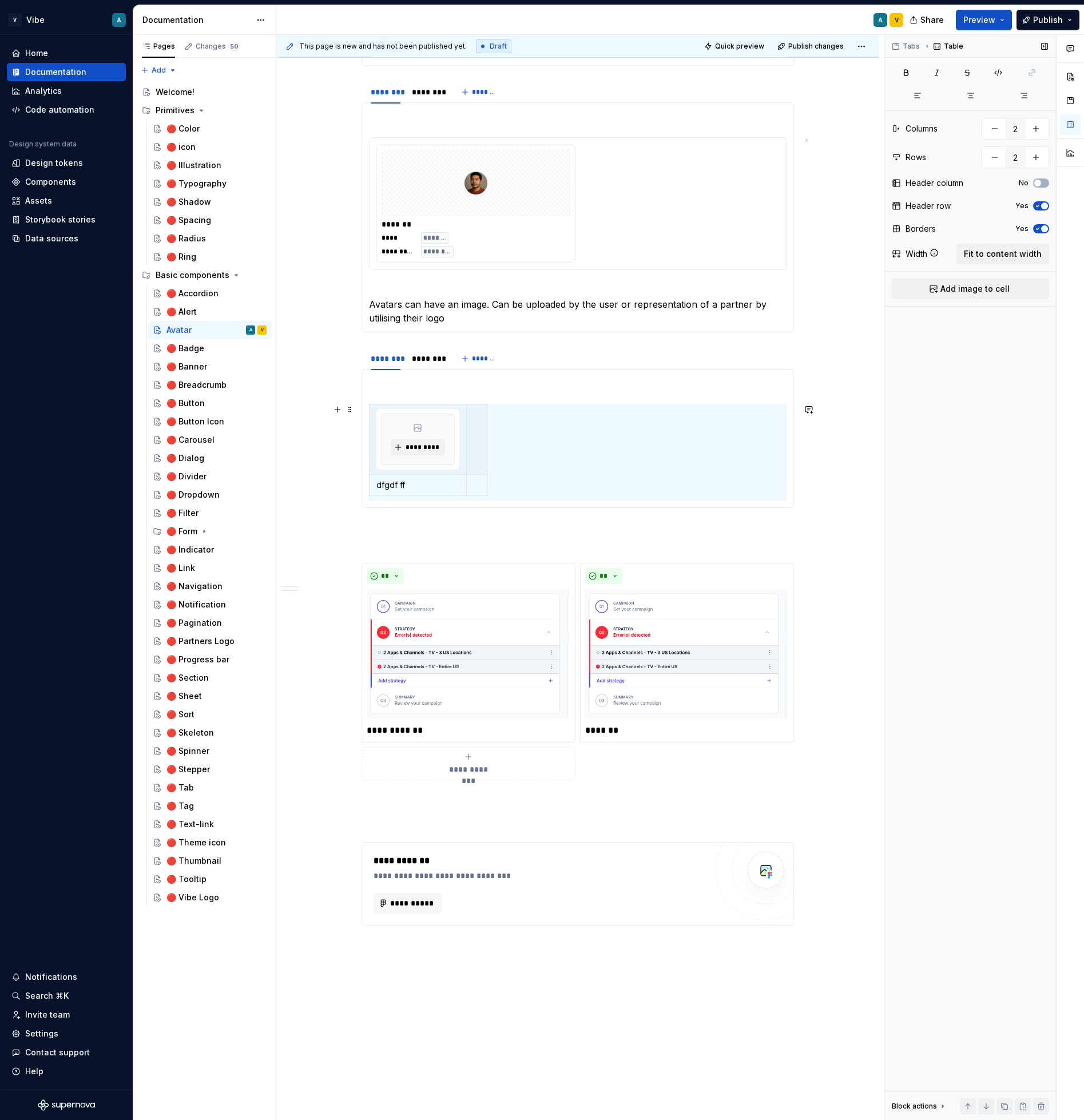
click at [550, 467] on div "********* dfgdf ff" at bounding box center [578, 452] width 418 height 96
click at [579, 454] on div "********* dfgdf ff" at bounding box center [578, 452] width 418 height 96
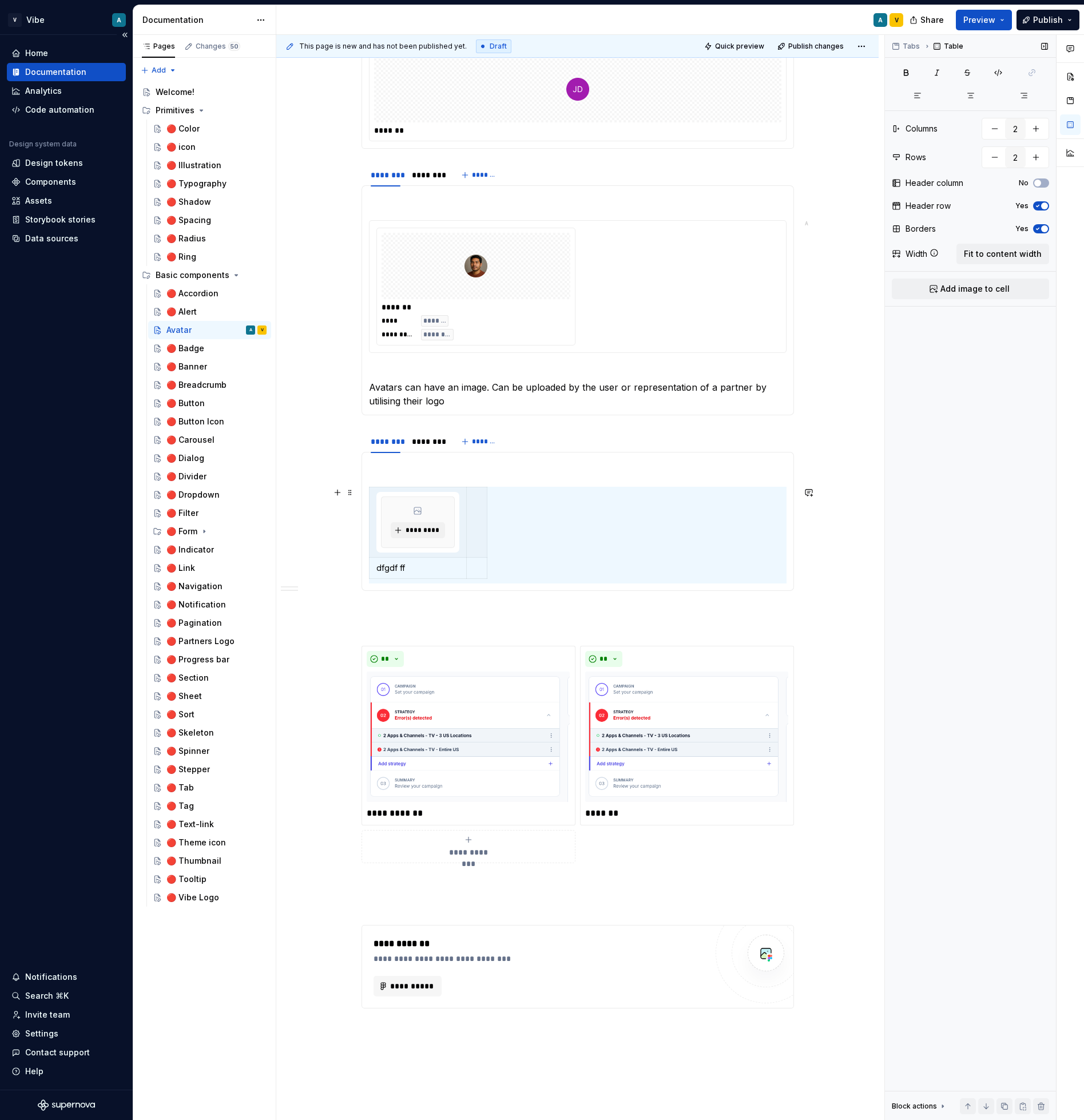
scroll to position [779, 0]
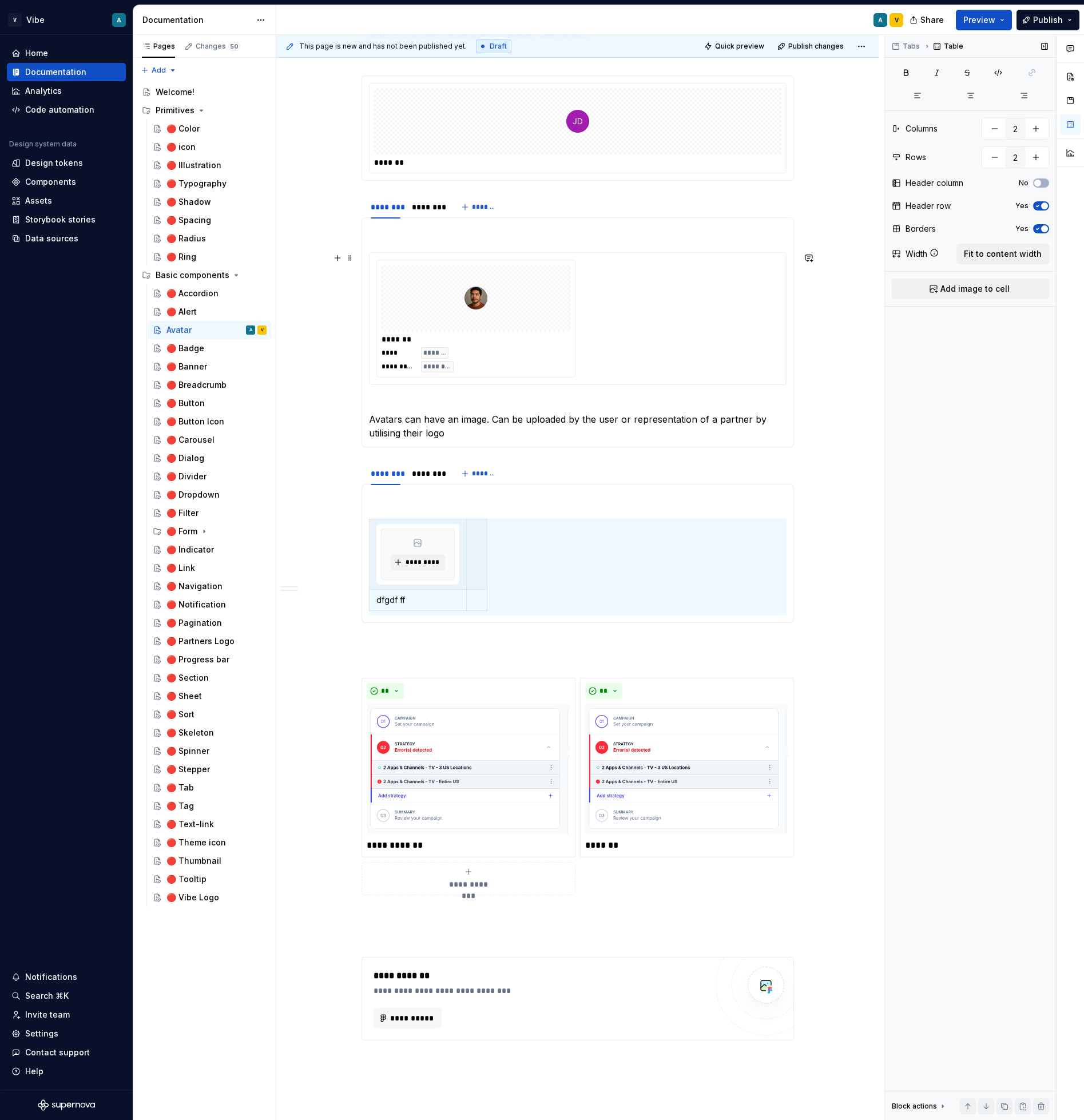
click at [589, 299] on div "**********" at bounding box center [578, 319] width 403 height 118
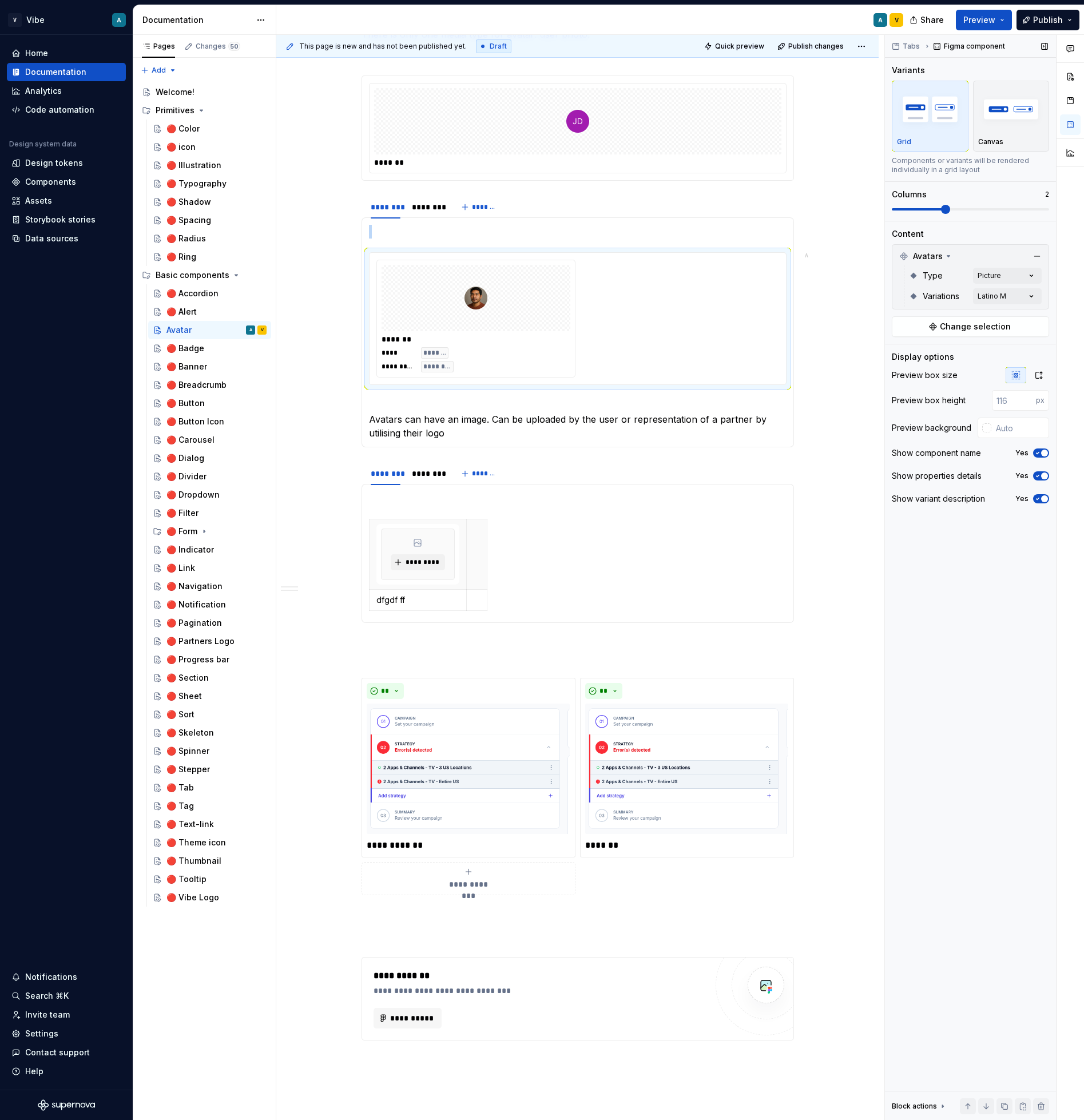
click at [941, 210] on span at bounding box center [946, 209] width 9 height 9
click at [559, 336] on div "*******" at bounding box center [476, 339] width 189 height 12
click at [754, 188] on div "**********" at bounding box center [680, 577] width 808 height 1085
click at [426, 211] on div "********" at bounding box center [426, 207] width 29 height 12
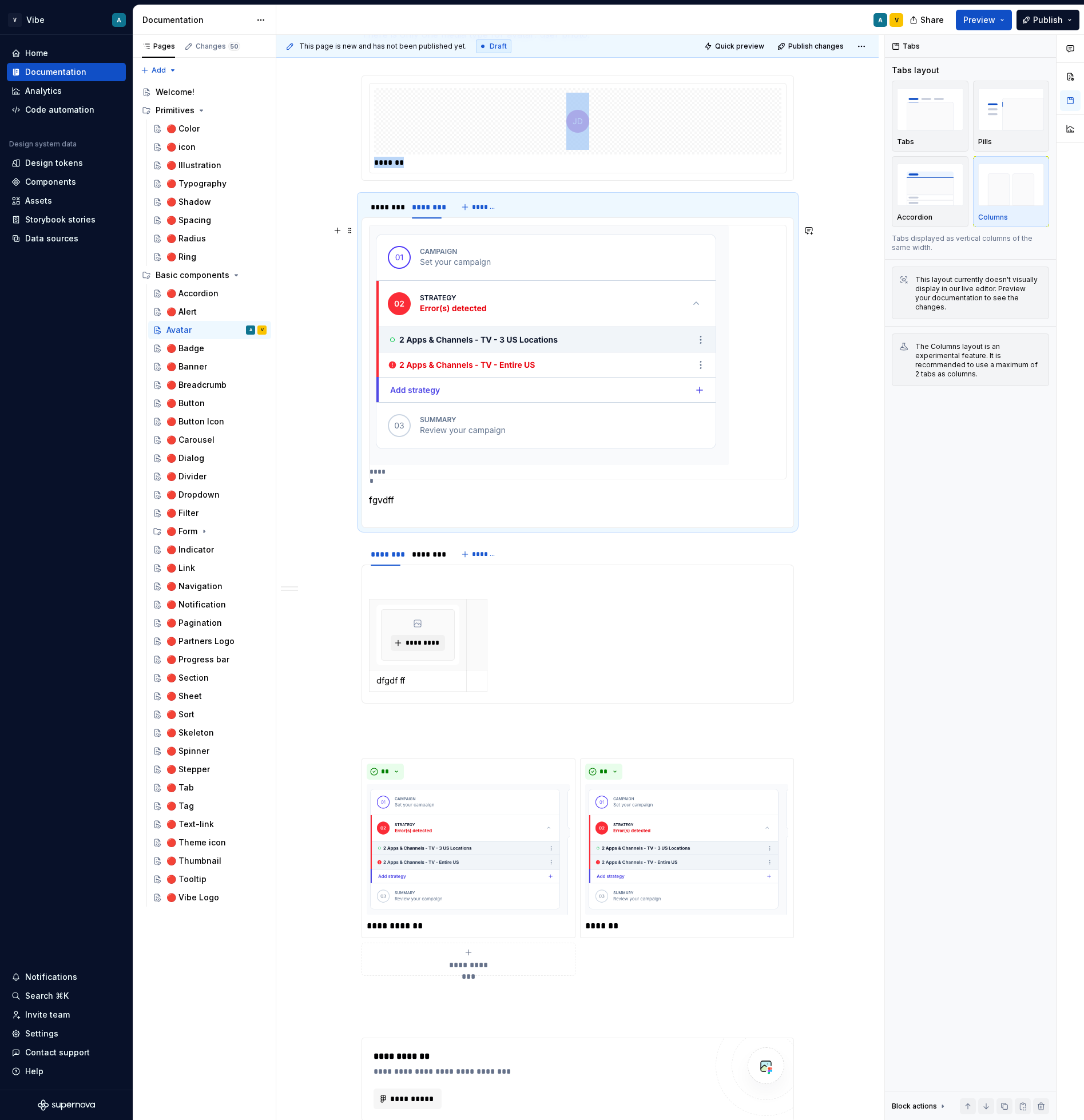
click at [517, 333] on img at bounding box center [550, 345] width 359 height 240
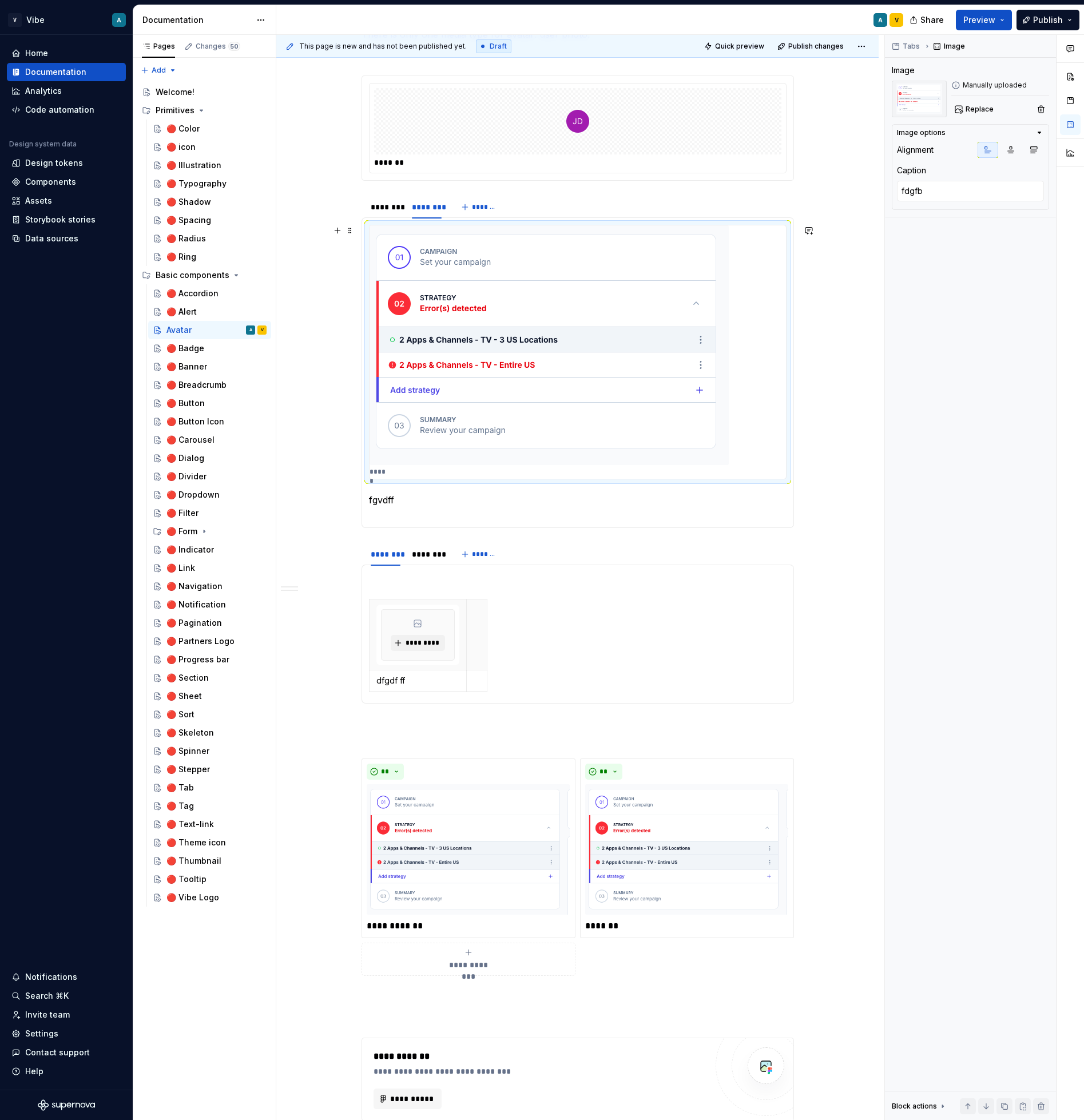
click at [457, 319] on img at bounding box center [550, 345] width 359 height 240
click at [404, 210] on div "********" at bounding box center [385, 207] width 39 height 16
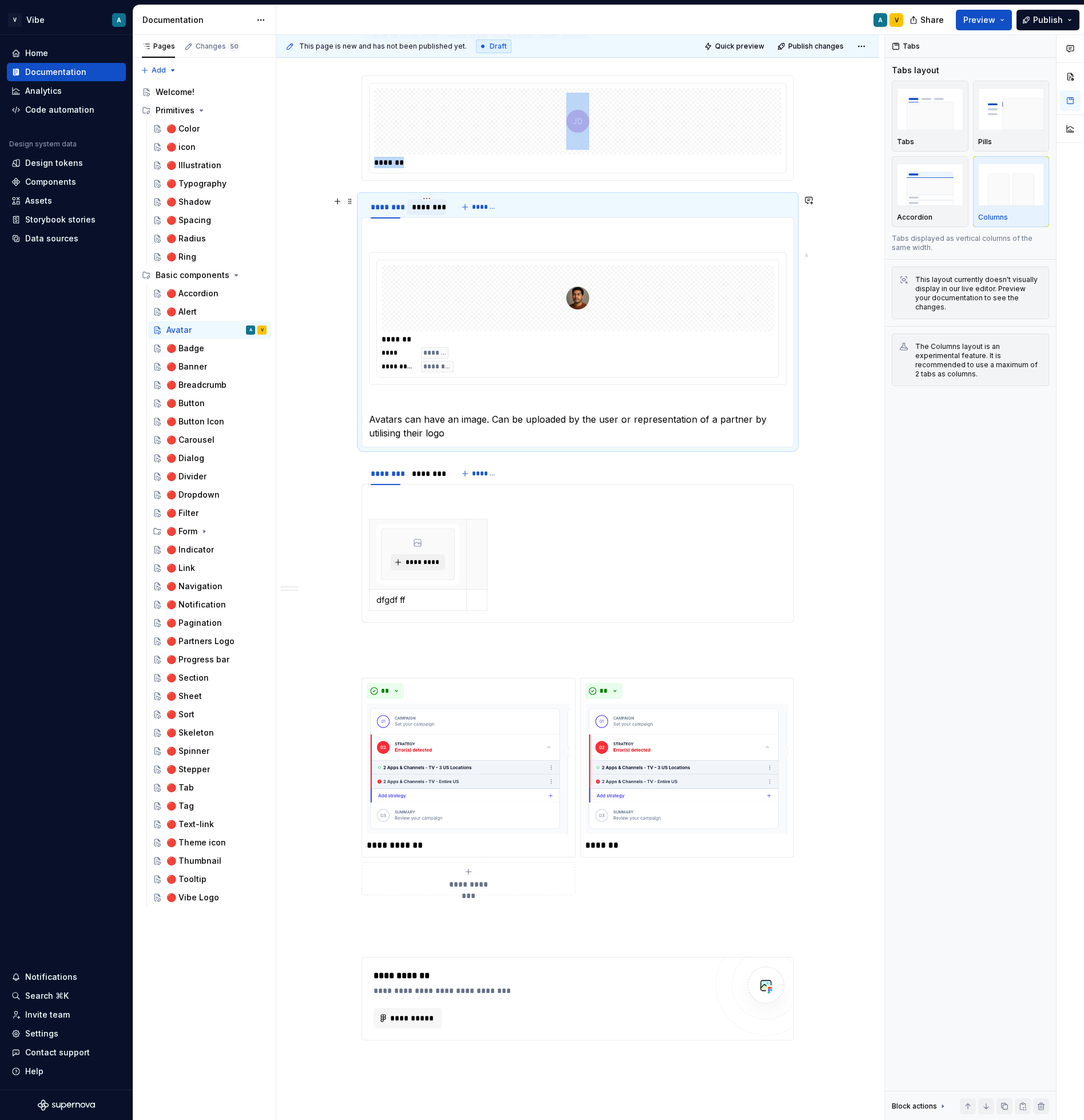
click at [434, 205] on div "********" at bounding box center [426, 207] width 29 height 12
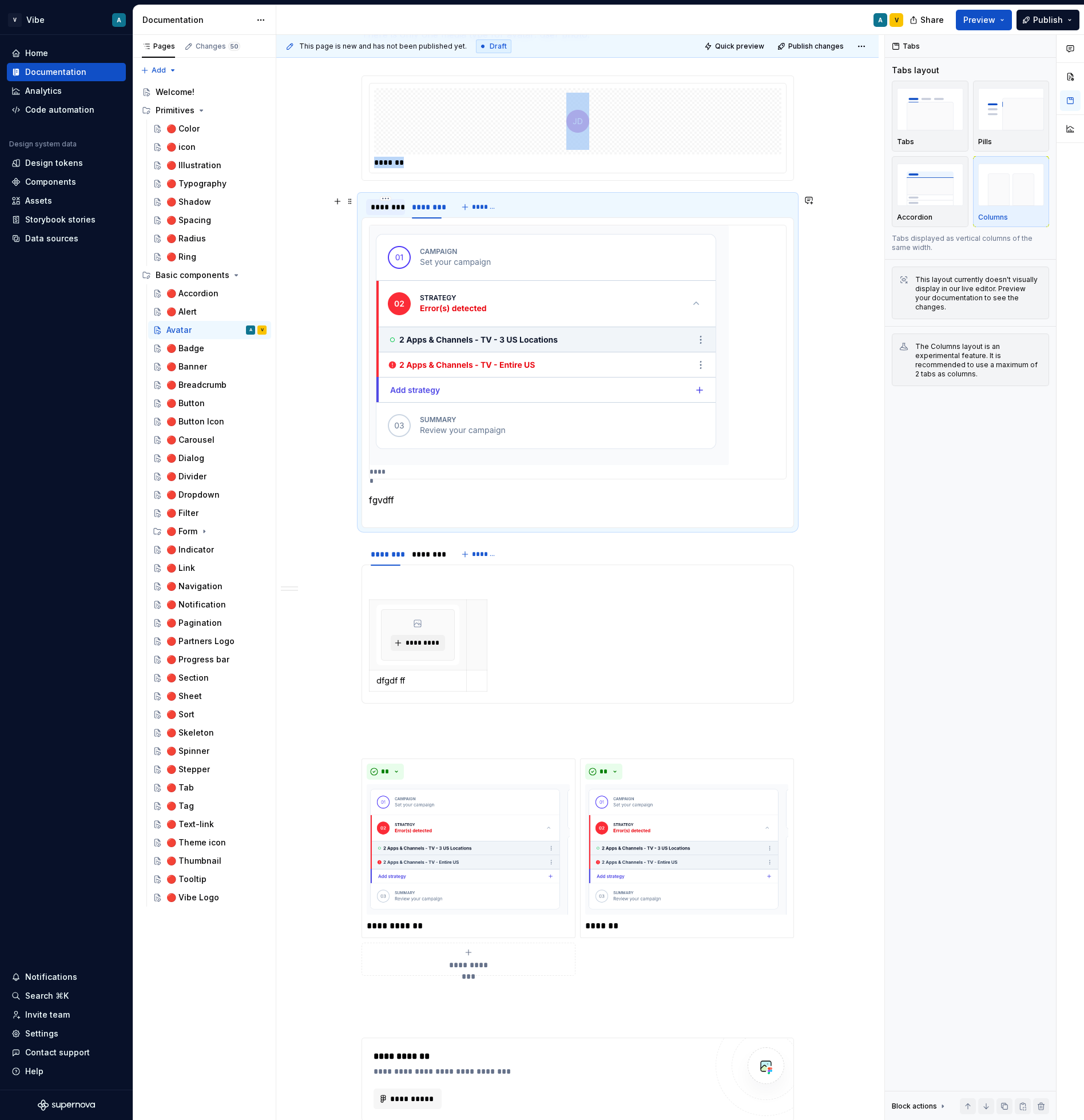
click at [389, 205] on div "********" at bounding box center [385, 207] width 29 height 12
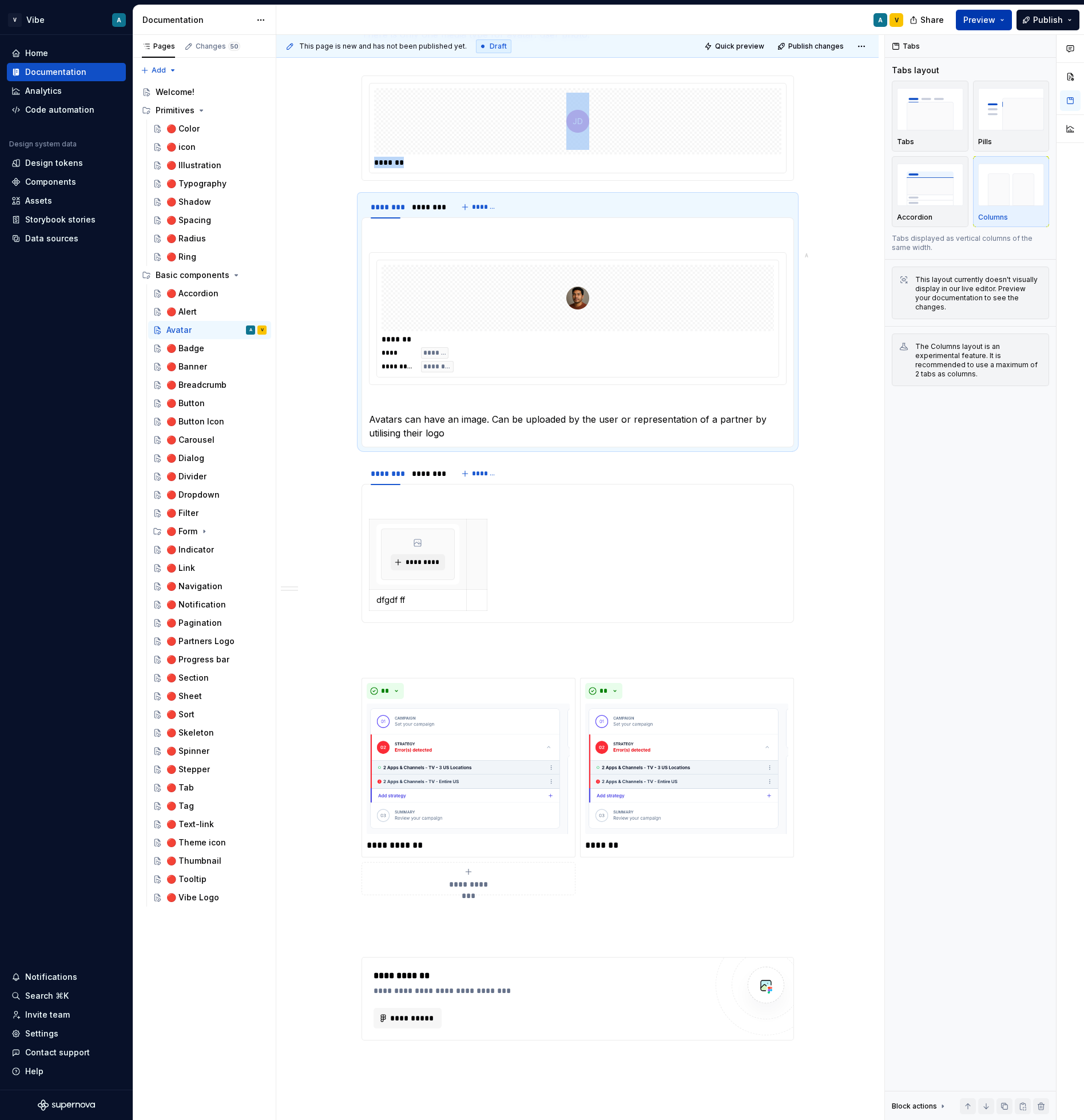
click at [1005, 21] on button "Preview" at bounding box center [984, 20] width 56 height 21
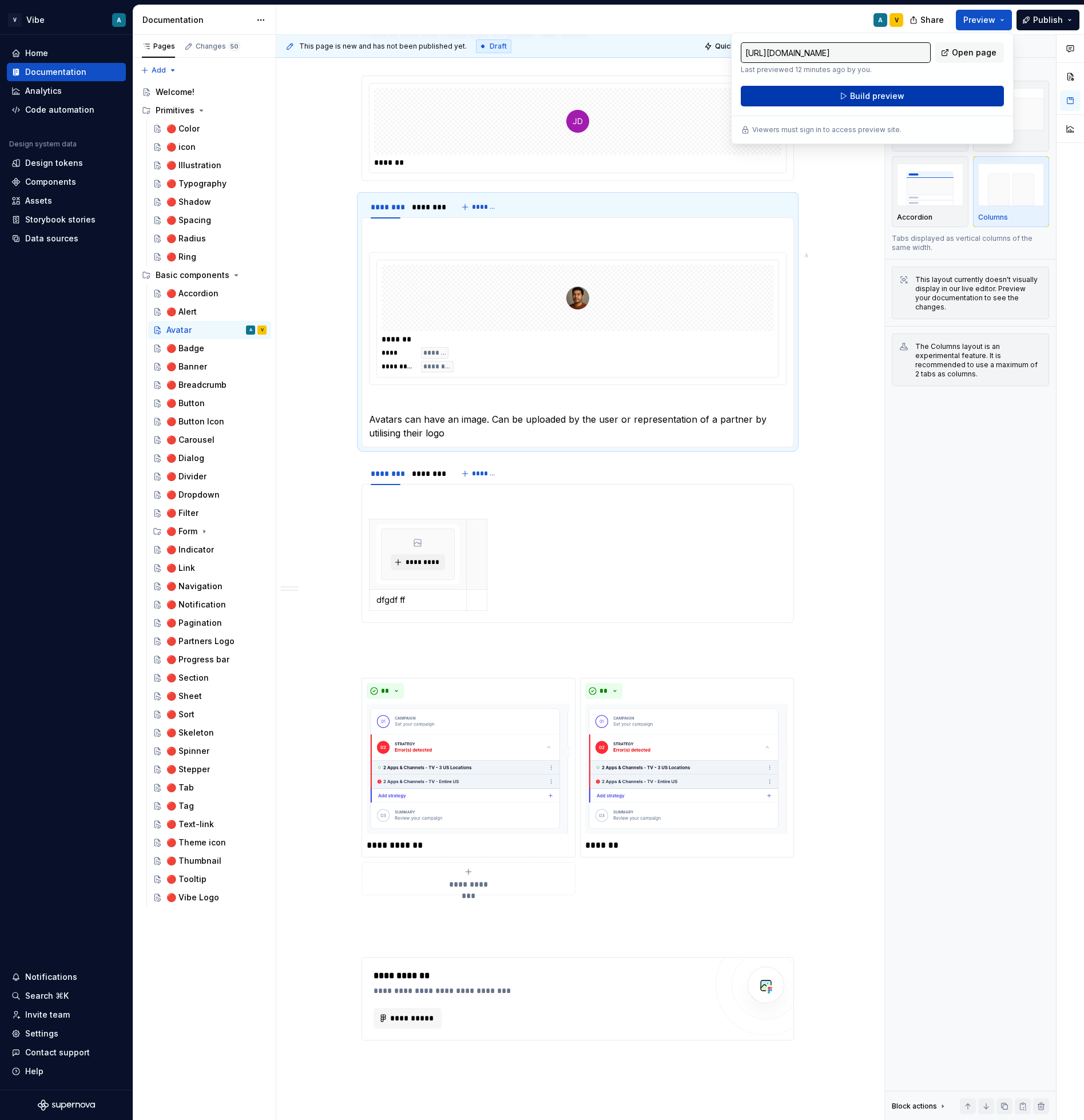
click at [914, 99] on button "Build preview" at bounding box center [872, 96] width 263 height 21
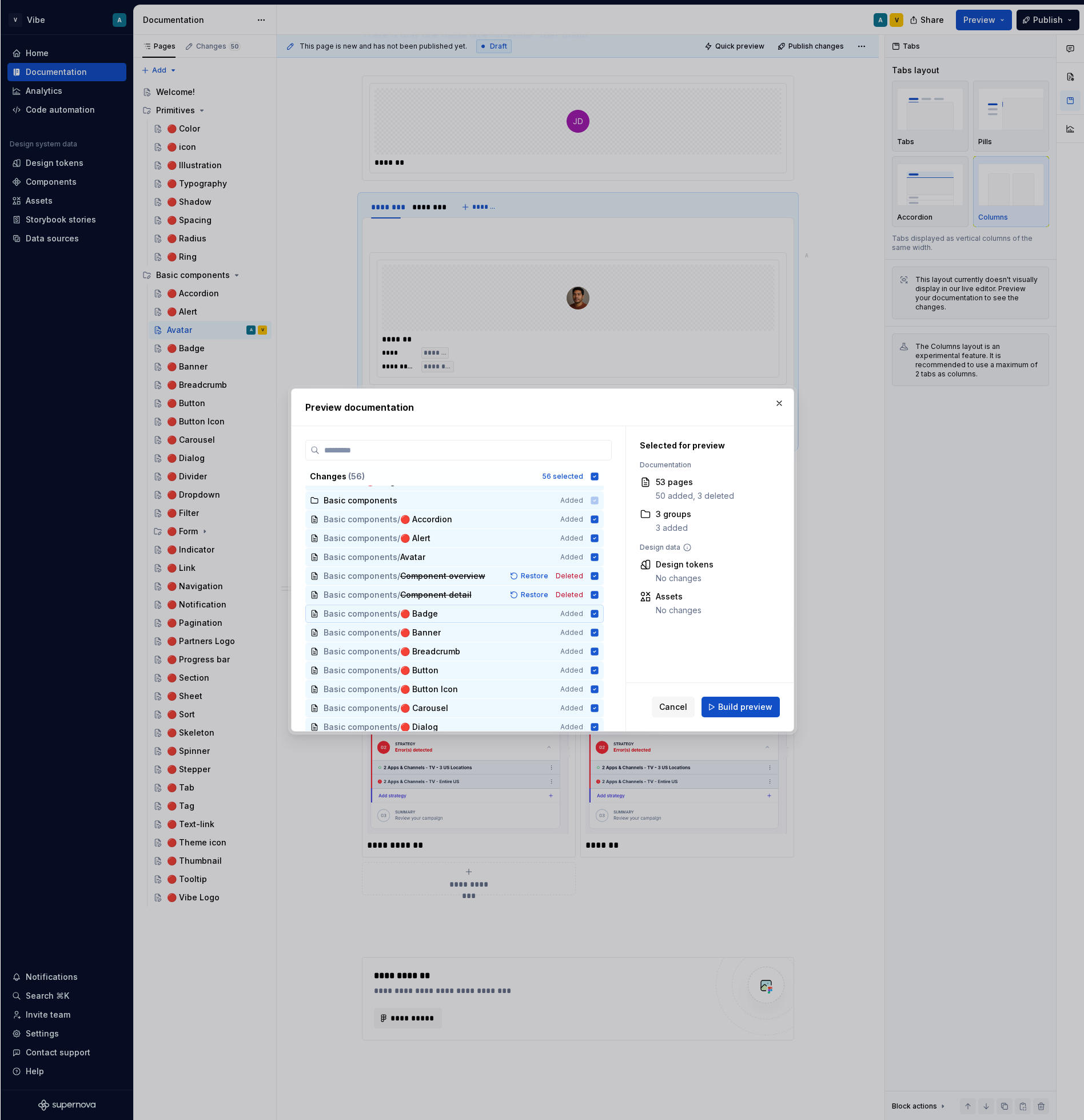
scroll to position [203, 0]
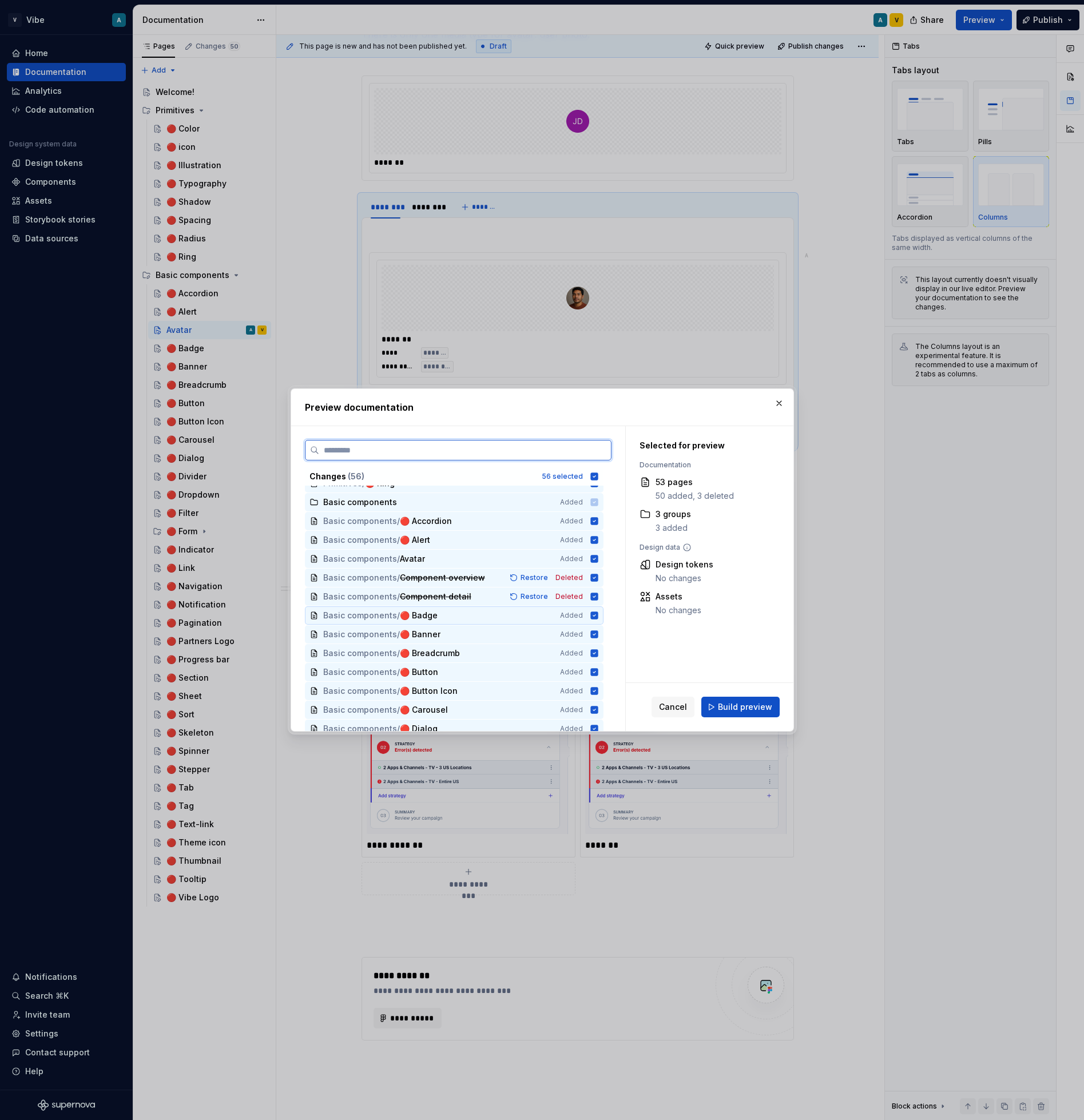
click at [570, 594] on span "Deleted" at bounding box center [569, 597] width 28 height 9
click at [599, 475] on icon at bounding box center [595, 477] width 9 height 9
click at [599, 561] on icon at bounding box center [595, 559] width 9 height 9
click at [598, 475] on icon at bounding box center [595, 477] width 9 height 9
click at [598, 475] on icon at bounding box center [594, 476] width 8 height 8
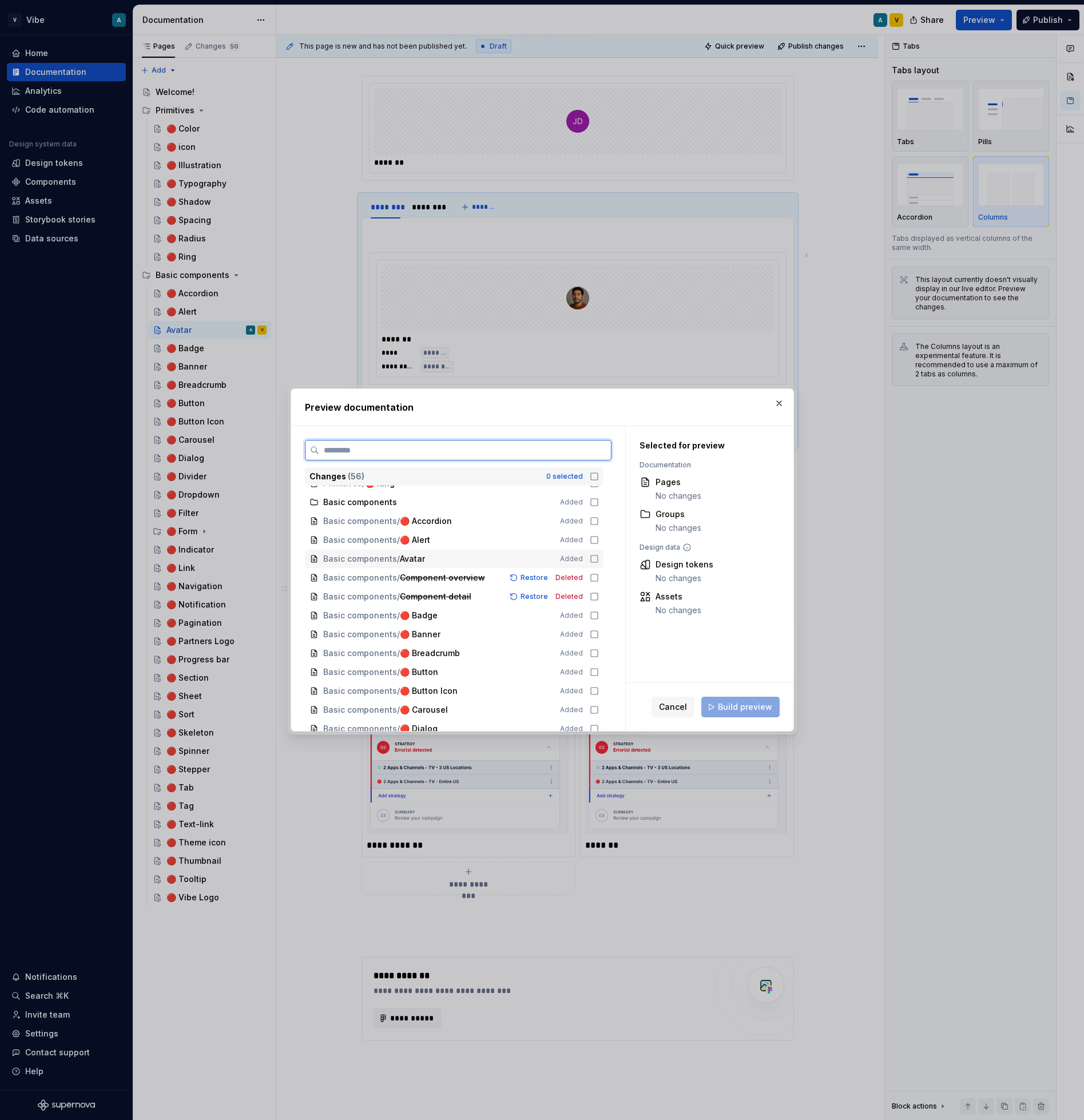
click at [599, 561] on icon at bounding box center [595, 559] width 9 height 9
click at [744, 715] on button "Build preview" at bounding box center [741, 707] width 79 height 21
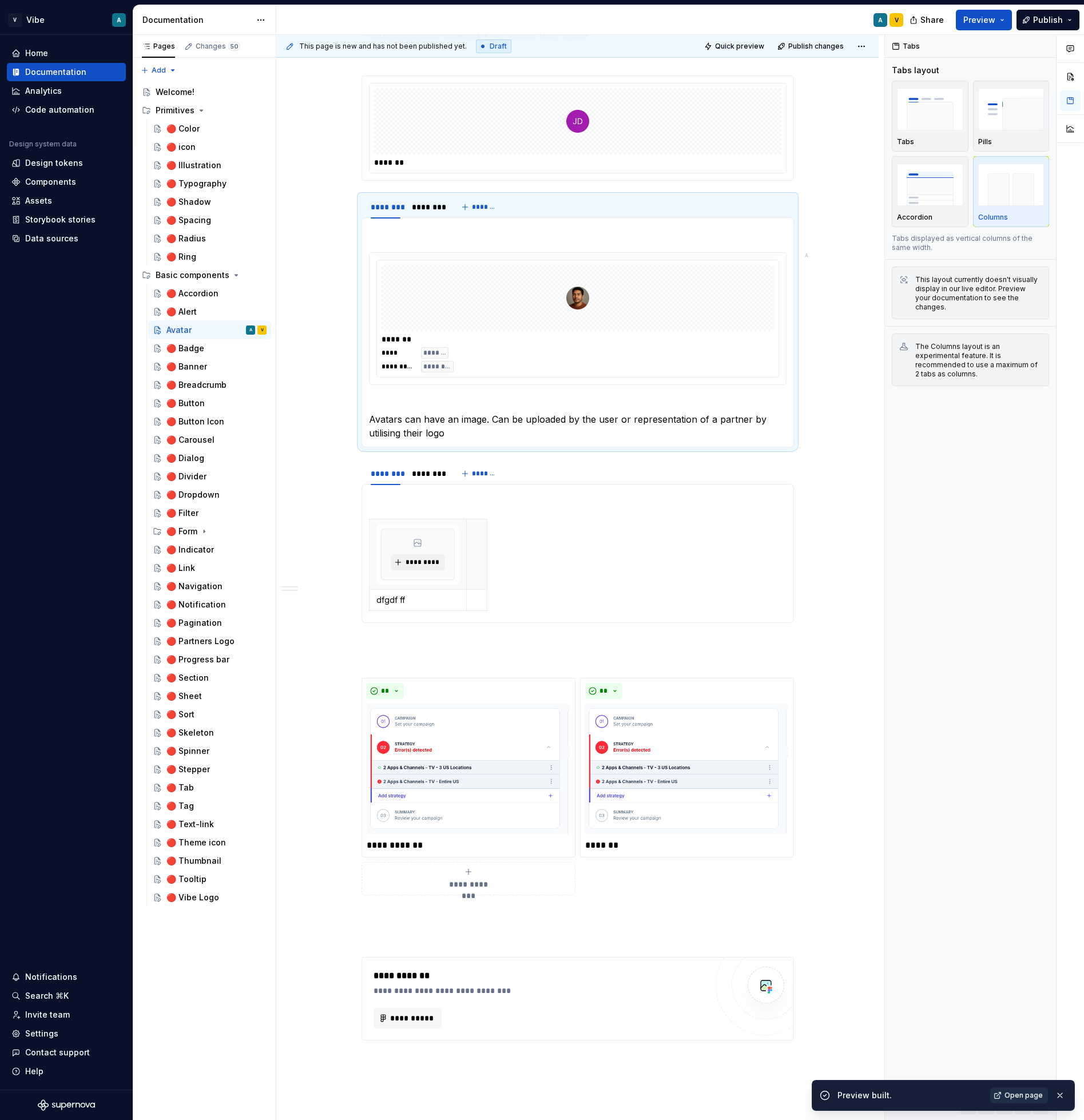
click at [1026, 1095] on span "Open page" at bounding box center [1024, 1095] width 38 height 9
click at [379, 401] on p "Avatars can have an image. Can be uploaded by the user or representation of a p…" at bounding box center [578, 419] width 418 height 41
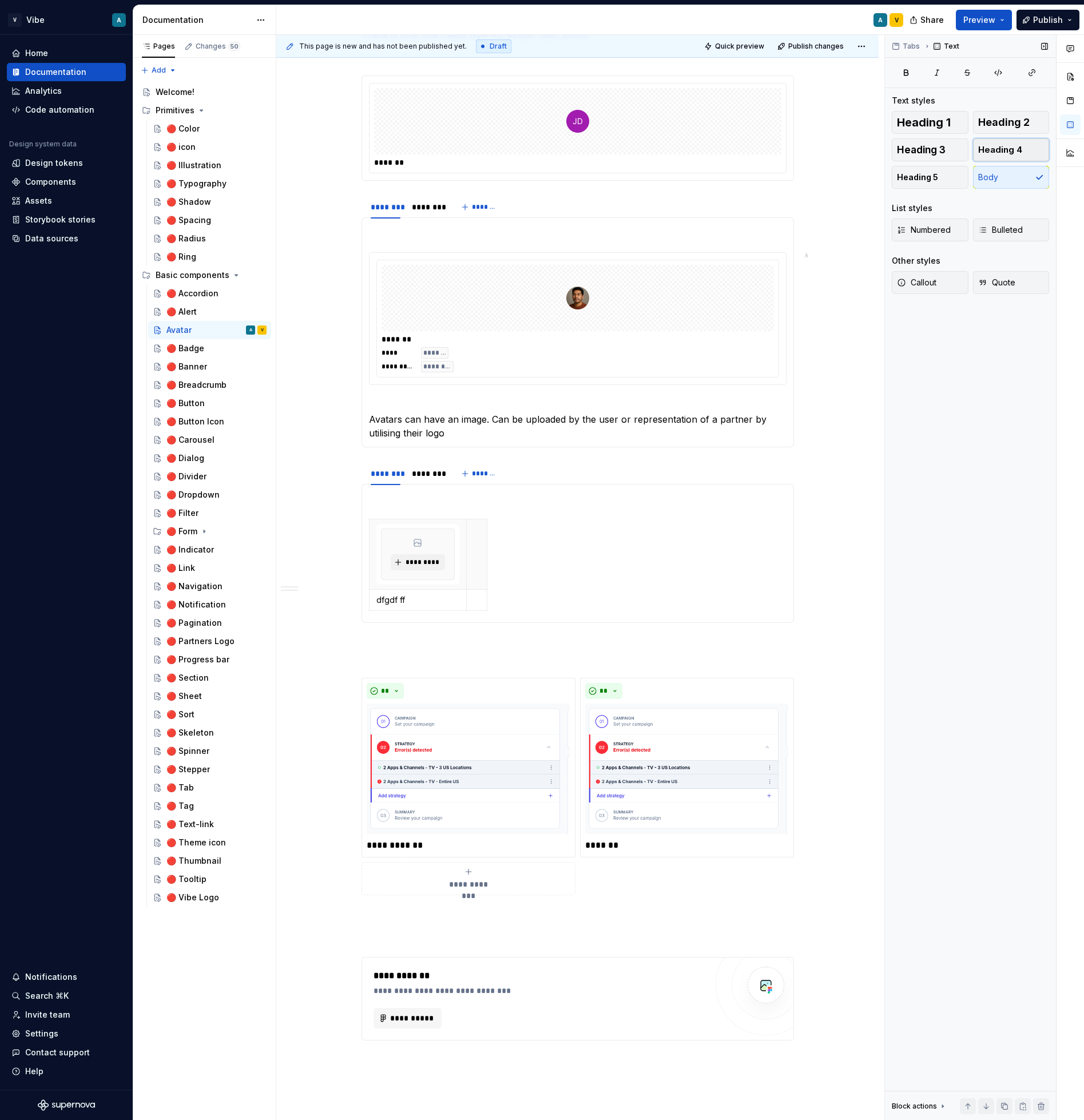
click at [996, 147] on span "Heading 4" at bounding box center [1000, 150] width 44 height 12
click at [389, 402] on p "Avatars can have an image. Can be uploaded by the user or representation of a p…" at bounding box center [578, 419] width 418 height 41
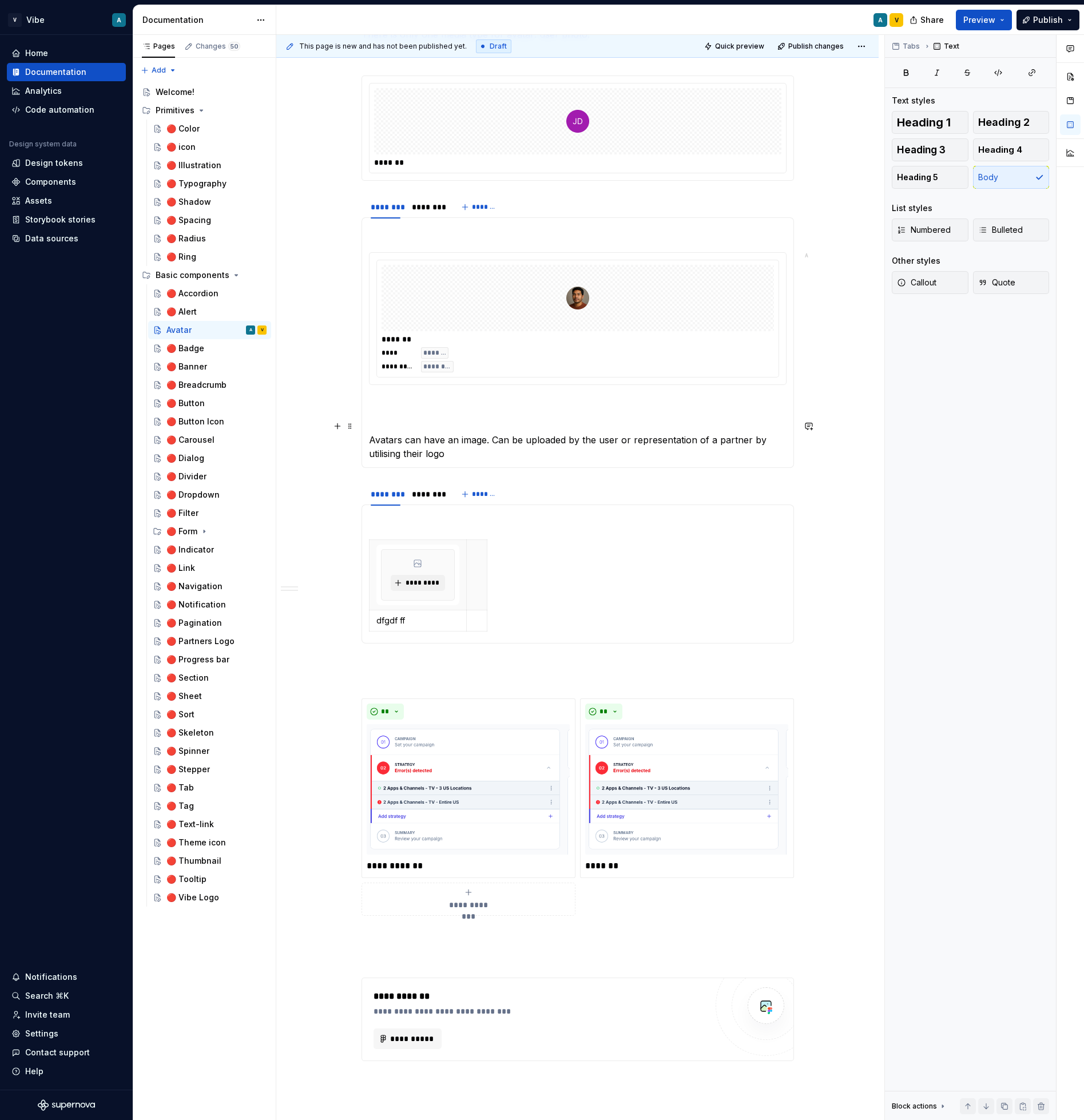
click at [379, 416] on section-item-column "**********" at bounding box center [578, 343] width 418 height 236
click at [383, 414] on section-item-column "**********" at bounding box center [578, 343] width 418 height 236
click at [380, 405] on p "fgff" at bounding box center [578, 405] width 418 height 14
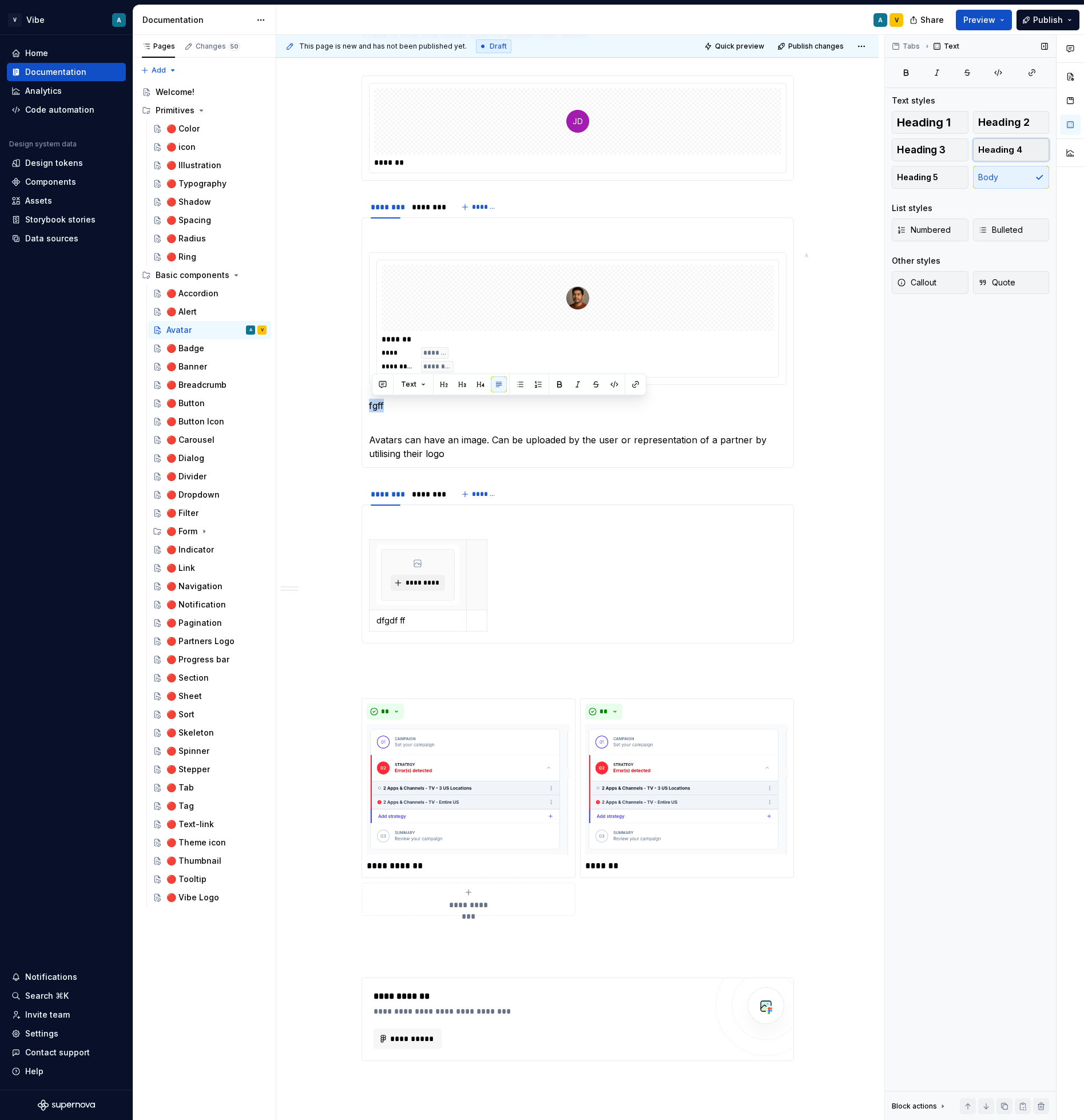
click at [1012, 151] on span "Heading 4" at bounding box center [1000, 150] width 44 height 12
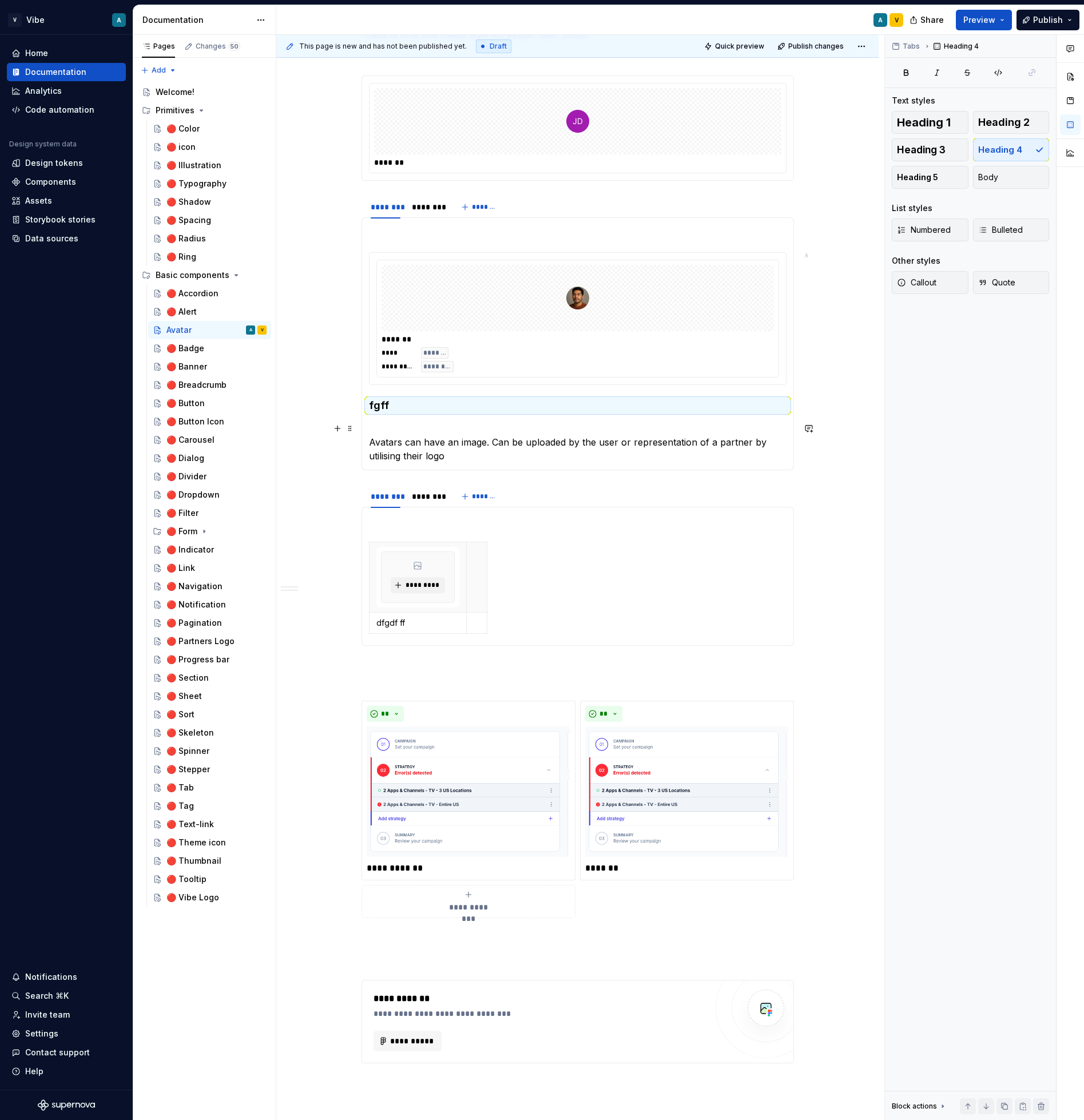
click at [374, 431] on p "Avatars can have an image. Can be uploaded by the user or representation of a p…" at bounding box center [578, 442] width 418 height 41
click at [374, 444] on p "Avatars can have an image. Can be uploaded by the user or representation of a p…" at bounding box center [578, 442] width 418 height 41
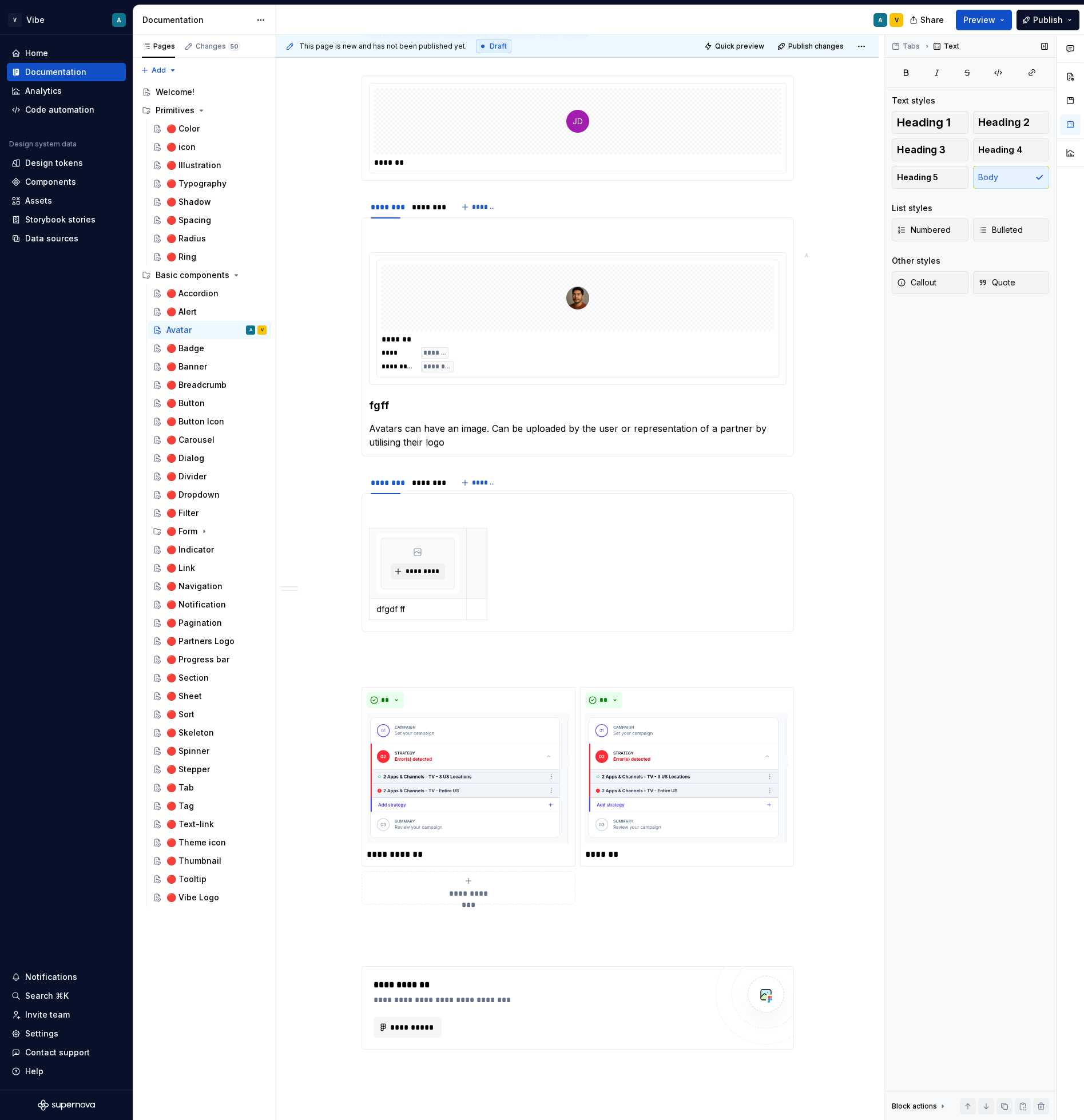
click at [903, 425] on div "Tabs Text Text styles Heading 1 Heading 2 Heading 3 Heading 4 Heading 5 Body Li…" at bounding box center [971, 577] width 171 height 1085
click at [415, 160] on div "*******" at bounding box center [578, 162] width 407 height 12
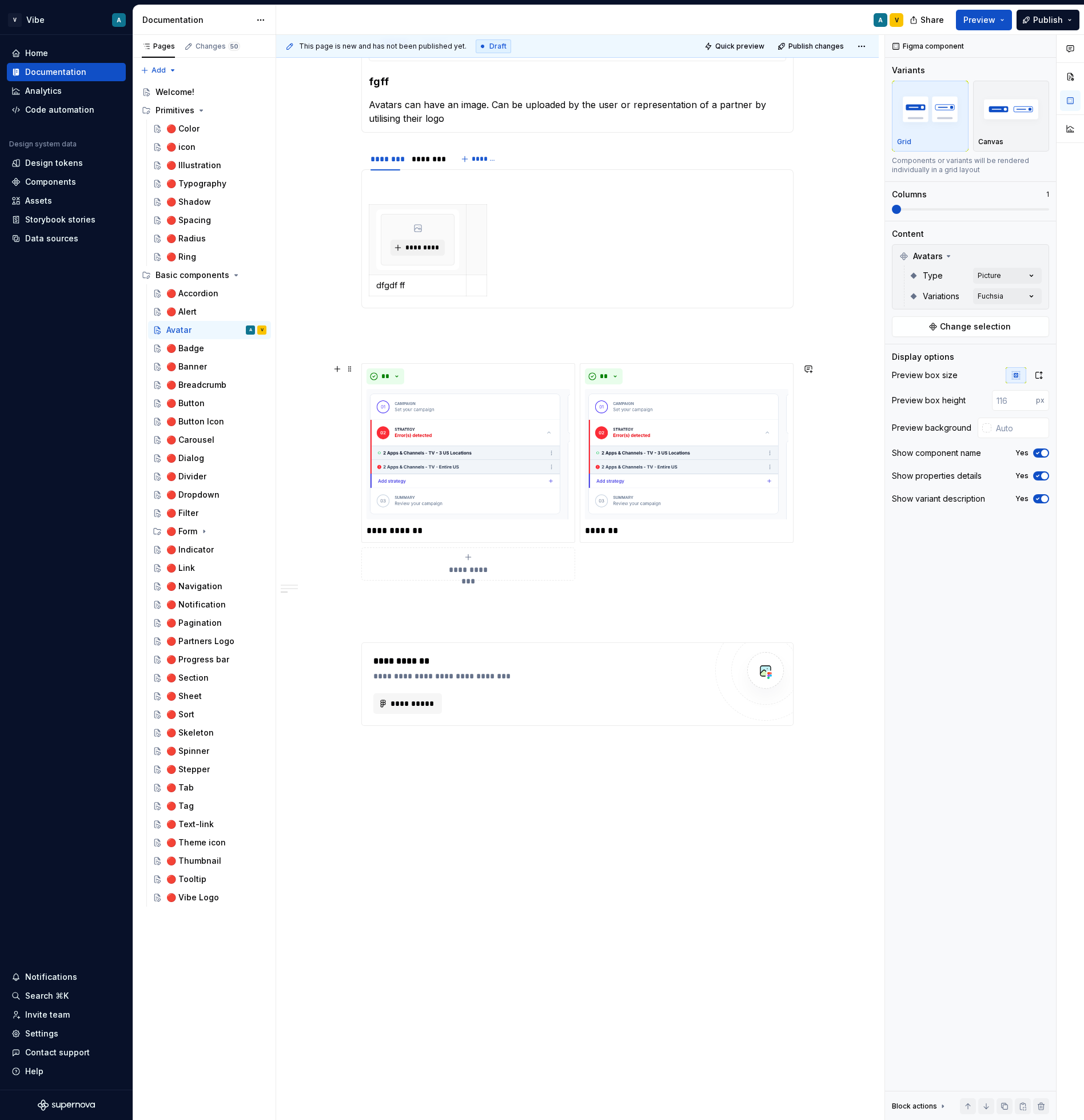
scroll to position [1167, 0]
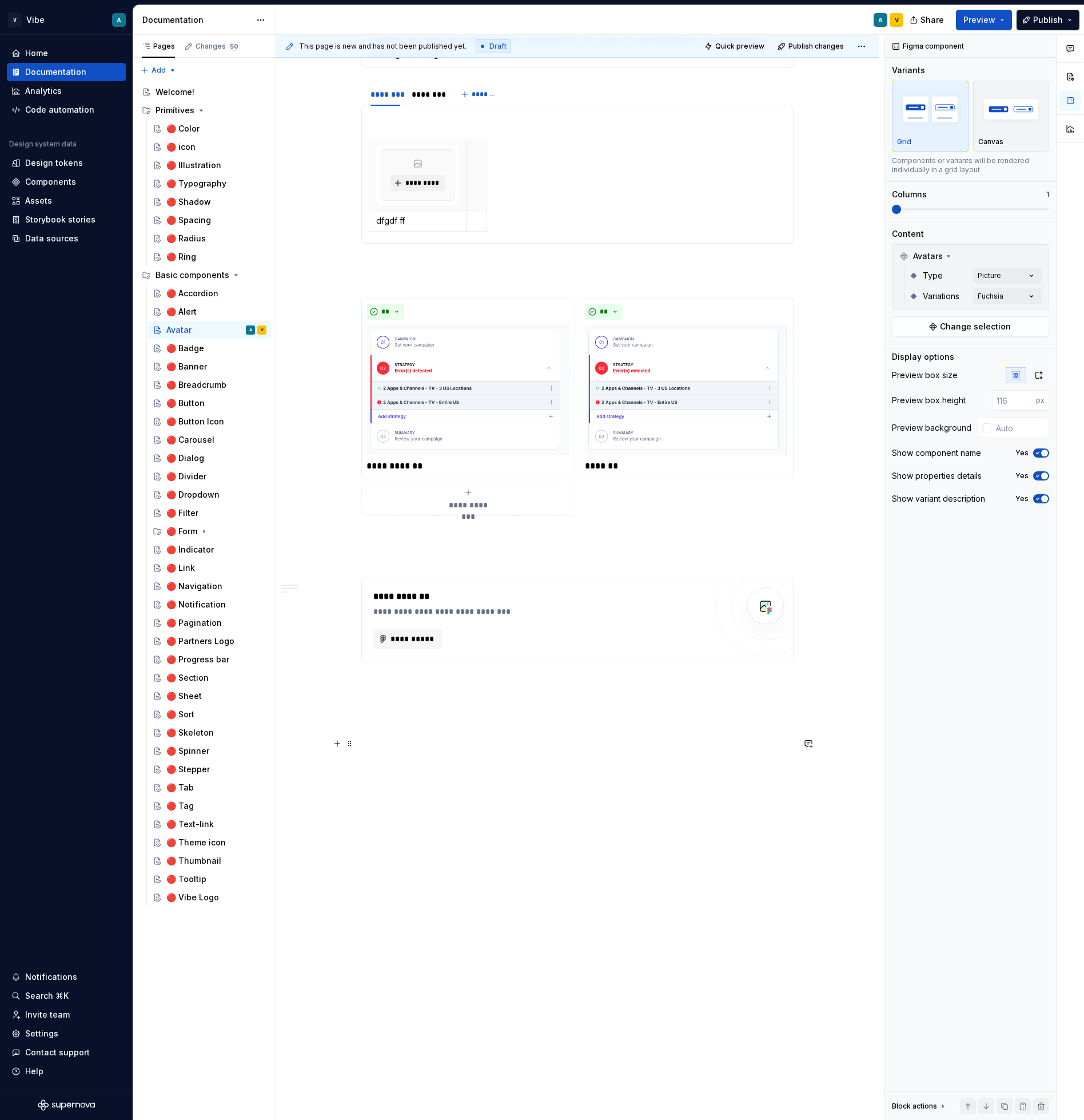
click at [438, 746] on p at bounding box center [578, 743] width 433 height 14
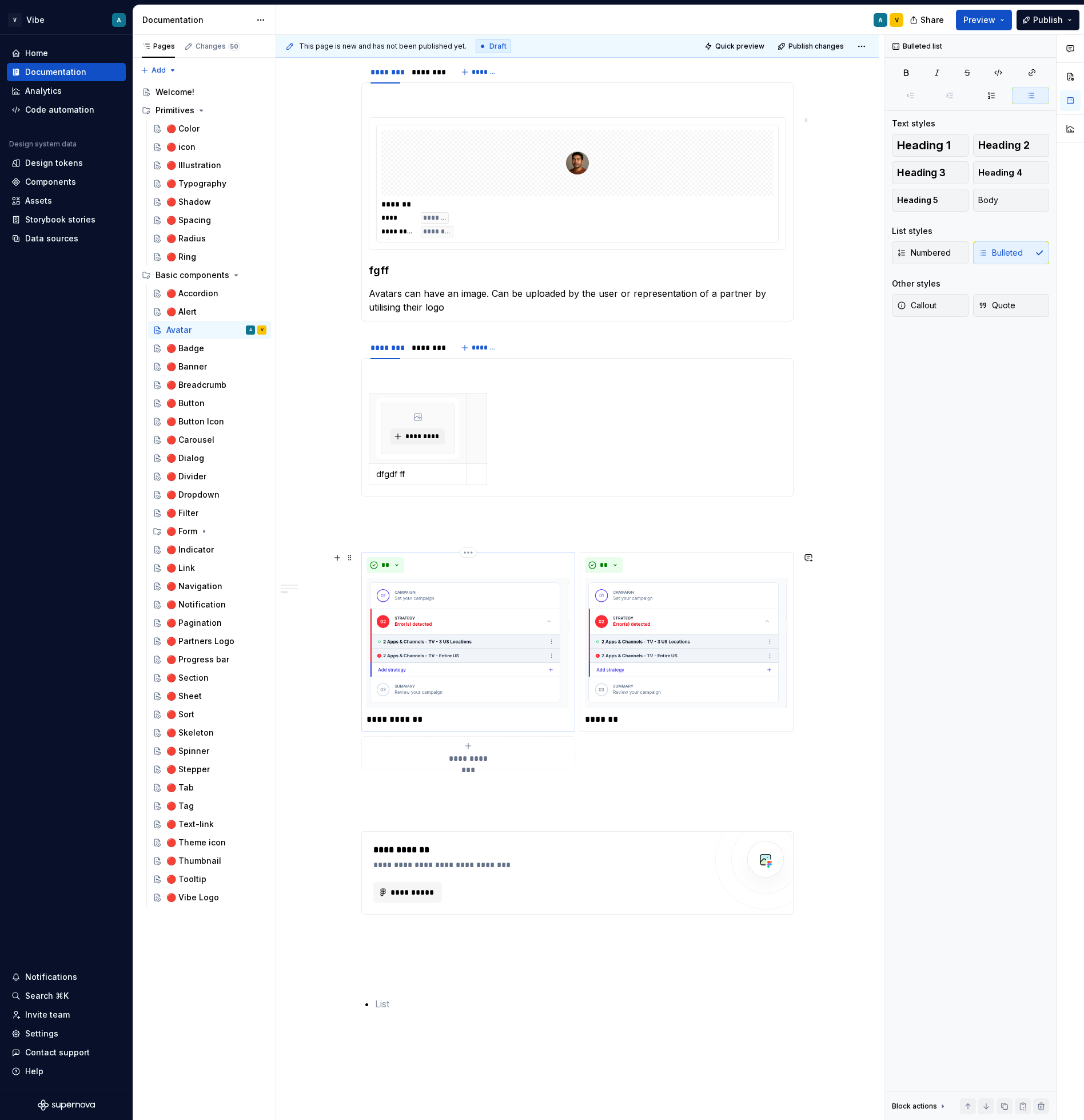
scroll to position [1108, 0]
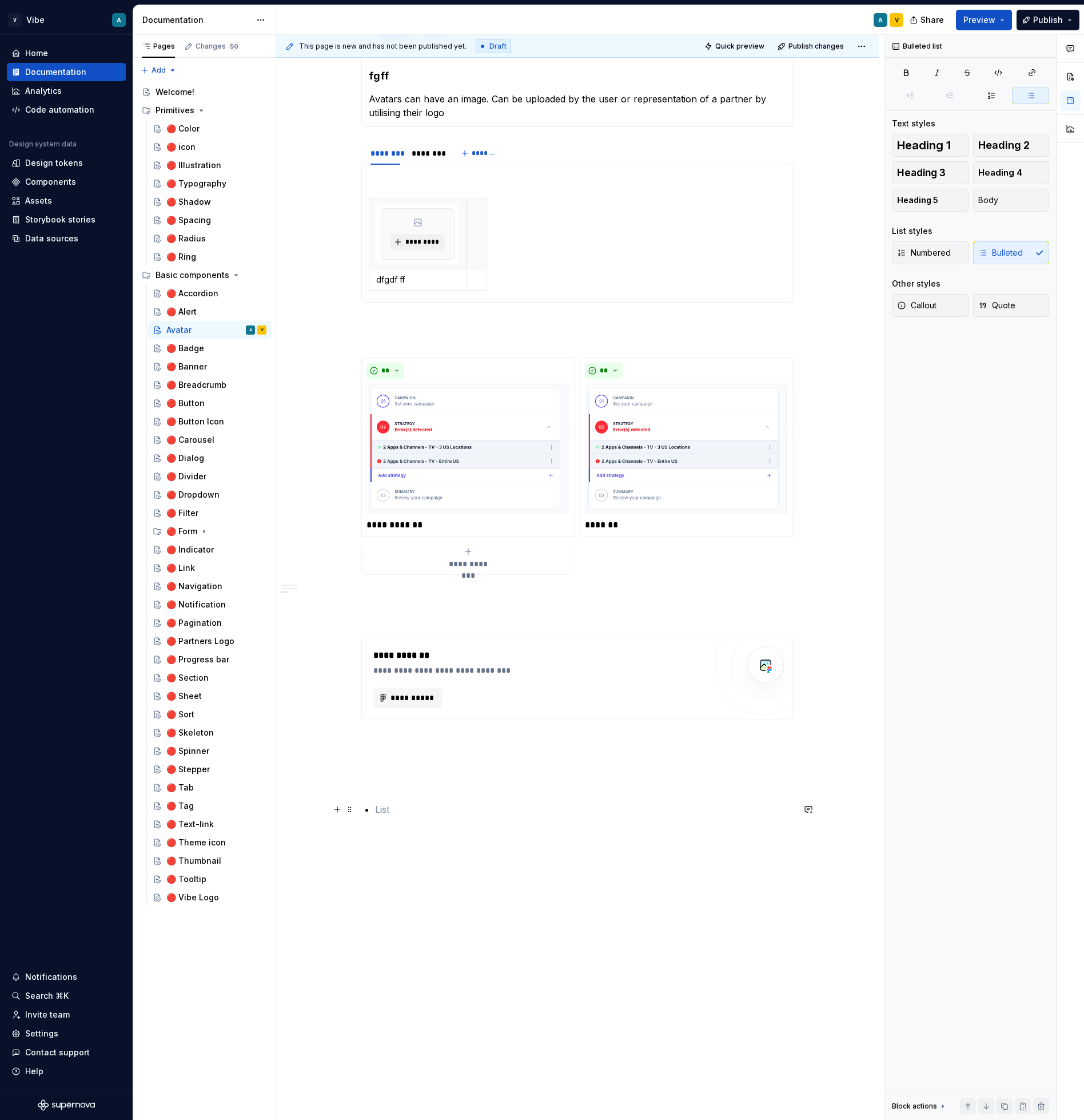
click at [394, 803] on p at bounding box center [584, 809] width 419 height 14
click at [437, 826] on p at bounding box center [584, 828] width 419 height 14
click at [569, 816] on ul "Description haut niveau du composant Sizes quand le composant est dispo dans di…" at bounding box center [584, 827] width 419 height 50
click at [551, 805] on p "Description haut niveau du composant" at bounding box center [584, 809] width 419 height 14
click at [390, 849] on p "Sizes quand le composant est dispo dans differentes tailles" at bounding box center [584, 855] width 419 height 14
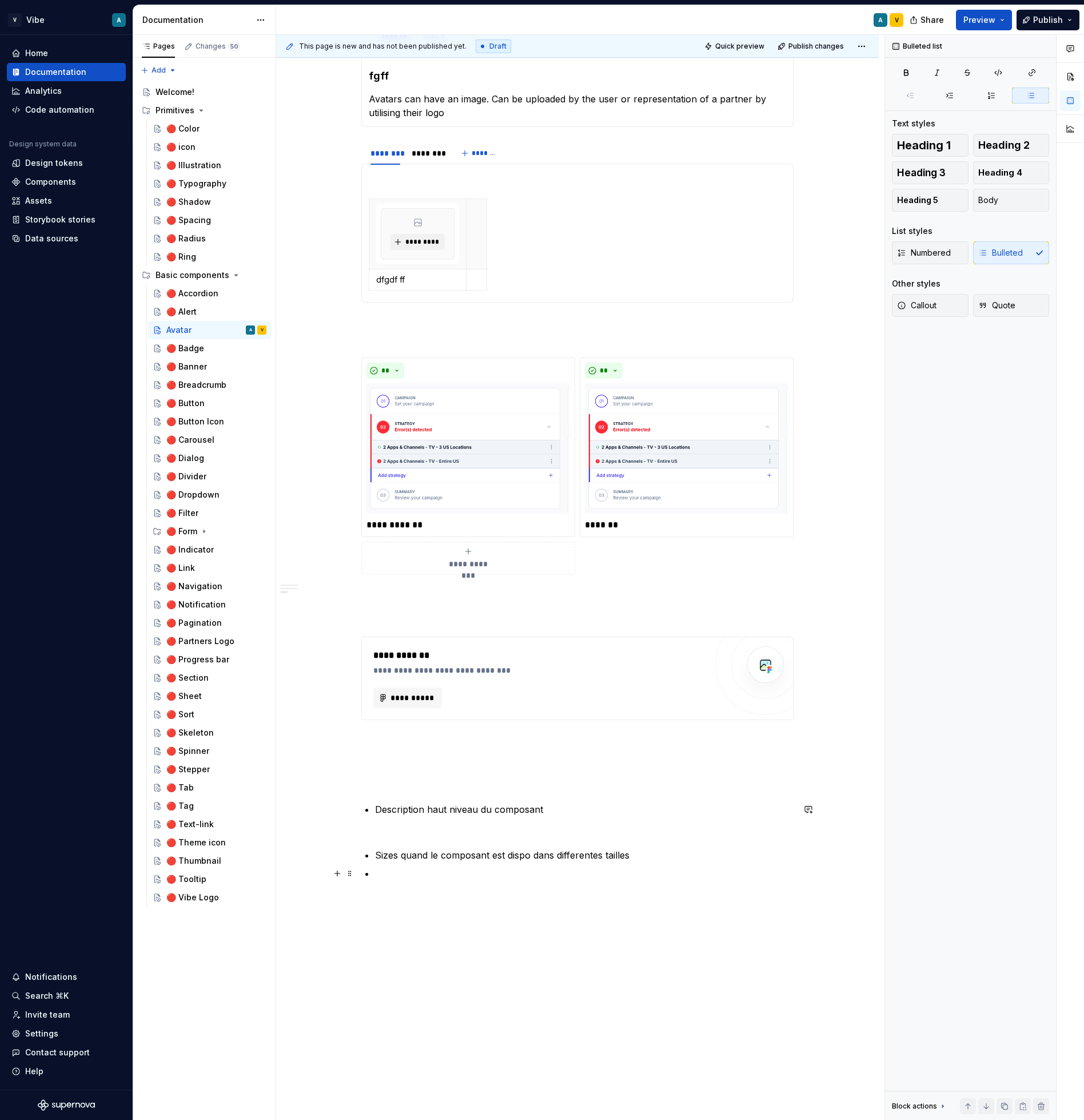
click at [396, 868] on p at bounding box center [584, 873] width 419 height 14
drag, startPoint x: 400, startPoint y: 854, endPoint x: 366, endPoint y: 856, distance: 34.1
click at [366, 856] on div "**********" at bounding box center [578, 18] width 433 height 1778
click at [588, 832] on button "button" at bounding box center [590, 834] width 16 height 16
drag, startPoint x: 420, startPoint y: 877, endPoint x: 370, endPoint y: 881, distance: 50.2
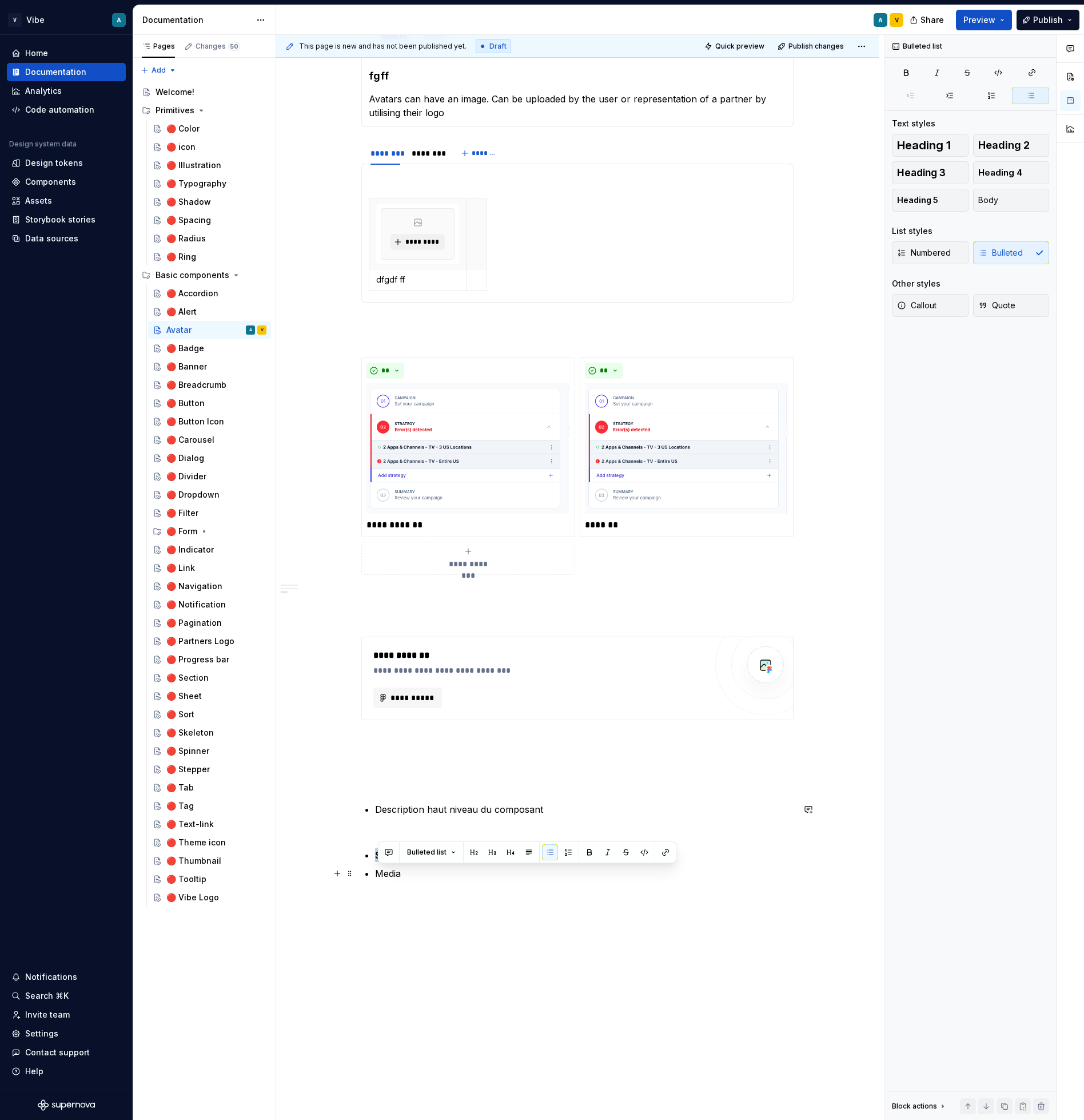
click at [370, 881] on div "**********" at bounding box center [578, 18] width 433 height 1778
drag, startPoint x: 410, startPoint y: 872, endPoint x: 400, endPoint y: 872, distance: 10.0
click at [400, 872] on p "Media" at bounding box center [584, 873] width 419 height 14
drag, startPoint x: 407, startPoint y: 872, endPoint x: 373, endPoint y: 871, distance: 34.0
click at [373, 871] on div "**********" at bounding box center [578, 18] width 433 height 1778
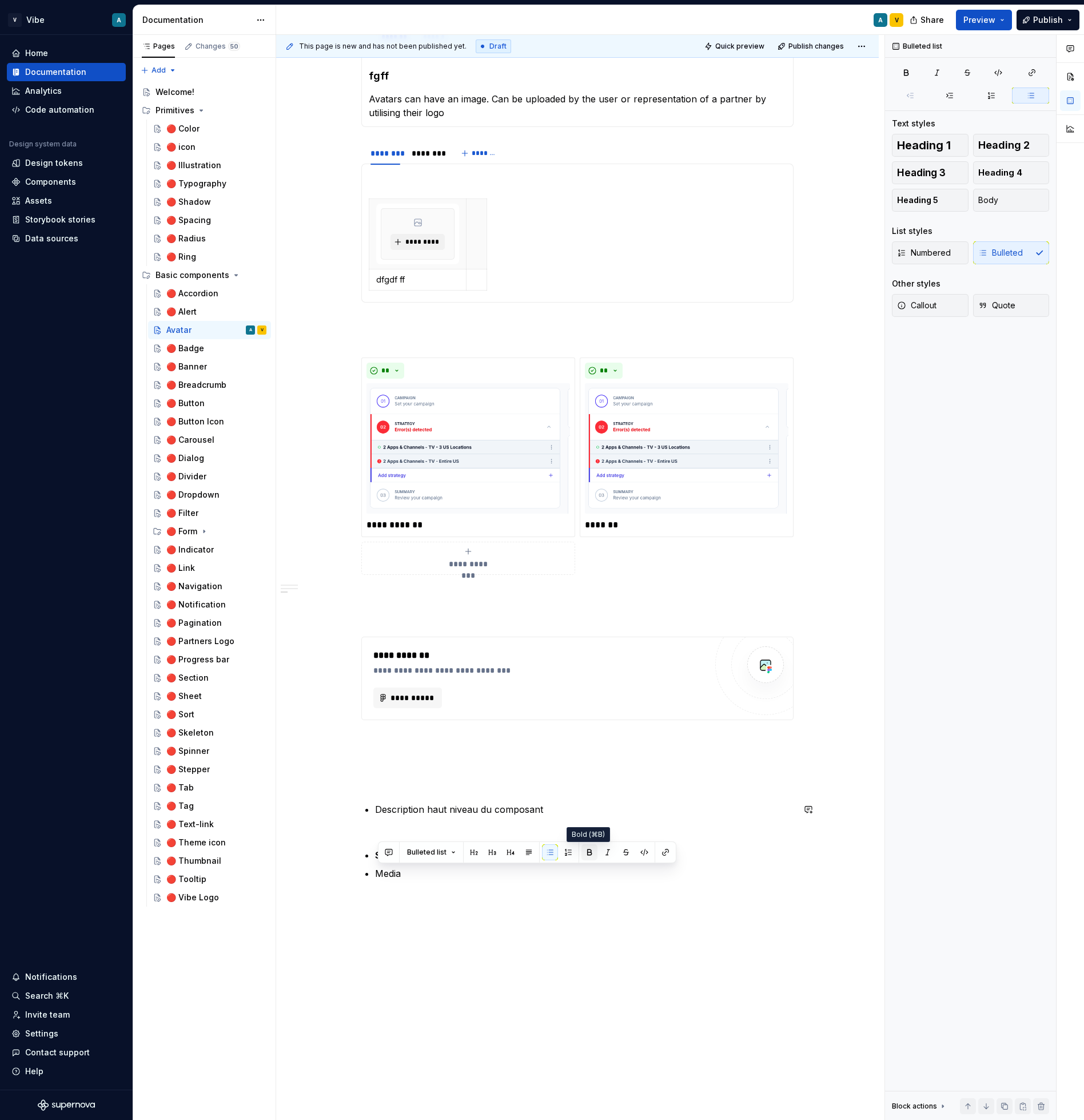
click at [588, 848] on button "button" at bounding box center [590, 852] width 16 height 16
click at [443, 879] on p "Media" at bounding box center [584, 873] width 419 height 14
drag, startPoint x: 532, startPoint y: 871, endPoint x: 407, endPoint y: 876, distance: 125.1
click at [407, 876] on p "Media (different type de contenus)" at bounding box center [584, 873] width 419 height 14
click at [618, 854] on button "button" at bounding box center [619, 852] width 16 height 16
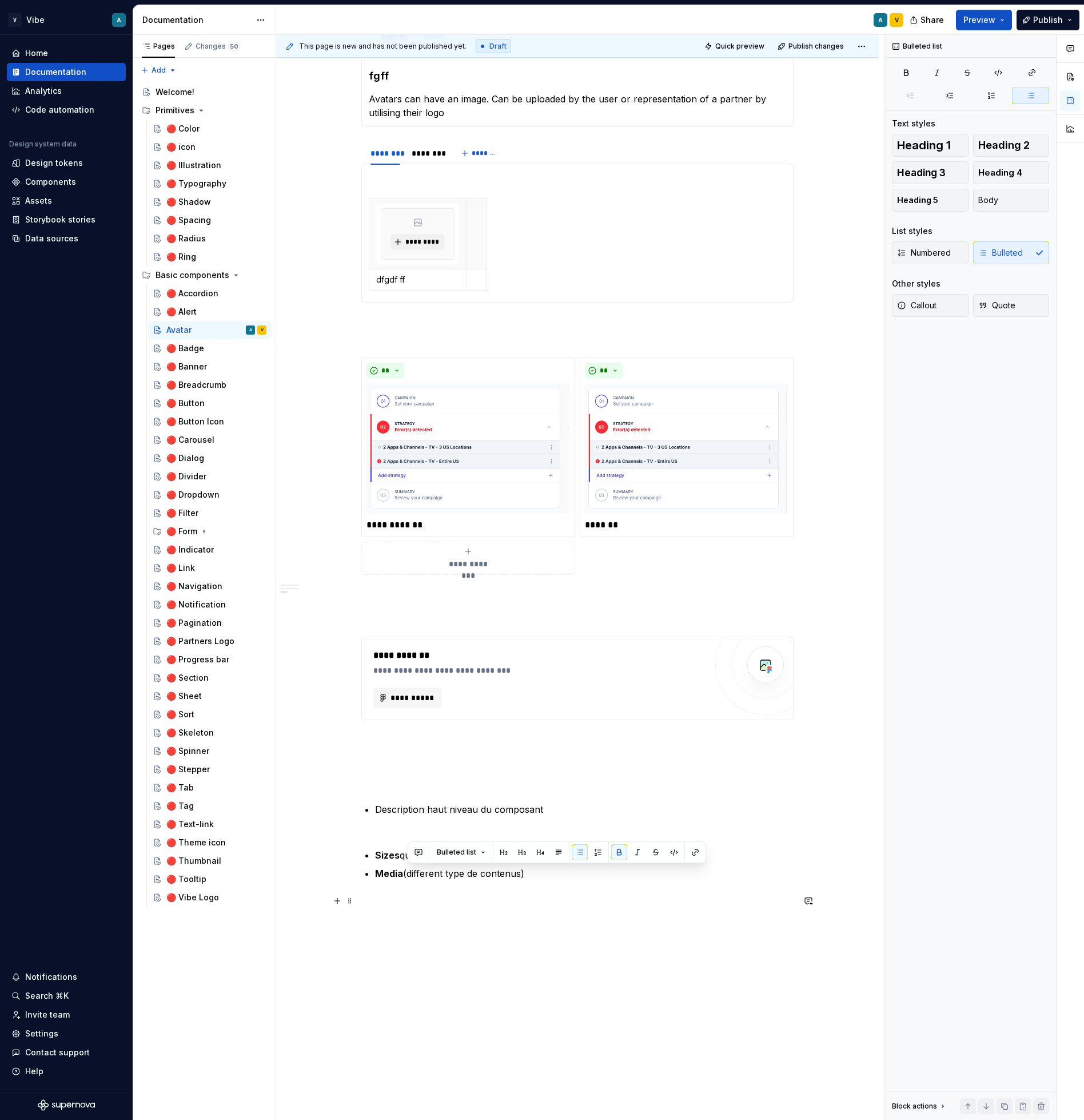
click at [524, 901] on p at bounding box center [578, 901] width 433 height 14
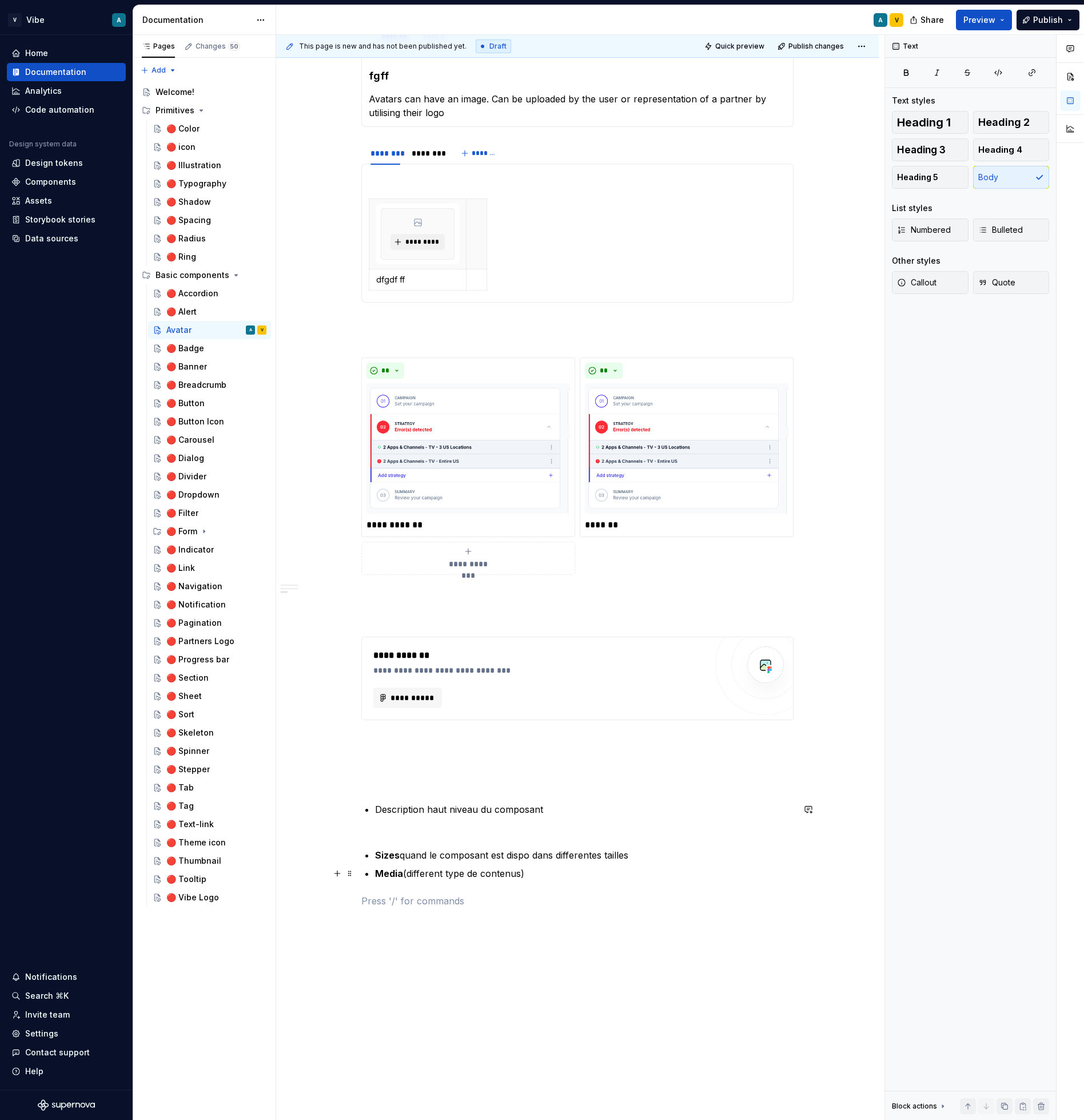
click at [557, 871] on p "Media (different type de contenus)" at bounding box center [584, 873] width 419 height 14
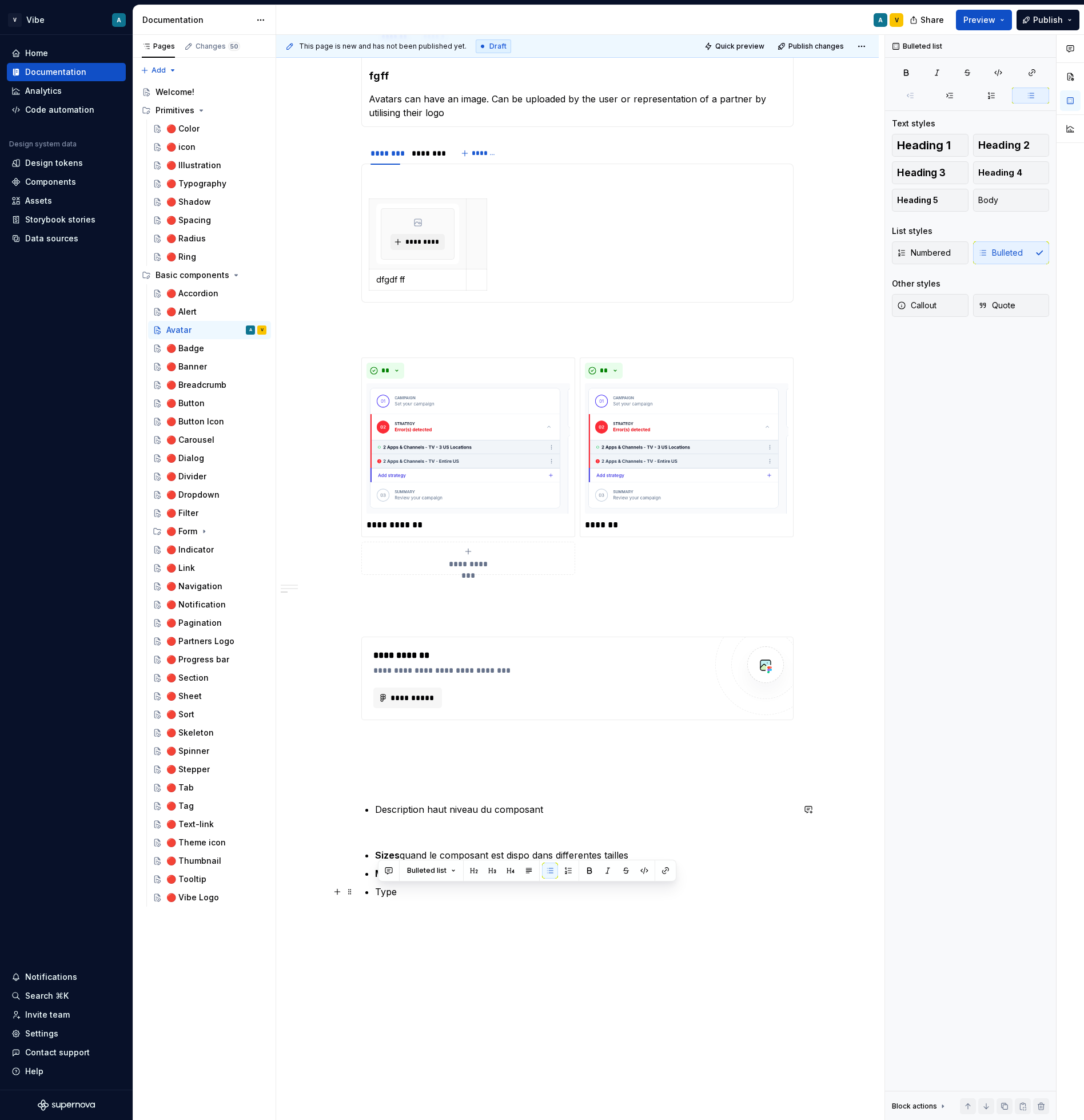
drag, startPoint x: 401, startPoint y: 893, endPoint x: 375, endPoint y: 892, distance: 26.0
click at [375, 892] on div "**********" at bounding box center [578, 27] width 433 height 1797
drag, startPoint x: 431, startPoint y: 893, endPoint x: 370, endPoint y: 892, distance: 61.0
click at [375, 892] on li "Composition (quelles sont les combinaisons de layout possible)" at bounding box center [584, 892] width 419 height 14
click at [411, 906] on p at bounding box center [584, 910] width 419 height 14
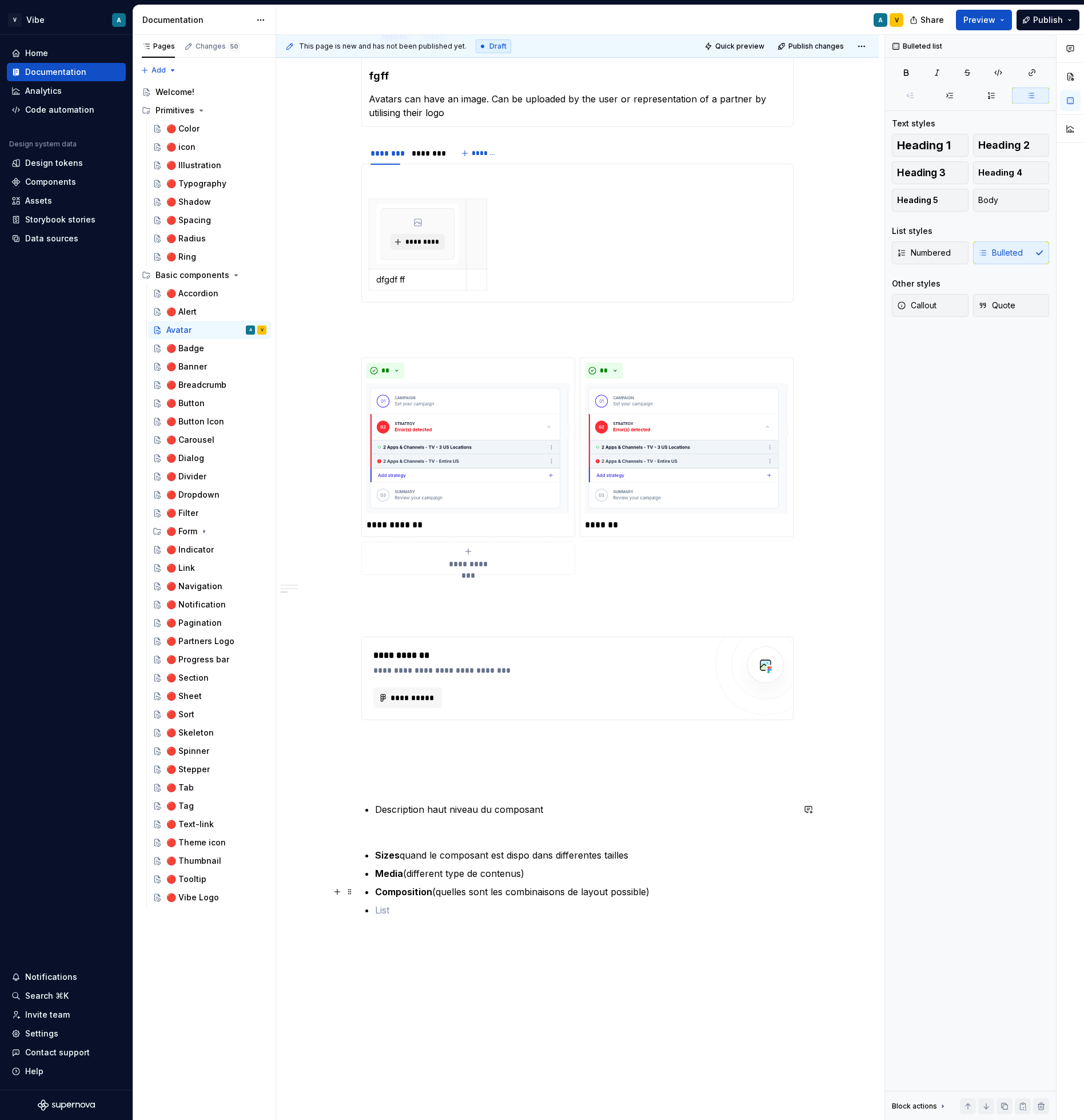
click at [685, 890] on p "Composition (quelles sont les combinaisons de layout possible)" at bounding box center [584, 892] width 419 height 14
click at [389, 922] on p at bounding box center [584, 924] width 419 height 14
click at [404, 918] on p at bounding box center [584, 924] width 419 height 14
drag, startPoint x: 432, startPoint y: 923, endPoint x: 378, endPoint y: 924, distance: 54.0
click at [378, 924] on p "Cas d’usage (Example / do’s and don’ts" at bounding box center [584, 924] width 419 height 14
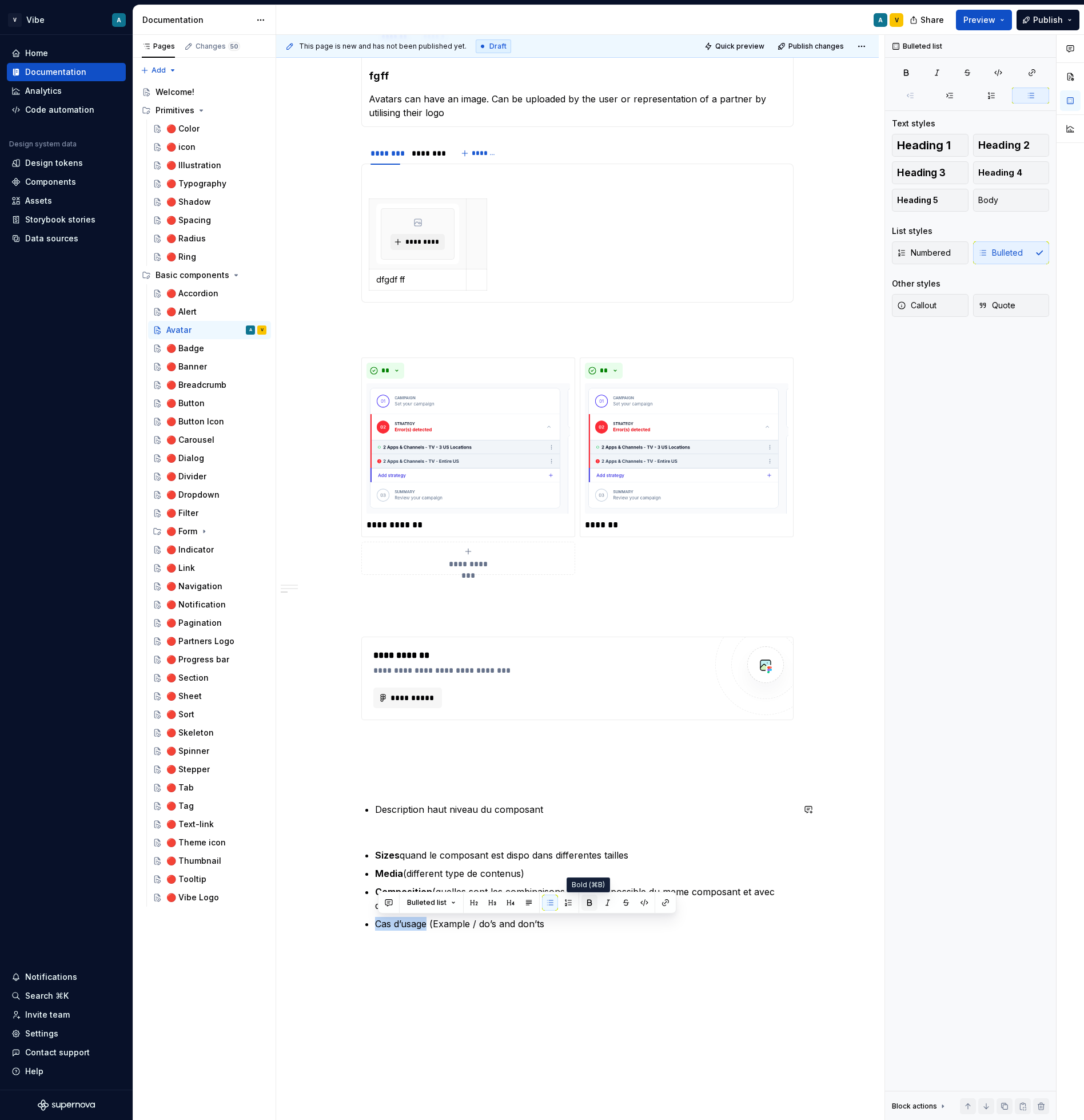
click at [594, 901] on button "button" at bounding box center [590, 903] width 16 height 16
click at [568, 928] on p "Cas d’usage (Example / do’s and don’ts" at bounding box center [584, 924] width 419 height 14
click at [409, 945] on p "Interaction" at bounding box center [584, 942] width 419 height 14
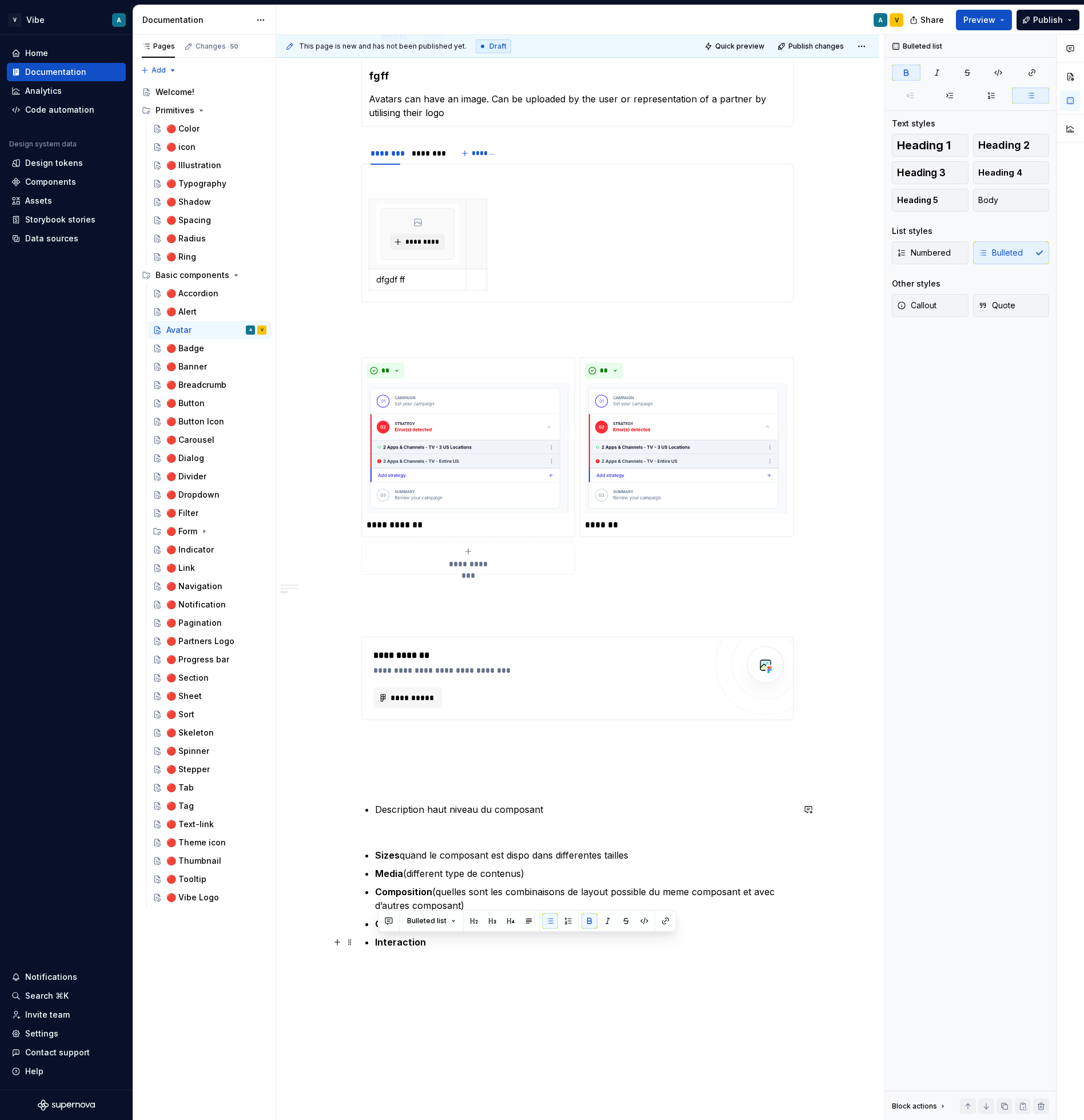
click at [470, 939] on p "Interaction" at bounding box center [584, 942] width 419 height 14
drag, startPoint x: 507, startPoint y: 944, endPoint x: 427, endPoint y: 943, distance: 80.0
click at [427, 943] on p "Interaction (que se passe t’il" at bounding box center [584, 942] width 419 height 14
click at [634, 920] on button "button" at bounding box center [640, 921] width 16 height 16
click at [535, 957] on div "**********" at bounding box center [578, 53] width 433 height 1847
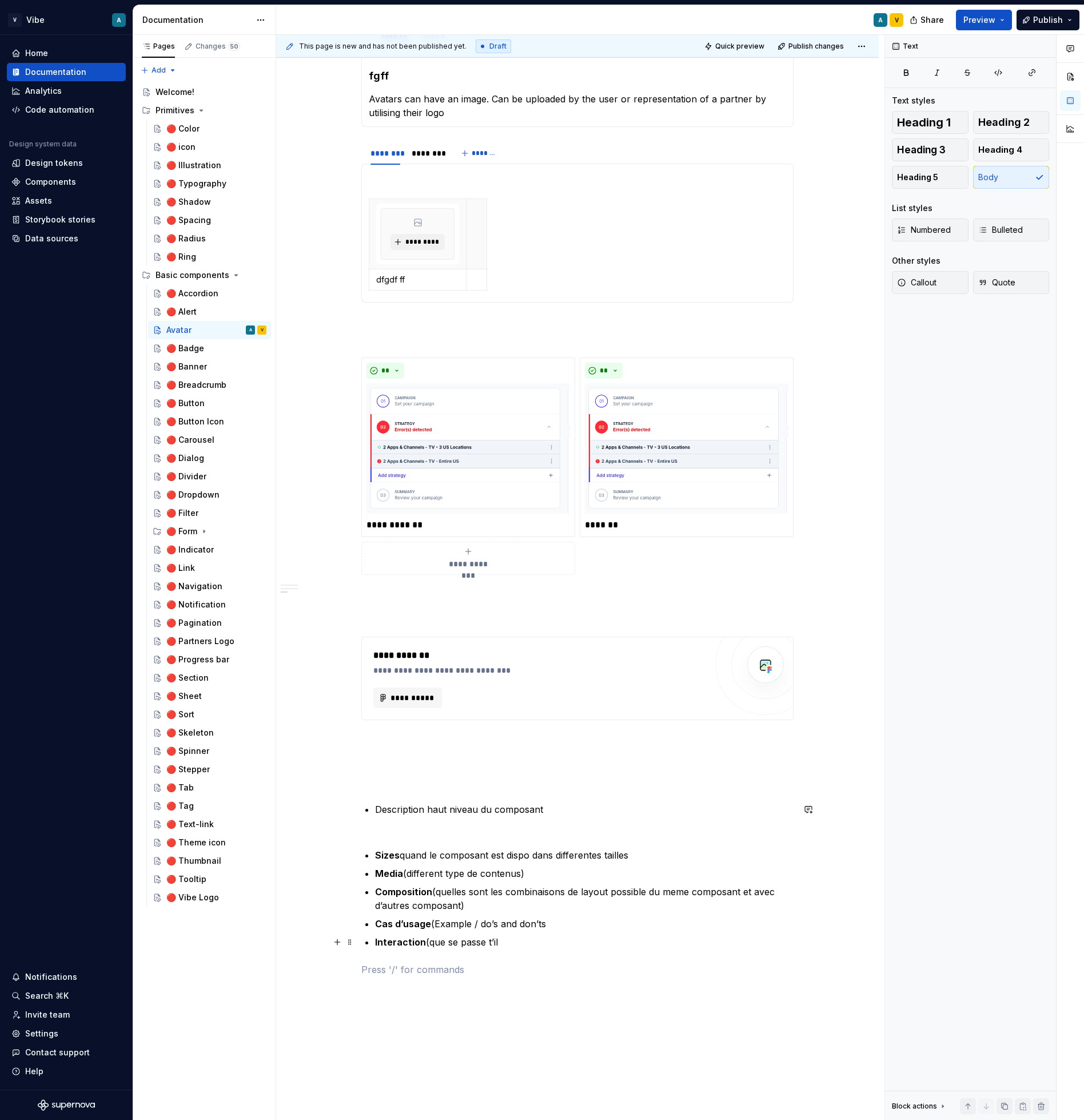
click at [514, 943] on p "Interaction (que se passe t’il" at bounding box center [584, 942] width 419 height 14
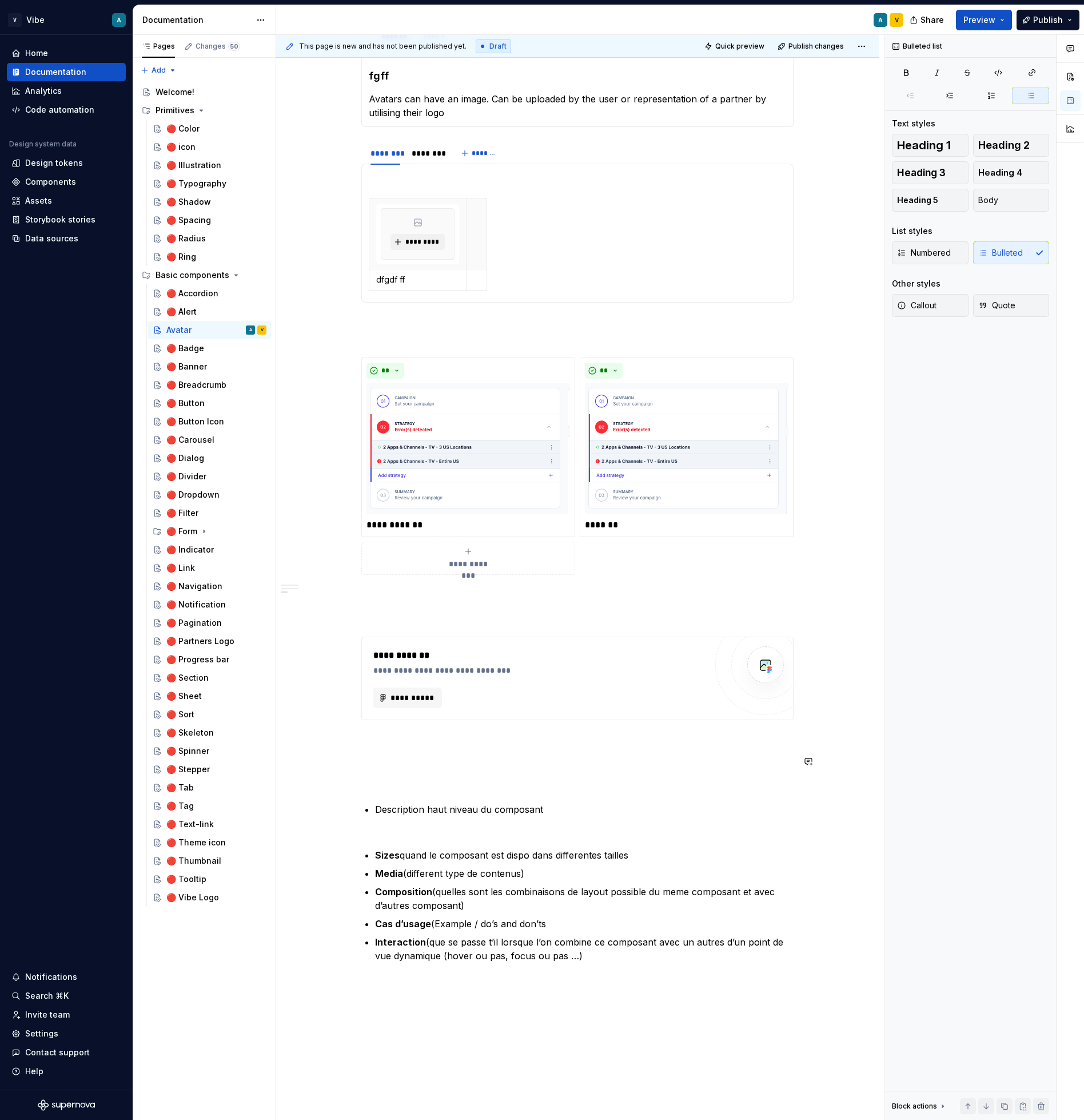
click at [441, 792] on div "**********" at bounding box center [578, 59] width 433 height 1861
click at [424, 919] on strong "Cas d’usage" at bounding box center [403, 924] width 56 height 12
click at [413, 927] on strong "Cas d’usage" at bounding box center [403, 924] width 56 height 12
drag, startPoint x: 431, startPoint y: 922, endPoint x: 378, endPoint y: 924, distance: 53.0
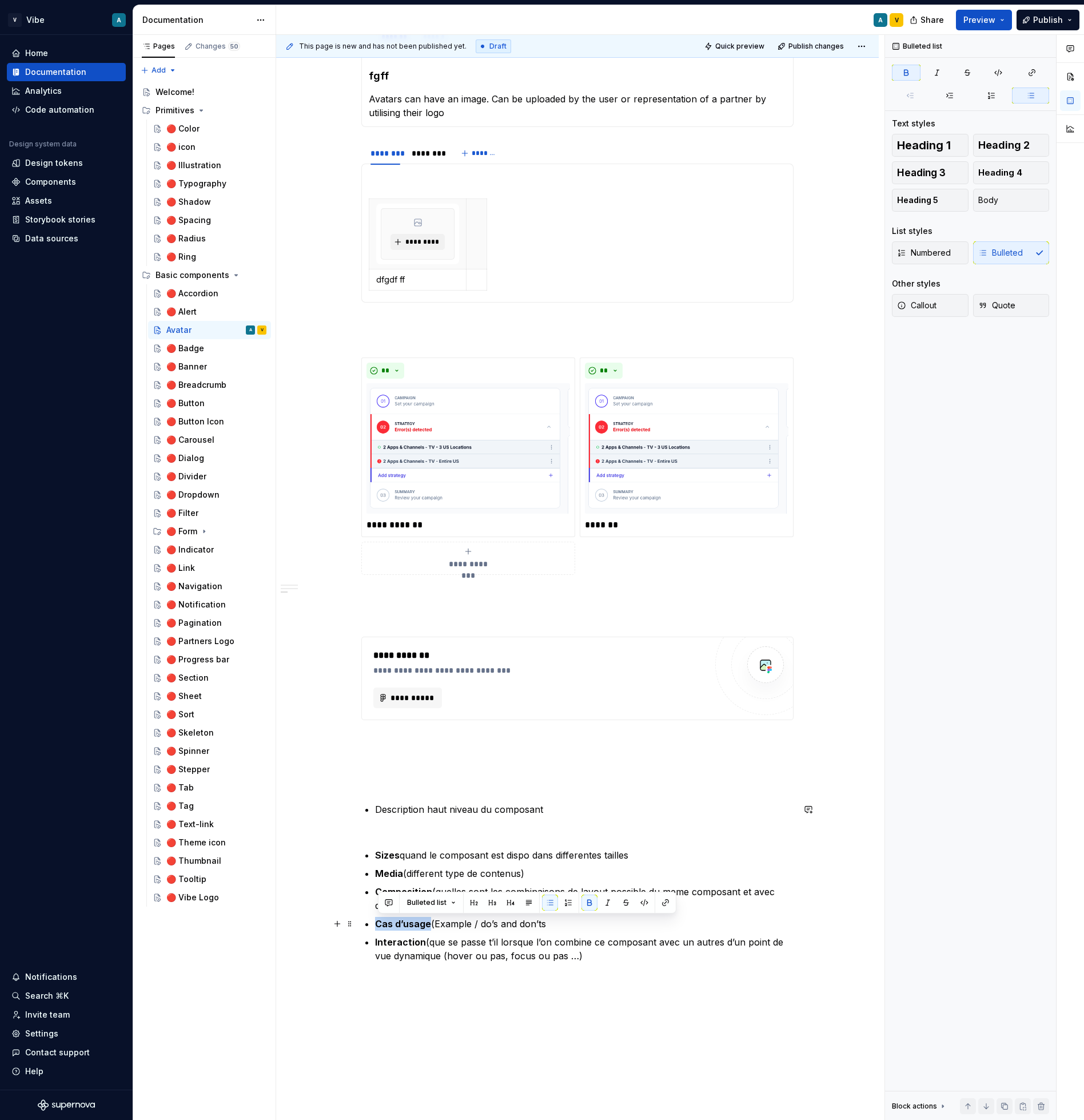
click at [378, 924] on strong "Cas d’usage" at bounding box center [403, 924] width 56 height 12
click at [459, 933] on ul "Description haut niveau du composant Sizes quand le composant est dispo dans di…" at bounding box center [584, 882] width 419 height 160
drag, startPoint x: 433, startPoint y: 922, endPoint x: 378, endPoint y: 921, distance: 55.0
click at [378, 921] on p "Cas d’usage (Example / do’s and don’ts" at bounding box center [584, 924] width 419 height 14
click at [553, 870] on p "Media (different type de contenus)" at bounding box center [584, 873] width 419 height 14
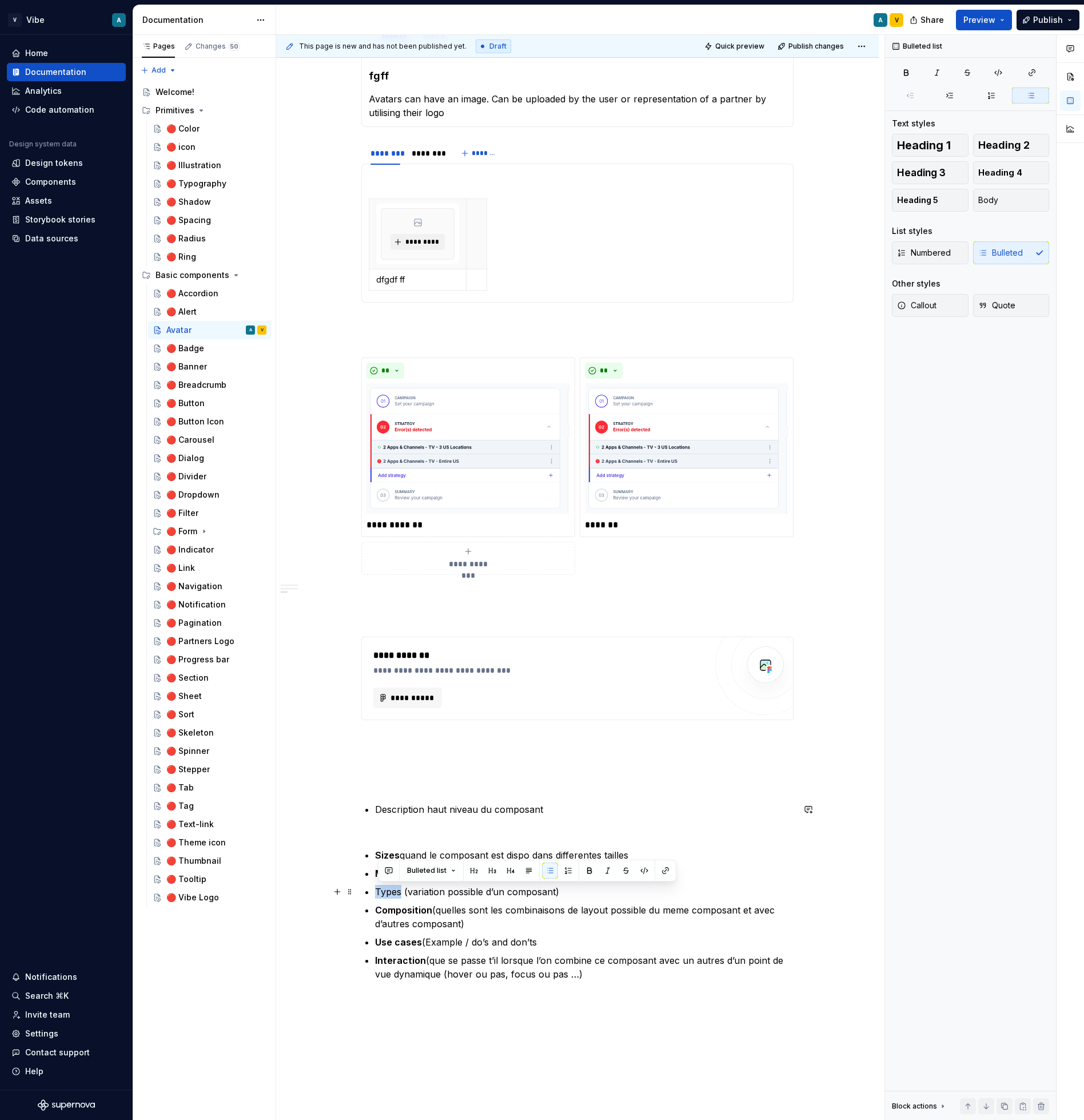
drag, startPoint x: 403, startPoint y: 894, endPoint x: 372, endPoint y: 892, distance: 31.1
click at [372, 892] on div "**********" at bounding box center [578, 69] width 433 height 1880
click at [476, 944] on p "Use cases (Example / do’s and don’ts" at bounding box center [584, 942] width 419 height 14
click at [446, 1017] on div "**********" at bounding box center [578, 75] width 433 height 1893
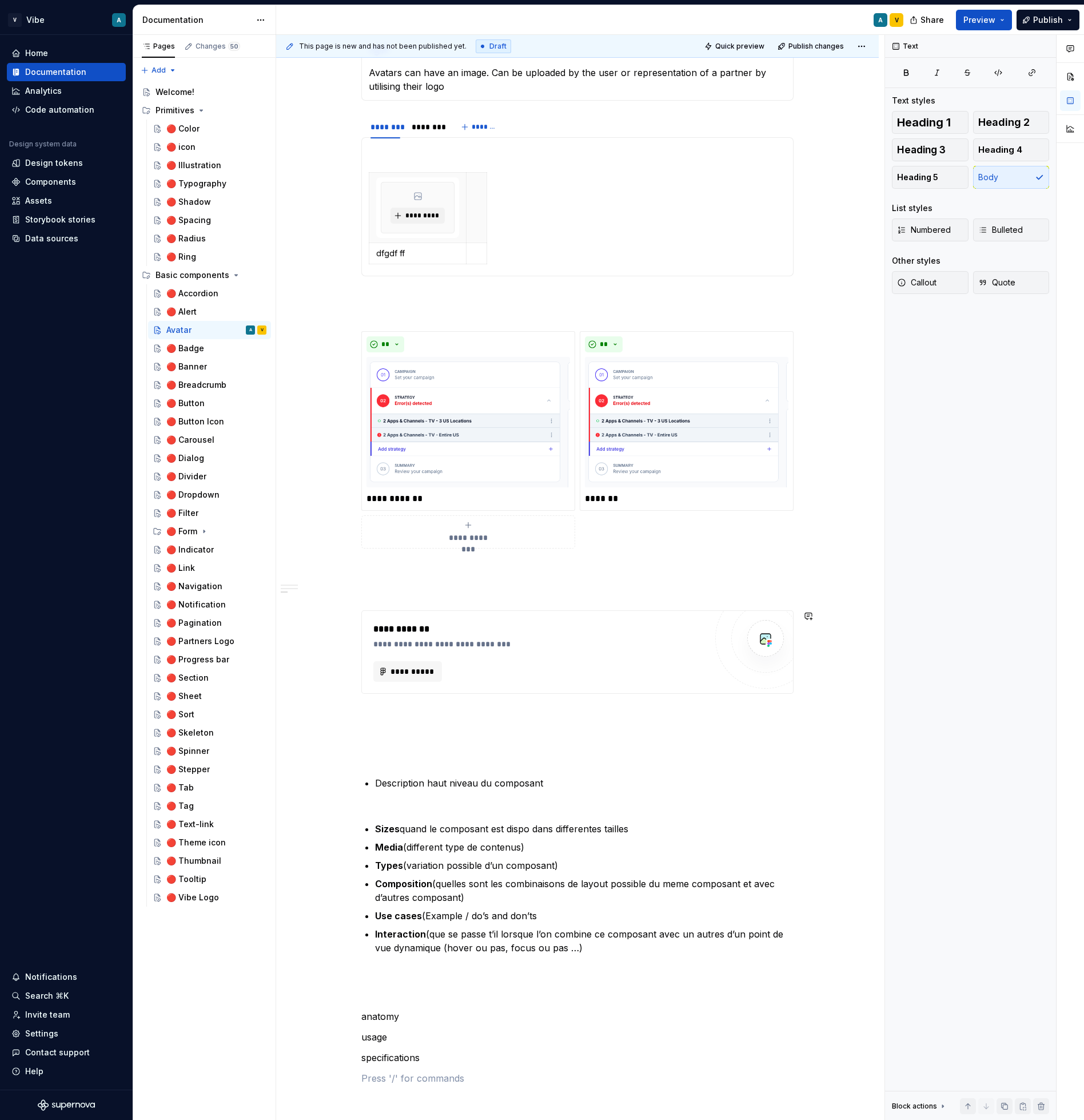
scroll to position [1155, 0]
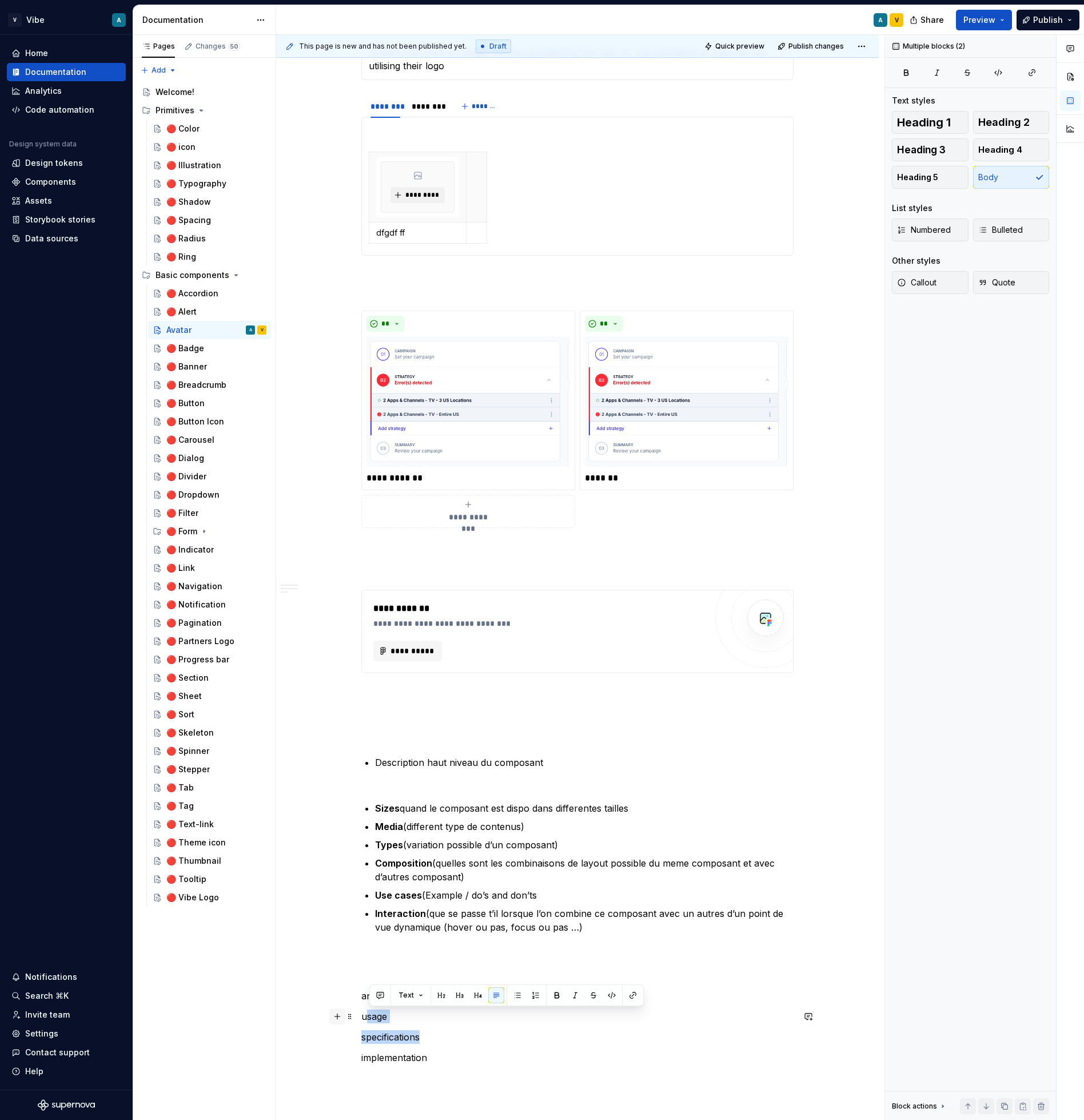
drag, startPoint x: 435, startPoint y: 1040, endPoint x: 347, endPoint y: 1011, distance: 92.7
click at [362, 1011] on div "**********" at bounding box center [578, 80] width 433 height 1996
click at [459, 1044] on div "**********" at bounding box center [578, 73] width 433 height 1982
drag, startPoint x: 429, startPoint y: 1042, endPoint x: 365, endPoint y: 1013, distance: 70.3
click at [365, 1013] on div "**********" at bounding box center [578, 73] width 433 height 1982
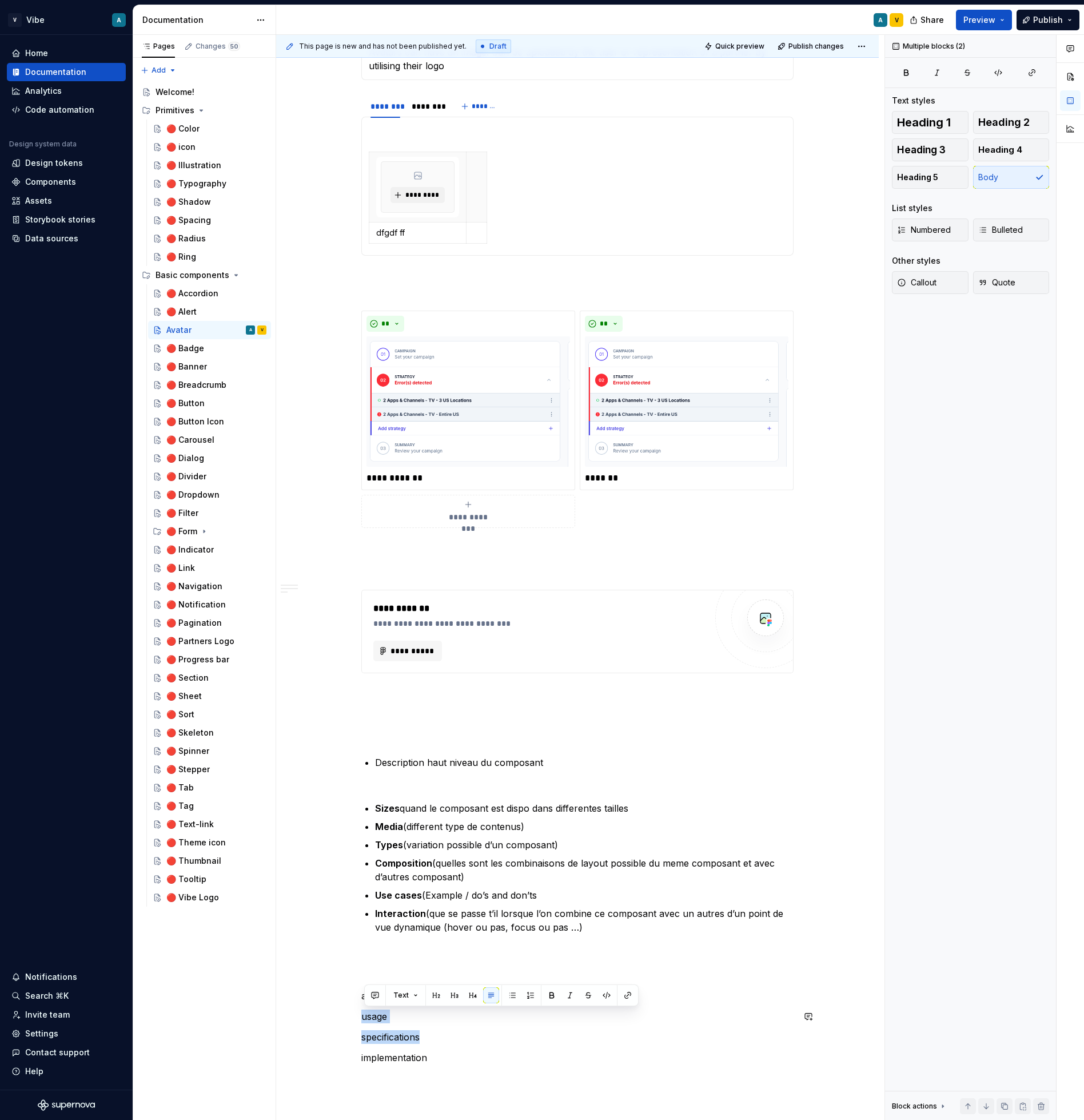
copy div "usage specifications"
click at [455, 1061] on p "implementation" at bounding box center [578, 1058] width 433 height 14
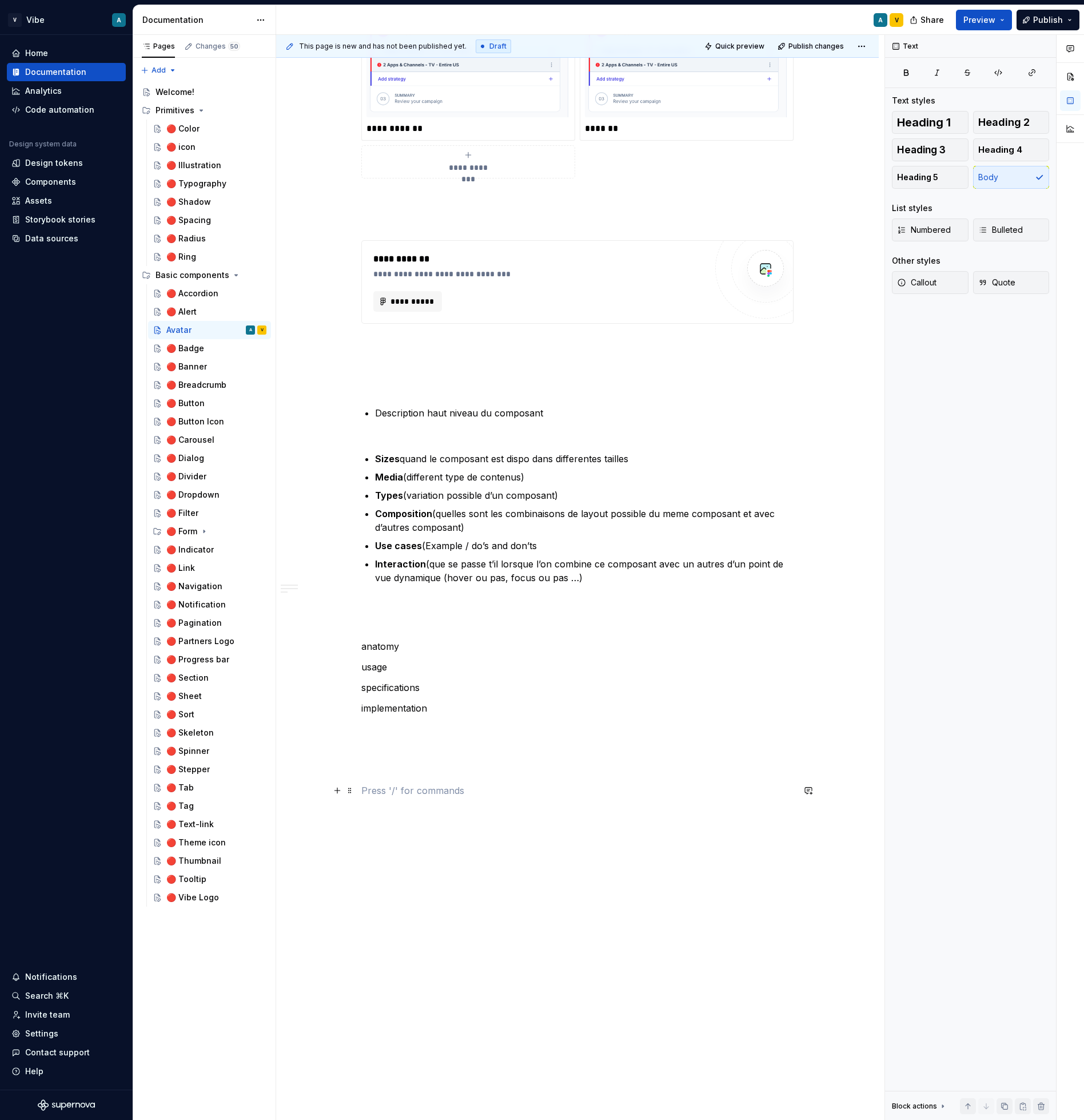
scroll to position [1531, 0]
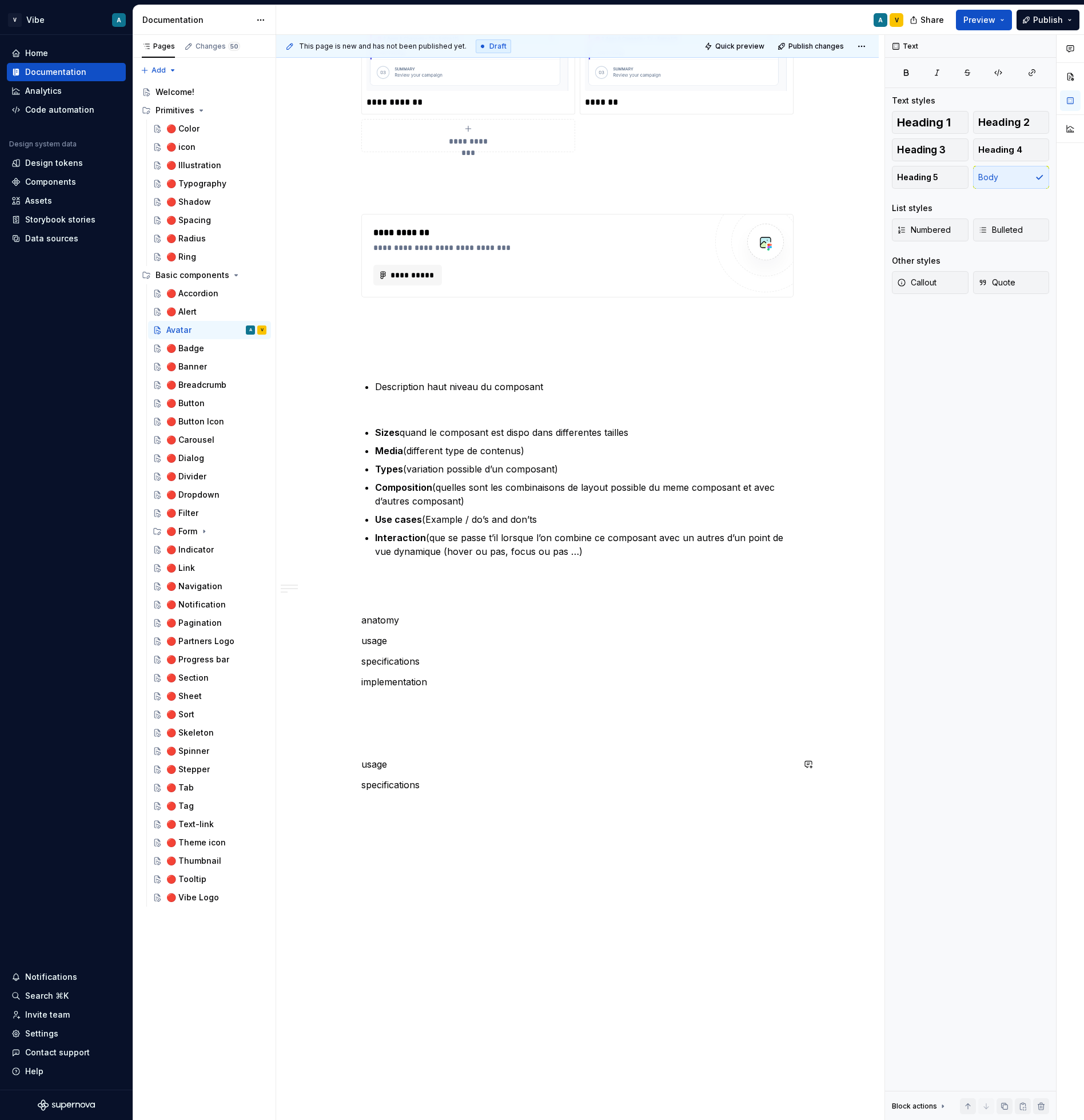
click at [397, 764] on p "usage" at bounding box center [578, 764] width 433 height 14
click at [477, 763] on p "usage (do’s and donts" at bounding box center [578, 764] width 433 height 14
click at [432, 787] on p "specifications" at bounding box center [578, 785] width 433 height 14
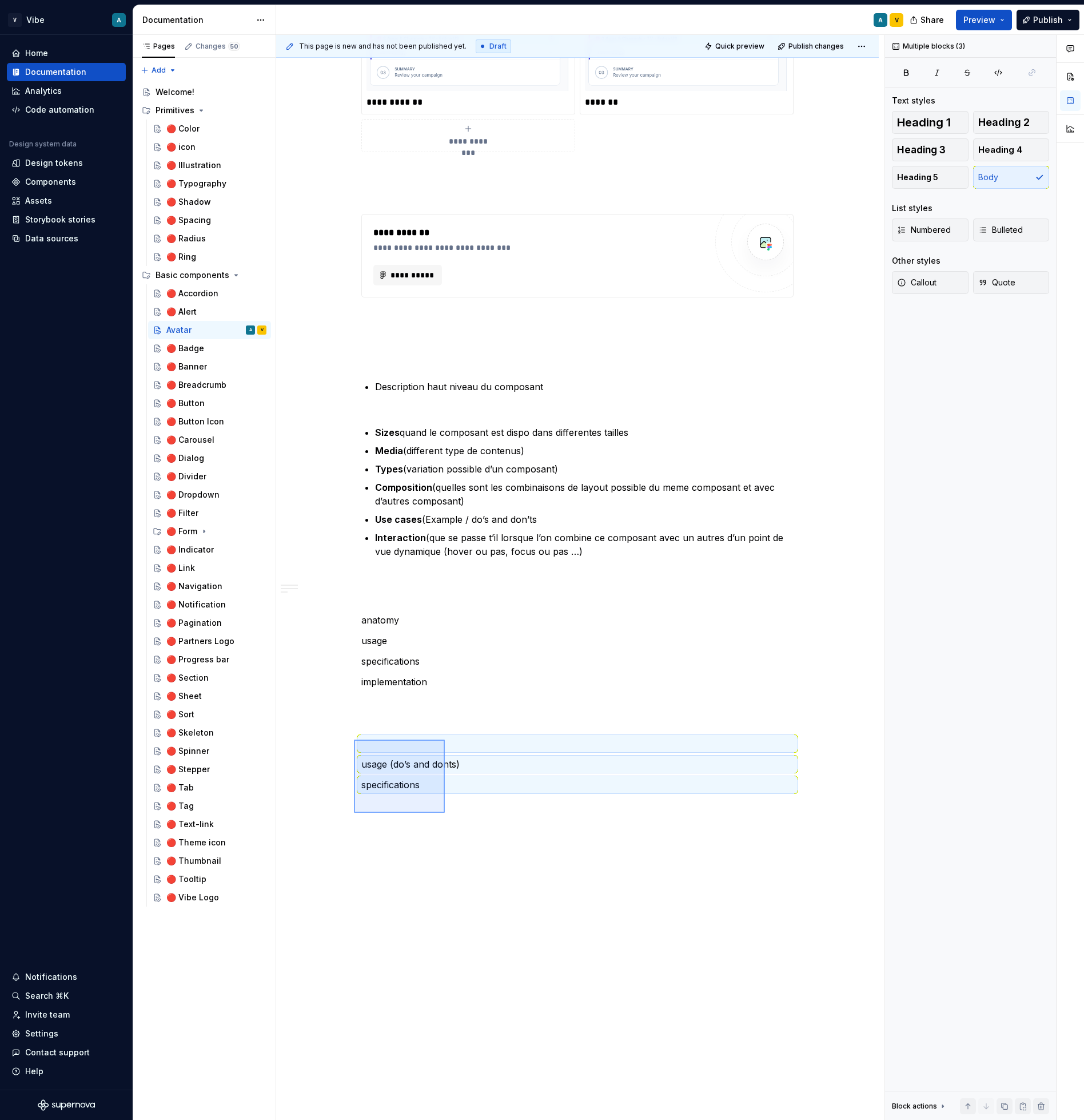
drag, startPoint x: 445, startPoint y: 813, endPoint x: 354, endPoint y: 739, distance: 117.3
click at [354, 739] on div "**********" at bounding box center [580, 577] width 609 height 1085
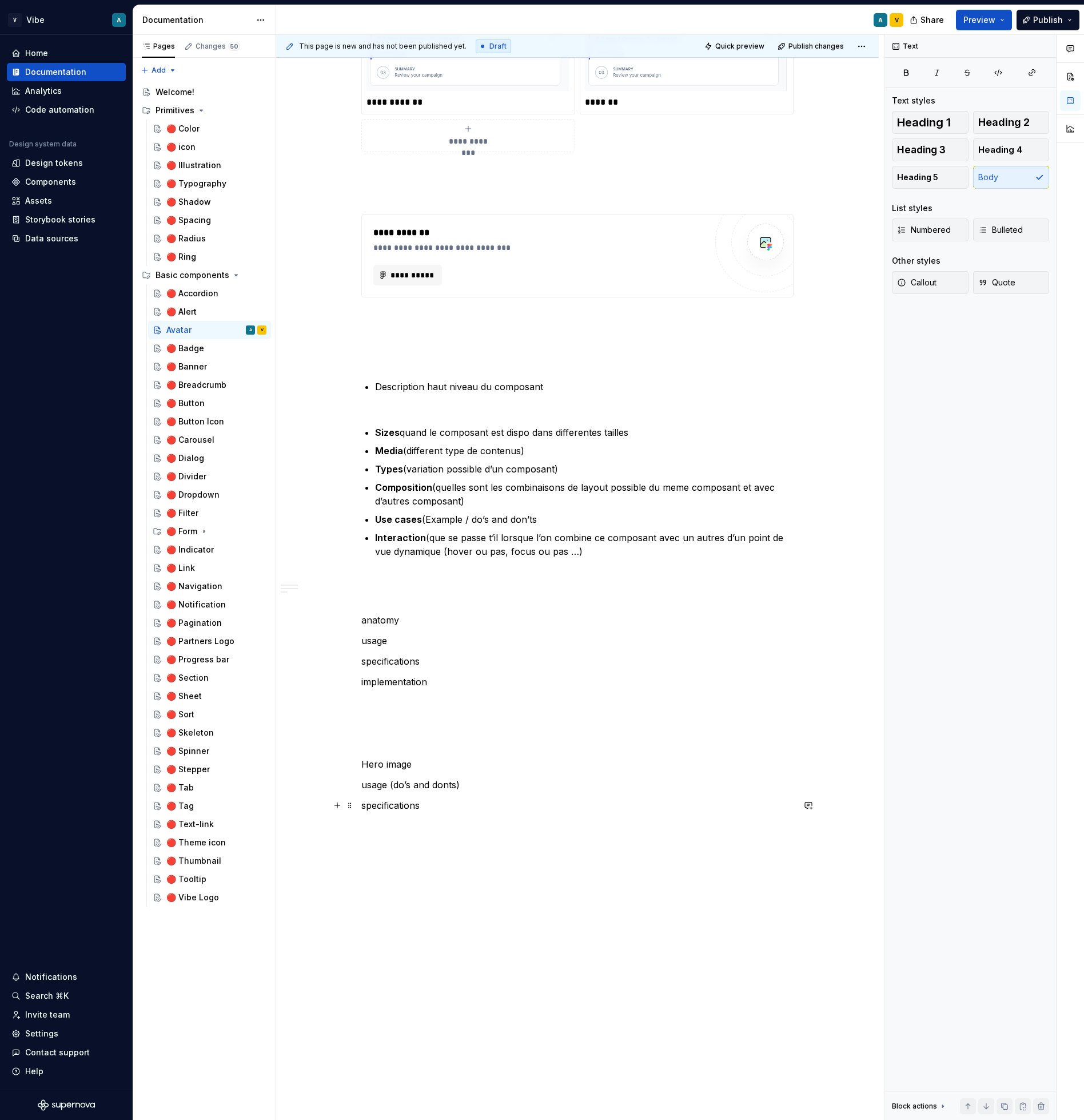
click at [391, 810] on p "specifications" at bounding box center [578, 805] width 433 height 14
click at [395, 786] on p "usage (do’s and donts)" at bounding box center [578, 785] width 433 height 14
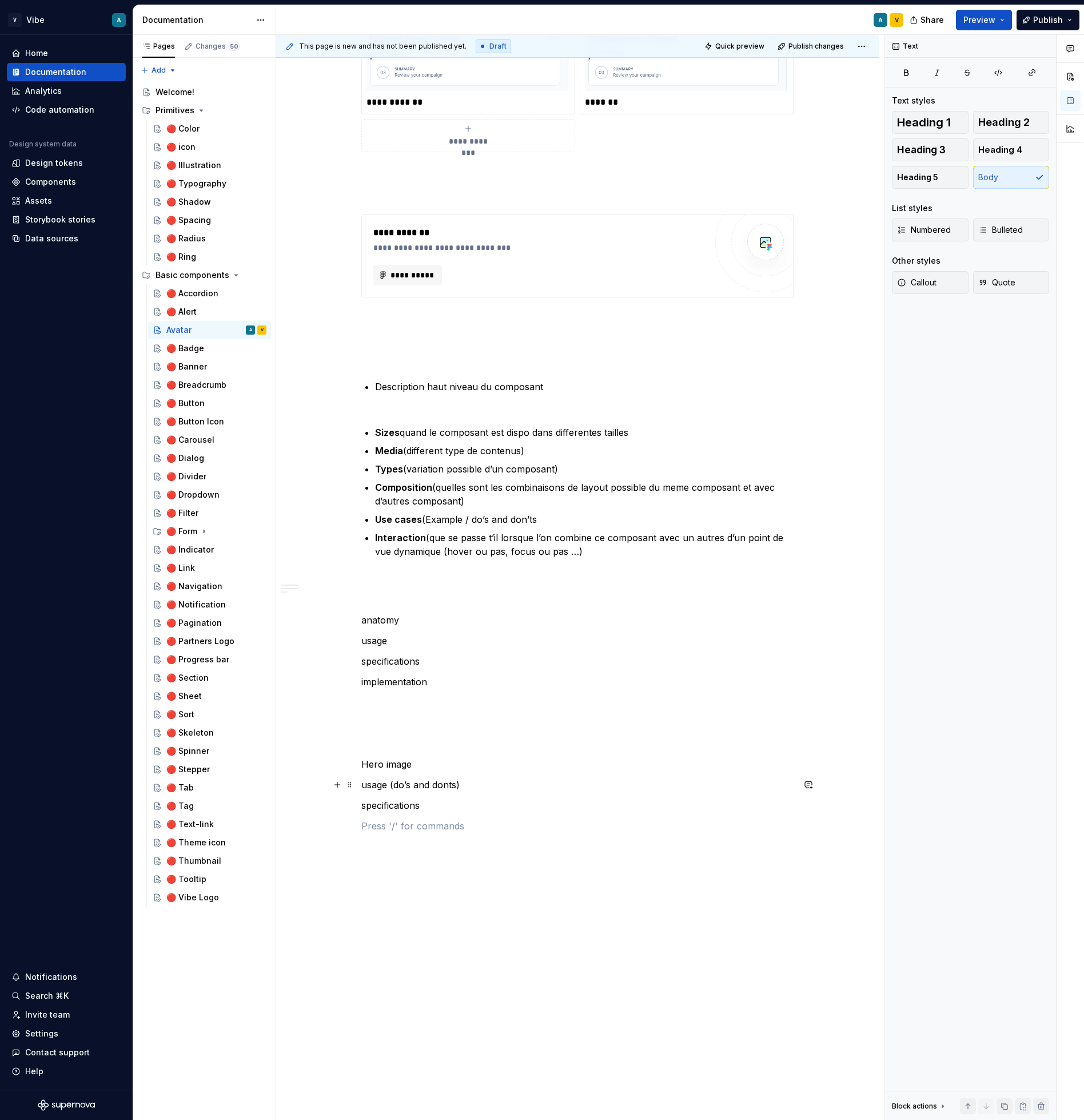
click at [395, 786] on p "usage (do’s and donts)" at bounding box center [578, 785] width 433 height 14
click at [430, 804] on p "specifications" at bounding box center [578, 805] width 433 height 14
click at [409, 806] on p "specifications" at bounding box center [578, 805] width 433 height 14
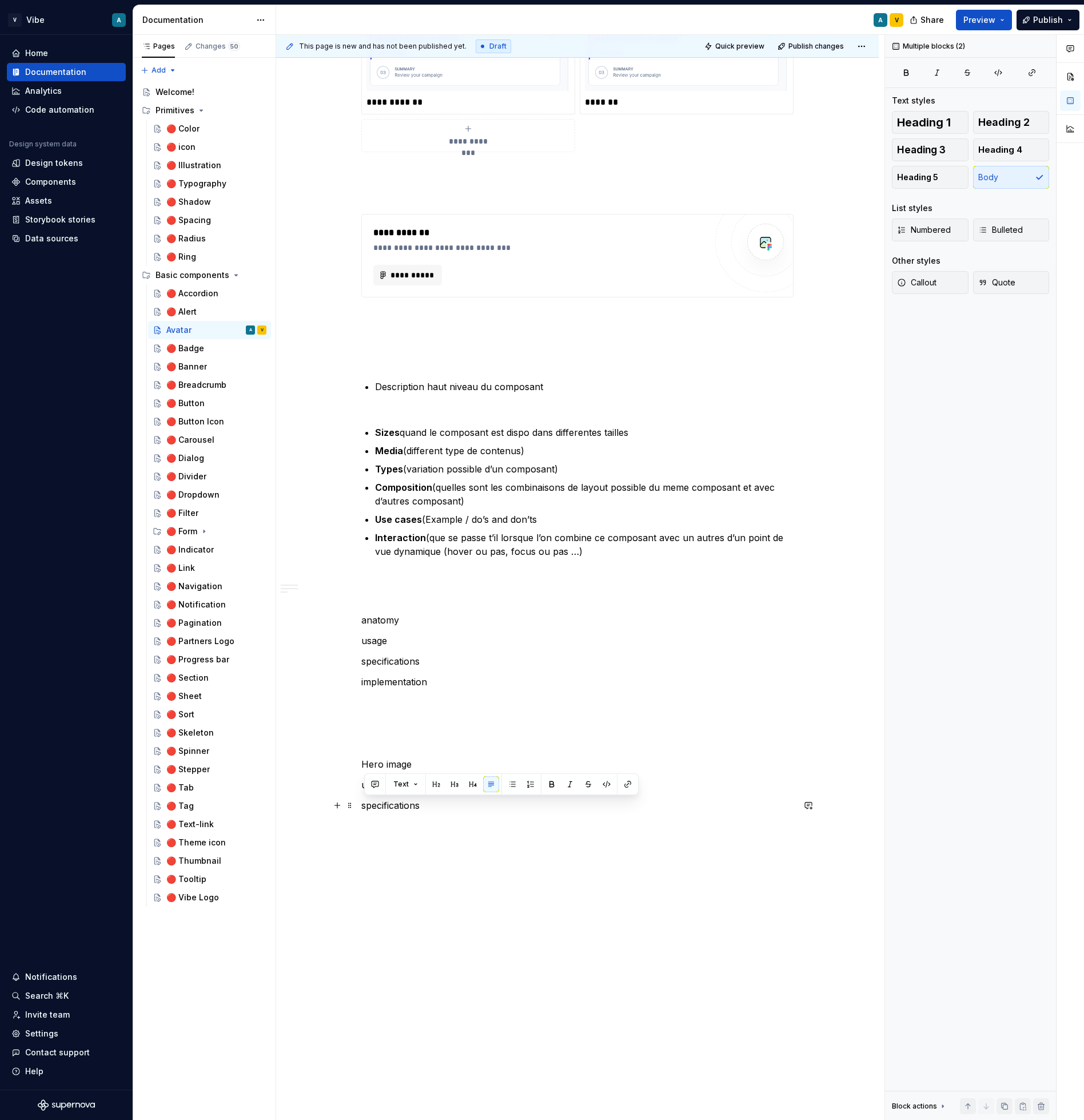
click at [409, 806] on p "specifications" at bounding box center [578, 805] width 433 height 14
click at [440, 799] on p "specifications" at bounding box center [578, 805] width 433 height 14
click at [405, 809] on p "specifications" at bounding box center [578, 805] width 433 height 14
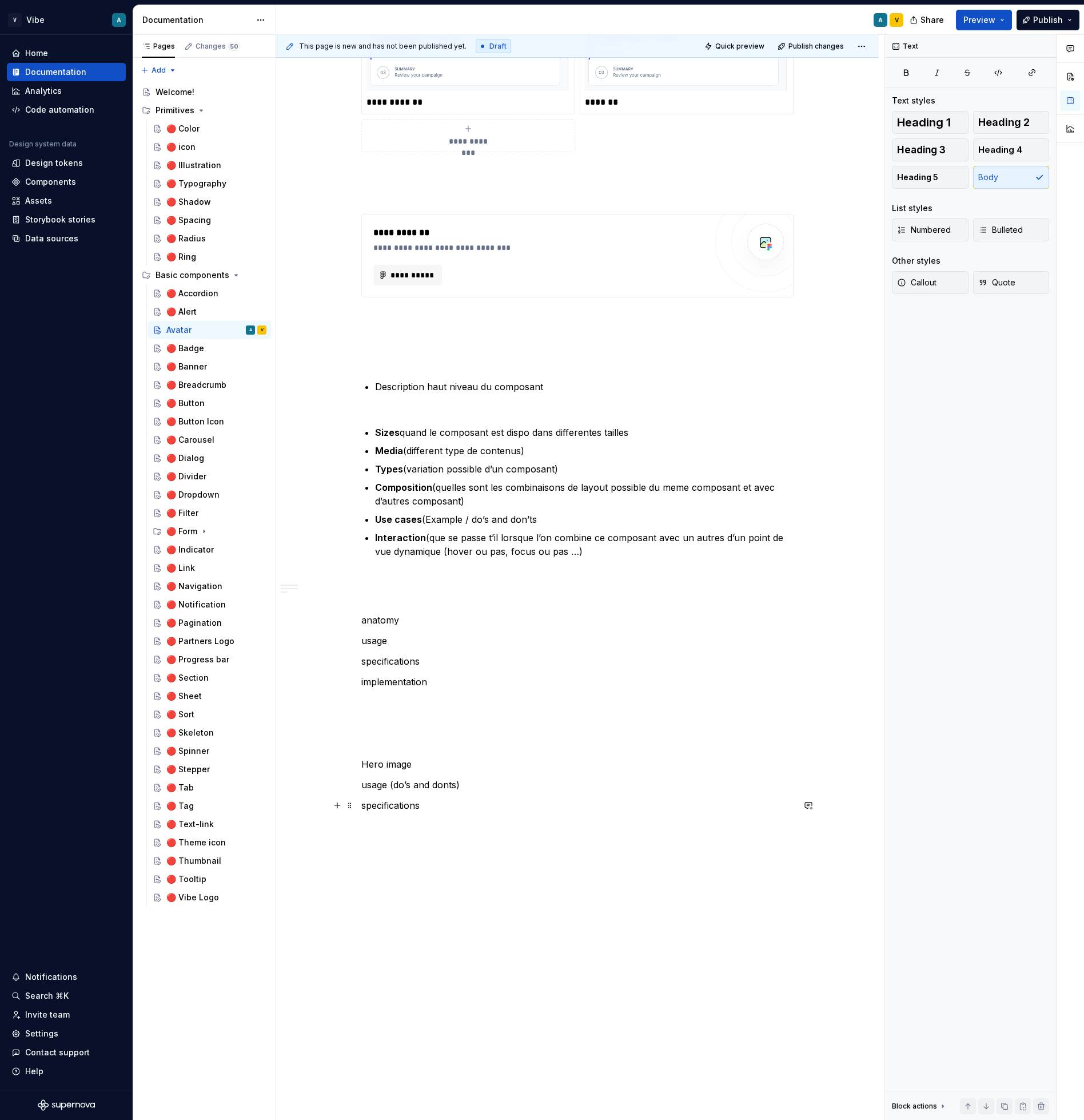
click at [405, 809] on p "specifications" at bounding box center [578, 805] width 433 height 14
click at [424, 746] on p at bounding box center [578, 743] width 433 height 14
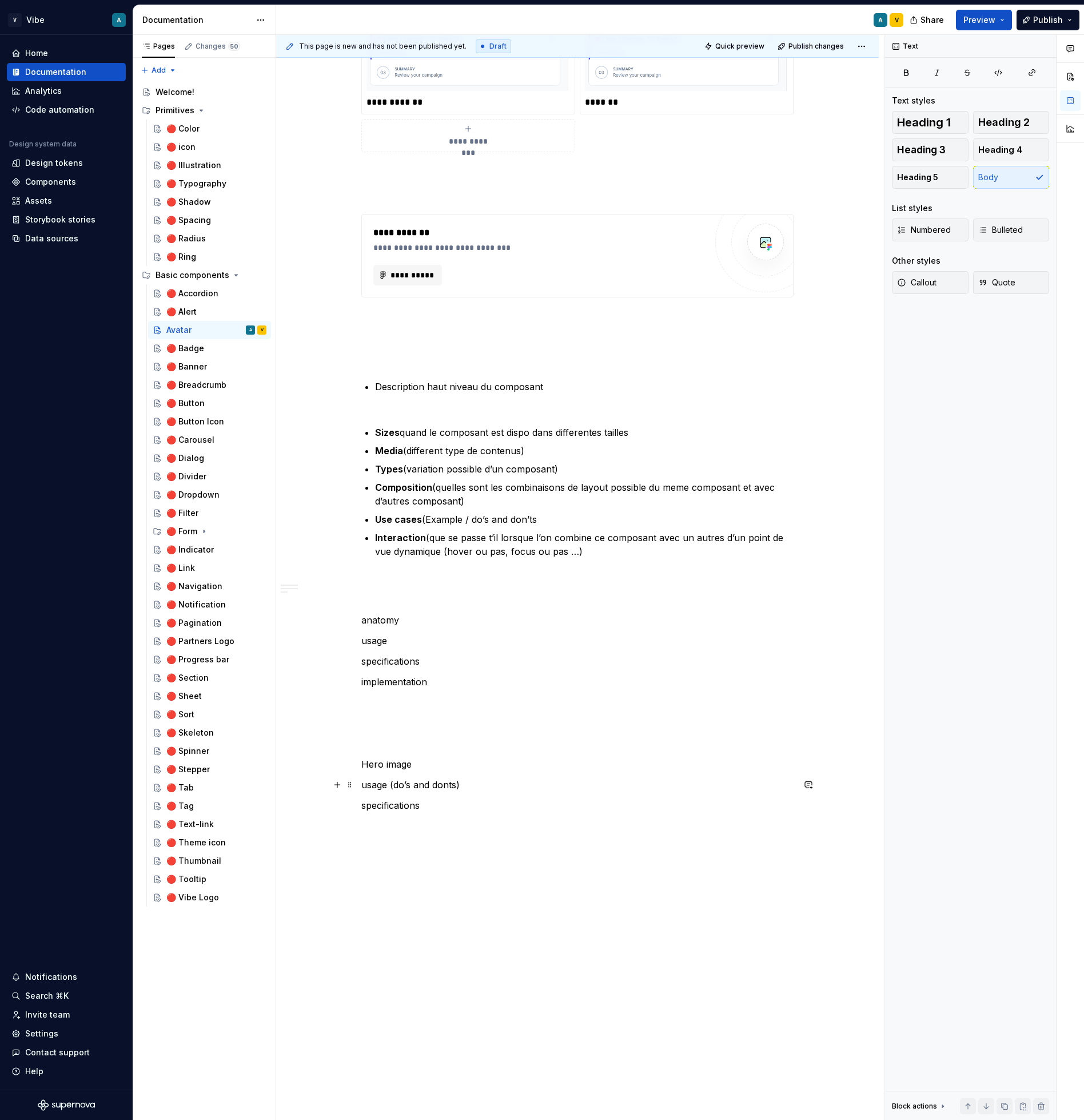
click at [397, 784] on p "usage (do’s and donts)" at bounding box center [578, 785] width 433 height 14
click at [392, 783] on p "usage (do’s and donts)" at bounding box center [578, 785] width 433 height 14
click at [397, 800] on p "specifications" at bounding box center [578, 805] width 433 height 14
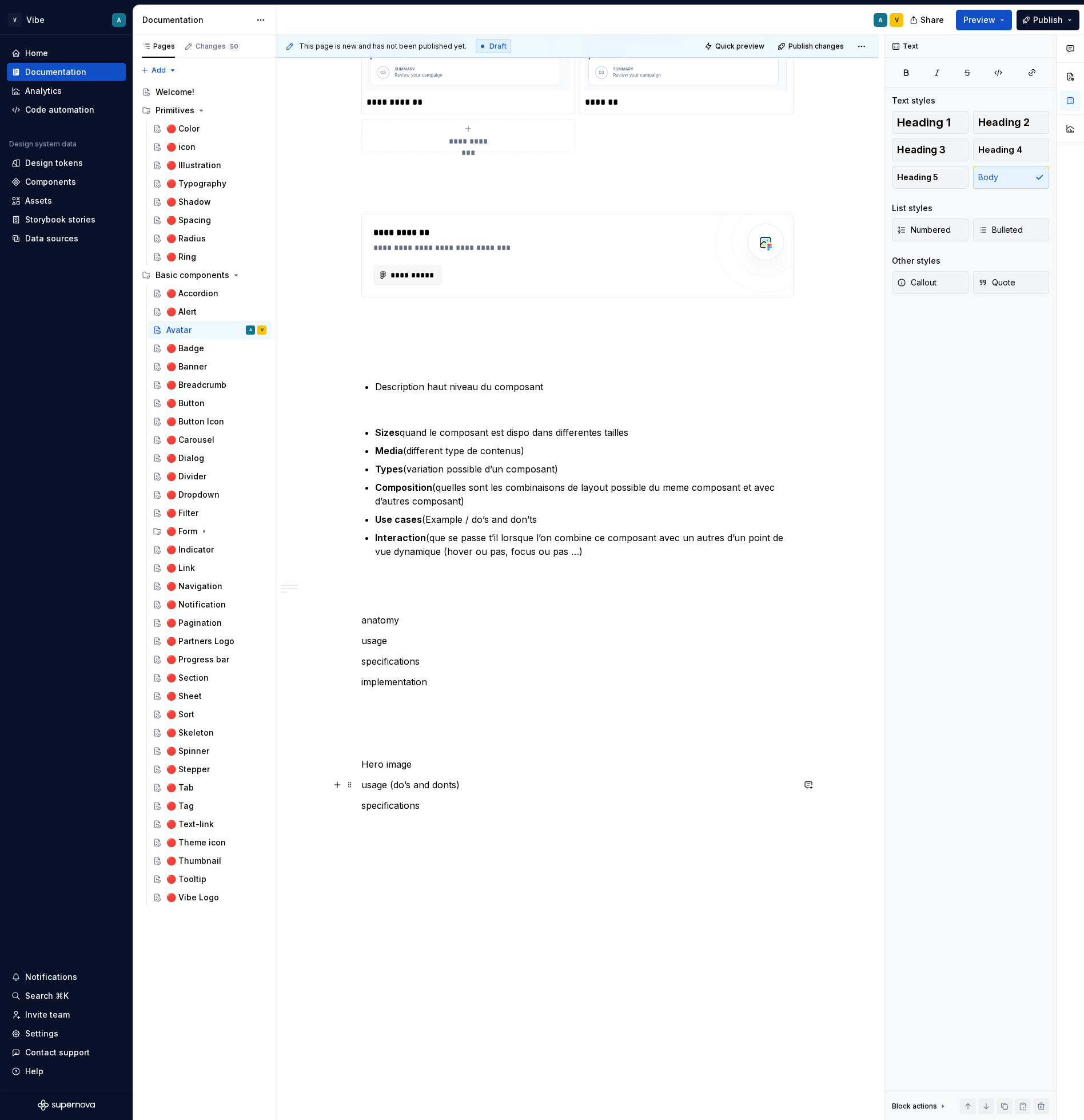
drag, startPoint x: 461, startPoint y: 784, endPoint x: 429, endPoint y: 1055, distance: 272.9
click at [461, 785] on p "usage (do’s and donts)" at bounding box center [578, 785] width 433 height 14
click at [383, 806] on p "specifications" at bounding box center [578, 805] width 433 height 14
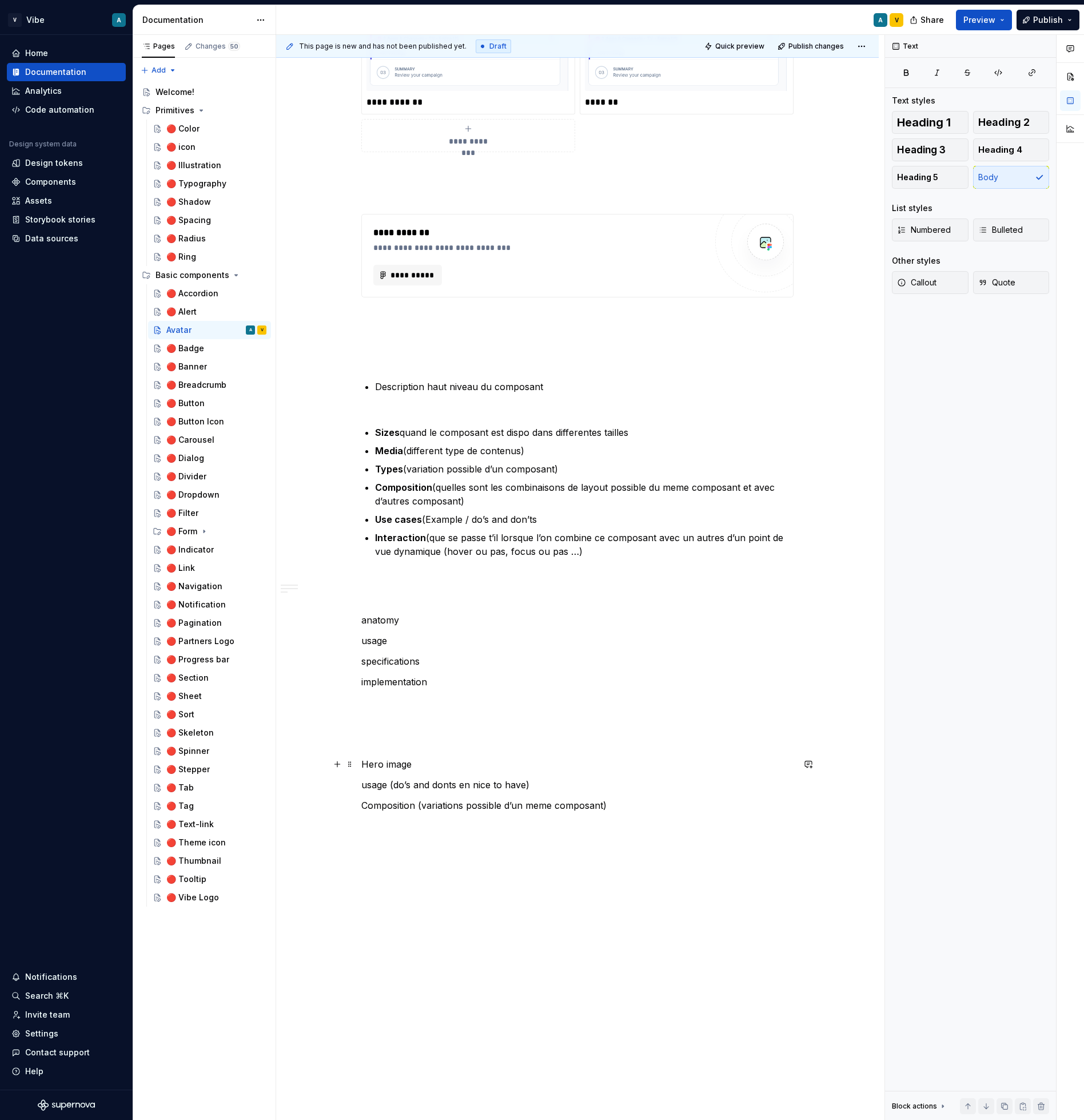
click at [420, 761] on p "Hero image" at bounding box center [578, 764] width 433 height 14
click at [423, 785] on p "Description" at bounding box center [578, 785] width 433 height 14
click at [422, 786] on p "Description haut niveau du composant" at bounding box center [578, 785] width 433 height 14
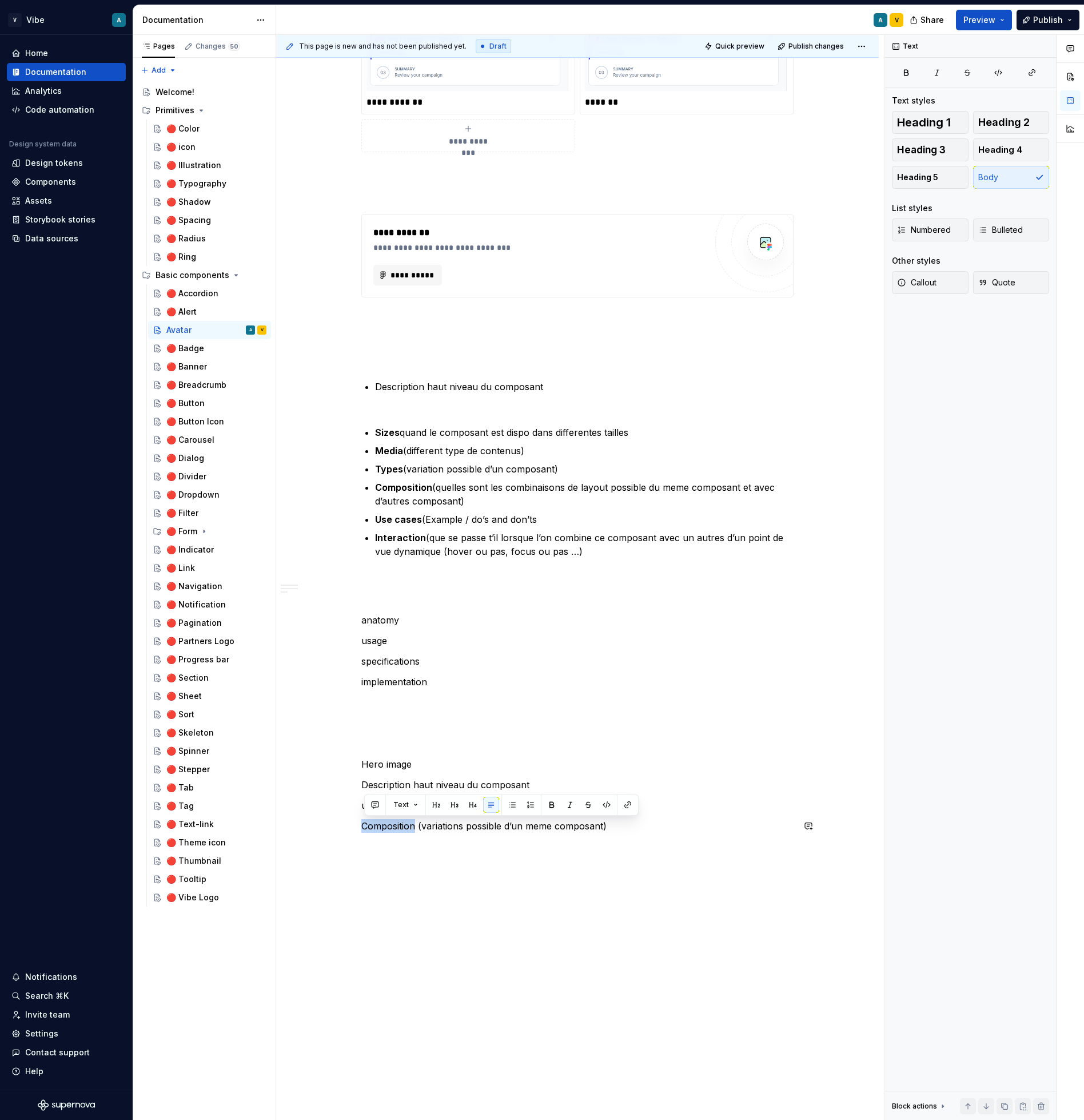
click at [568, 841] on p at bounding box center [578, 847] width 433 height 14
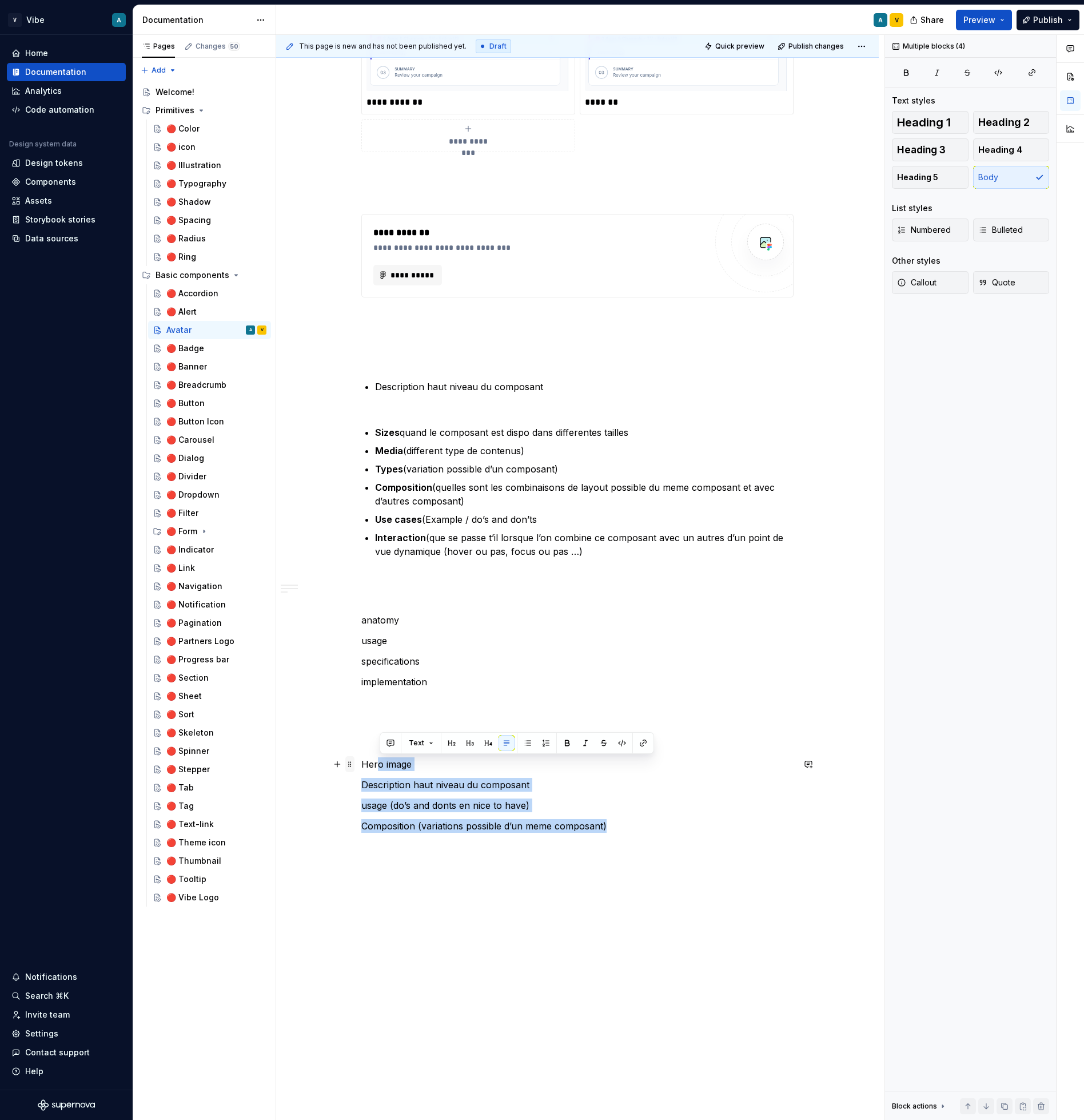
drag, startPoint x: 614, startPoint y: 824, endPoint x: 355, endPoint y: 762, distance: 266.3
click at [441, 809] on p "usage (do’s and donts en nice to have)" at bounding box center [578, 805] width 433 height 14
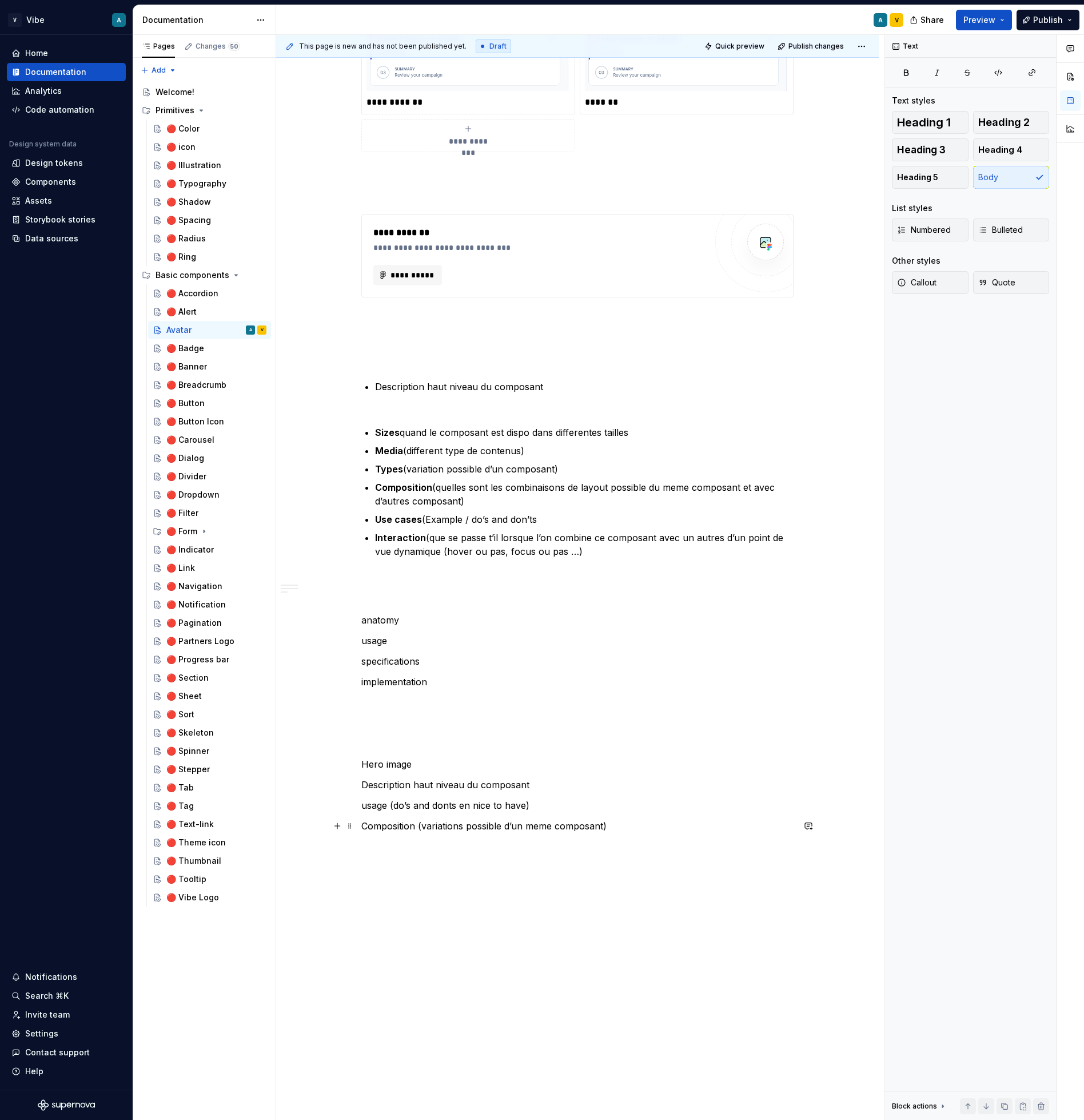
click at [400, 823] on p "Composition (variations possible d’un meme composant)" at bounding box center [578, 826] width 433 height 14
drag, startPoint x: 429, startPoint y: 855, endPoint x: 436, endPoint y: 844, distance: 13.0
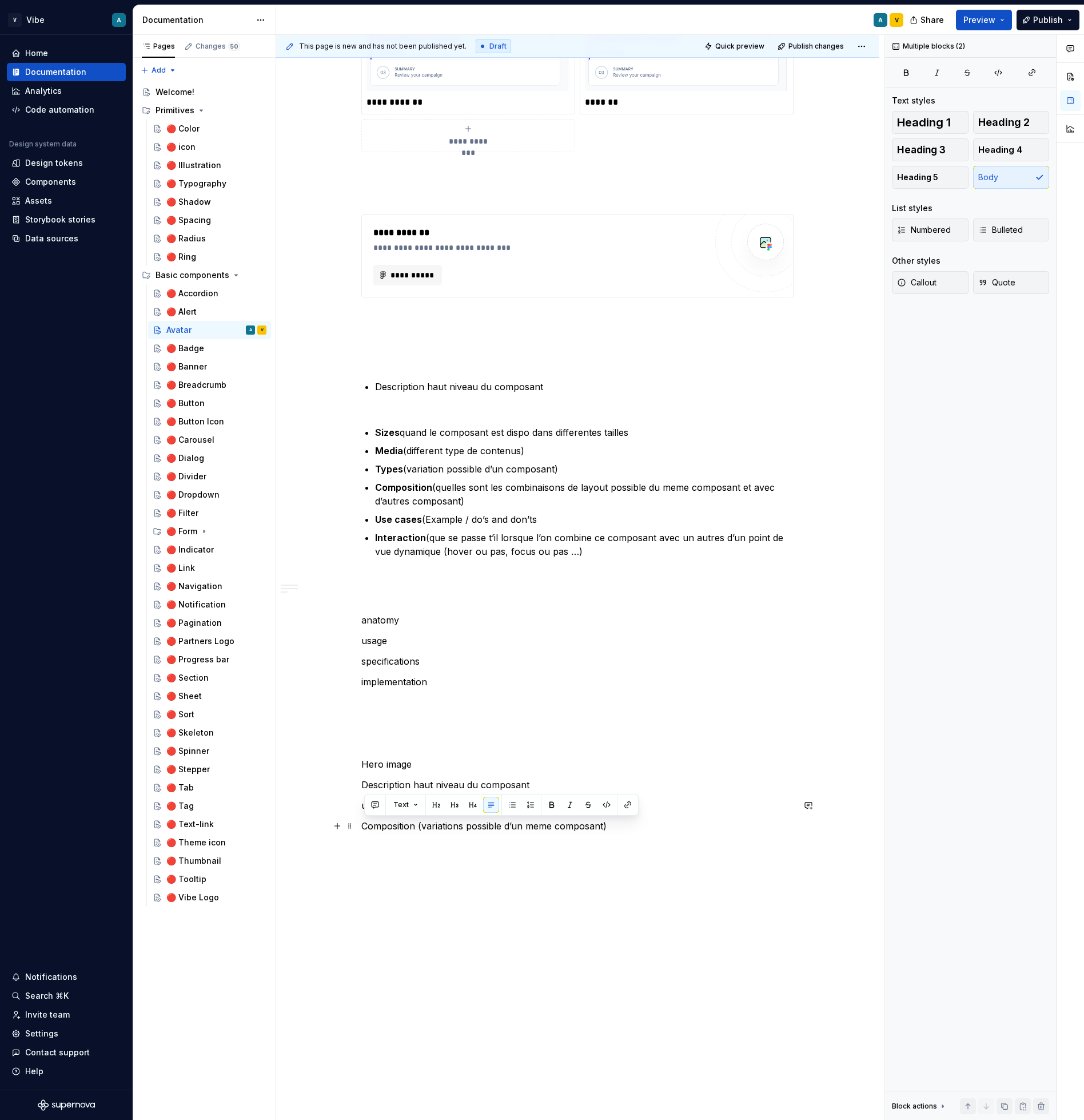
click at [436, 844] on p at bounding box center [578, 854] width 433 height 28
click at [407, 885] on p at bounding box center [578, 881] width 433 height 14
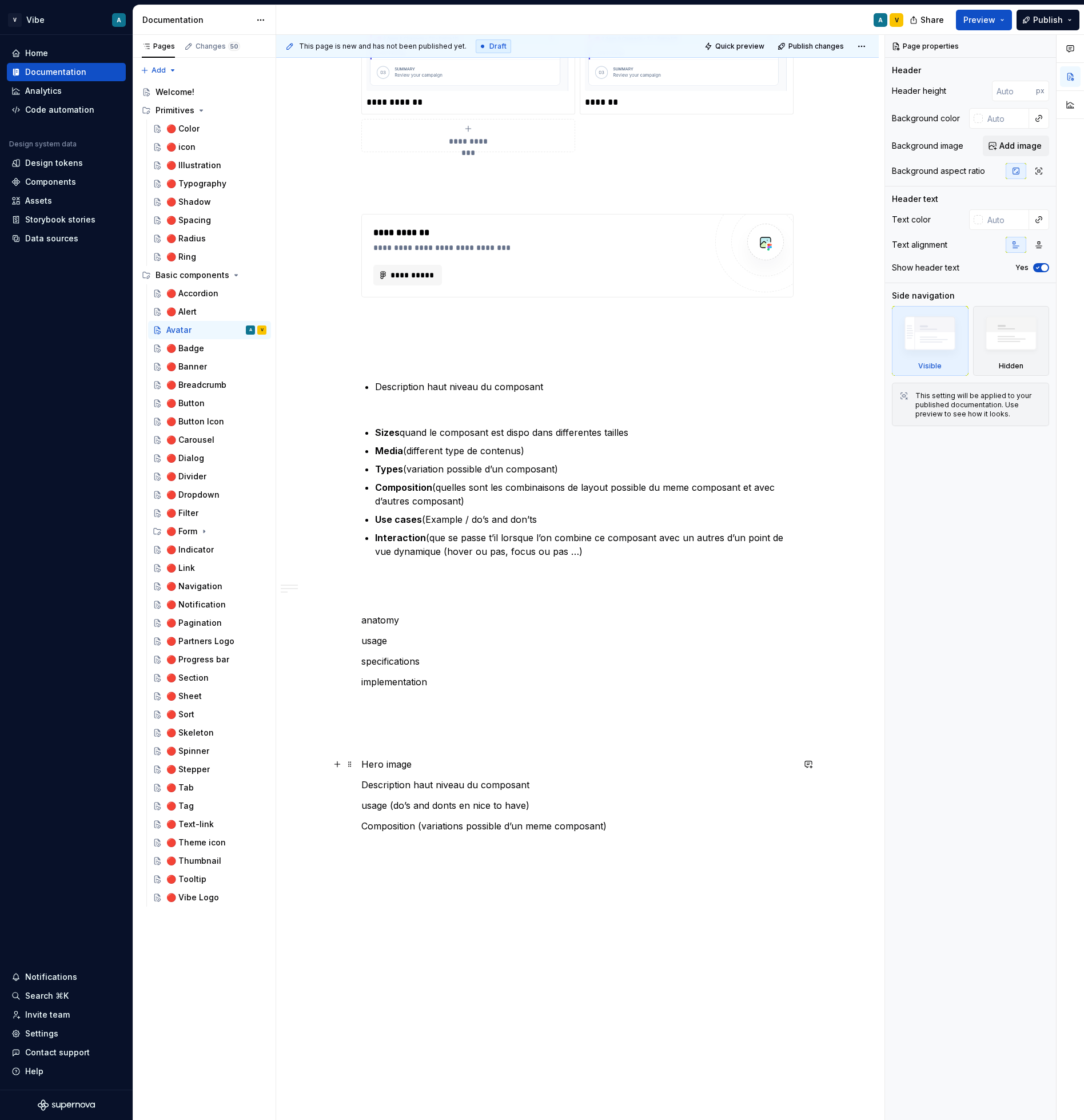
click at [411, 771] on p "Hero image" at bounding box center [578, 764] width 433 height 14
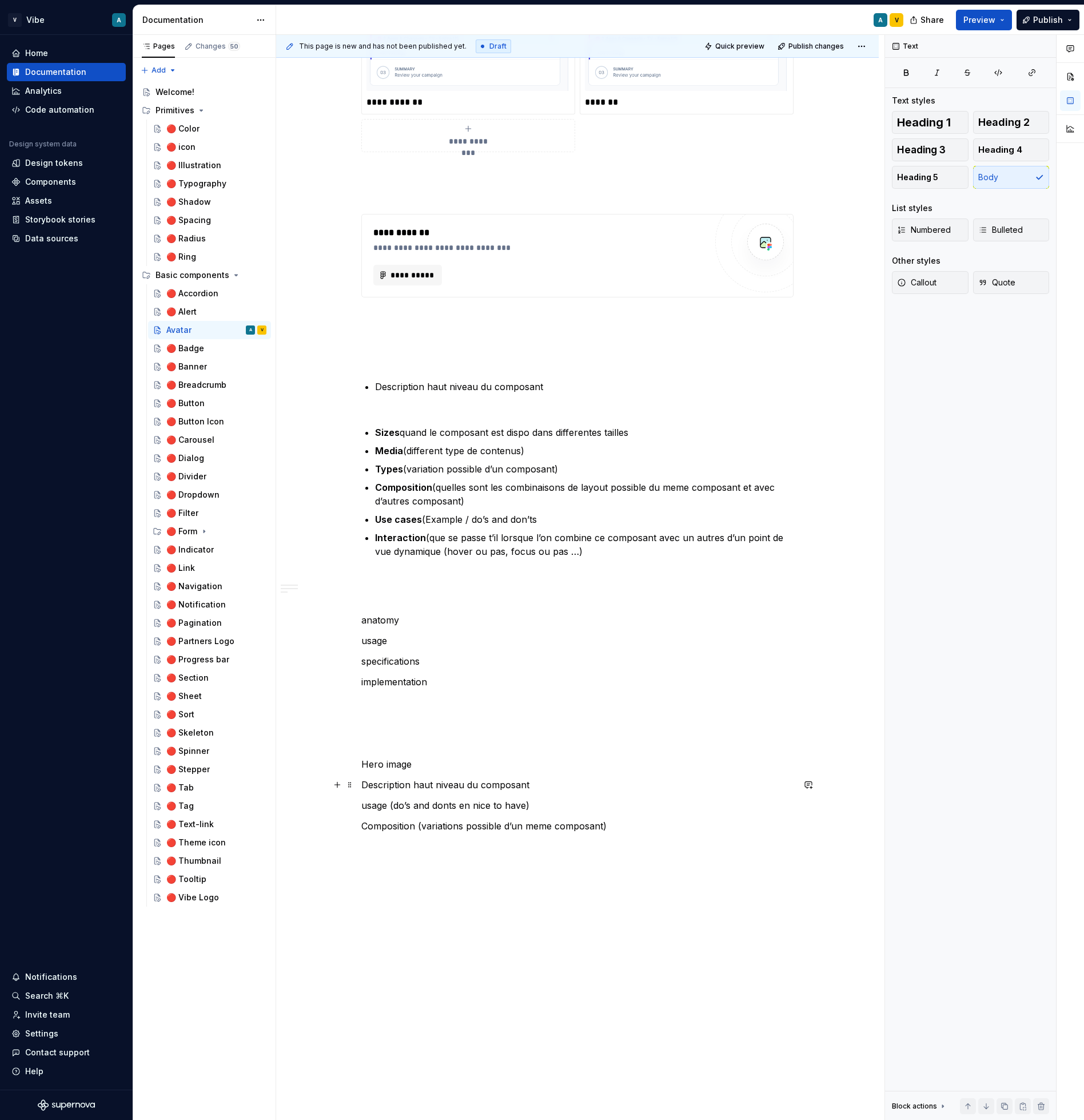
click at [414, 784] on p "Description haut niveau du composant" at bounding box center [578, 785] width 433 height 14
click at [386, 803] on p "usage (do’s and donts en nice to have)" at bounding box center [578, 805] width 433 height 14
drag, startPoint x: 391, startPoint y: 809, endPoint x: 366, endPoint y: 806, distance: 25.2
click at [366, 806] on p "usage (do’s and donts en nice to have)" at bounding box center [578, 805] width 433 height 14
drag, startPoint x: 420, startPoint y: 824, endPoint x: 362, endPoint y: 824, distance: 58.0
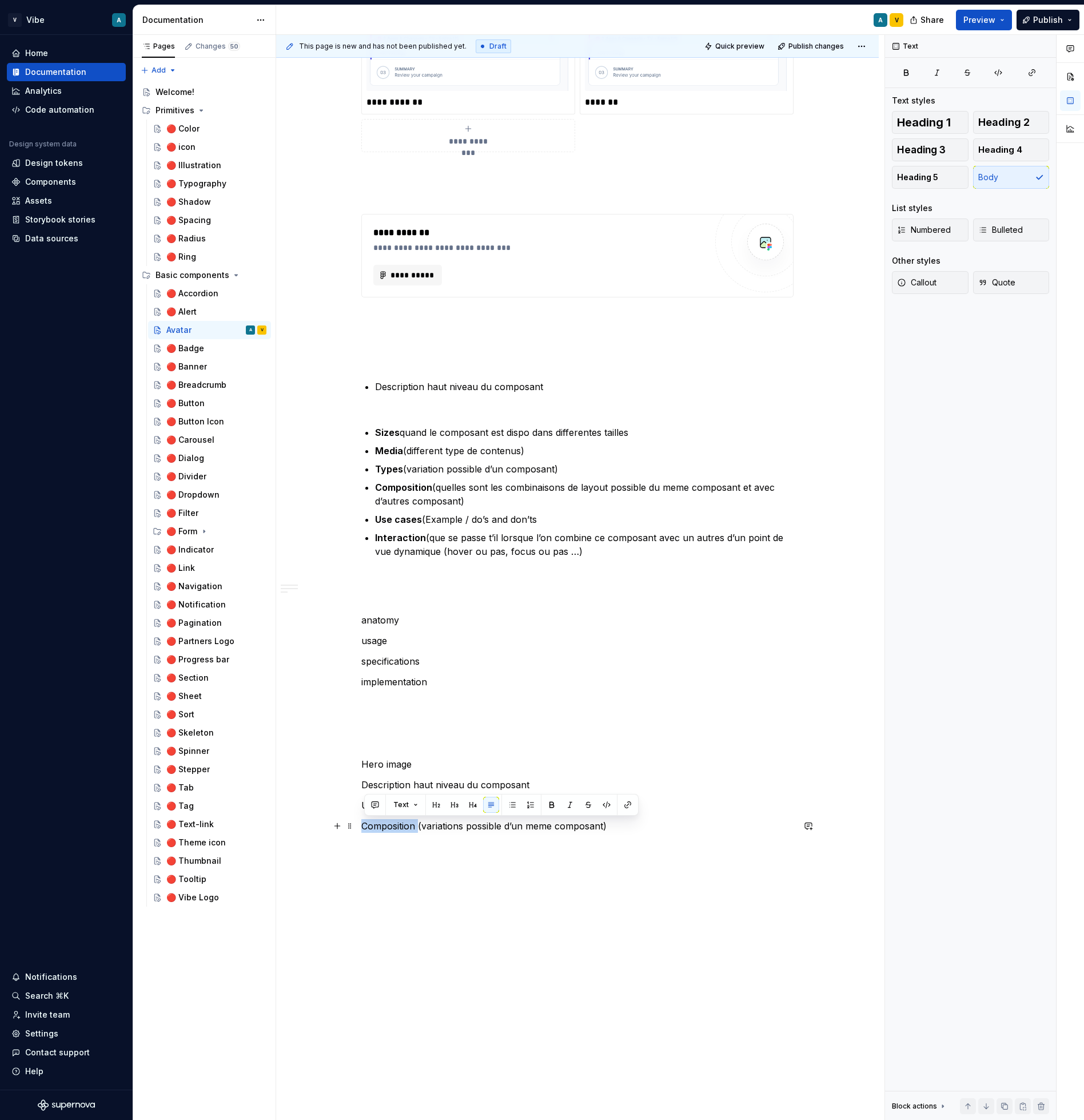
click at [400, 847] on p at bounding box center [578, 854] width 433 height 28
drag, startPoint x: 414, startPoint y: 784, endPoint x: 359, endPoint y: 784, distance: 55.0
click at [394, 819] on p "Composition (variations possible d’un meme composant)" at bounding box center [578, 826] width 433 height 14
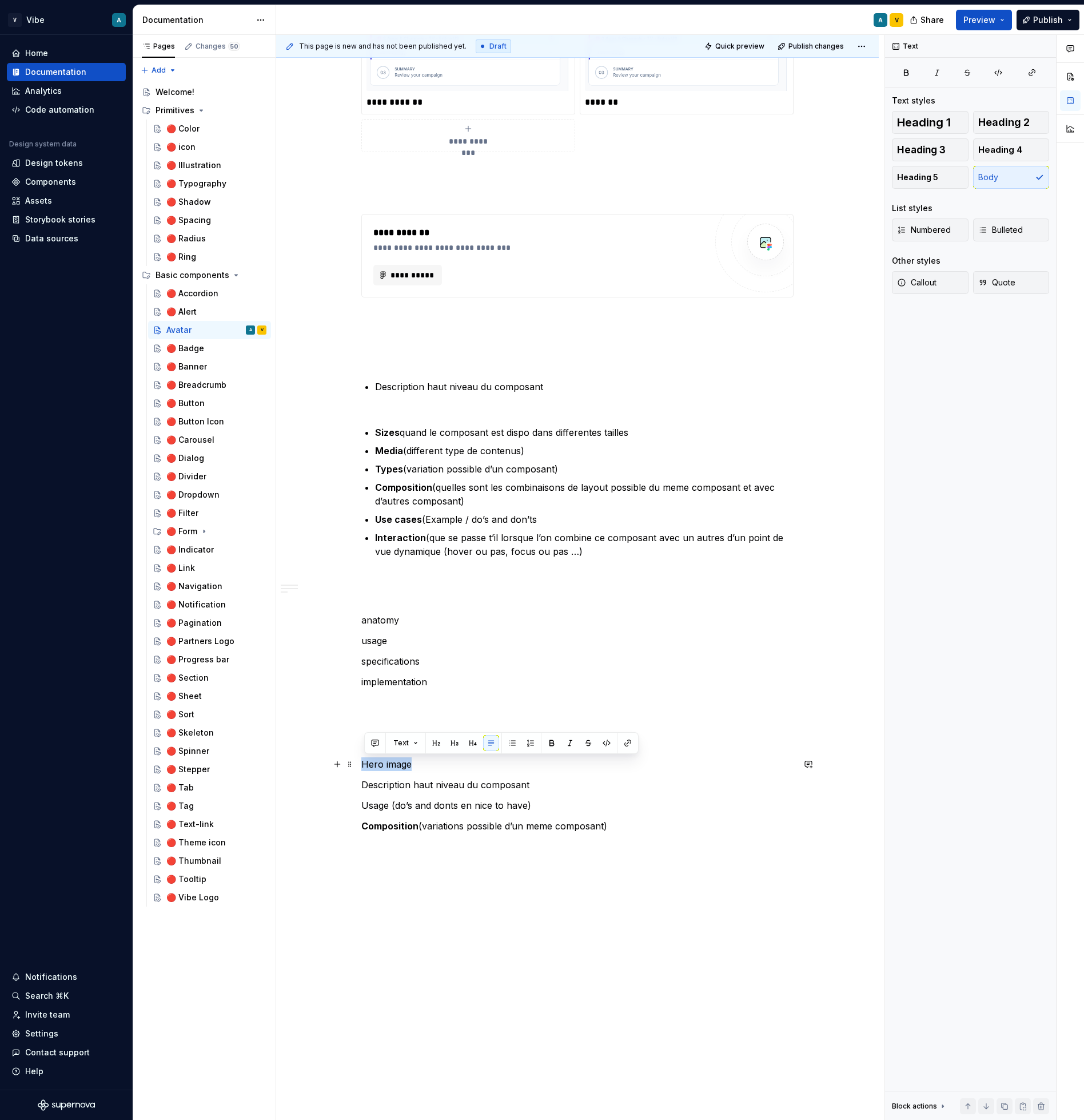
drag, startPoint x: 415, startPoint y: 760, endPoint x: 366, endPoint y: 761, distance: 49.0
click at [366, 761] on p "Hero image" at bounding box center [578, 764] width 433 height 14
drag, startPoint x: 411, startPoint y: 786, endPoint x: 357, endPoint y: 783, distance: 54.1
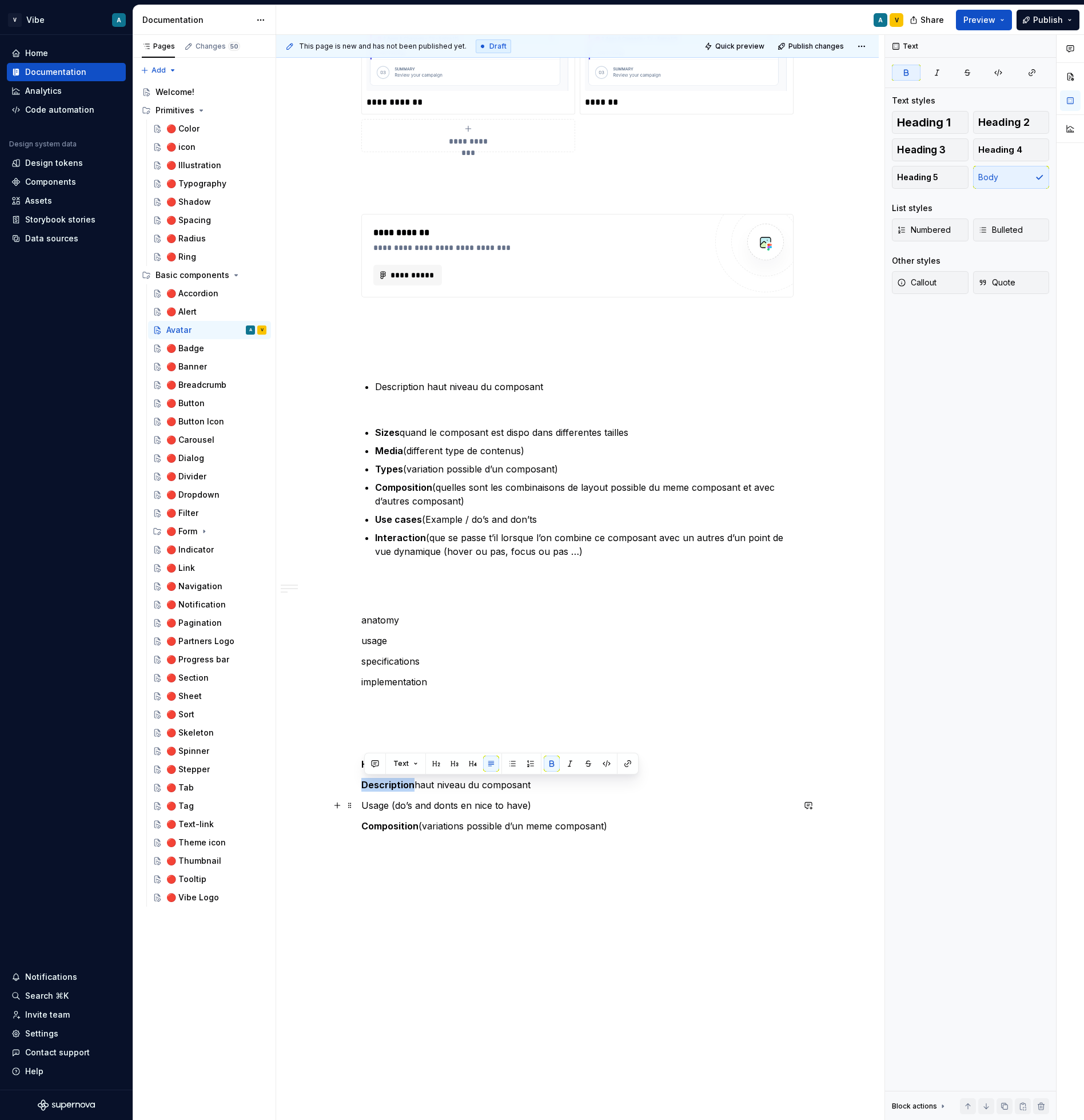
drag, startPoint x: 392, startPoint y: 806, endPoint x: 359, endPoint y: 806, distance: 33.0
click at [400, 802] on p "Usage (do’s and donts en nice to have)" at bounding box center [578, 805] width 433 height 14
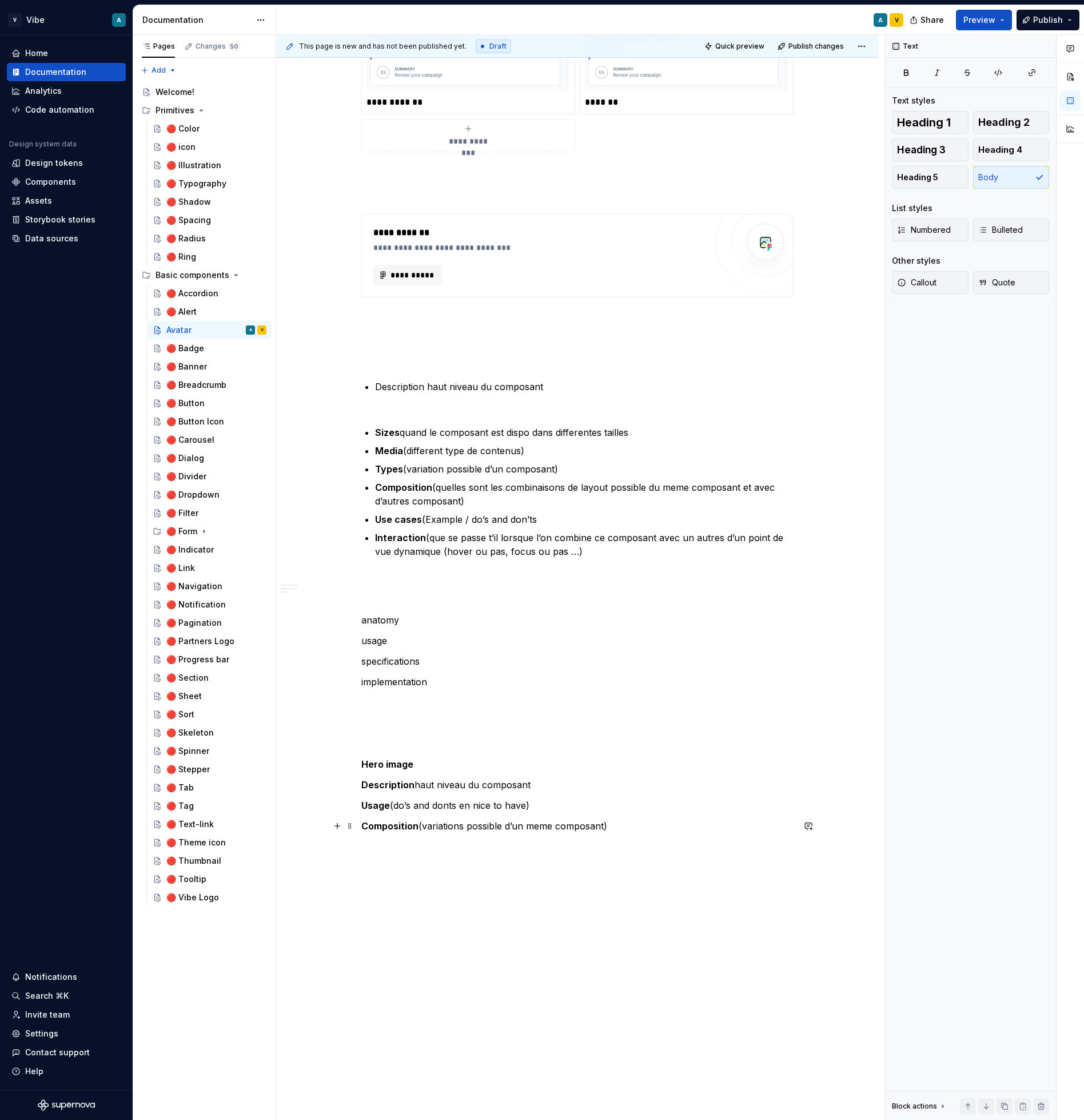
click at [632, 826] on p "Composition (variations possible d’un meme composant)" at bounding box center [578, 826] width 433 height 14
click at [438, 758] on p "Hero image" at bounding box center [578, 764] width 433 height 14
drag, startPoint x: 490, startPoint y: 762, endPoint x: 418, endPoint y: 762, distance: 72.0
click at [418, 762] on p "Hero image (1054 px width)" at bounding box center [578, 764] width 433 height 14
click at [613, 832] on p "Composition (variations possible d’un meme composant)" at bounding box center [578, 826] width 433 height 14
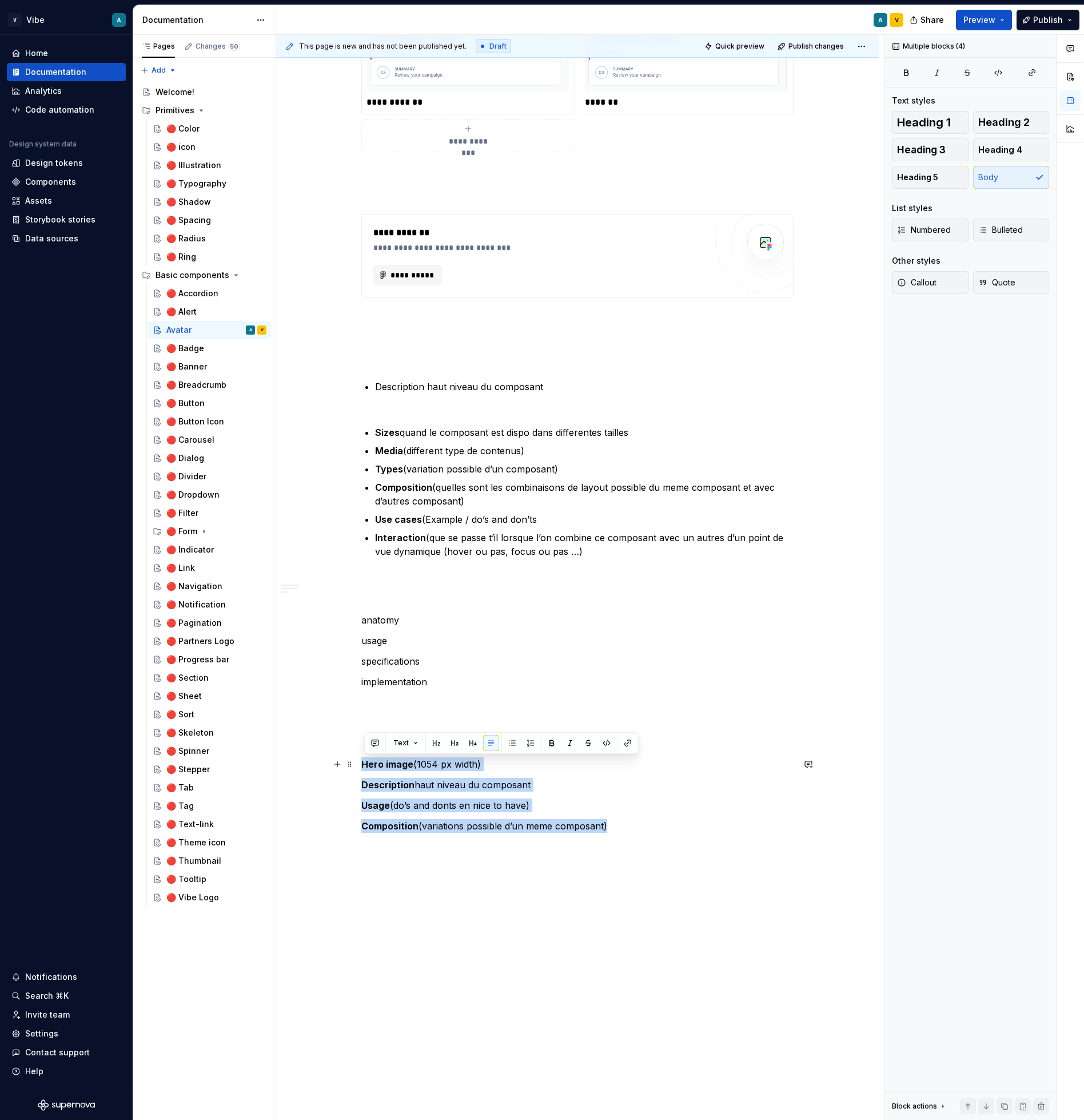
drag, startPoint x: 614, startPoint y: 825, endPoint x: 365, endPoint y: 767, distance: 255.7
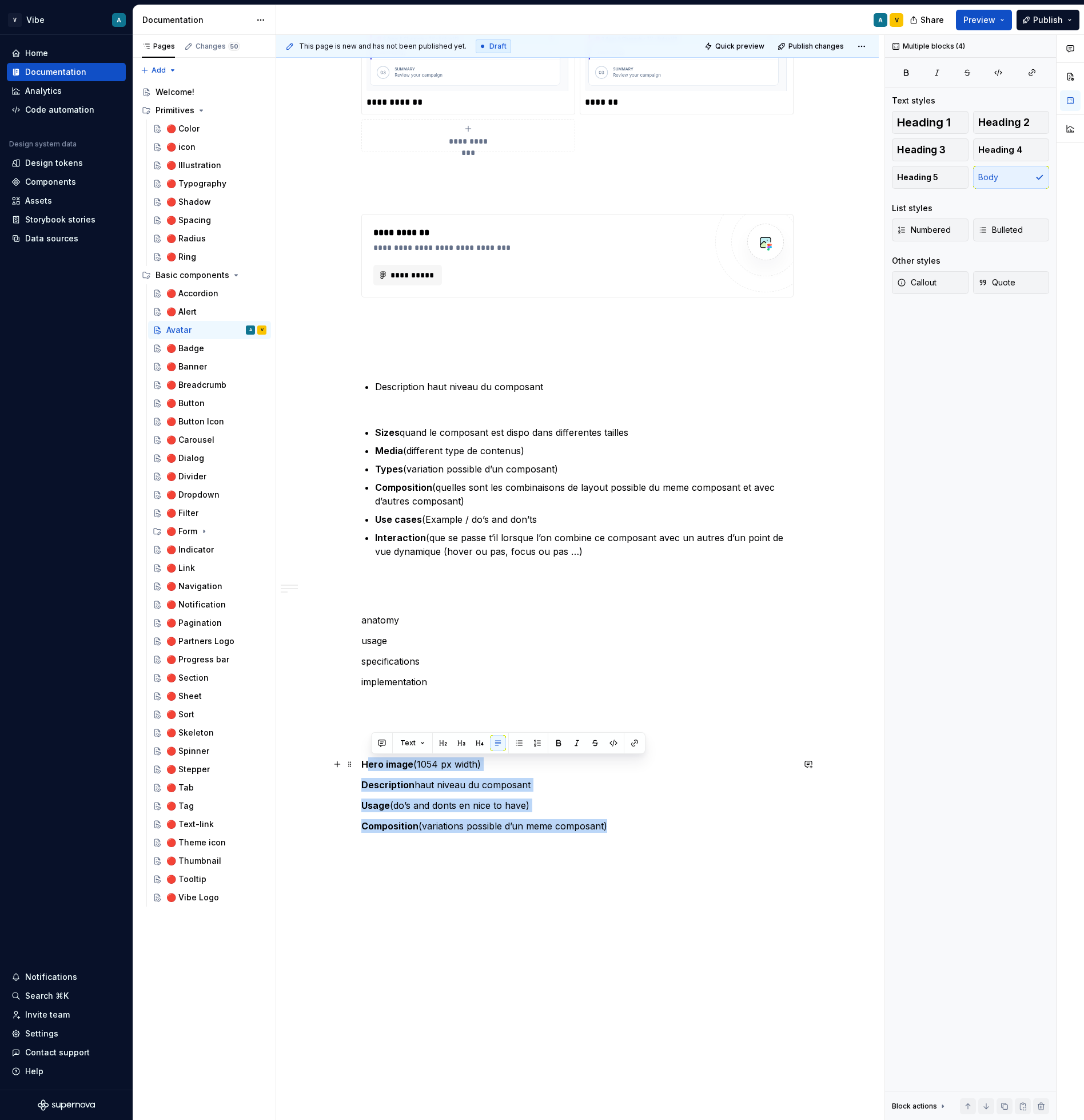
drag, startPoint x: 613, startPoint y: 831, endPoint x: 371, endPoint y: 768, distance: 250.1
click at [475, 857] on p at bounding box center [578, 854] width 433 height 28
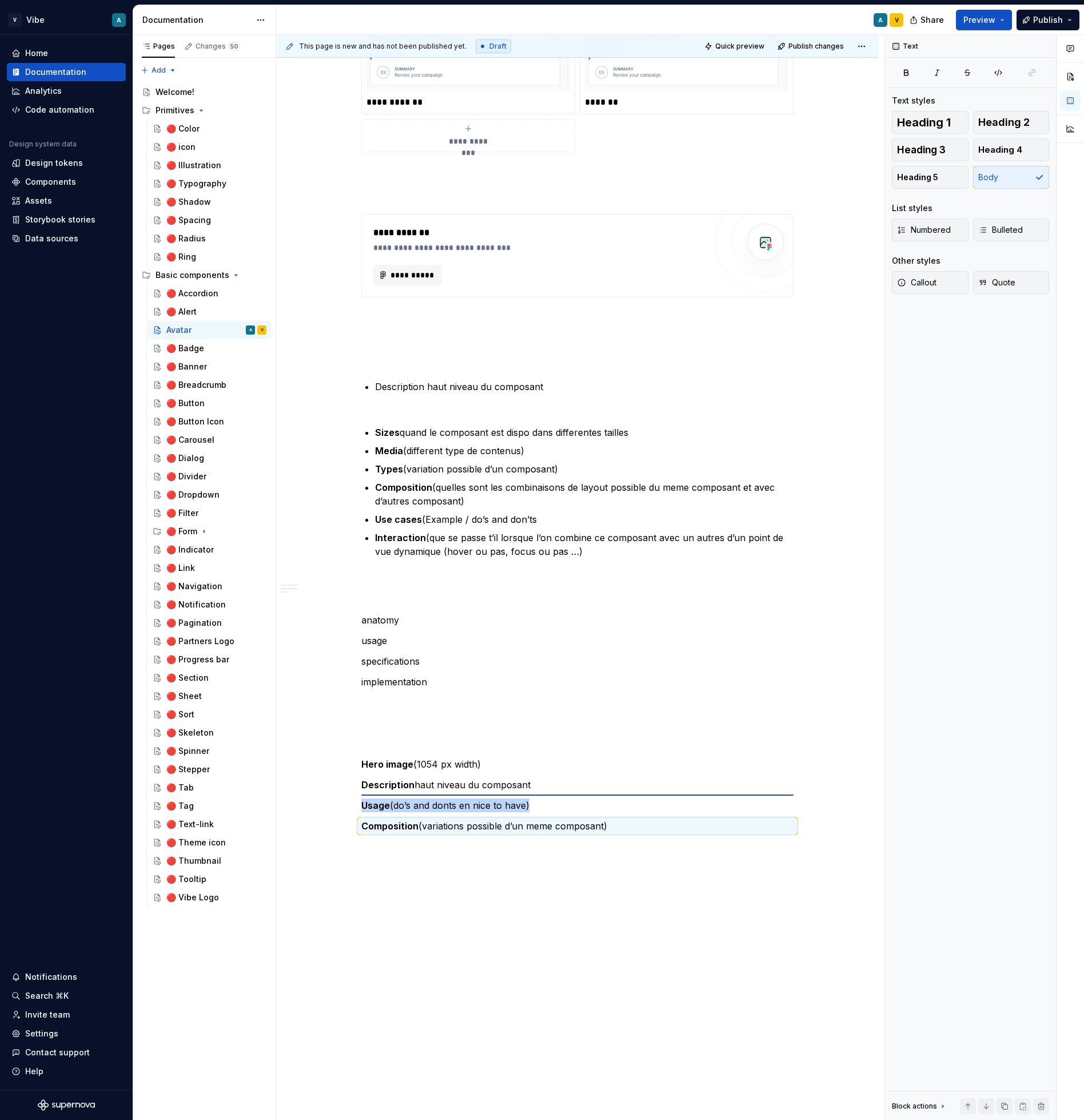
drag, startPoint x: 352, startPoint y: 829, endPoint x: 369, endPoint y: 794, distance: 38.9
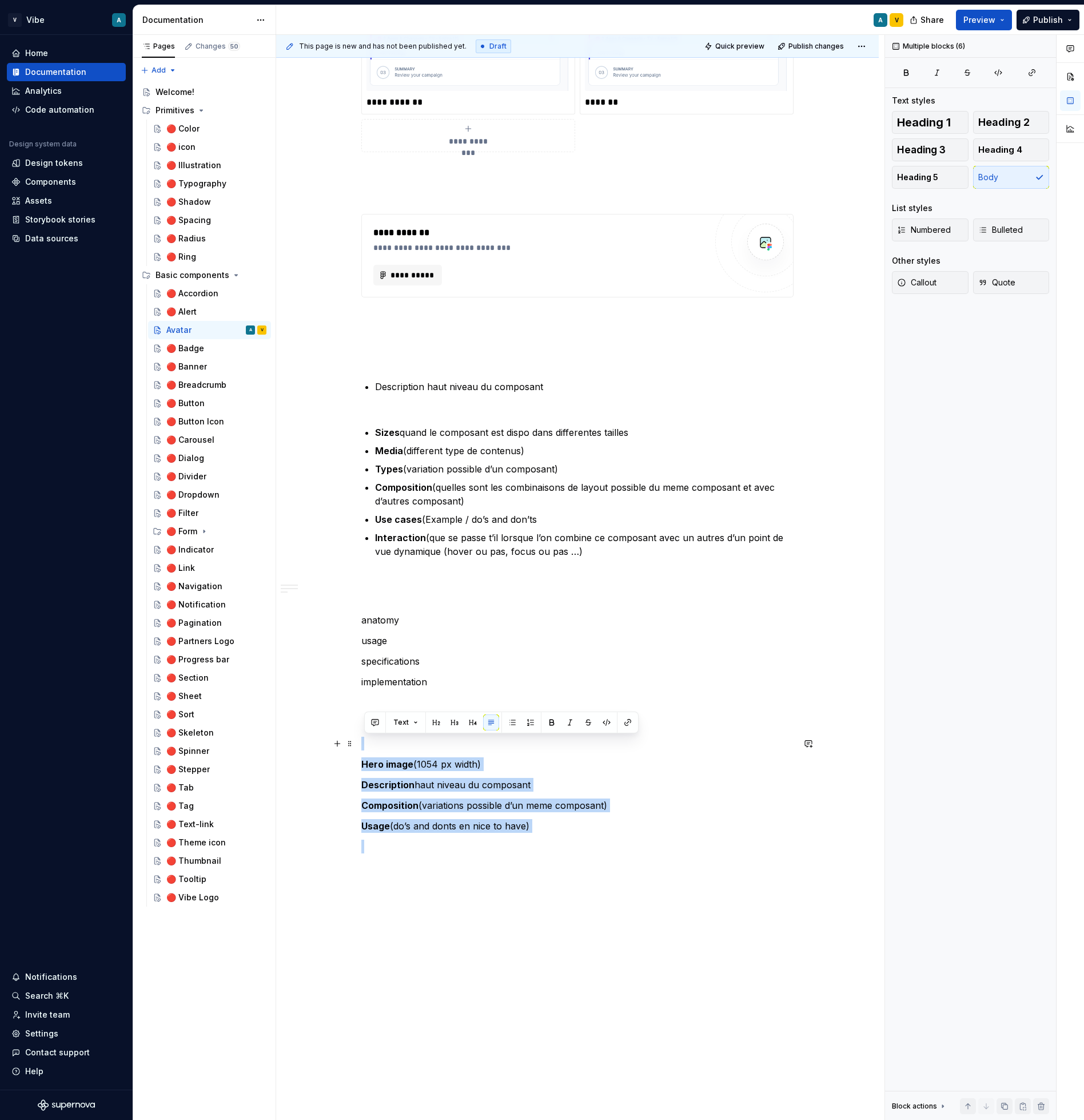
drag, startPoint x: 568, startPoint y: 854, endPoint x: 305, endPoint y: 748, distance: 283.6
copy div "Hero image (1054 px width) Description haut niveau du composant Composition (va…"
click at [535, 527] on ul "Description haut niveau du composant Sizes quand le composant est dispo dans di…" at bounding box center [584, 468] width 419 height 178
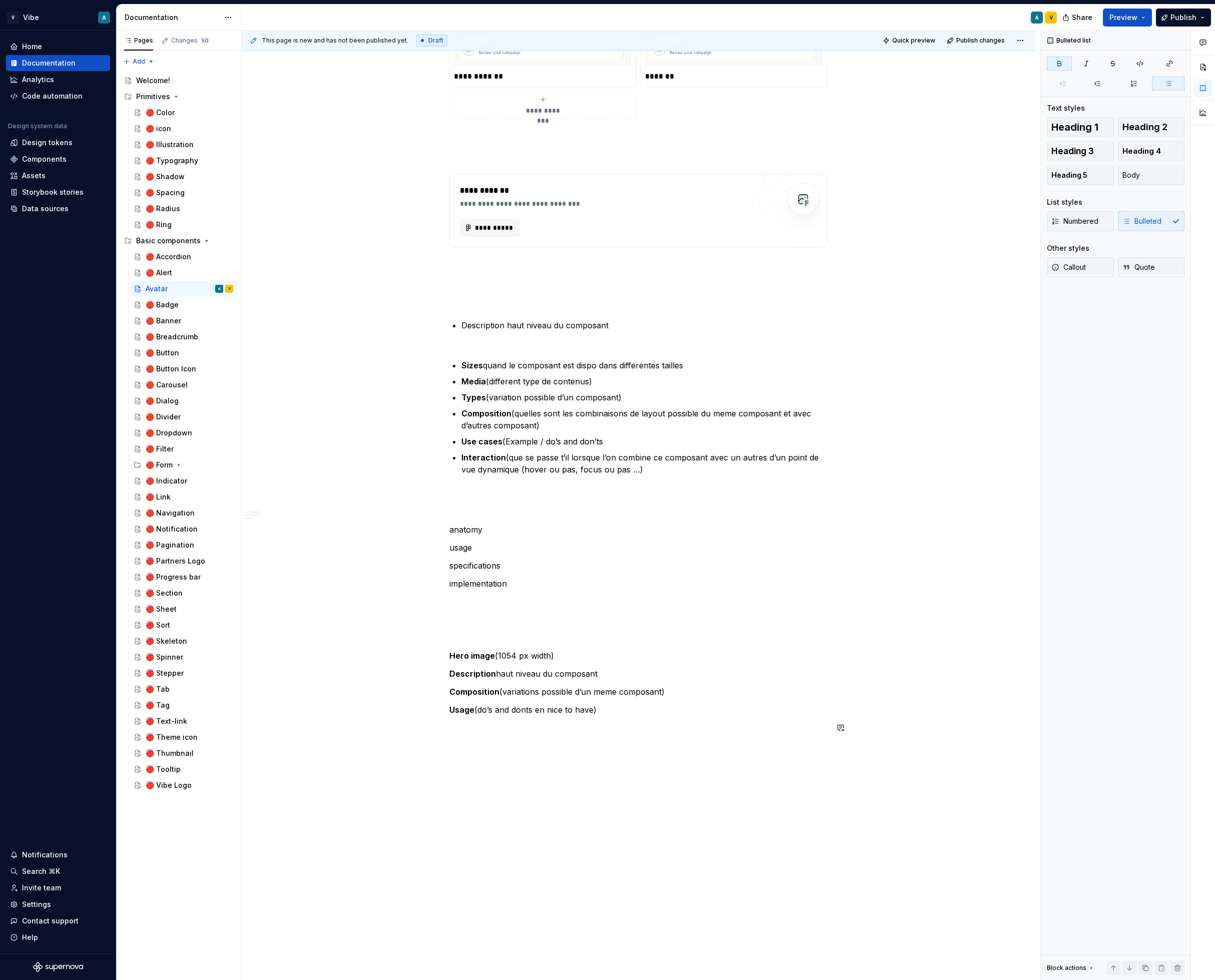
scroll to position [1357, 0]
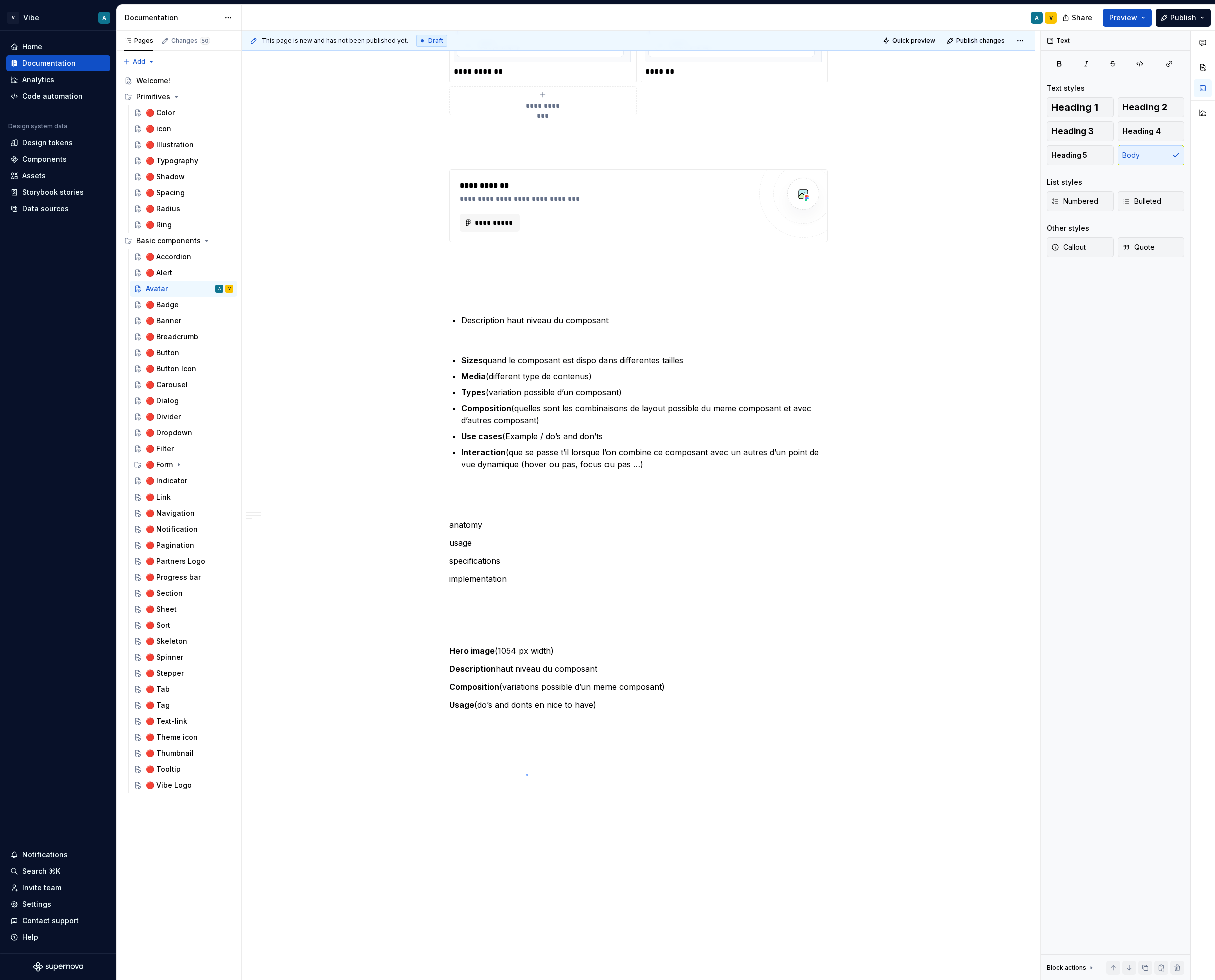
click at [527, 774] on div "**********" at bounding box center [641, 505] width 799 height 950
click at [177, 305] on div "🔴 Badge" at bounding box center [162, 305] width 33 height 10
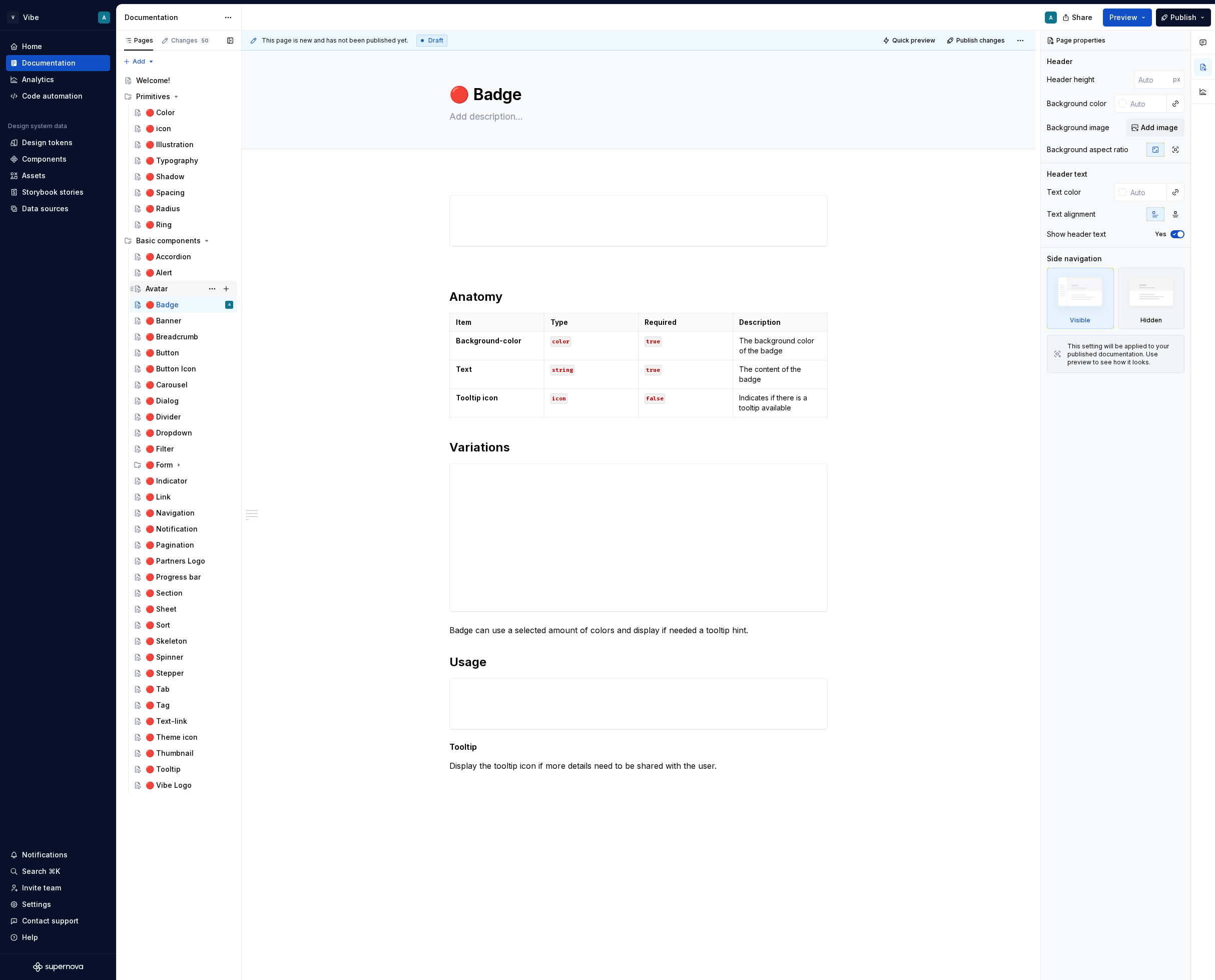
click at [192, 286] on div "Avatar V" at bounding box center [189, 289] width 87 height 14
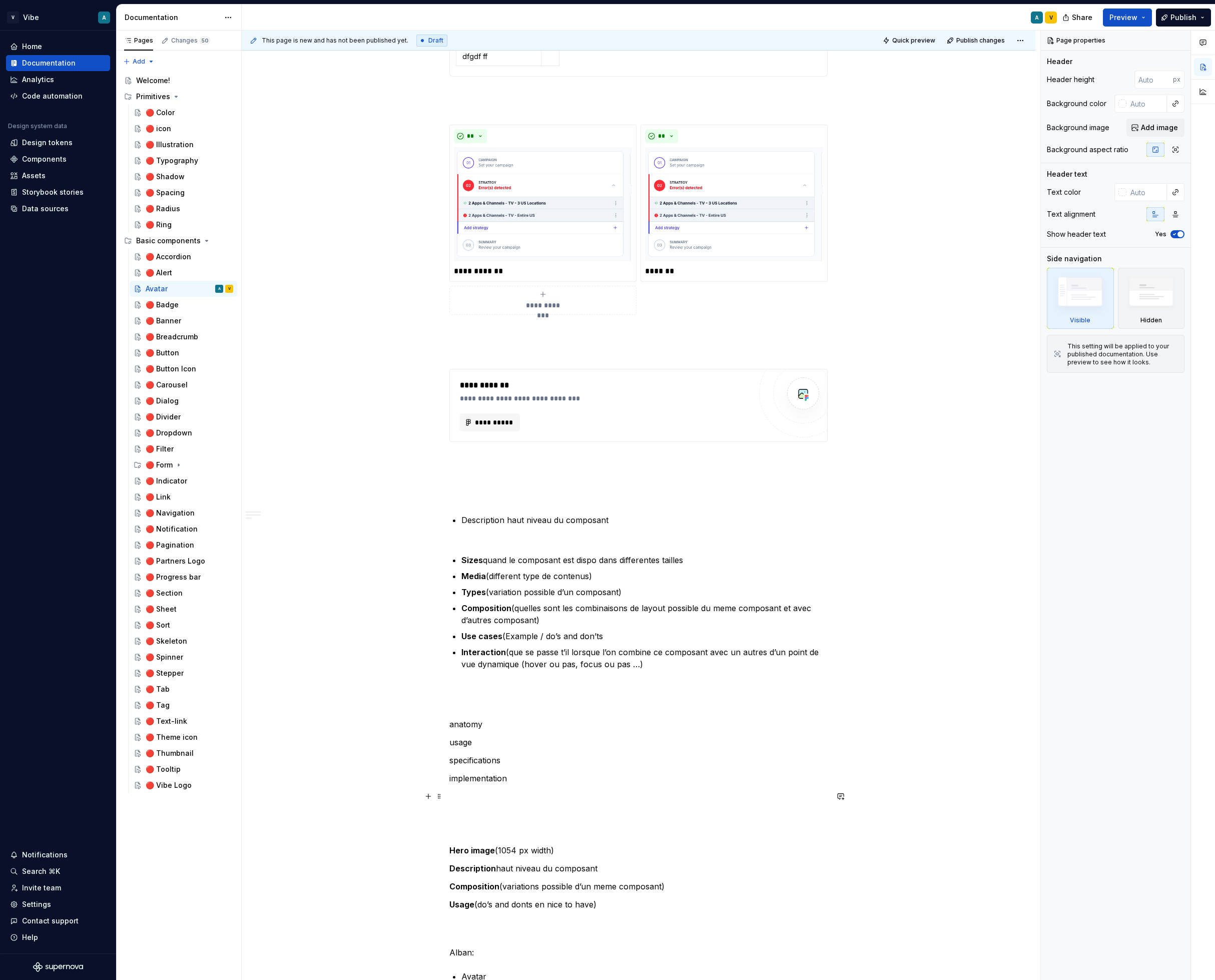
scroll to position [1531, 0]
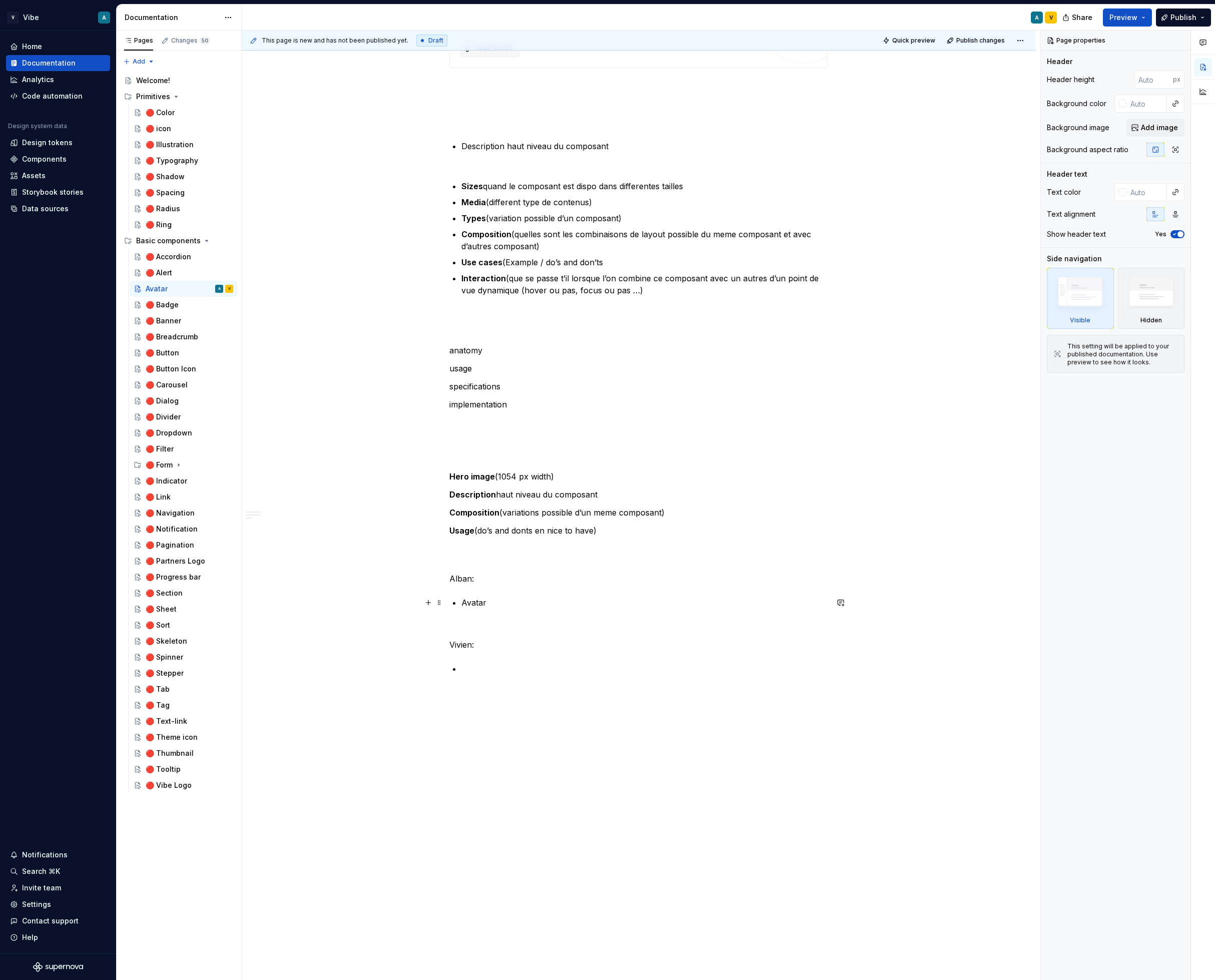
type textarea "*"
click at [497, 601] on p "Avatar" at bounding box center [644, 602] width 366 height 12
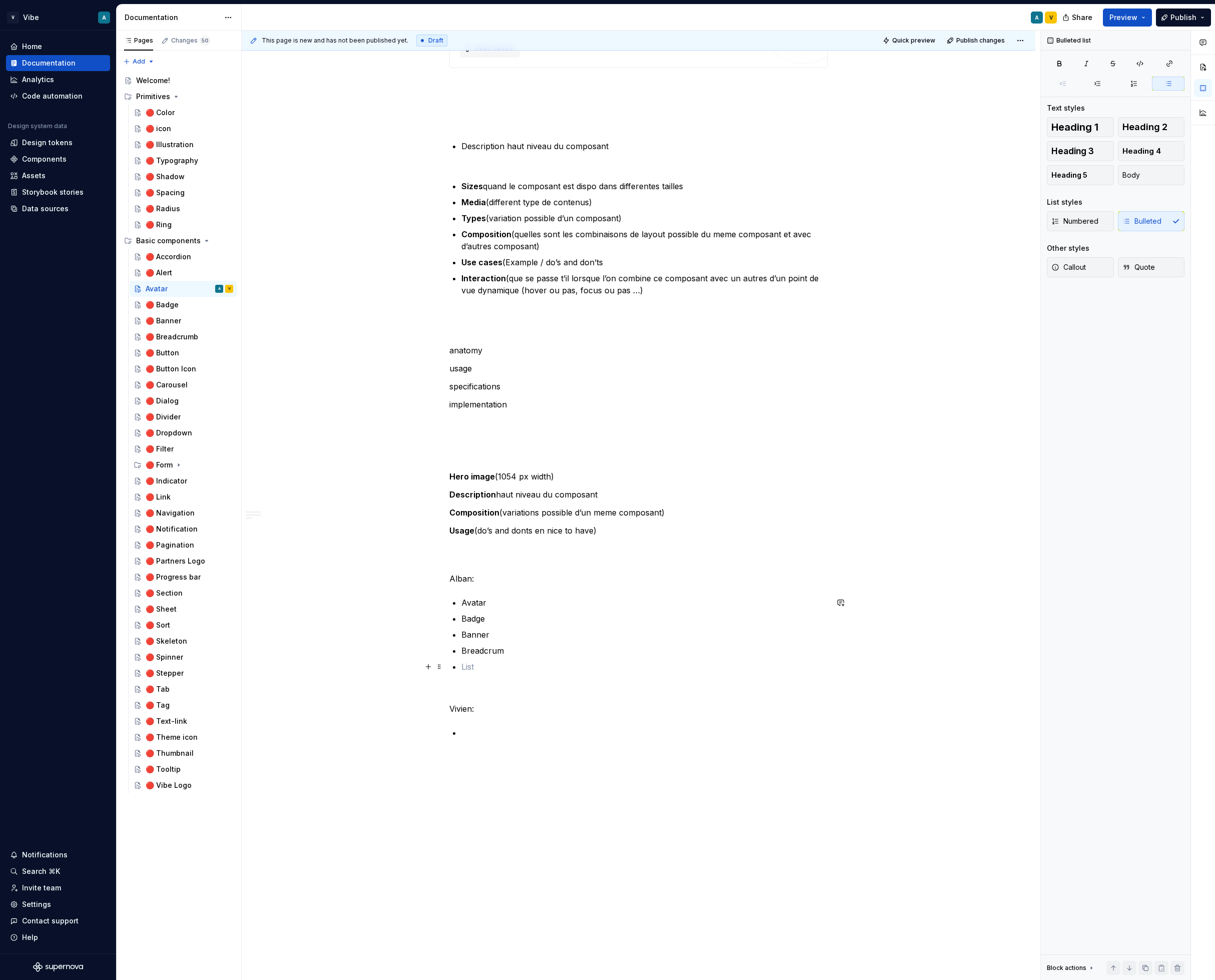
click at [511, 657] on ul "Avatar Badge Banner Breadcrum" at bounding box center [644, 634] width 366 height 76
click at [511, 653] on p "Breadcrum" at bounding box center [644, 650] width 366 height 12
click at [496, 661] on p at bounding box center [644, 667] width 366 height 12
click at [488, 657] on ul "Avatar Badge Banner Breadcrumb" at bounding box center [644, 634] width 366 height 76
click at [479, 661] on p at bounding box center [644, 667] width 366 height 12
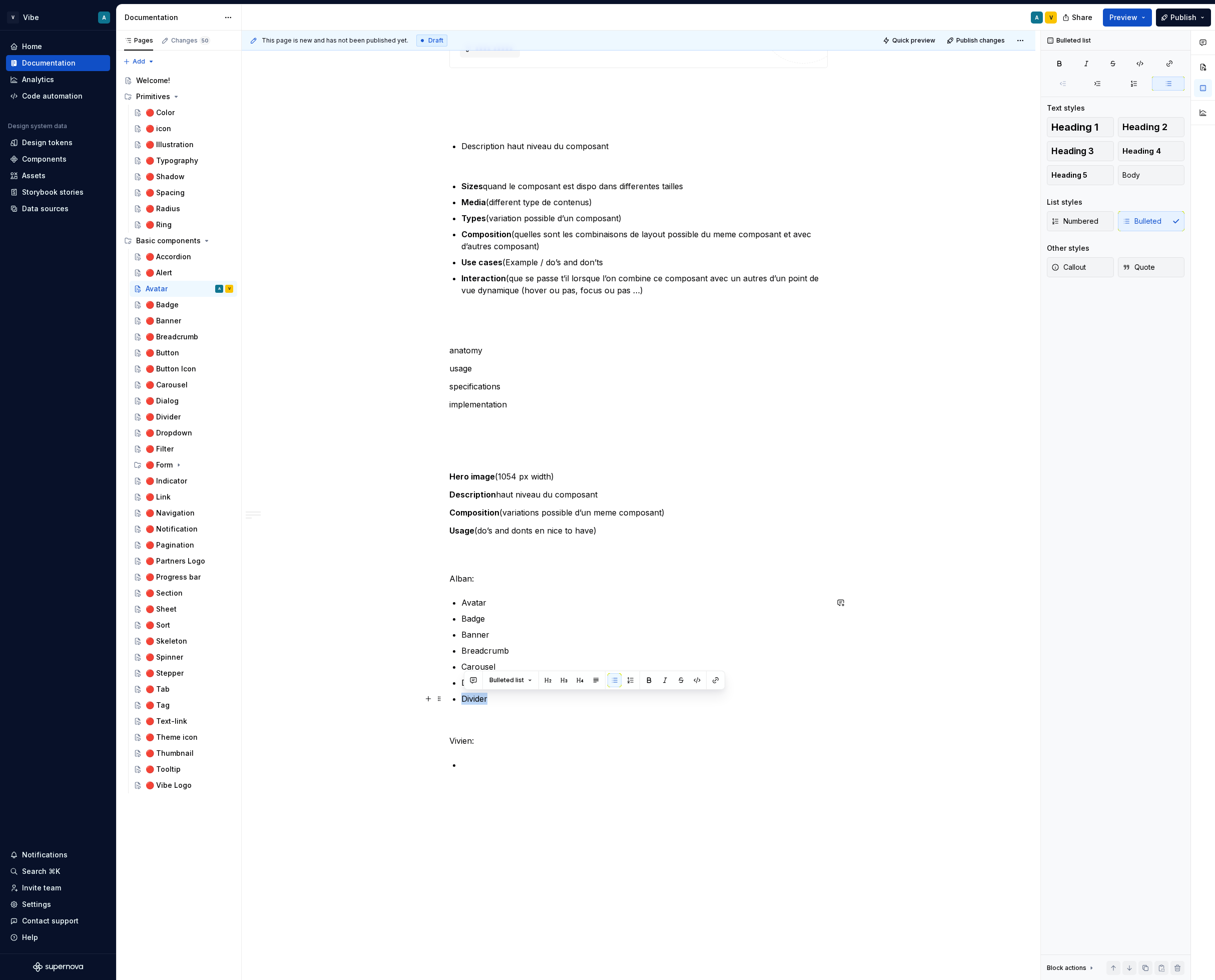
drag, startPoint x: 498, startPoint y: 695, endPoint x: 462, endPoint y: 698, distance: 36.1
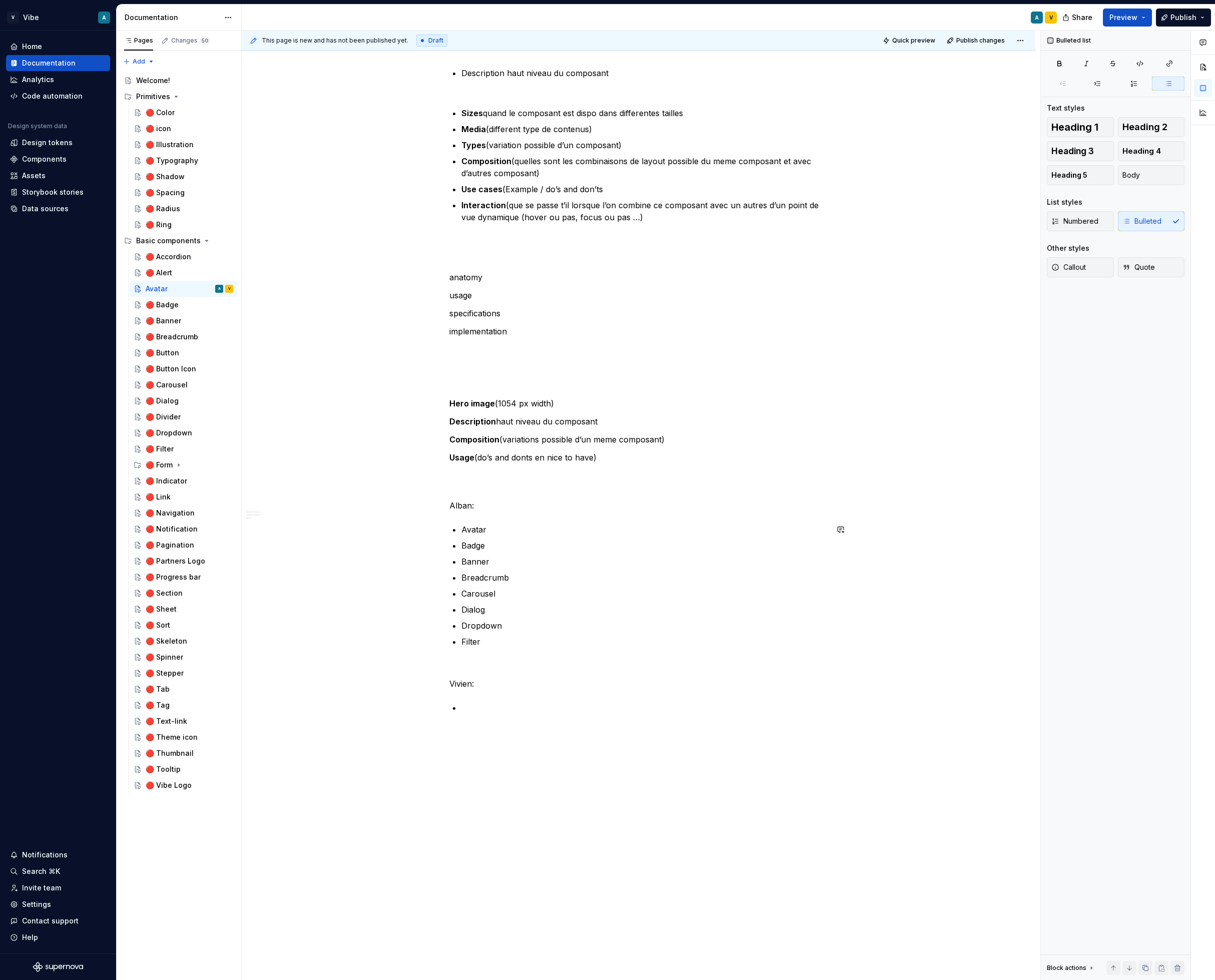
scroll to position [1624, 0]
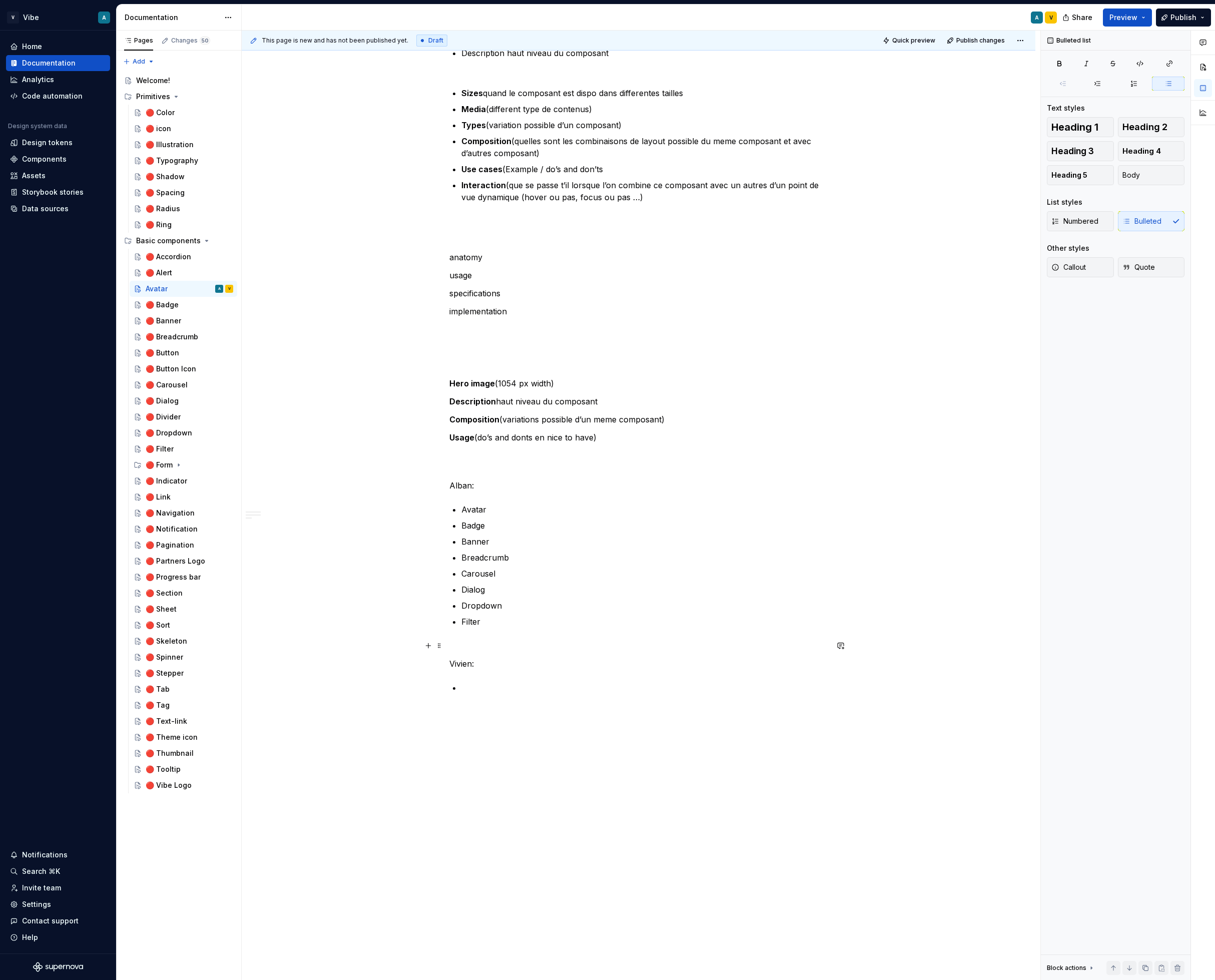
click at [492, 643] on p at bounding box center [638, 645] width 379 height 12
click at [481, 658] on p "Vivien:" at bounding box center [638, 664] width 379 height 12
click at [474, 667] on p "Vivien:" at bounding box center [638, 664] width 379 height 12
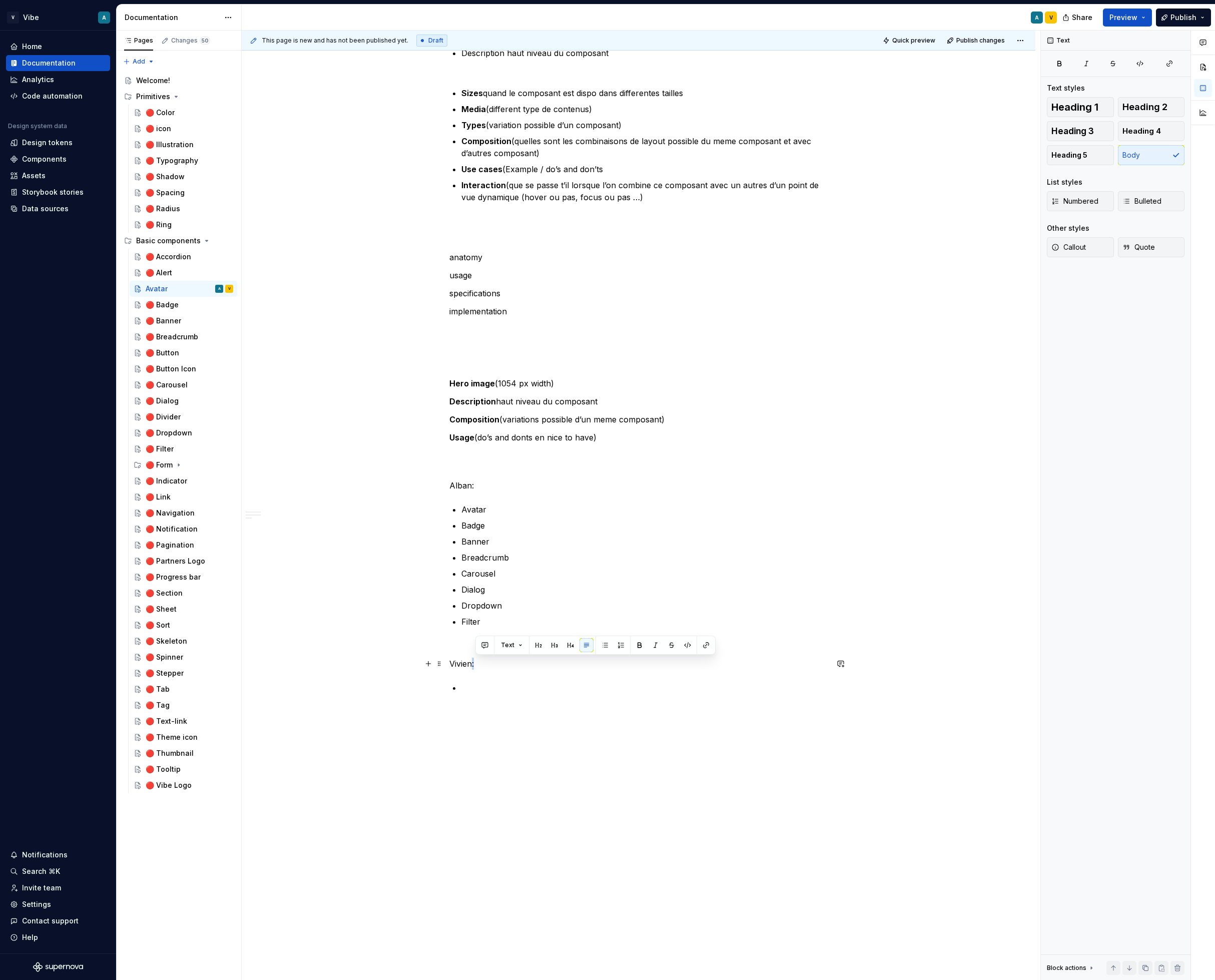
click at [474, 667] on p "Vivien:" at bounding box center [638, 664] width 379 height 12
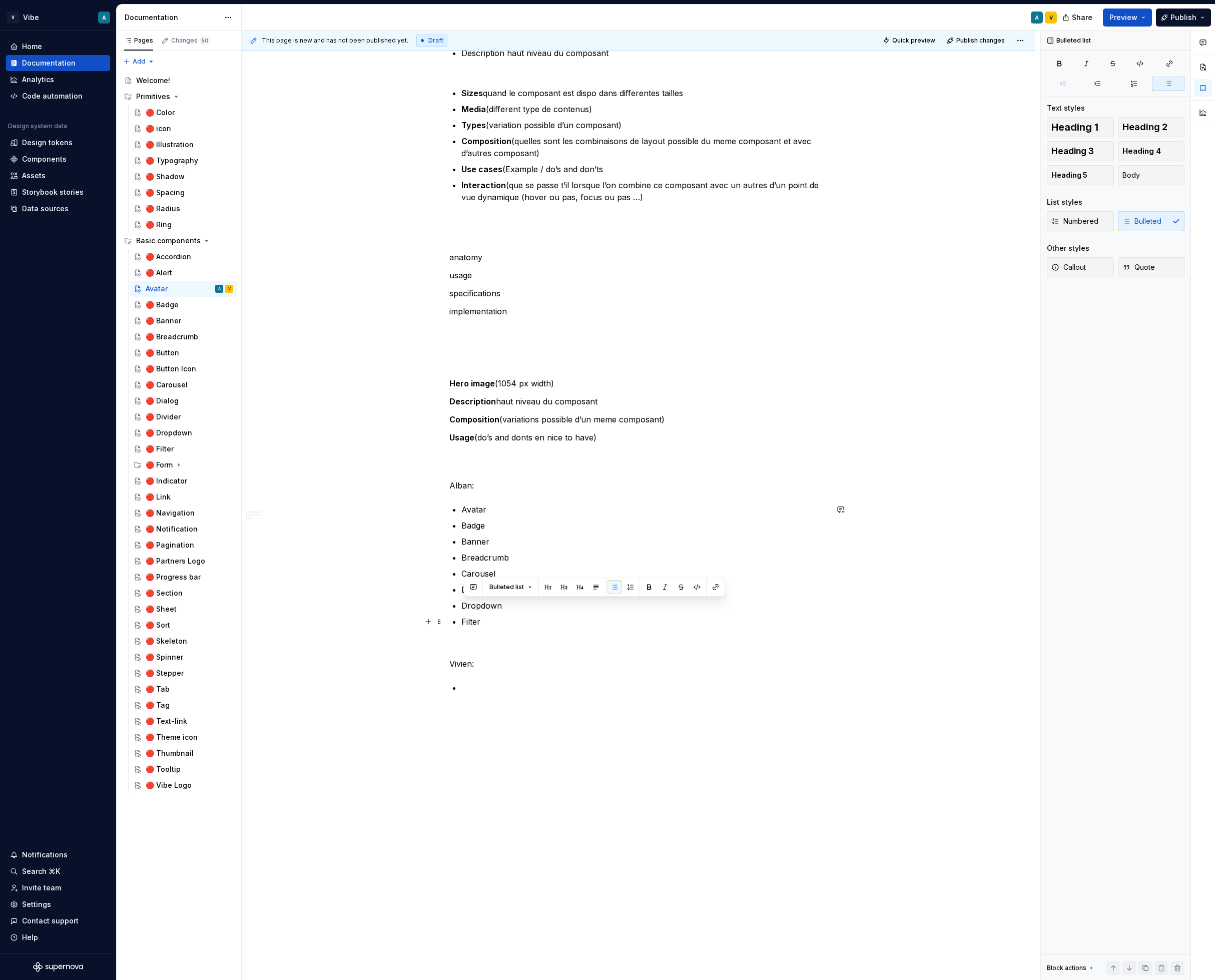
drag, startPoint x: 509, startPoint y: 603, endPoint x: 464, endPoint y: 620, distance: 48.1
click at [464, 620] on ul "Avatar Badge Banner Breadcrumb Carousel Dialog Dropdown Filter" at bounding box center [644, 566] width 366 height 124
drag, startPoint x: 485, startPoint y: 624, endPoint x: 466, endPoint y: 604, distance: 27.6
click at [466, 604] on ul "Avatar Badge Banner Breadcrumb Carousel Dialog Dropdown Filter" at bounding box center [644, 566] width 366 height 124
click at [498, 622] on p "Filter" at bounding box center [644, 622] width 366 height 12
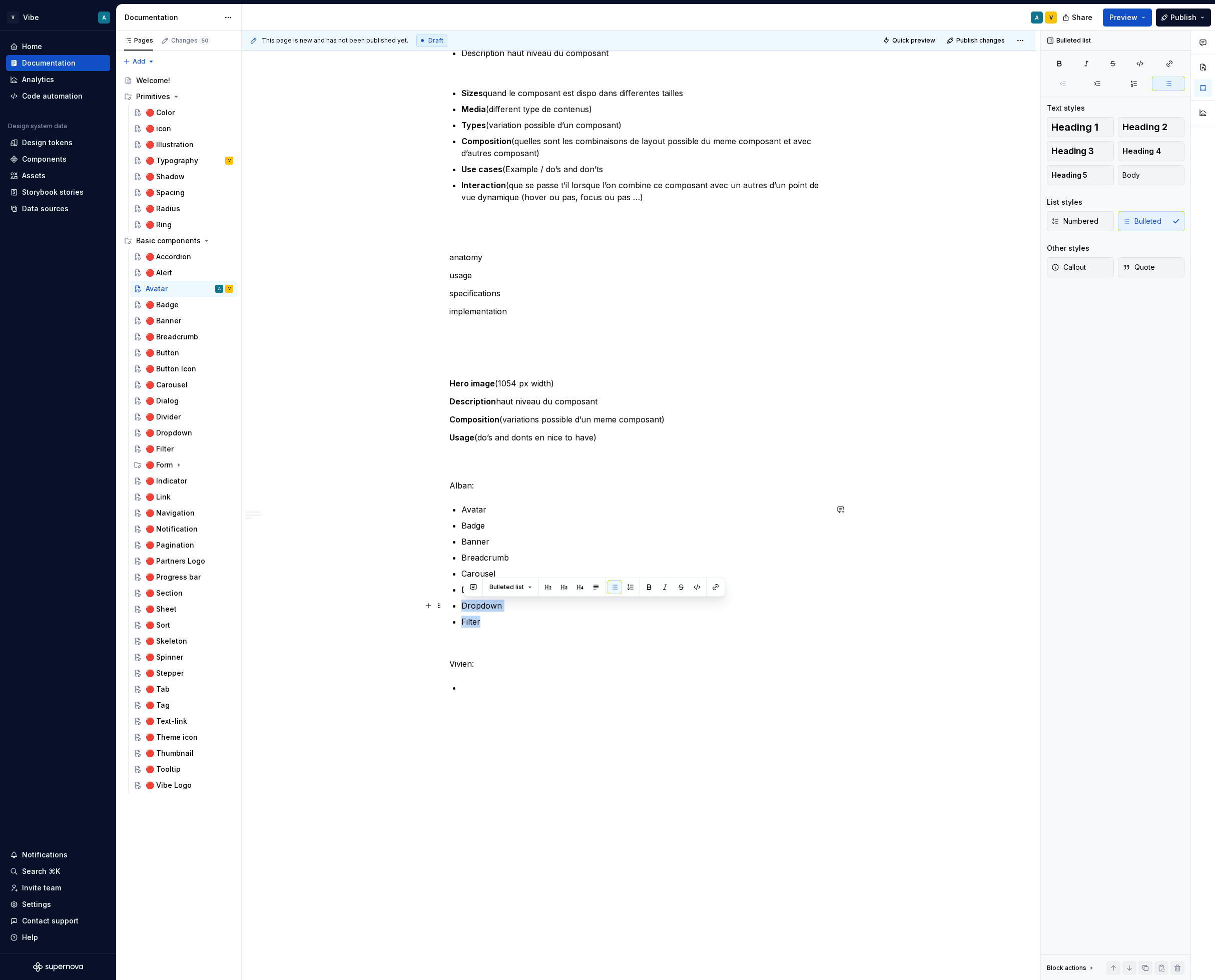
drag, startPoint x: 484, startPoint y: 624, endPoint x: 464, endPoint y: 606, distance: 26.9
click at [464, 606] on ul "Avatar Badge Banner Breadcrumb Carousel Dialog Dropdown Filter" at bounding box center [644, 566] width 366 height 124
drag, startPoint x: 487, startPoint y: 623, endPoint x: 466, endPoint y: 605, distance: 27.7
click at [466, 605] on ul "Avatar Badge Banner Breadcrumb Carousel Dialog Dropdown Filter" at bounding box center [644, 566] width 366 height 124
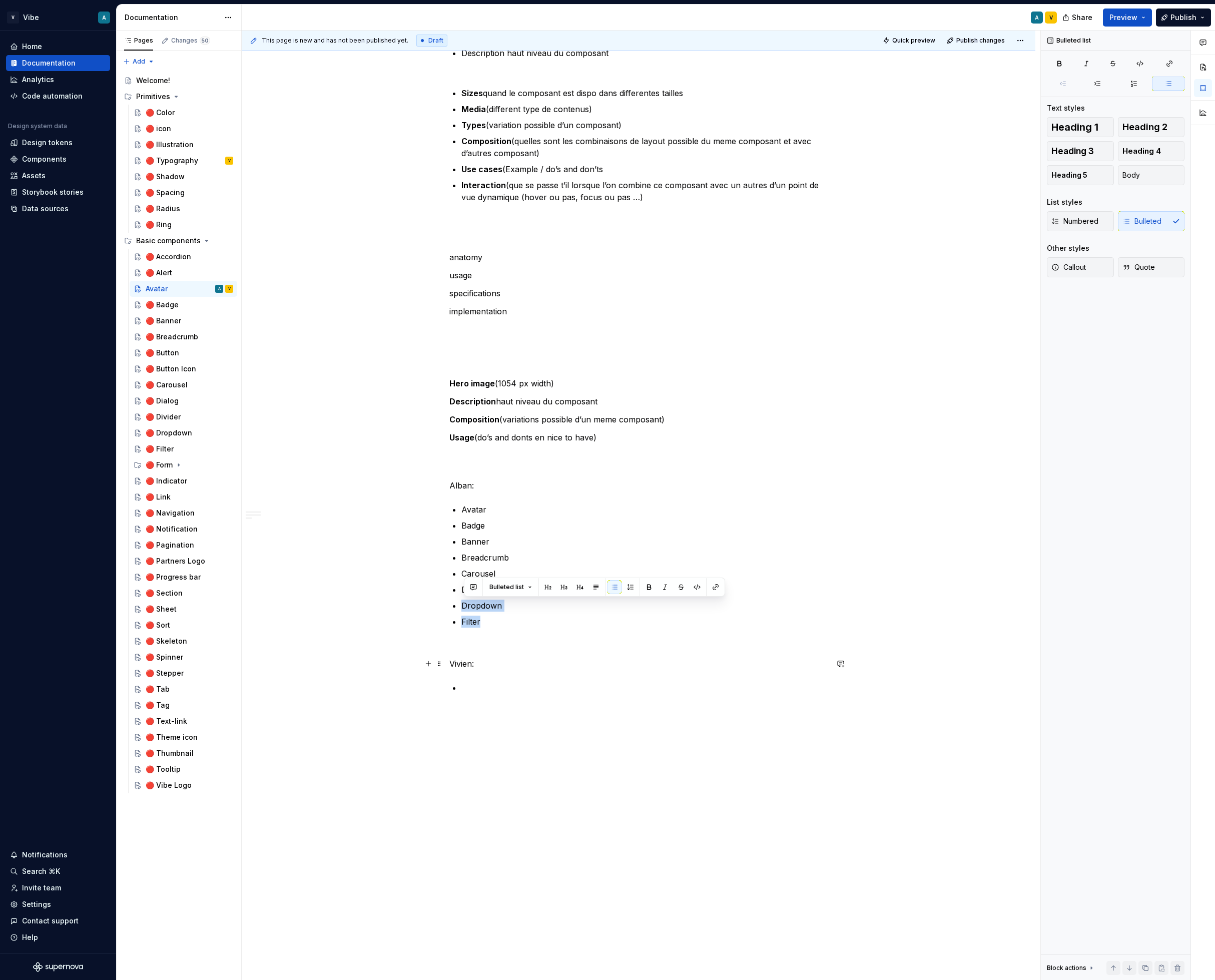
click at [568, 663] on p "Vivien:" at bounding box center [638, 664] width 379 height 12
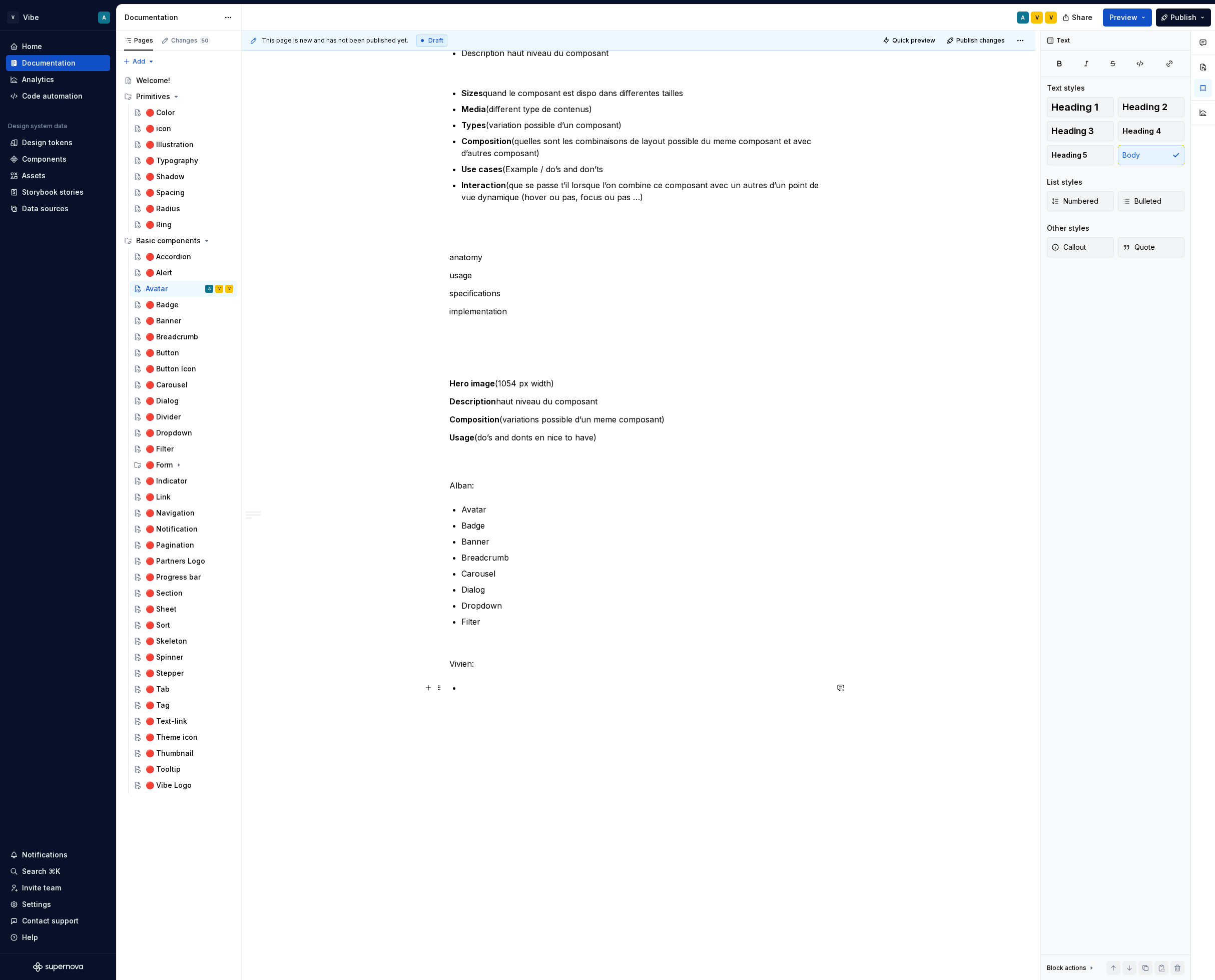
click at [488, 689] on p at bounding box center [644, 688] width 366 height 12
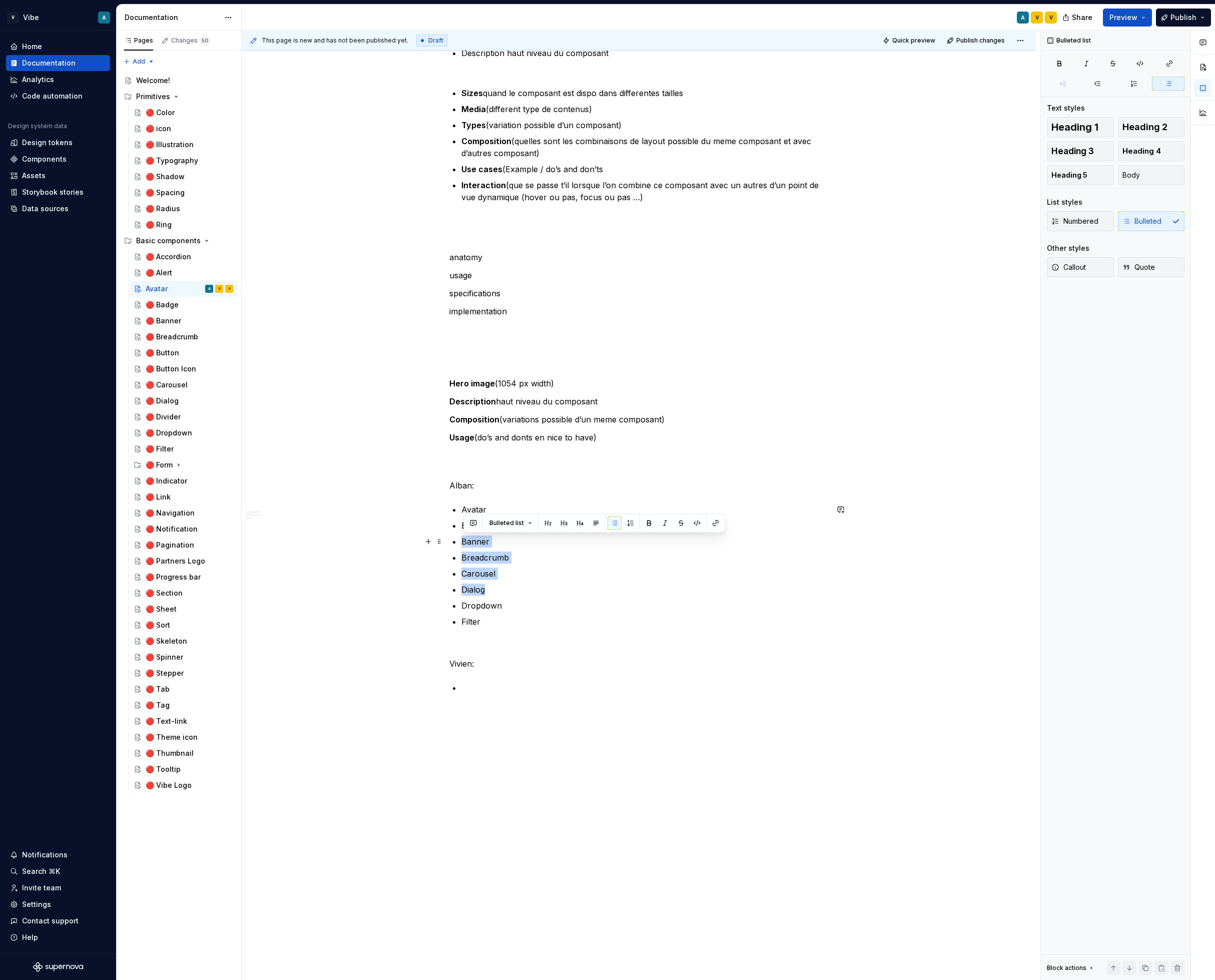
drag, startPoint x: 503, startPoint y: 584, endPoint x: 471, endPoint y: 539, distance: 55.2
click at [471, 539] on ul "Avatar Badge Banner Breadcrumb Carousel Dialog Dropdown Filter" at bounding box center [644, 566] width 366 height 124
click at [575, 609] on p "Dropdown" at bounding box center [644, 605] width 366 height 12
drag, startPoint x: 496, startPoint y: 593, endPoint x: 459, endPoint y: 539, distance: 65.5
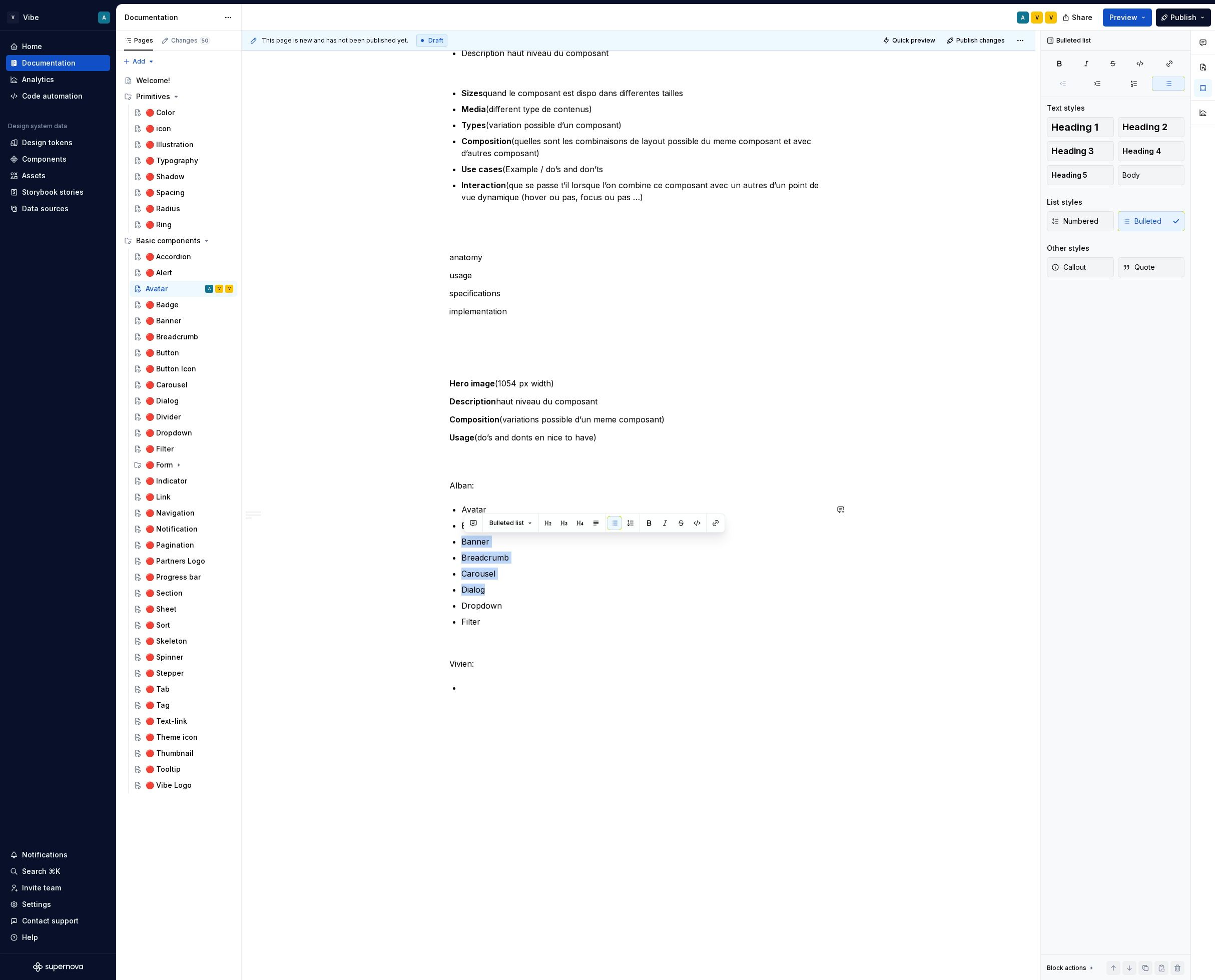
copy ul "Banner Breadcrumb Carousel Dialog"
click at [483, 690] on p at bounding box center [644, 688] width 366 height 12
drag, startPoint x: 465, startPoint y: 541, endPoint x: 510, endPoint y: 588, distance: 65.1
click at [510, 588] on ul "Avatar Badge Banner Breadcrumb Carousel Dialog Dropdown Filter" at bounding box center [644, 566] width 366 height 124
drag, startPoint x: 524, startPoint y: 669, endPoint x: 445, endPoint y: 613, distance: 96.8
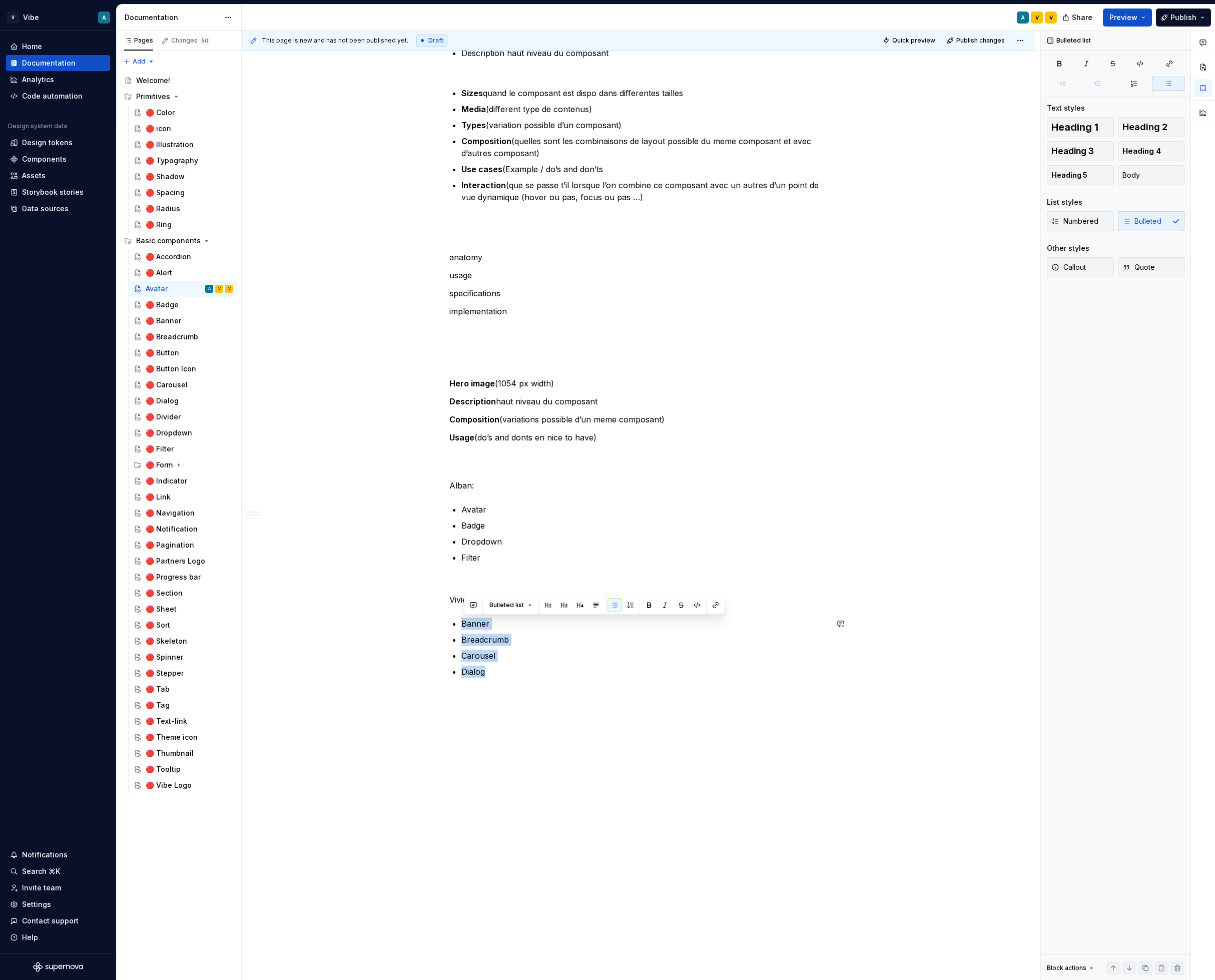
copy ul "Banner Breadcrumb Carousel Dialog"
click at [211, 285] on button "Page tree" at bounding box center [212, 289] width 14 height 14
type textarea "*"
click at [247, 307] on div "Rename page" at bounding box center [273, 306] width 98 height 10
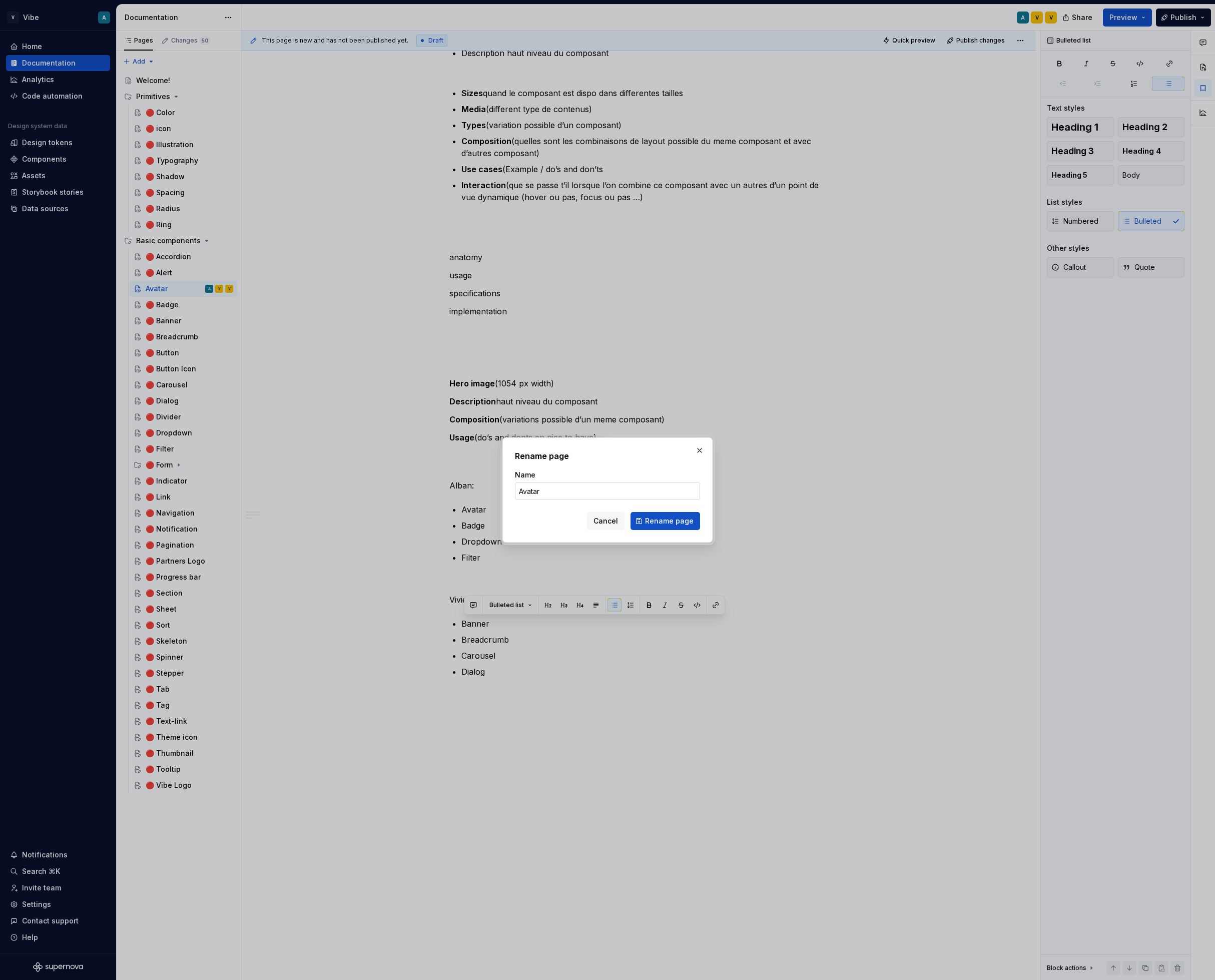
click at [525, 490] on input "Avatar" at bounding box center [608, 491] width 185 height 18
click at [519, 490] on input "Avatar" at bounding box center [608, 491] width 185 height 18
type input "🚧 Avatar"
click at [658, 522] on span "Rename page" at bounding box center [669, 521] width 49 height 10
type textarea "*"
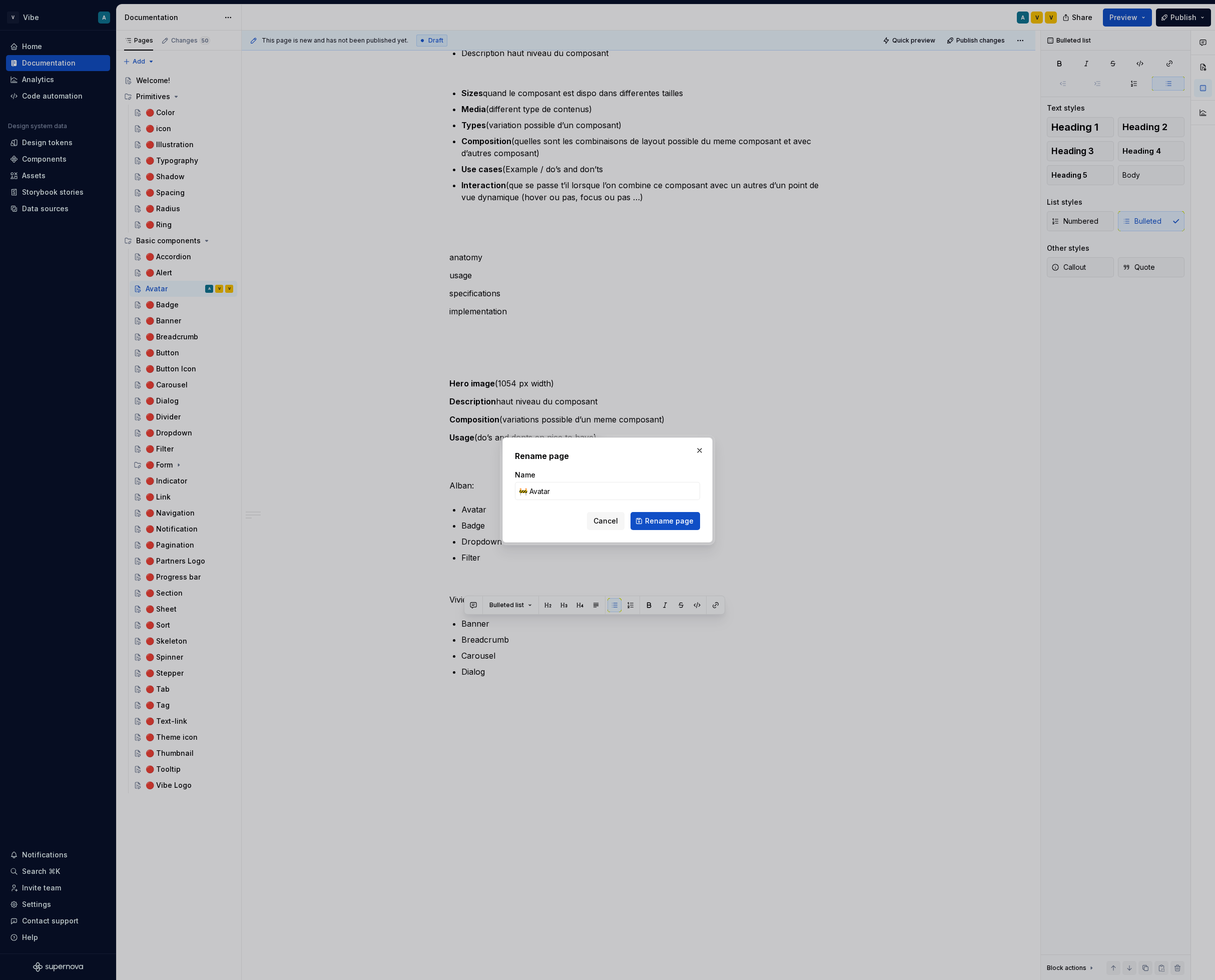
type textarea "🚧 Avatar"
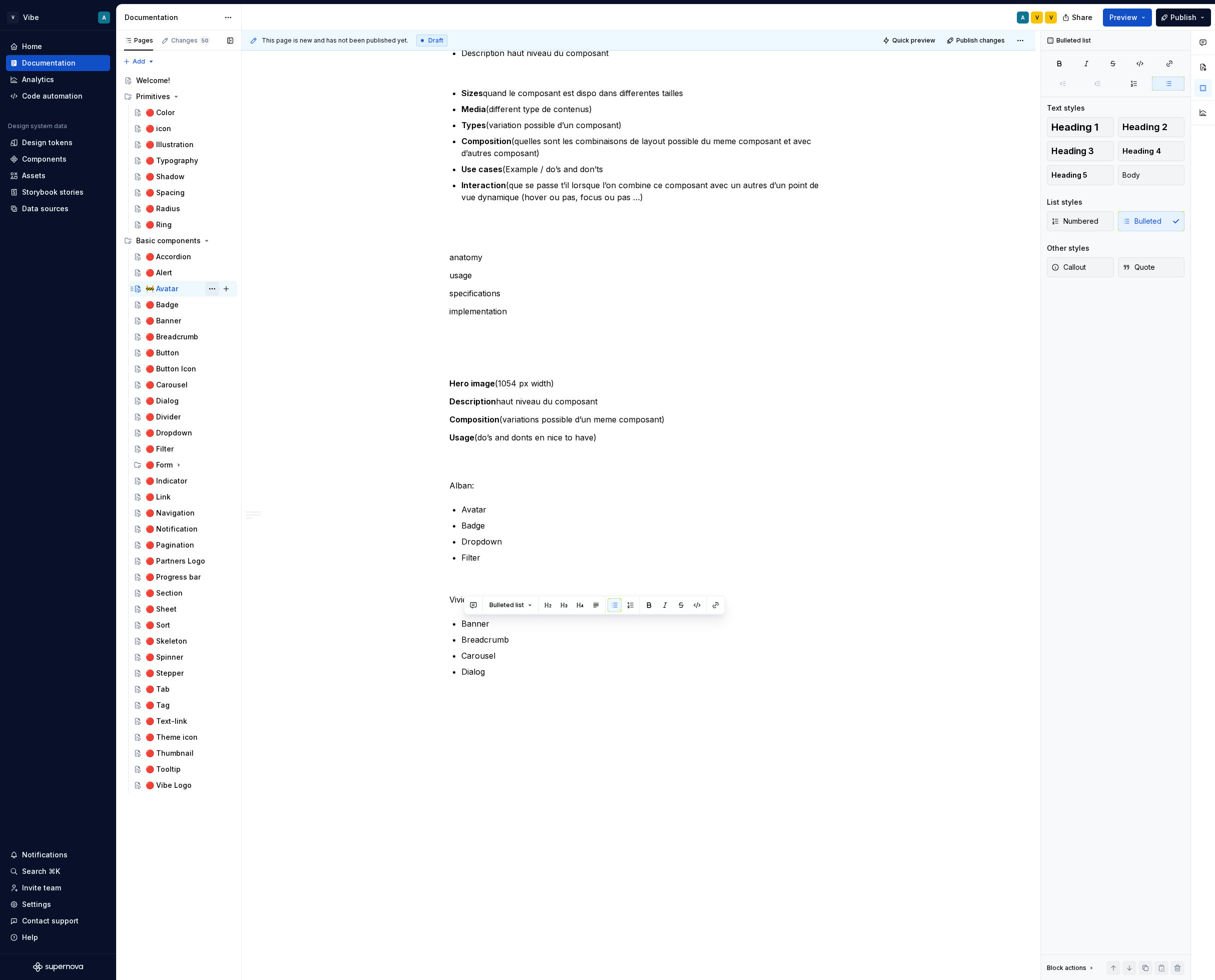
click at [213, 288] on button "Page tree" at bounding box center [212, 289] width 14 height 14
click at [845, 668] on html "V Vibe A Home Documentation Analytics Code automation Design system data Design…" at bounding box center [608, 490] width 1215 height 980
click at [209, 287] on button "Page tree" at bounding box center [212, 289] width 14 height 14
type textarea "*"
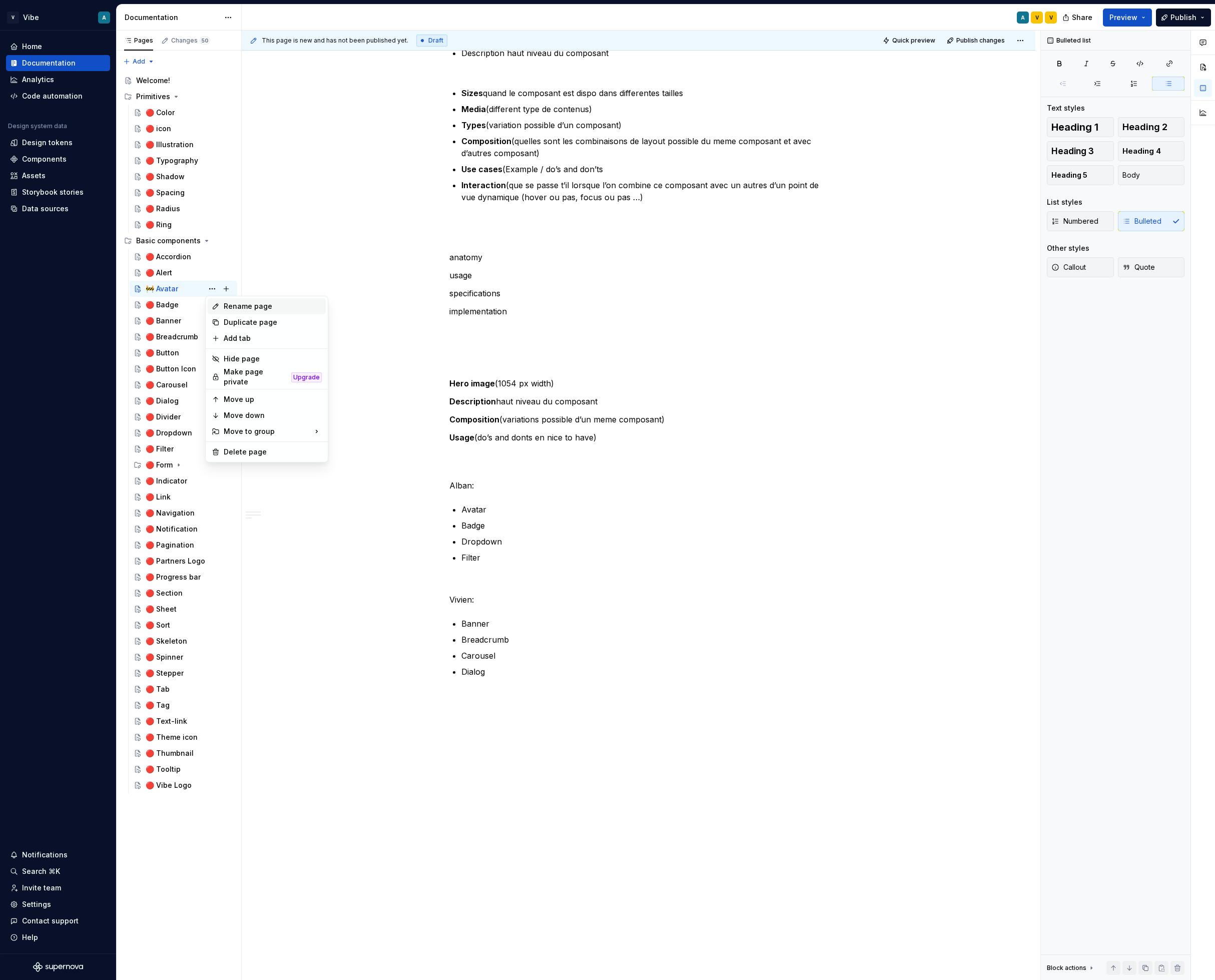
click at [258, 307] on div "Rename page" at bounding box center [273, 306] width 98 height 10
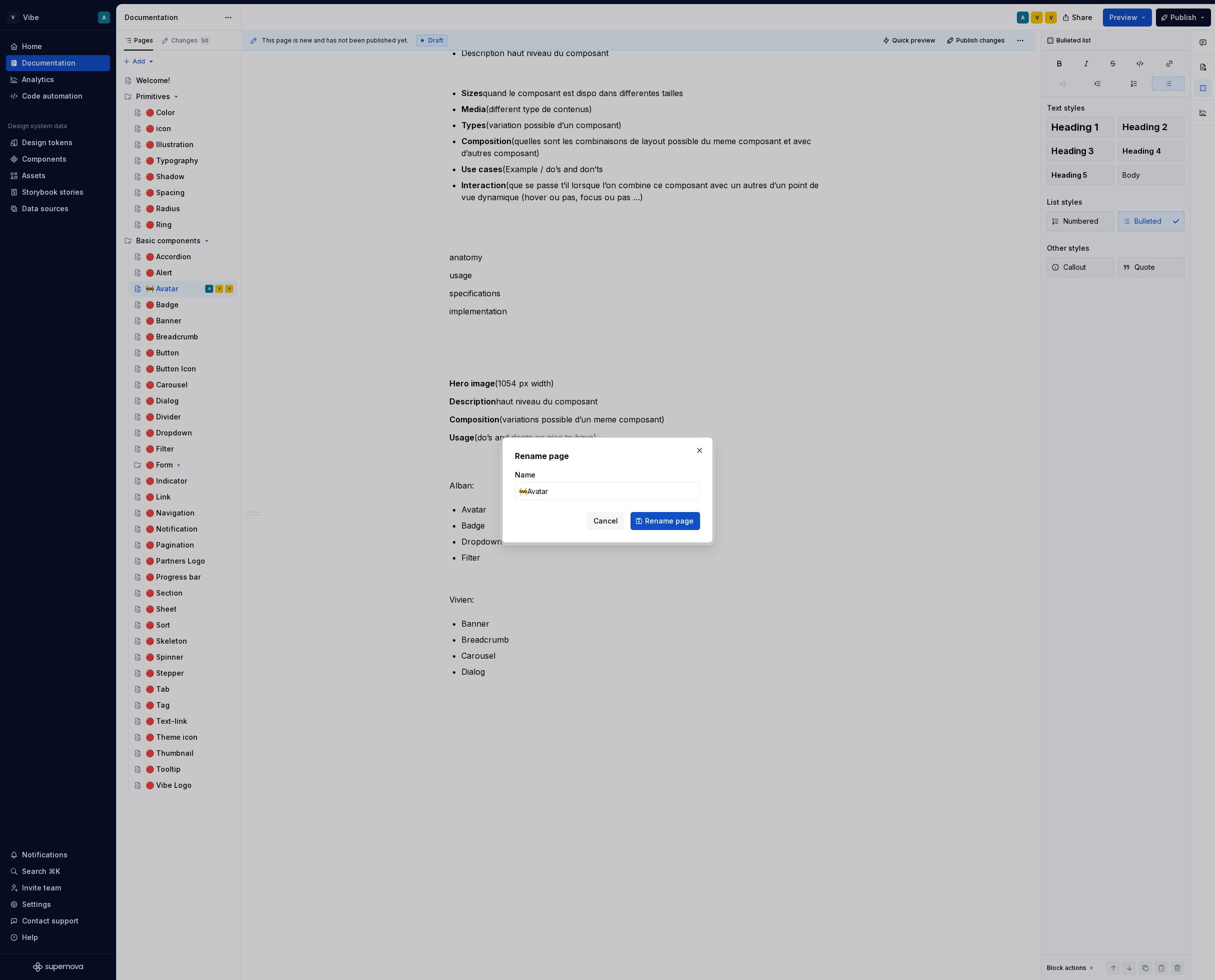
type input "Avatar"
type textarea "*"
type input "Avatar"
click at [521, 490] on input "Avatar" at bounding box center [608, 491] width 185 height 18
click at [519, 497] on input "Avatar" at bounding box center [608, 491] width 185 height 18
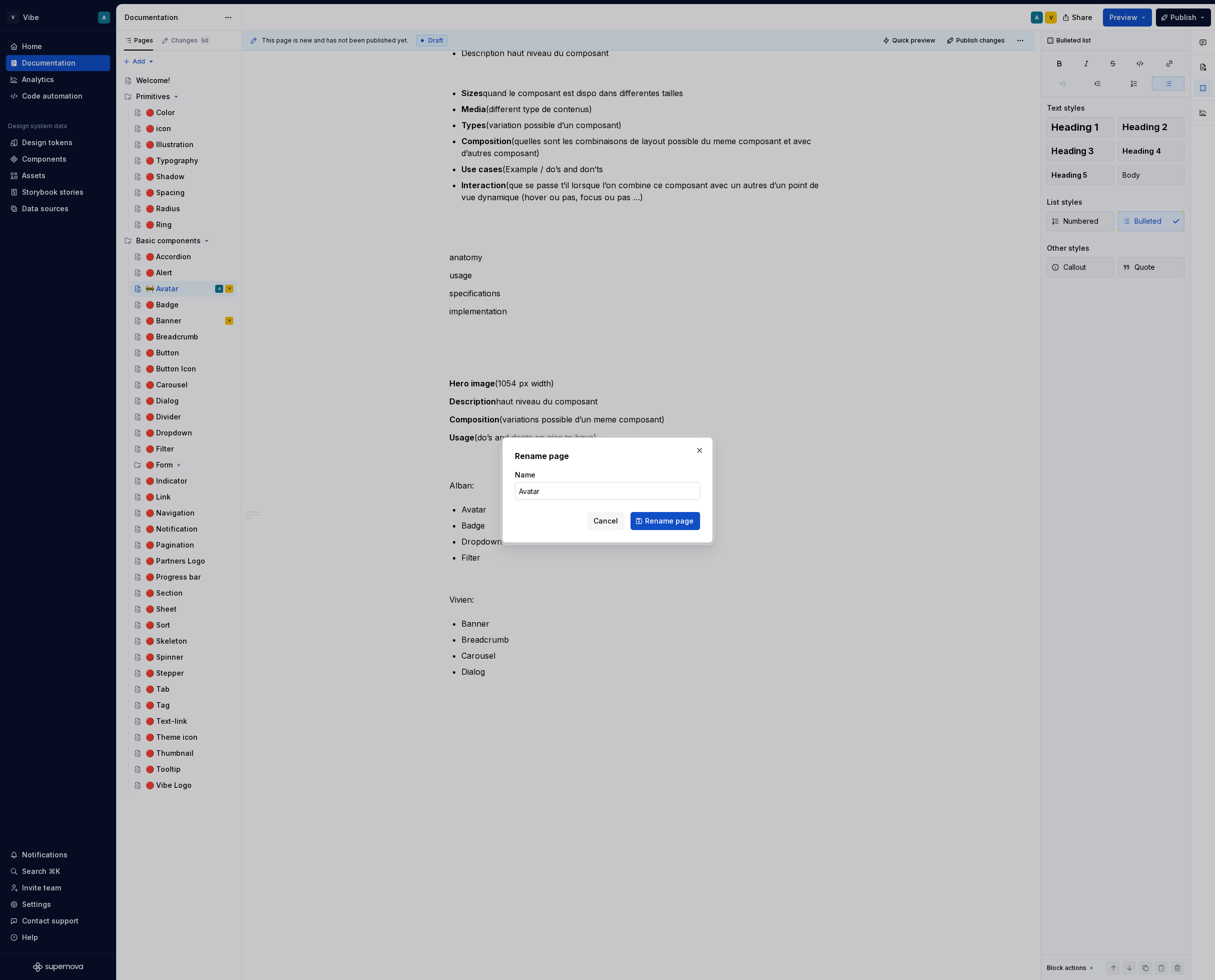
click at [520, 497] on input "Avatar" at bounding box center [608, 491] width 185 height 18
click at [519, 488] on input "Avatar" at bounding box center [608, 491] width 185 height 18
click at [698, 447] on button "button" at bounding box center [699, 450] width 14 height 14
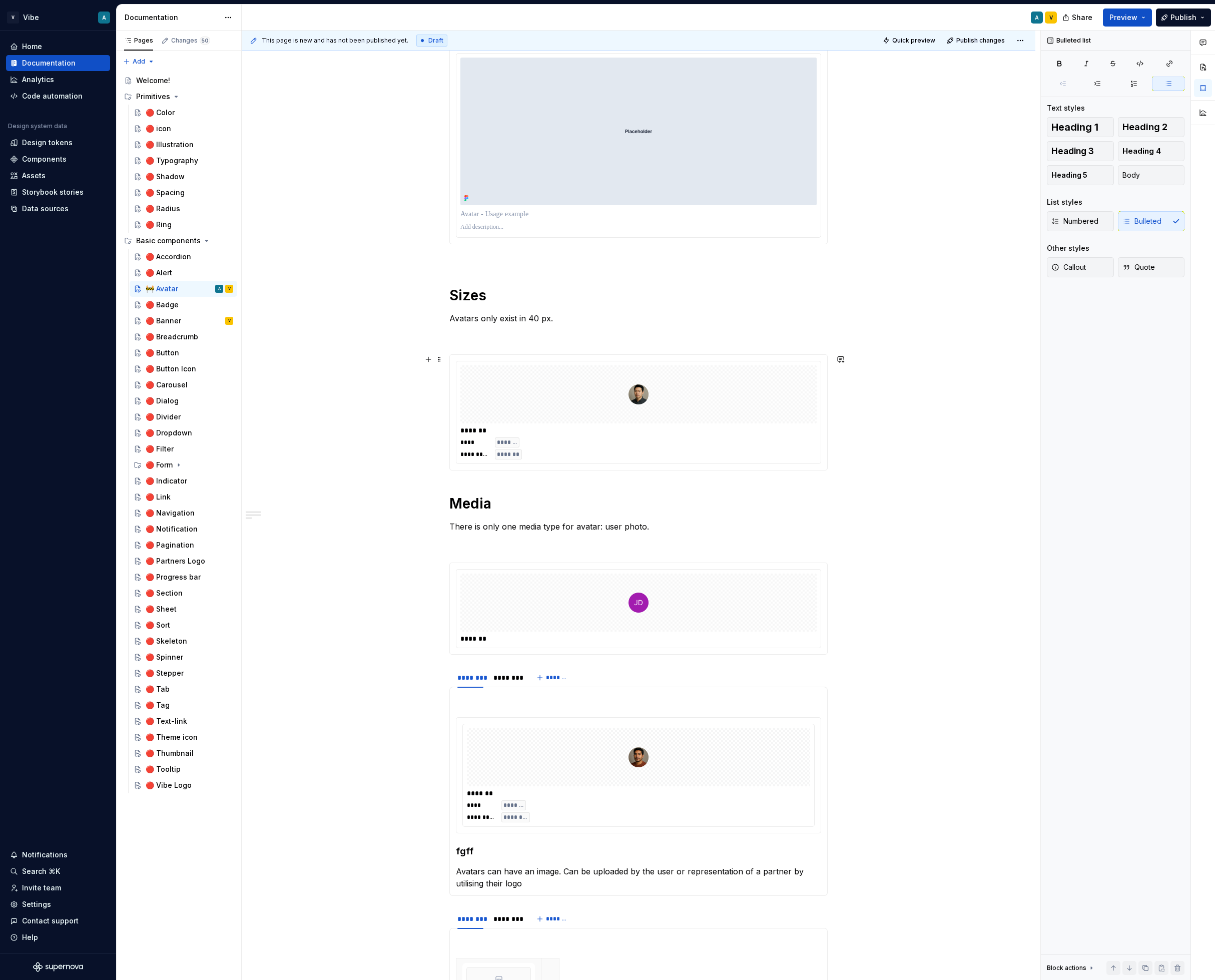
scroll to position [0, 0]
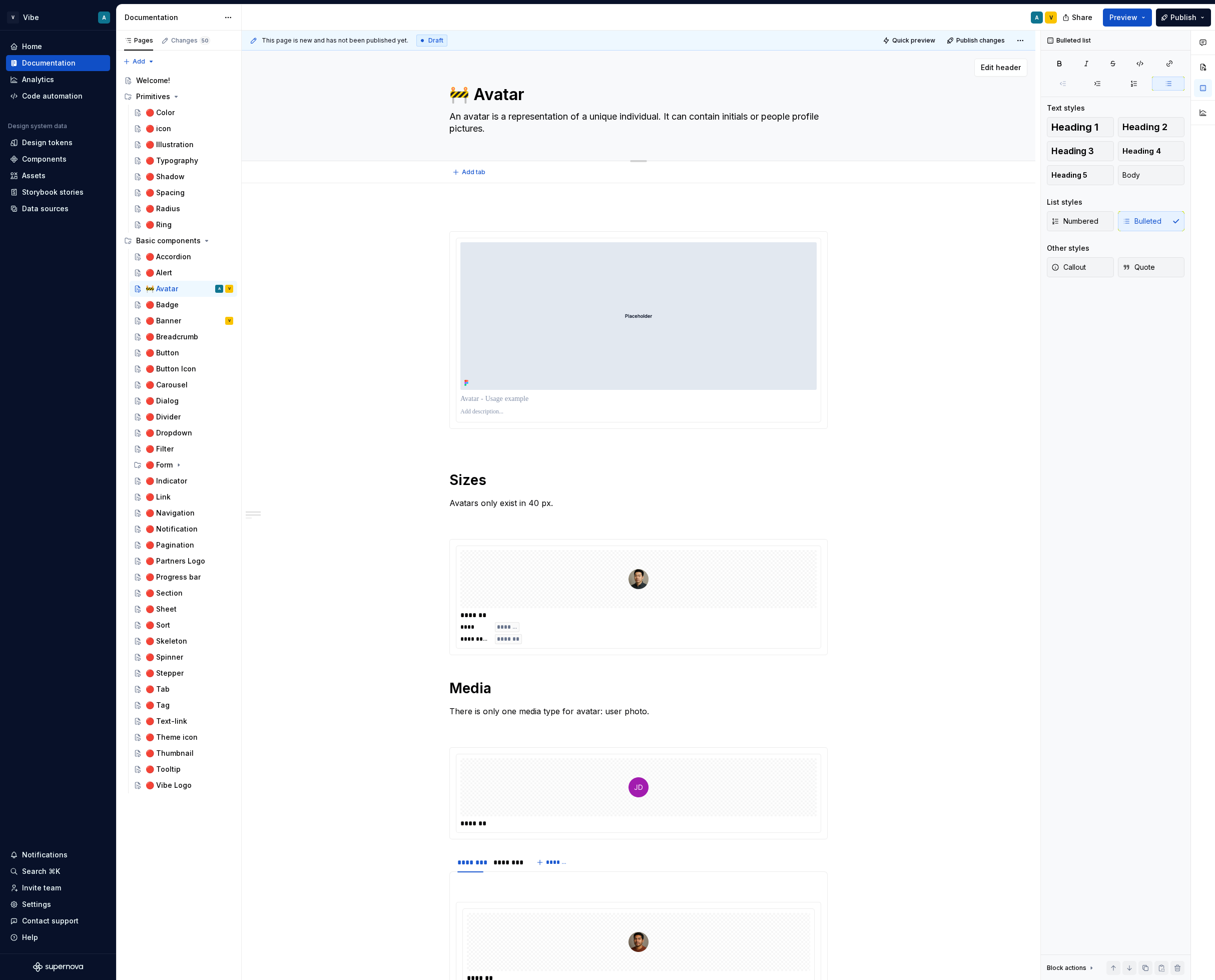
click at [463, 95] on textarea "🚧 Avatar" at bounding box center [636, 95] width 379 height 24
click at [468, 94] on textarea "🚧 Avatar" at bounding box center [636, 95] width 379 height 24
type textarea "*"
type textarea "🚧 Avatar"
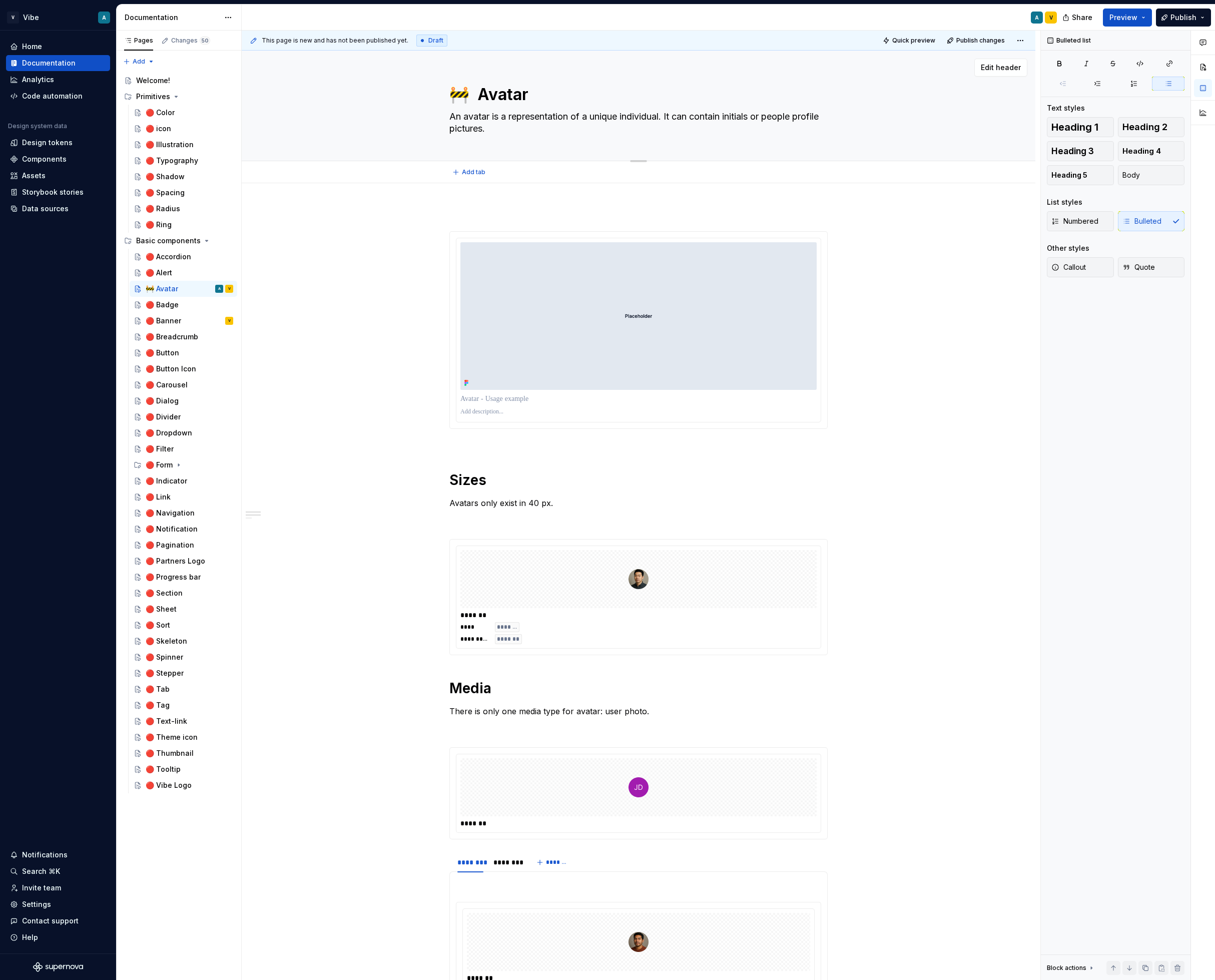
click at [474, 92] on textarea "🚧 Avatar" at bounding box center [636, 95] width 379 height 24
click at [478, 103] on textarea "🚧 Avatar" at bounding box center [636, 95] width 379 height 24
type textarea "*"
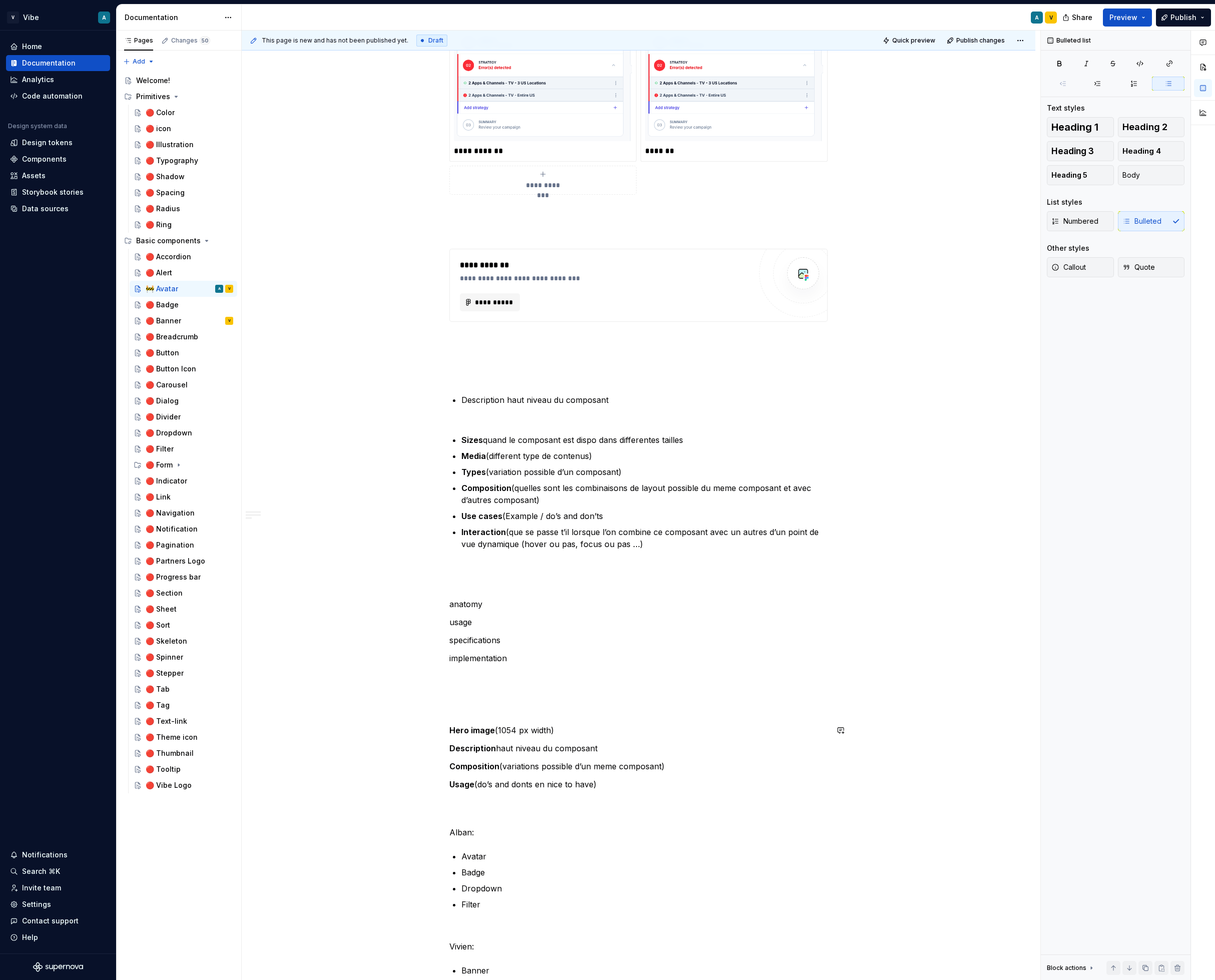
scroll to position [1652, 0]
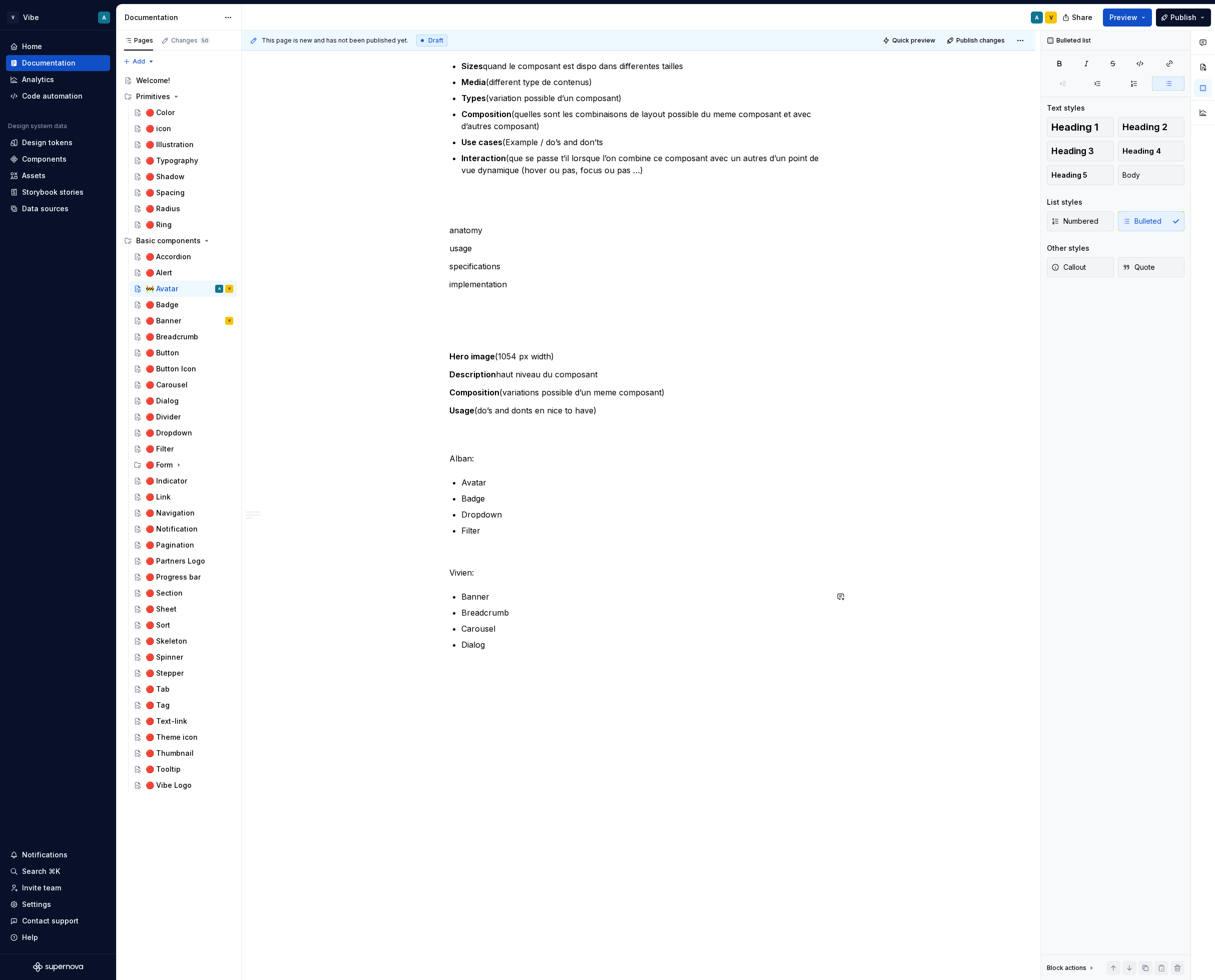
type textarea "🚧 Avatar"
click at [518, 720] on div "**********" at bounding box center [641, 505] width 799 height 950
drag, startPoint x: 518, startPoint y: 720, endPoint x: 518, endPoint y: 707, distance: 13.0
click at [518, 707] on div "**********" at bounding box center [641, 505] width 799 height 950
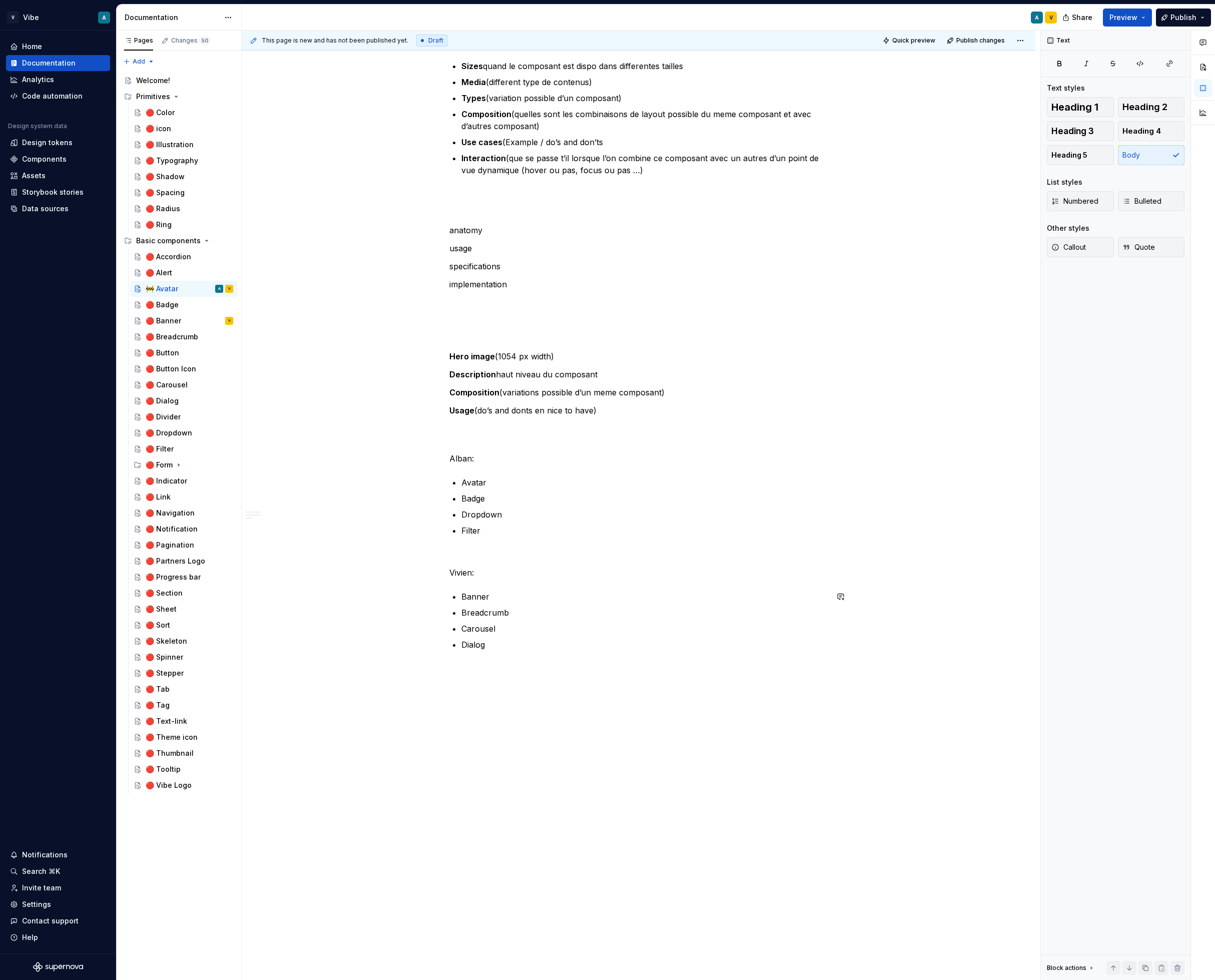
click at [487, 703] on p at bounding box center [638, 705] width 379 height 12
click at [495, 702] on p at bounding box center [638, 705] width 379 height 12
click at [435, 706] on button "button" at bounding box center [429, 705] width 14 height 14
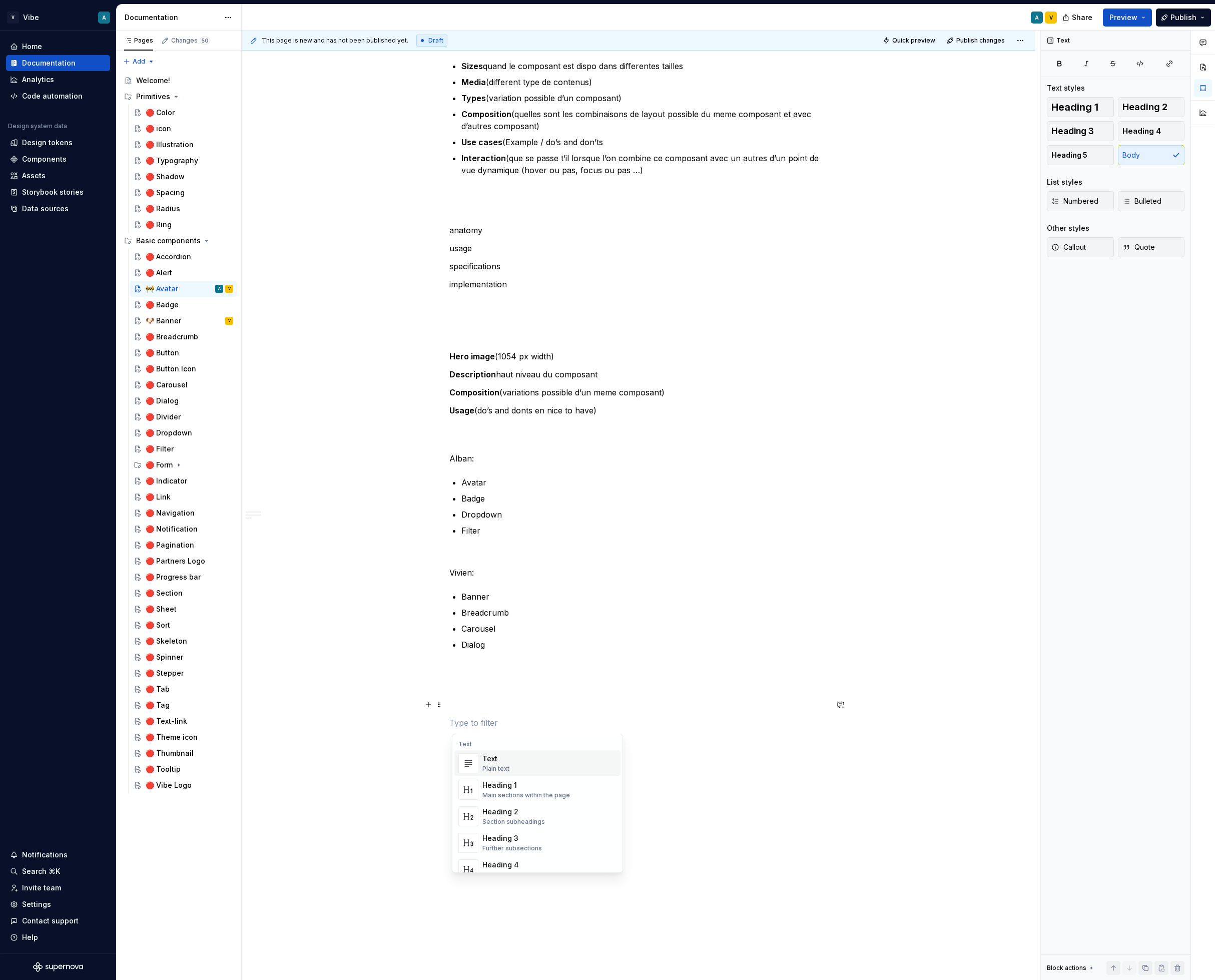
click at [514, 648] on p "Dialog" at bounding box center [644, 644] width 366 height 12
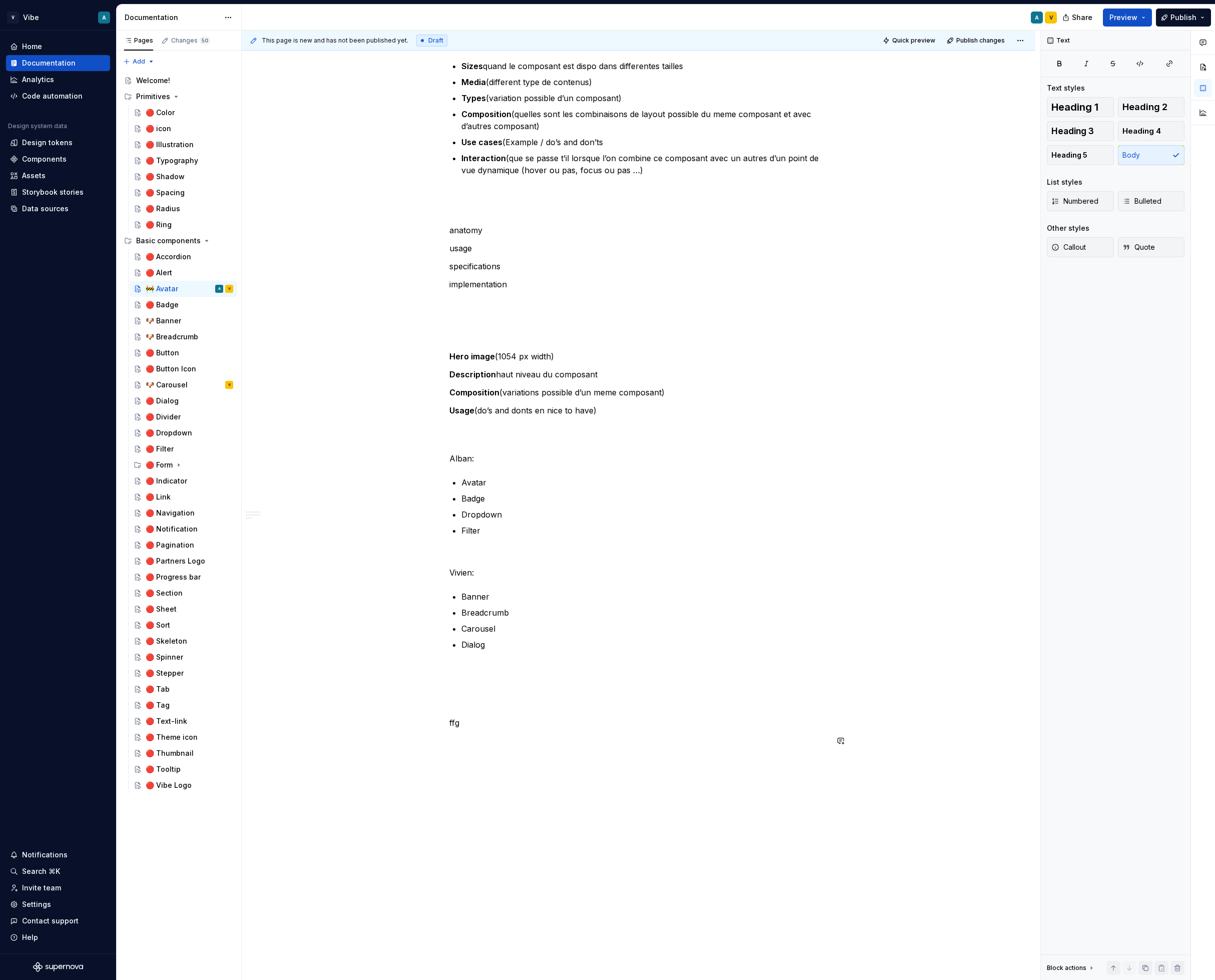
click at [460, 760] on p at bounding box center [638, 759] width 379 height 12
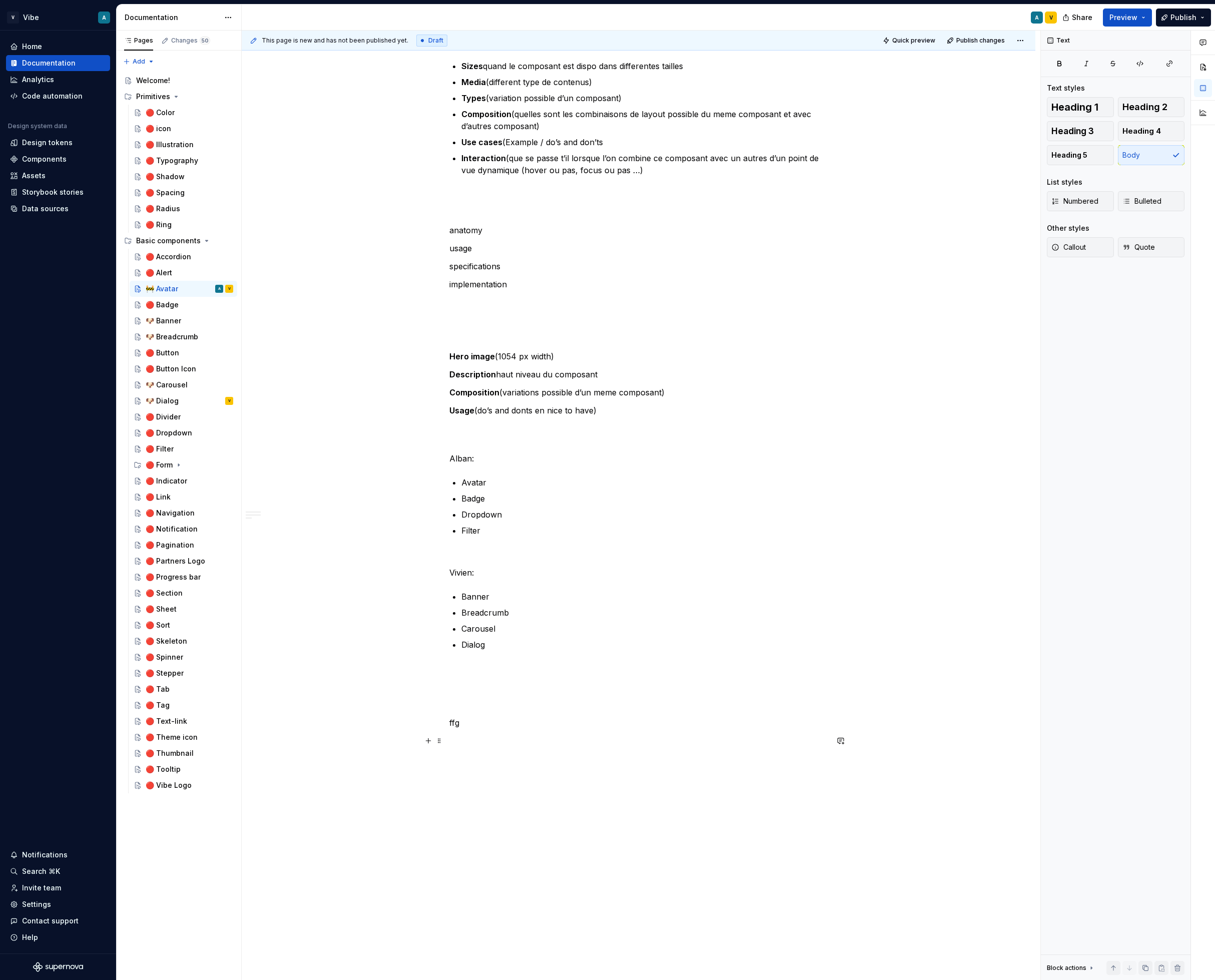
click at [454, 746] on p at bounding box center [638, 741] width 379 height 12
click at [457, 739] on p at bounding box center [638, 741] width 379 height 12
click at [468, 723] on p "ffg" at bounding box center [638, 723] width 379 height 12
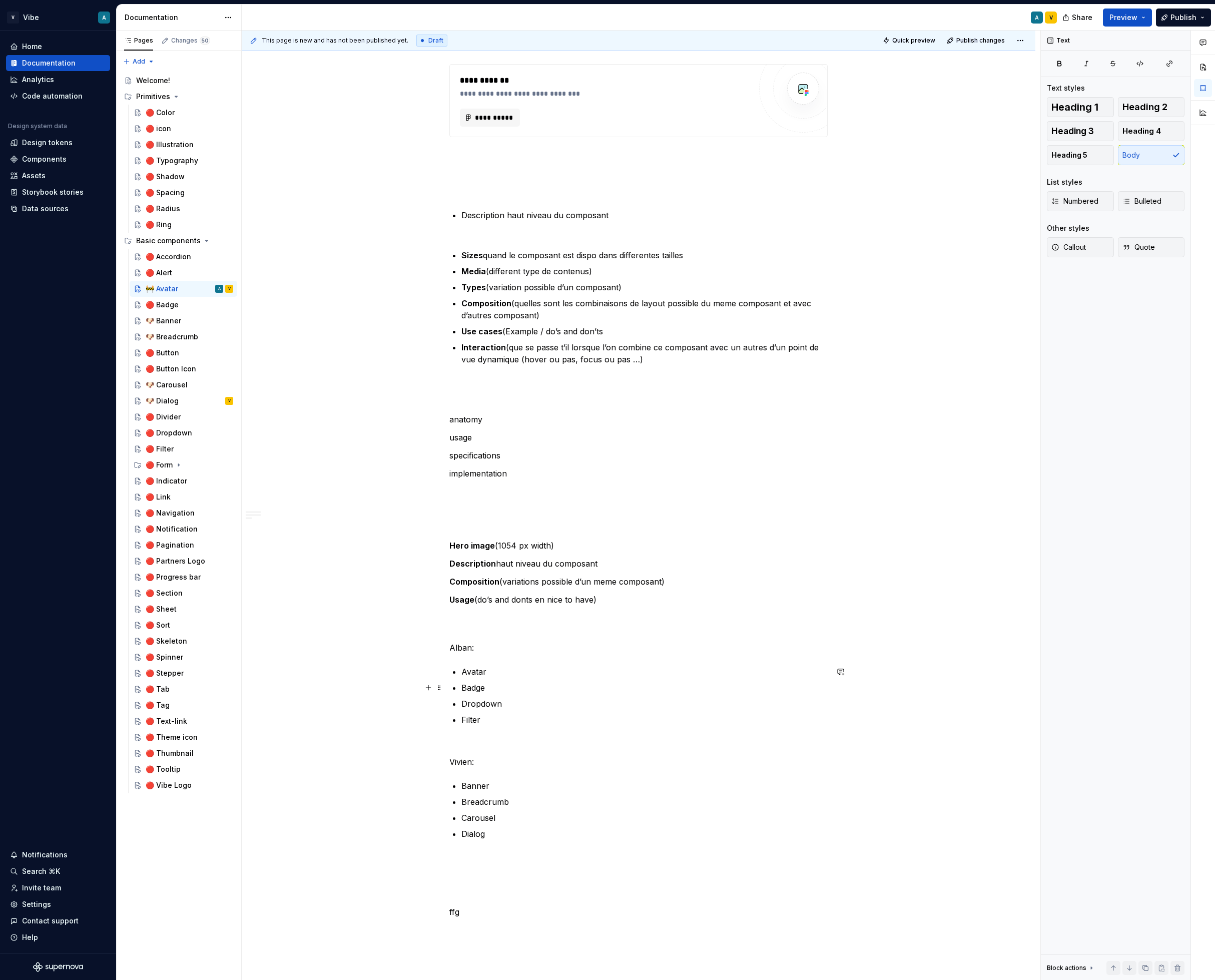
scroll to position [1723, 0]
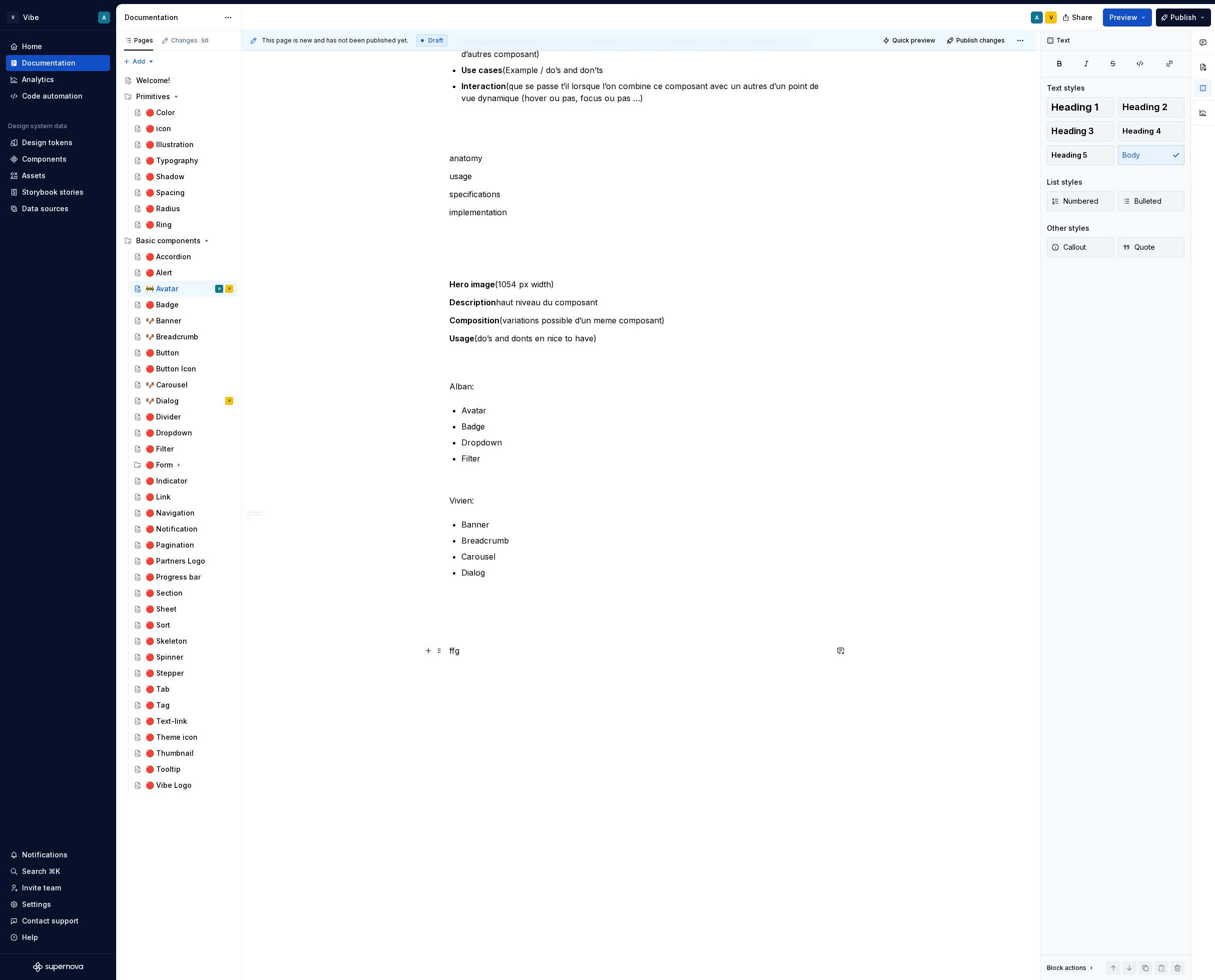
click at [513, 655] on p "ffg" at bounding box center [638, 650] width 379 height 12
click at [513, 650] on p "ffg" at bounding box center [638, 650] width 379 height 12
type textarea "*"
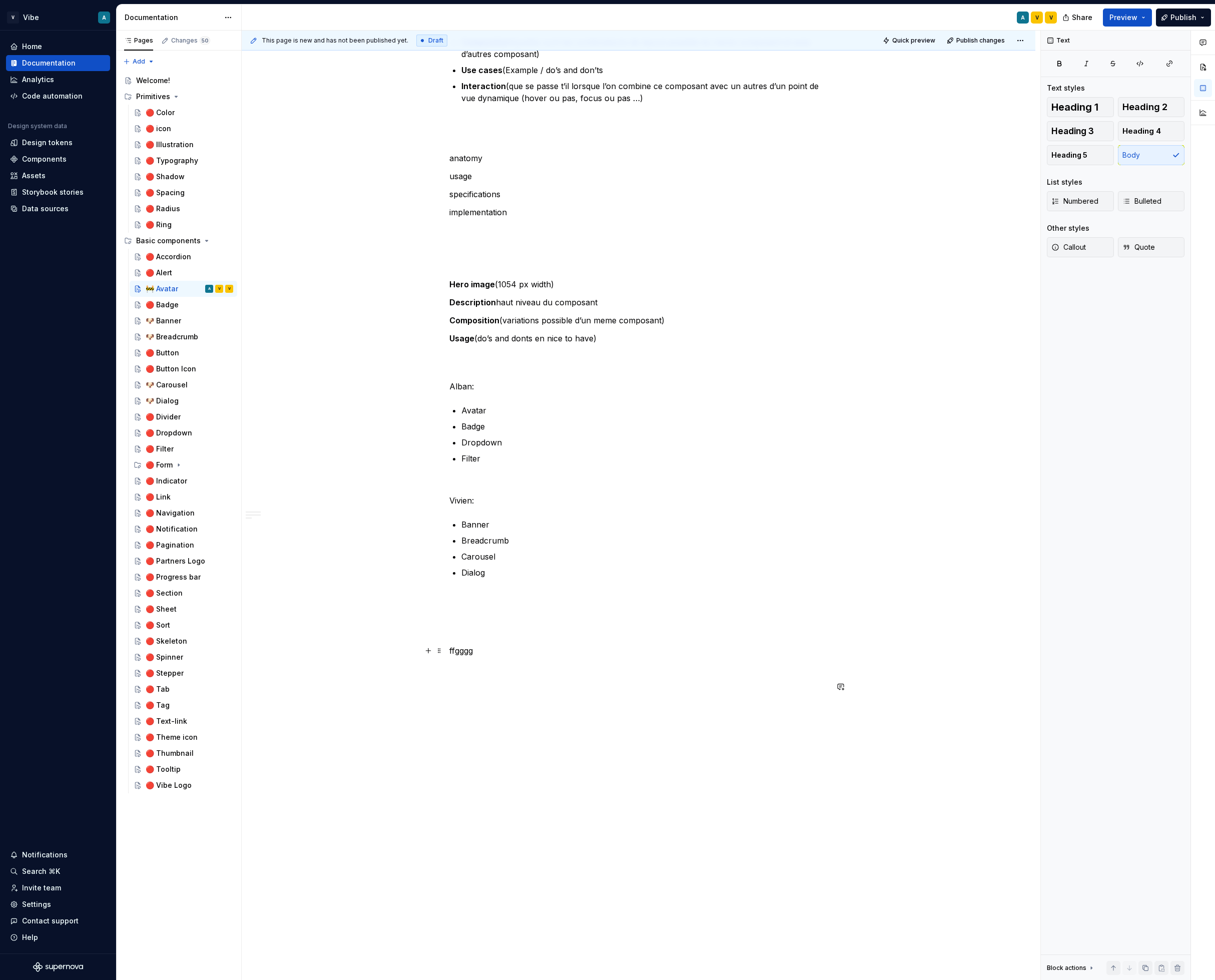
type textarea "🥸 Avatar"
type textarea "*"
type textarea "🧔‍♂️ Avatar"
click at [460, 645] on p "ffgggg" at bounding box center [638, 650] width 379 height 12
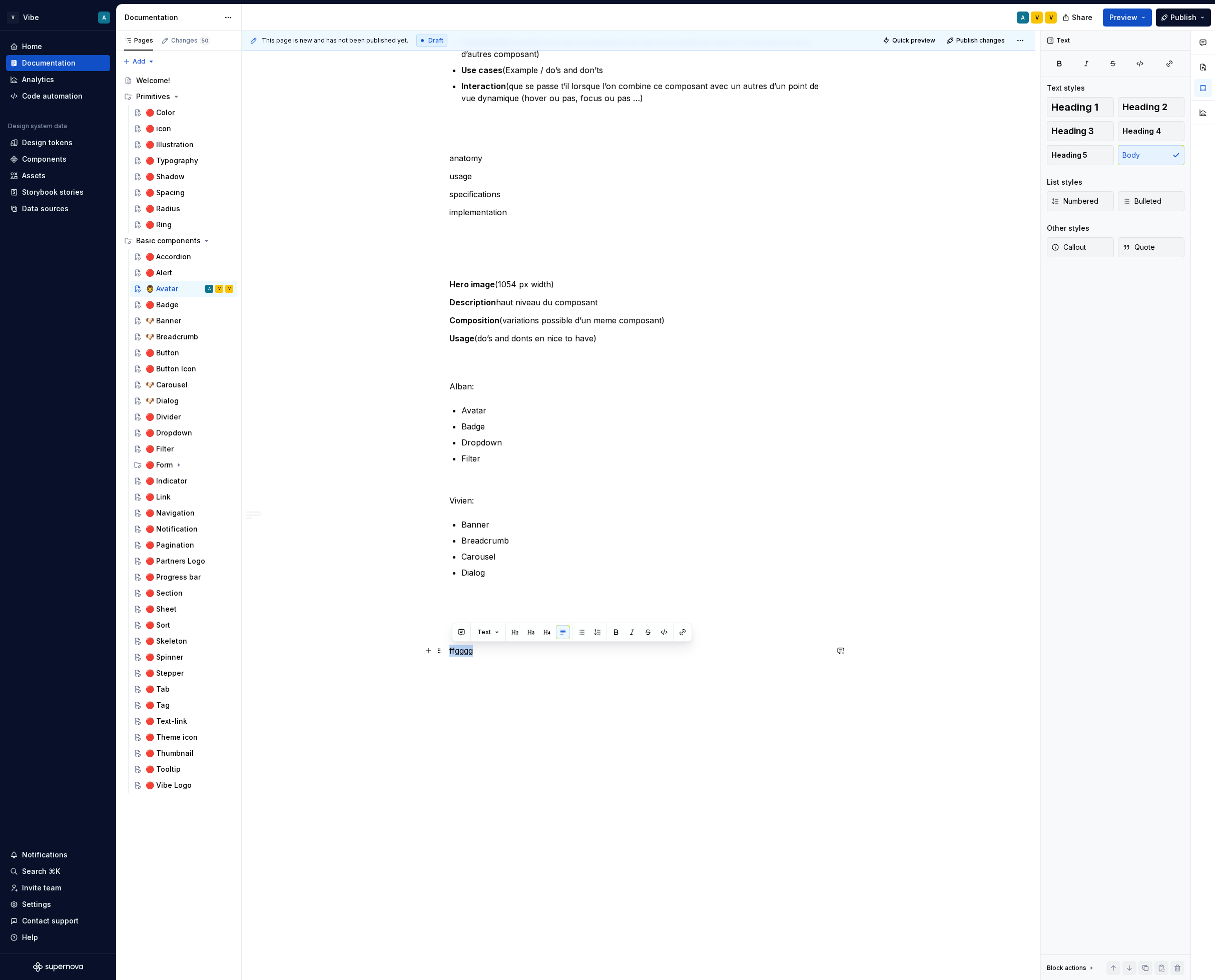
click at [460, 645] on p "ffgggg" at bounding box center [638, 650] width 379 height 12
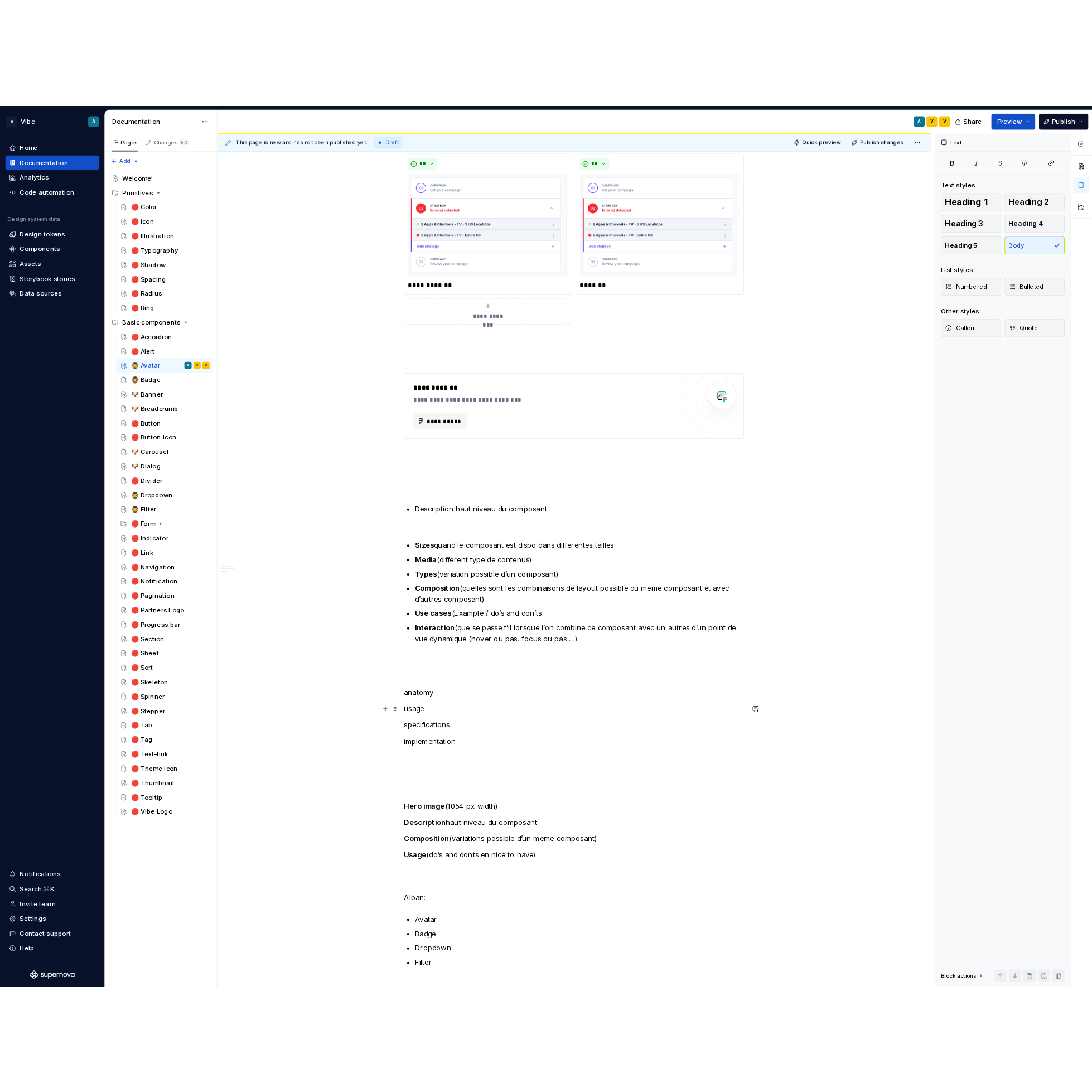
scroll to position [1367, 0]
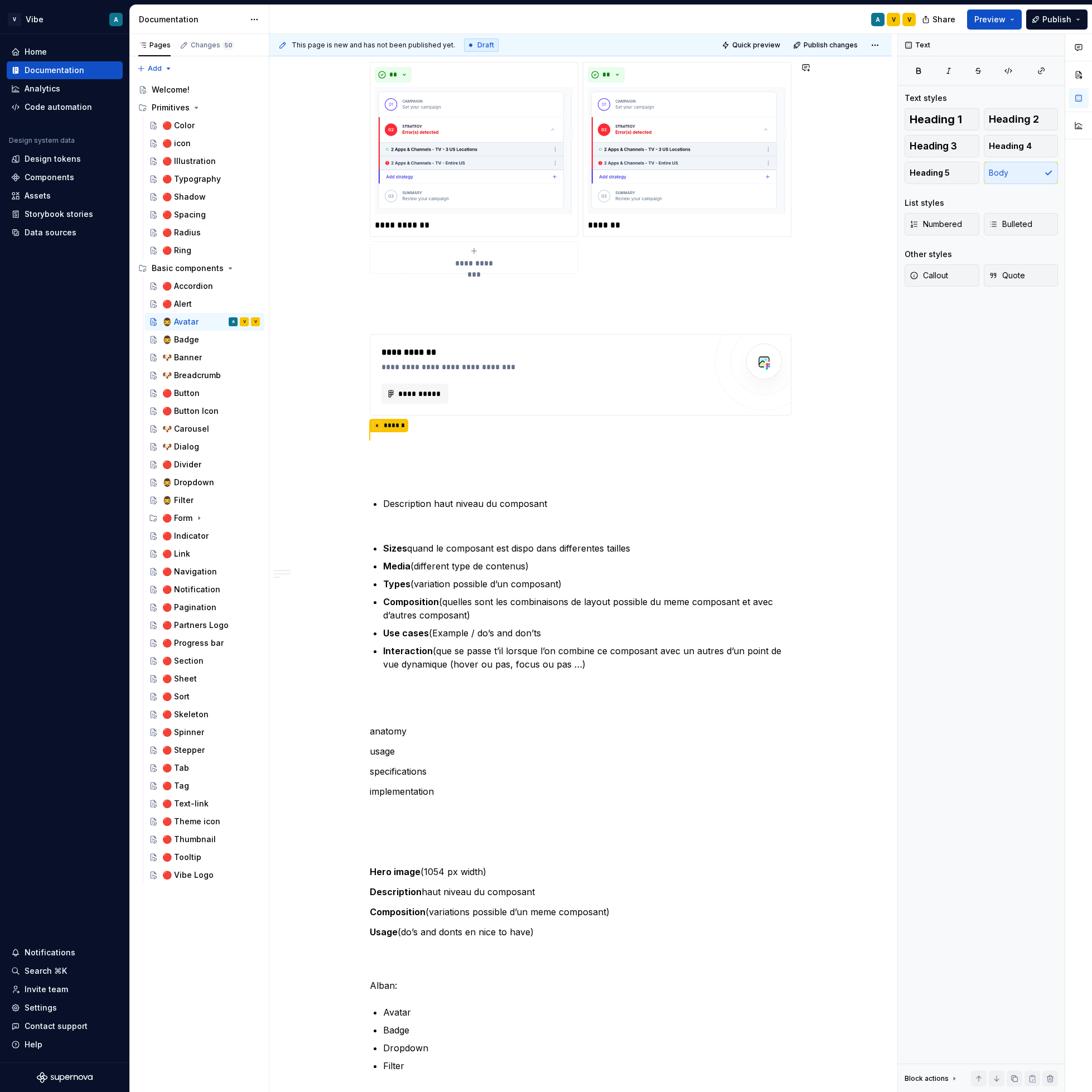
type textarea "*"
